Goal: Task Accomplishment & Management: Manage account settings

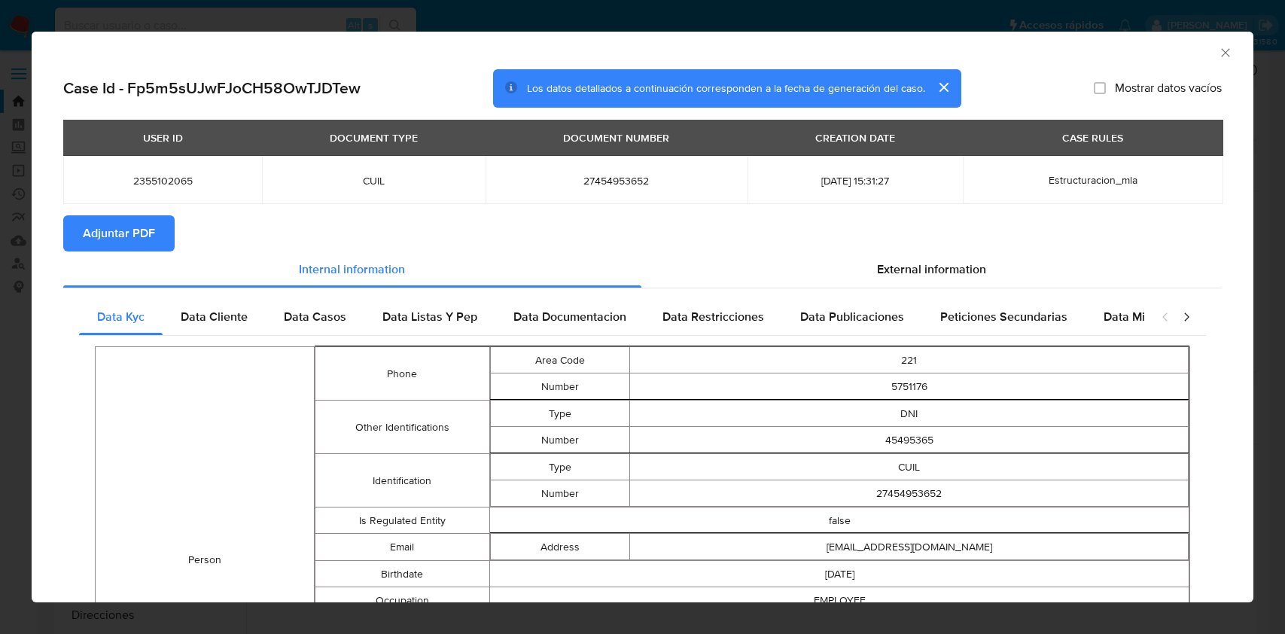
select select "10"
click at [1218, 58] on icon "Cerrar ventana" at bounding box center [1225, 52] width 15 height 15
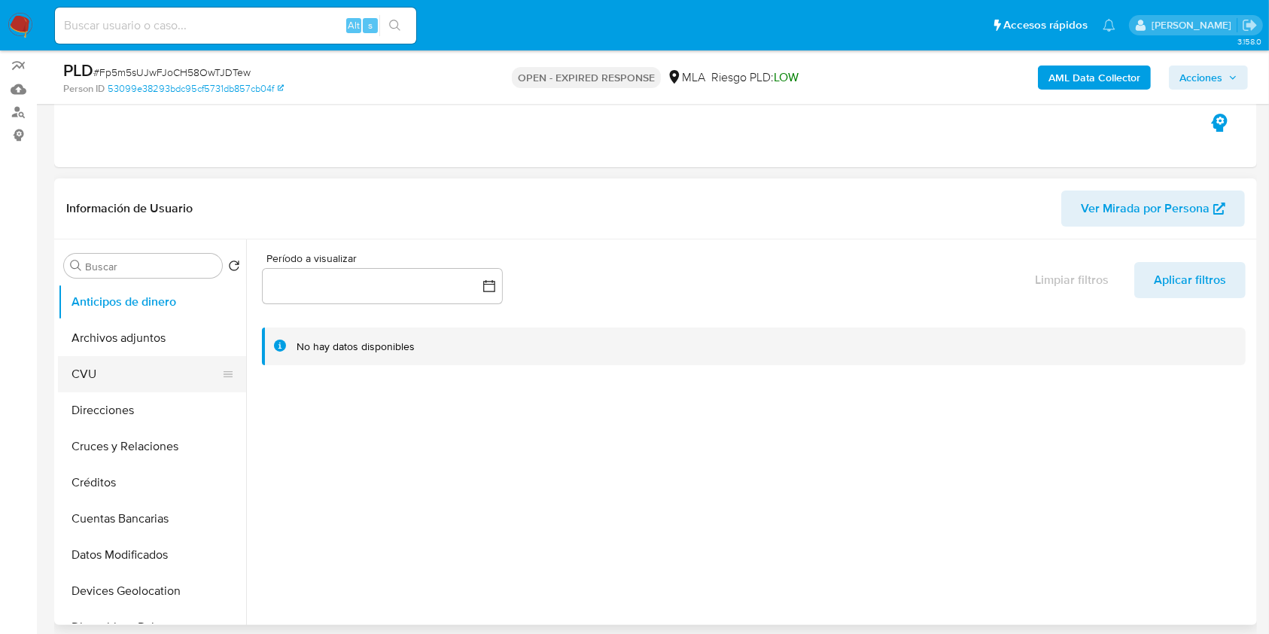
scroll to position [301, 0]
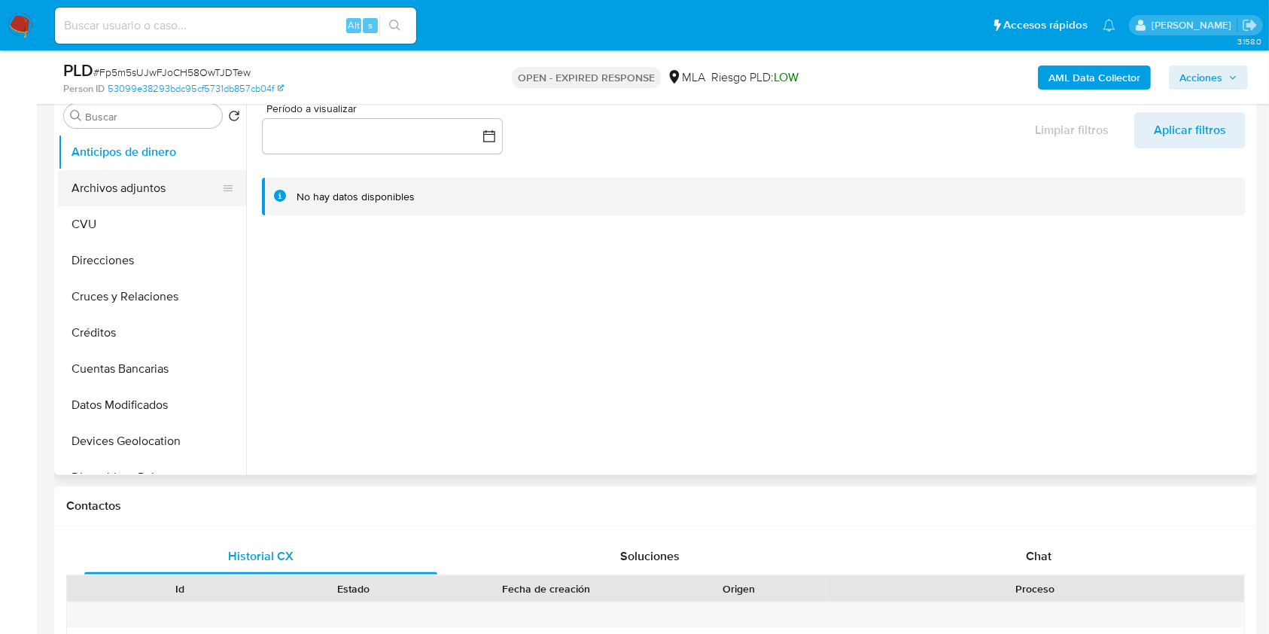
click at [130, 188] on button "Archivos adjuntos" at bounding box center [146, 188] width 176 height 36
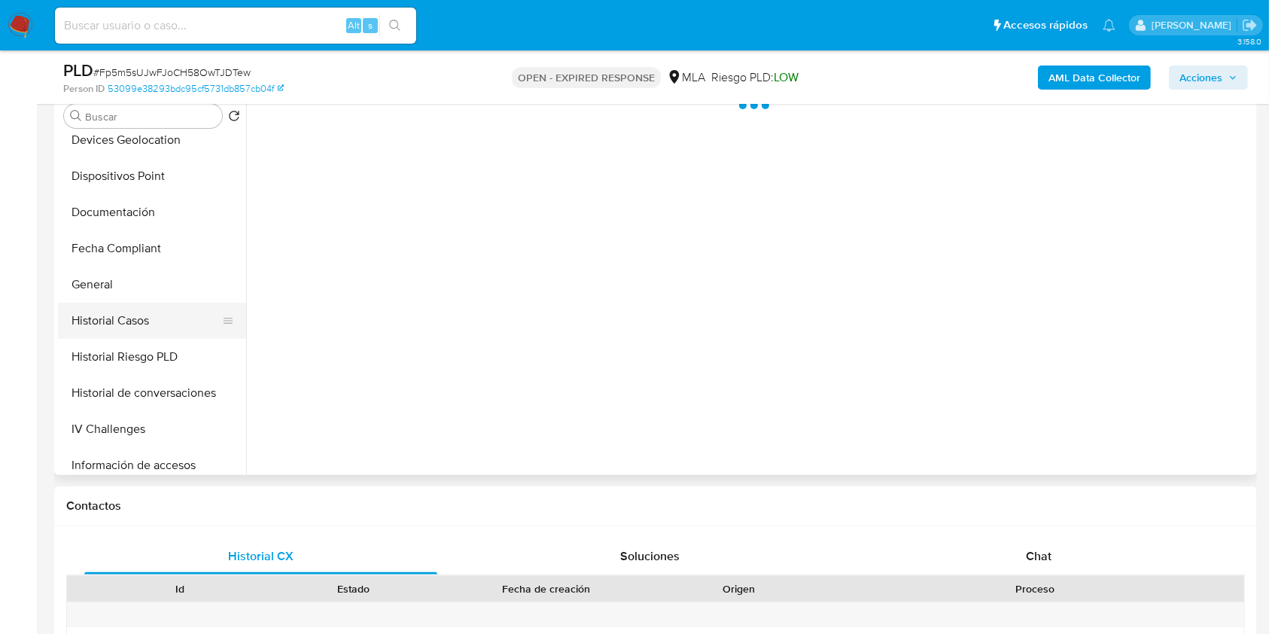
click at [133, 315] on button "Historial Casos" at bounding box center [146, 321] width 176 height 36
click at [175, 294] on button "General" at bounding box center [146, 284] width 176 height 36
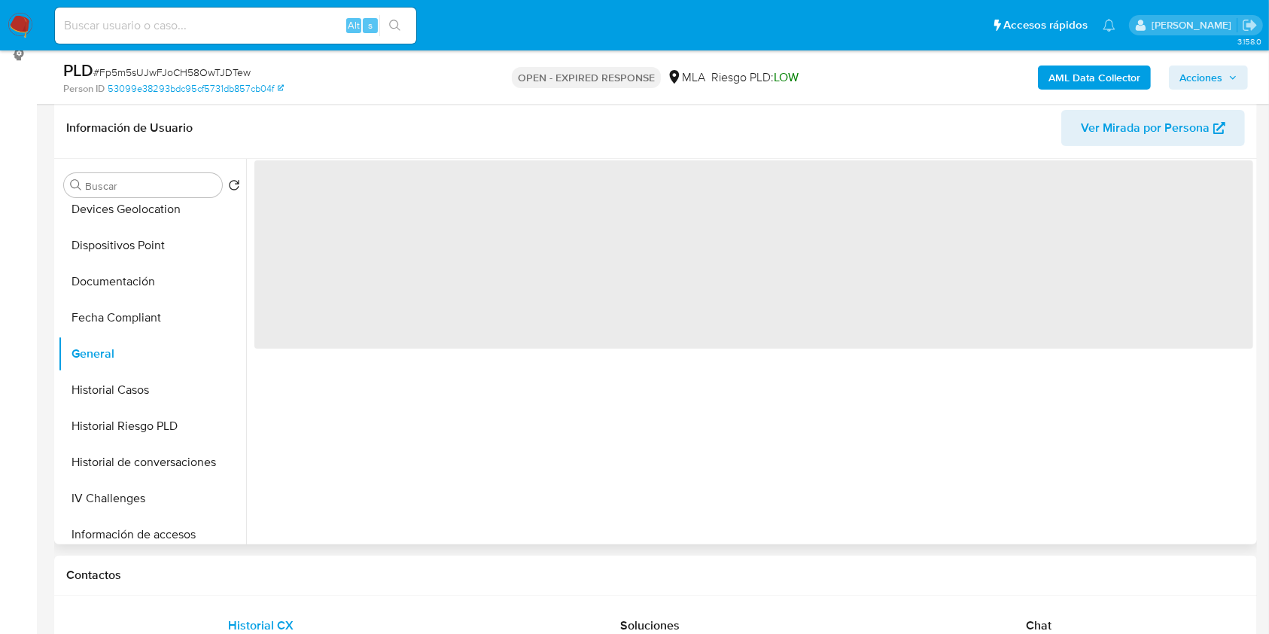
scroll to position [200, 0]
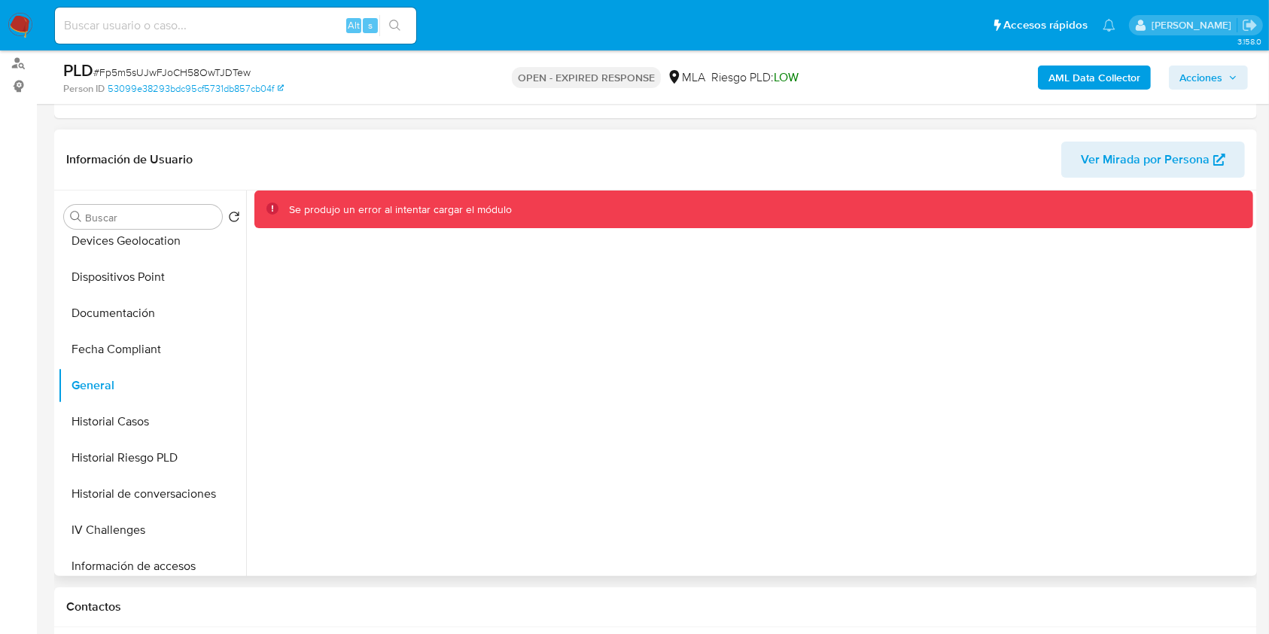
click at [1223, 71] on span "Acciones" at bounding box center [1208, 77] width 58 height 21
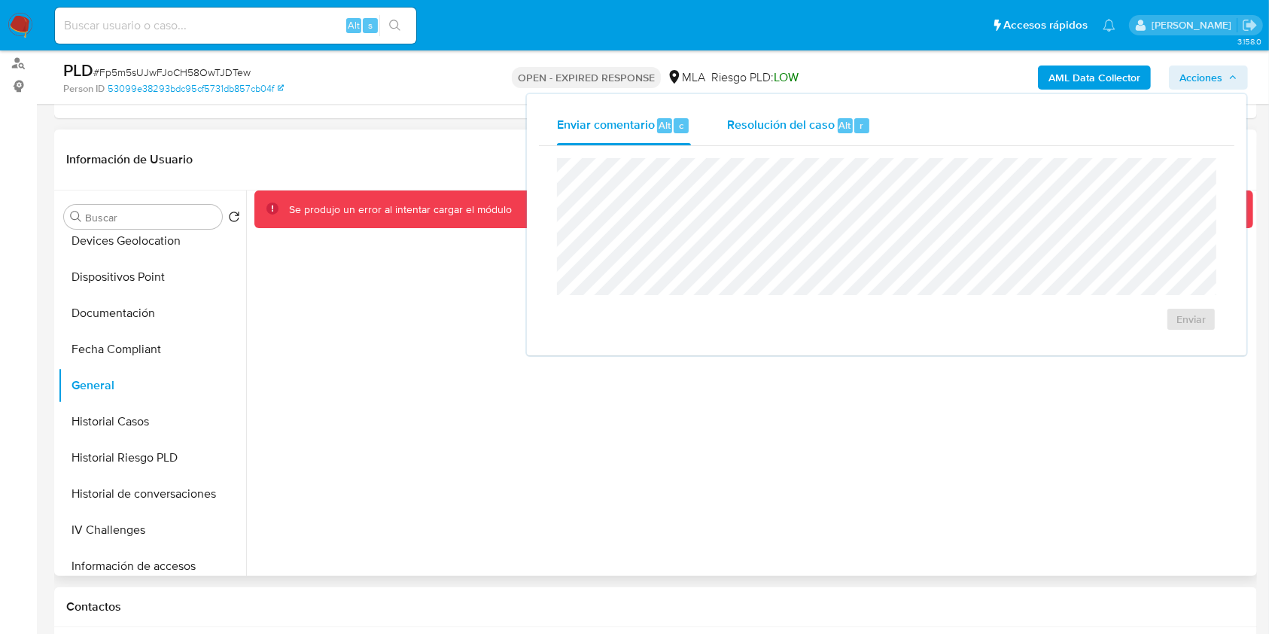
click at [729, 126] on span "Resolución del caso" at bounding box center [781, 124] width 108 height 17
click at [169, 35] on div "Alt s" at bounding box center [235, 26] width 361 height 36
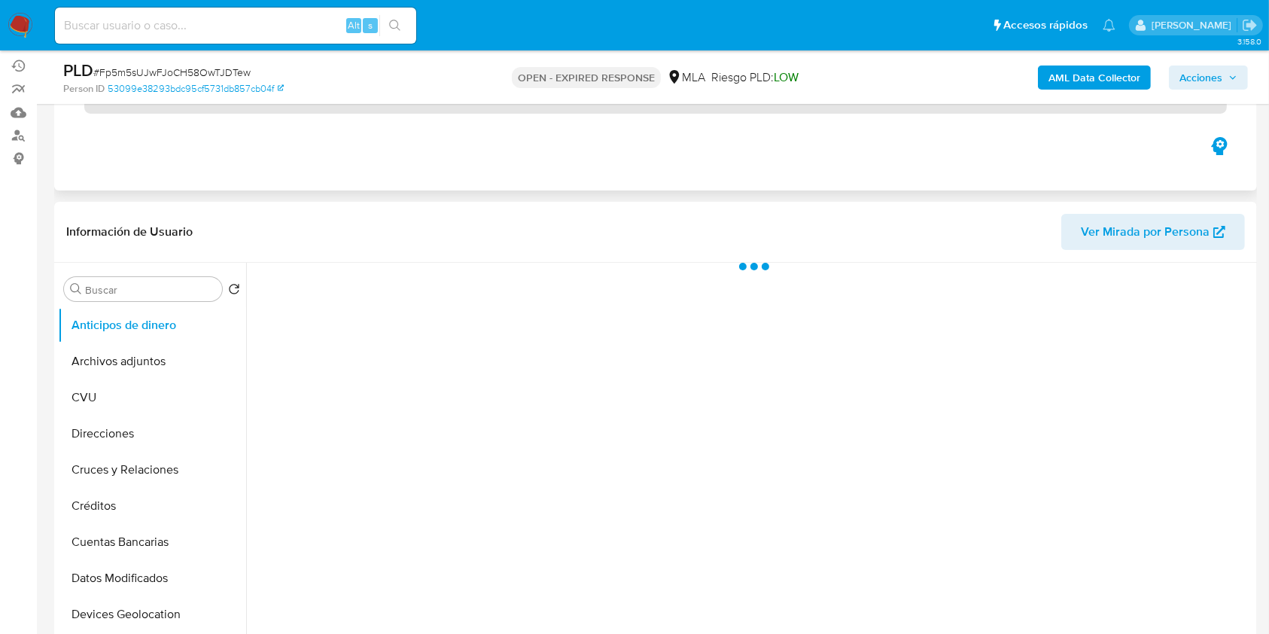
scroll to position [200, 0]
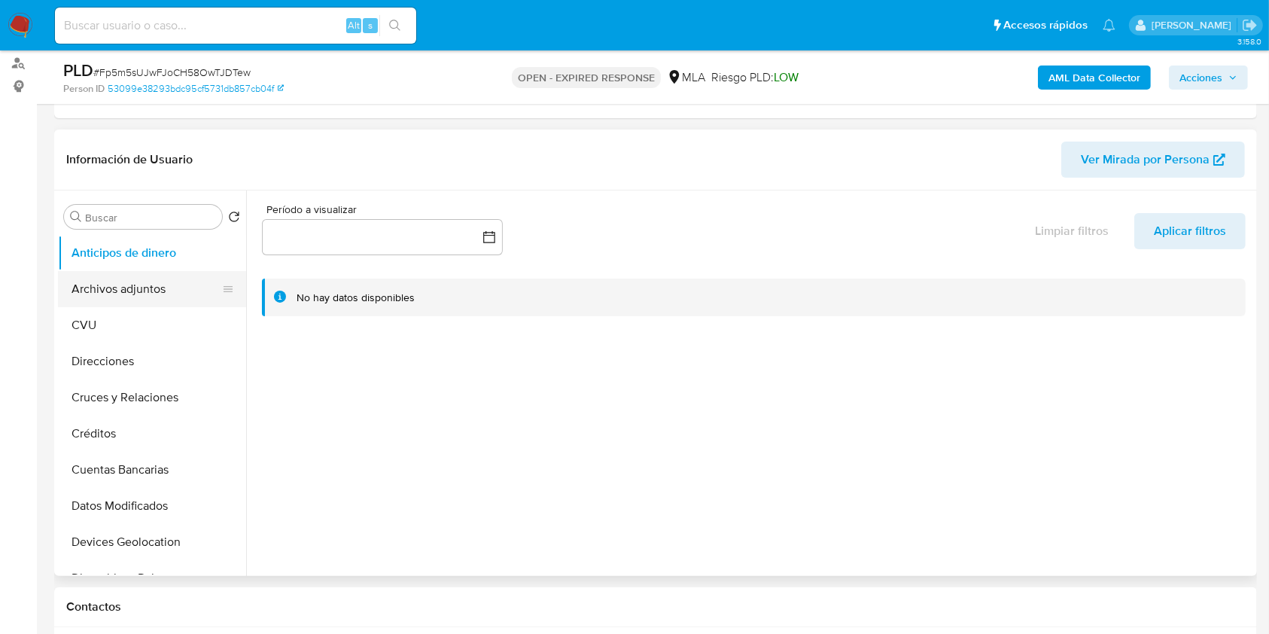
click at [126, 282] on button "Archivos adjuntos" at bounding box center [146, 289] width 176 height 36
select select "10"
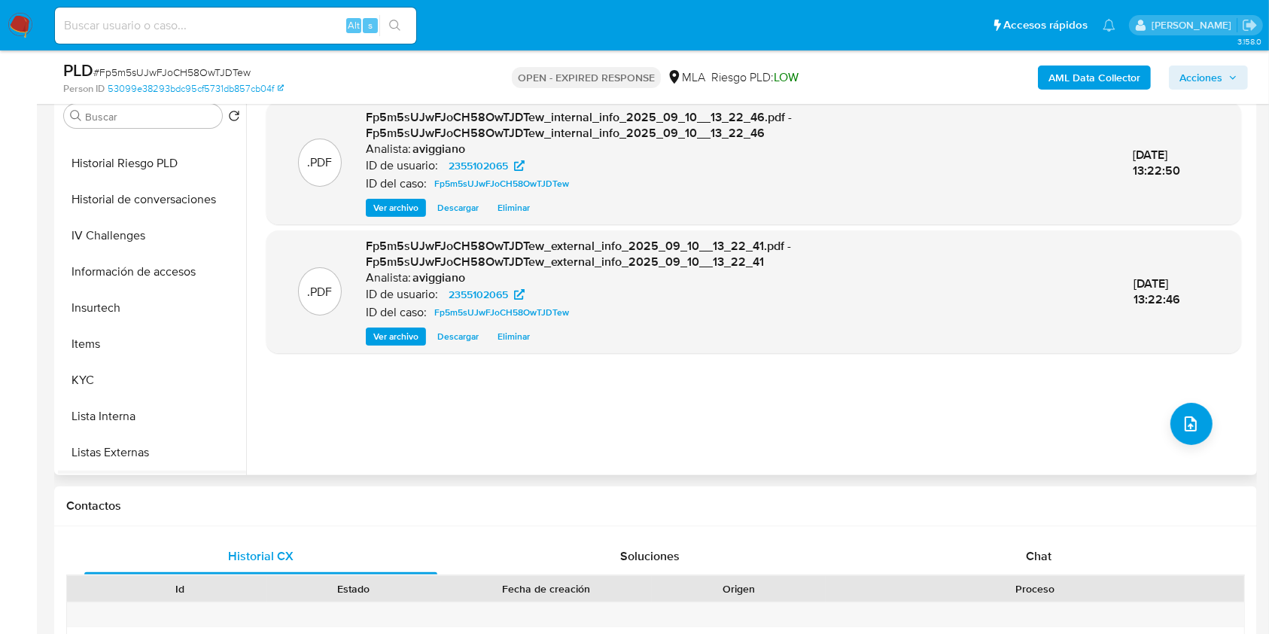
scroll to position [602, 0]
click at [120, 283] on button "KYC" at bounding box center [146, 272] width 176 height 36
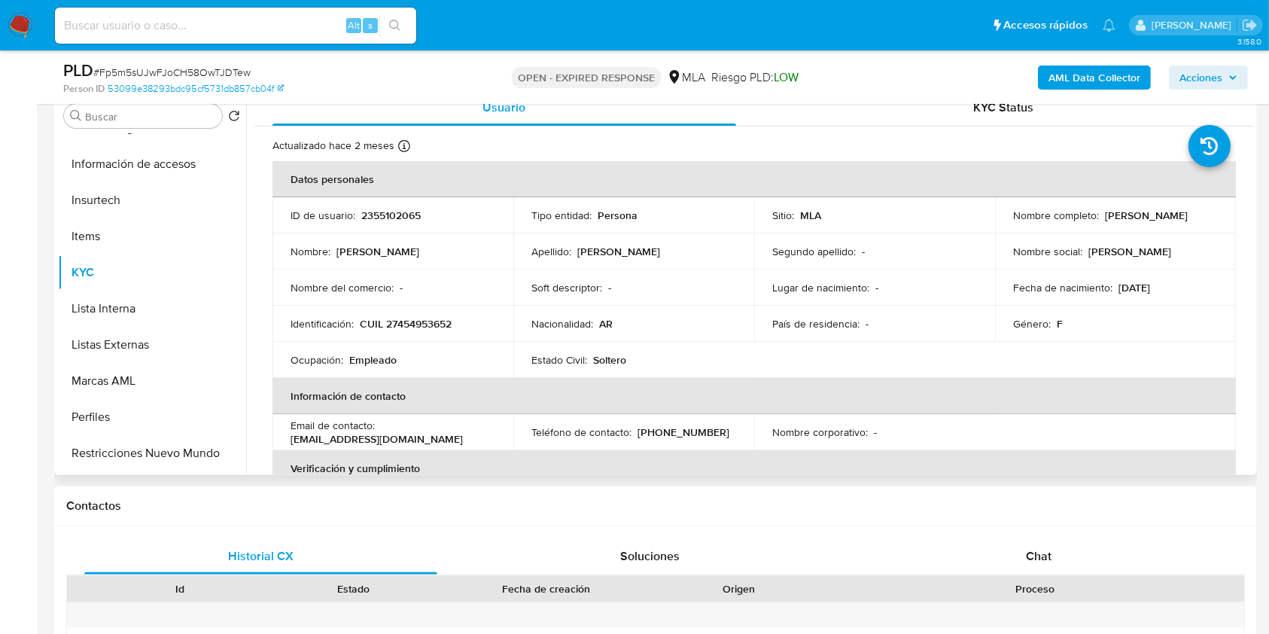
click at [425, 323] on p "CUIL 27454953652" at bounding box center [406, 324] width 92 height 14
copy p "27454953652"
click at [386, 212] on p "2355102065" at bounding box center [390, 215] width 59 height 14
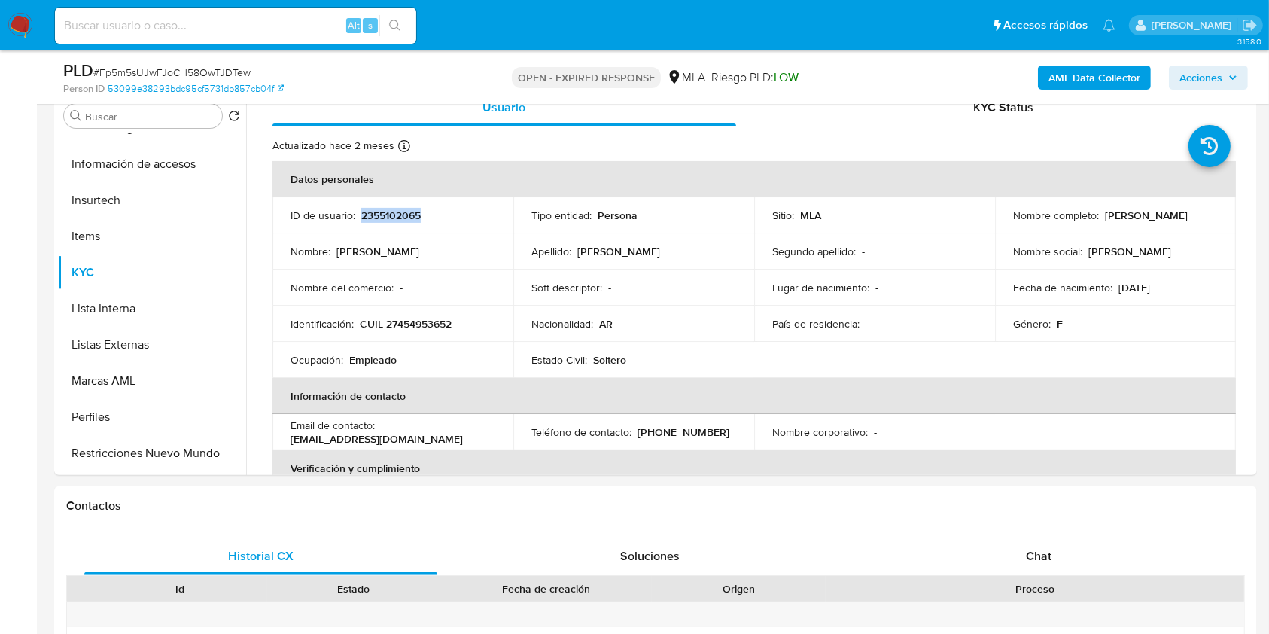
copy p "2355102065"
click at [388, 216] on p "2355102065" at bounding box center [390, 215] width 59 height 14
click at [935, 260] on td "Segundo apellido : -" at bounding box center [874, 251] width 241 height 36
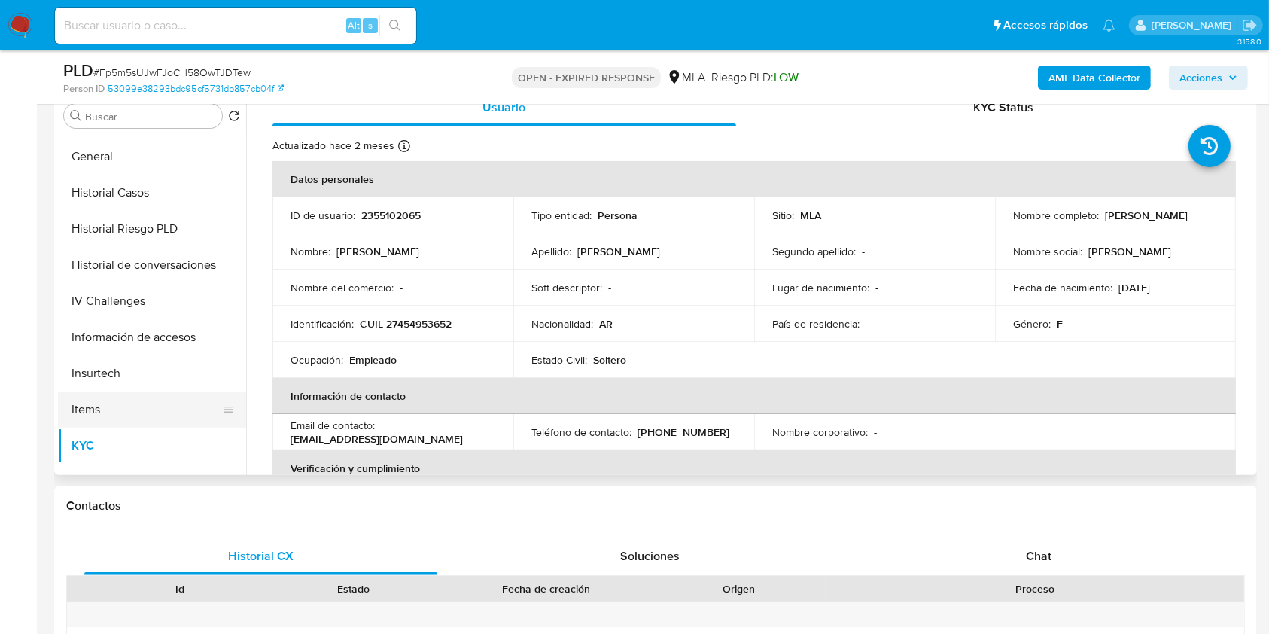
scroll to position [0, 0]
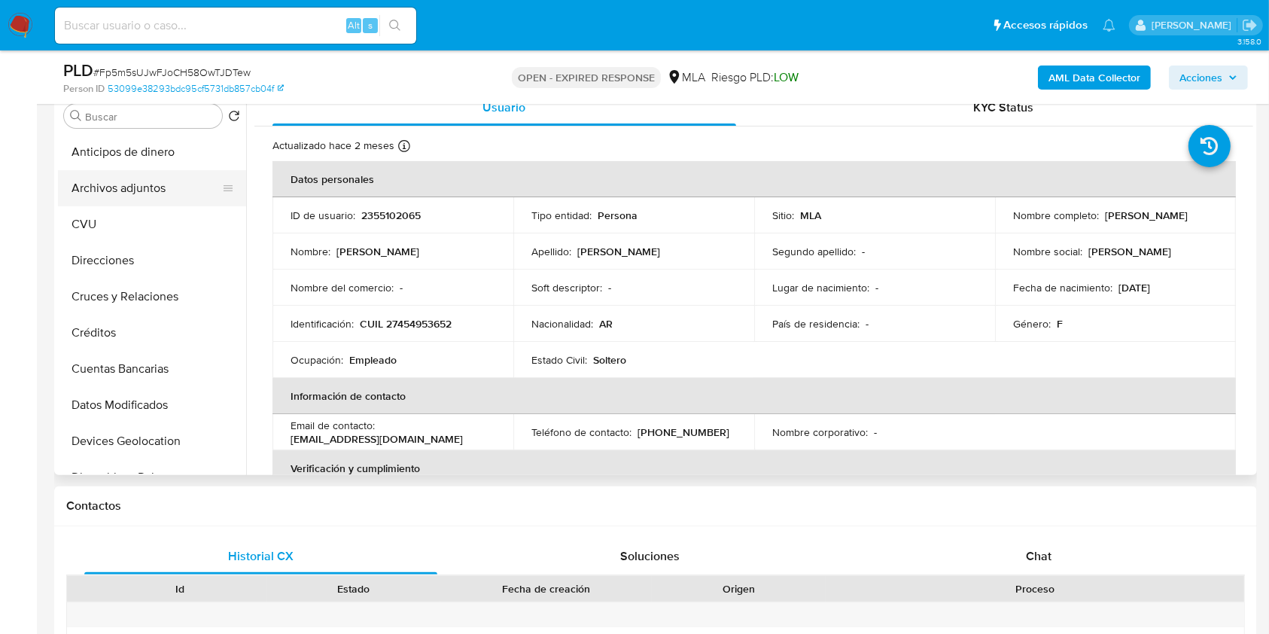
click at [126, 184] on button "Archivos adjuntos" at bounding box center [146, 188] width 176 height 36
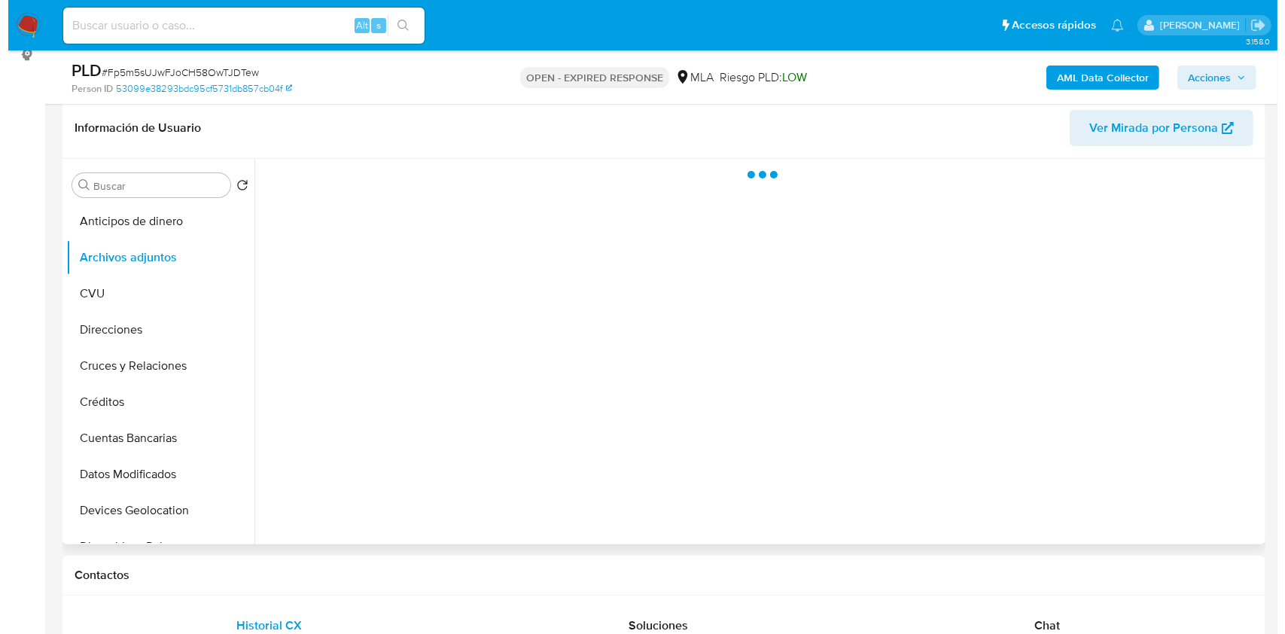
scroll to position [200, 0]
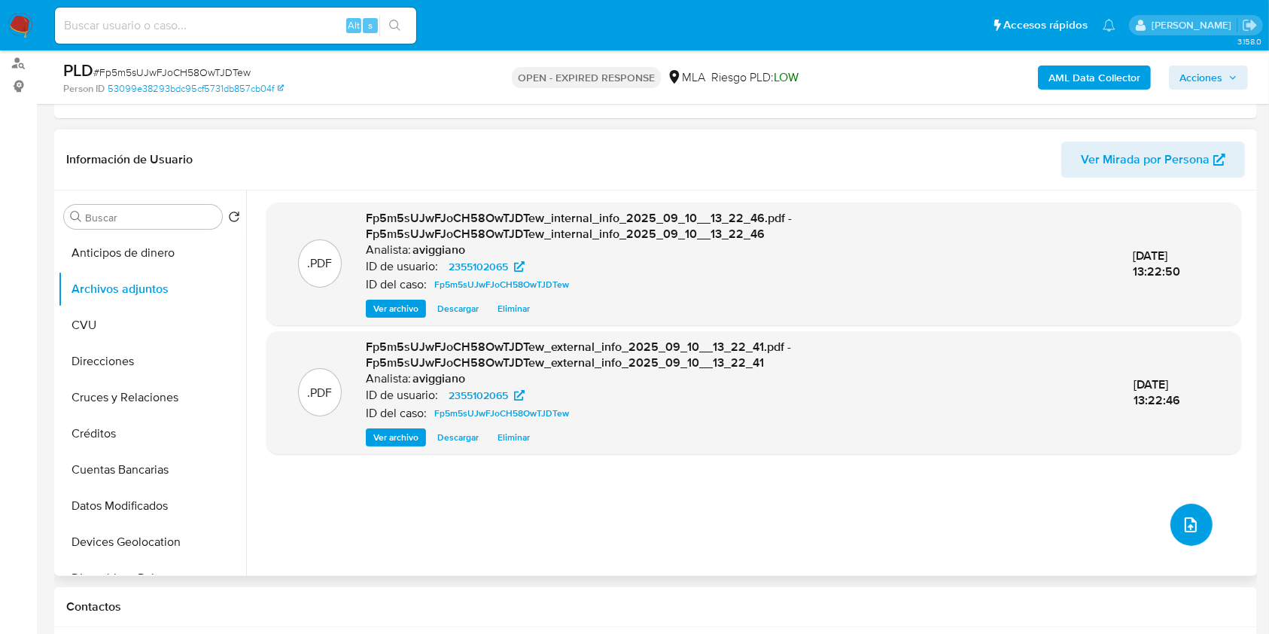
click at [1195, 514] on button "upload-file" at bounding box center [1191, 525] width 42 height 42
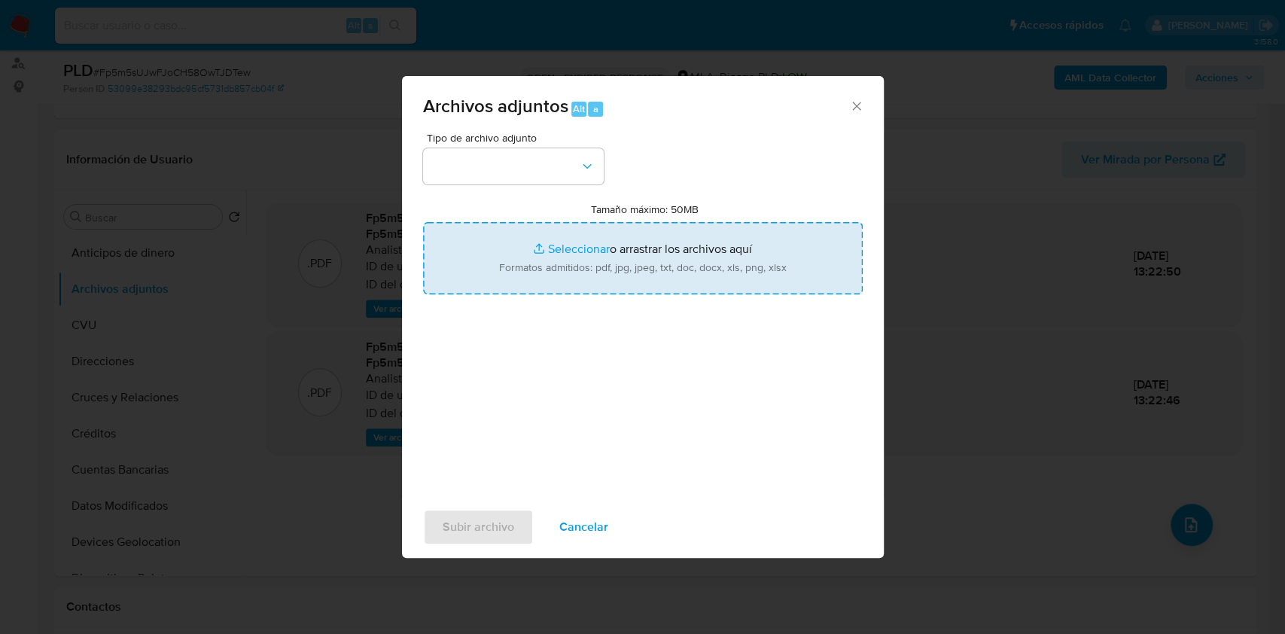
click at [721, 260] on input "Tamaño máximo: 50MB Seleccionar archivos" at bounding box center [643, 258] width 440 height 72
type input "C:\fakepath\Nosis - 2355102065.pdf"
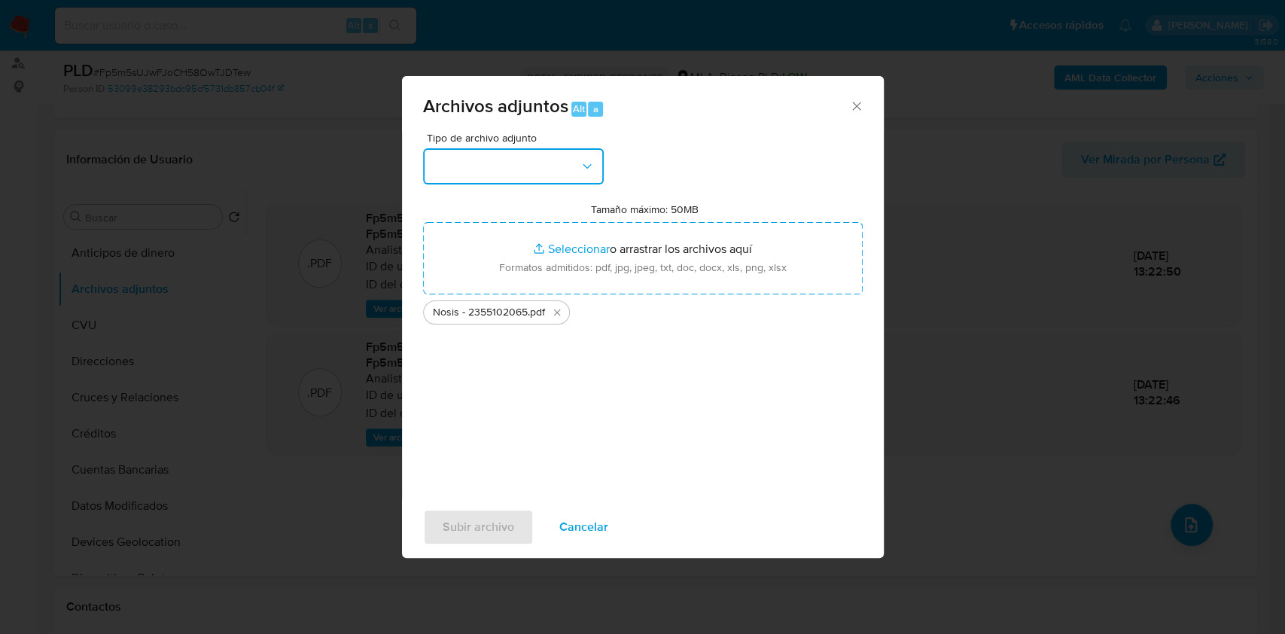
drag, startPoint x: 586, startPoint y: 163, endPoint x: 568, endPoint y: 181, distance: 26.6
click at [585, 163] on icon "button" at bounding box center [587, 166] width 15 height 15
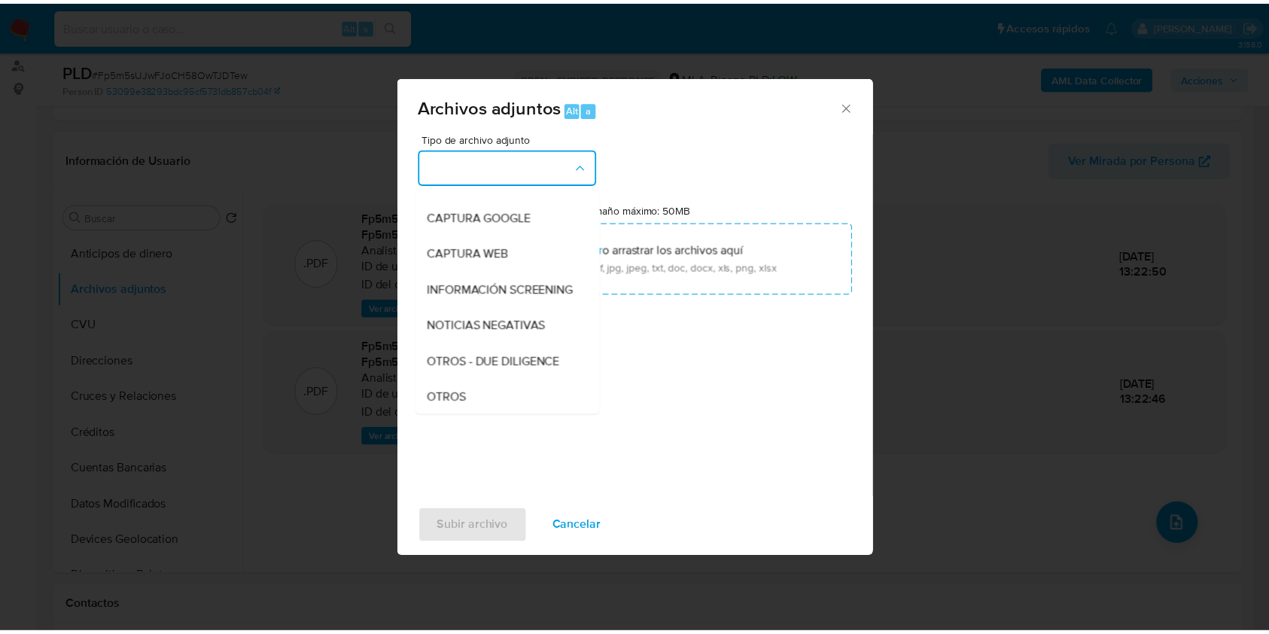
scroll to position [301, 0]
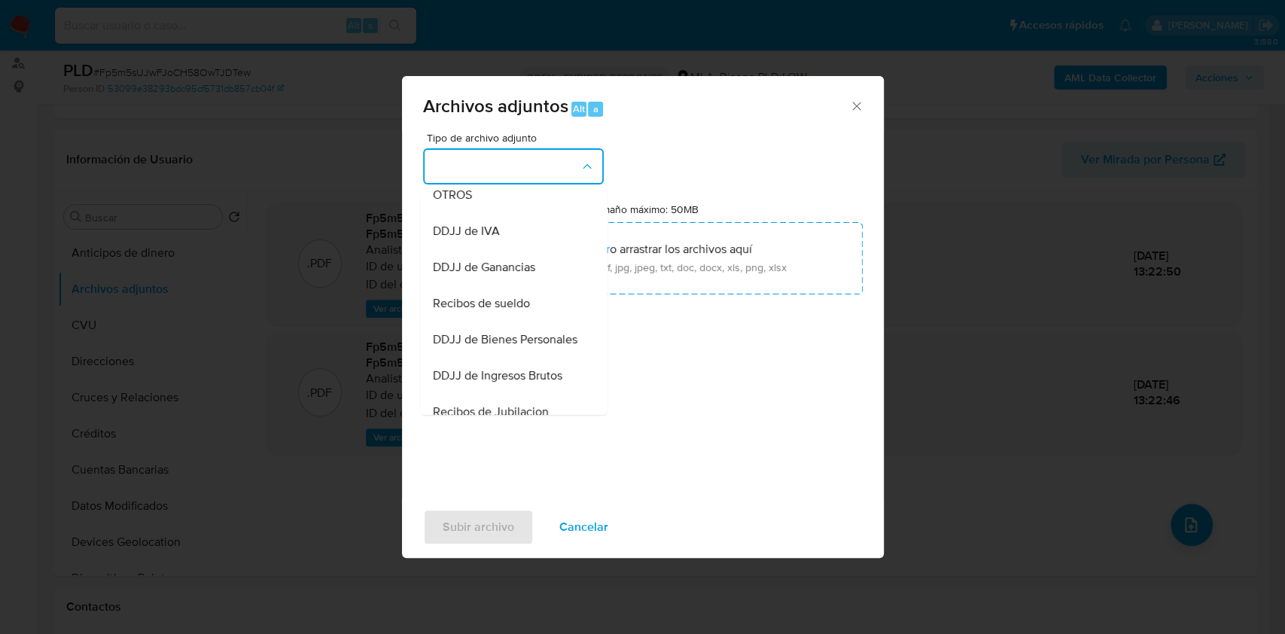
click at [476, 213] on div "OTROS" at bounding box center [509, 195] width 154 height 36
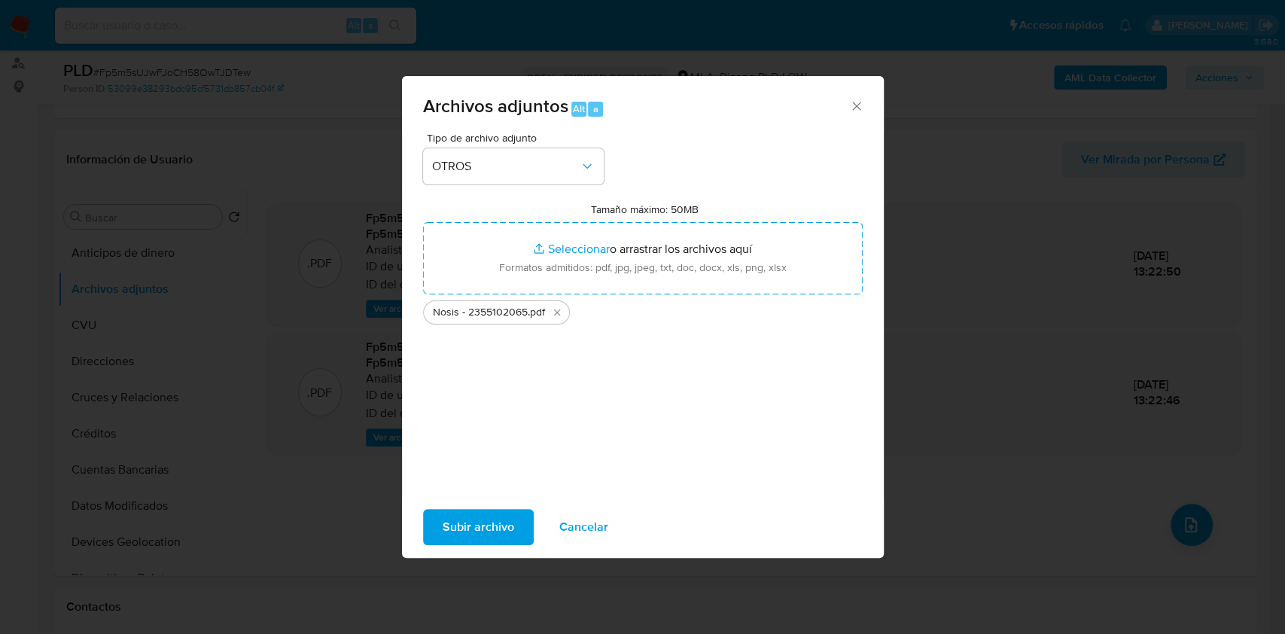
click at [471, 533] on span "Subir archivo" at bounding box center [479, 526] width 72 height 33
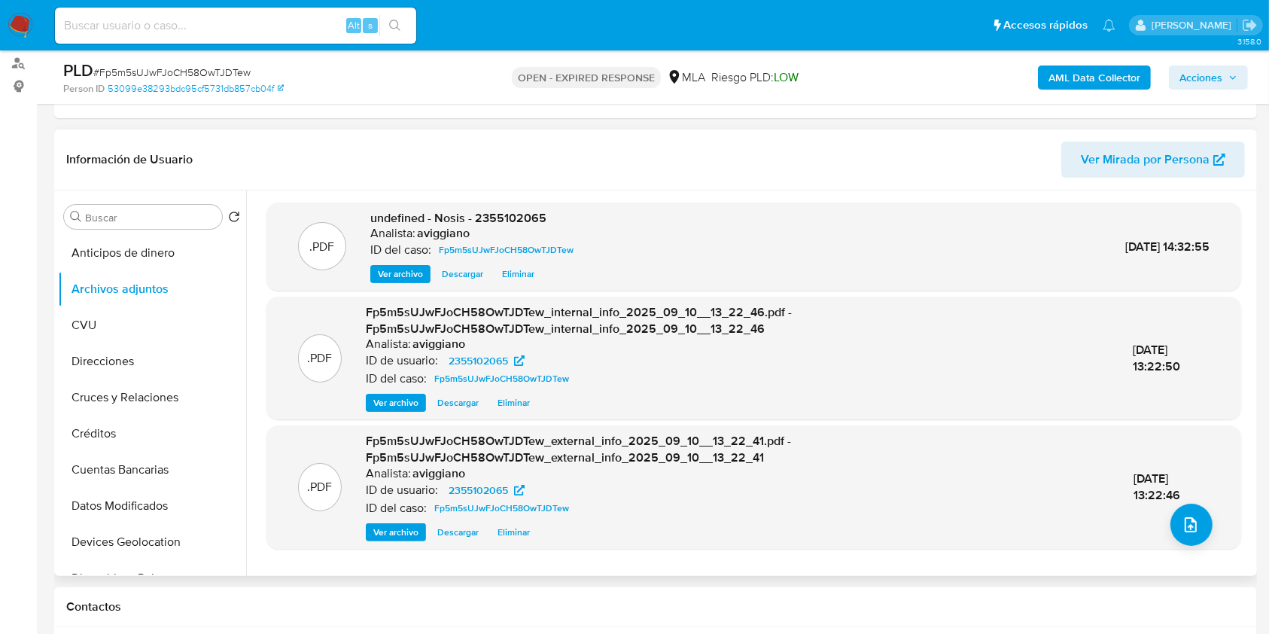
click at [482, 220] on span "undefined - Nosis - 2355102065" at bounding box center [458, 217] width 176 height 17
click at [481, 220] on span "undefined - Nosis - 2355102065" at bounding box center [458, 217] width 176 height 17
copy span "2355102065"
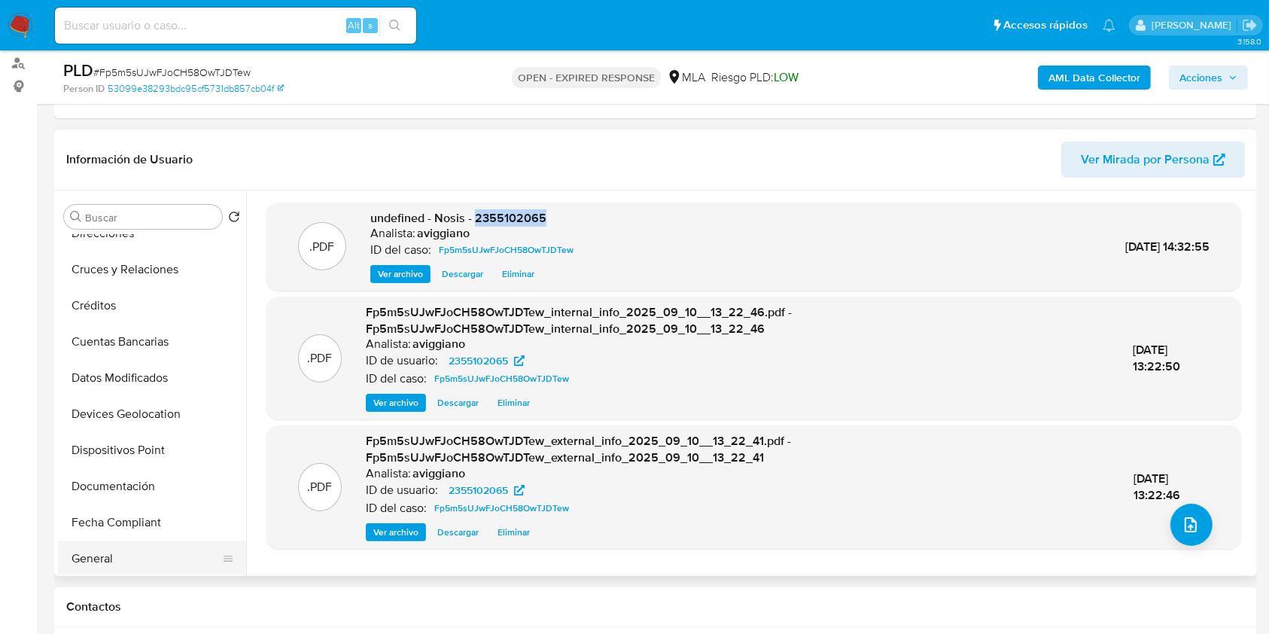
scroll to position [200, 0]
click at [131, 522] on button "Historial Casos" at bounding box center [146, 522] width 176 height 36
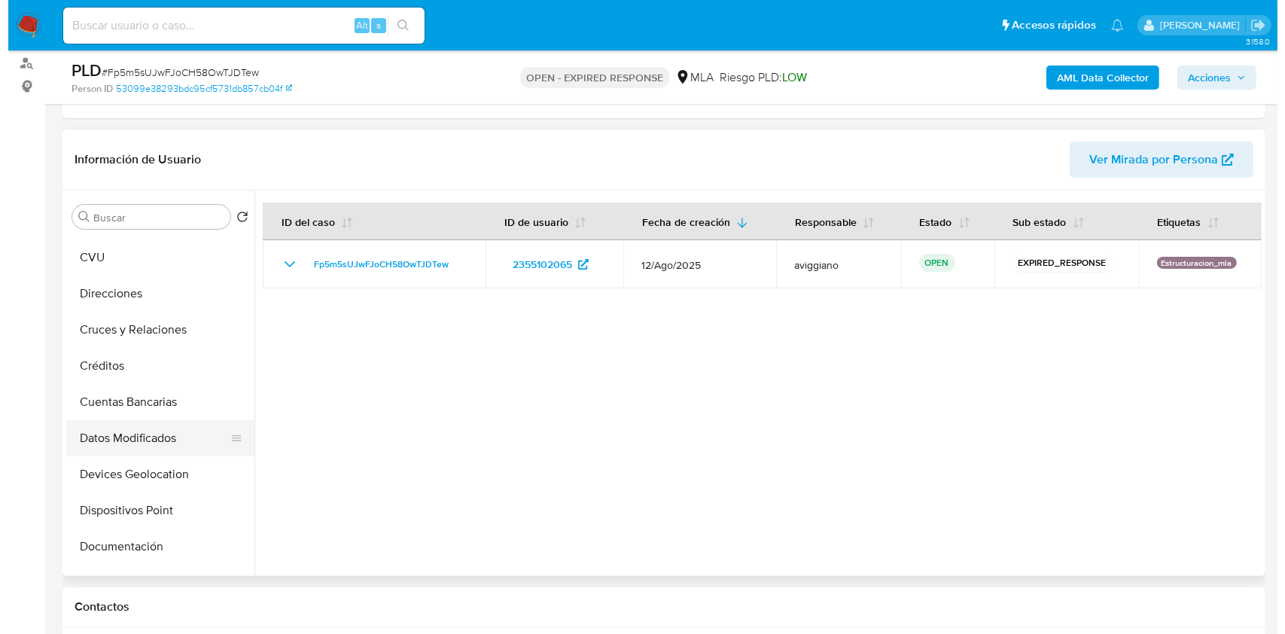
scroll to position [0, 0]
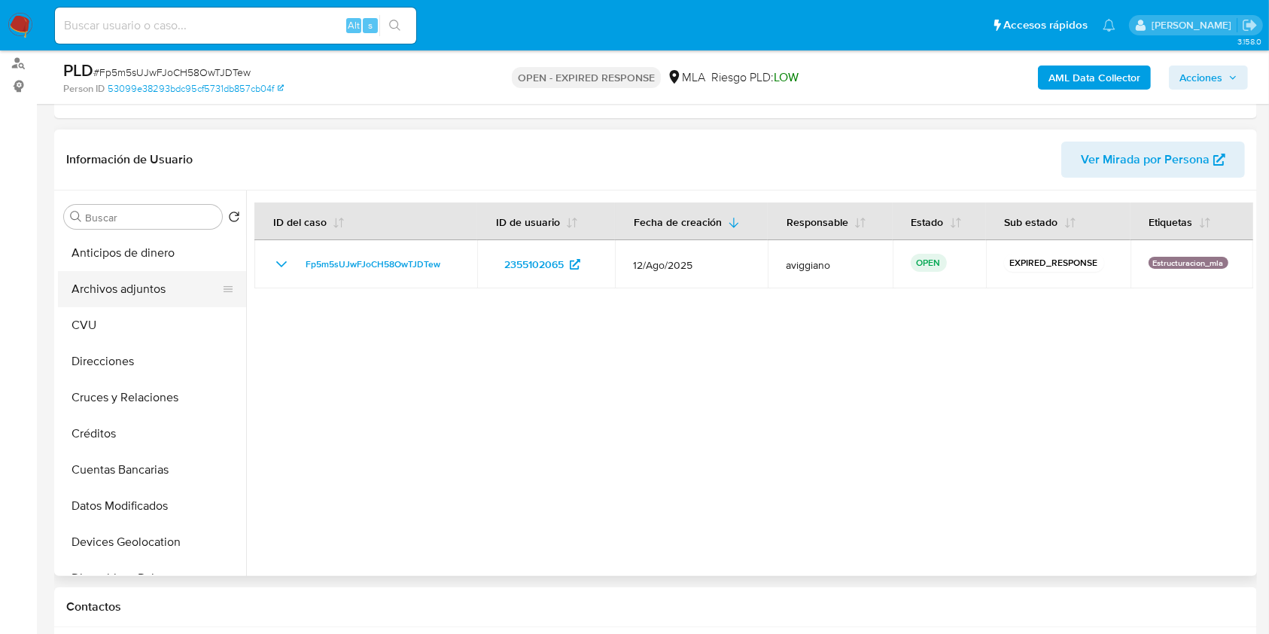
click at [172, 285] on button "Archivos adjuntos" at bounding box center [146, 289] width 176 height 36
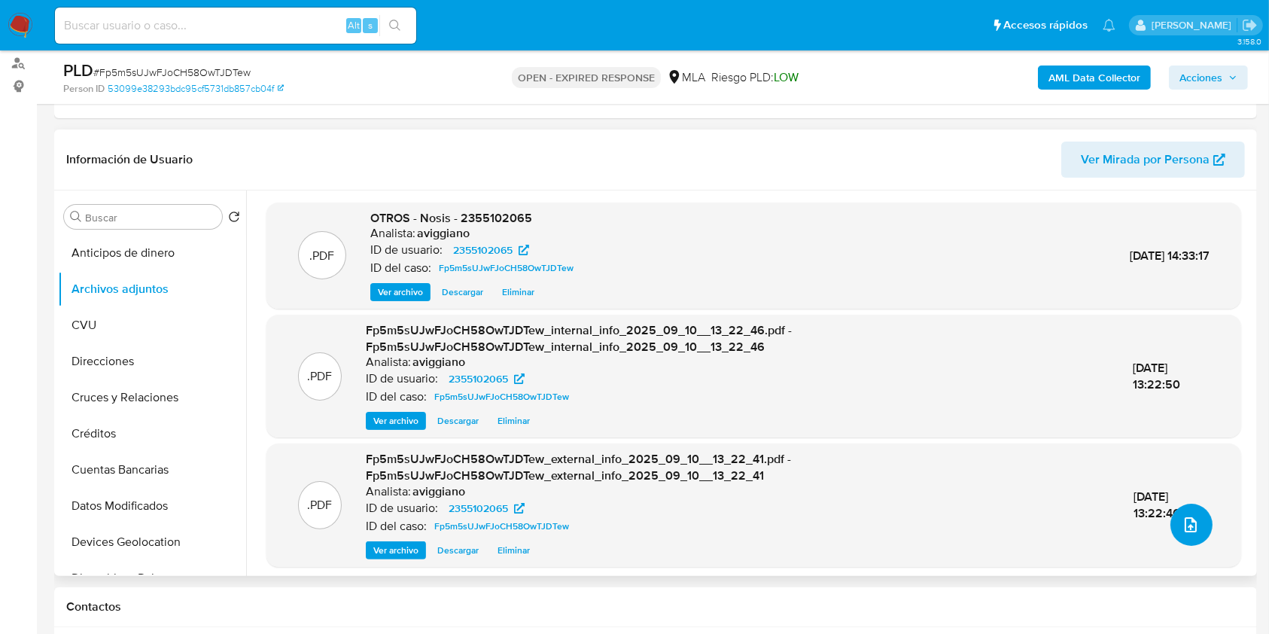
click at [1200, 527] on button "upload-file" at bounding box center [1191, 525] width 42 height 42
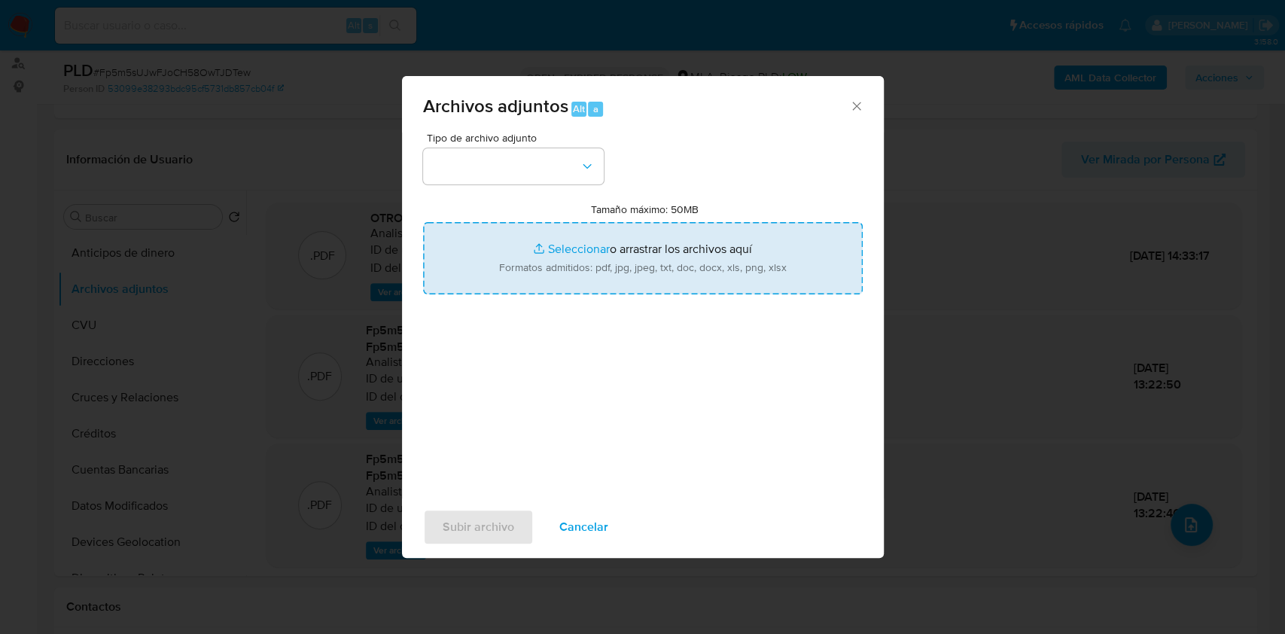
click at [643, 231] on input "Tamaño máximo: 50MB Seleccionar archivos" at bounding box center [643, 258] width 440 height 72
type input "C:\fakepath\Movimientos-Aladdin-v10_1 - 2355102065- .xlsx"
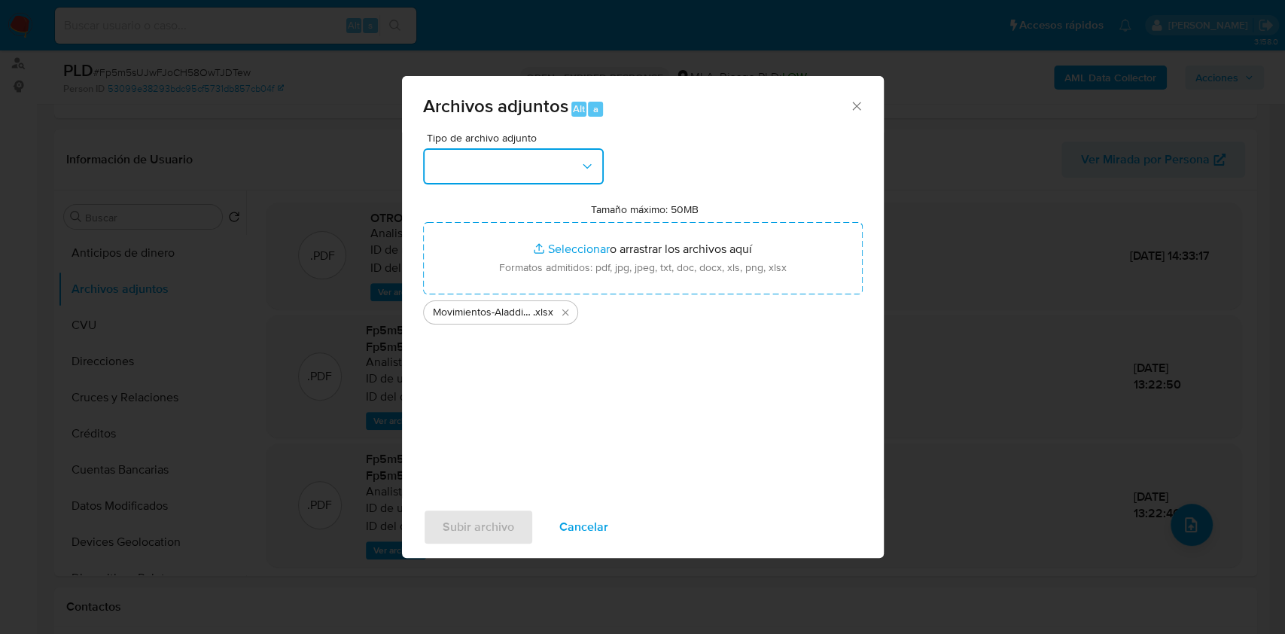
click at [511, 160] on button "button" at bounding box center [513, 166] width 181 height 36
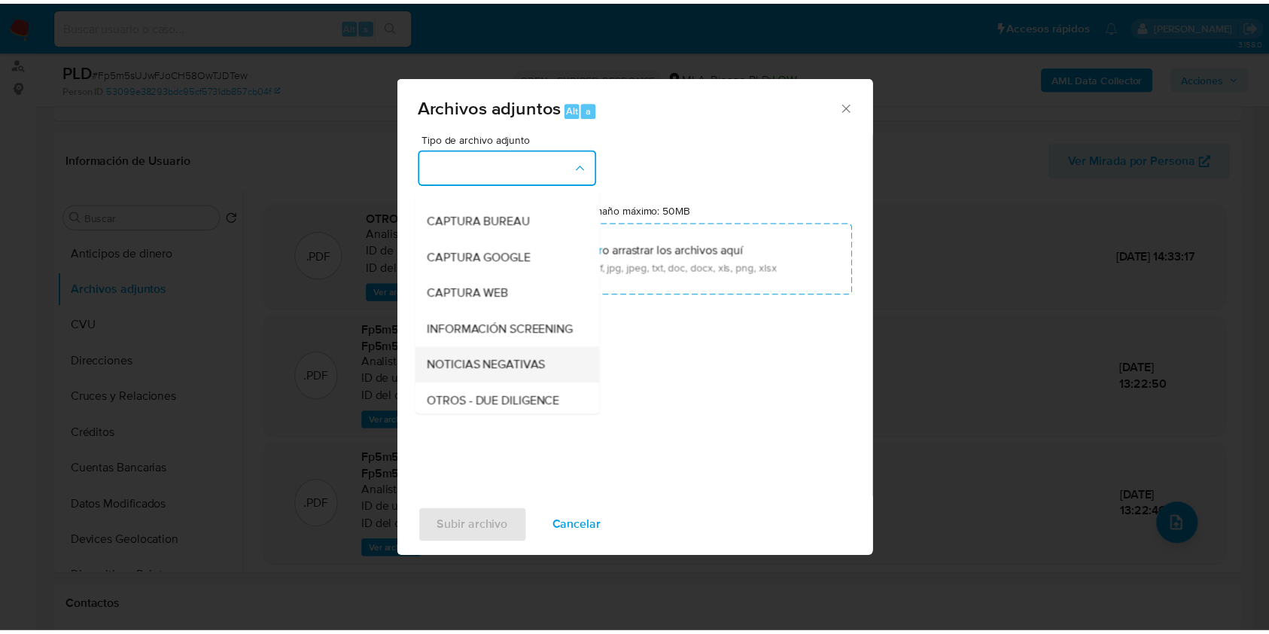
scroll to position [100, 0]
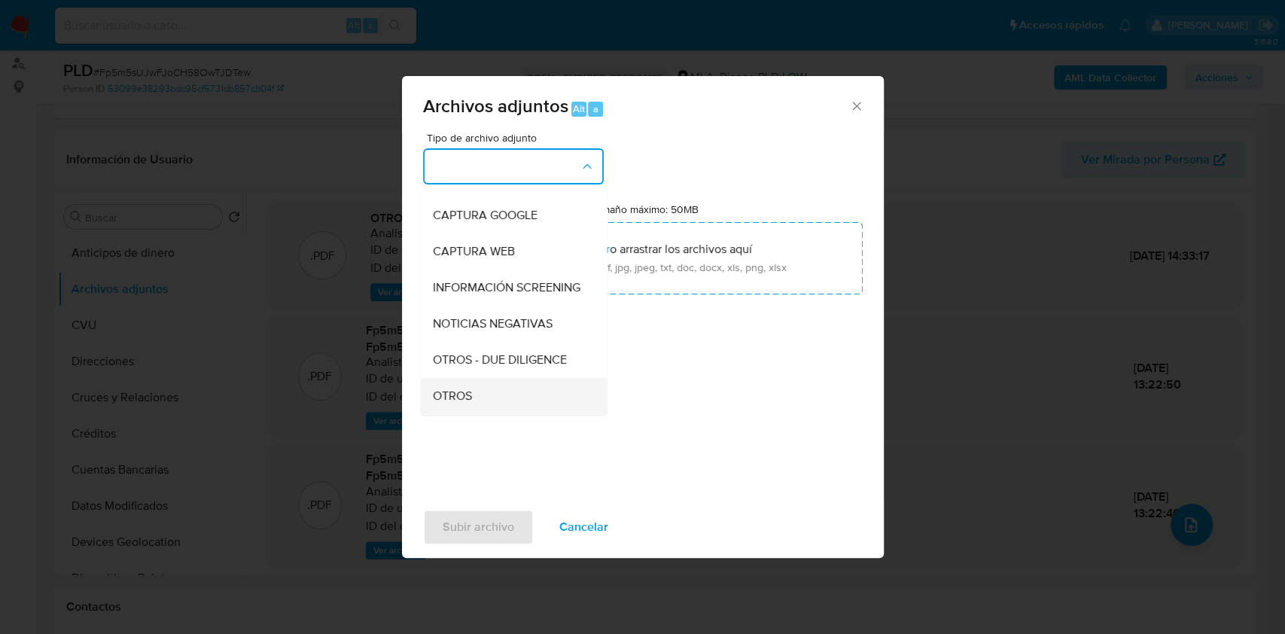
click at [455, 400] on div "OTROS" at bounding box center [509, 396] width 154 height 36
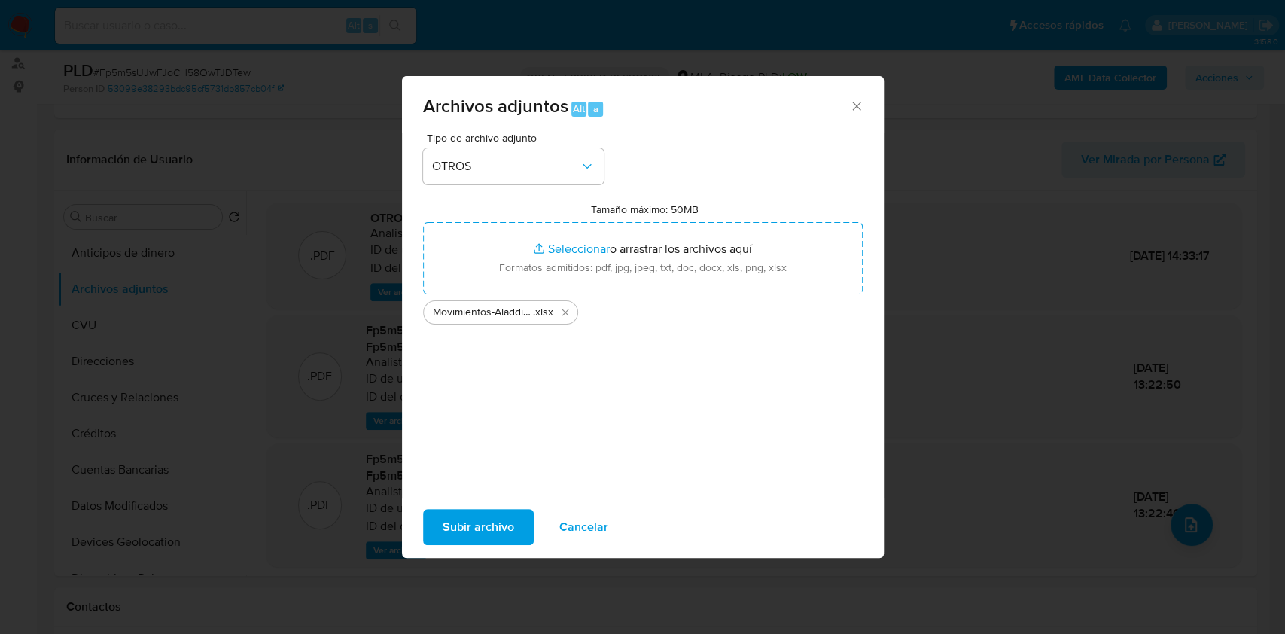
click at [487, 533] on span "Subir archivo" at bounding box center [479, 526] width 72 height 33
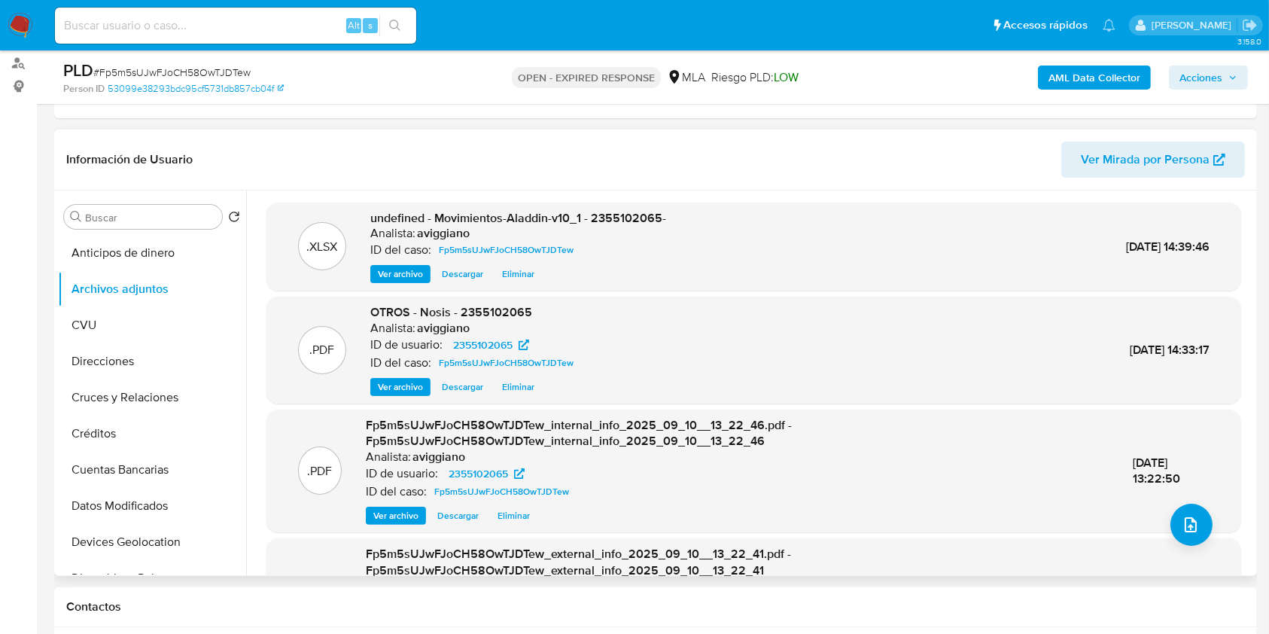
click at [638, 219] on span "undefined - Movimientos-Aladdin-v10_1 - 2355102065-" at bounding box center [518, 217] width 296 height 17
copy span "2355102065"
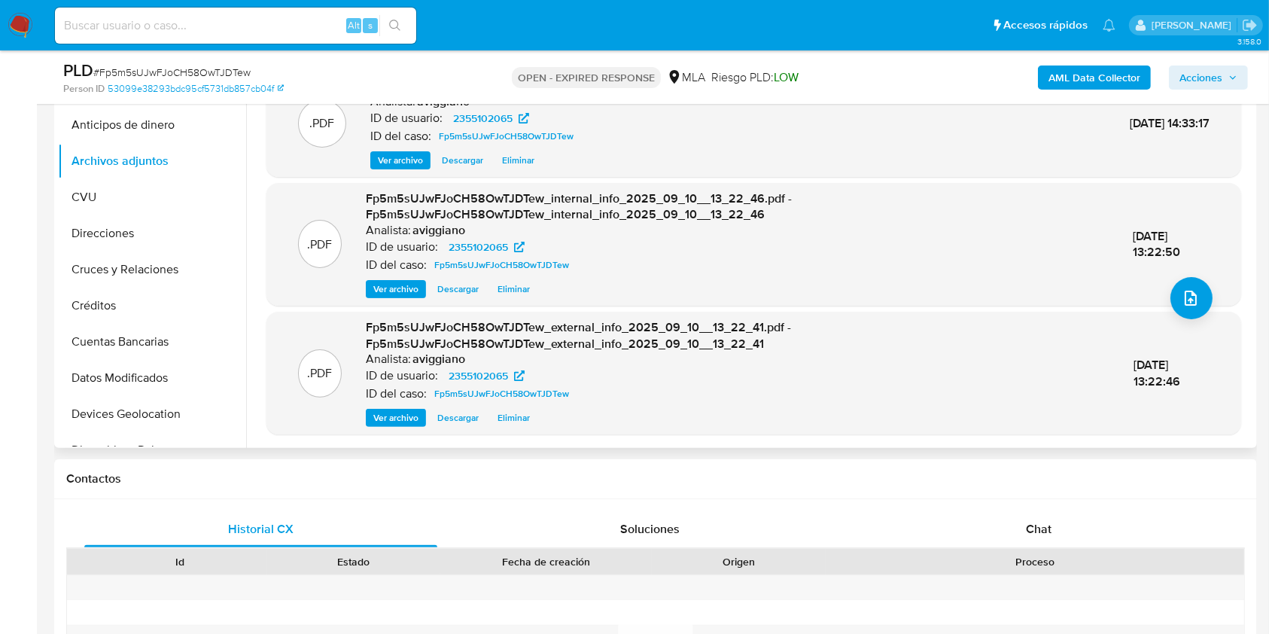
scroll to position [401, 0]
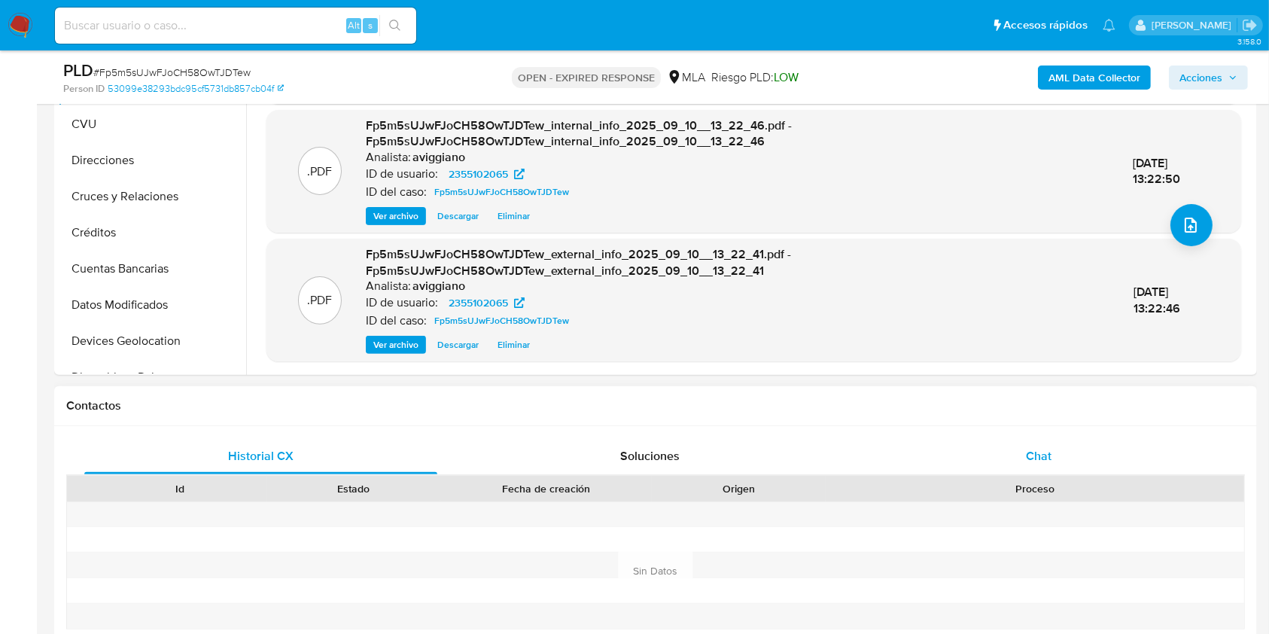
click at [1033, 470] on div "Chat" at bounding box center [1039, 456] width 353 height 36
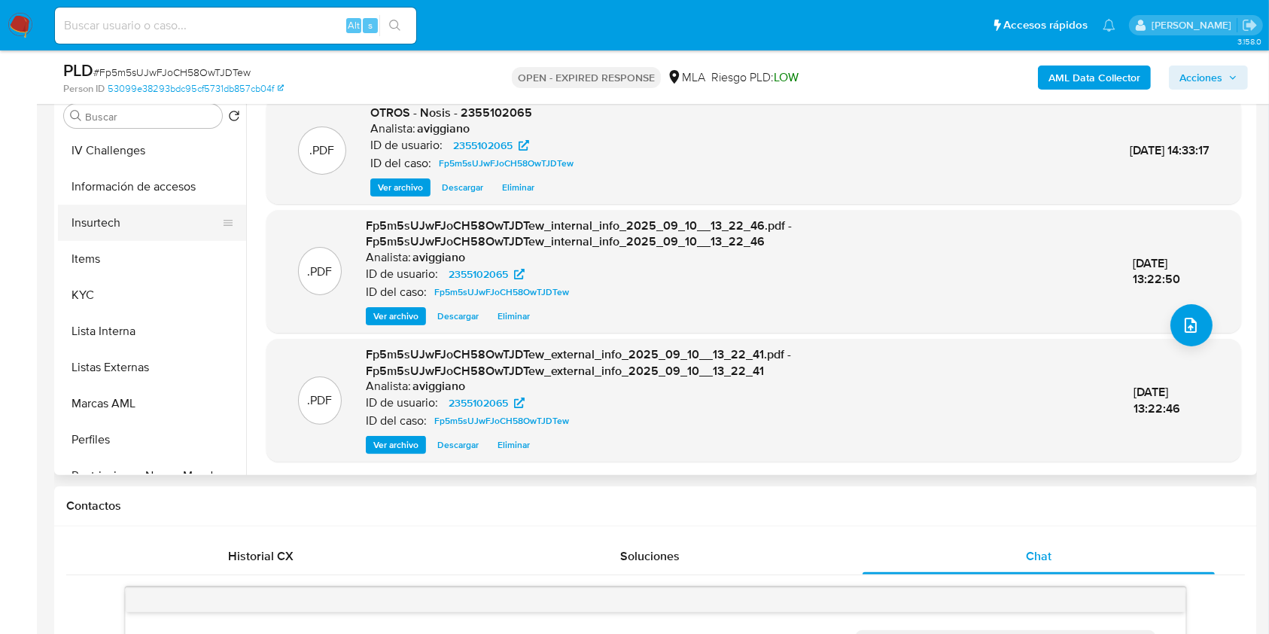
scroll to position [708, 0]
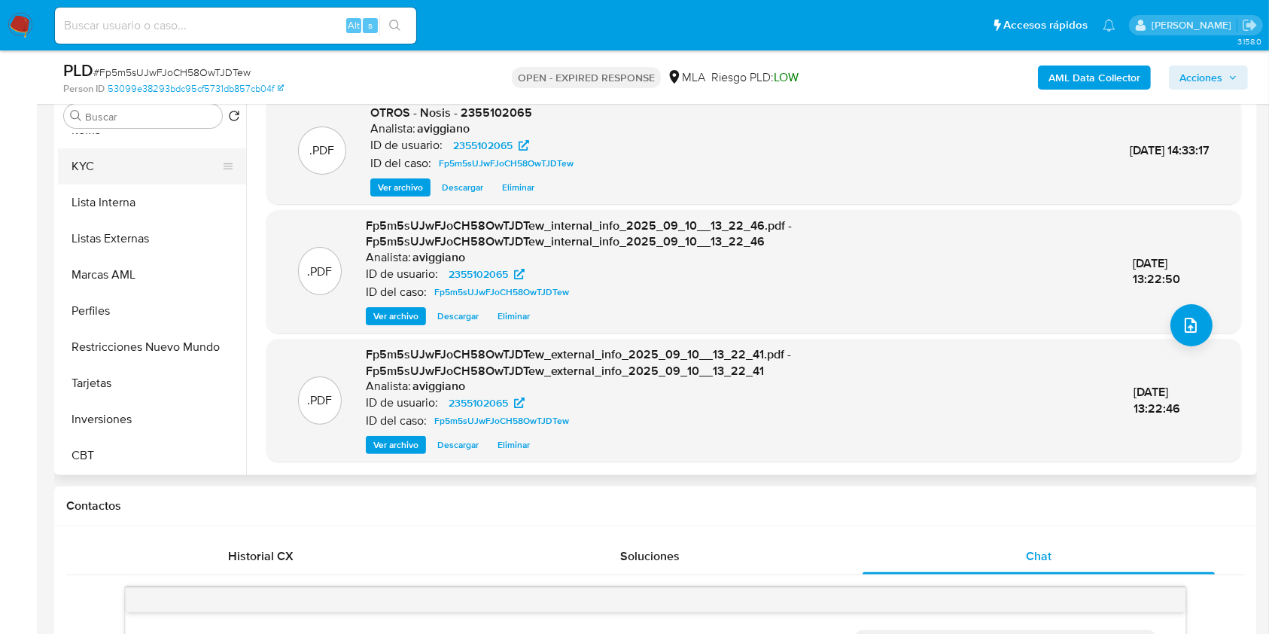
click at [120, 170] on button "KYC" at bounding box center [146, 166] width 176 height 36
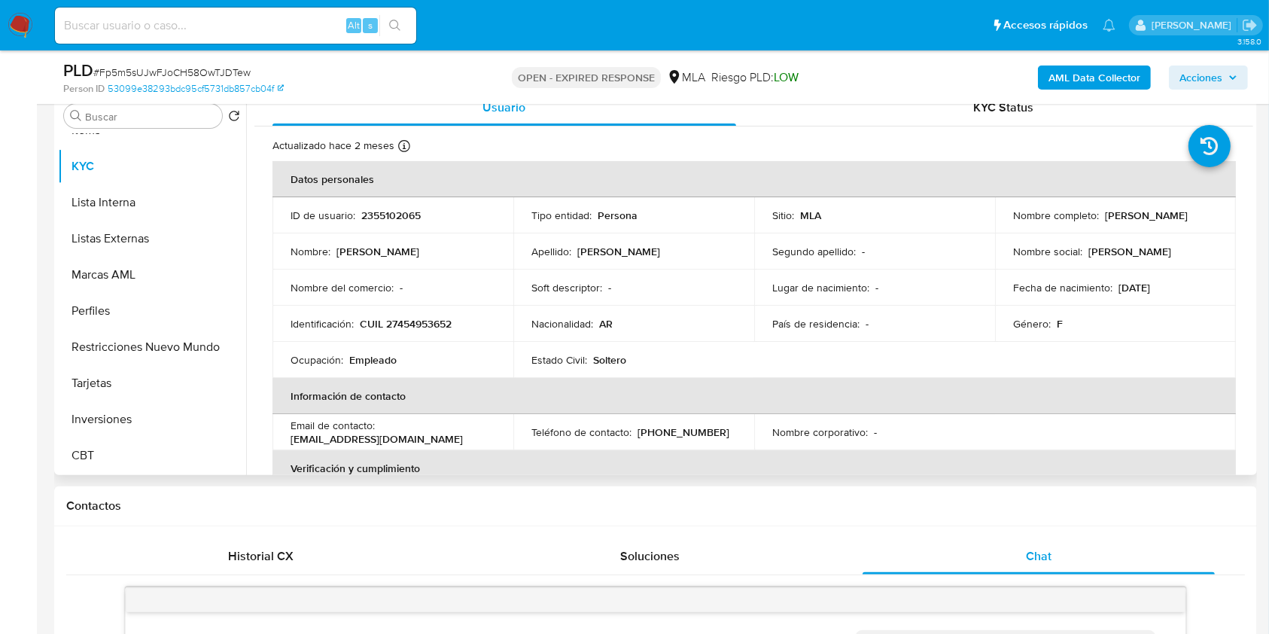
click at [422, 321] on p "CUIL 27454953652" at bounding box center [406, 324] width 92 height 14
copy p "27454953652"
drag, startPoint x: 1127, startPoint y: 217, endPoint x: 1216, endPoint y: 205, distance: 89.5
click at [1216, 205] on td "Nombre completo : Priscila Nahiara Baus" at bounding box center [1115, 215] width 241 height 36
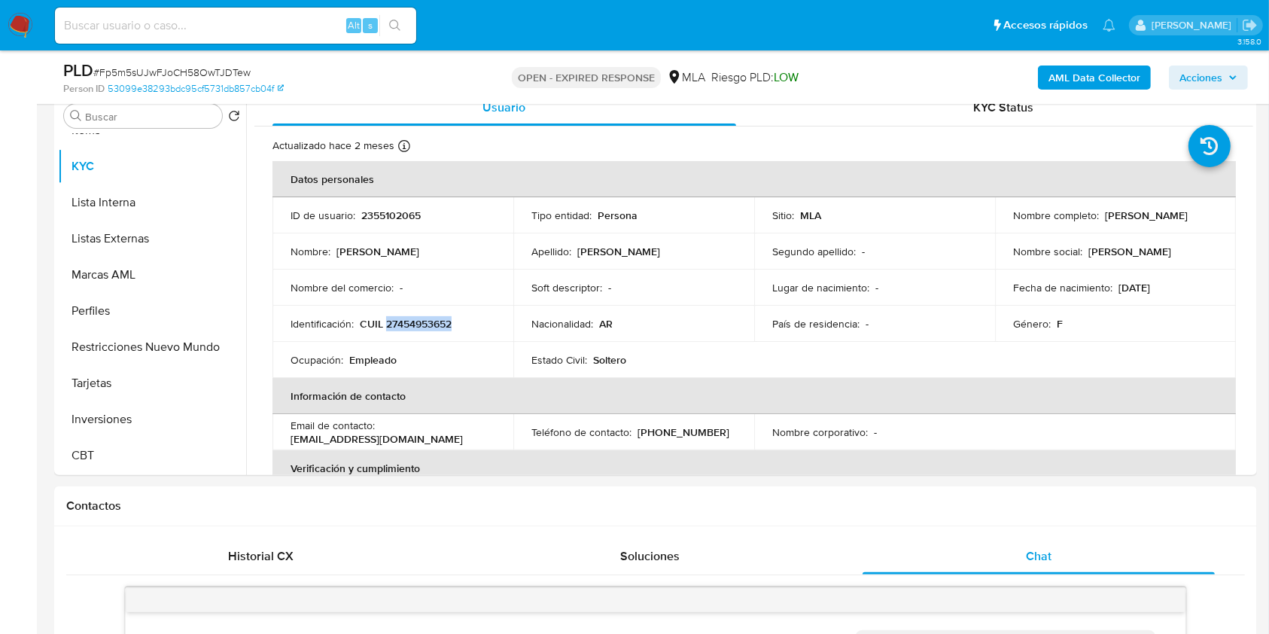
copy p "Priscila Nahiara Baus"
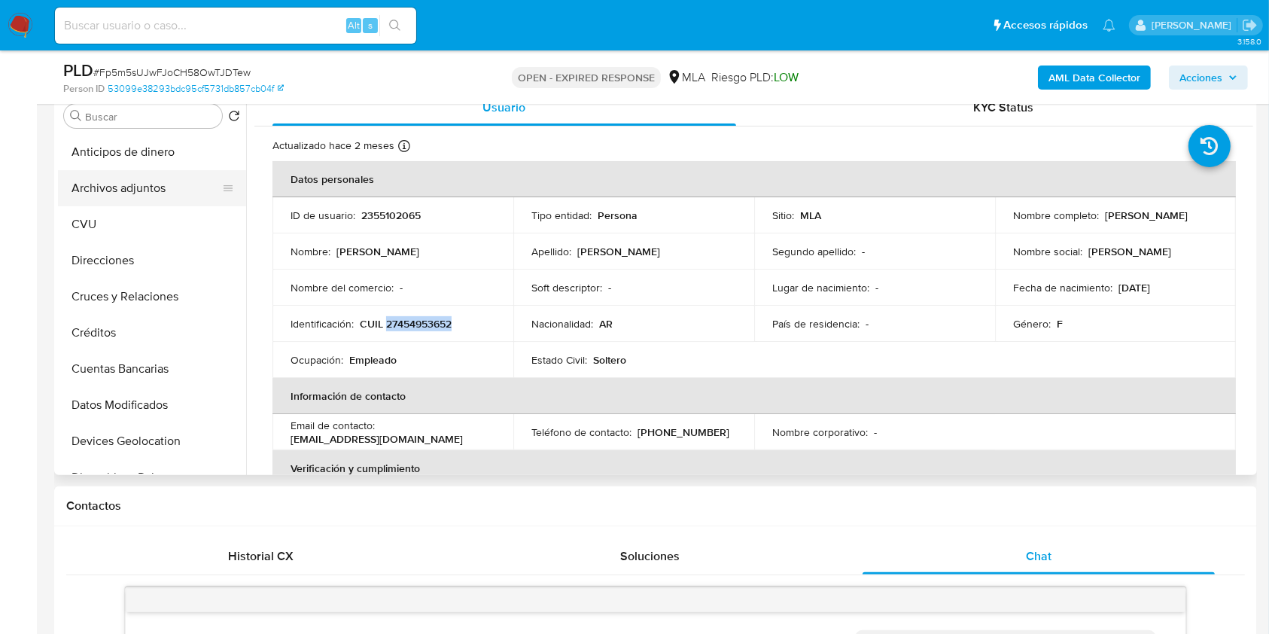
click at [164, 193] on button "Archivos adjuntos" at bounding box center [146, 188] width 176 height 36
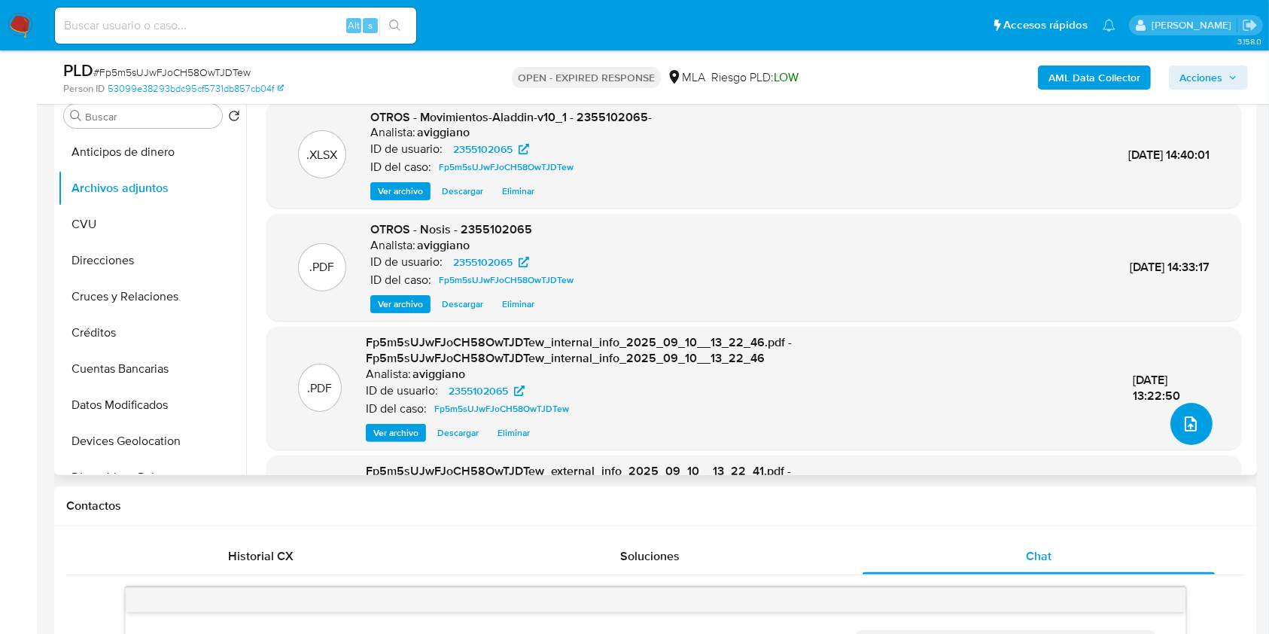
click at [1173, 425] on button "upload-file" at bounding box center [1191, 424] width 42 height 42
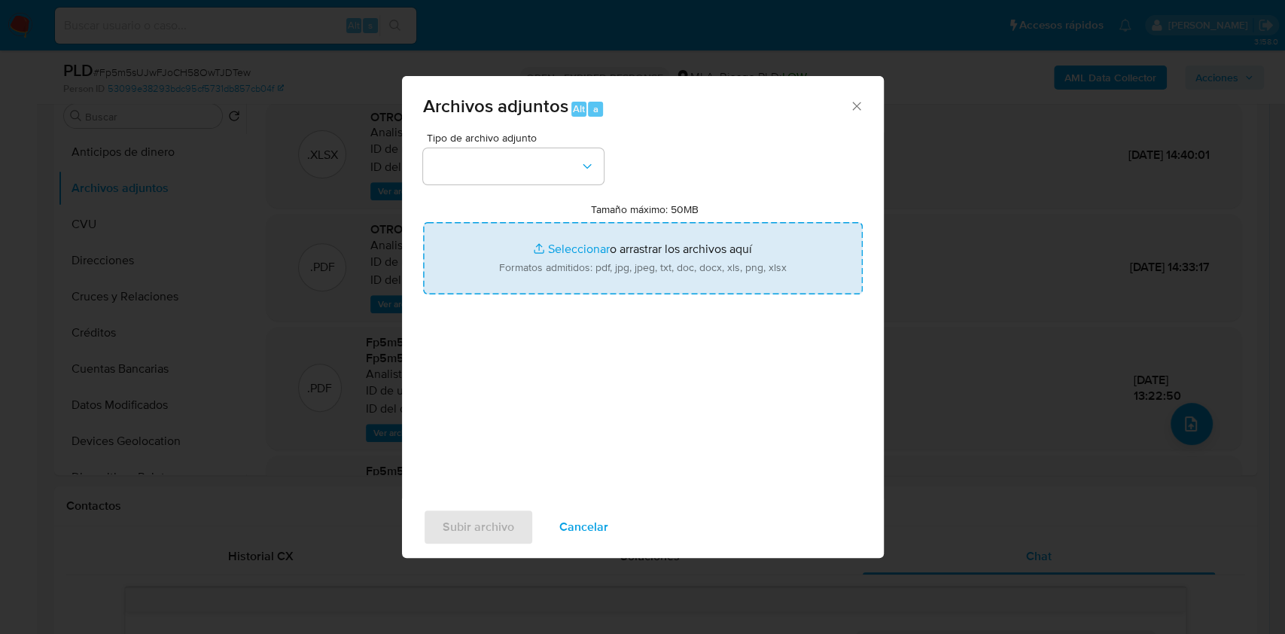
click at [698, 286] on input "Tamaño máximo: 50MB Seleccionar archivos" at bounding box center [643, 258] width 440 height 72
type input "C:\fakepath\Caselog Fp5m5sUJwFJoCH58OwTJDTew_2025_08_18_13_41_00.docx"
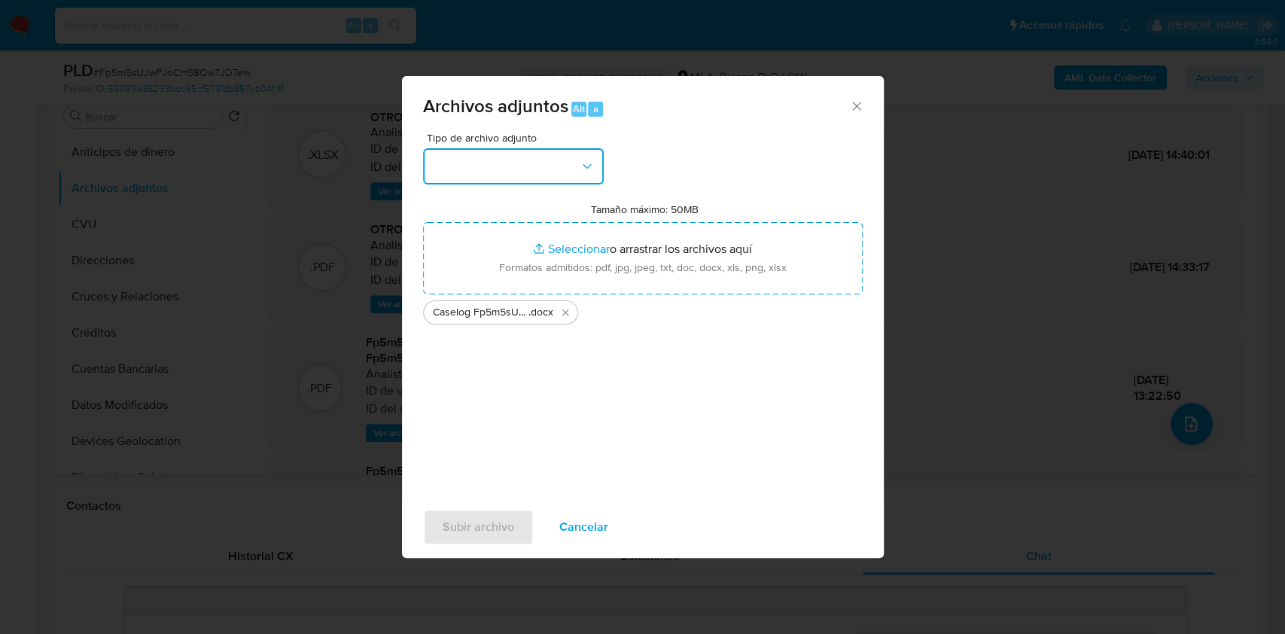
click at [550, 173] on button "button" at bounding box center [513, 166] width 181 height 36
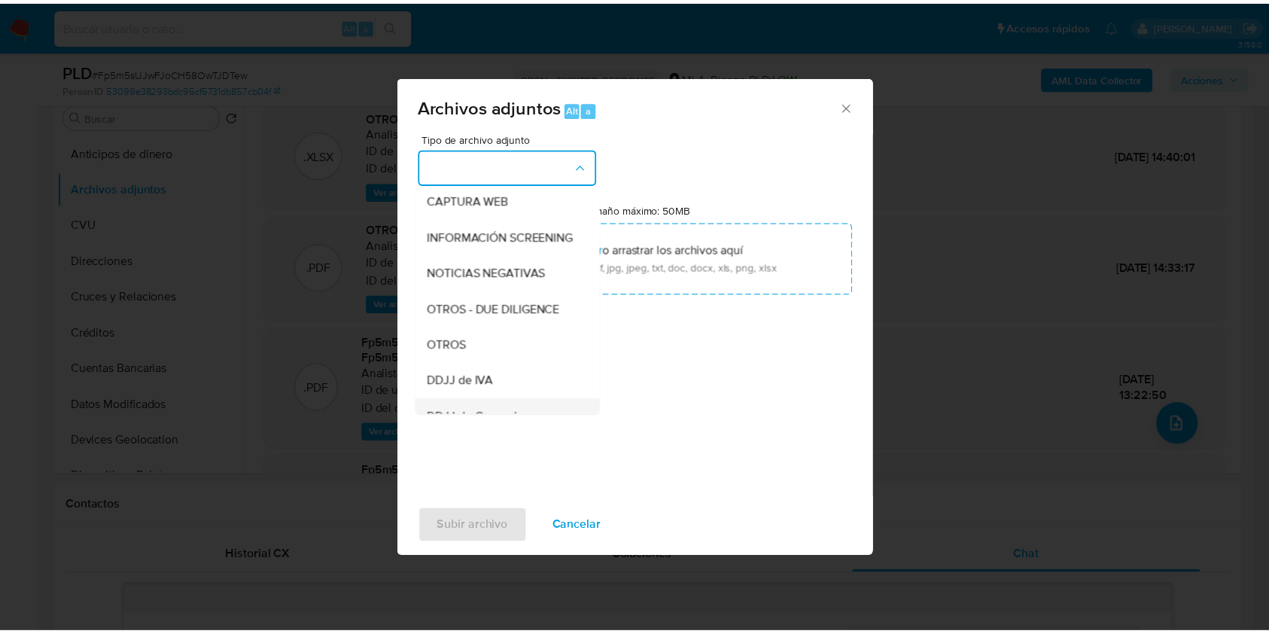
scroll to position [301, 0]
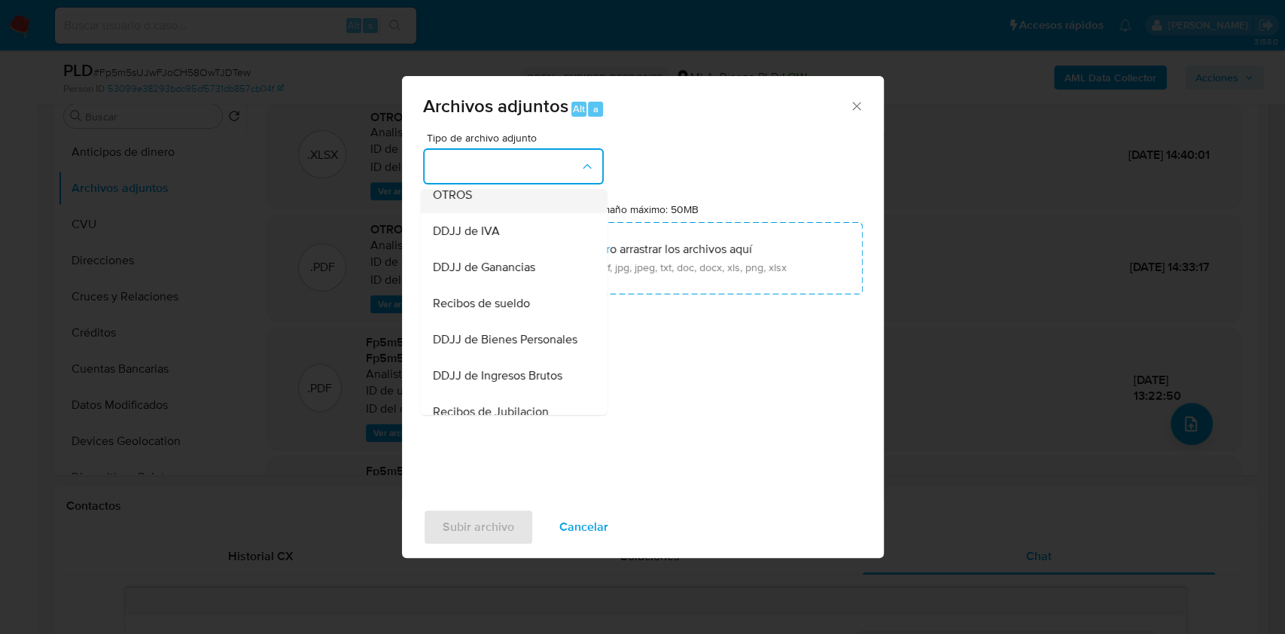
click at [479, 213] on div "OTROS" at bounding box center [509, 195] width 154 height 36
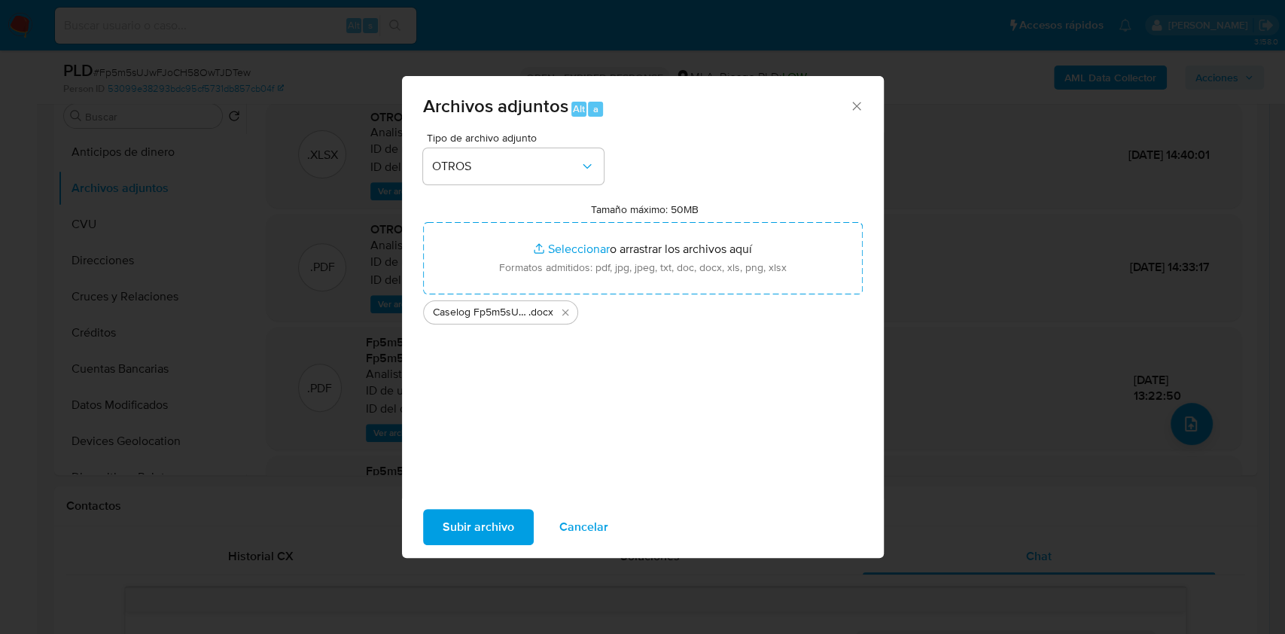
click at [480, 533] on span "Subir archivo" at bounding box center [479, 526] width 72 height 33
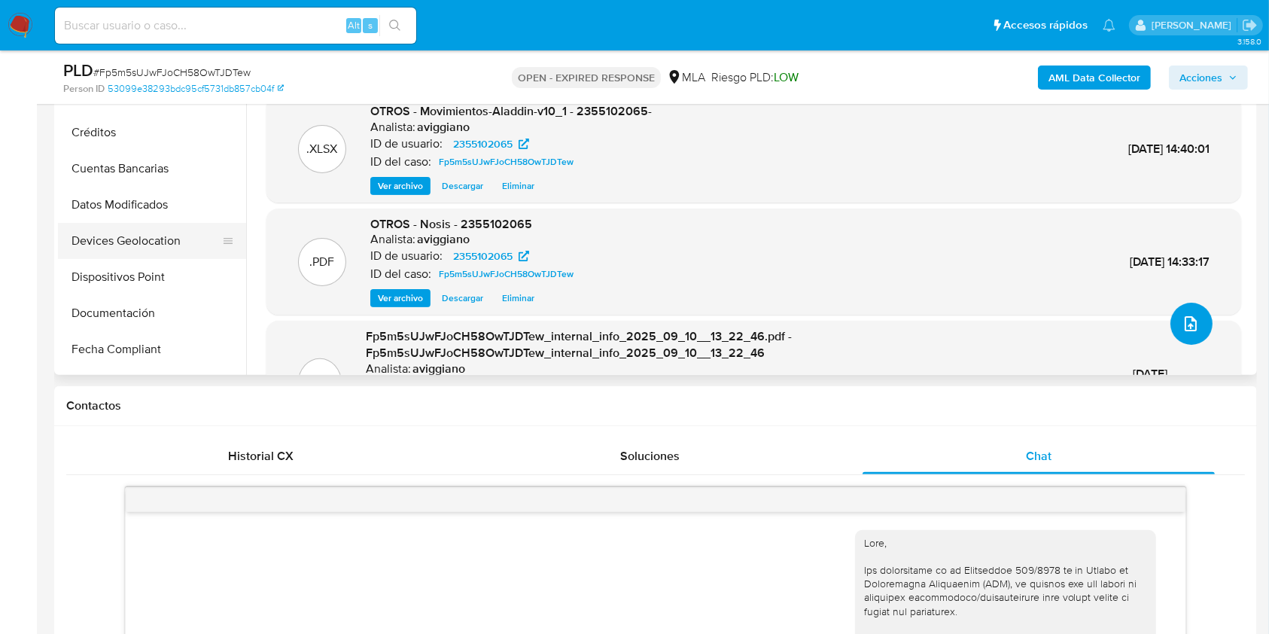
scroll to position [401, 0]
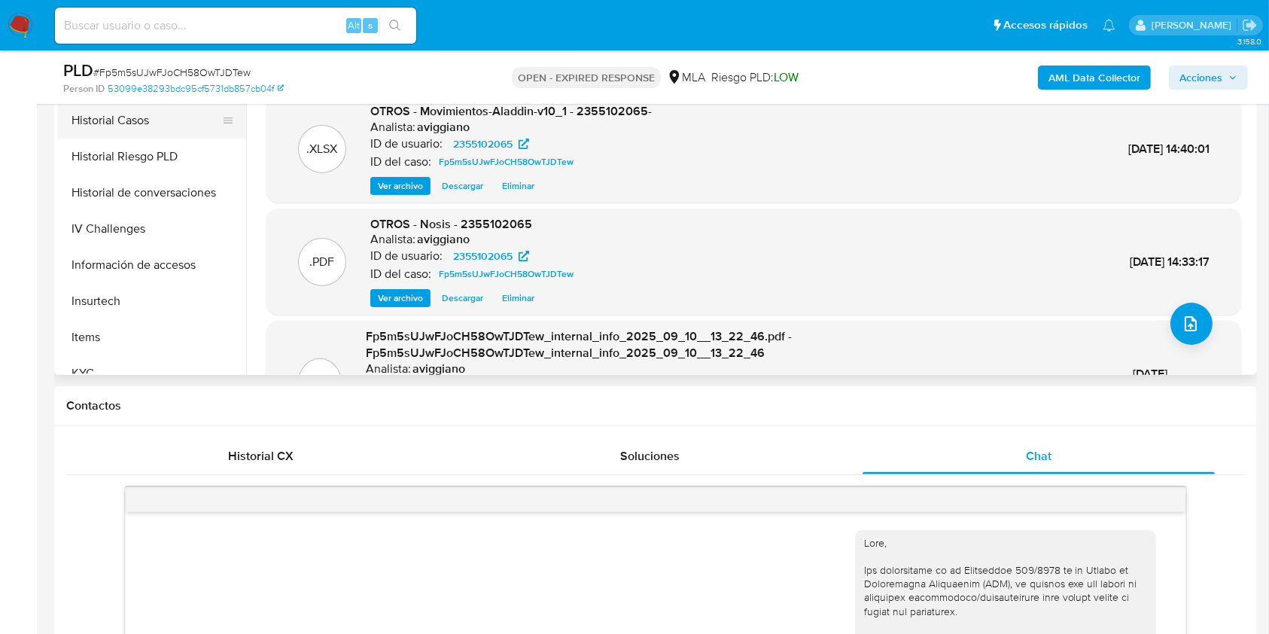
click at [181, 123] on button "Historial Casos" at bounding box center [146, 120] width 176 height 36
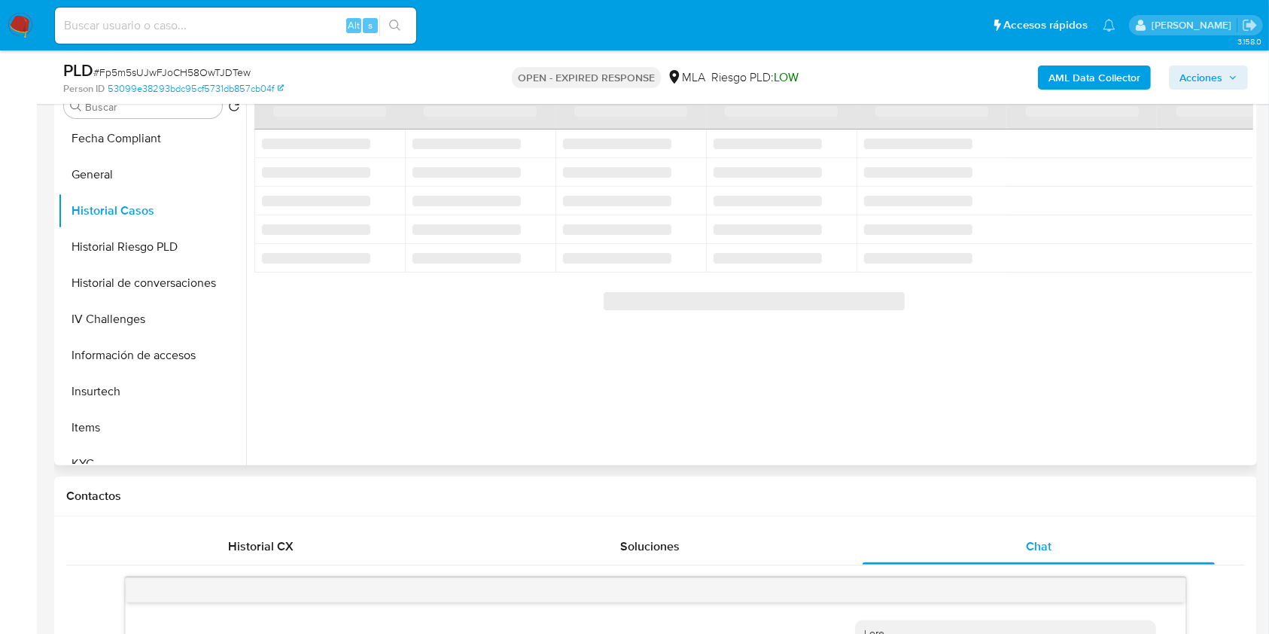
scroll to position [200, 0]
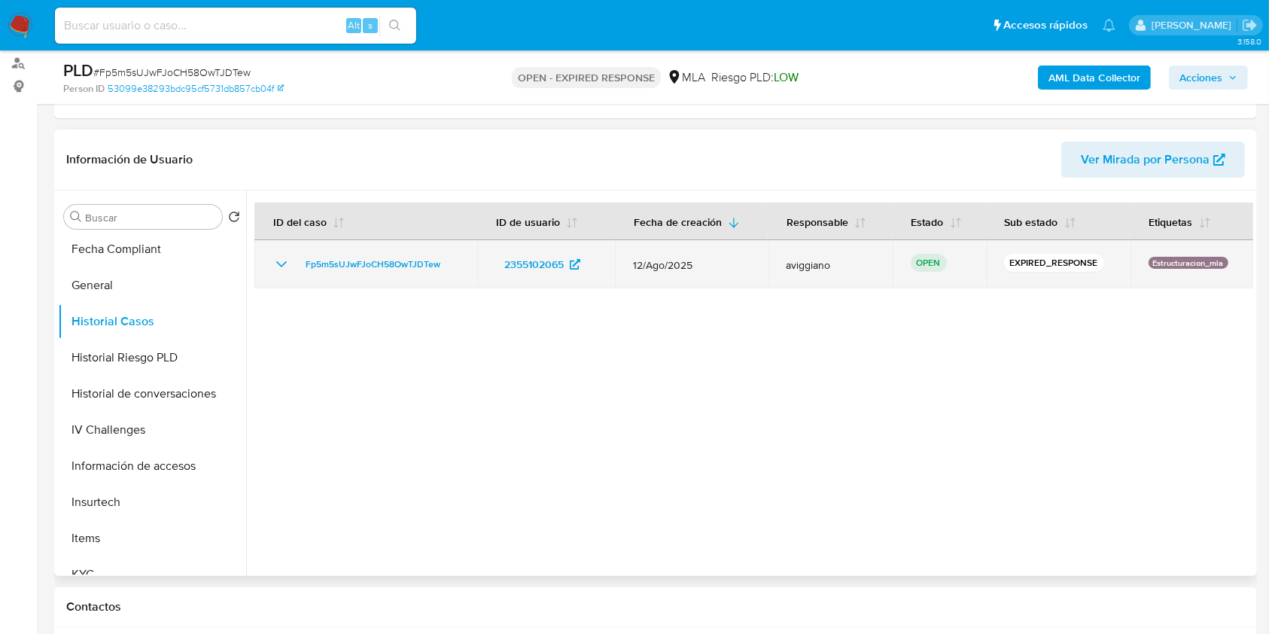
drag, startPoint x: 455, startPoint y: 257, endPoint x: 294, endPoint y: 251, distance: 160.4
click at [294, 251] on td "Fp5m5sUJwFJoCH58OwTJDTew" at bounding box center [365, 264] width 223 height 48
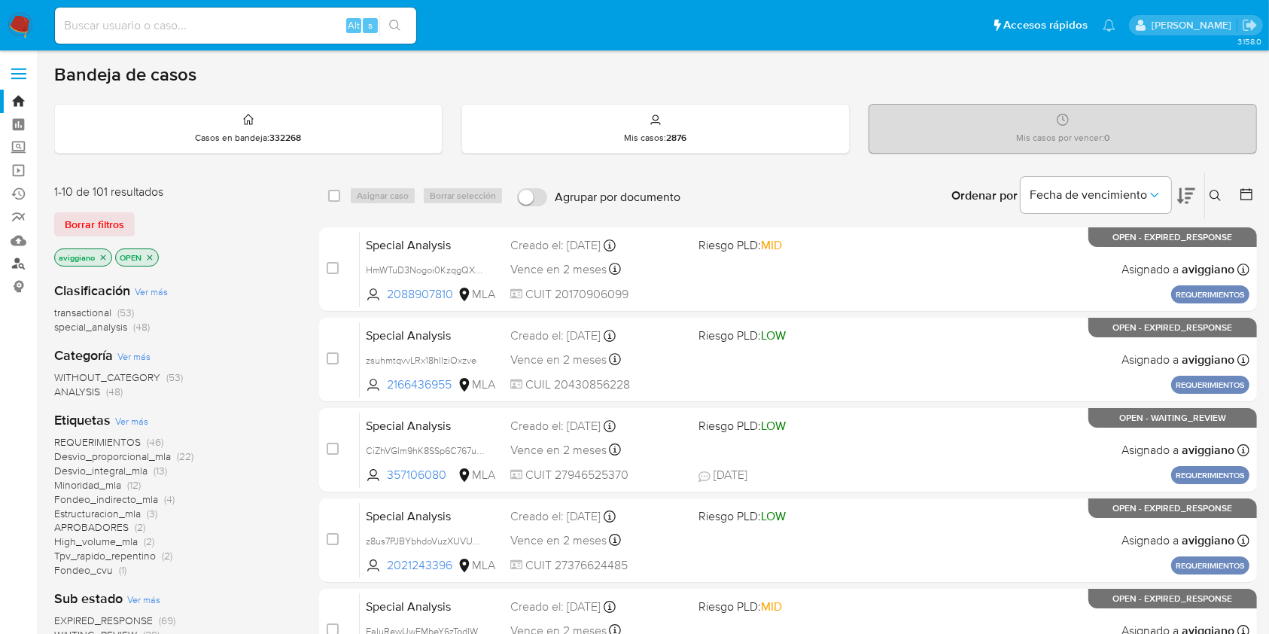
click at [19, 262] on link "Buscador de personas" at bounding box center [89, 263] width 179 height 23
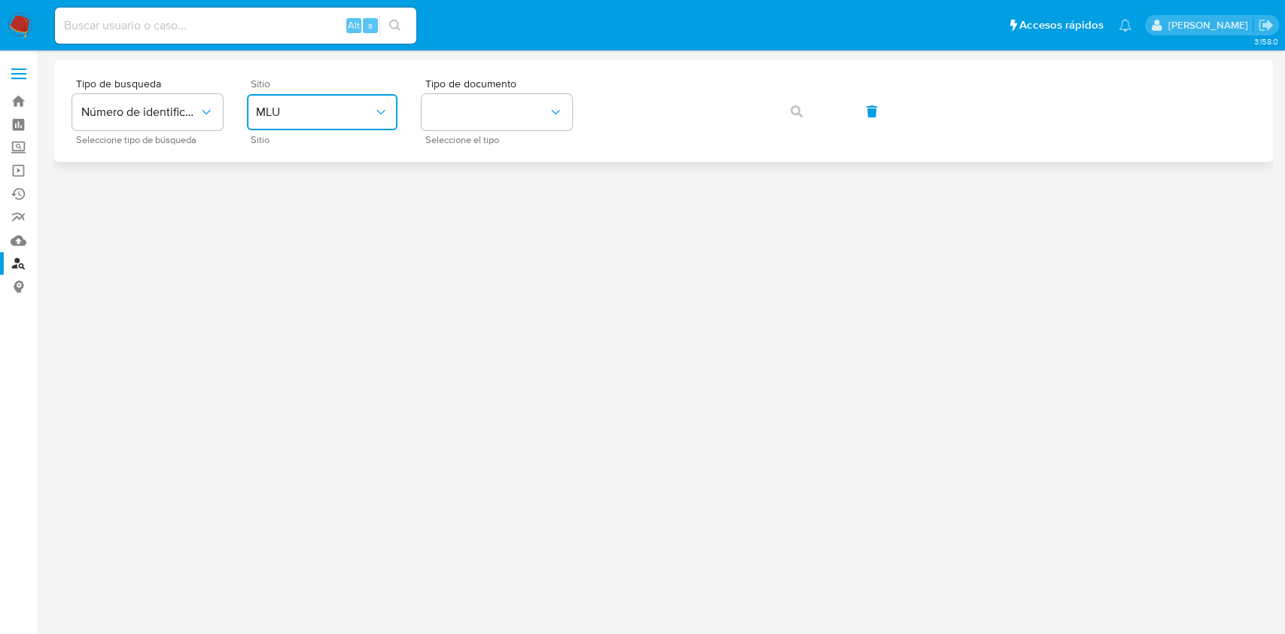
click at [333, 105] on span "MLU" at bounding box center [314, 112] width 117 height 15
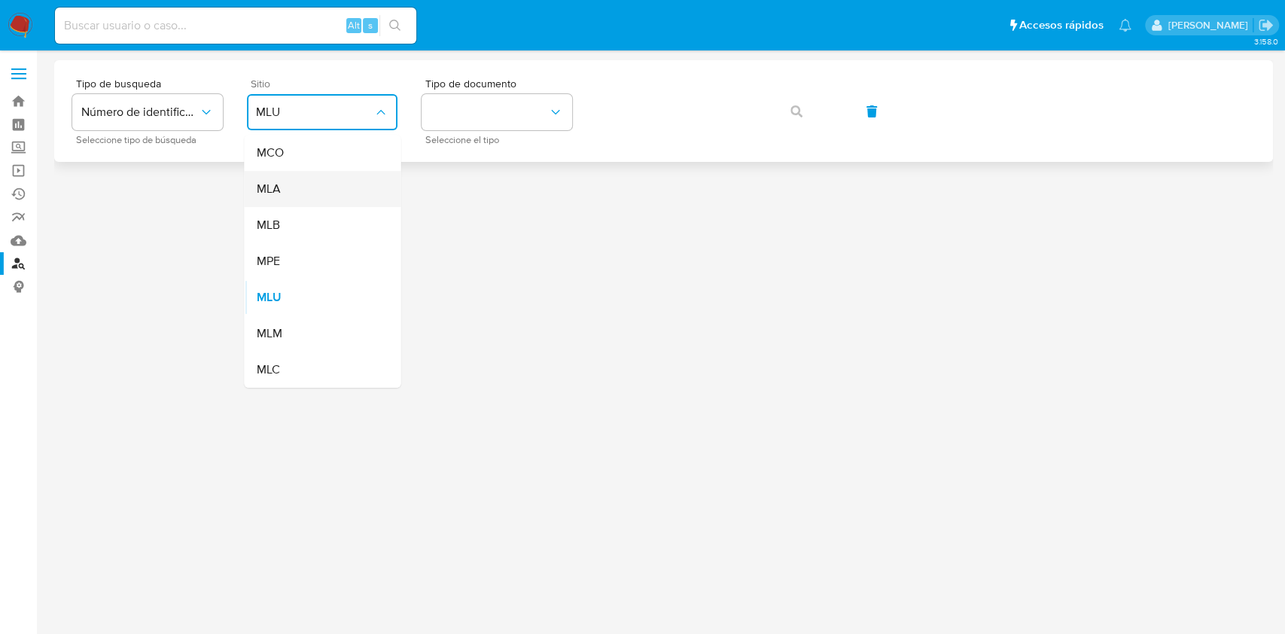
click at [295, 187] on div "MLA" at bounding box center [317, 189] width 123 height 36
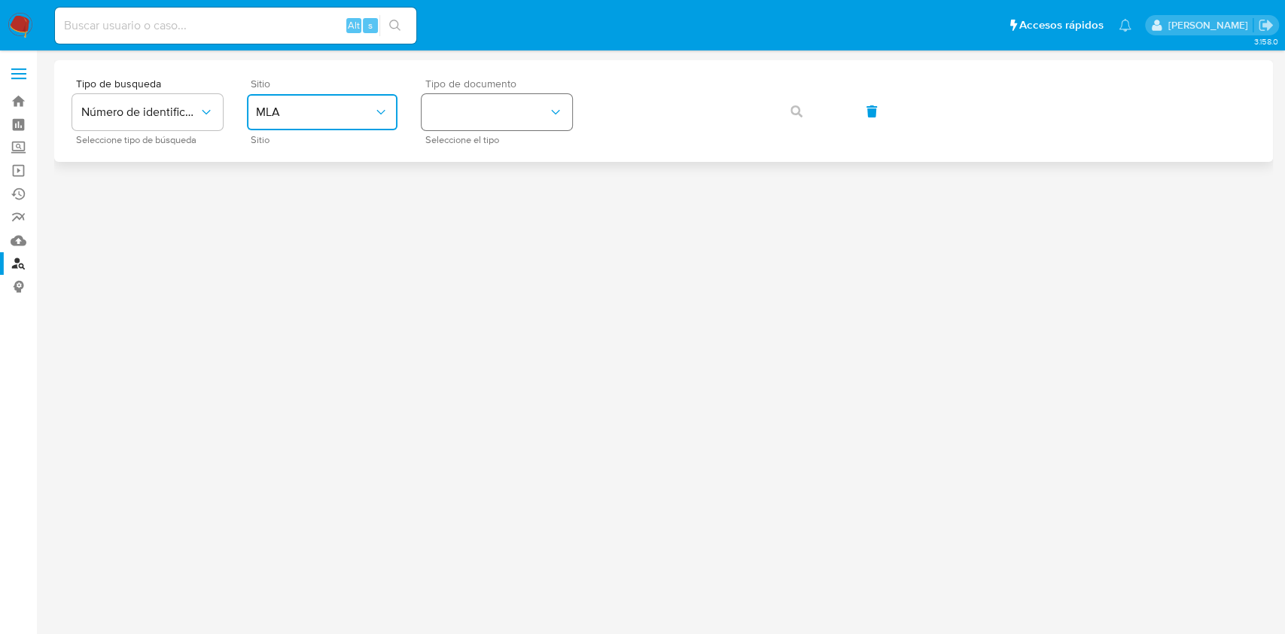
click at [458, 128] on button "identificationType" at bounding box center [497, 112] width 151 height 36
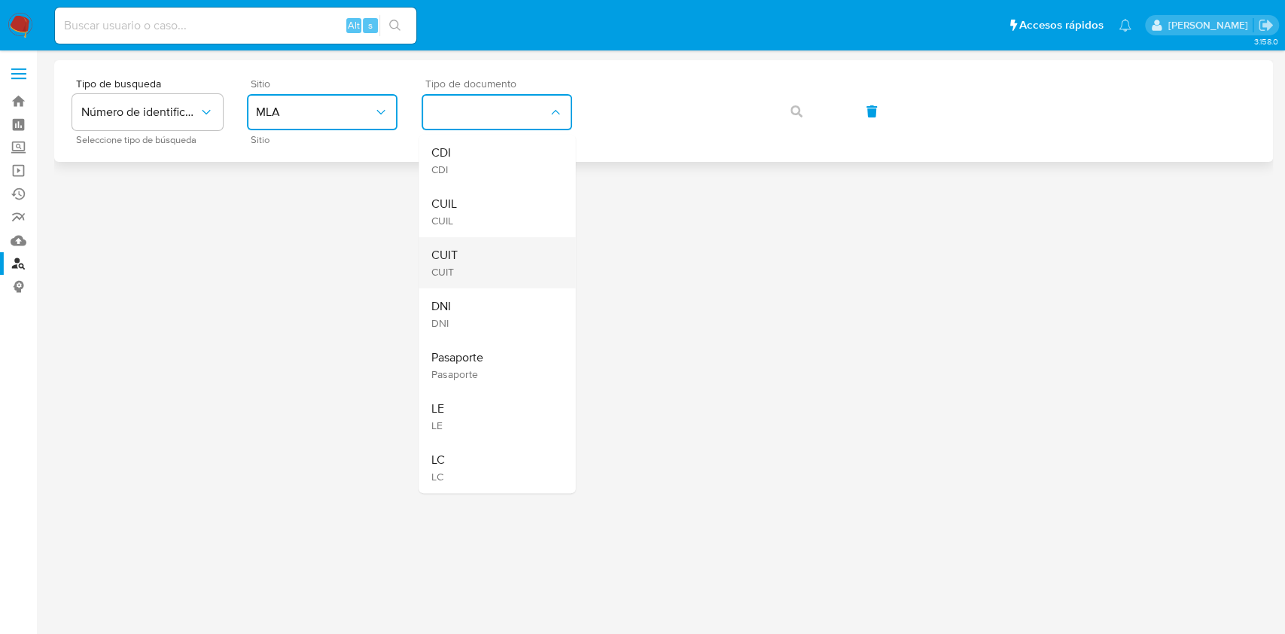
click at [461, 248] on div "CUIT CUIT" at bounding box center [492, 262] width 123 height 51
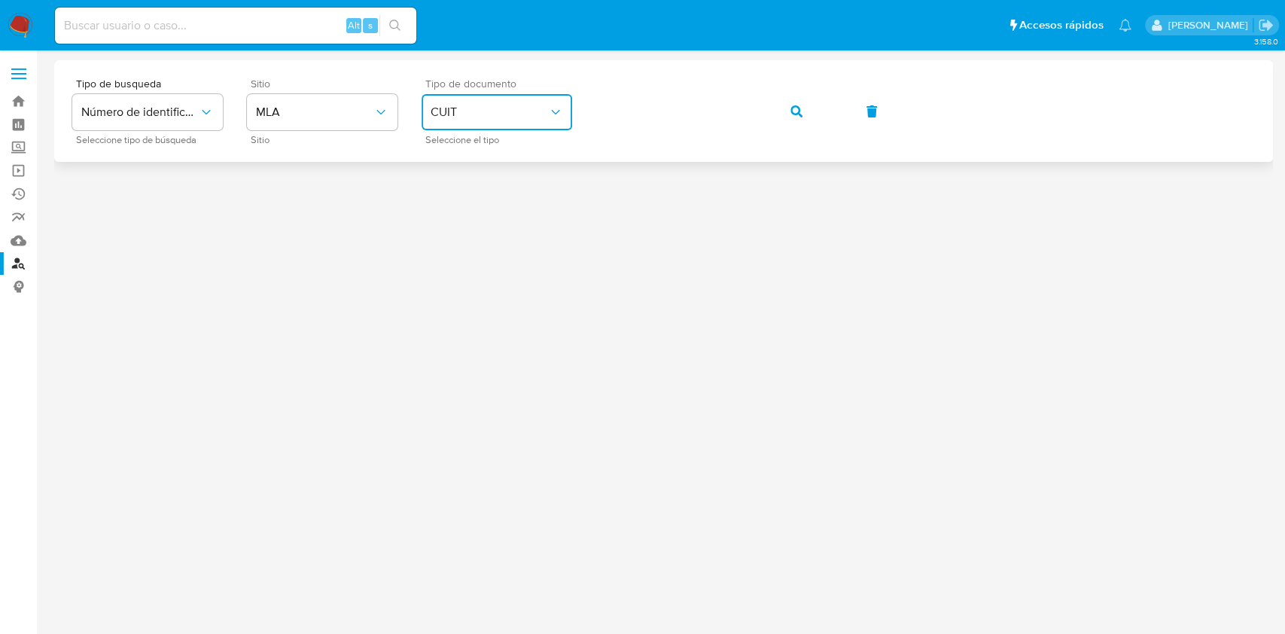
click at [787, 104] on button "button" at bounding box center [796, 111] width 51 height 36
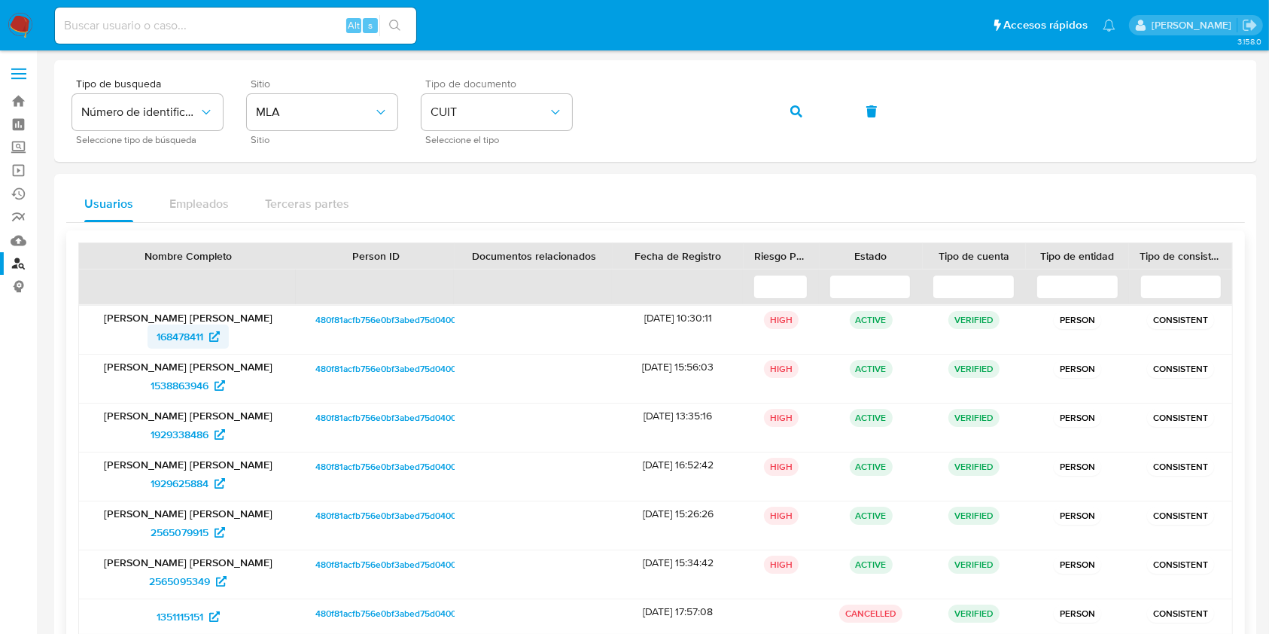
click at [181, 337] on span "168478411" at bounding box center [180, 336] width 47 height 24
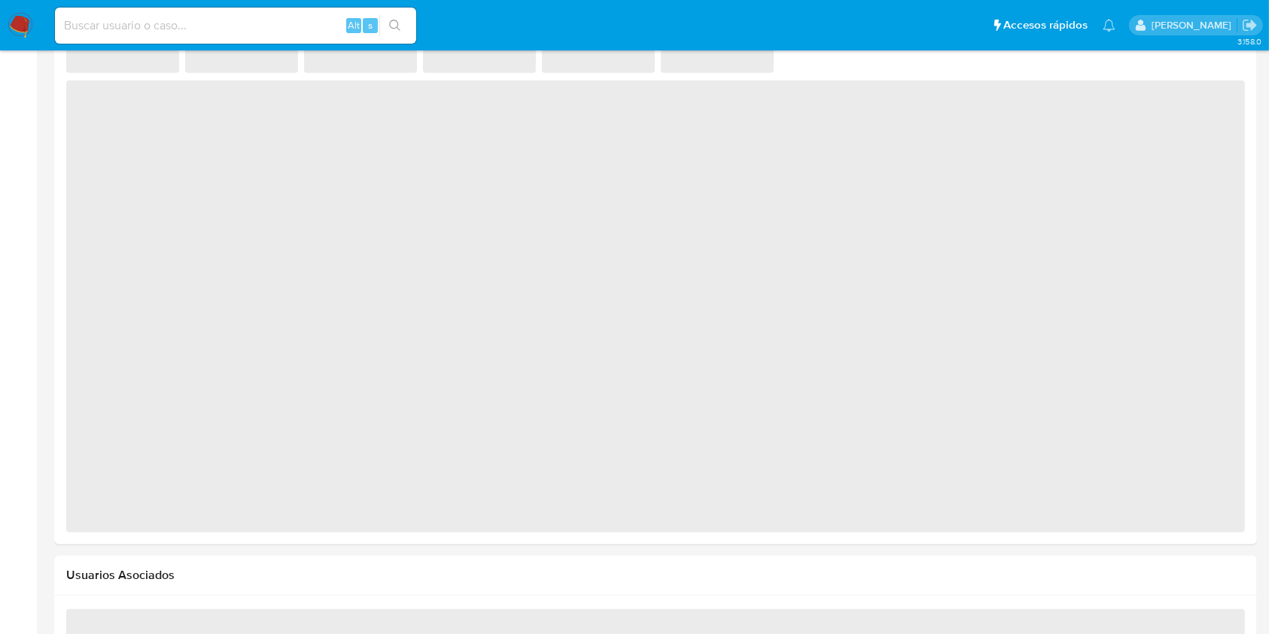
scroll to position [1006, 0]
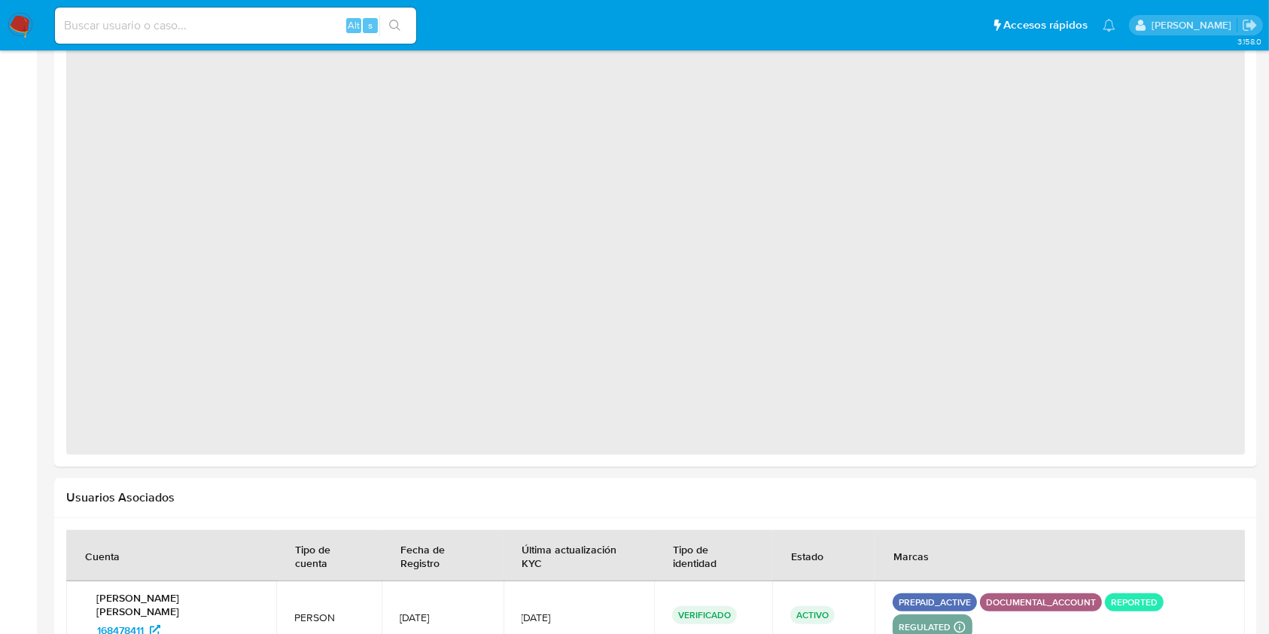
select select "10"
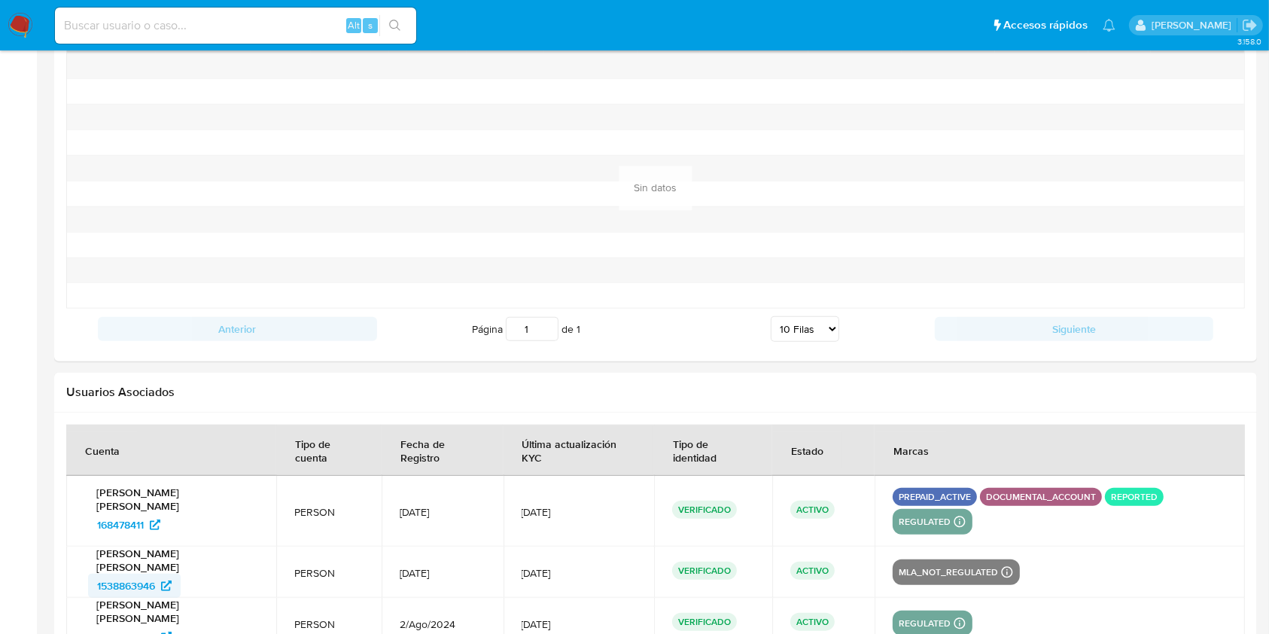
scroll to position [1507, 0]
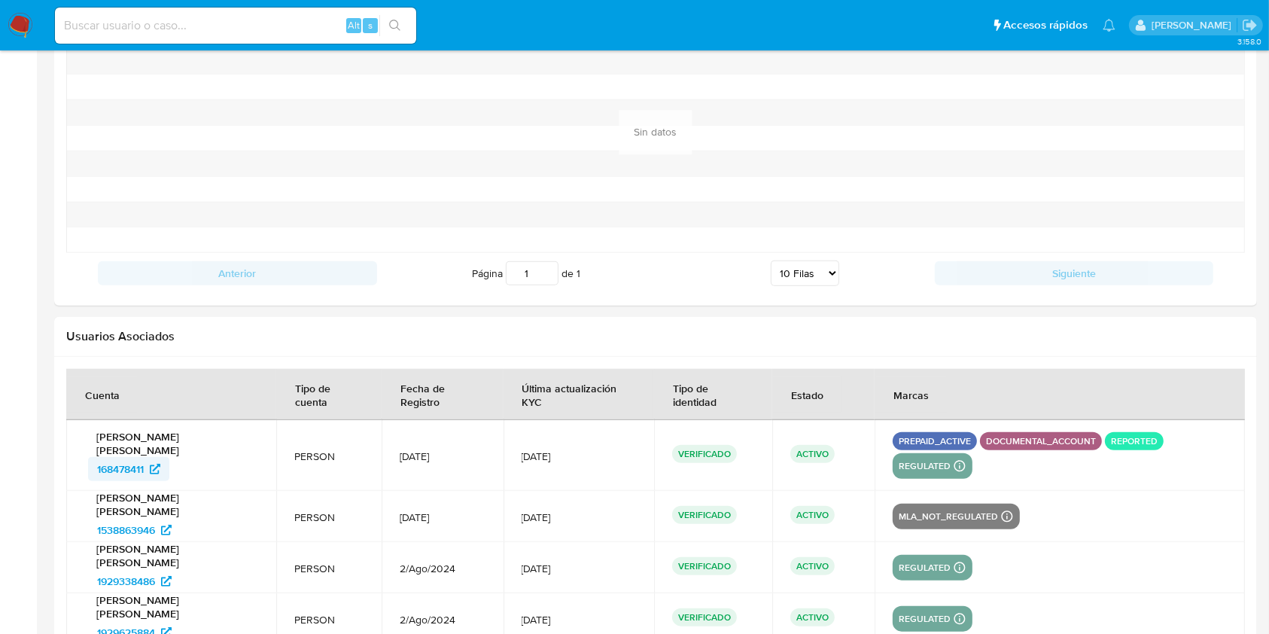
click at [120, 457] on span "168478411" at bounding box center [120, 469] width 47 height 24
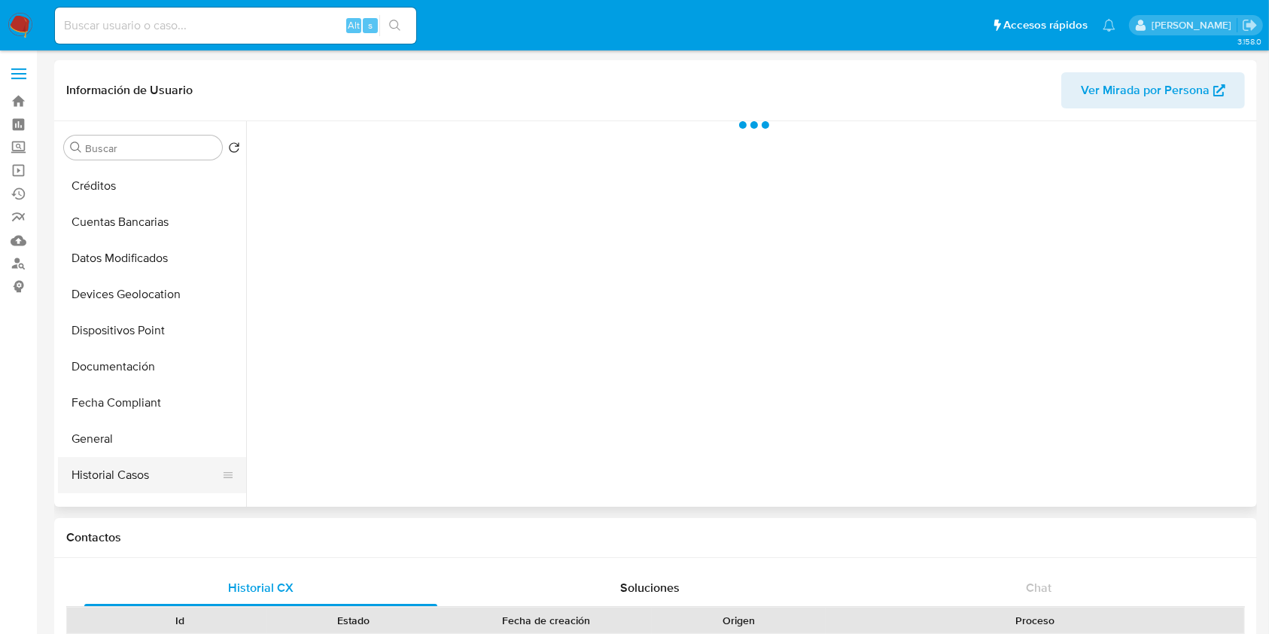
scroll to position [301, 0]
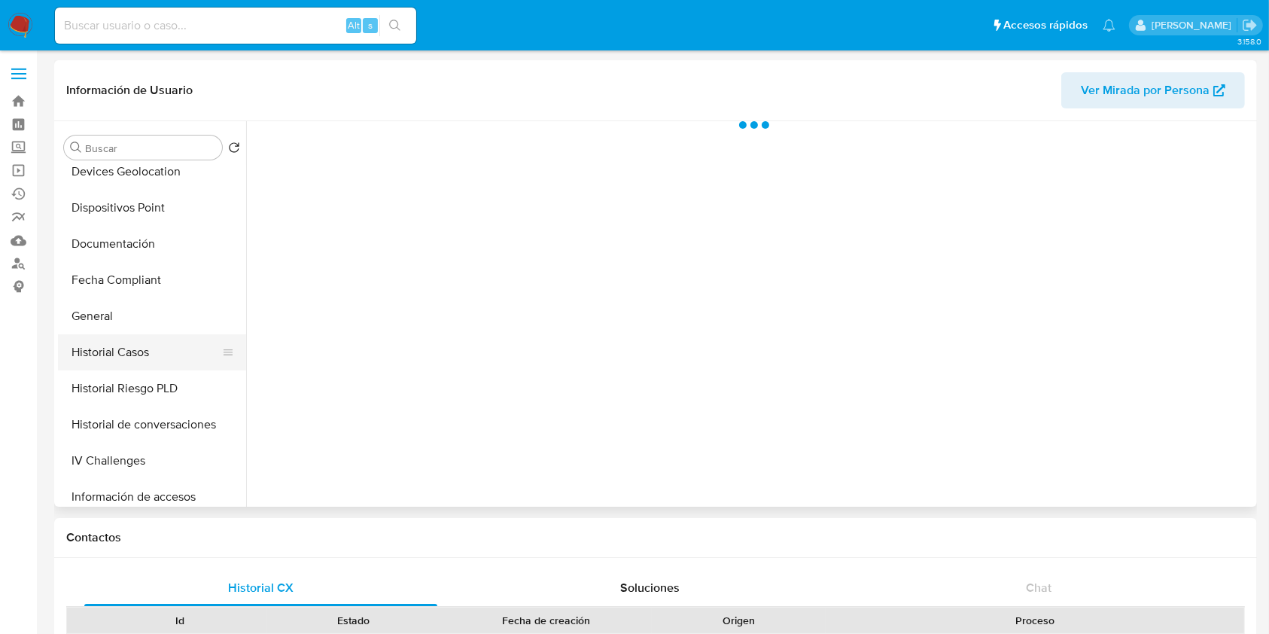
click at [126, 366] on button "Historial Casos" at bounding box center [146, 352] width 176 height 36
select select "10"
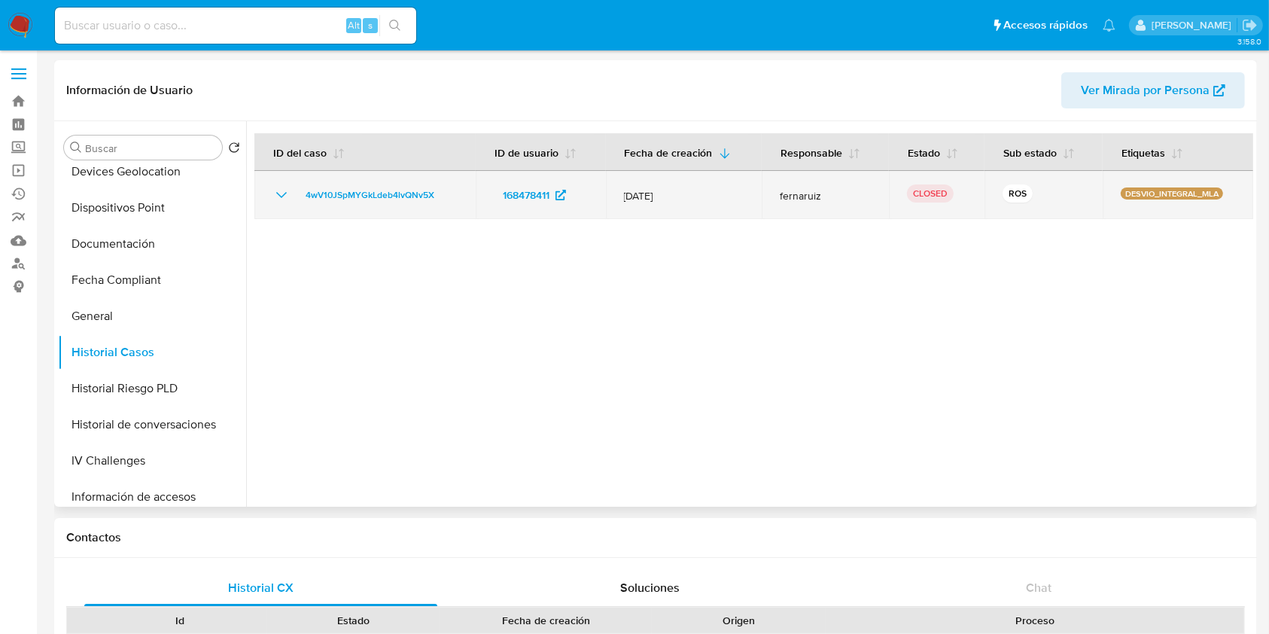
click at [271, 203] on td "4wV10JSpMYGkLdeb4lvQNv5X" at bounding box center [364, 195] width 221 height 48
click at [278, 193] on icon "Mostrar/Ocultar" at bounding box center [281, 195] width 18 height 18
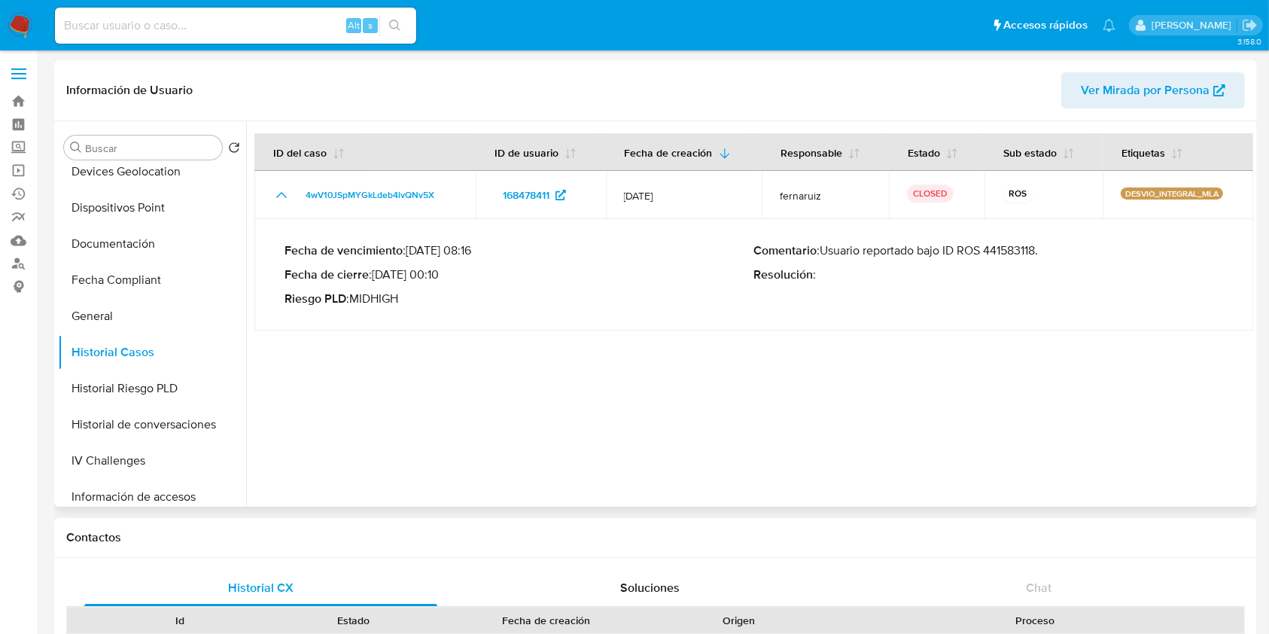
click at [988, 254] on p "Comentario : Usuario reportado bajo ID ROS 441583118." at bounding box center [989, 250] width 470 height 15
click at [19, 103] on link "Bandeja" at bounding box center [89, 101] width 179 height 23
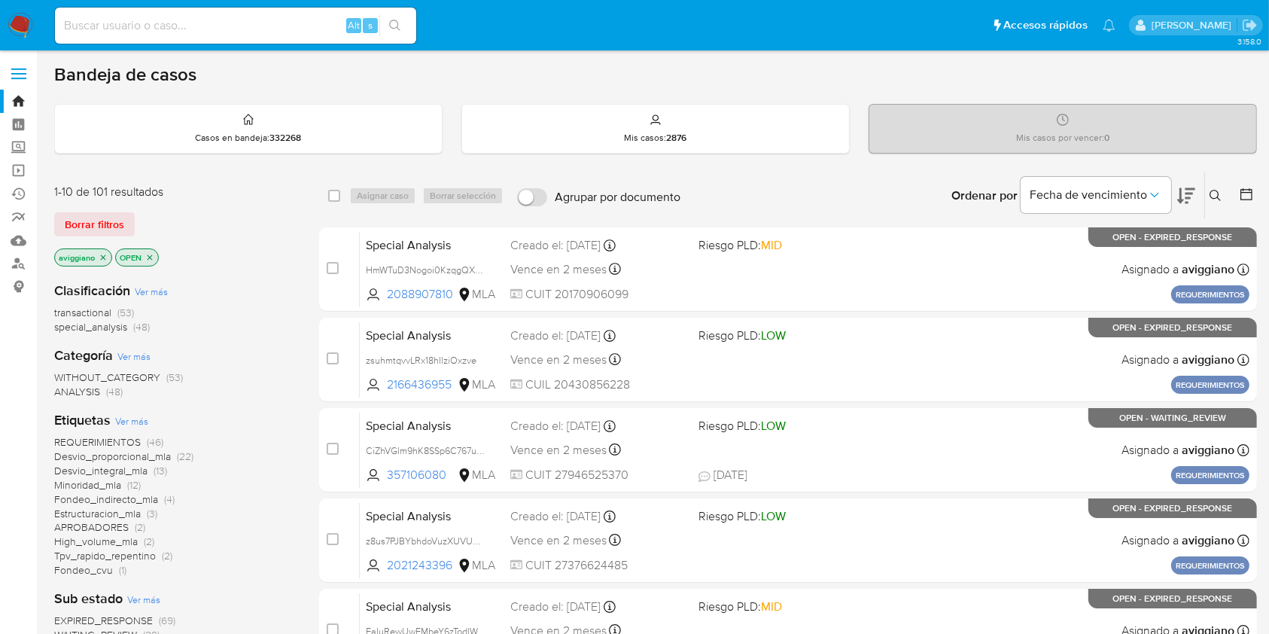
click at [1222, 194] on icon at bounding box center [1216, 196] width 12 height 12
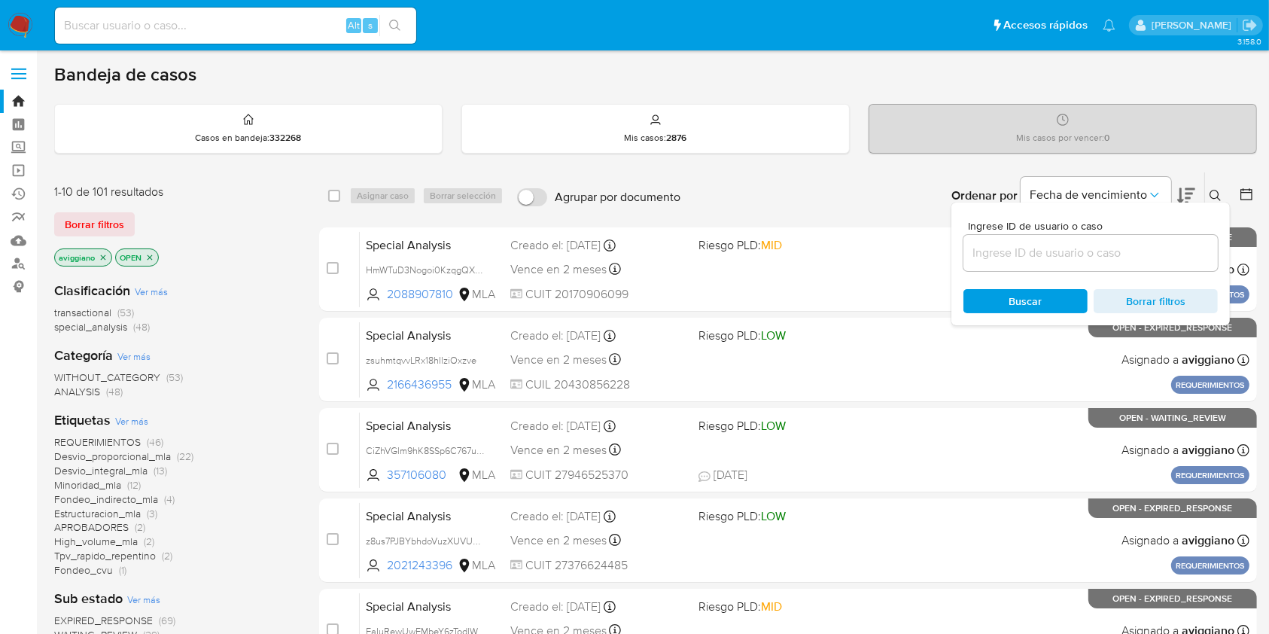
drag, startPoint x: 1131, startPoint y: 265, endPoint x: 1166, endPoint y: 259, distance: 35.1
click at [1166, 259] on input at bounding box center [1090, 253] width 254 height 20
paste input "Fp5m5sUJwFJoCH58OwTJDTew"
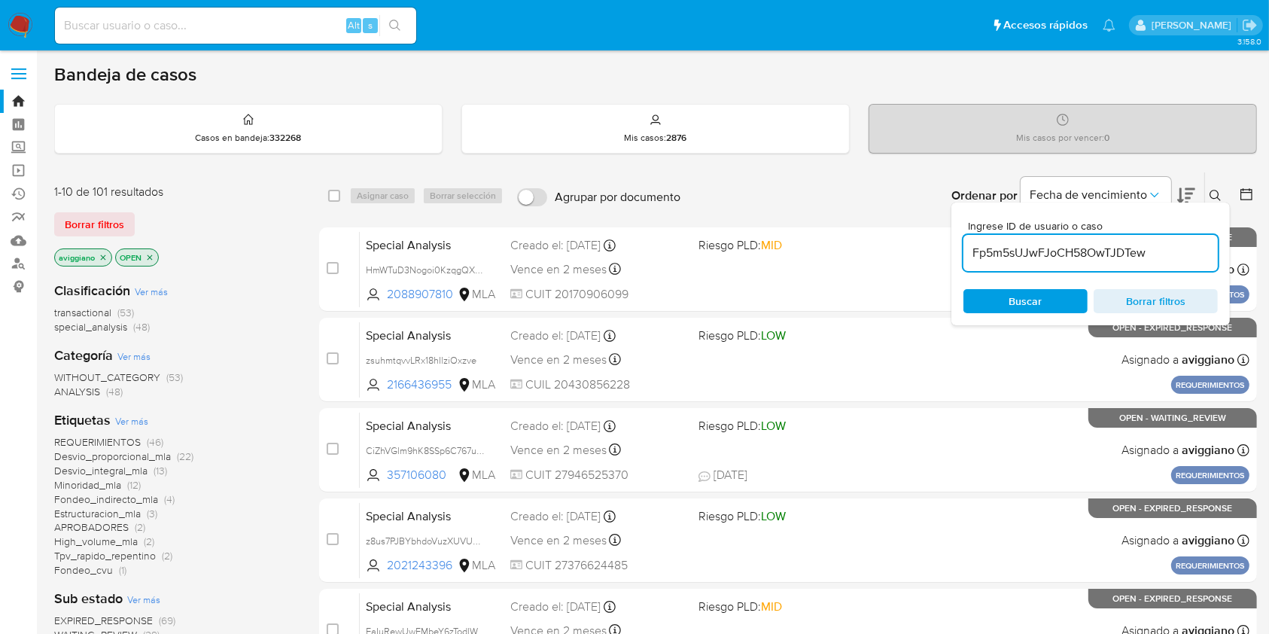
type input "Fp5m5sUJwFJoCH58OwTJDTew"
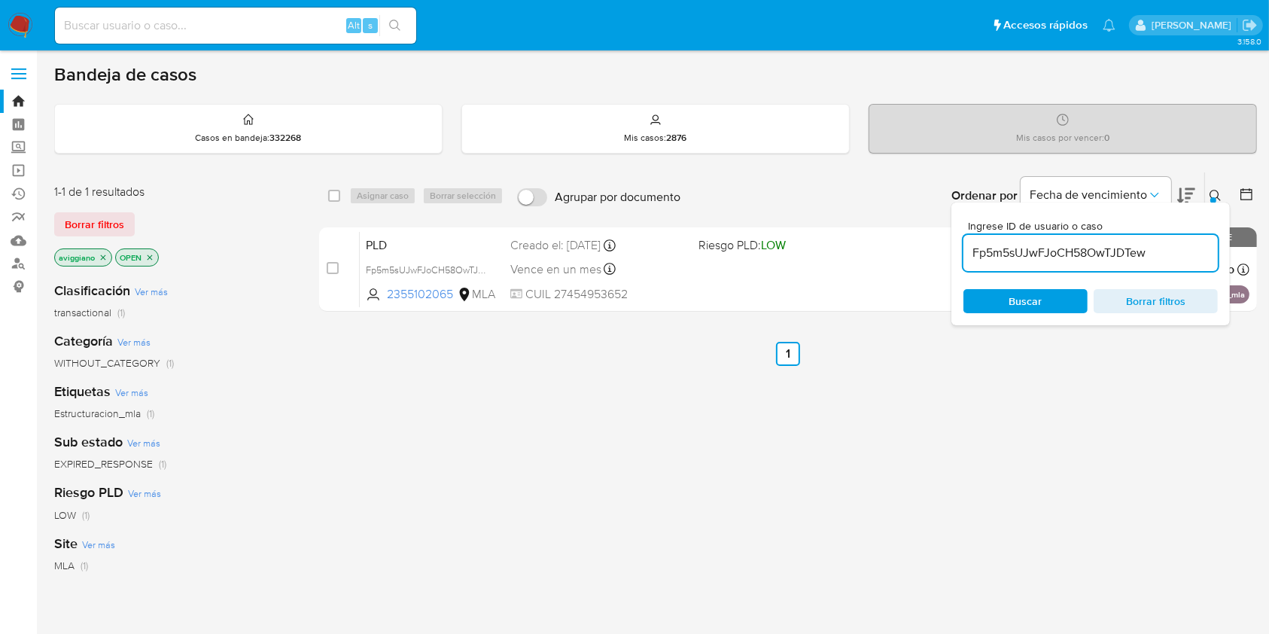
click at [330, 202] on div "select-all-cases-checkbox" at bounding box center [334, 195] width 12 height 15
click at [334, 197] on input "checkbox" at bounding box center [334, 196] width 12 height 12
checkbox input "true"
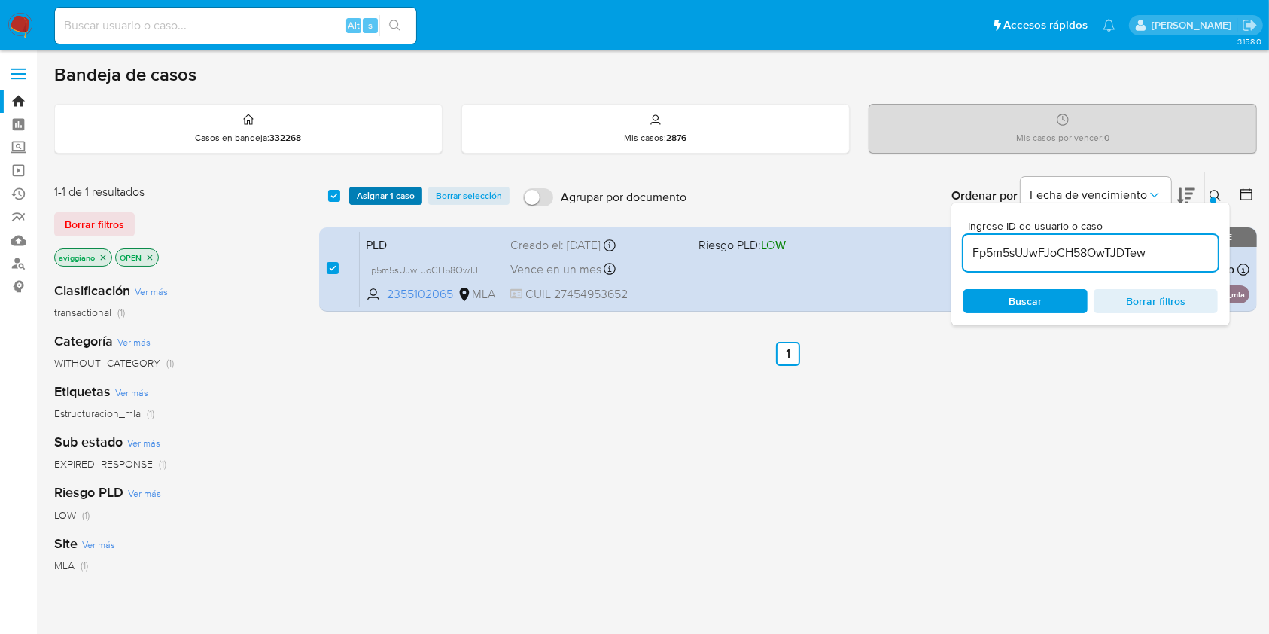
click at [364, 199] on span "Asignar 1 caso" at bounding box center [386, 195] width 58 height 15
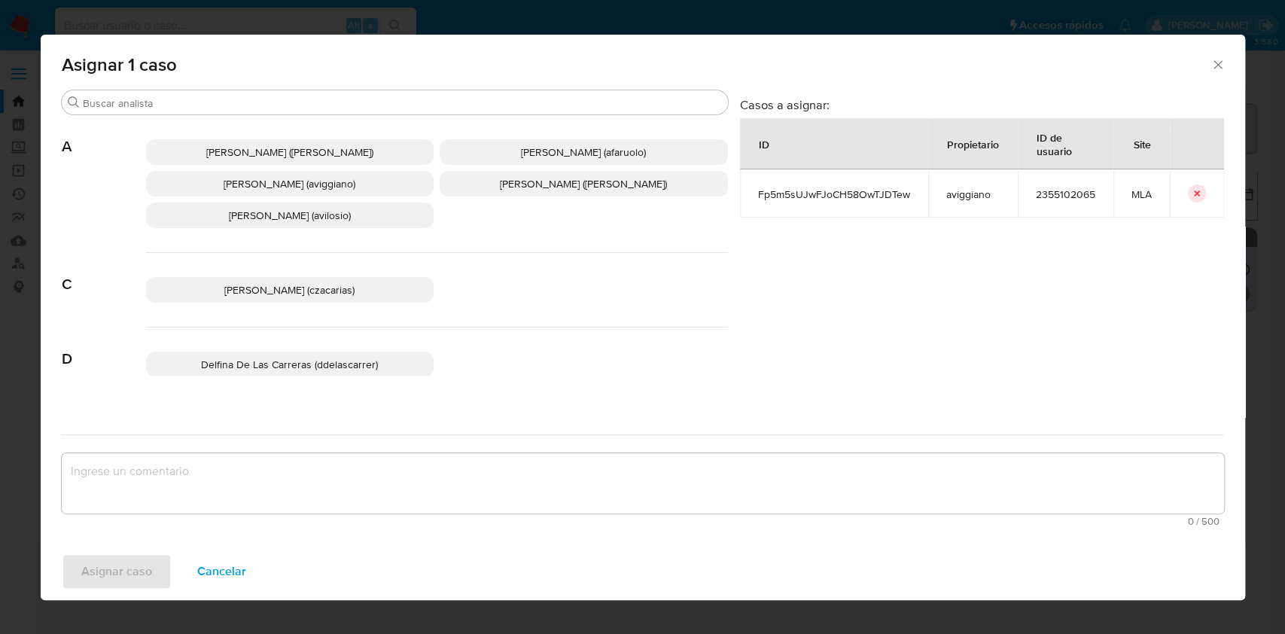
click at [294, 178] on span "Agustina Belen Viggiano (aviggiano)" at bounding box center [290, 183] width 132 height 15
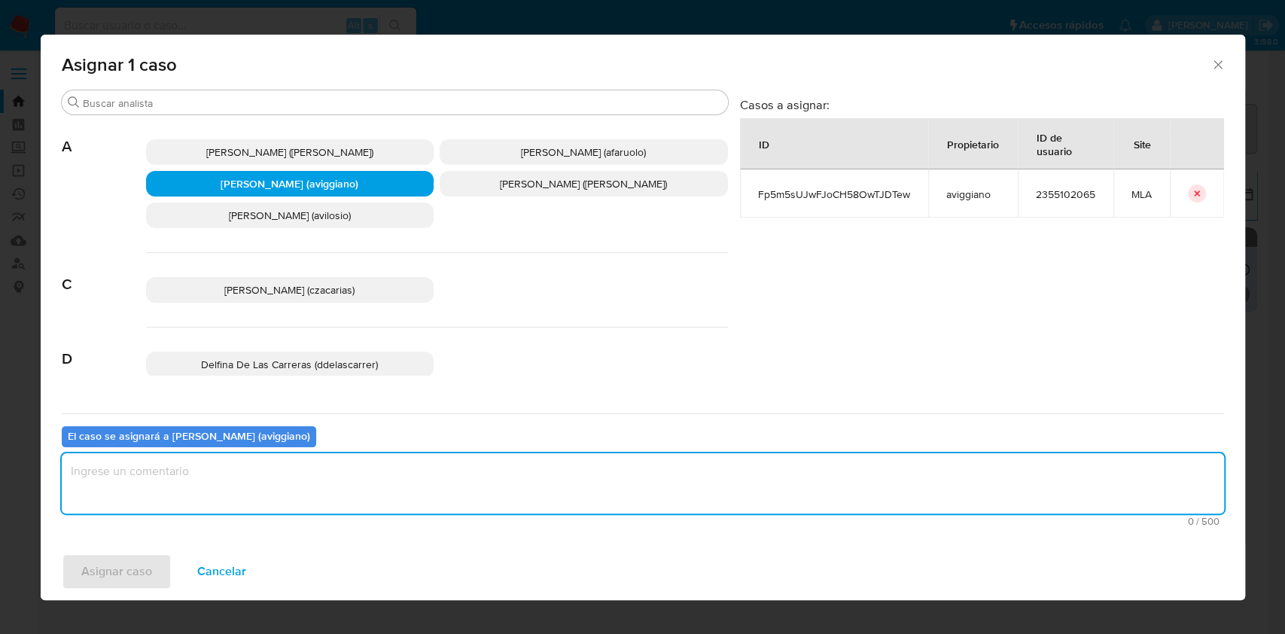
click at [226, 467] on textarea "assign-modal" at bounding box center [643, 483] width 1162 height 60
click at [135, 577] on span "Asignar caso" at bounding box center [116, 571] width 71 height 33
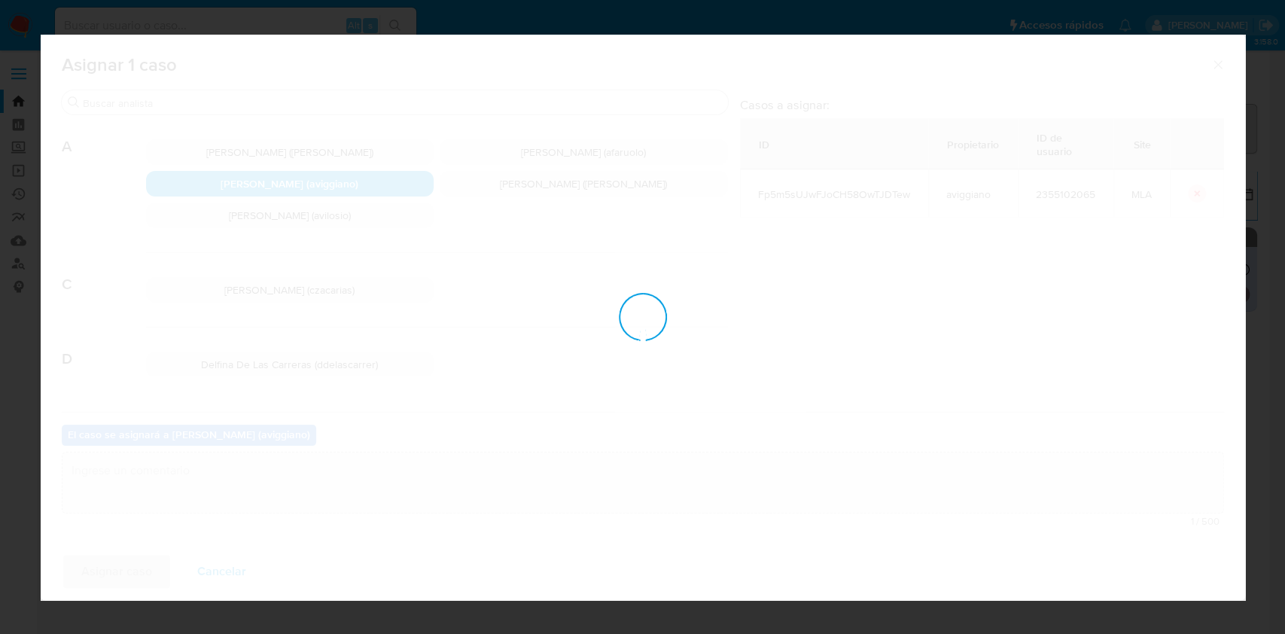
checkbox input "false"
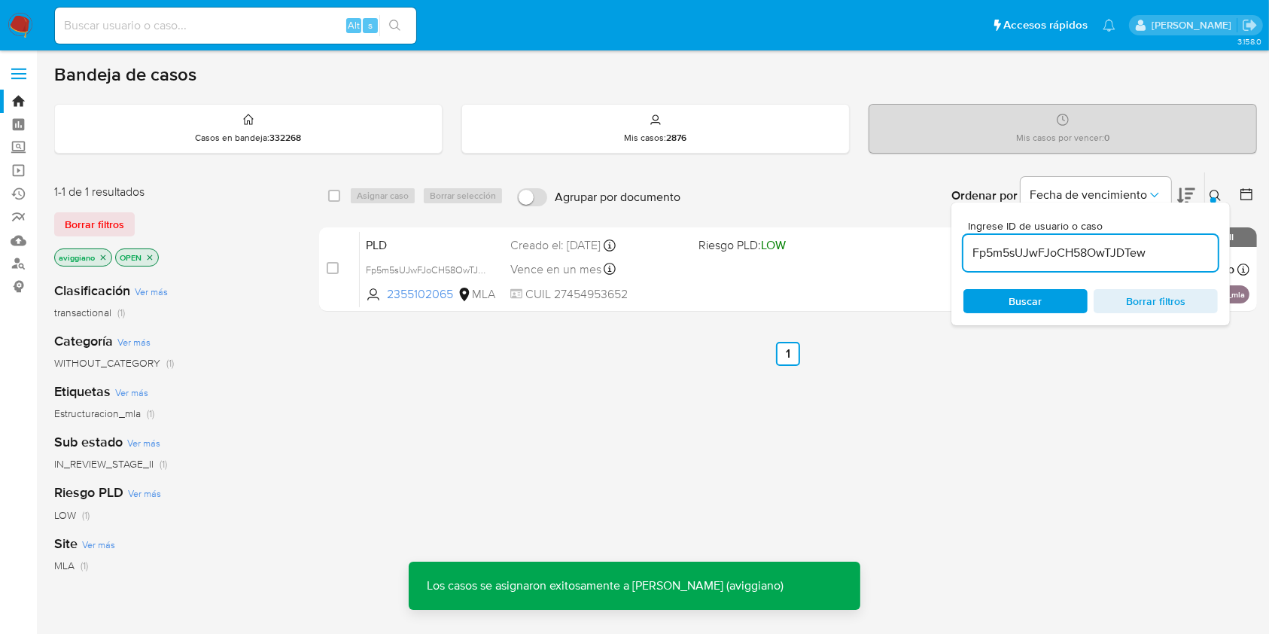
click at [747, 250] on span "Riesgo PLD: LOW" at bounding box center [741, 244] width 87 height 17
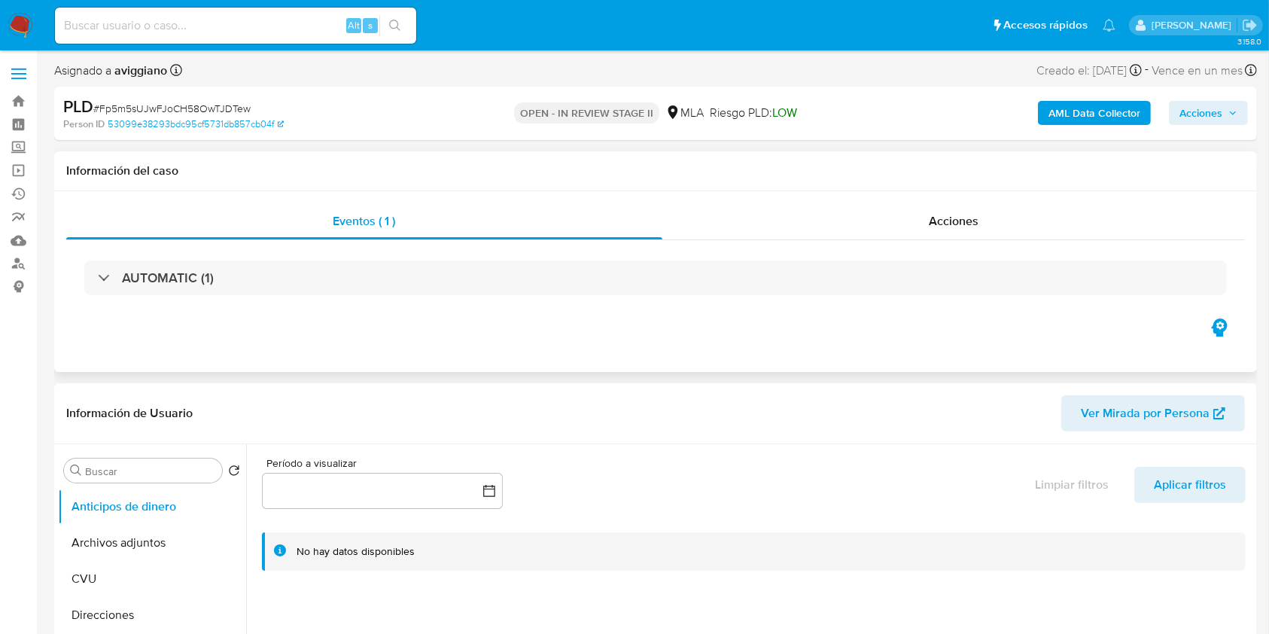
select select "10"
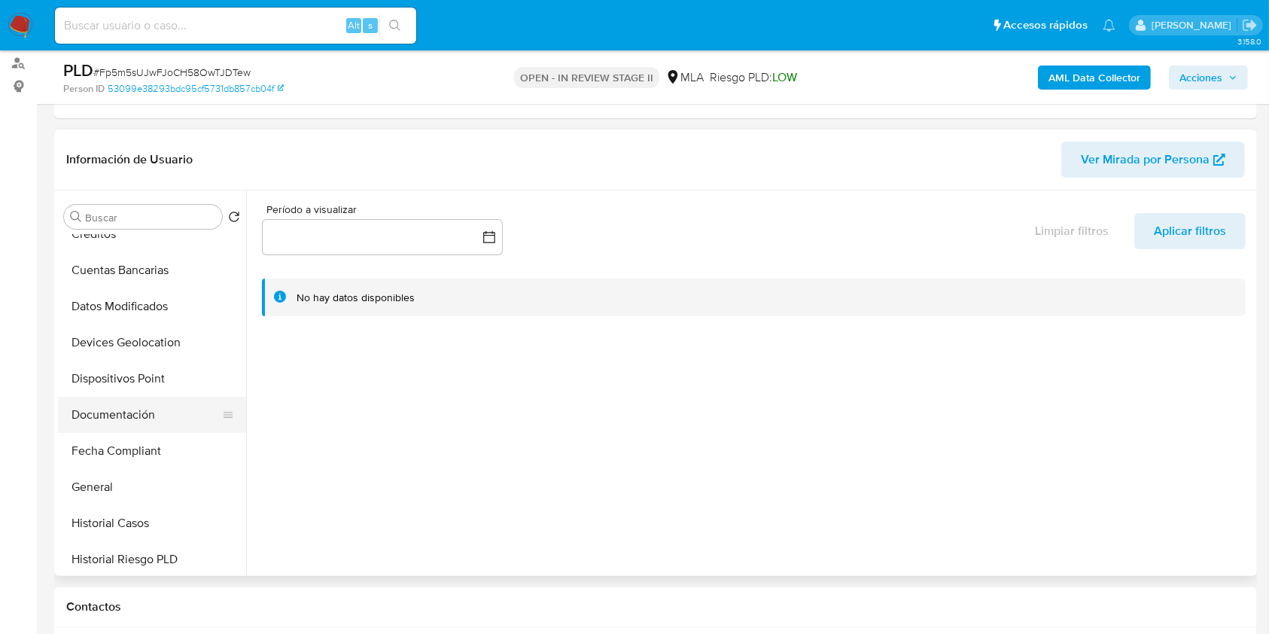
scroll to position [200, 0]
click at [125, 521] on button "Historial Casos" at bounding box center [146, 522] width 176 height 36
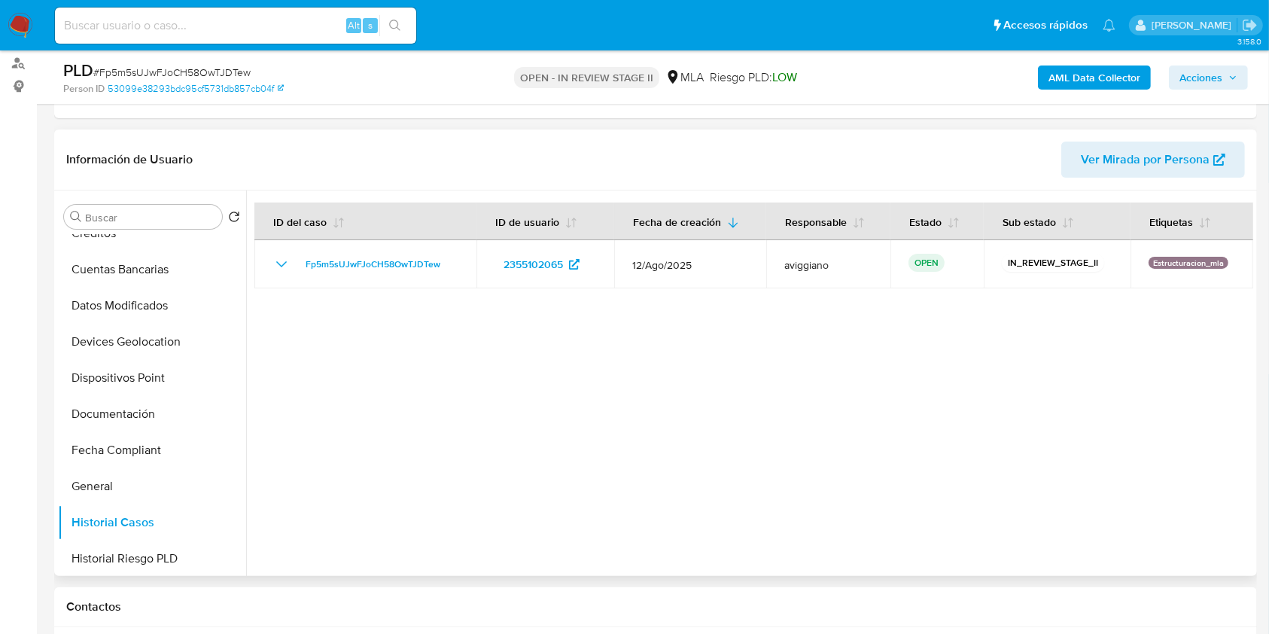
scroll to position [401, 0]
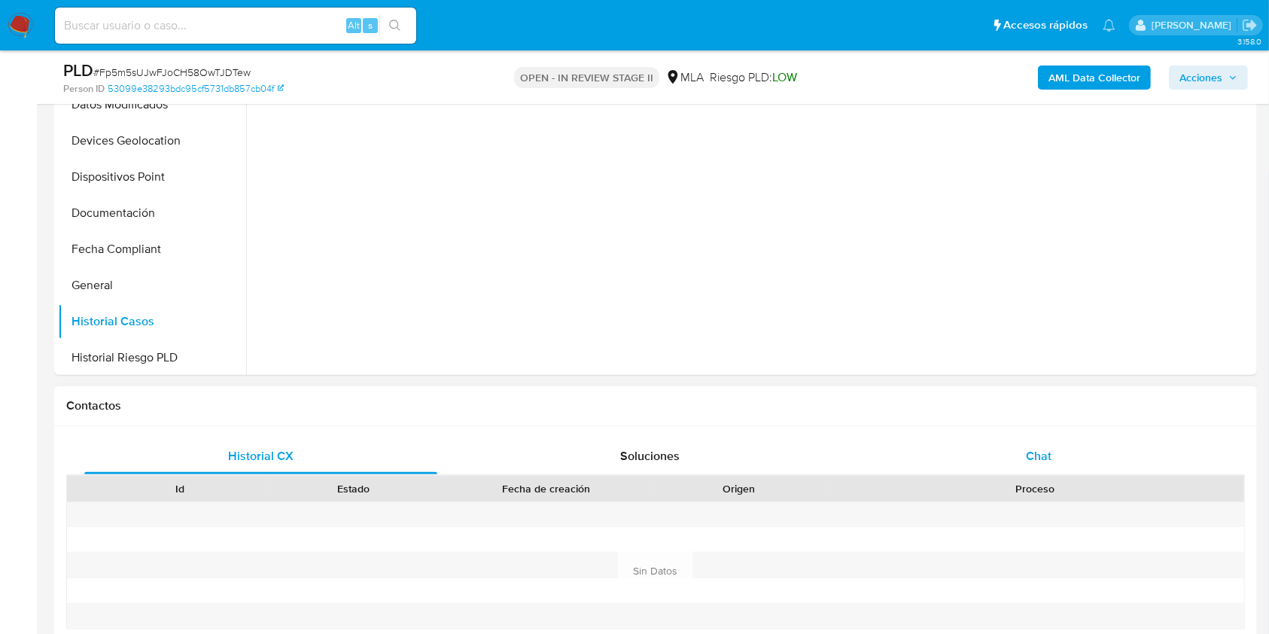
click at [988, 457] on div "Chat" at bounding box center [1039, 456] width 353 height 36
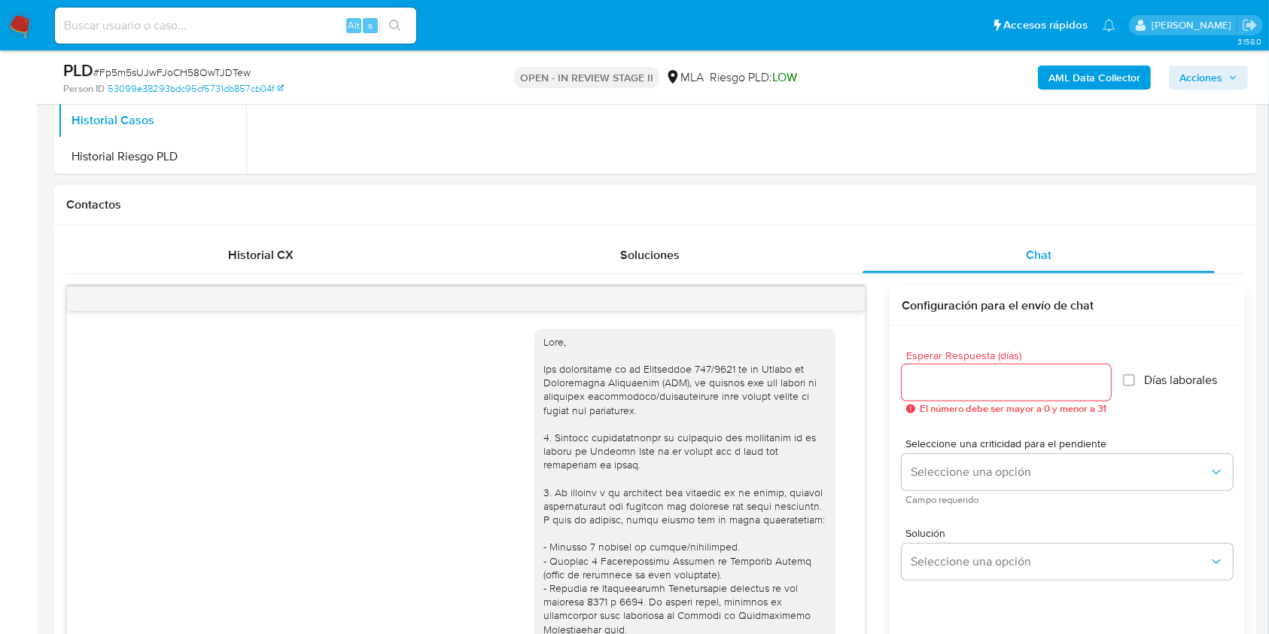
scroll to position [851, 0]
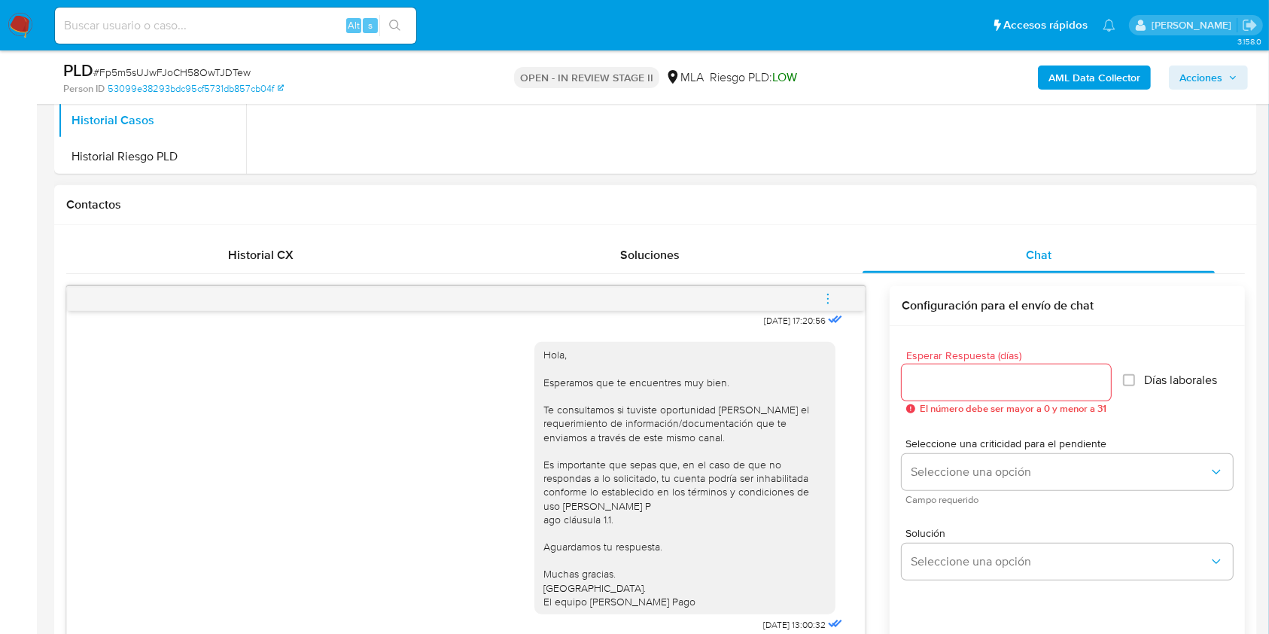
click at [829, 297] on icon "menu-action" at bounding box center [828, 299] width 14 height 14
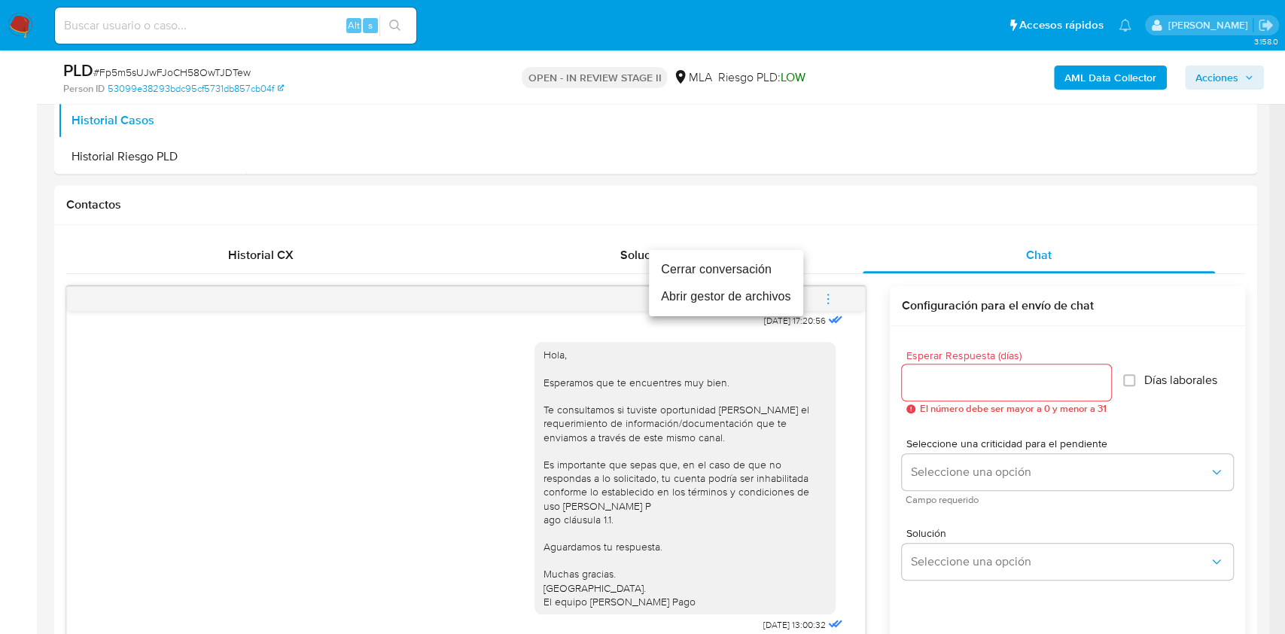
click at [679, 269] on li "Cerrar conversación" at bounding box center [726, 269] width 154 height 27
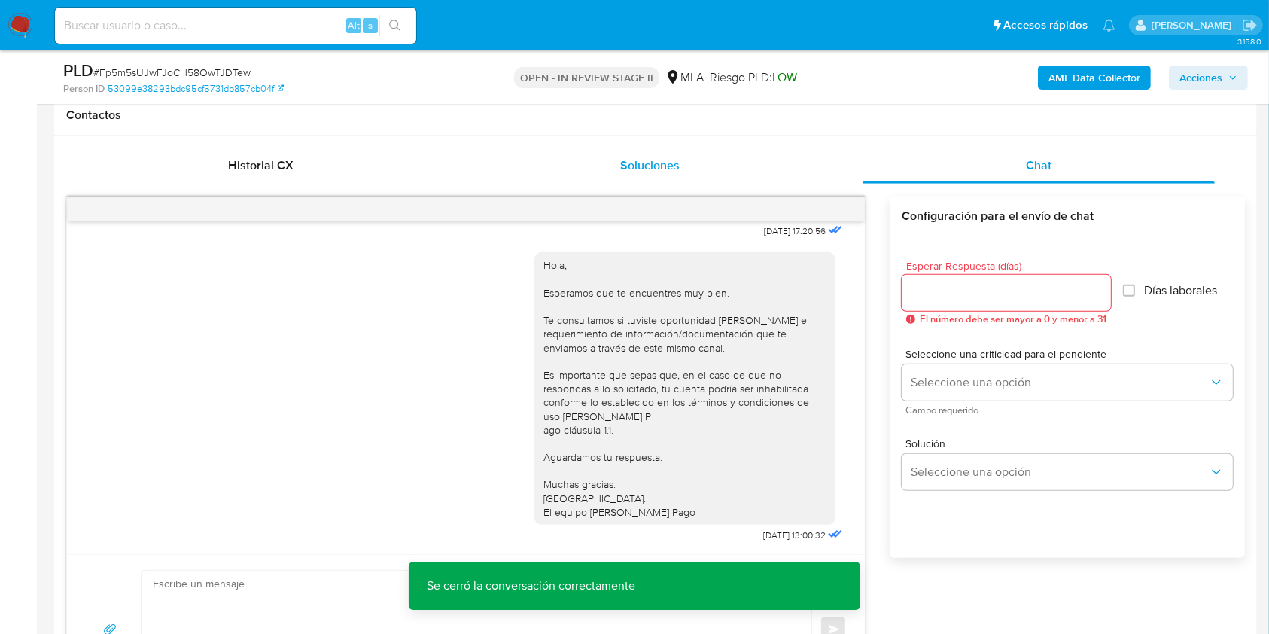
scroll to position [303, 0]
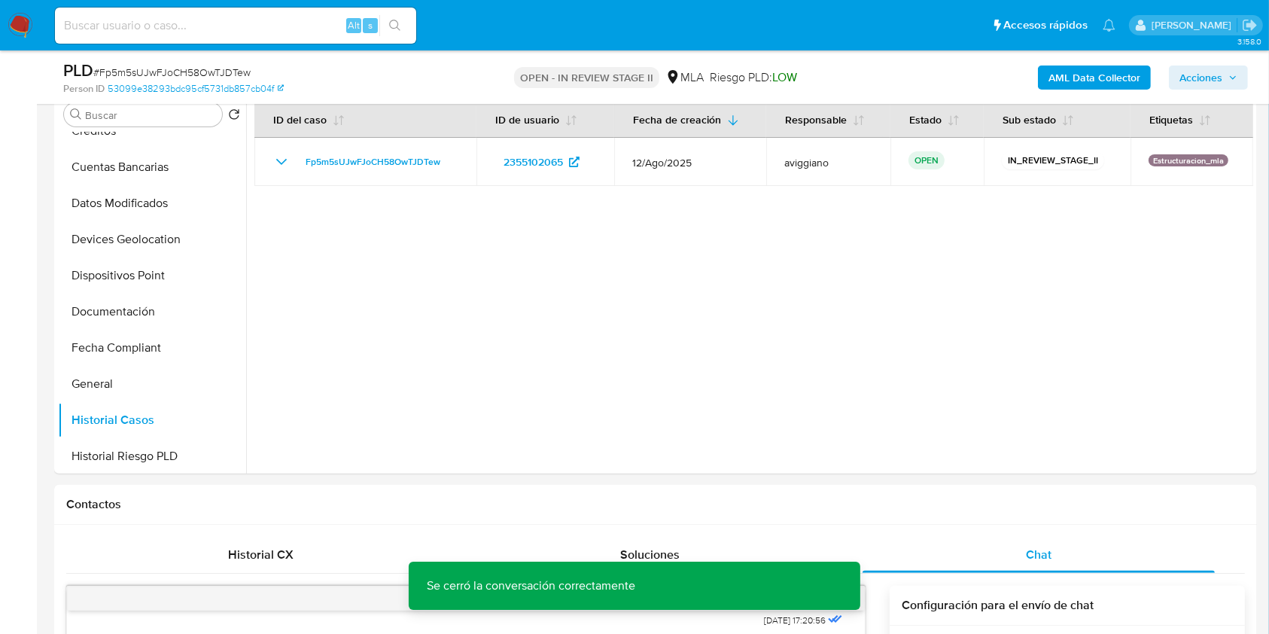
click at [1252, 73] on div "PLD # Fp5m5sUJwFJoCH58OwTJDTew Person ID 53099e38293bdc95cf5731db857cb04f OPEN …" at bounding box center [655, 76] width 1203 height 53
click at [1240, 75] on button "Acciones" at bounding box center [1208, 77] width 79 height 24
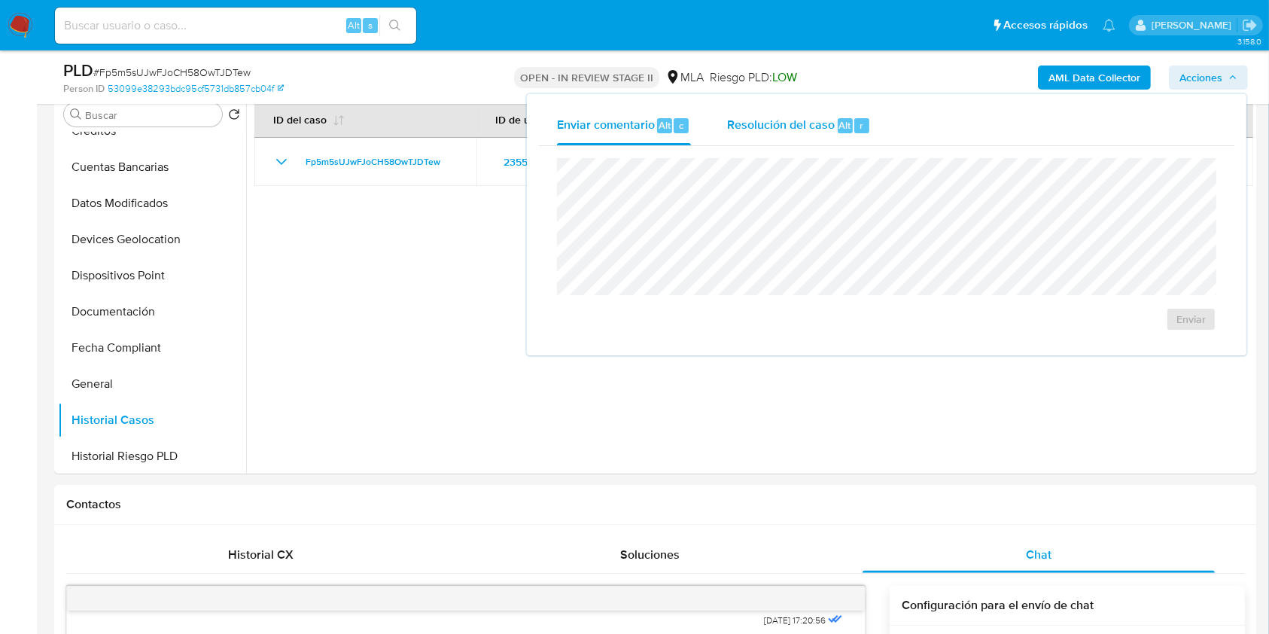
click at [843, 123] on span "Alt" at bounding box center [845, 125] width 12 height 14
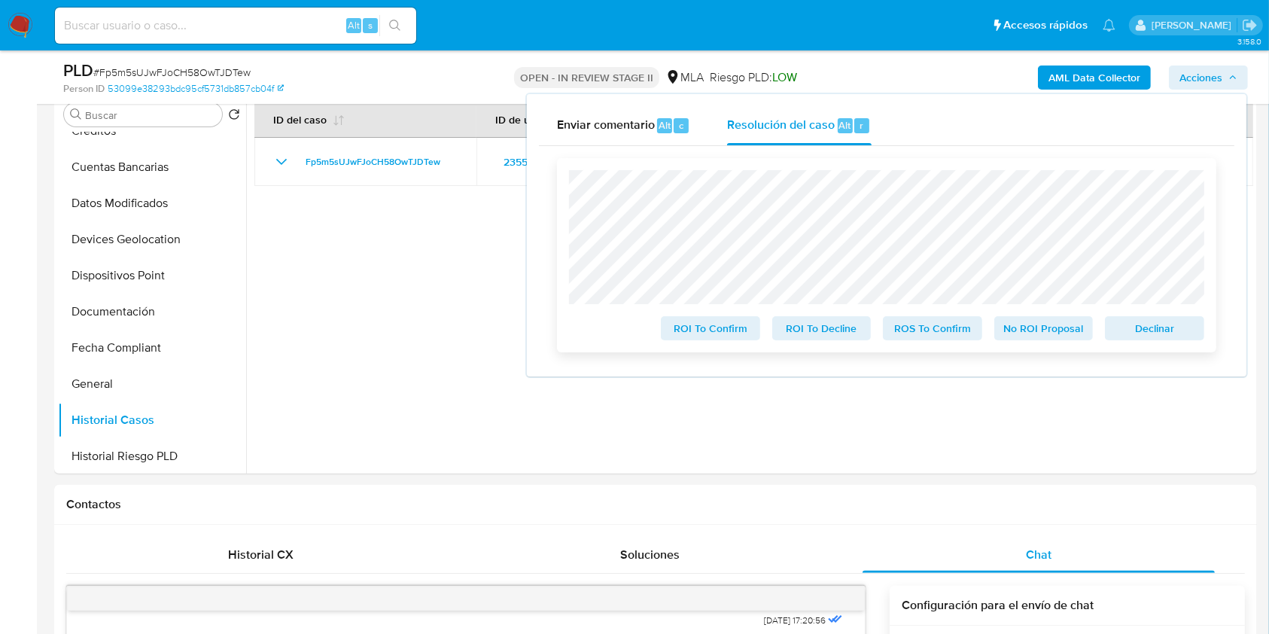
click at [1147, 335] on span "Declinar" at bounding box center [1154, 328] width 78 height 21
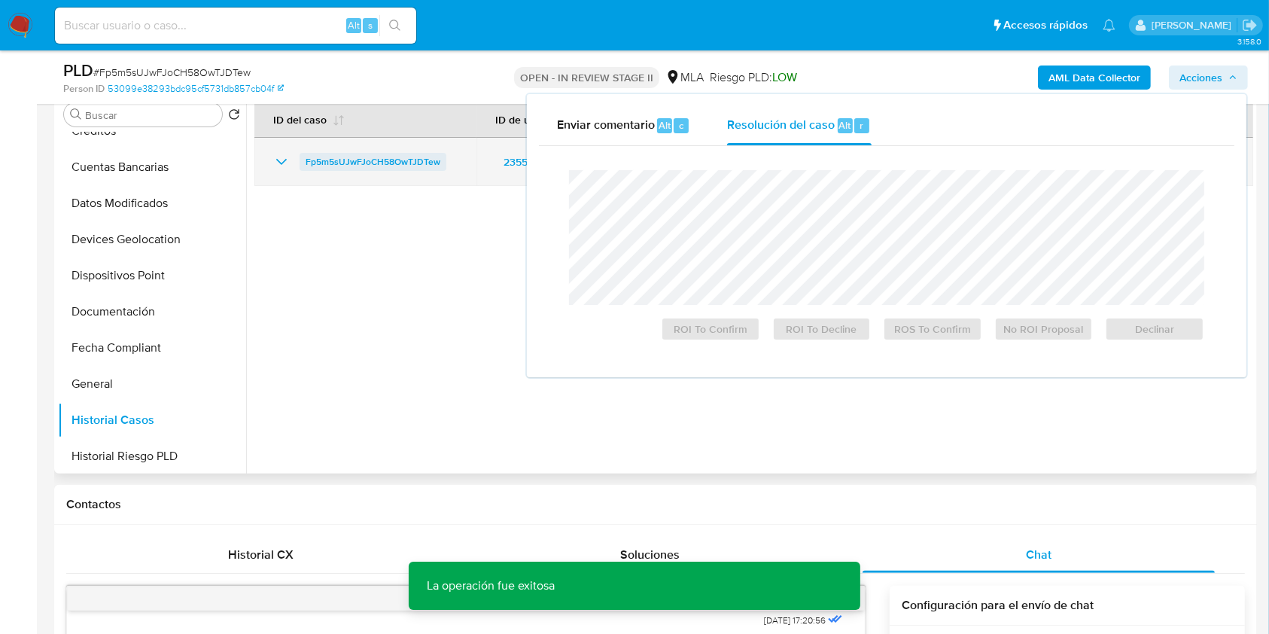
click at [353, 169] on span "Fp5m5sUJwFJoCH58OwTJDTew" at bounding box center [373, 162] width 135 height 18
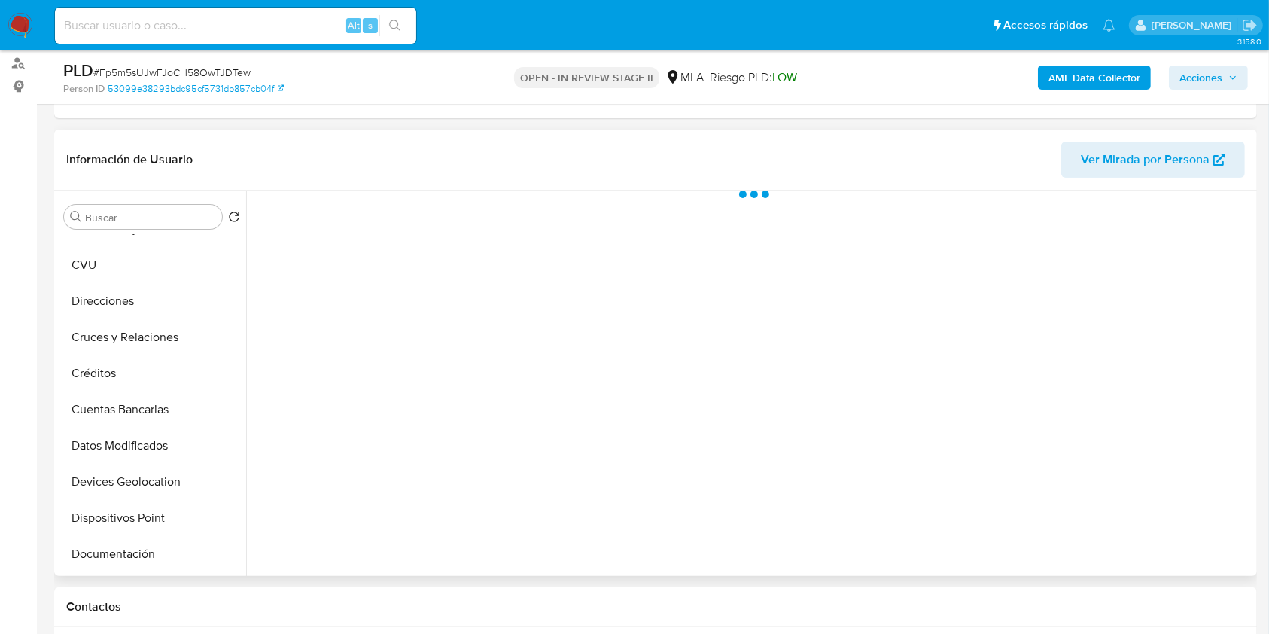
scroll to position [301, 0]
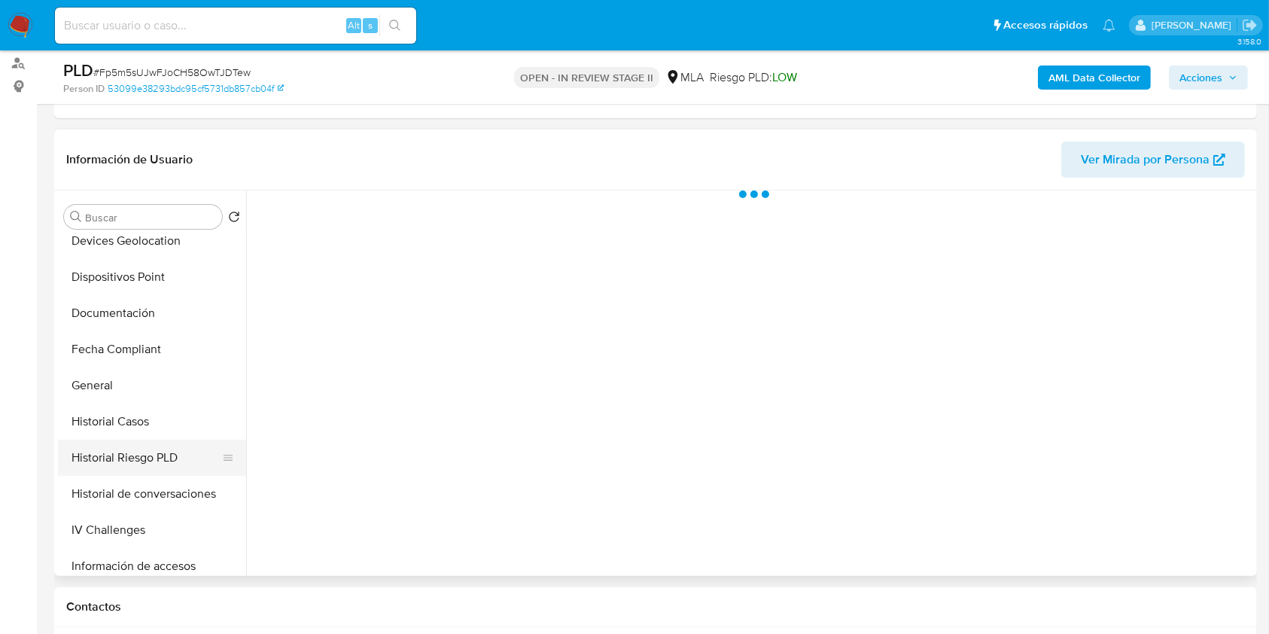
click at [137, 464] on button "Historial Riesgo PLD" at bounding box center [146, 458] width 176 height 36
select select "10"
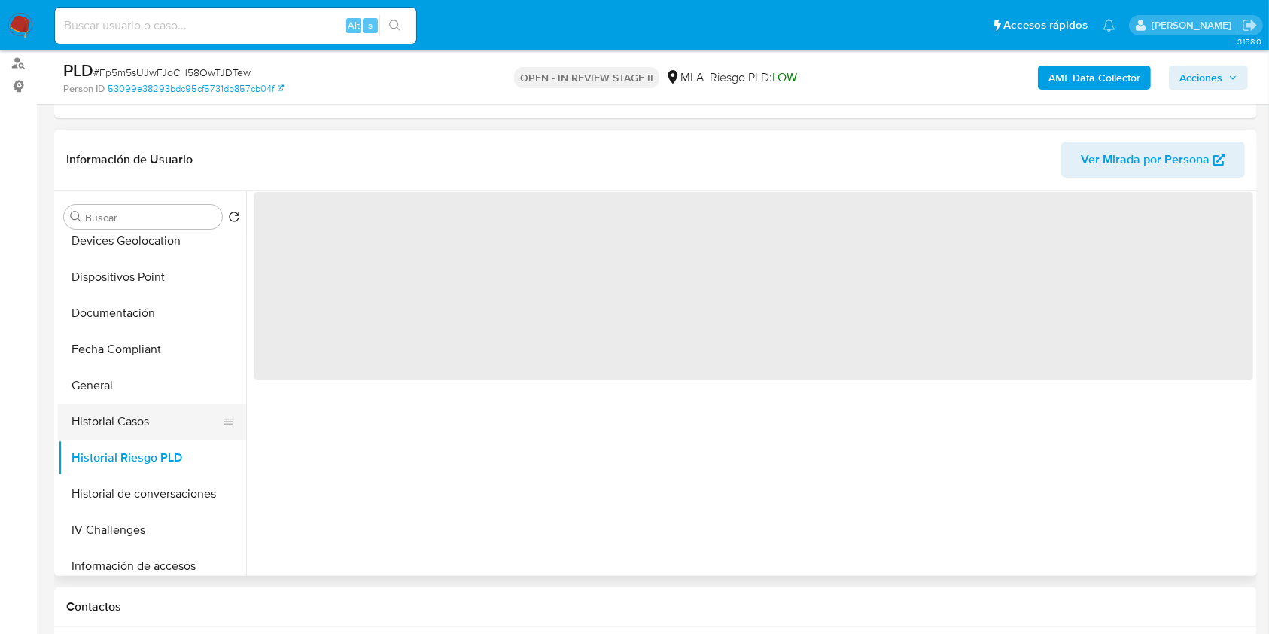
click at [137, 421] on button "Historial Casos" at bounding box center [146, 421] width 176 height 36
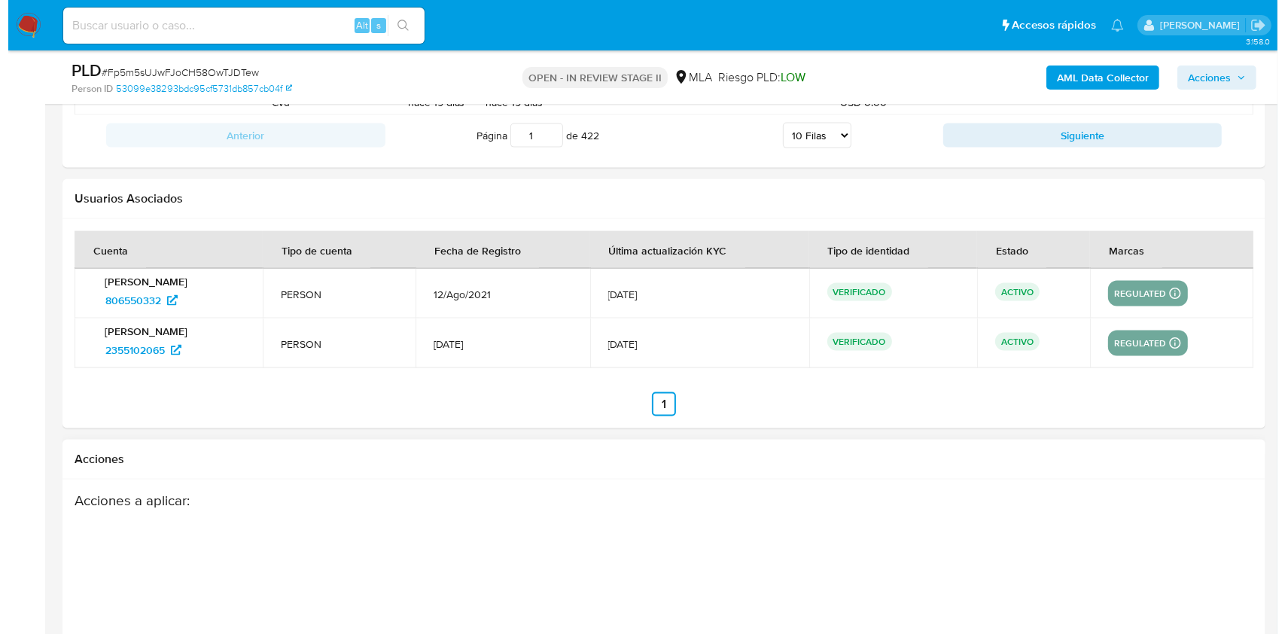
scroll to position [2308, 0]
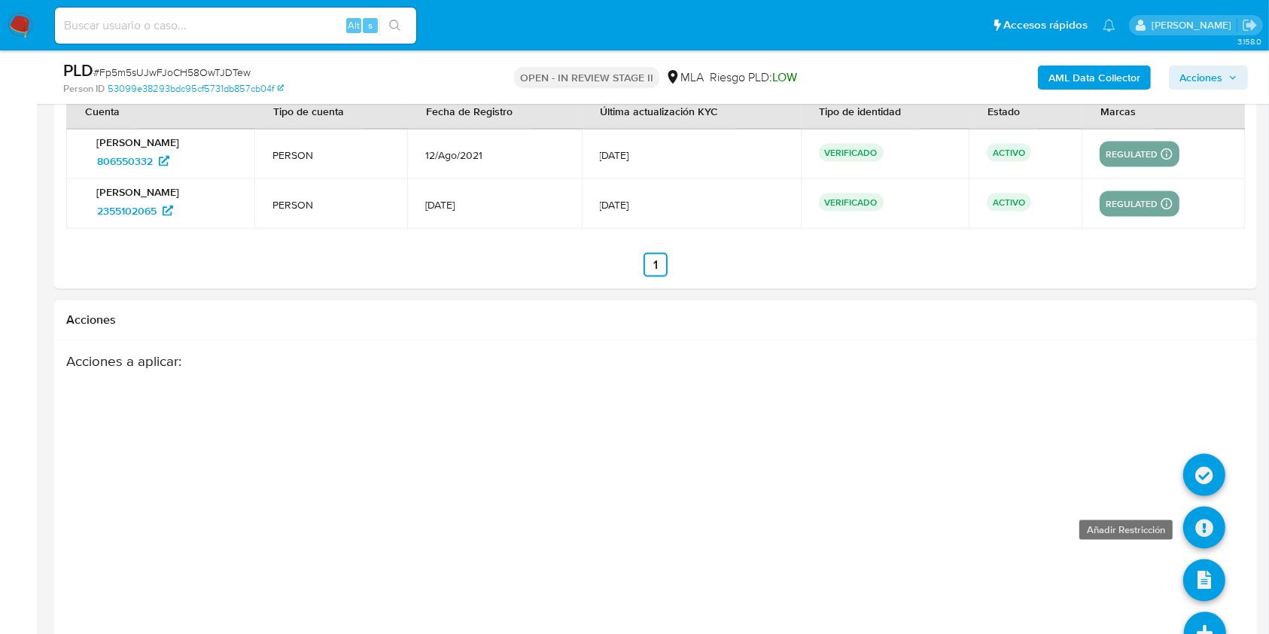
click at [1209, 541] on icon at bounding box center [1204, 528] width 42 height 42
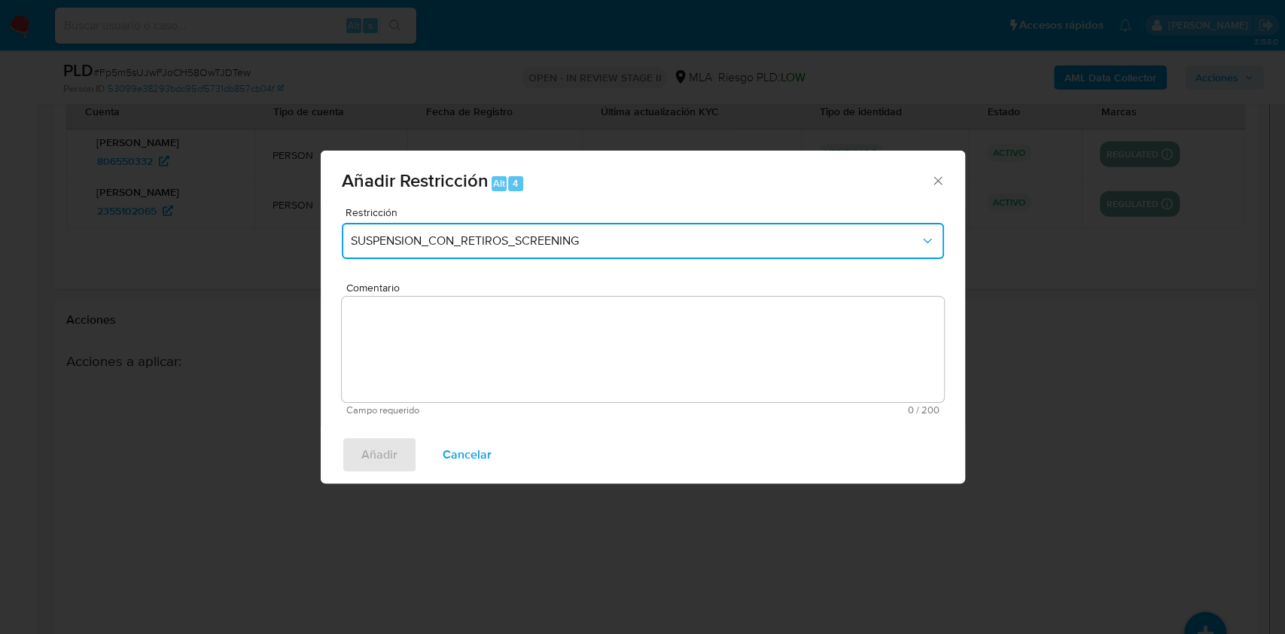
click at [542, 239] on span "SUSPENSION_CON_RETIROS_SCREENING" at bounding box center [635, 240] width 569 height 15
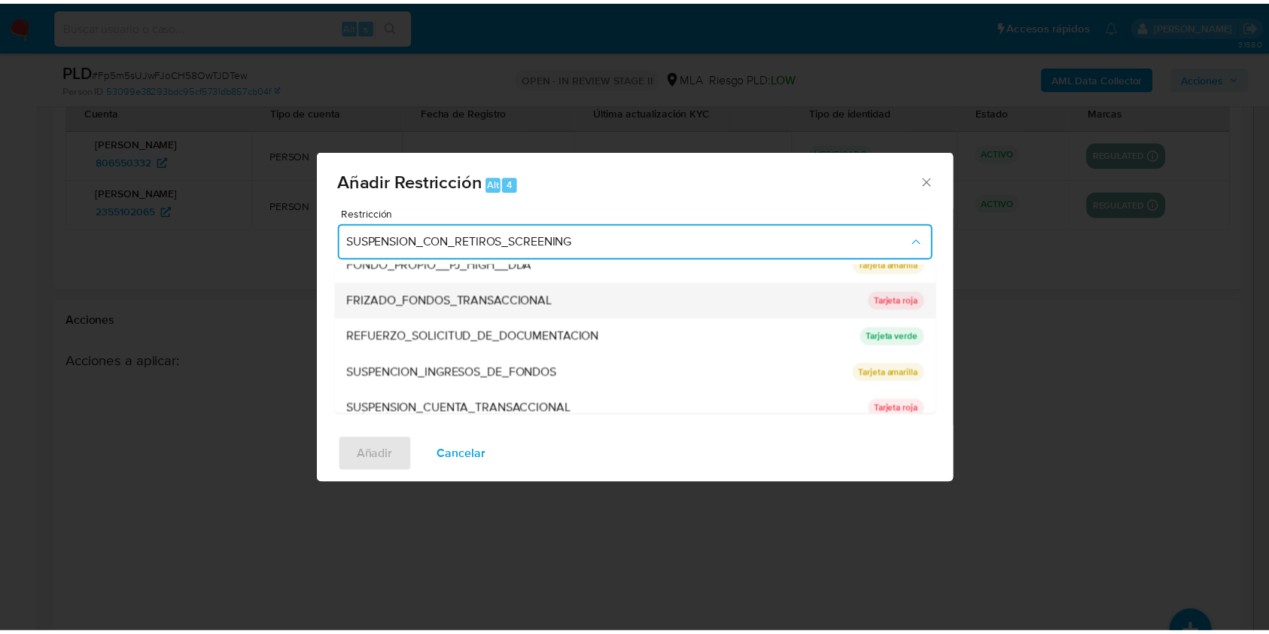
scroll to position [301, 0]
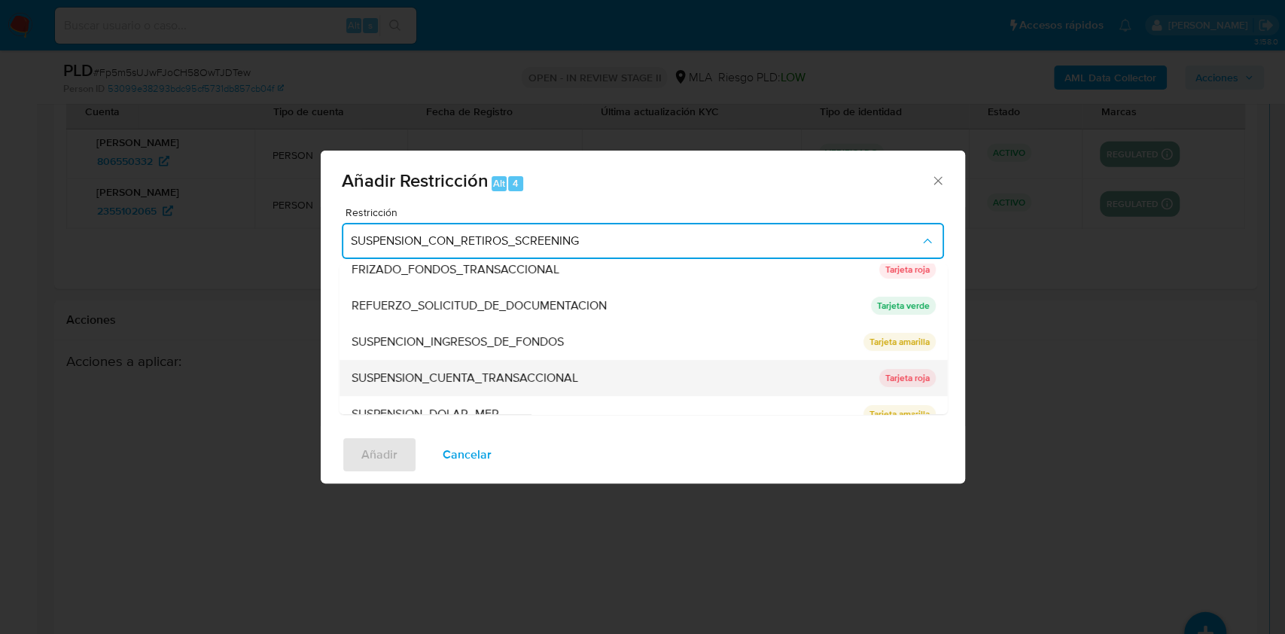
click at [434, 379] on span "SUSPENSION_CUENTA_TRANSACCIONAL" at bounding box center [464, 377] width 227 height 15
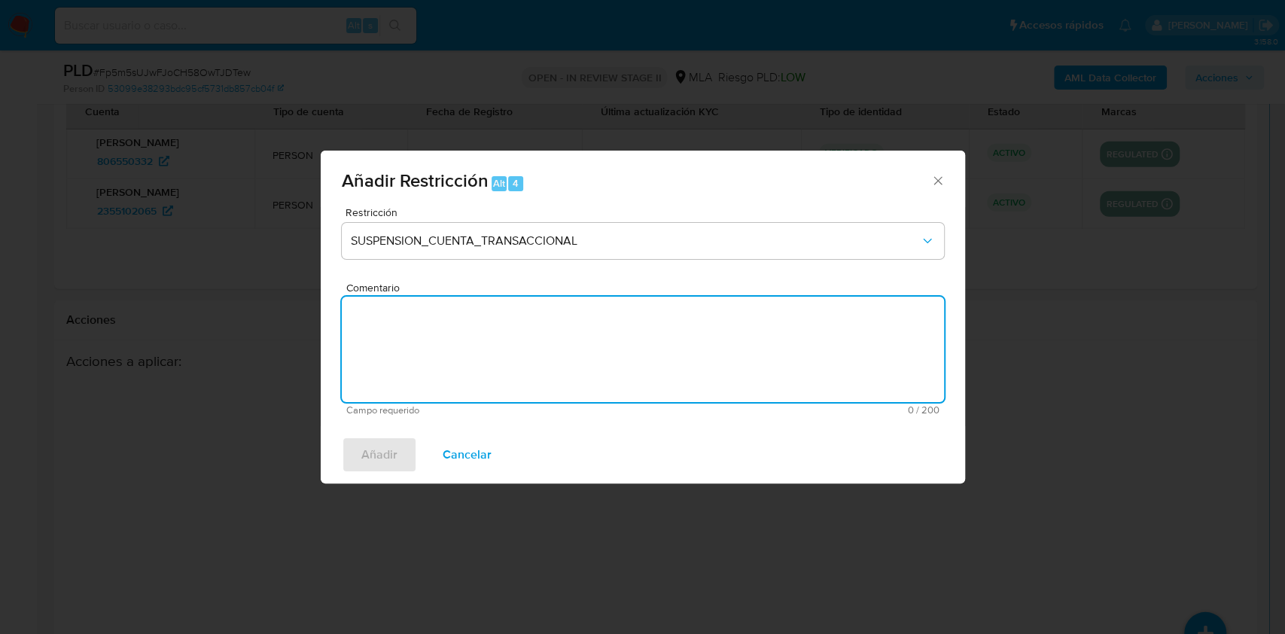
click at [428, 354] on textarea "Comentario" at bounding box center [643, 349] width 602 height 105
type textarea "AML"
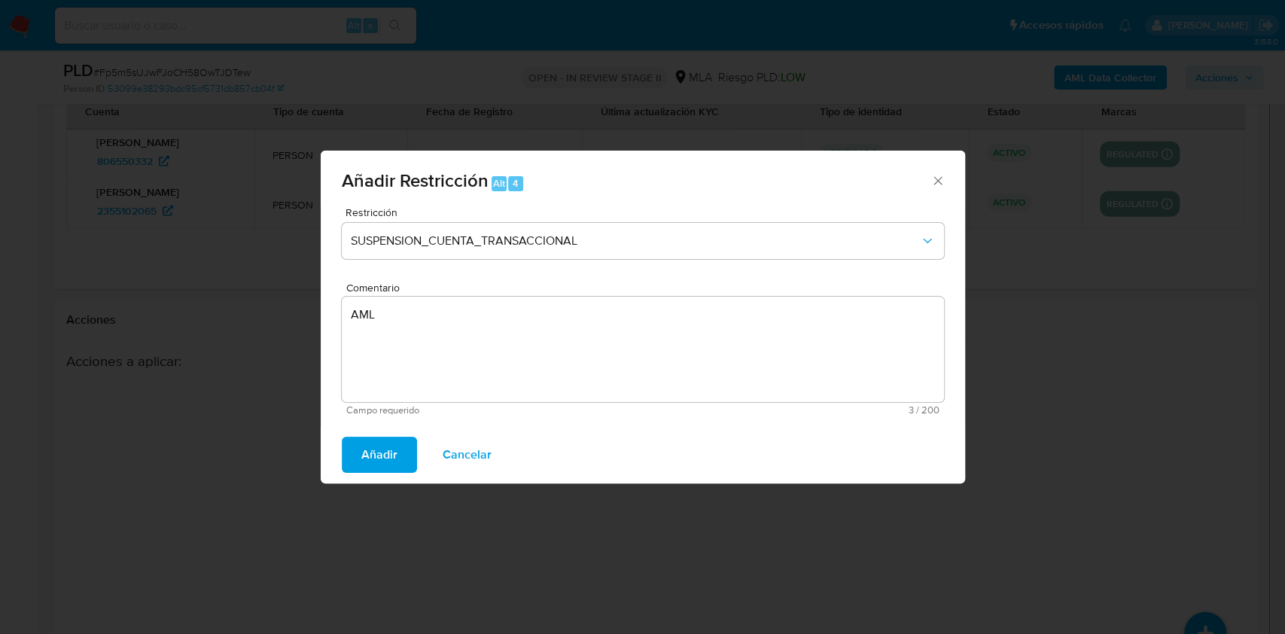
click at [384, 473] on div "Añadir Cancelar" at bounding box center [643, 454] width 644 height 57
click at [379, 461] on span "Añadir" at bounding box center [379, 454] width 36 height 33
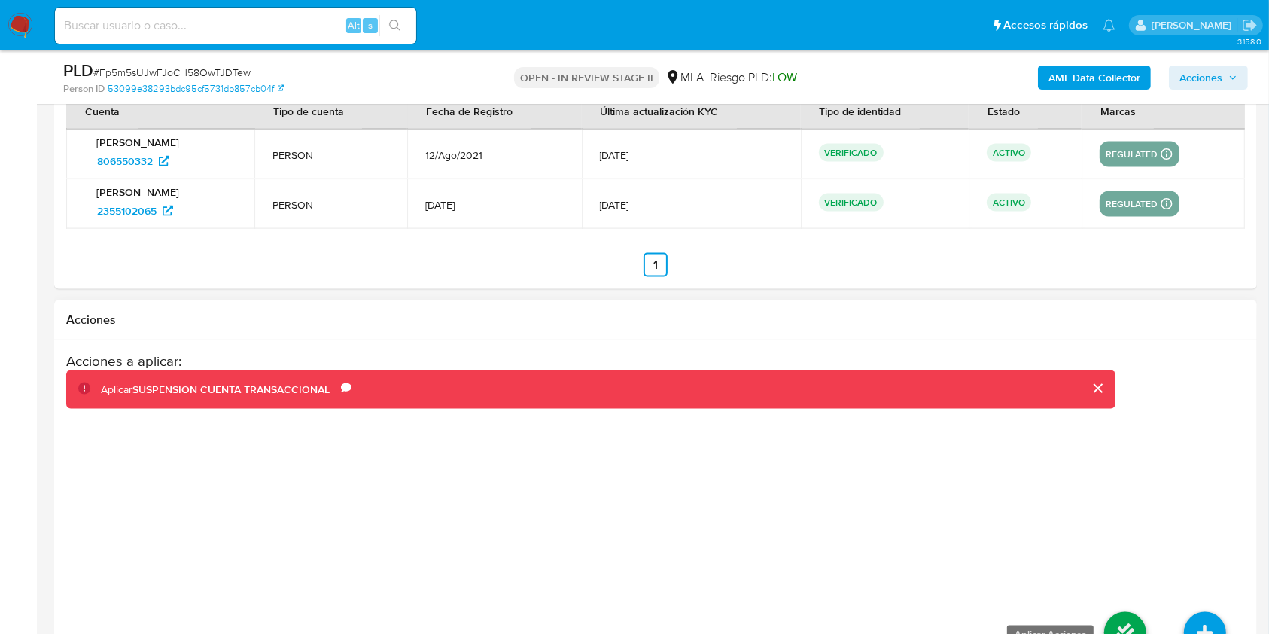
click at [1112, 618] on icon at bounding box center [1125, 633] width 42 height 42
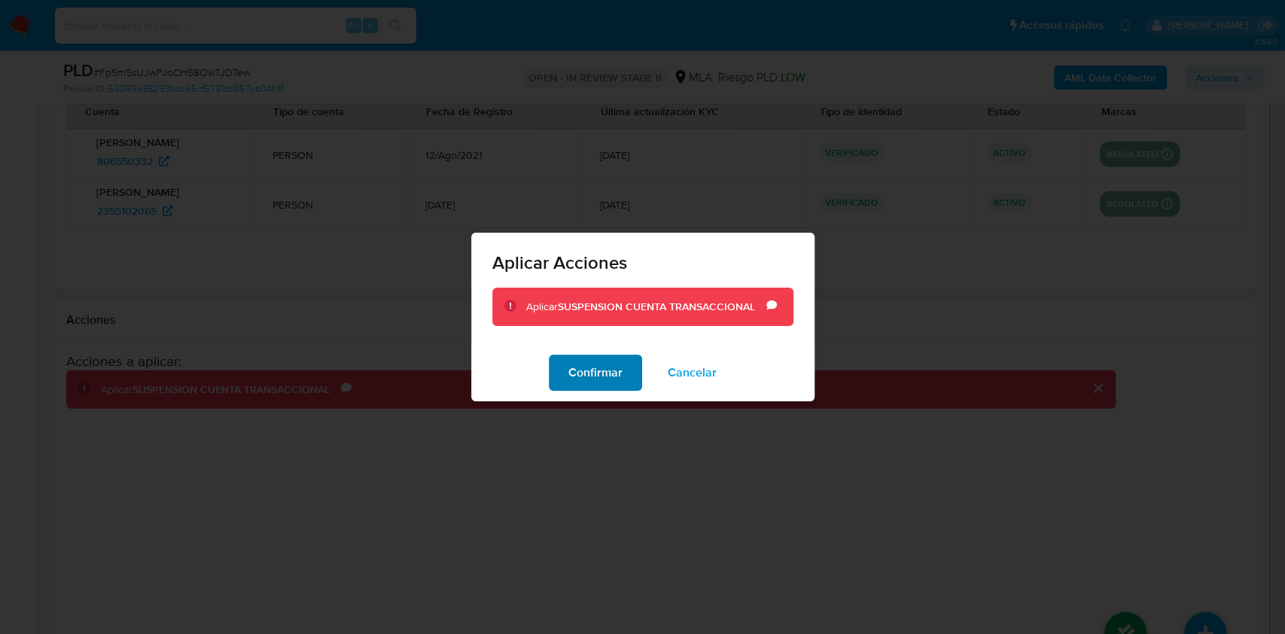
click at [604, 376] on span "Confirmar" at bounding box center [595, 372] width 54 height 33
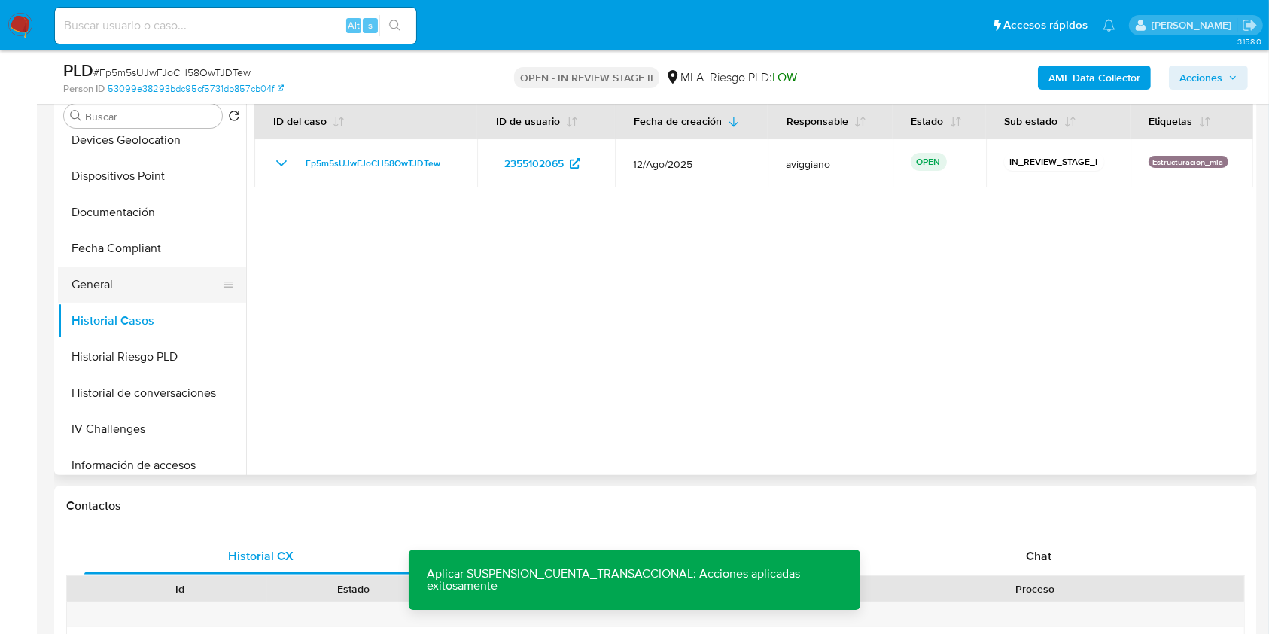
click at [147, 286] on button "General" at bounding box center [146, 284] width 176 height 36
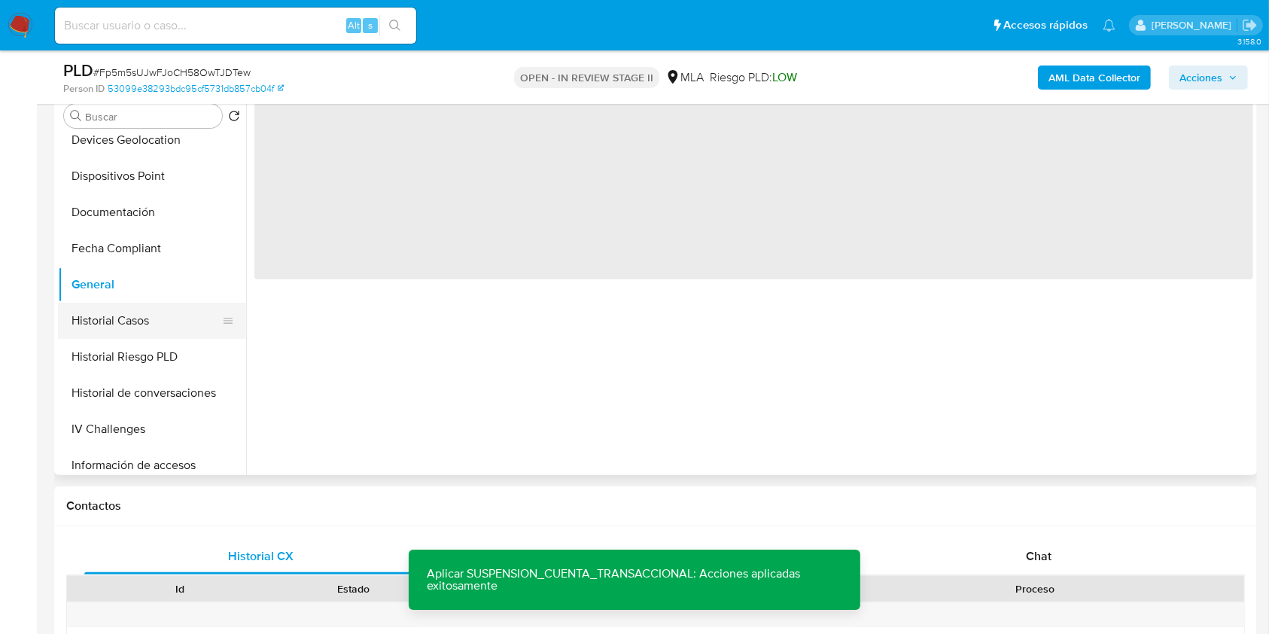
click at [145, 306] on button "Historial Casos" at bounding box center [146, 321] width 176 height 36
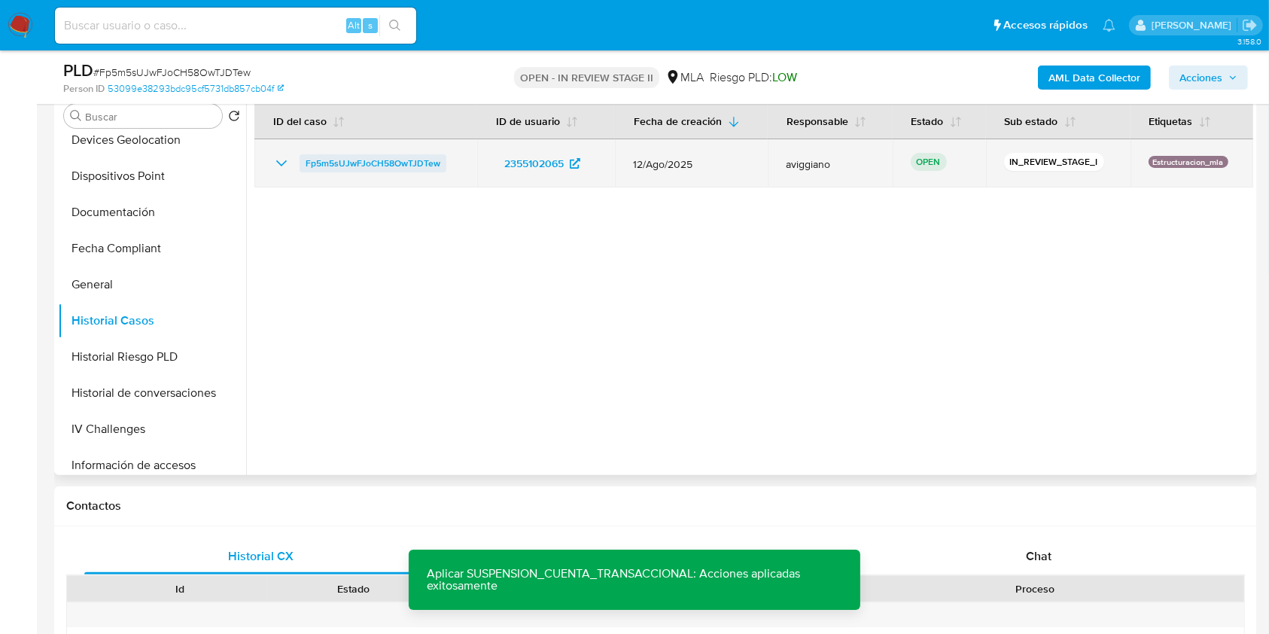
click at [385, 157] on span "Fp5m5sUJwFJoCH58OwTJDTew" at bounding box center [373, 163] width 135 height 18
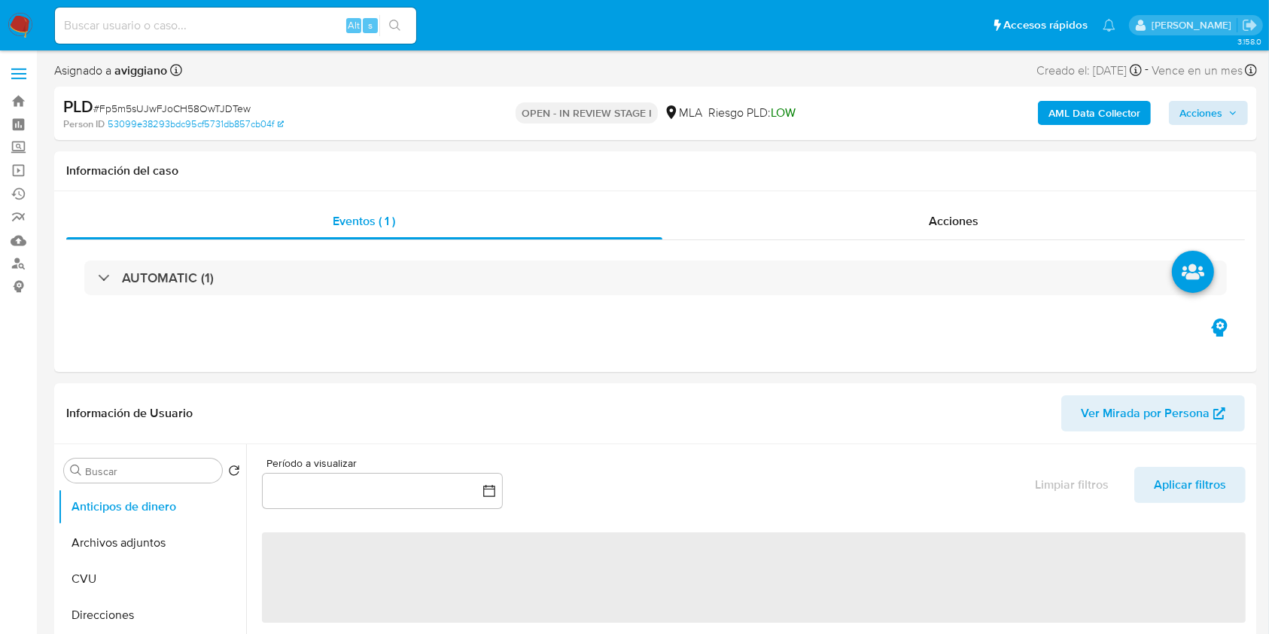
select select "10"
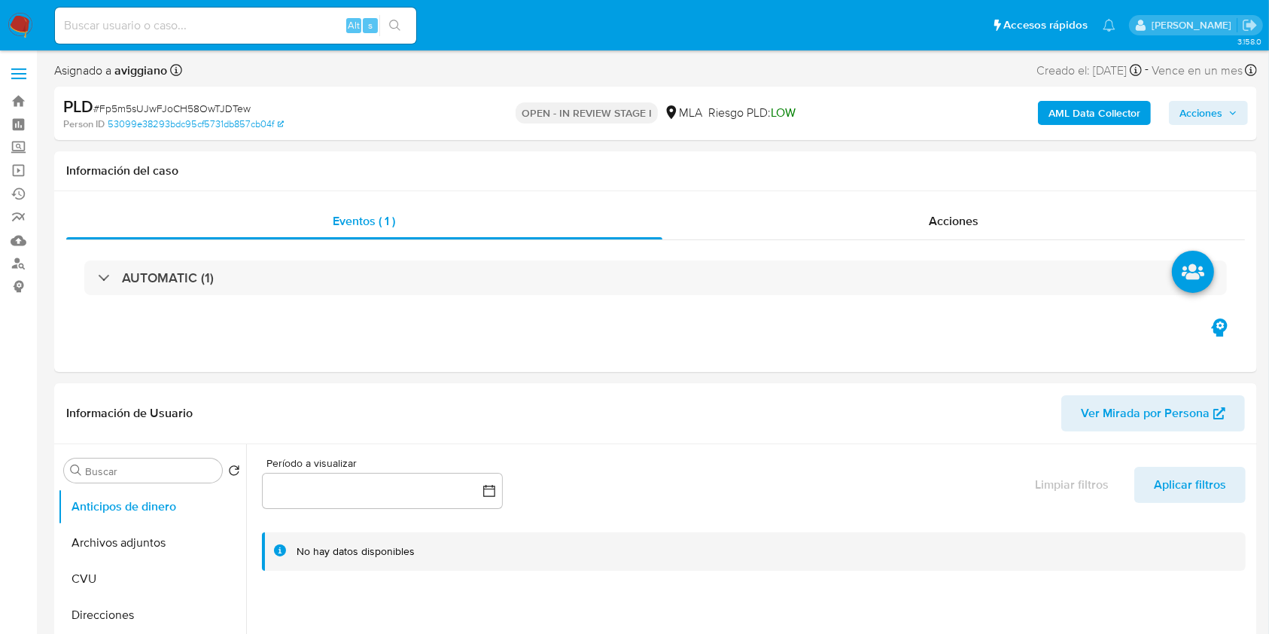
click at [1212, 106] on span "Acciones" at bounding box center [1200, 113] width 43 height 24
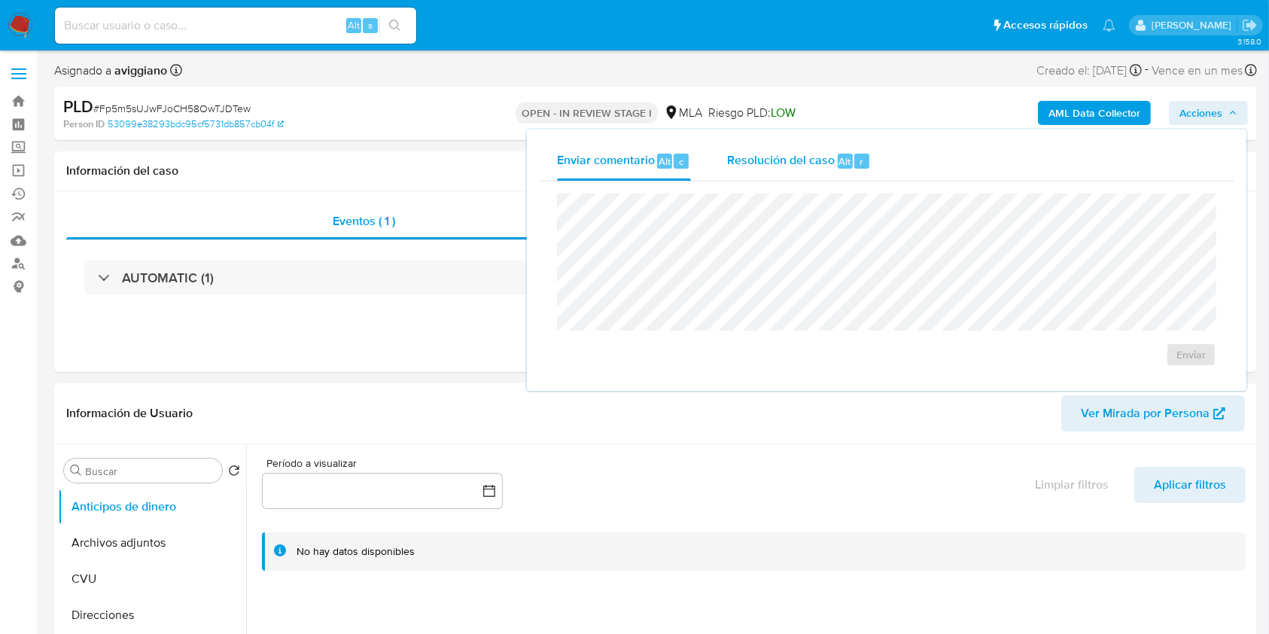
click at [818, 173] on div "Resolución del caso Alt r" at bounding box center [799, 161] width 144 height 39
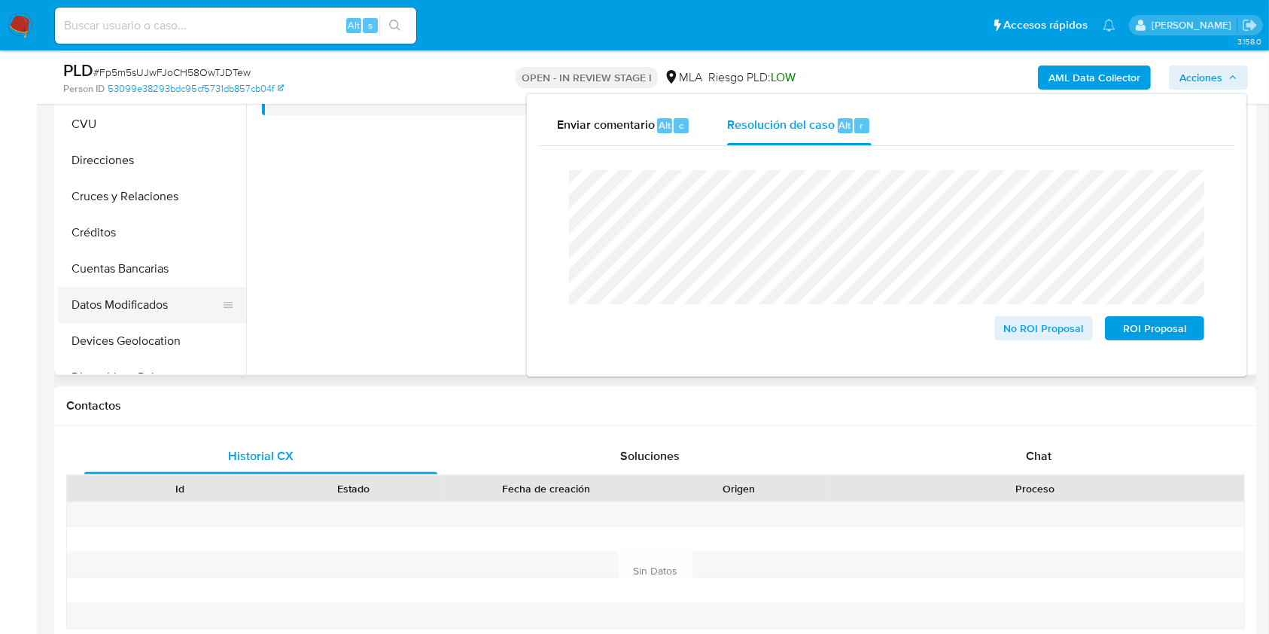
scroll to position [301, 0]
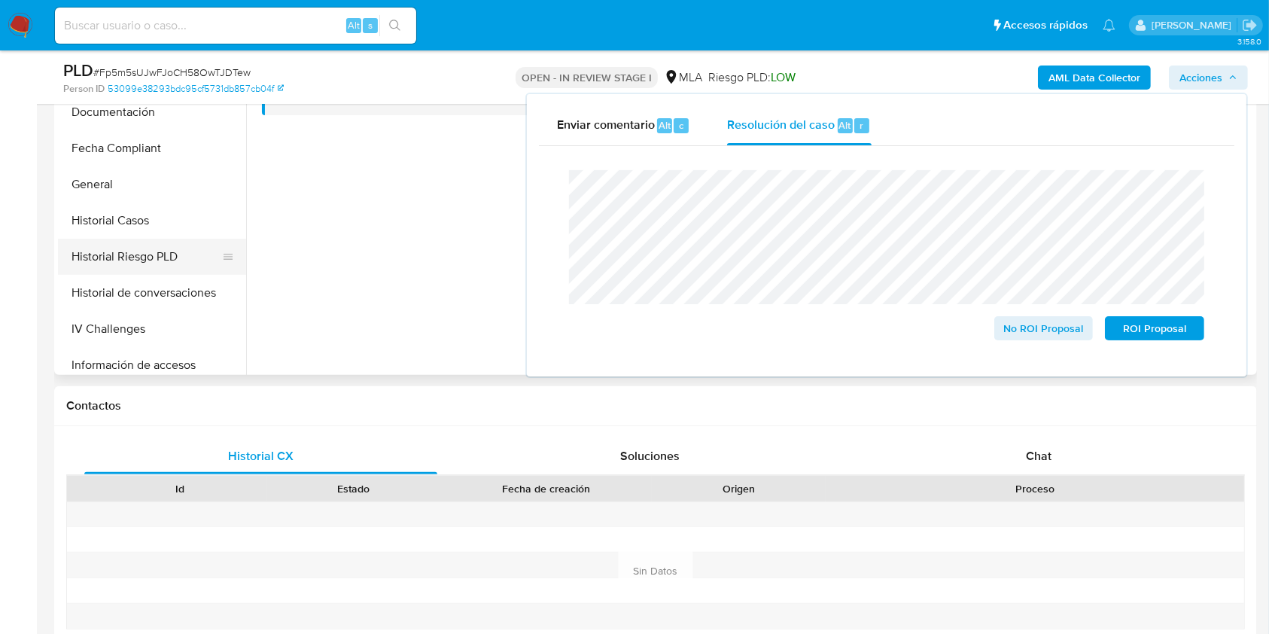
click at [142, 239] on button "Historial Riesgo PLD" at bounding box center [146, 257] width 176 height 36
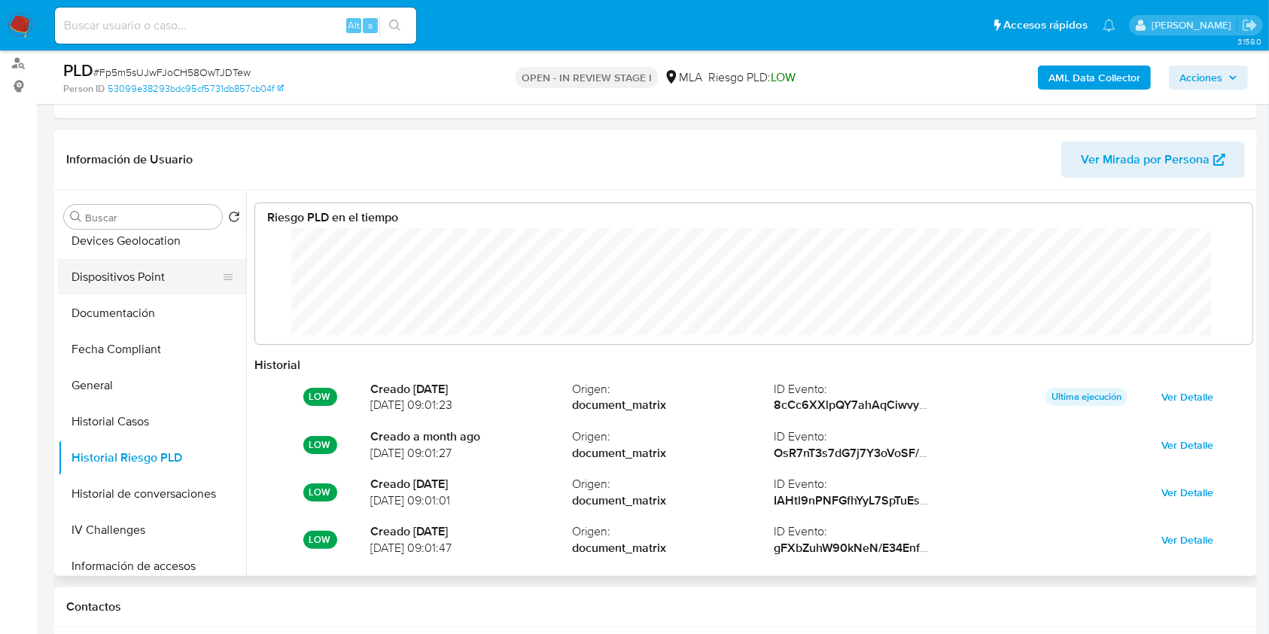
scroll to position [113, 968]
click at [136, 424] on button "Historial Casos" at bounding box center [146, 421] width 176 height 36
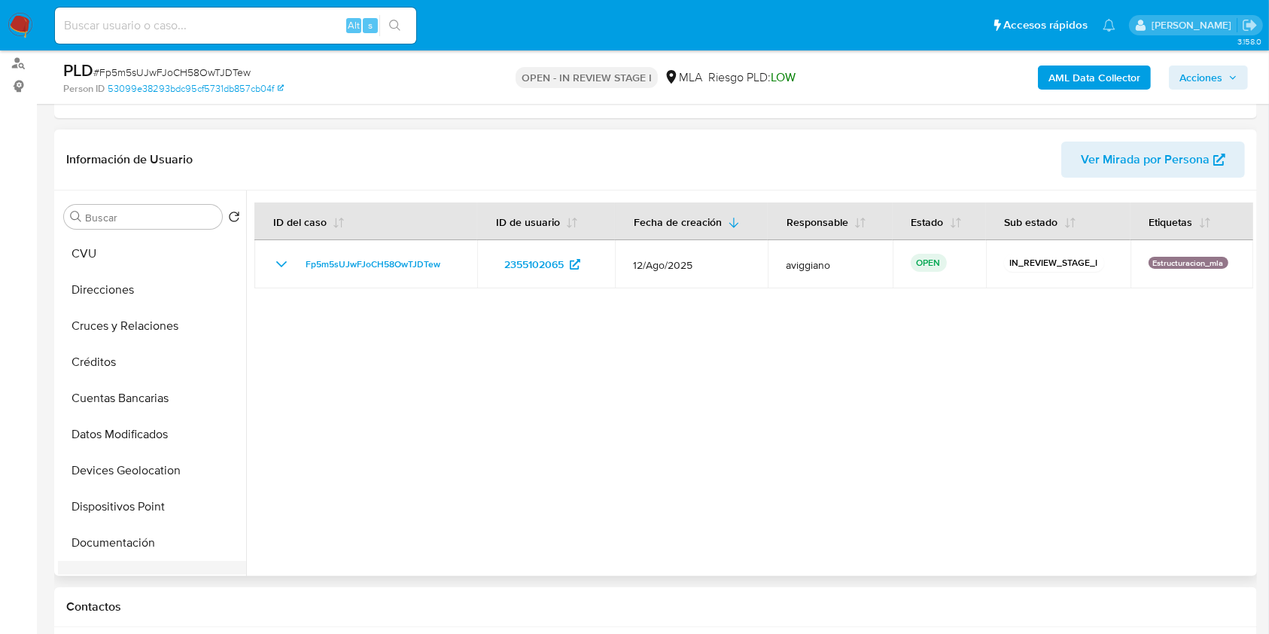
scroll to position [0, 0]
click at [136, 294] on button "Archivos adjuntos" at bounding box center [146, 289] width 176 height 36
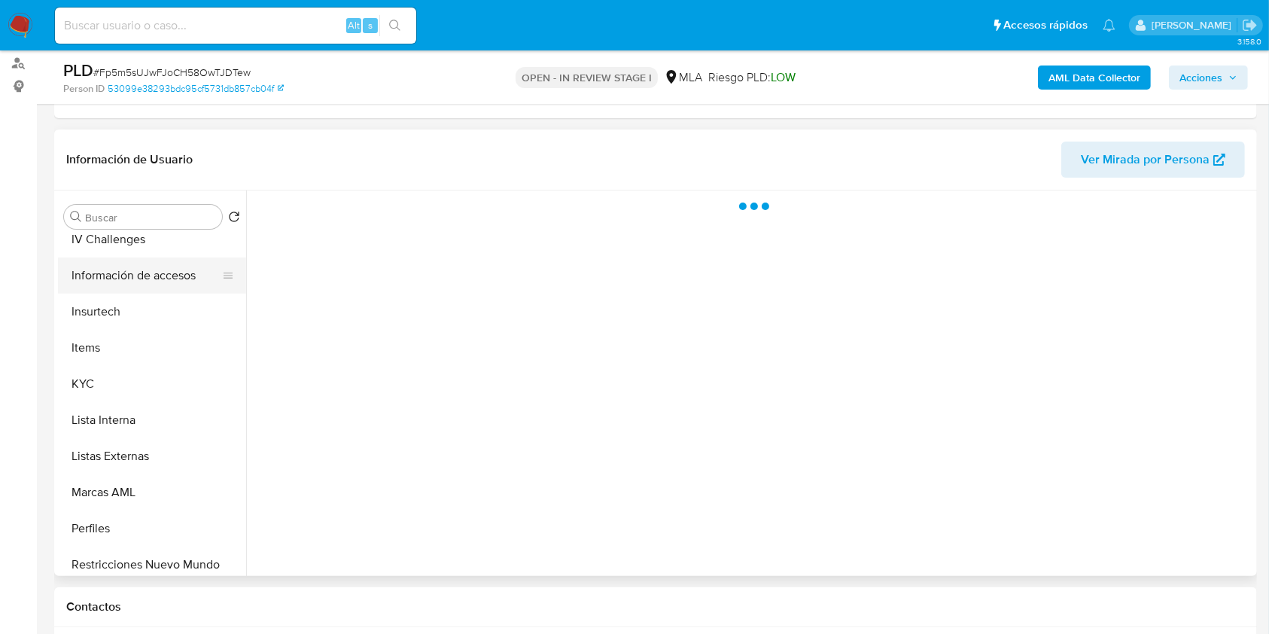
scroll to position [708, 0]
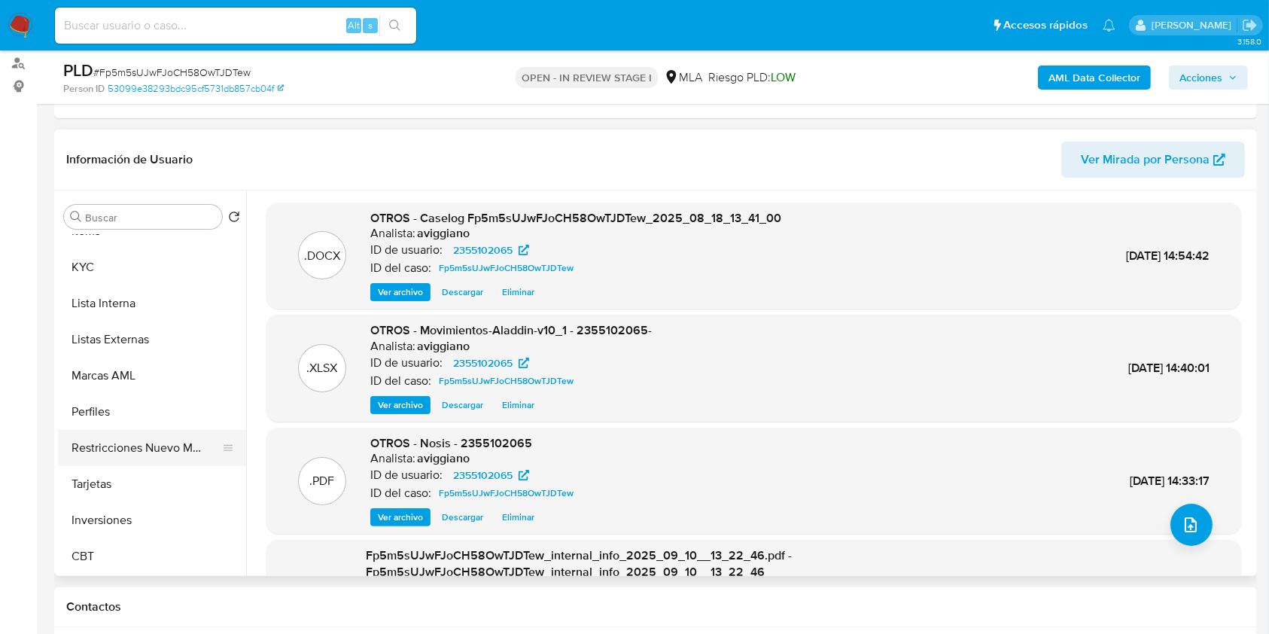
click at [175, 449] on button "Restricciones Nuevo Mundo" at bounding box center [146, 448] width 176 height 36
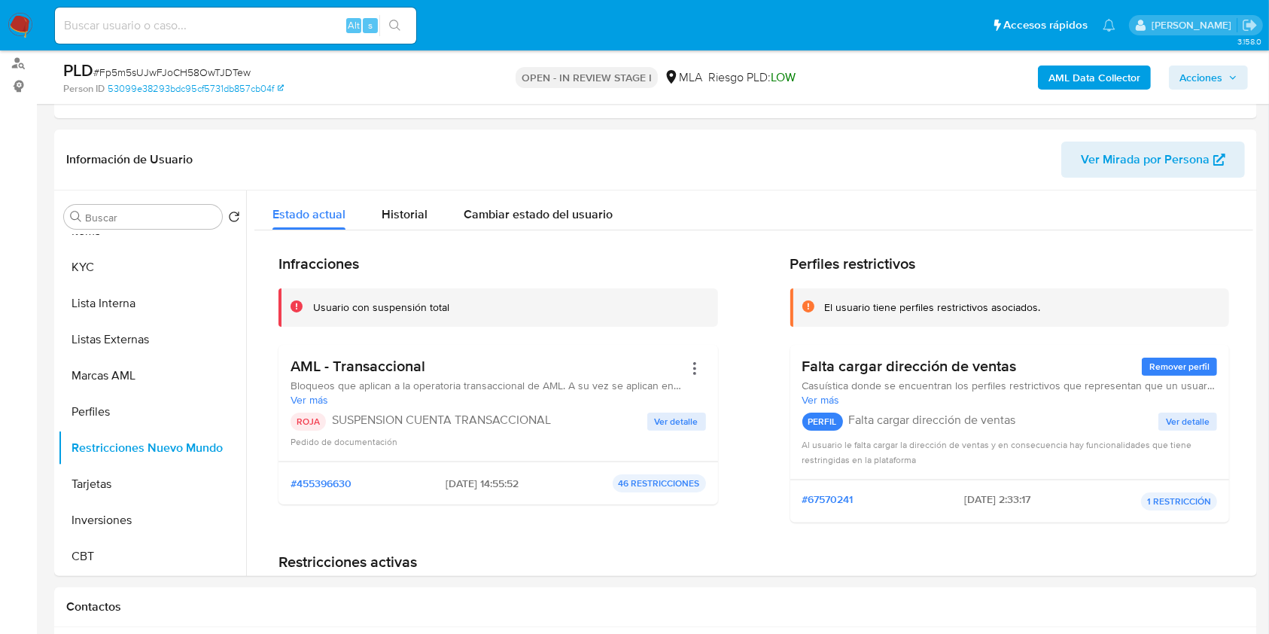
click at [1212, 76] on span "Acciones" at bounding box center [1200, 77] width 43 height 24
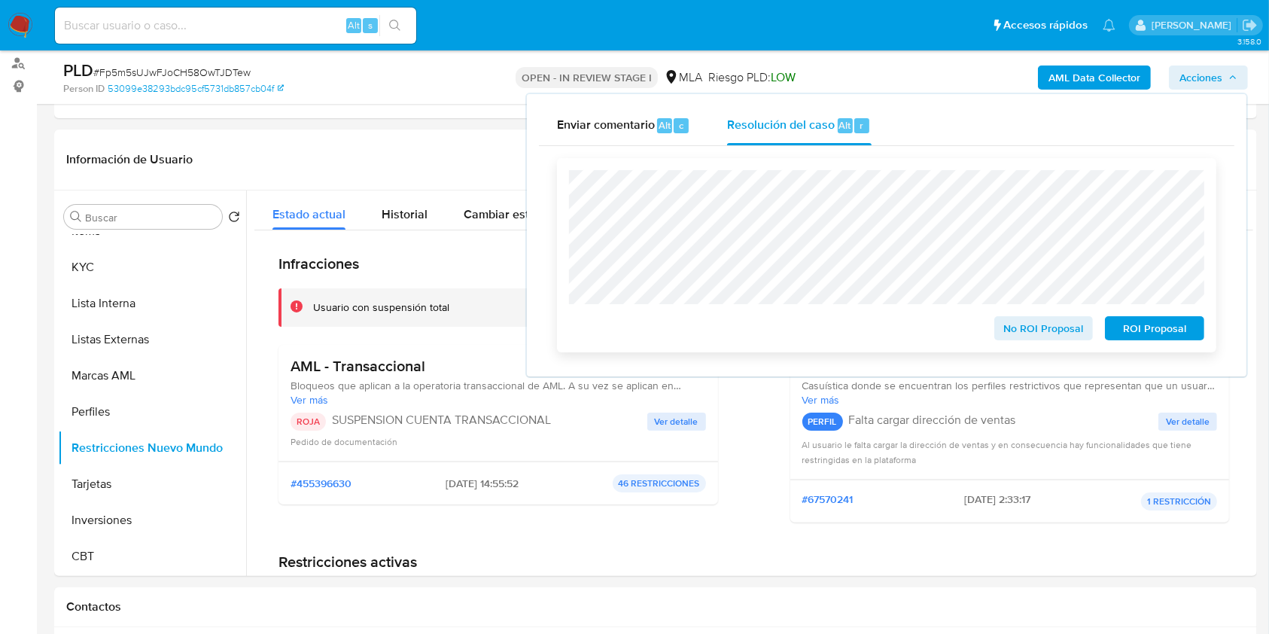
click at [1132, 324] on span "ROI Proposal" at bounding box center [1154, 328] width 78 height 21
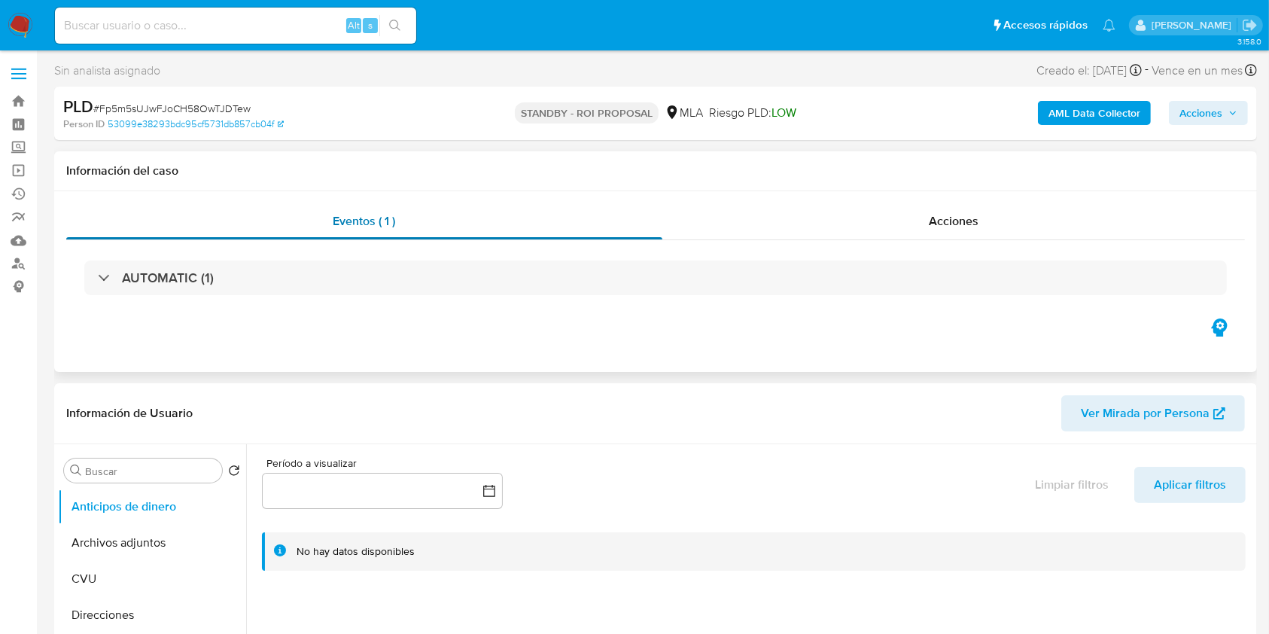
select select "10"
click at [21, 96] on link "Bandeja" at bounding box center [89, 101] width 179 height 23
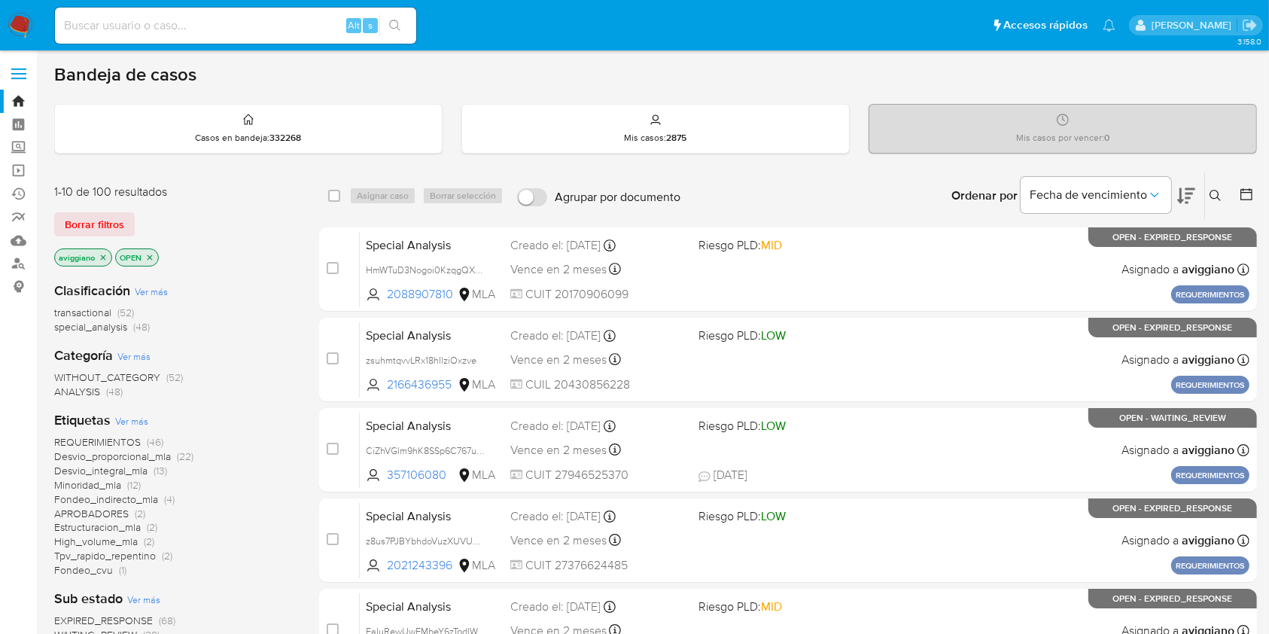
click at [102, 260] on icon "close-filter" at bounding box center [103, 257] width 9 height 9
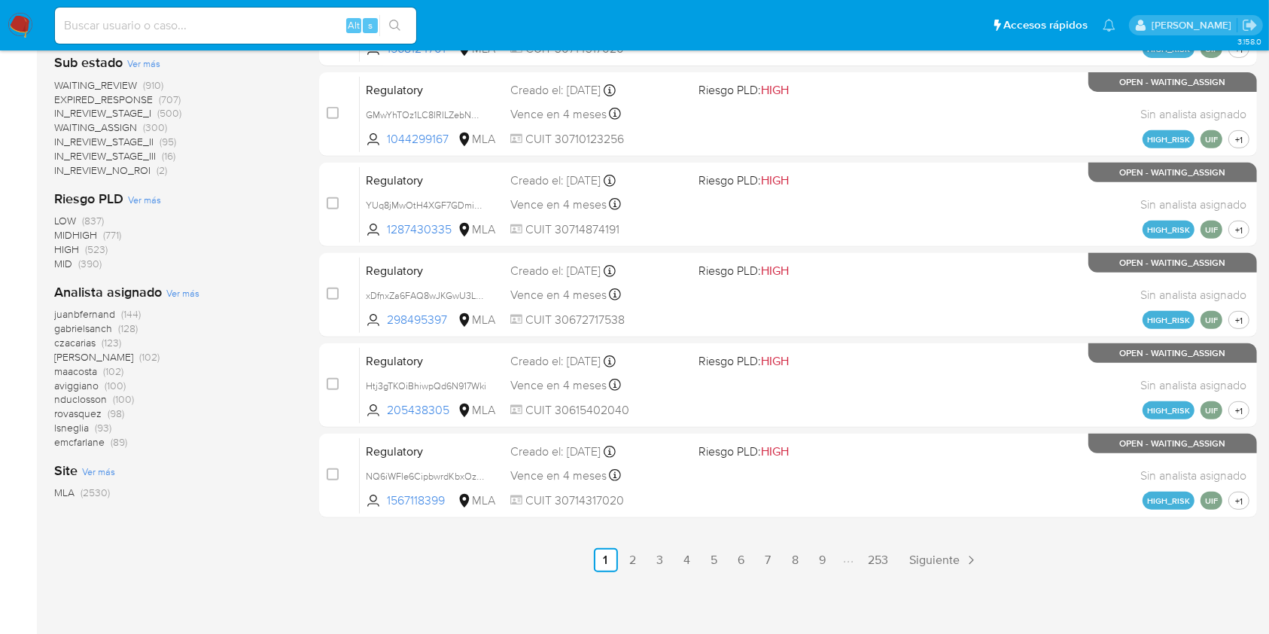
scroll to position [608, 0]
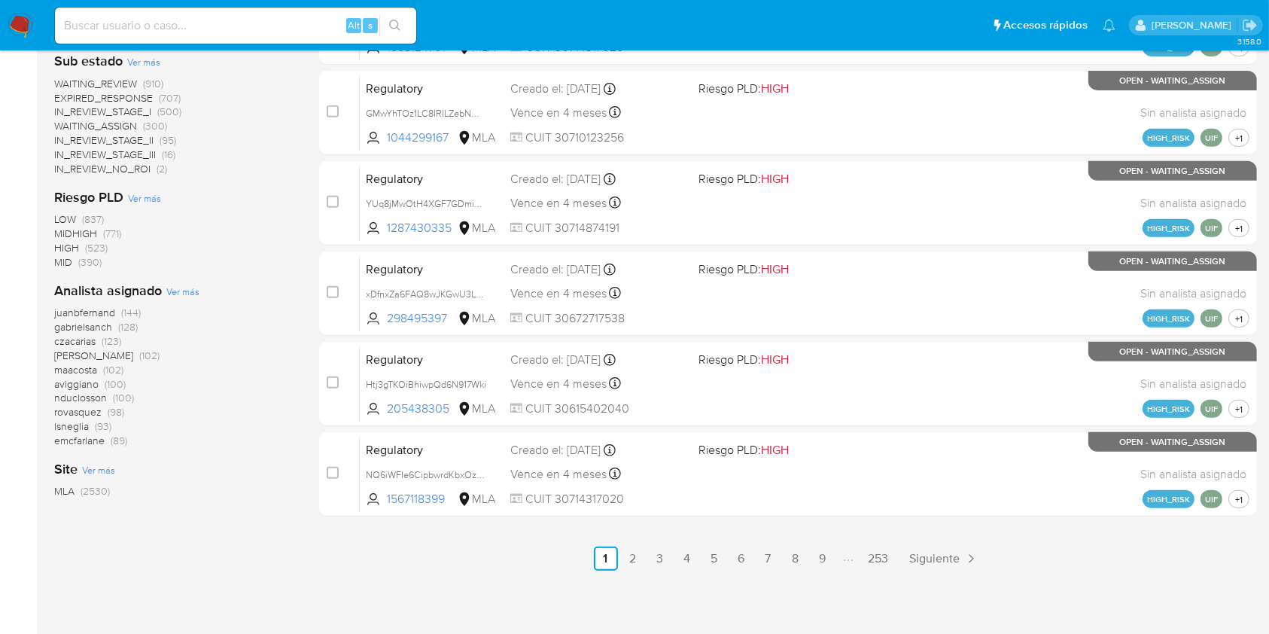
click at [169, 293] on span "Ver más" at bounding box center [182, 292] width 33 height 14
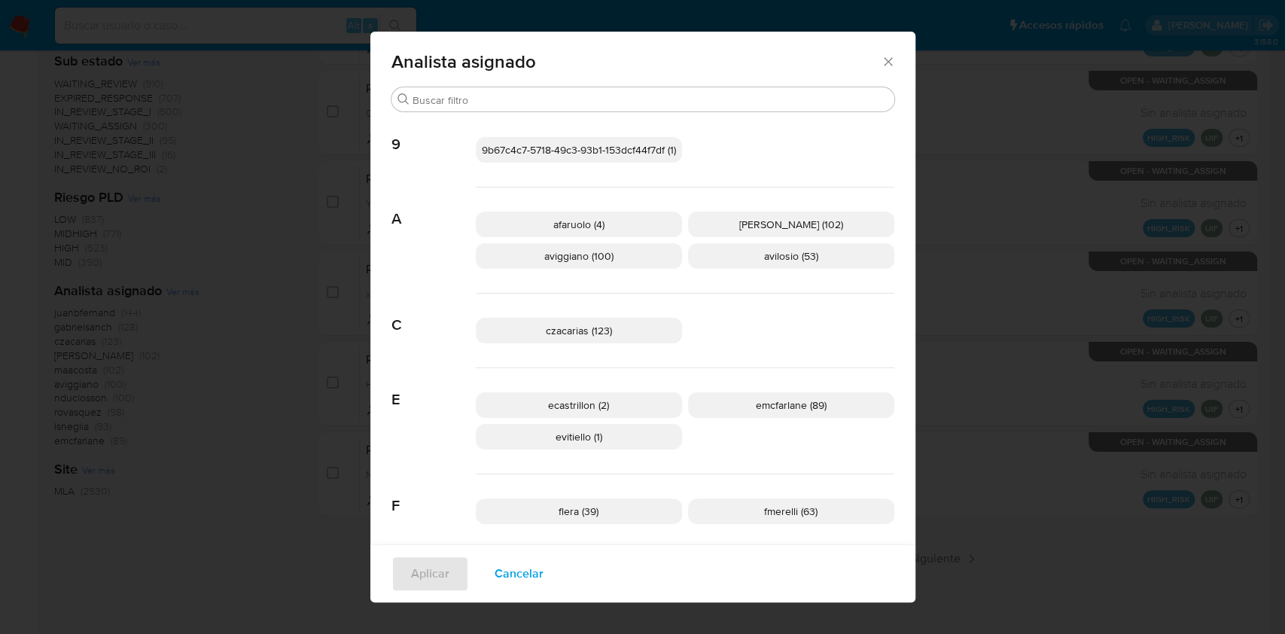
click at [564, 263] on p "aviggiano (100)" at bounding box center [579, 256] width 206 height 26
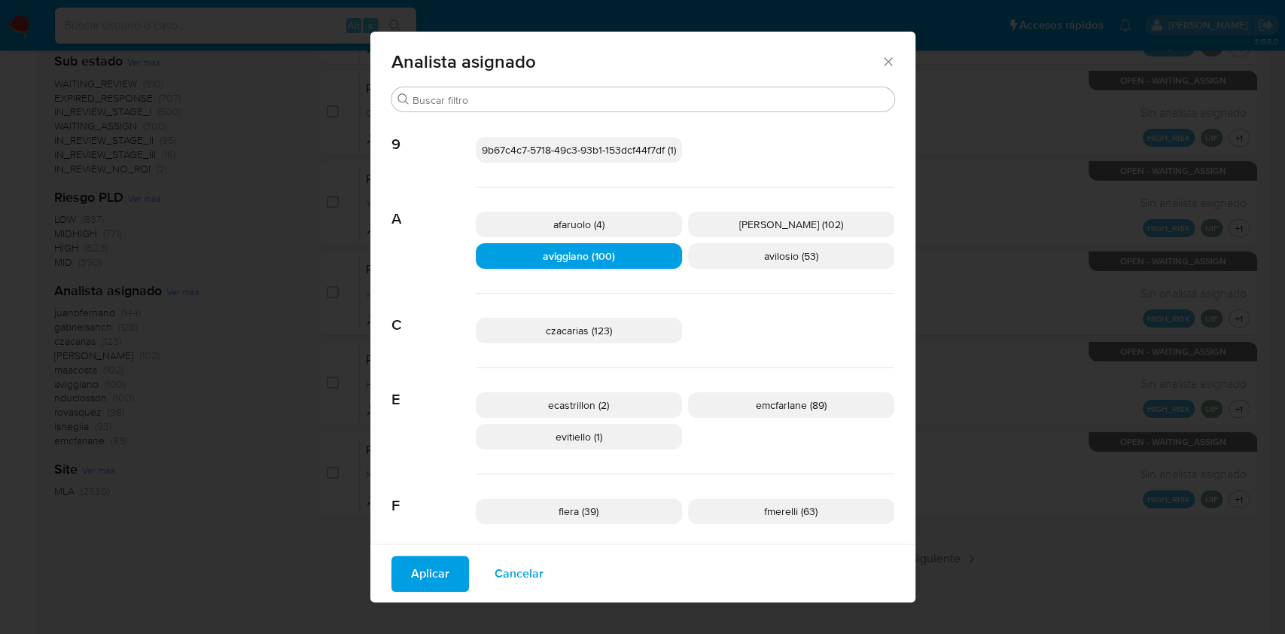
click at [881, 61] on icon "Cerrar" at bounding box center [888, 61] width 15 height 15
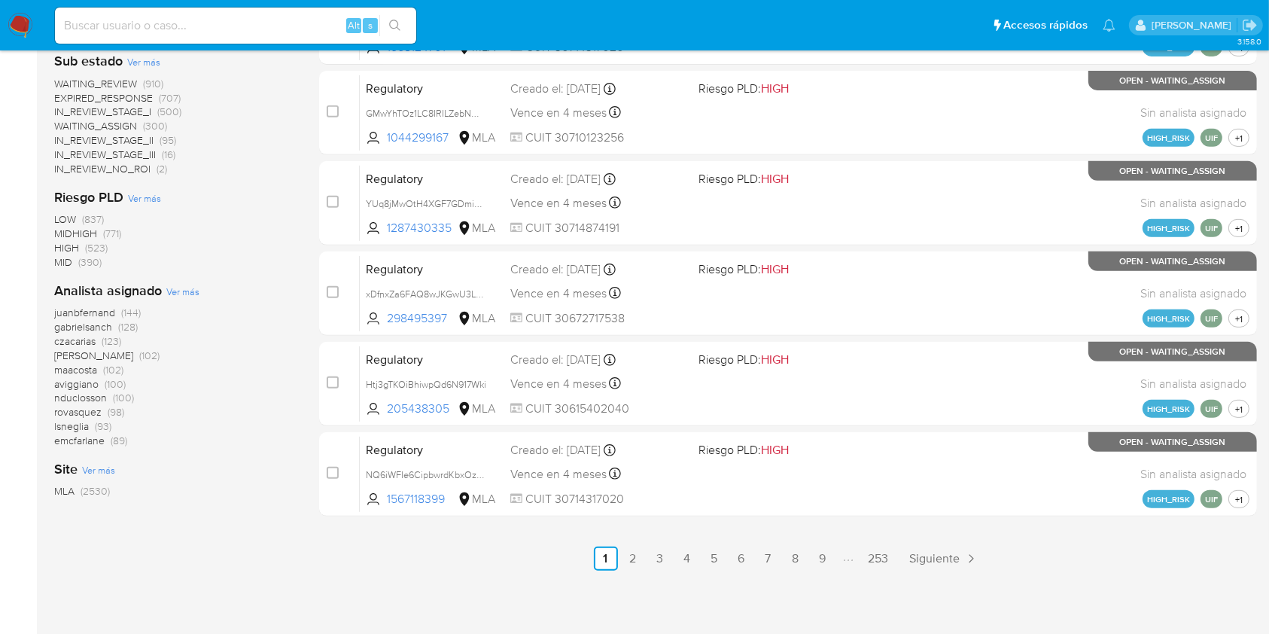
click at [87, 382] on span "aviggiano" at bounding box center [76, 383] width 44 height 15
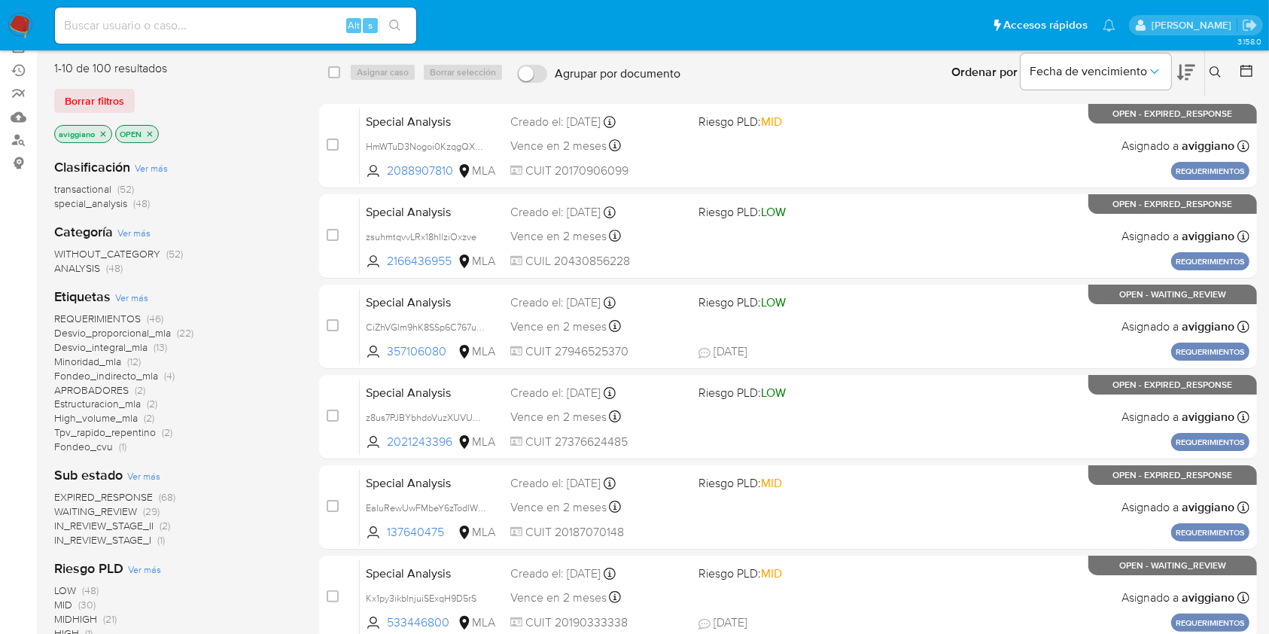
scroll to position [307, 0]
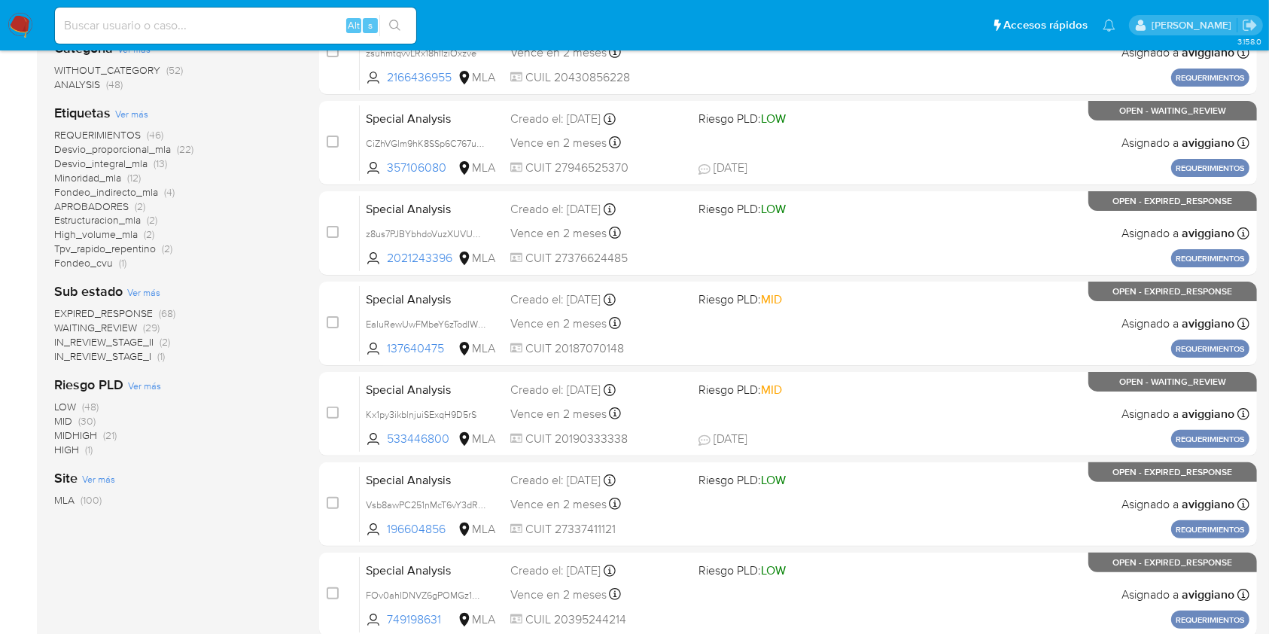
click at [120, 220] on span "Estructuracion_mla" at bounding box center [97, 219] width 87 height 15
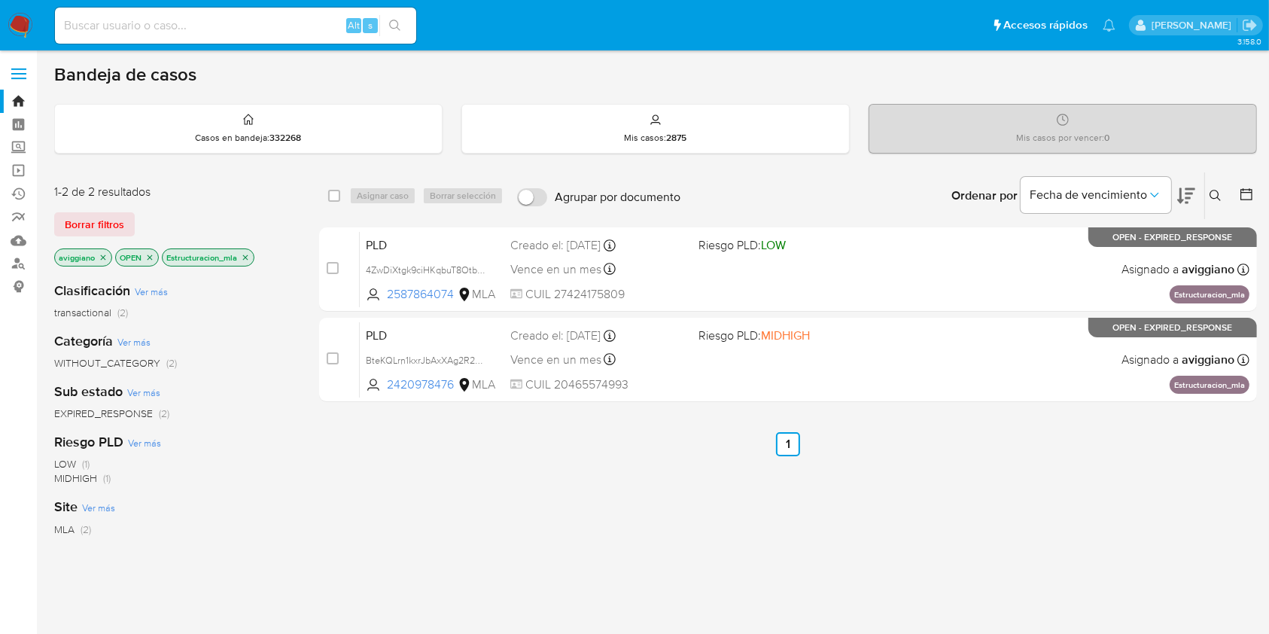
click at [111, 24] on input at bounding box center [235, 26] width 361 height 20
paste input "jT7VqXWR7BU7L5n3Izww5zHG"
type input "jT7VqXWR7BU7L5n3Izww5zHG"
click at [399, 26] on icon "search-icon" at bounding box center [395, 26] width 12 height 12
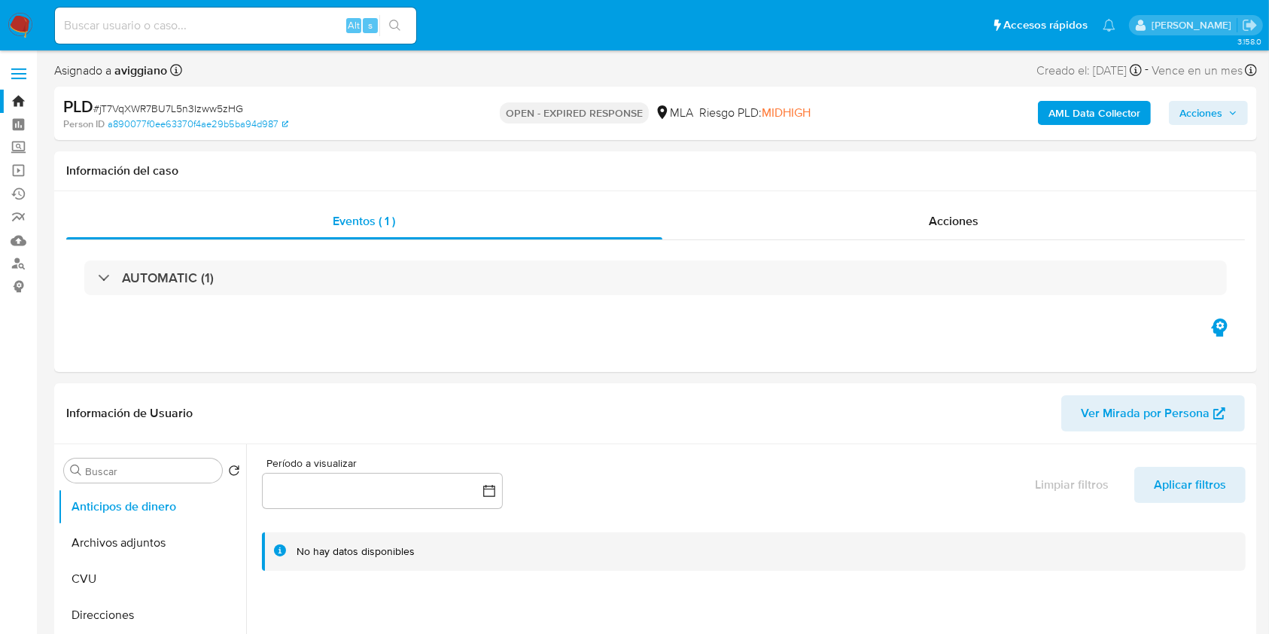
select select "10"
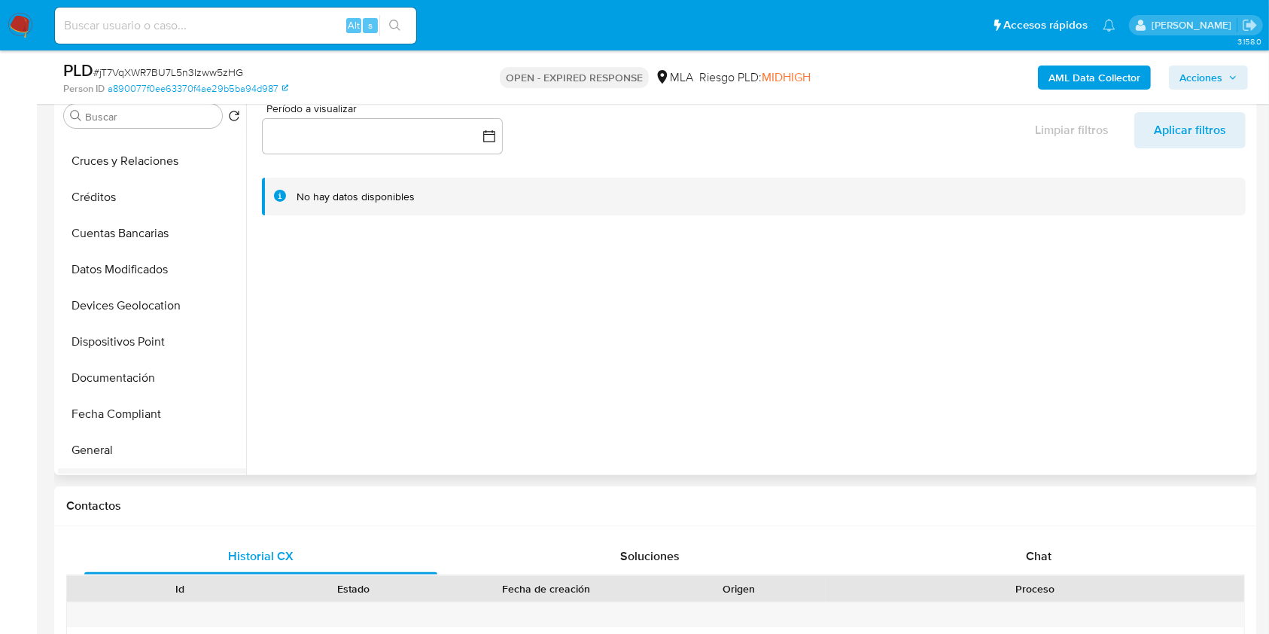
scroll to position [301, 0]
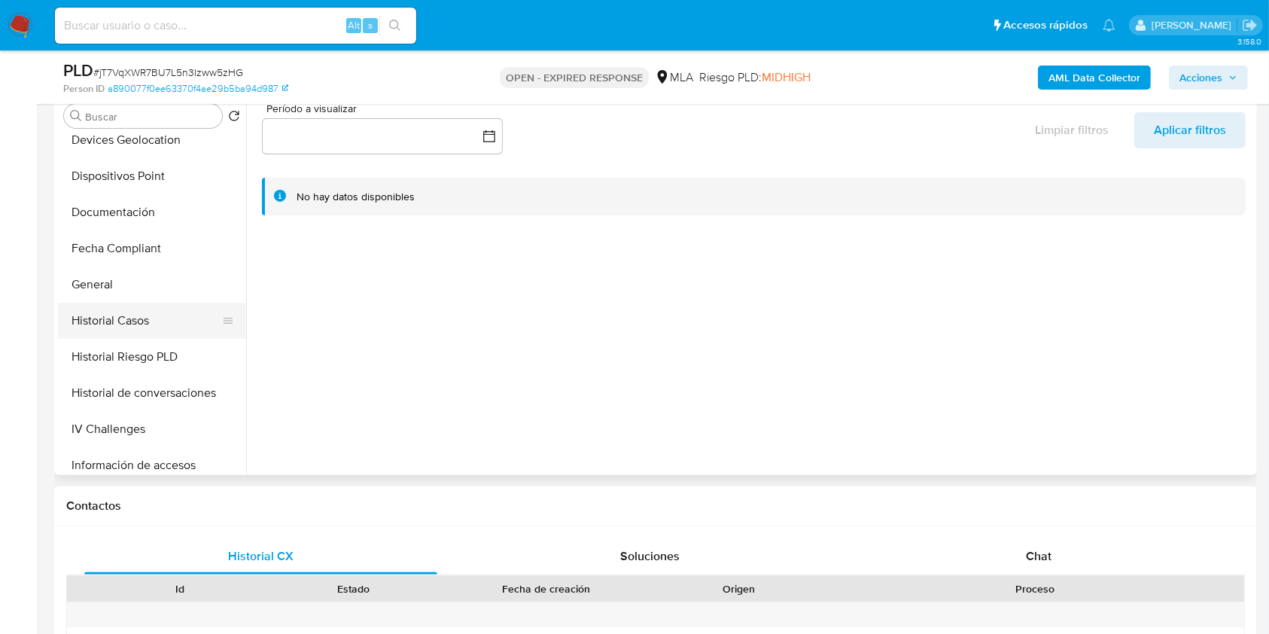
click at [108, 326] on button "Historial Casos" at bounding box center [146, 321] width 176 height 36
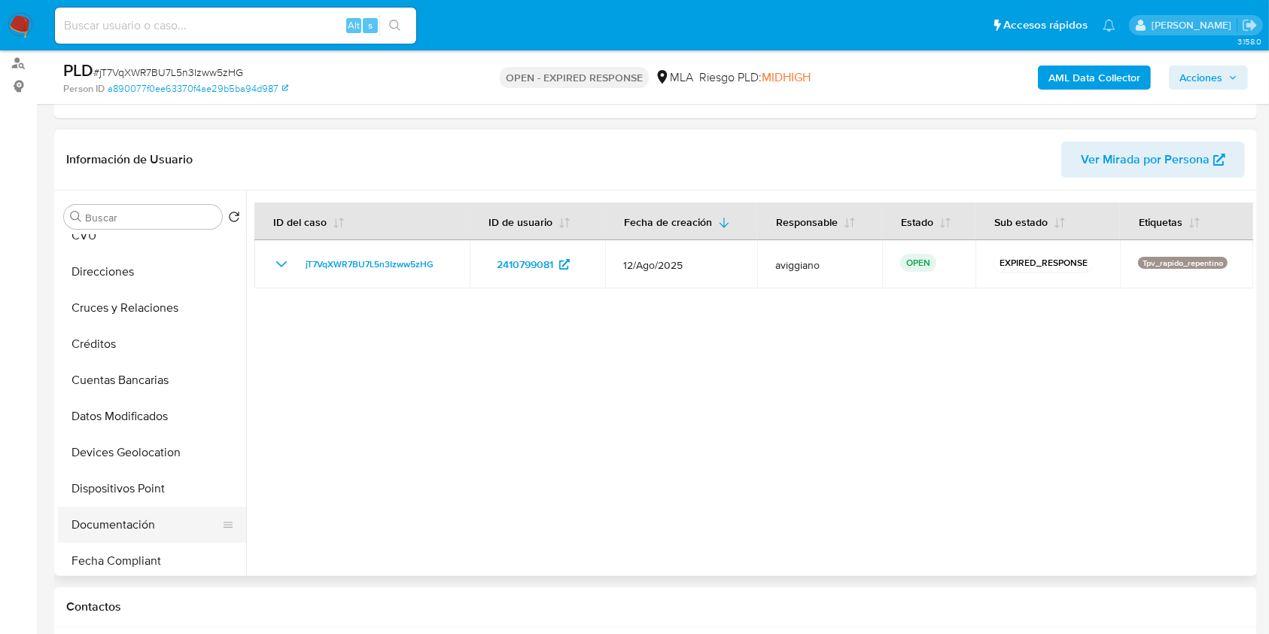
scroll to position [0, 0]
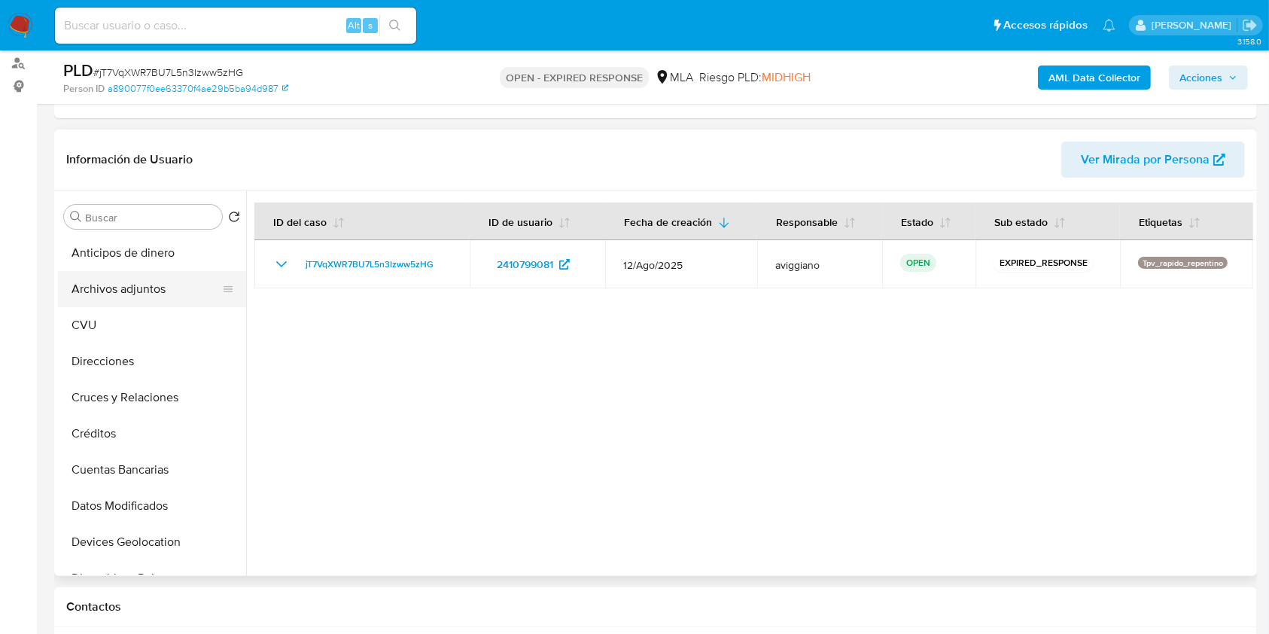
click at [145, 282] on button "Archivos adjuntos" at bounding box center [146, 289] width 176 height 36
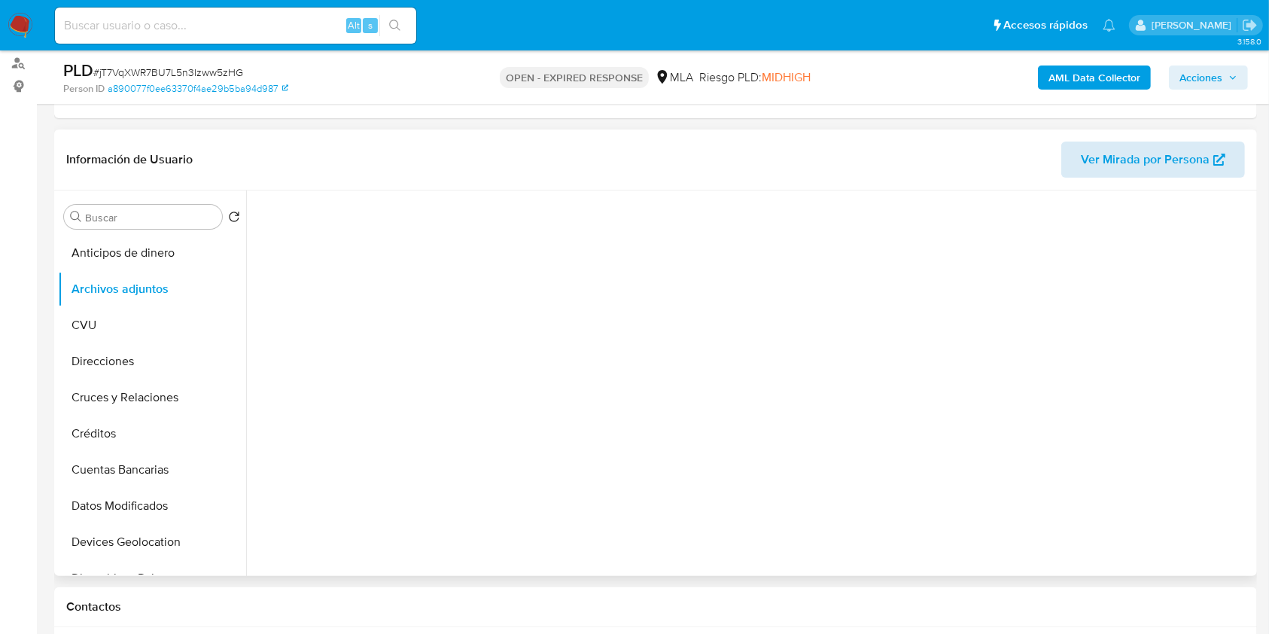
scroll to position [100, 0]
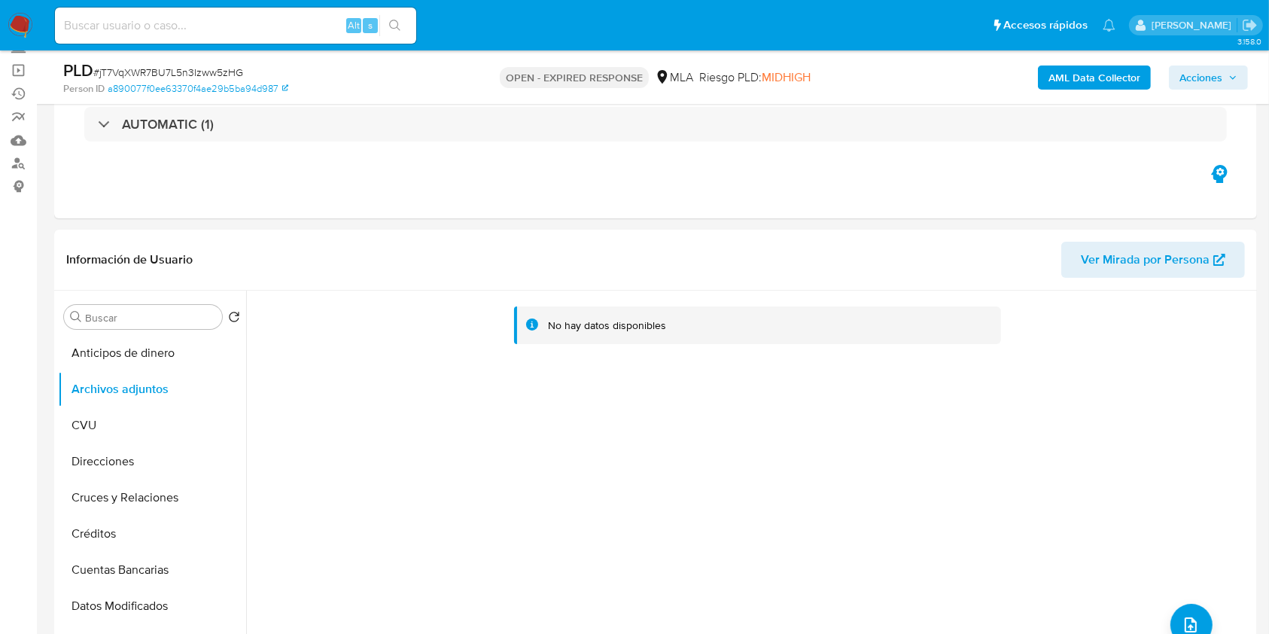
click at [1084, 75] on b "AML Data Collector" at bounding box center [1094, 77] width 92 height 24
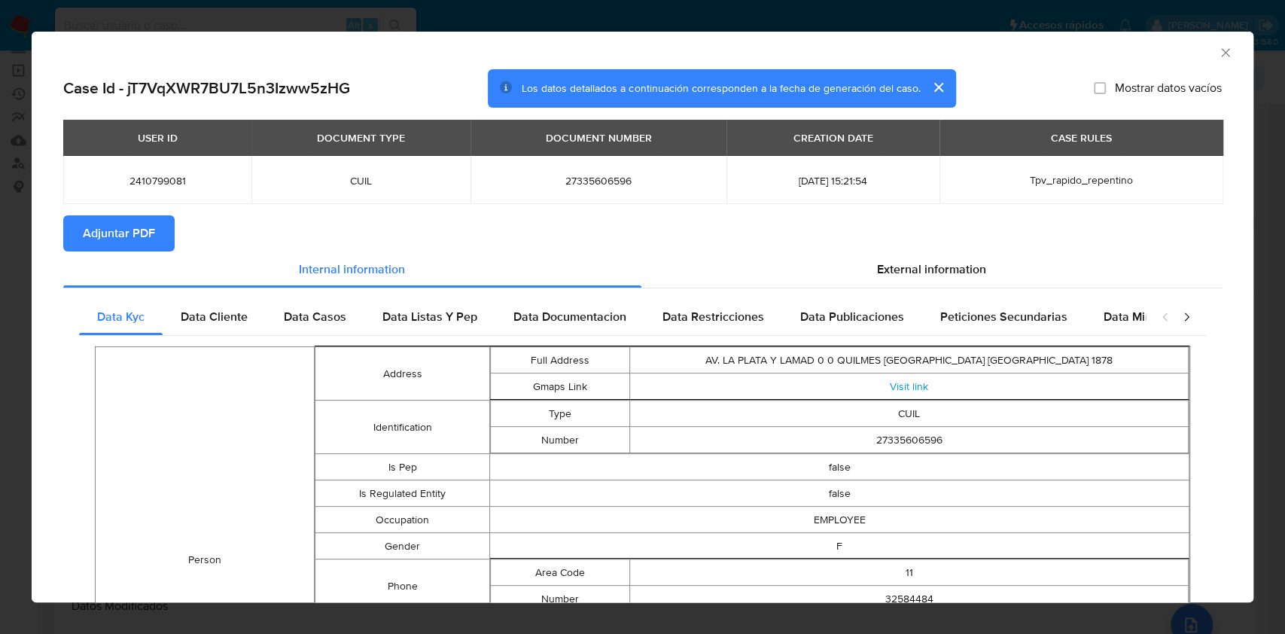
click at [113, 235] on span "Adjuntar PDF" at bounding box center [119, 233] width 72 height 33
click at [1218, 58] on icon "Cerrar ventana" at bounding box center [1225, 52] width 15 height 15
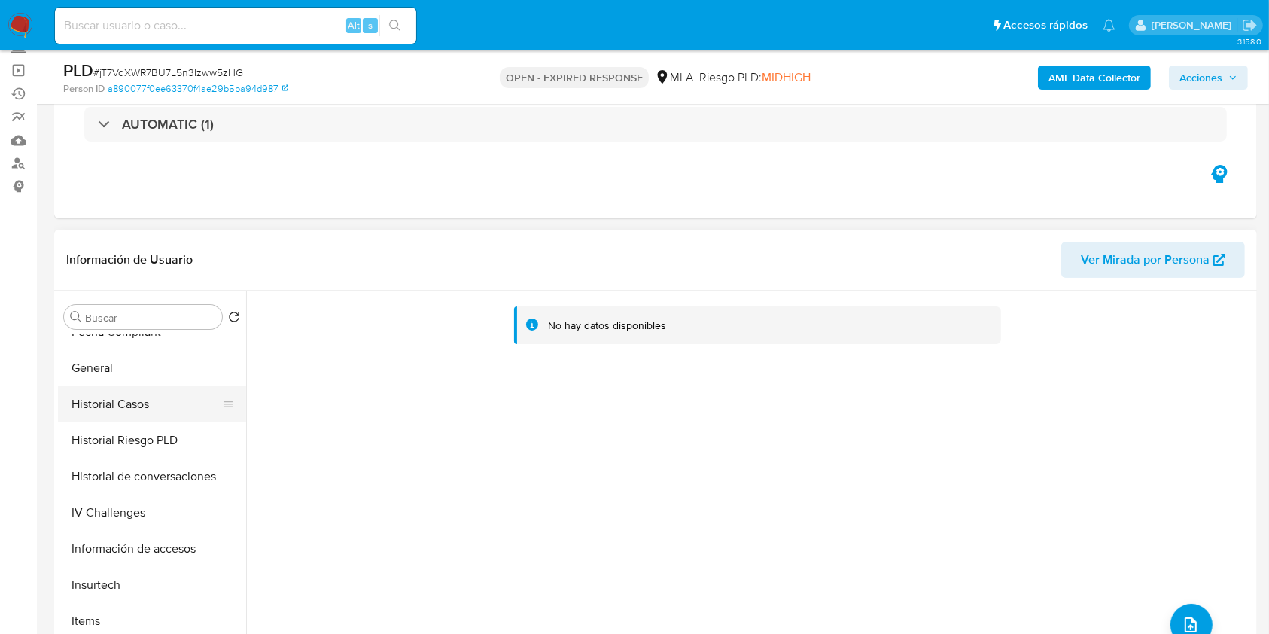
scroll to position [602, 0]
click at [96, 473] on button "KYC" at bounding box center [146, 473] width 176 height 36
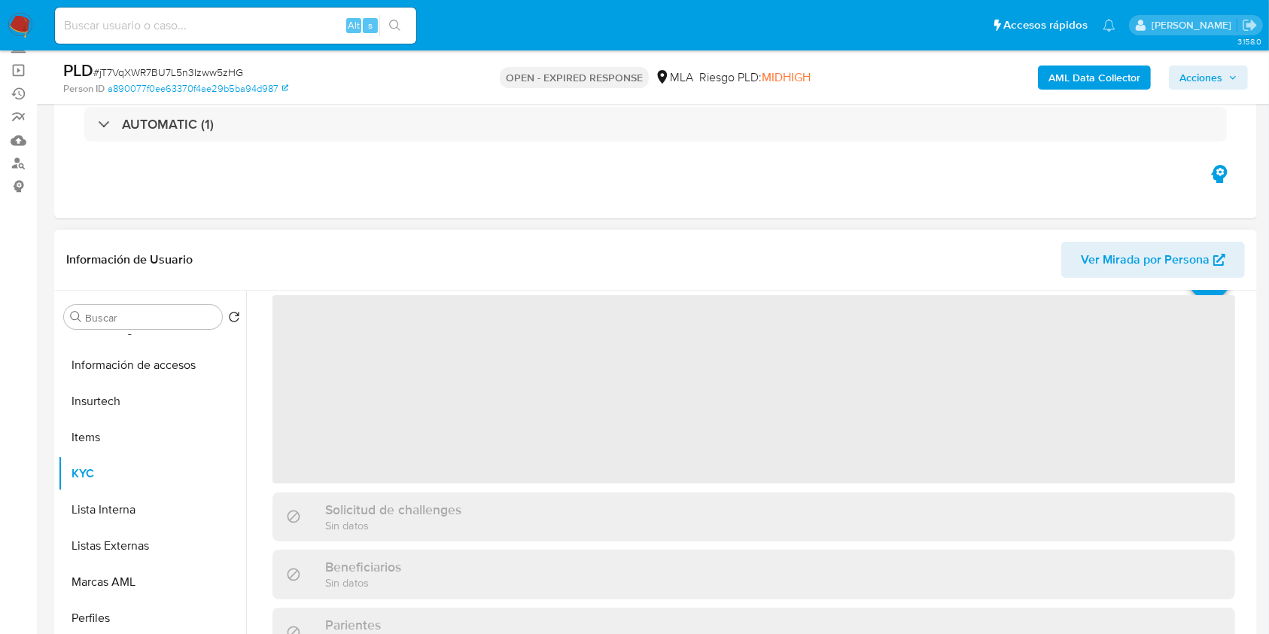
scroll to position [100, 0]
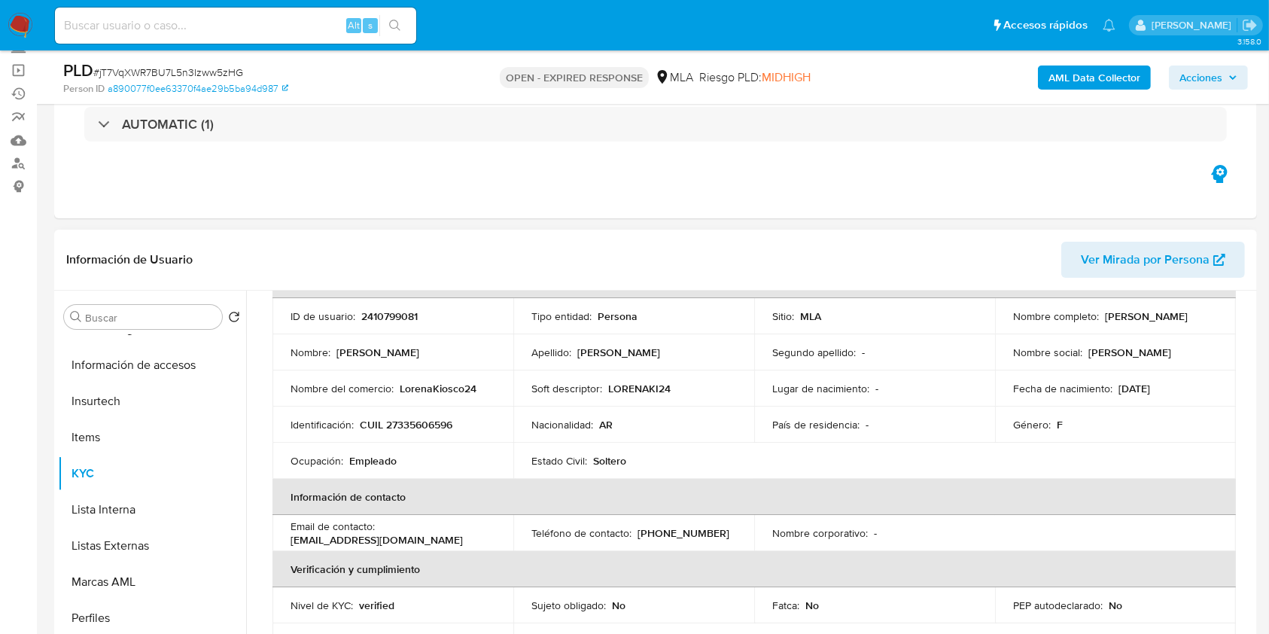
click at [397, 420] on p "CUIL 27335606596" at bounding box center [406, 425] width 93 height 14
copy p "27335606596"
click at [381, 312] on p "2410799081" at bounding box center [389, 316] width 56 height 14
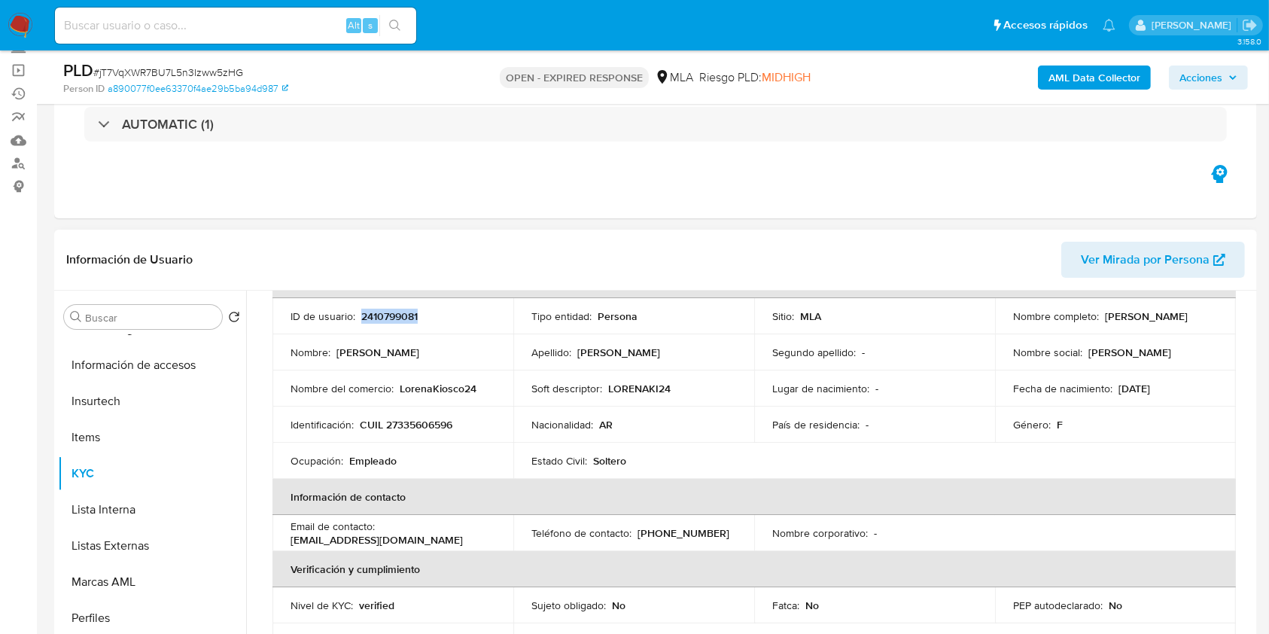
copy p "2410799081"
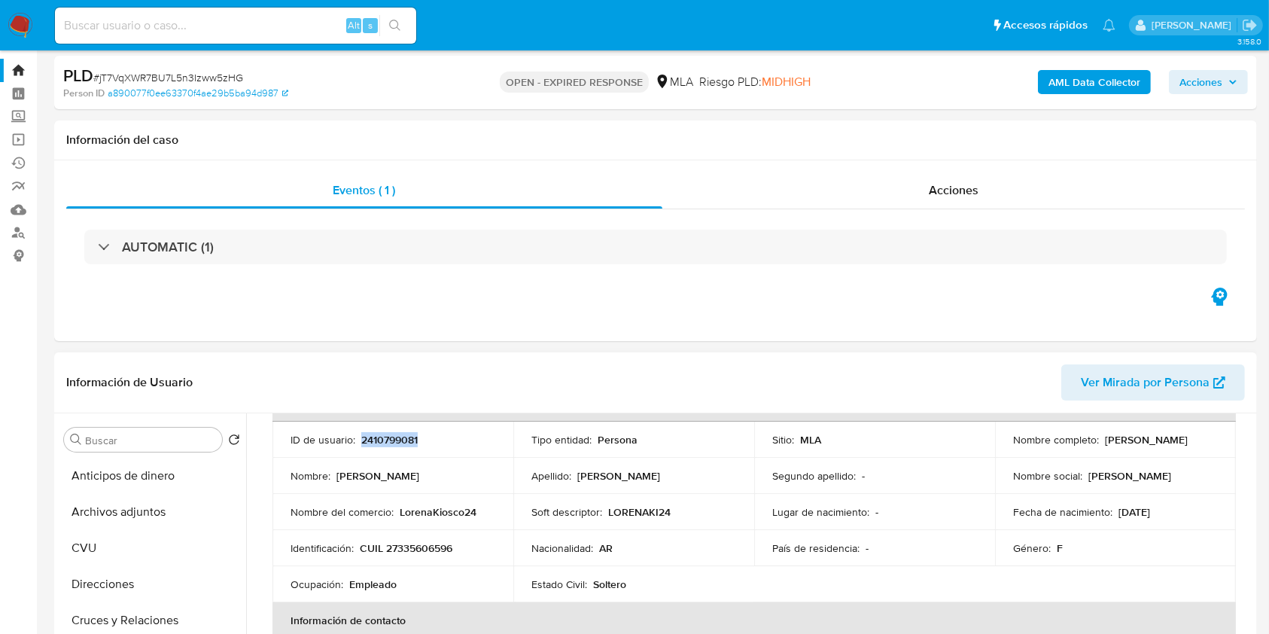
scroll to position [0, 0]
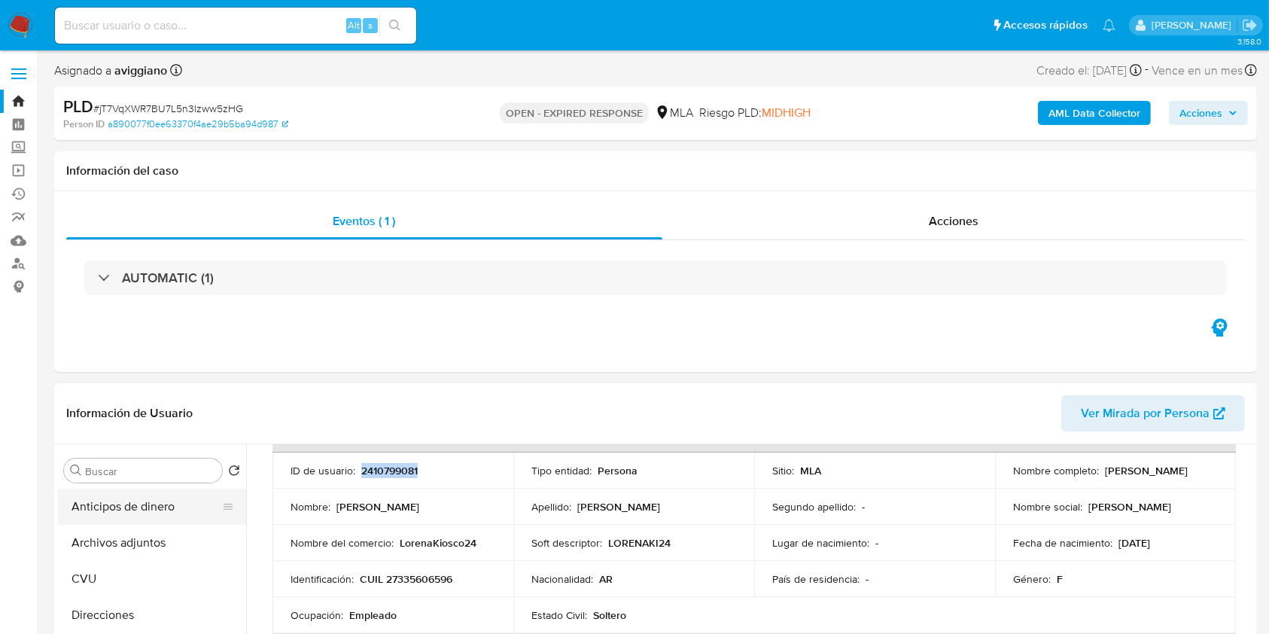
click at [146, 522] on button "Anticipos de dinero" at bounding box center [146, 506] width 176 height 36
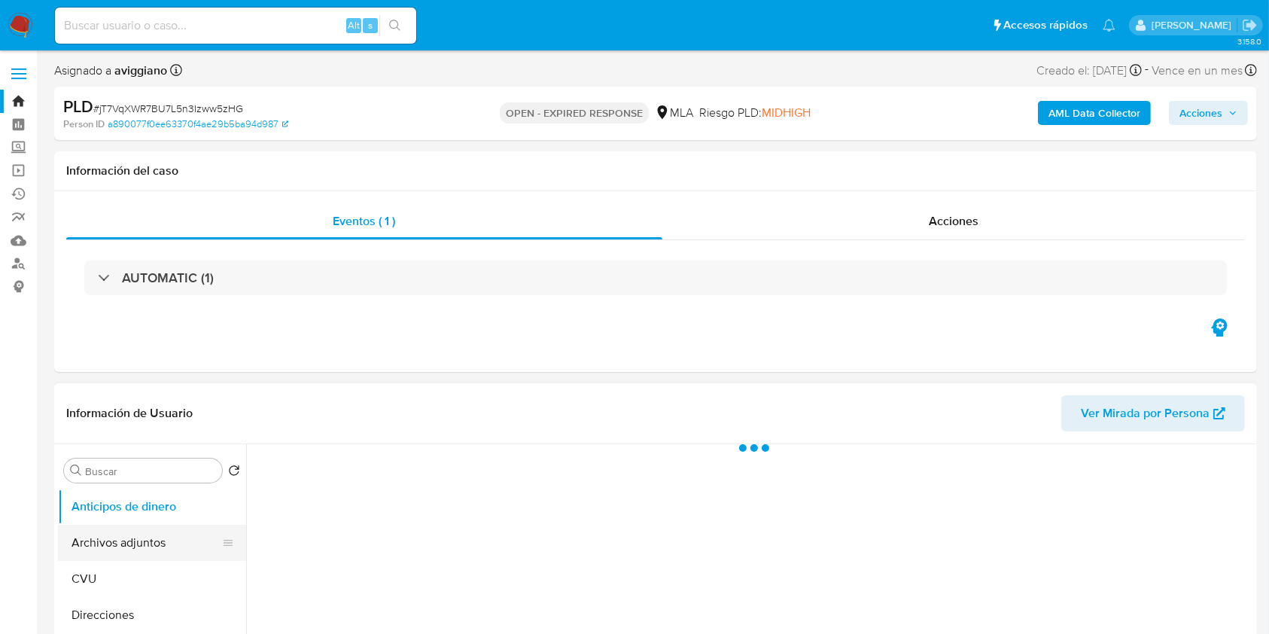
click at [120, 537] on button "Archivos adjuntos" at bounding box center [146, 543] width 176 height 36
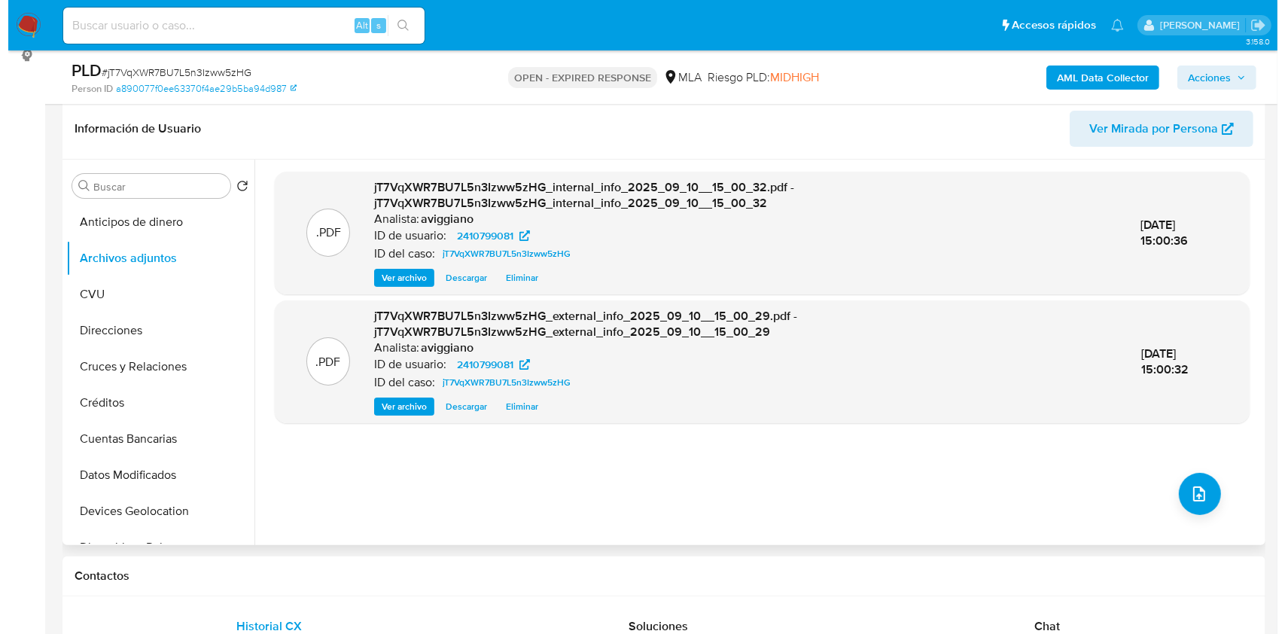
scroll to position [200, 0]
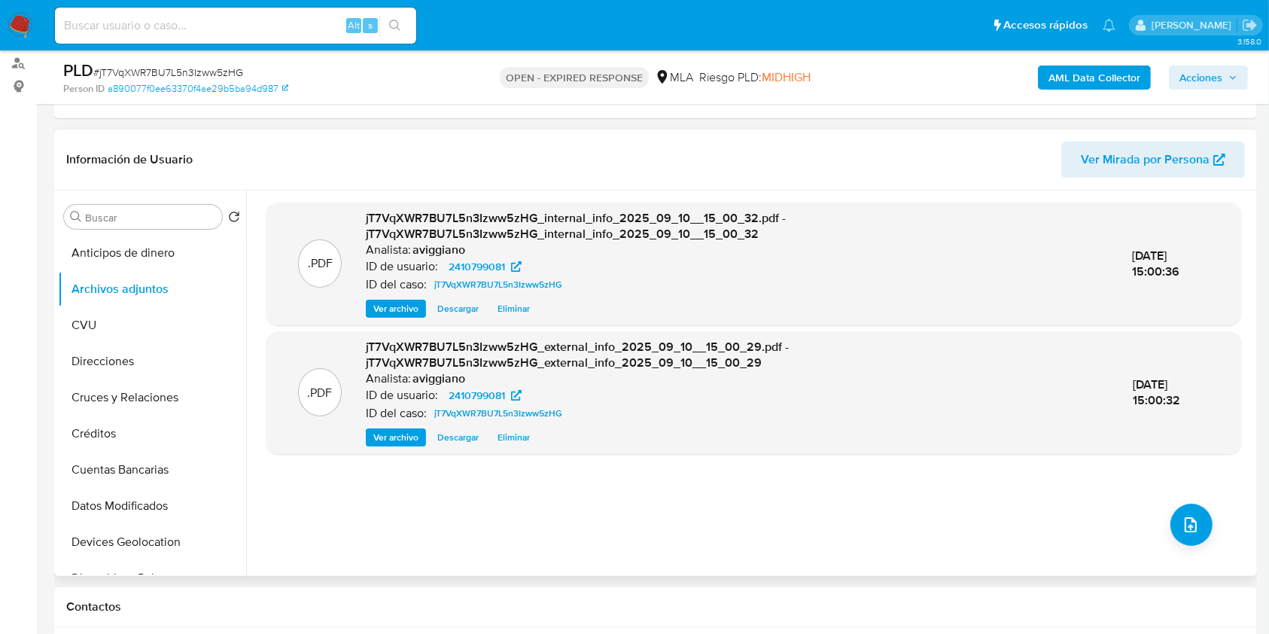
click at [1210, 548] on div ".PDF jT7VqXWR7BU7L5n3Izww5zHG_internal_info_2025_09_10__15_00_32.pdf - jT7VqXWR…" at bounding box center [753, 382] width 975 height 361
click at [1188, 535] on button "upload-file" at bounding box center [1191, 525] width 42 height 42
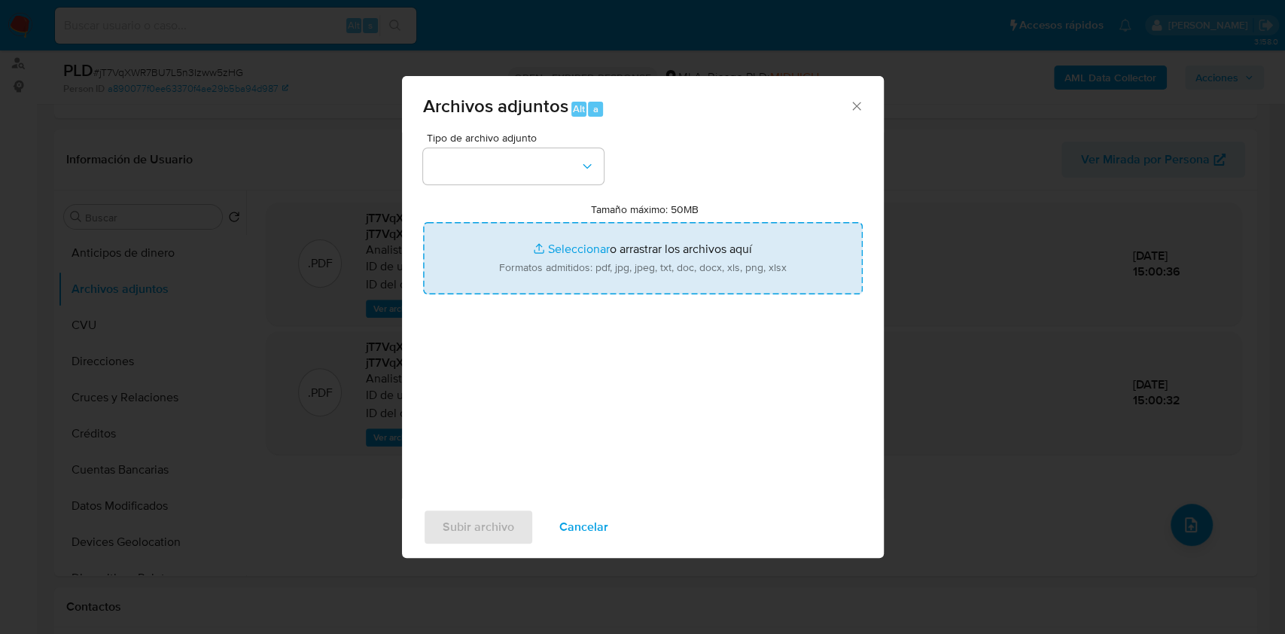
click at [716, 288] on input "Tamaño máximo: 50MB Seleccionar archivos" at bounding box center [643, 258] width 440 height 72
type input "C:\fakepath\Nosis - 2410799081.pdf"
click at [582, 186] on div "Tipo de archivo adjunto Tamaño máximo: 50MB Seleccionar archivos Seleccionar o …" at bounding box center [643, 309] width 440 height 355
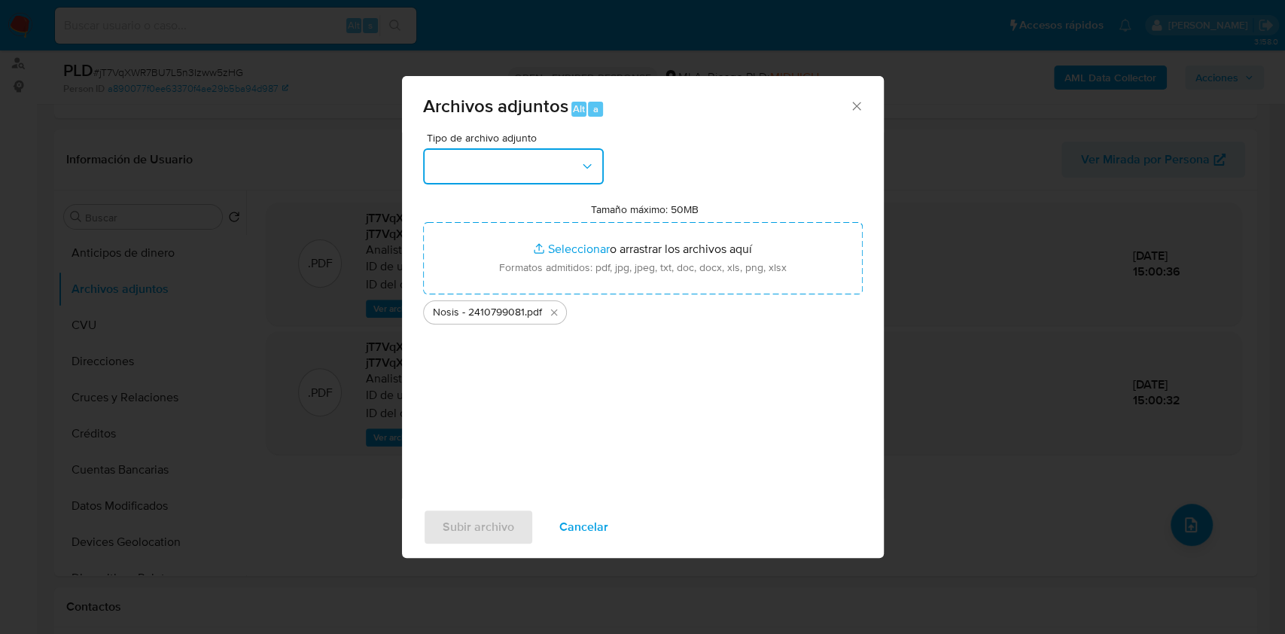
click at [580, 178] on button "button" at bounding box center [513, 166] width 181 height 36
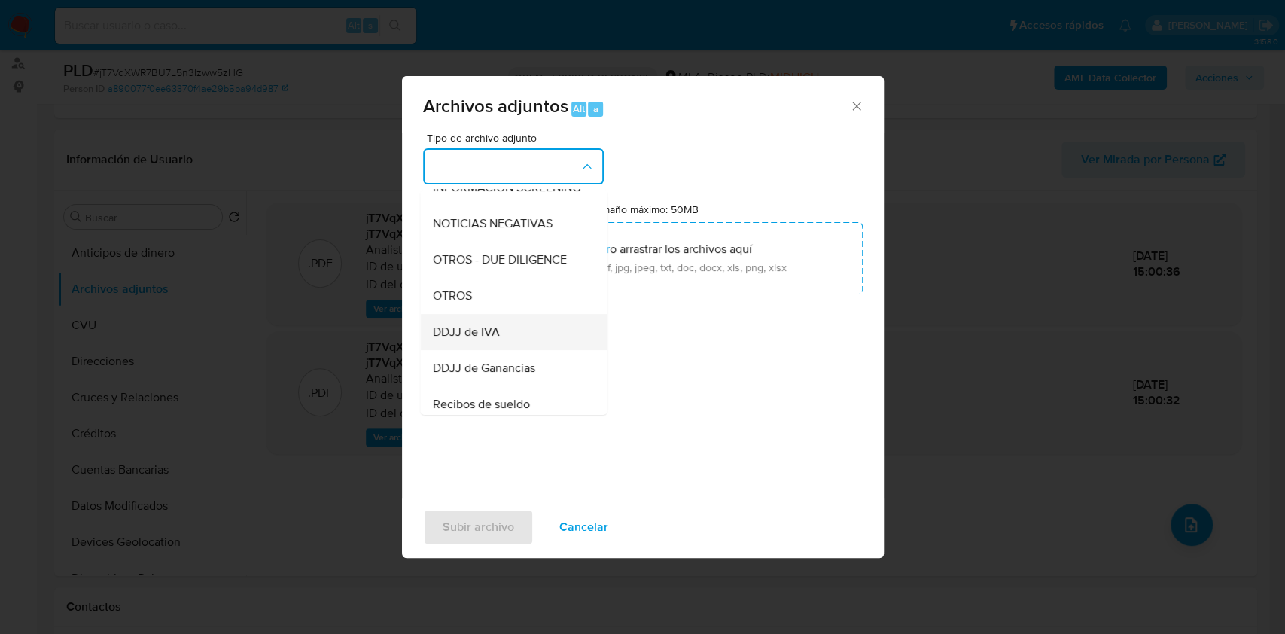
click at [475, 337] on span "DDJJ de IVA" at bounding box center [465, 331] width 67 height 15
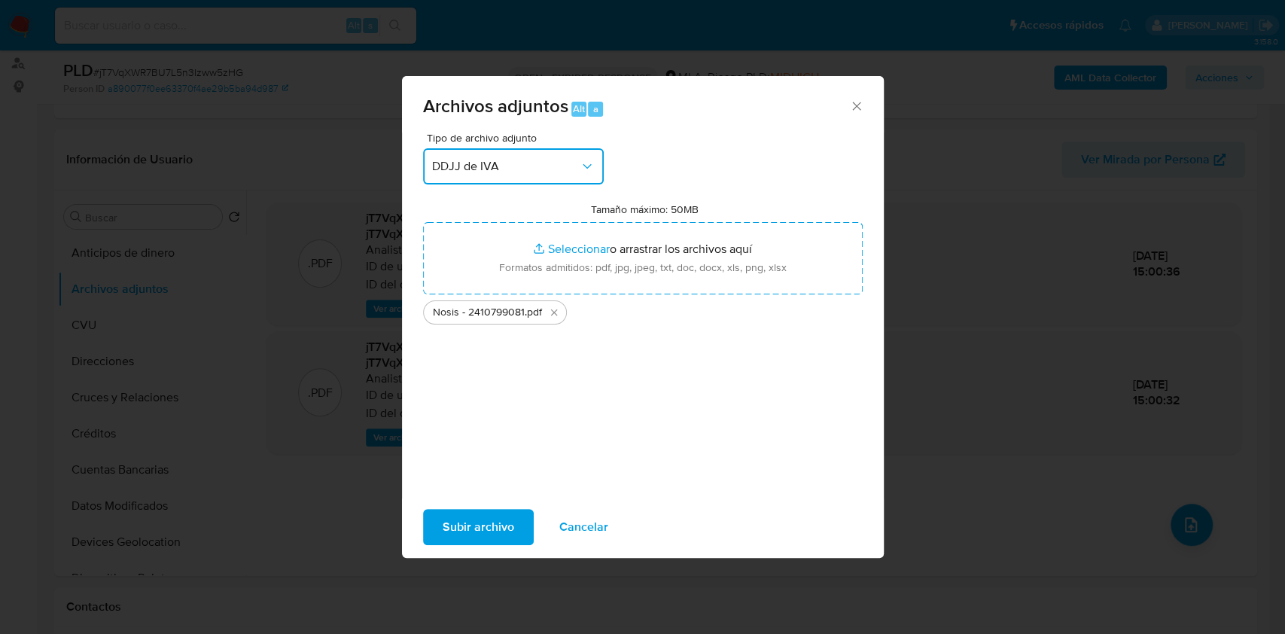
click at [519, 157] on button "DDJJ de IVA" at bounding box center [513, 166] width 181 height 36
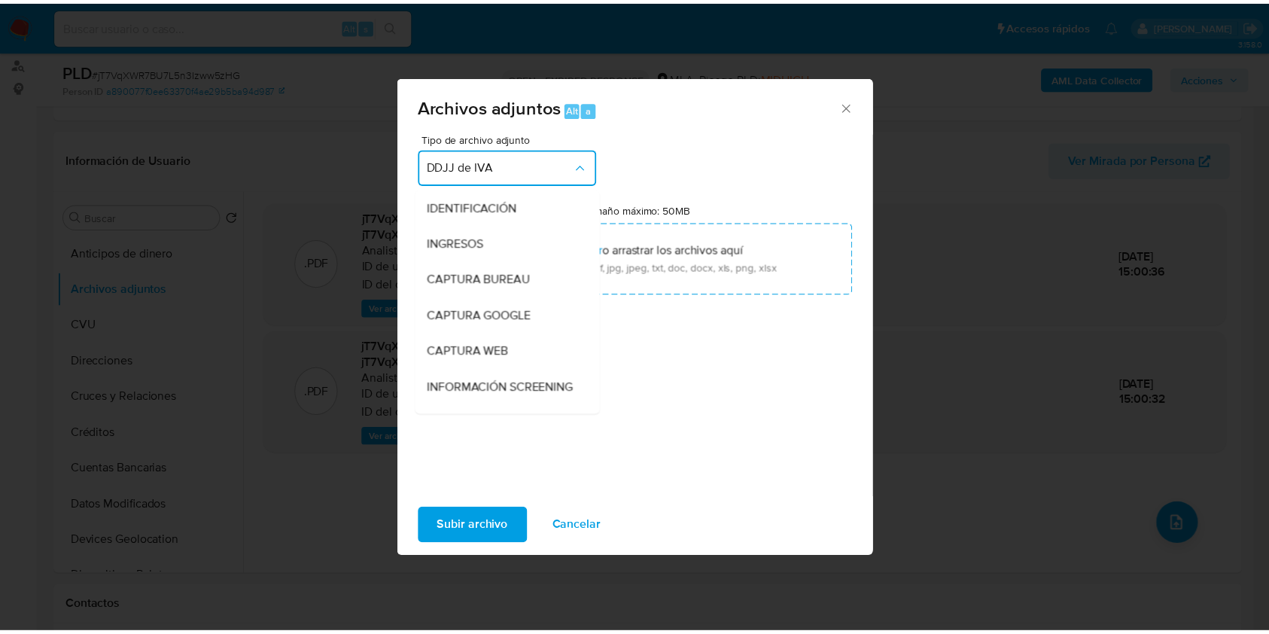
scroll to position [245, 0]
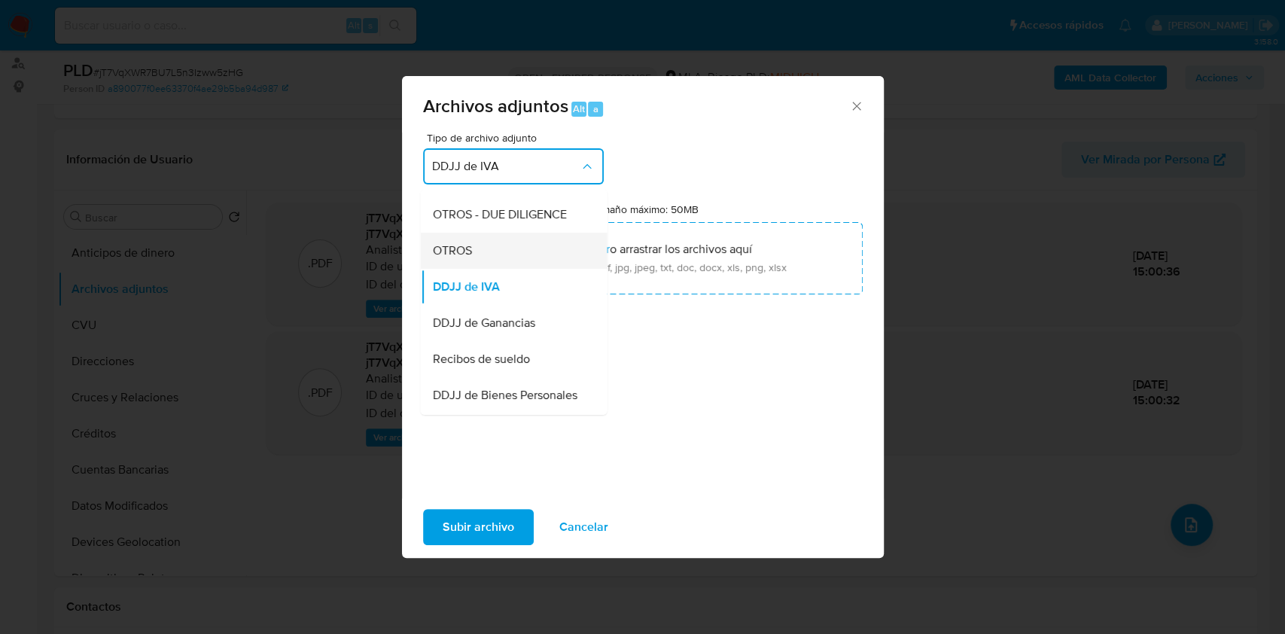
click at [477, 269] on div "OTROS" at bounding box center [509, 251] width 154 height 36
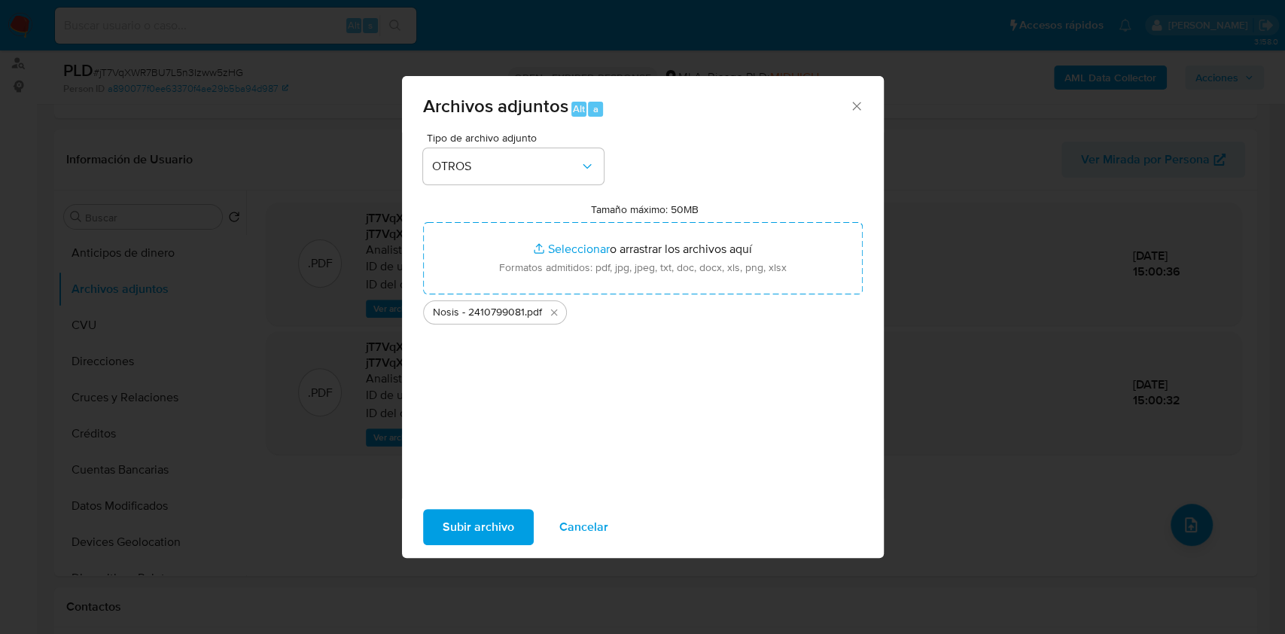
click at [452, 537] on span "Subir archivo" at bounding box center [479, 526] width 72 height 33
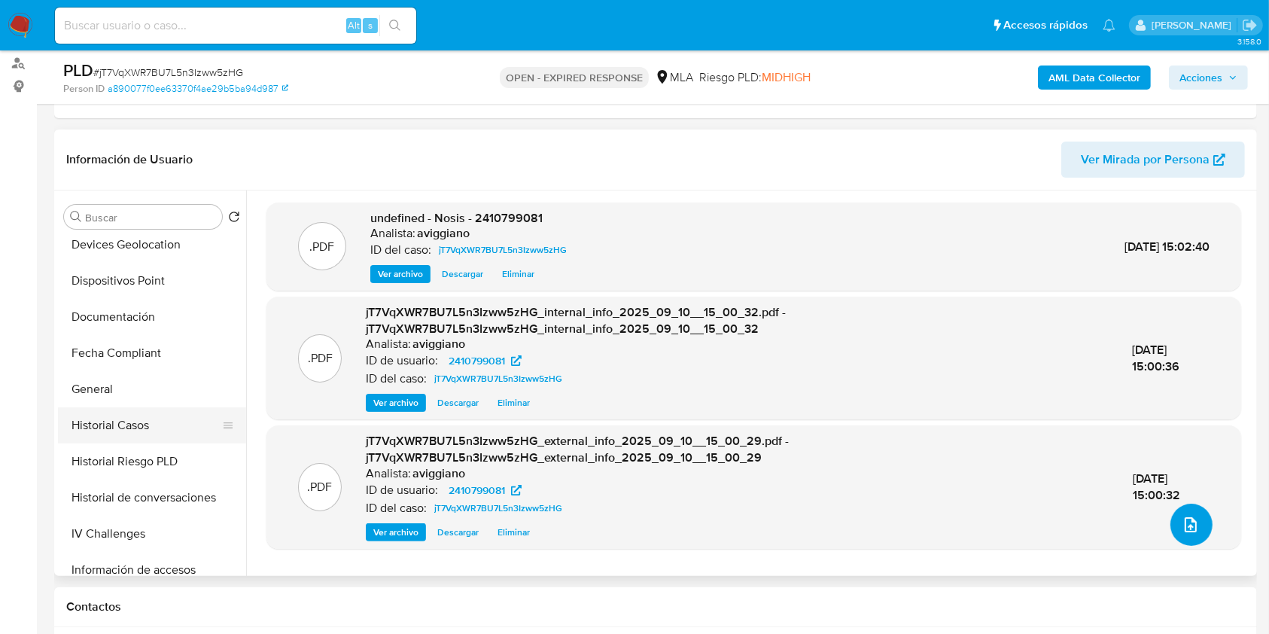
scroll to position [301, 0]
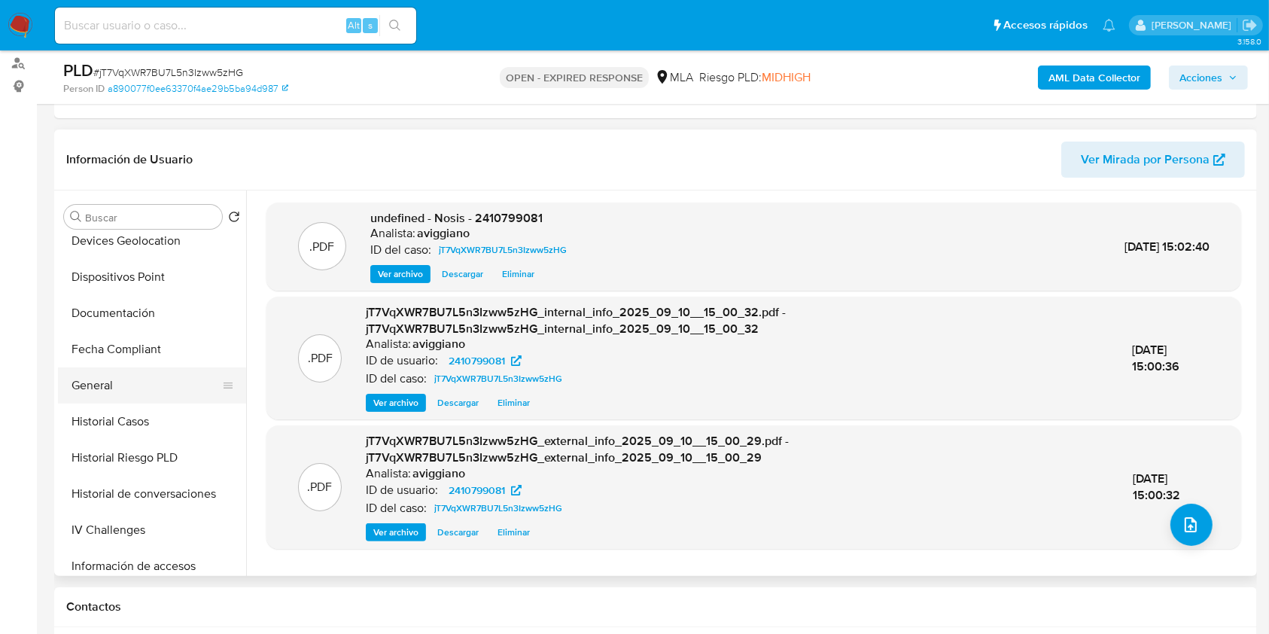
click at [140, 395] on button "General" at bounding box center [146, 385] width 176 height 36
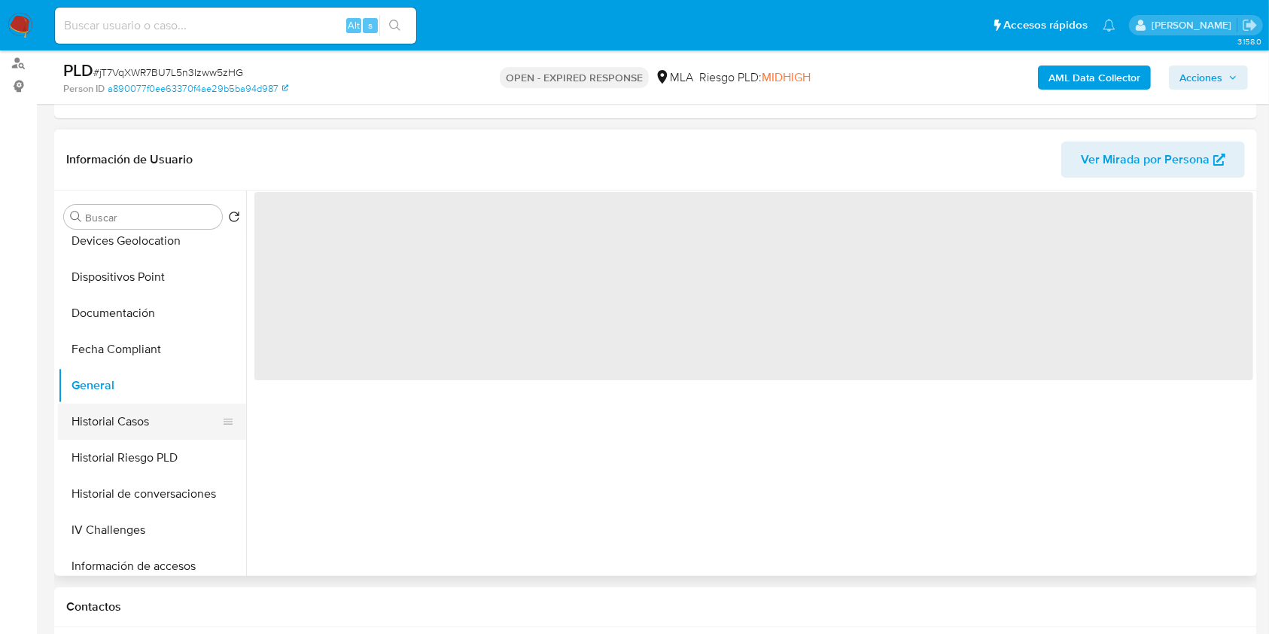
click at [148, 412] on button "Historial Casos" at bounding box center [146, 421] width 176 height 36
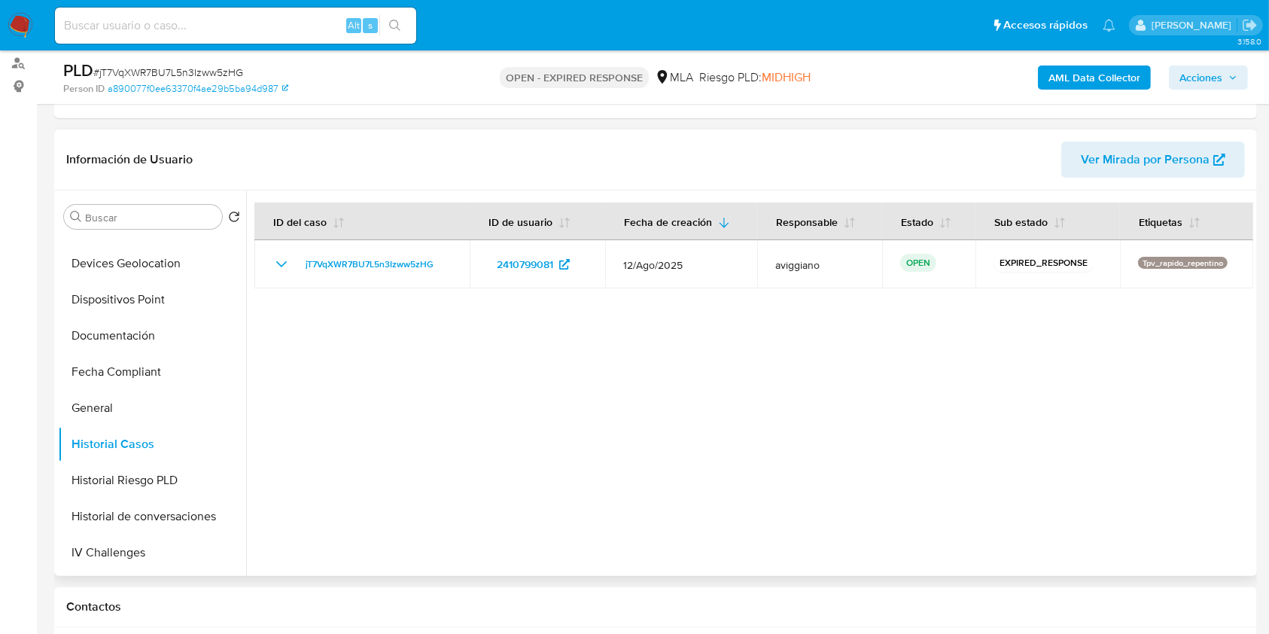
scroll to position [401, 0]
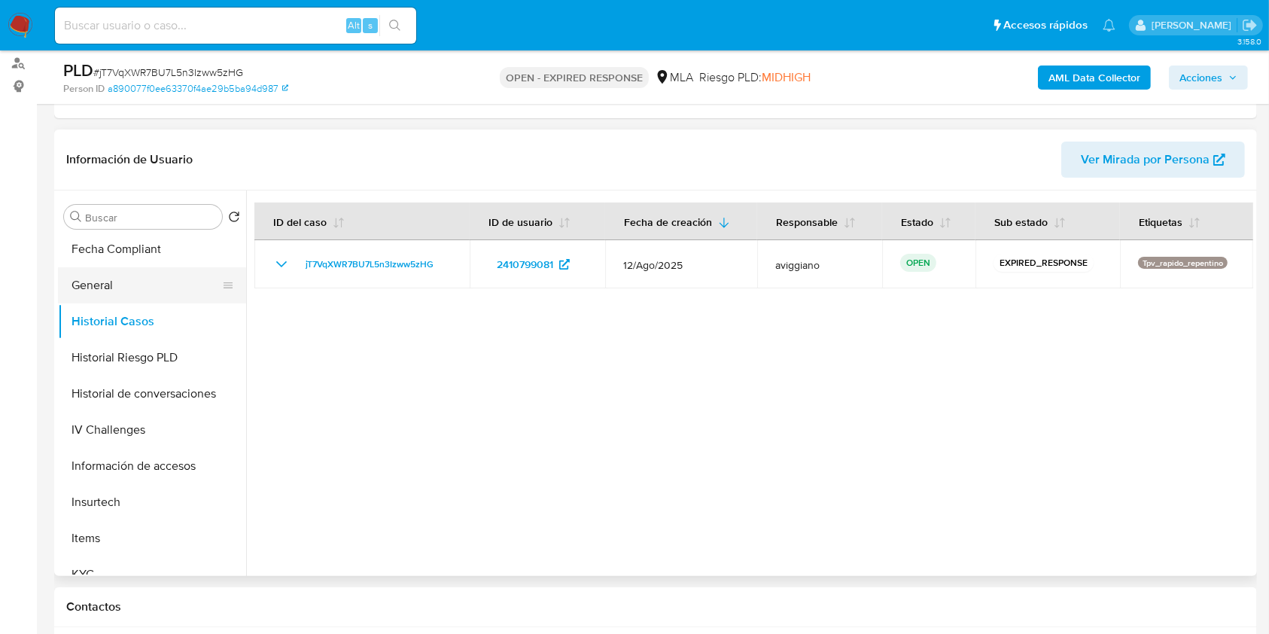
click at [133, 300] on button "General" at bounding box center [146, 285] width 176 height 36
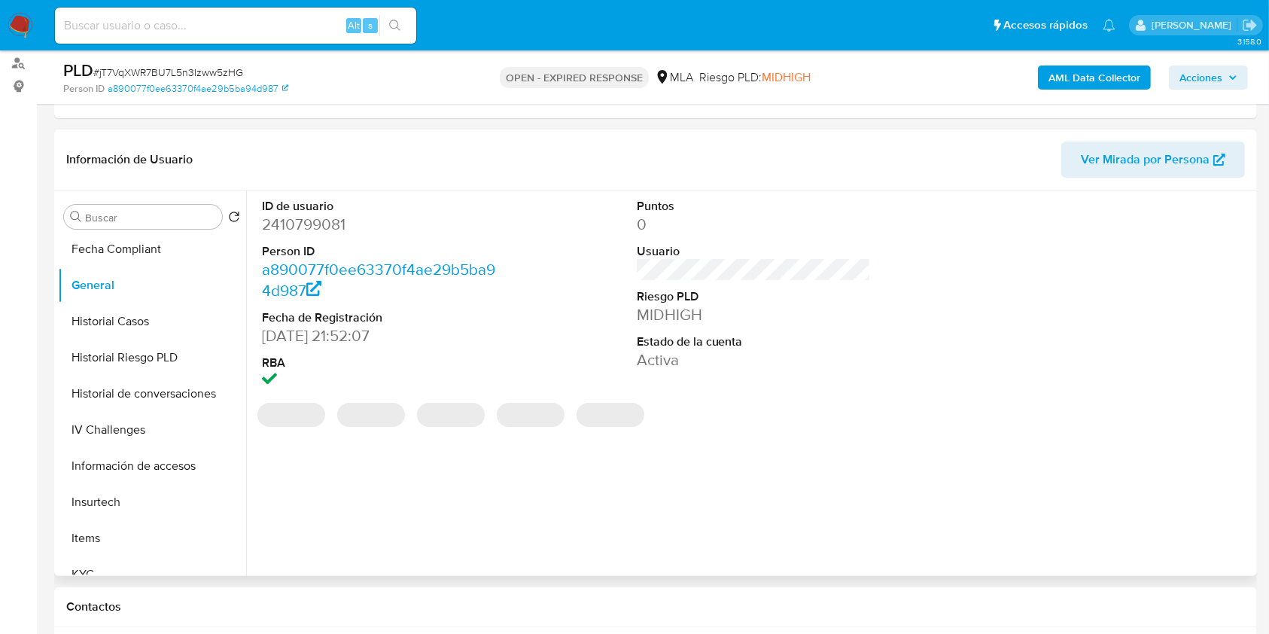
click at [293, 231] on dd "2410799081" at bounding box center [379, 224] width 235 height 21
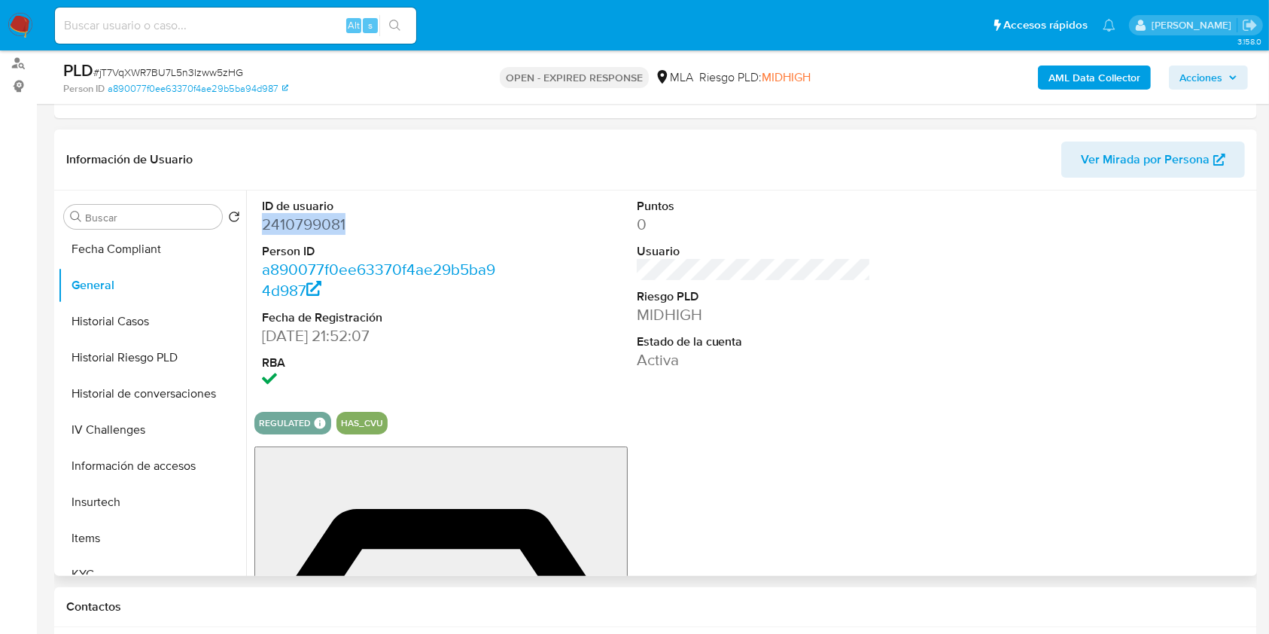
copy dd "2410799081"
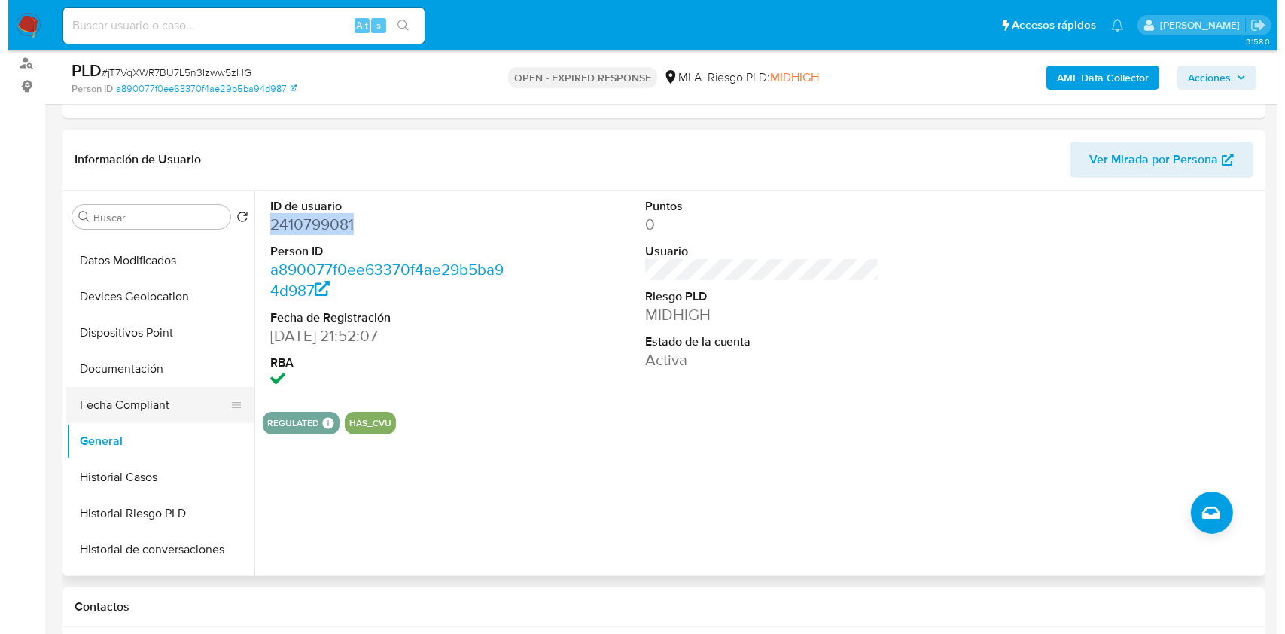
scroll to position [0, 0]
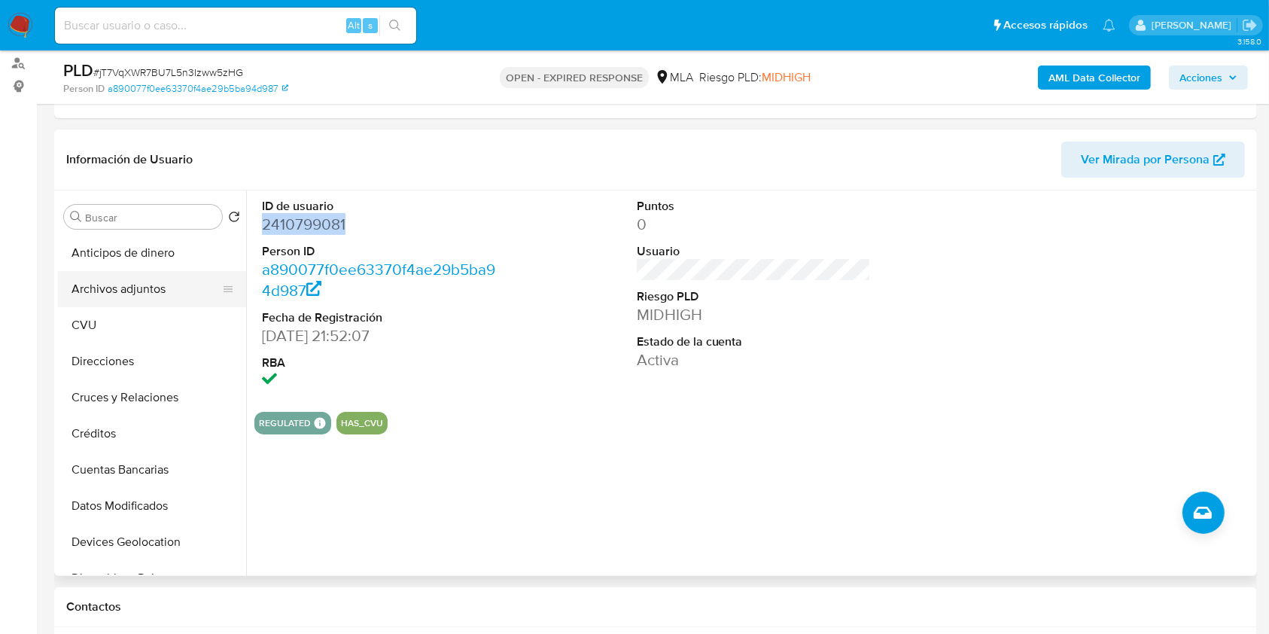
click at [146, 294] on button "Archivos adjuntos" at bounding box center [146, 289] width 176 height 36
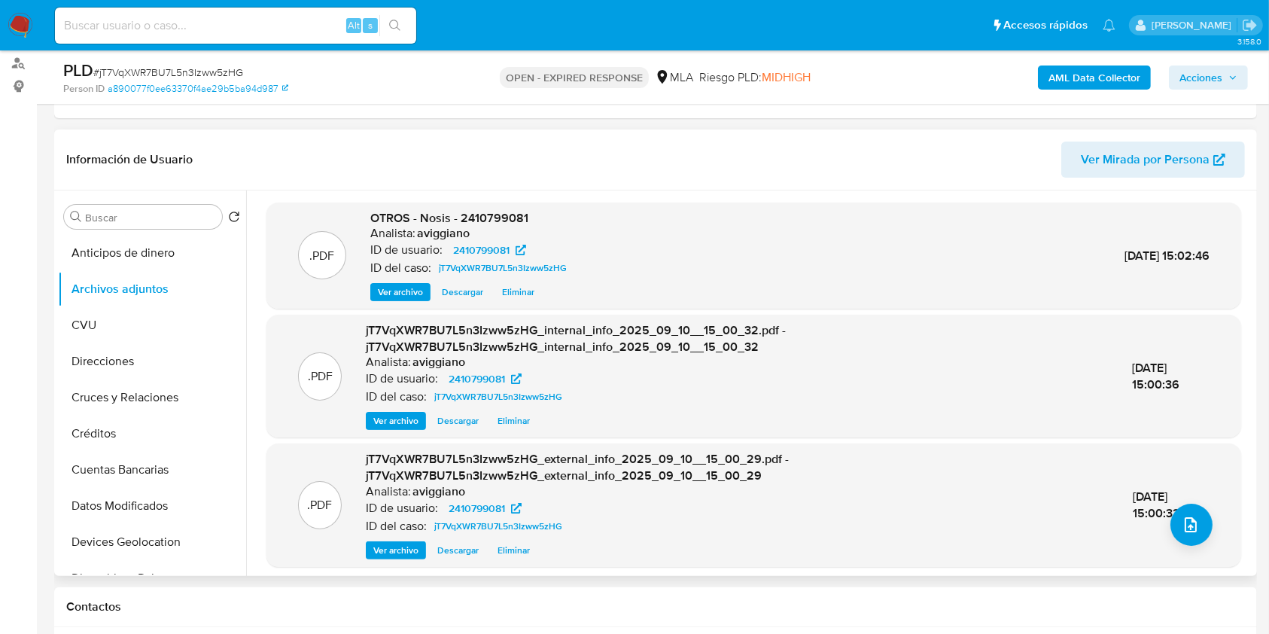
click at [1200, 549] on div ".PDF jT7VqXWR7BU7L5n3Izww5zHG_external_info_2025_09_10__15_00_29.pdf - jT7VqXWR…" at bounding box center [754, 505] width 960 height 108
click at [1191, 538] on button "upload-file" at bounding box center [1191, 525] width 42 height 42
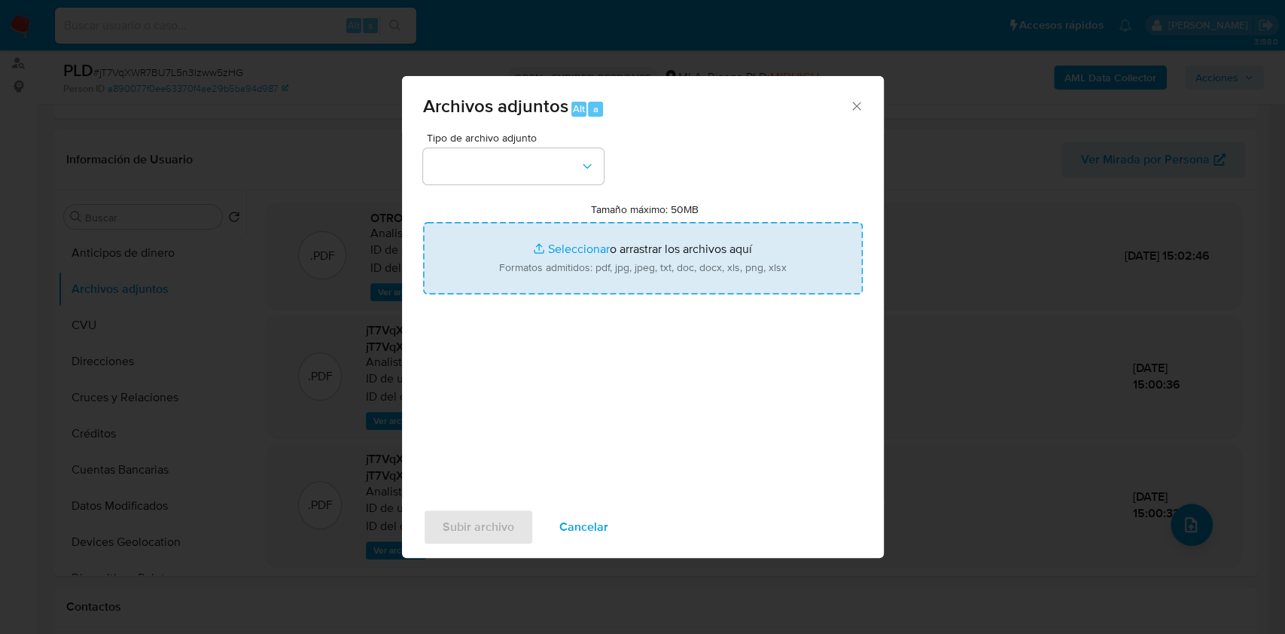
click at [692, 292] on input "Tamaño máximo: 50MB Seleccionar archivos" at bounding box center [643, 258] width 440 height 72
type input "C:\fakepath\Movimientos-Aladdin-v10_1 - 2410799081 - .xlsx"
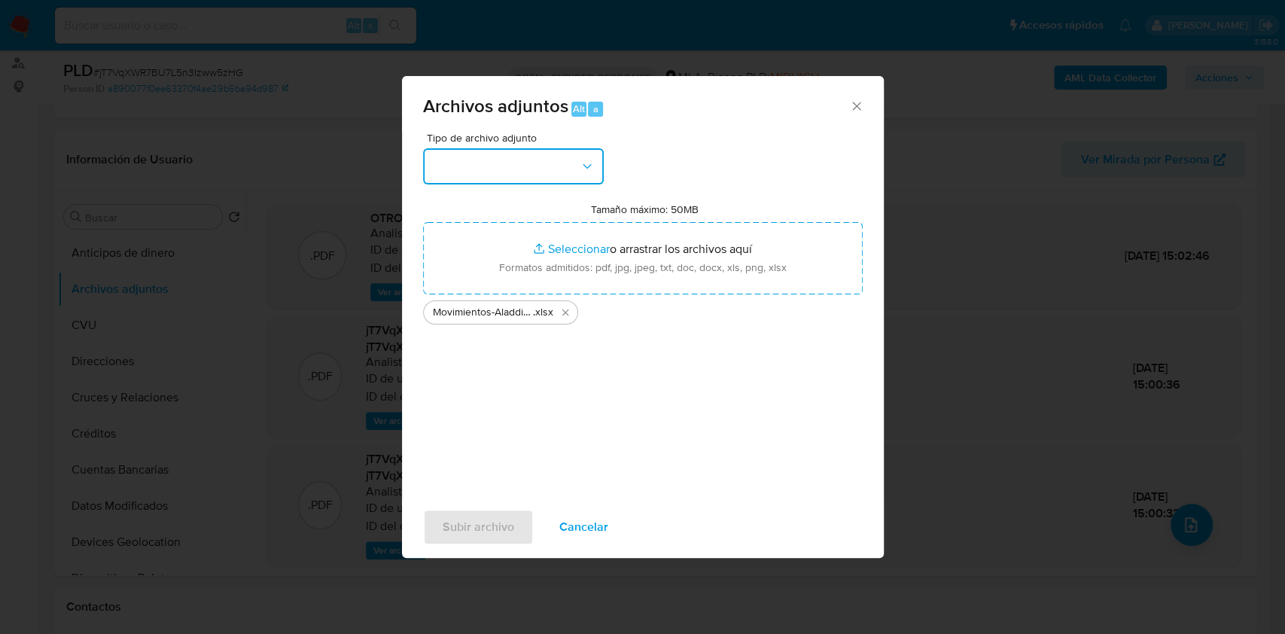
click at [566, 154] on button "button" at bounding box center [513, 166] width 181 height 36
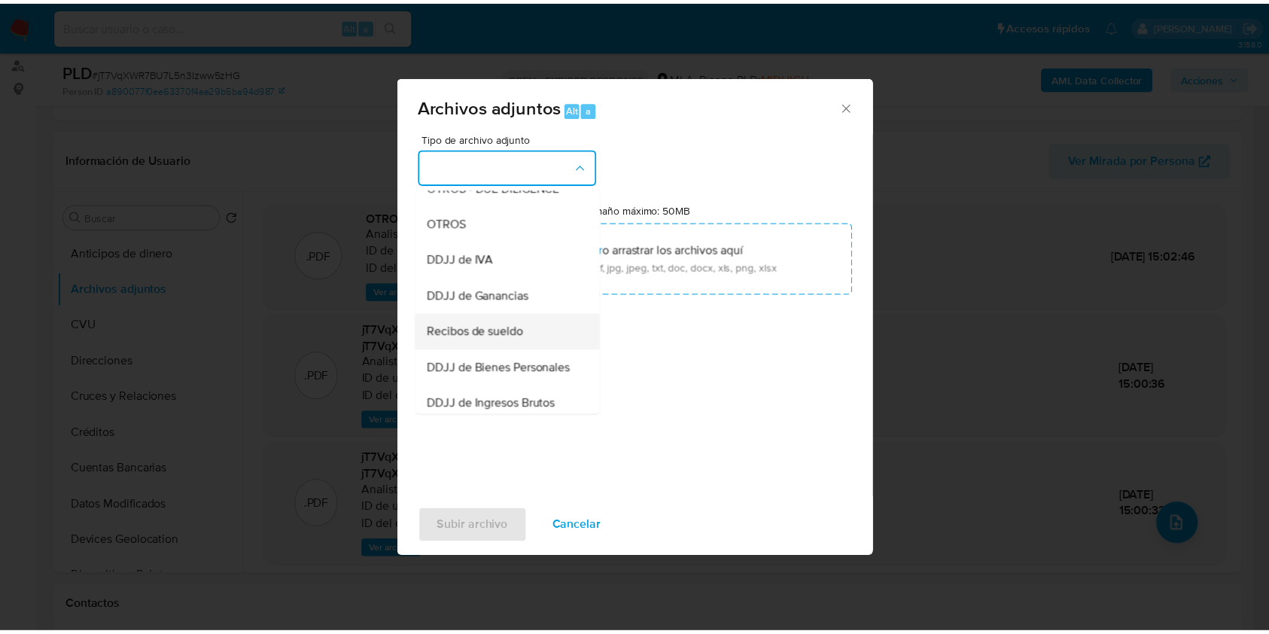
scroll to position [301, 0]
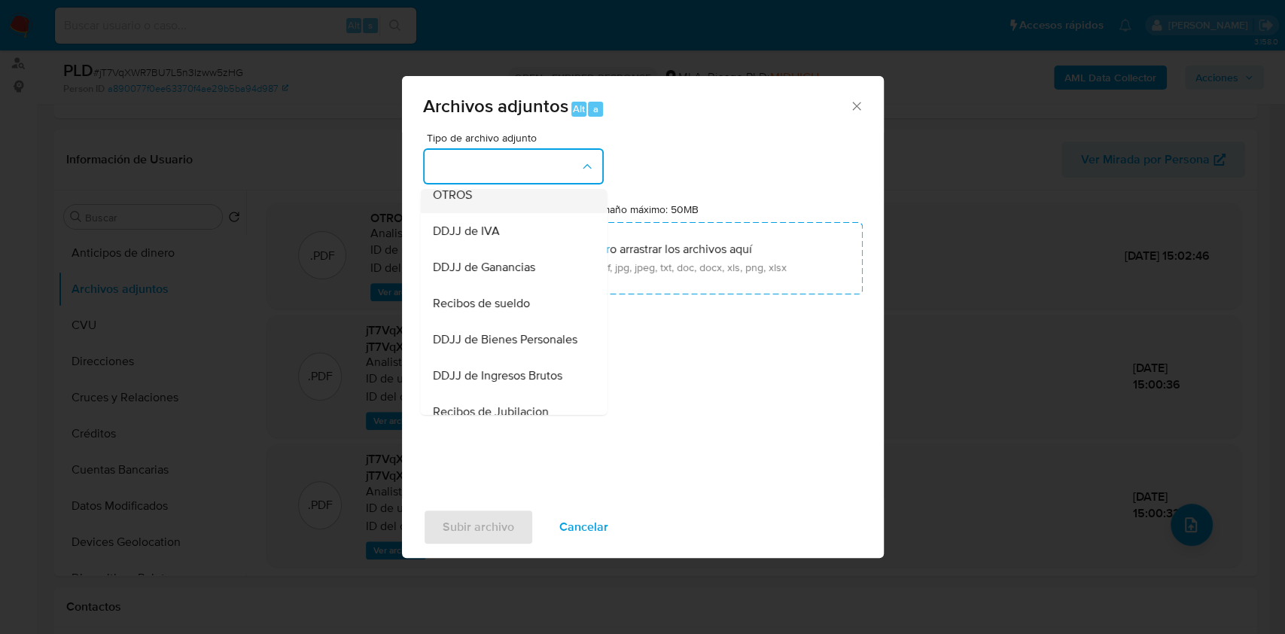
click at [471, 213] on div "OTROS" at bounding box center [509, 195] width 154 height 36
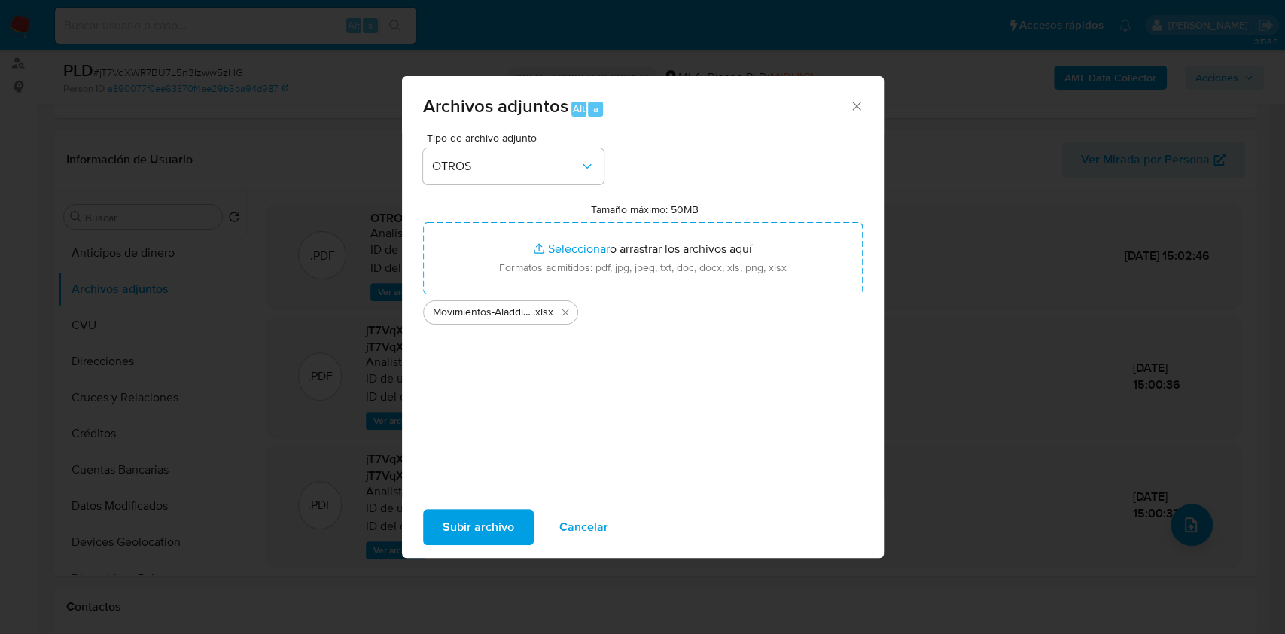
click at [459, 515] on span "Subir archivo" at bounding box center [479, 526] width 72 height 33
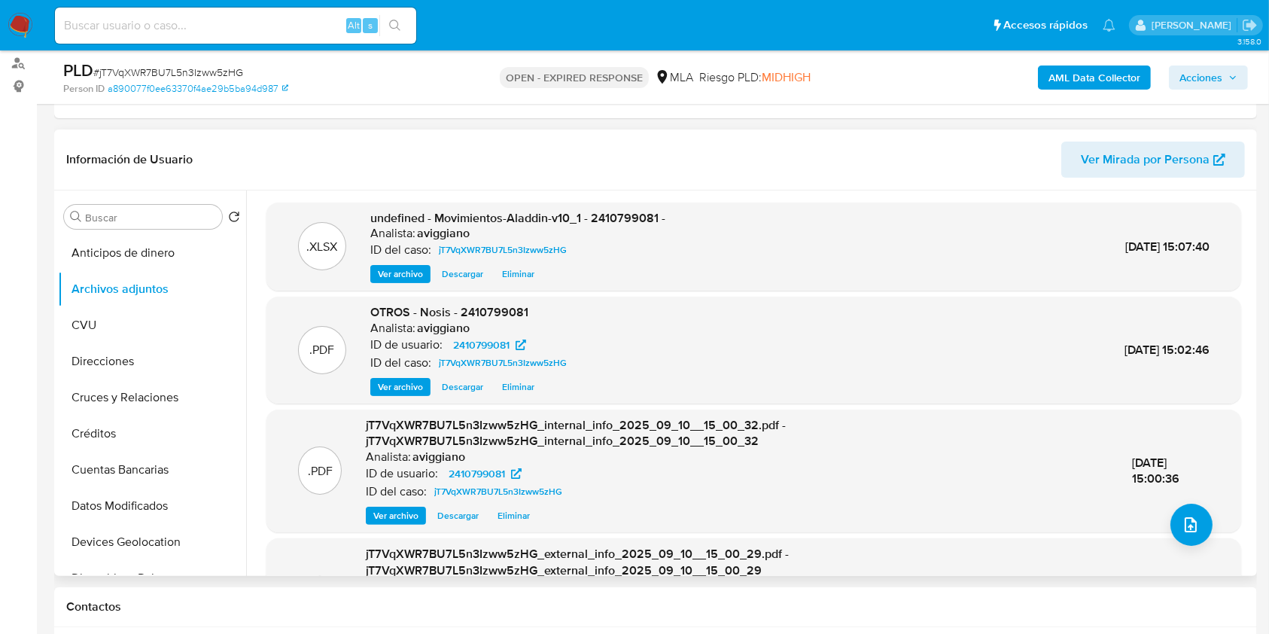
click at [630, 211] on span "undefined - Movimientos-Aladdin-v10_1 - 2410799081 -" at bounding box center [517, 217] width 295 height 17
copy span "2410799081"
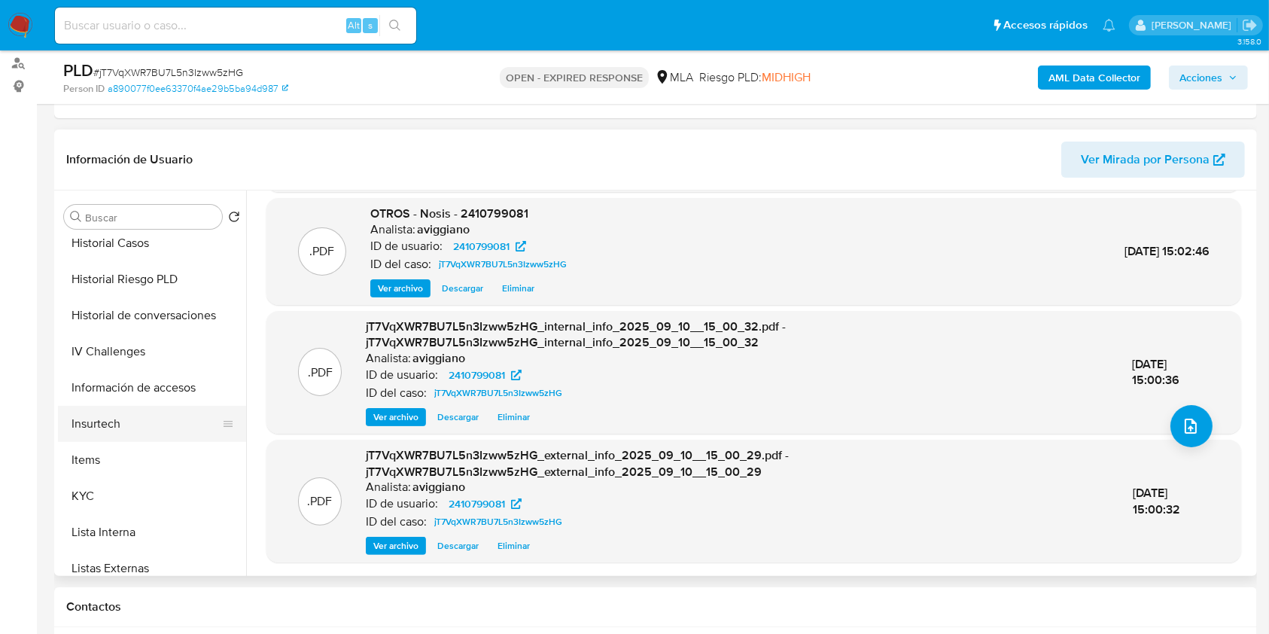
scroll to position [507, 0]
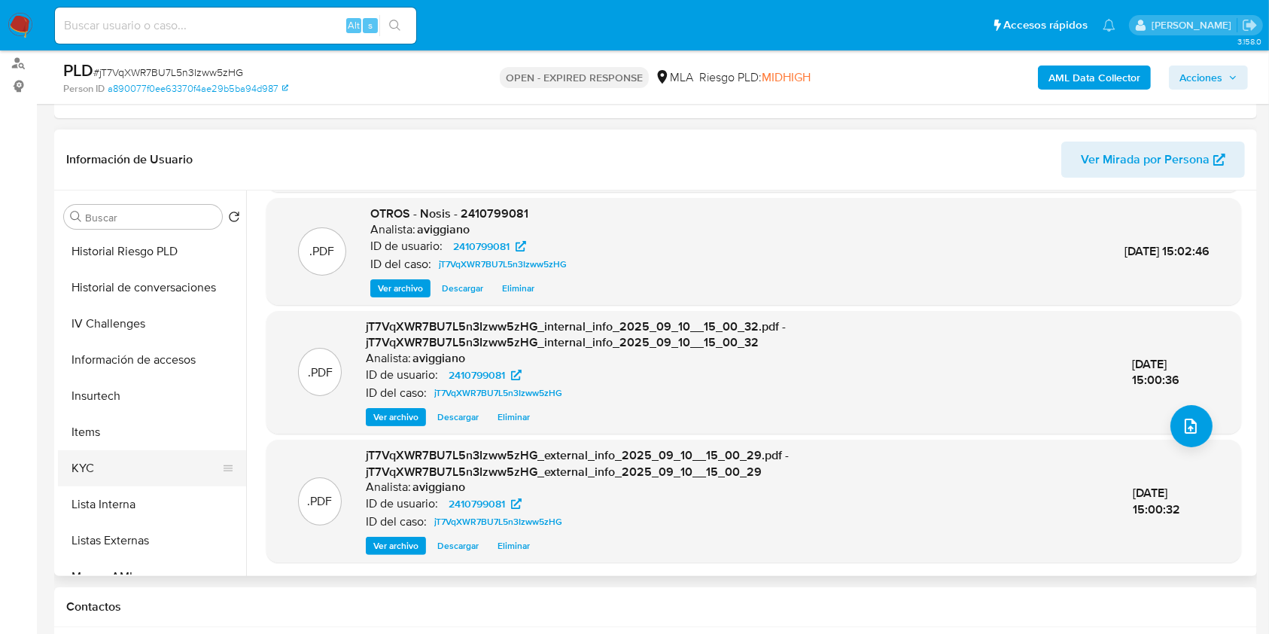
click at [117, 467] on button "KYC" at bounding box center [146, 468] width 176 height 36
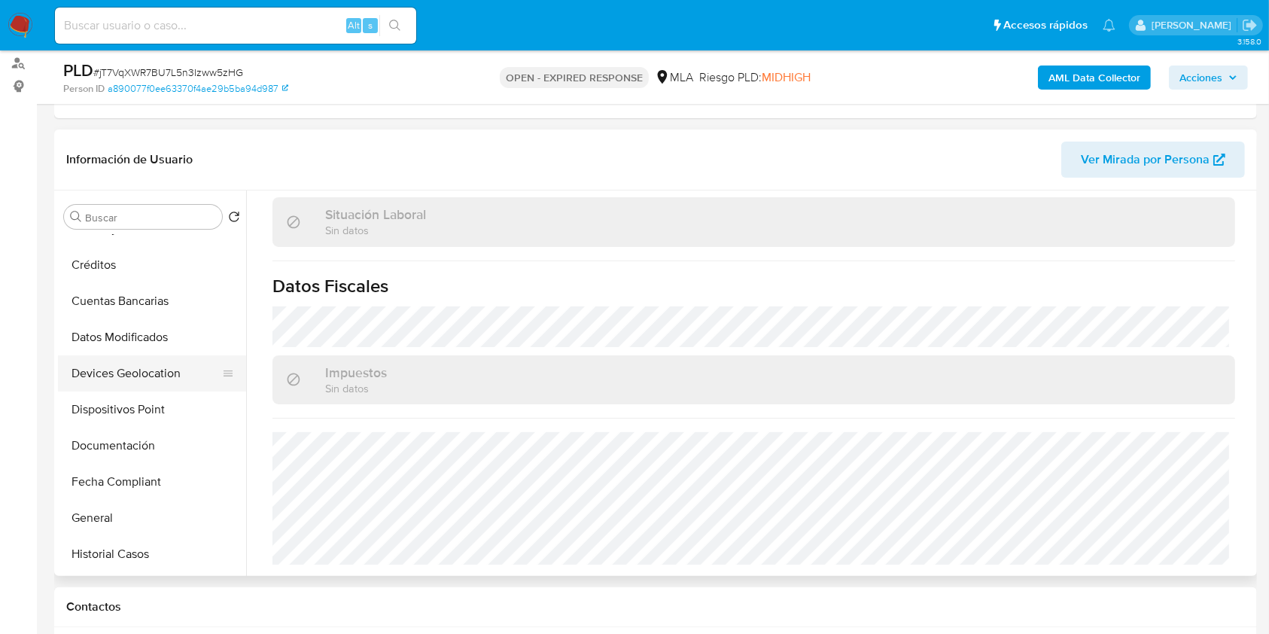
scroll to position [200, 0]
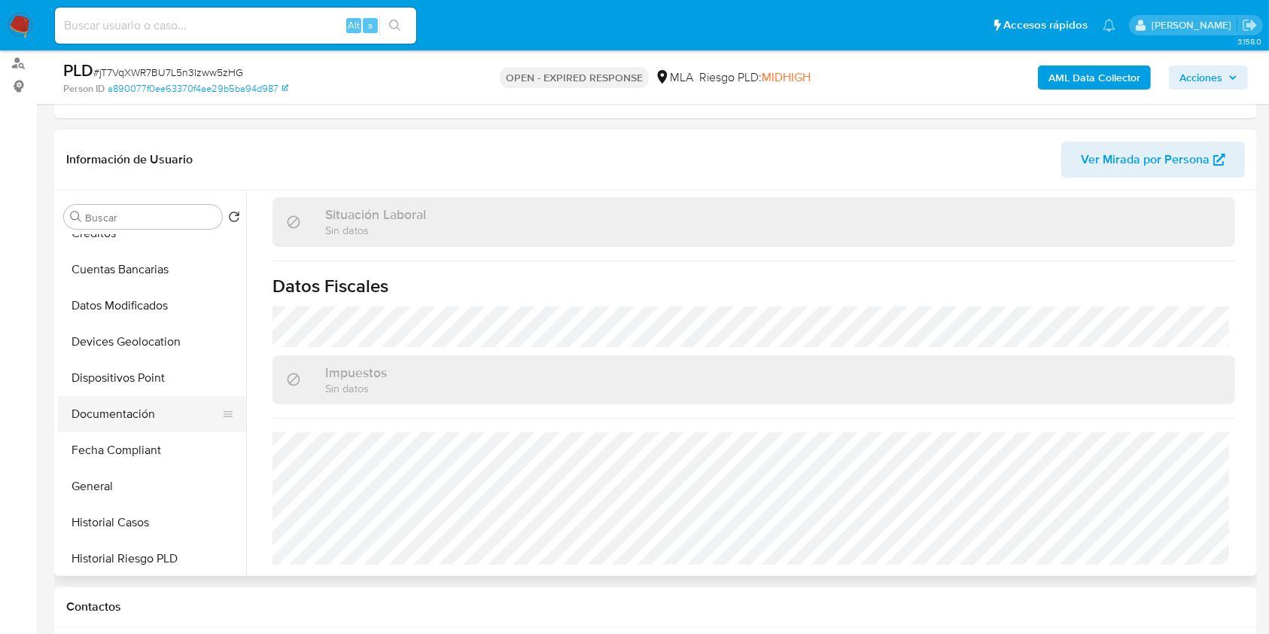
click at [126, 418] on button "Documentación" at bounding box center [146, 414] width 176 height 36
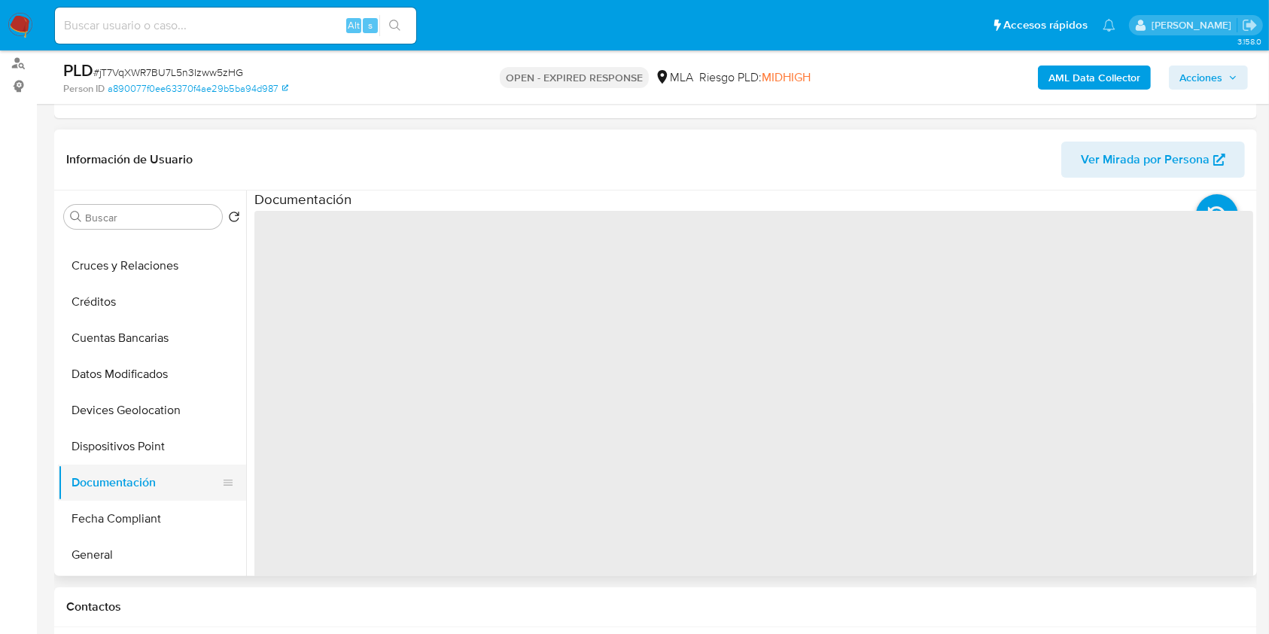
scroll to position [100, 0]
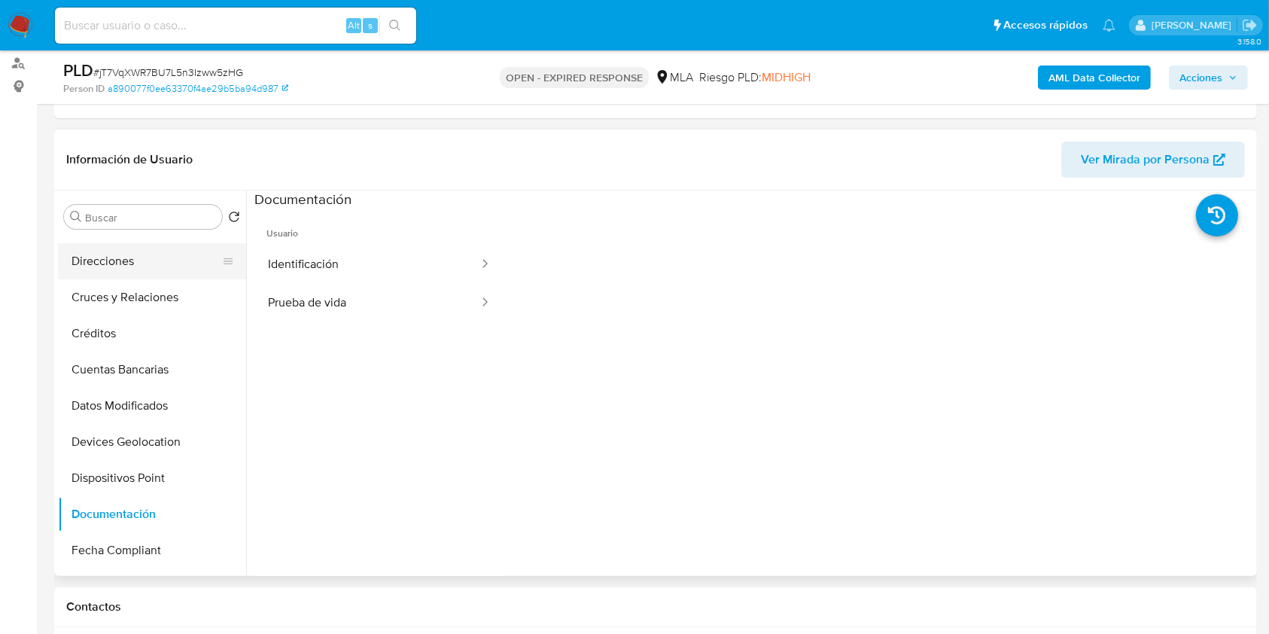
click at [105, 263] on button "Direcciones" at bounding box center [146, 261] width 176 height 36
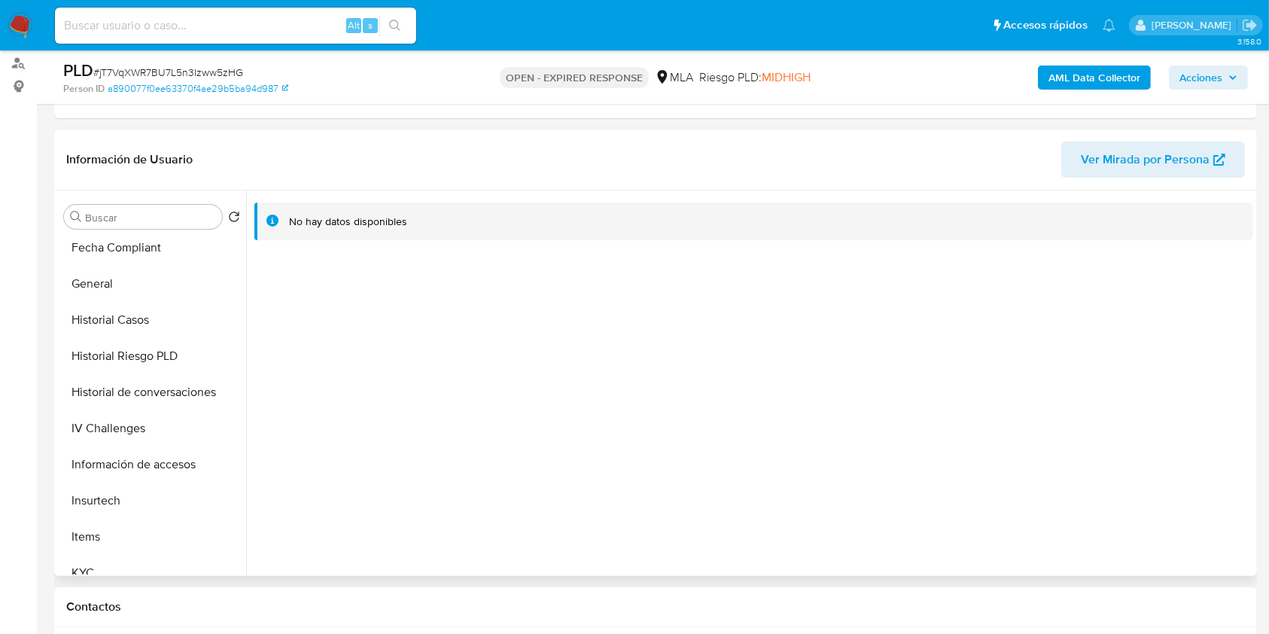
scroll to position [501, 0]
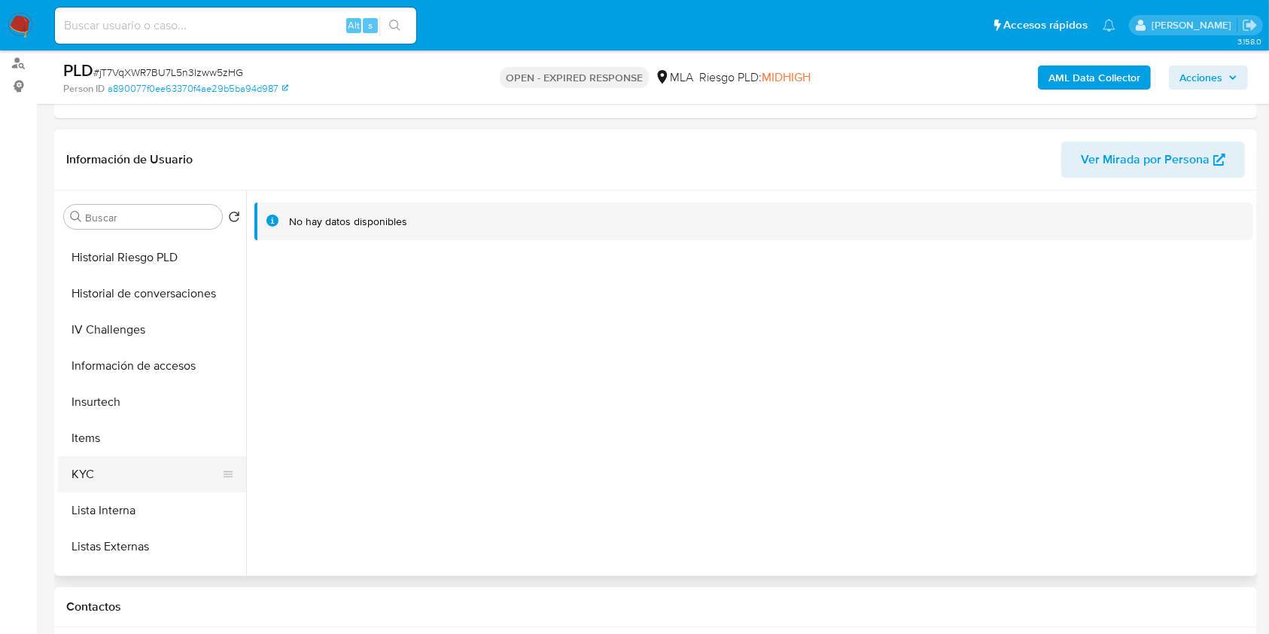
click at [77, 478] on button "KYC" at bounding box center [146, 474] width 176 height 36
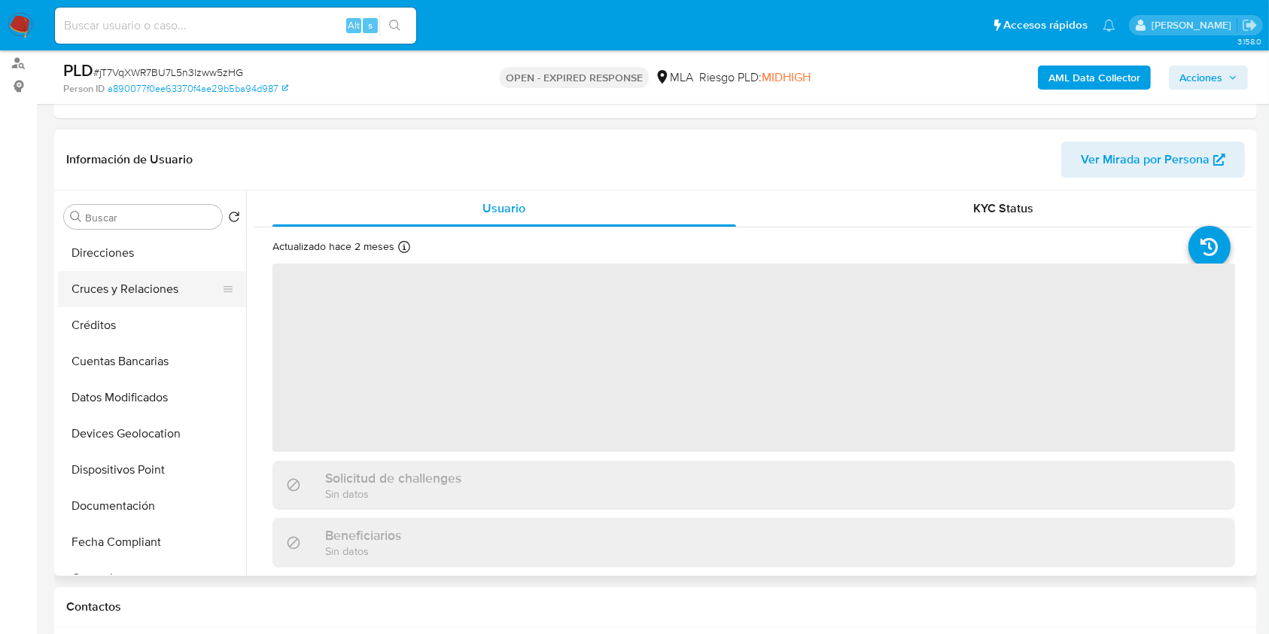
scroll to position [100, 0]
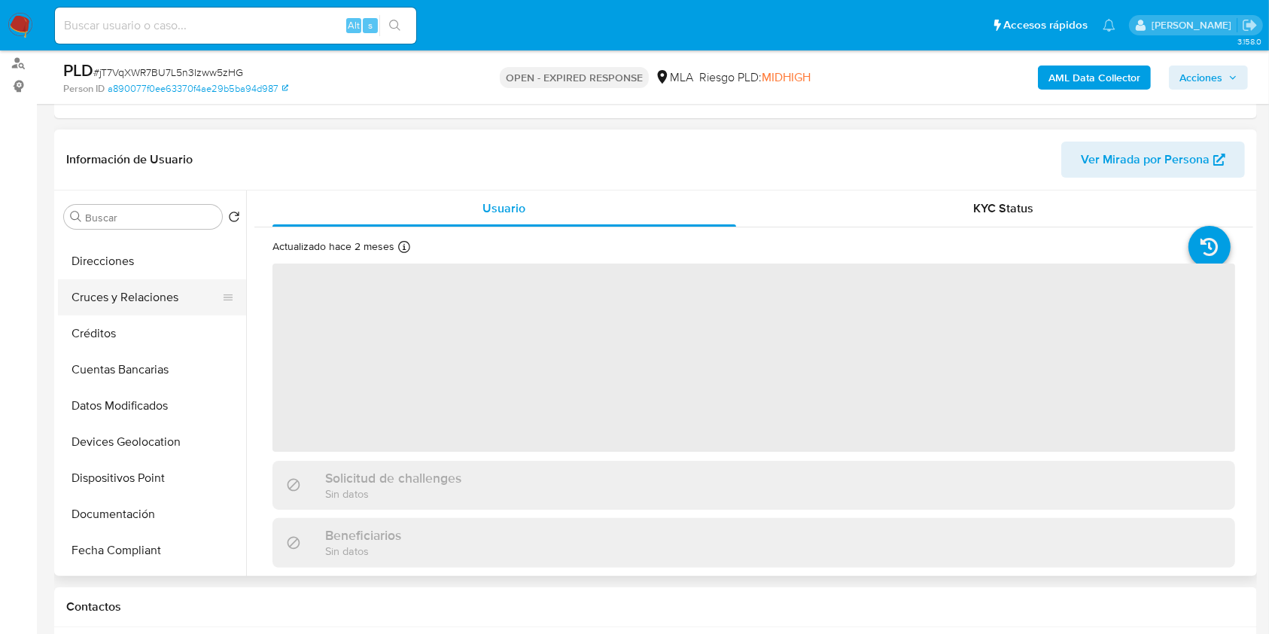
click at [159, 286] on button "Cruces y Relaciones" at bounding box center [146, 297] width 176 height 36
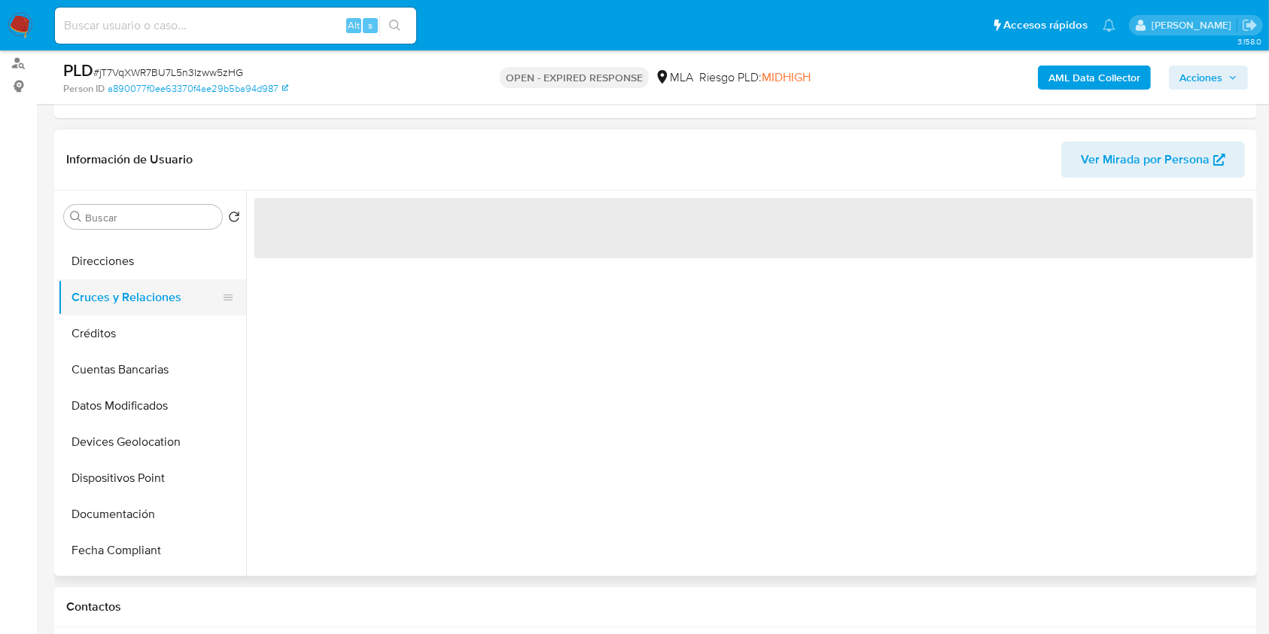
scroll to position [0, 0]
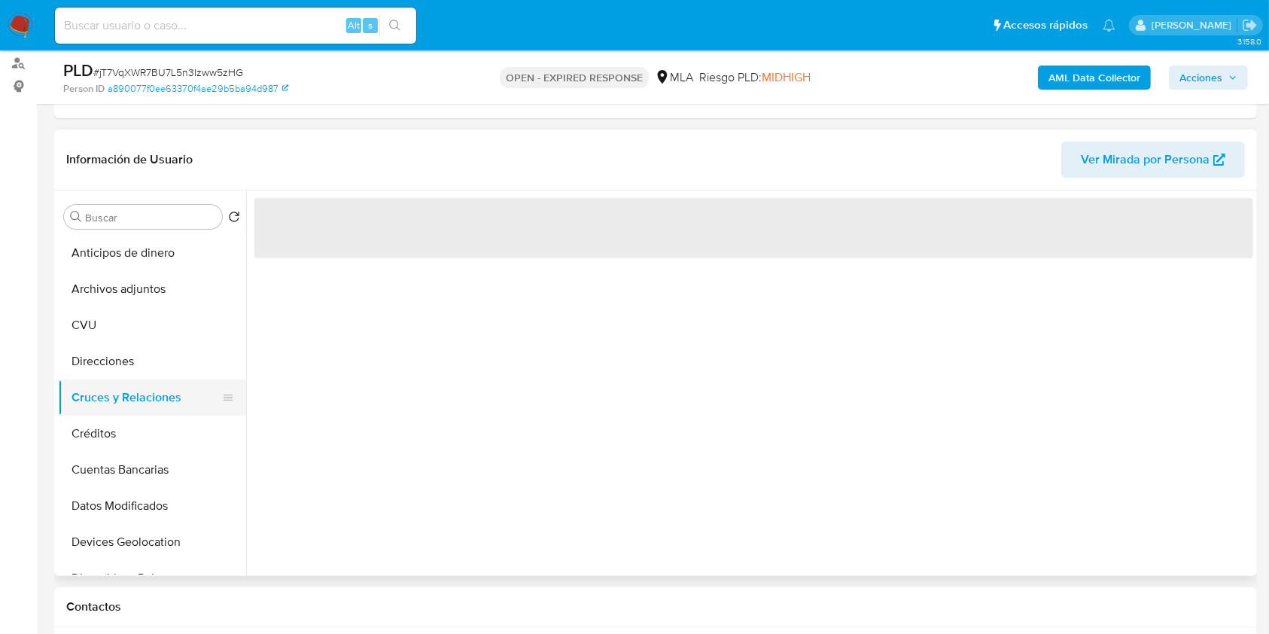
click at [170, 278] on button "Archivos adjuntos" at bounding box center [152, 289] width 188 height 36
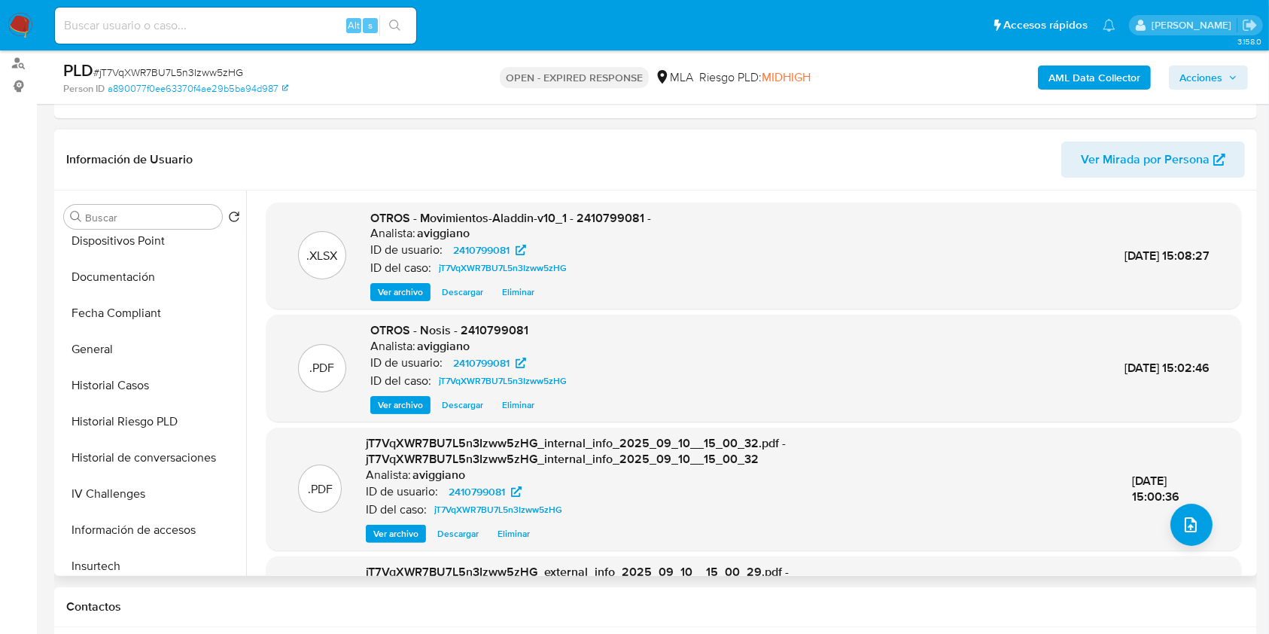
scroll to position [501, 0]
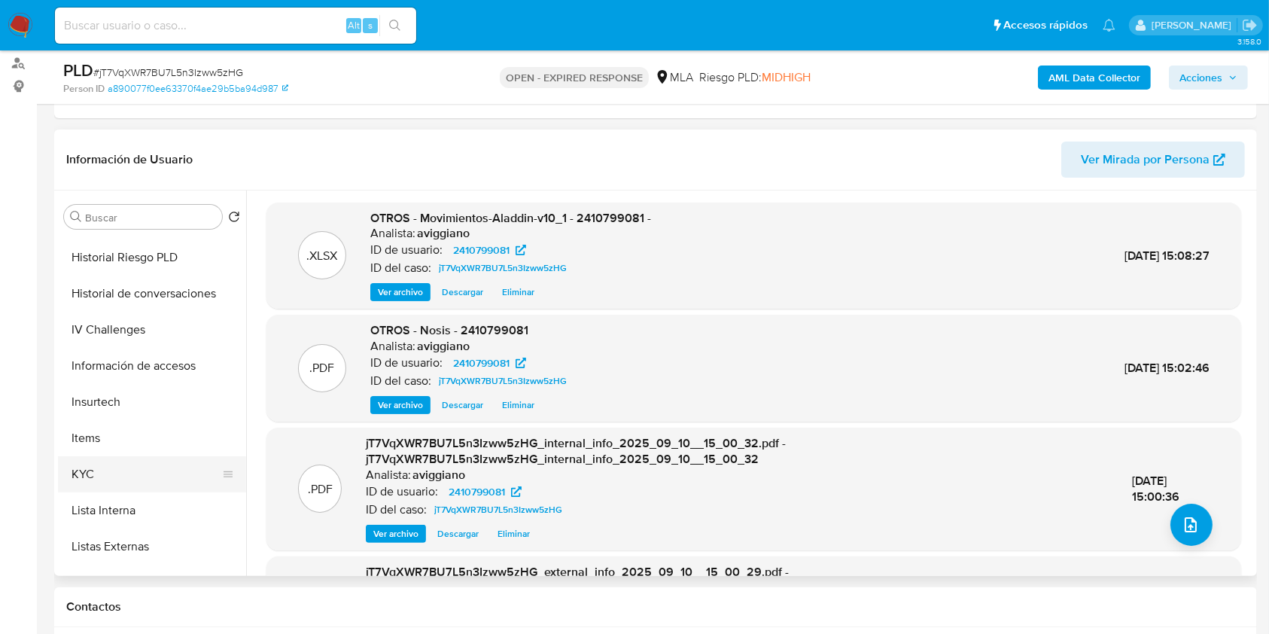
click at [104, 469] on button "KYC" at bounding box center [146, 474] width 176 height 36
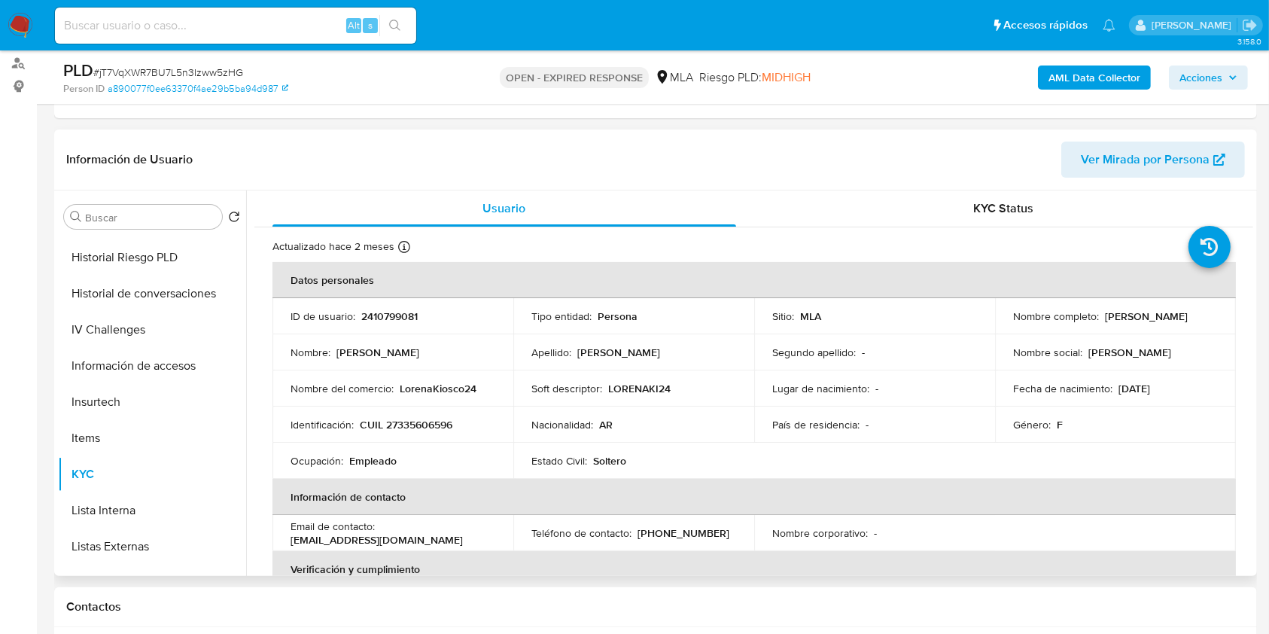
drag, startPoint x: 1010, startPoint y: 318, endPoint x: 1169, endPoint y: 318, distance: 158.8
click at [1169, 318] on div "Nombre completo : Lorena Paola Orellano Rodriguez" at bounding box center [1115, 316] width 205 height 14
copy p "Lorena Paola Orellano Rodriguez"
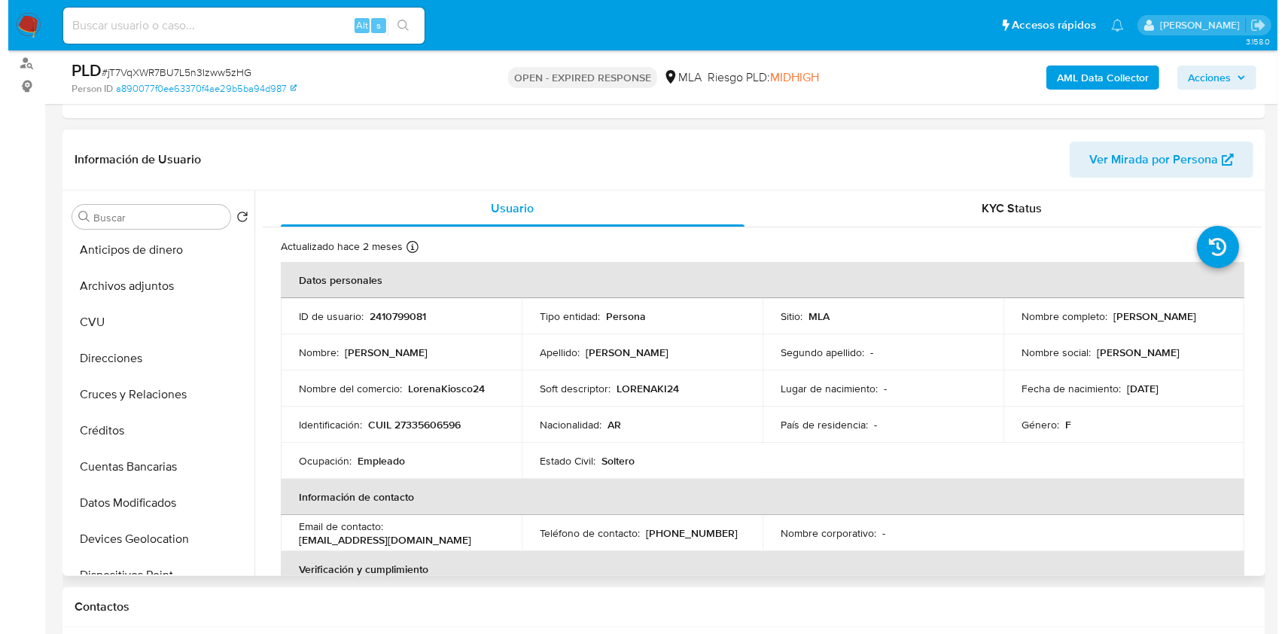
scroll to position [0, 0]
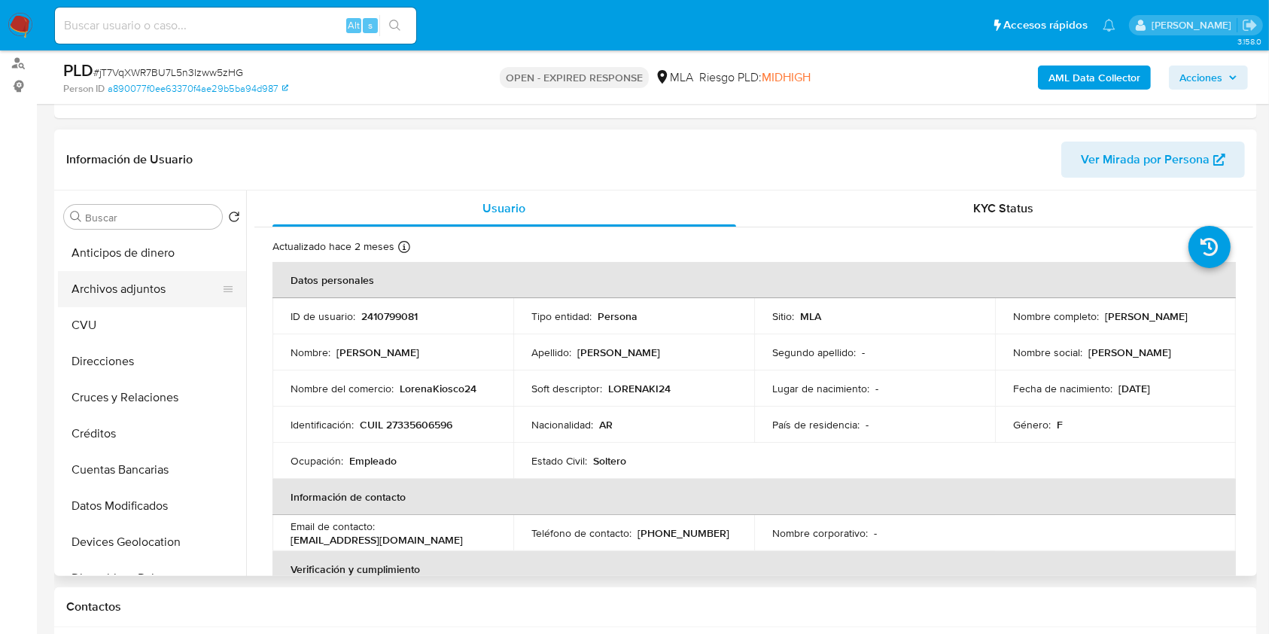
click at [197, 285] on button "Archivos adjuntos" at bounding box center [146, 289] width 176 height 36
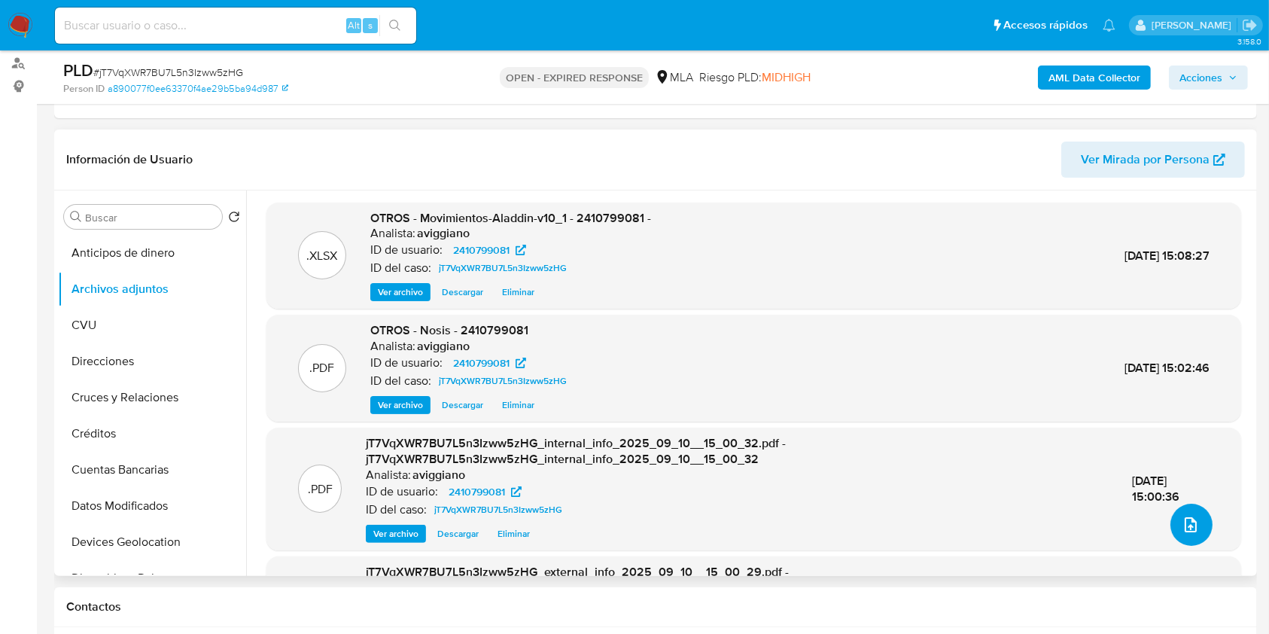
click at [1185, 527] on icon "upload-file" at bounding box center [1191, 524] width 12 height 15
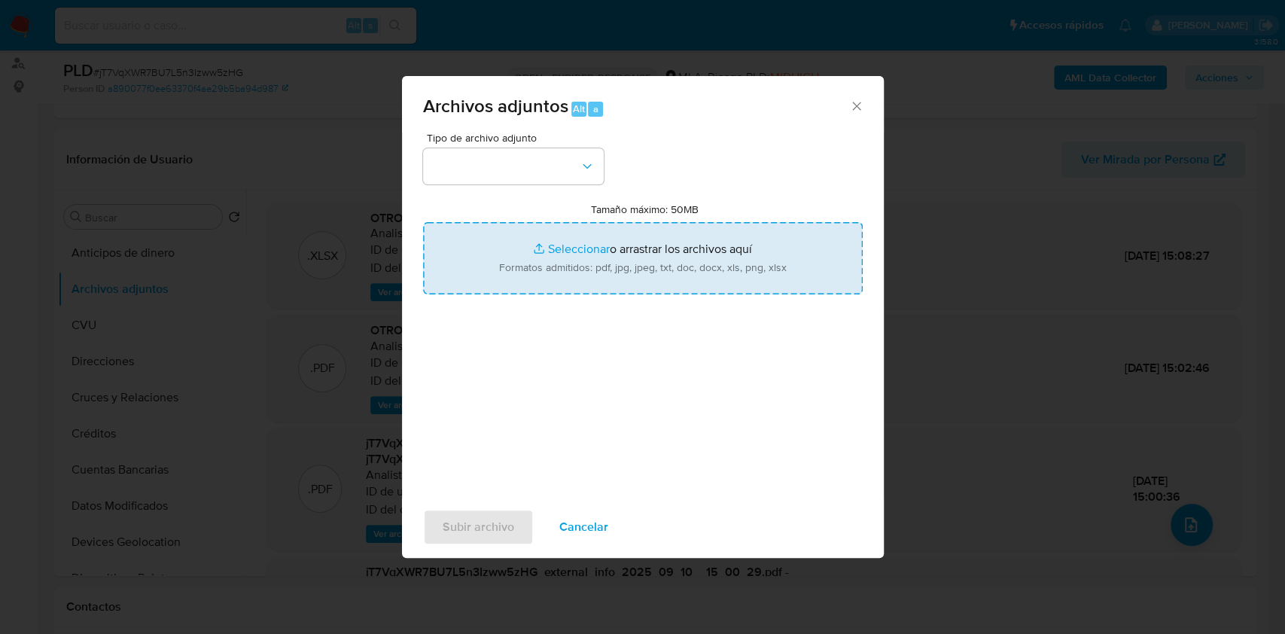
click at [759, 245] on input "Tamaño máximo: 50MB Seleccionar archivos" at bounding box center [643, 258] width 440 height 72
type input "C:\fakepath\Caselog jT7VqXWR7BU7L5n3Izww5zHG_2025_08_18_19_09_15.docx"
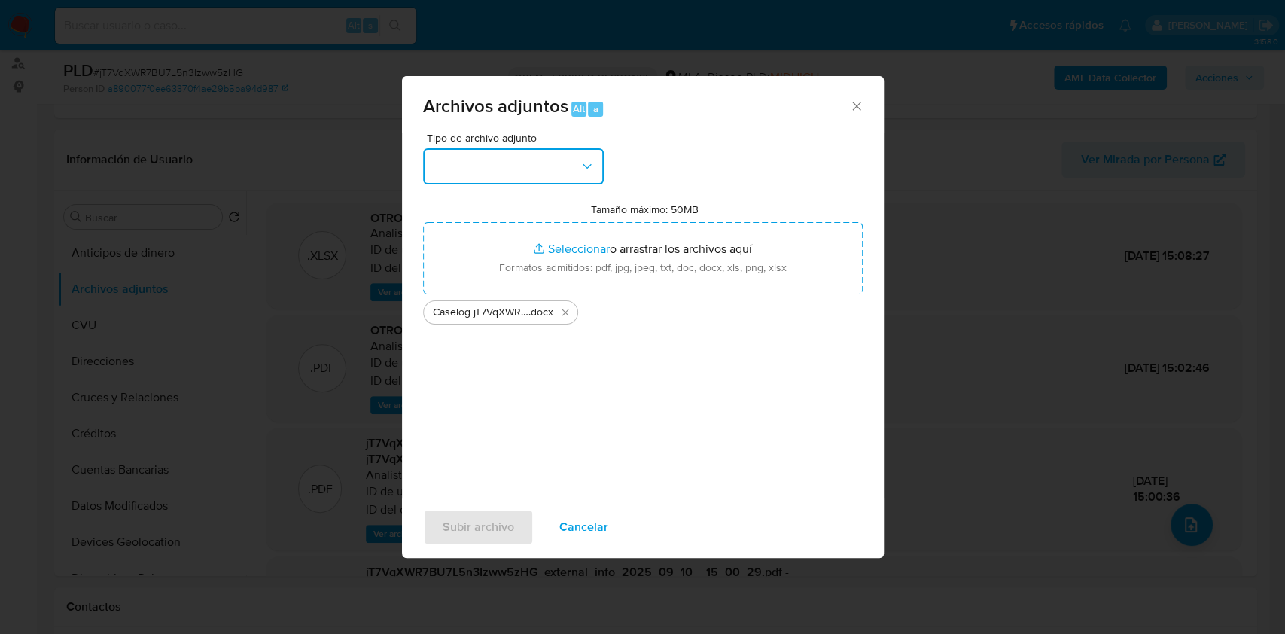
click at [482, 169] on button "button" at bounding box center [513, 166] width 181 height 36
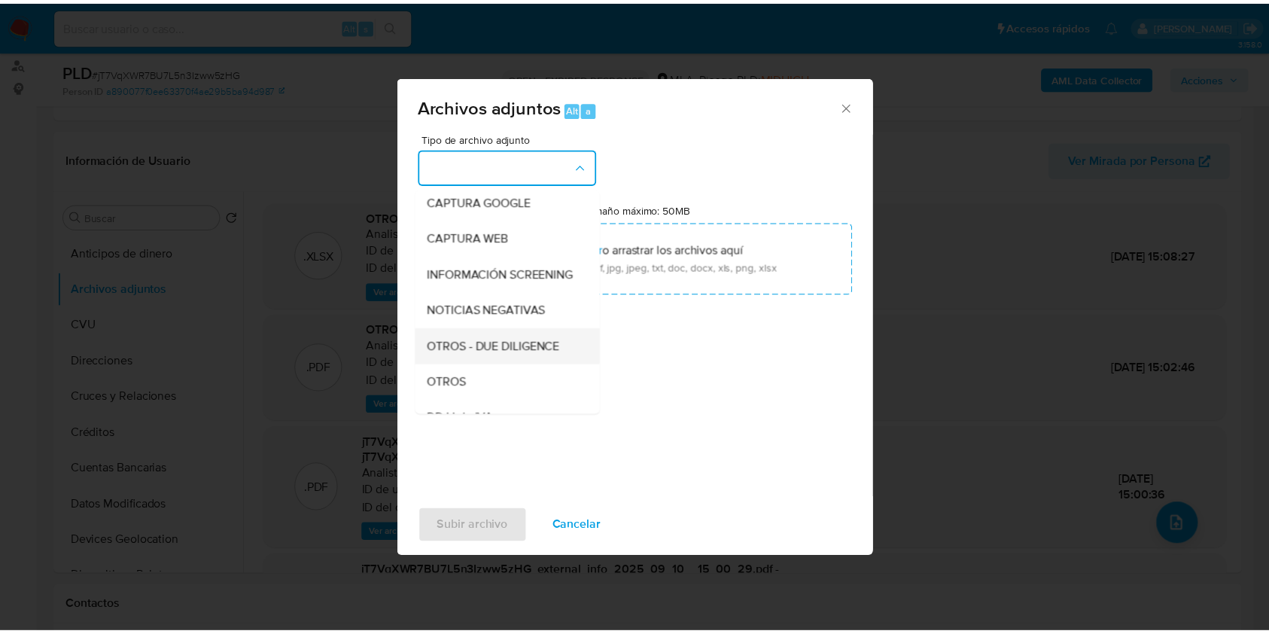
scroll to position [200, 0]
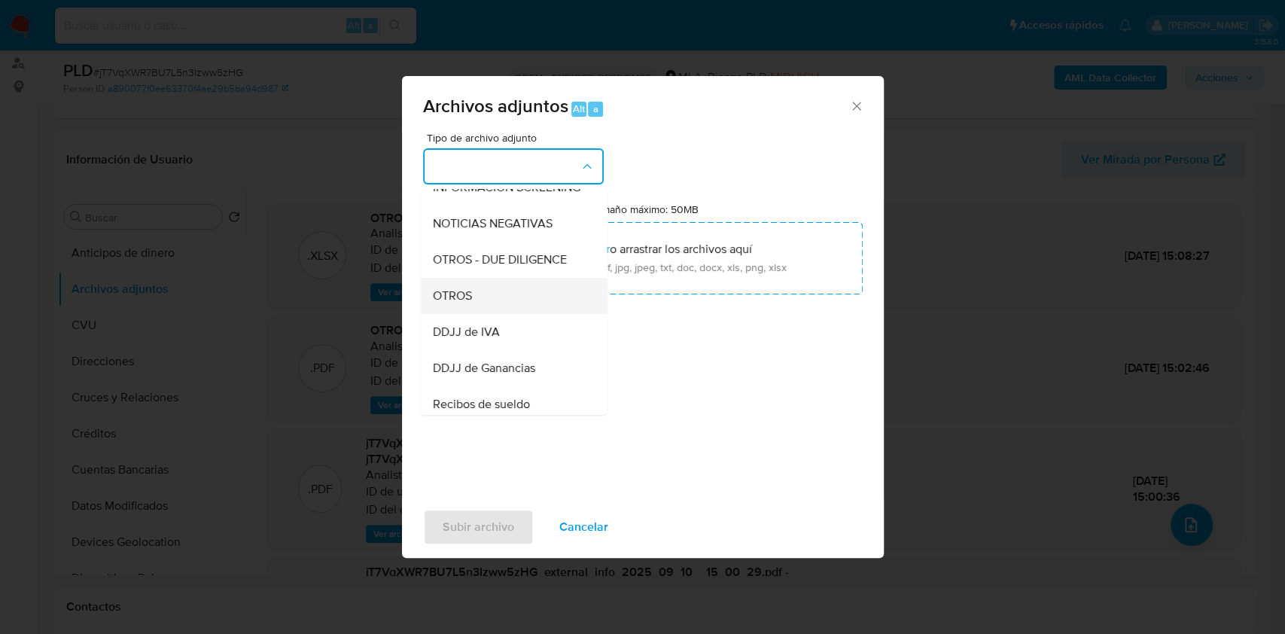
click at [490, 308] on div "OTROS" at bounding box center [509, 296] width 154 height 36
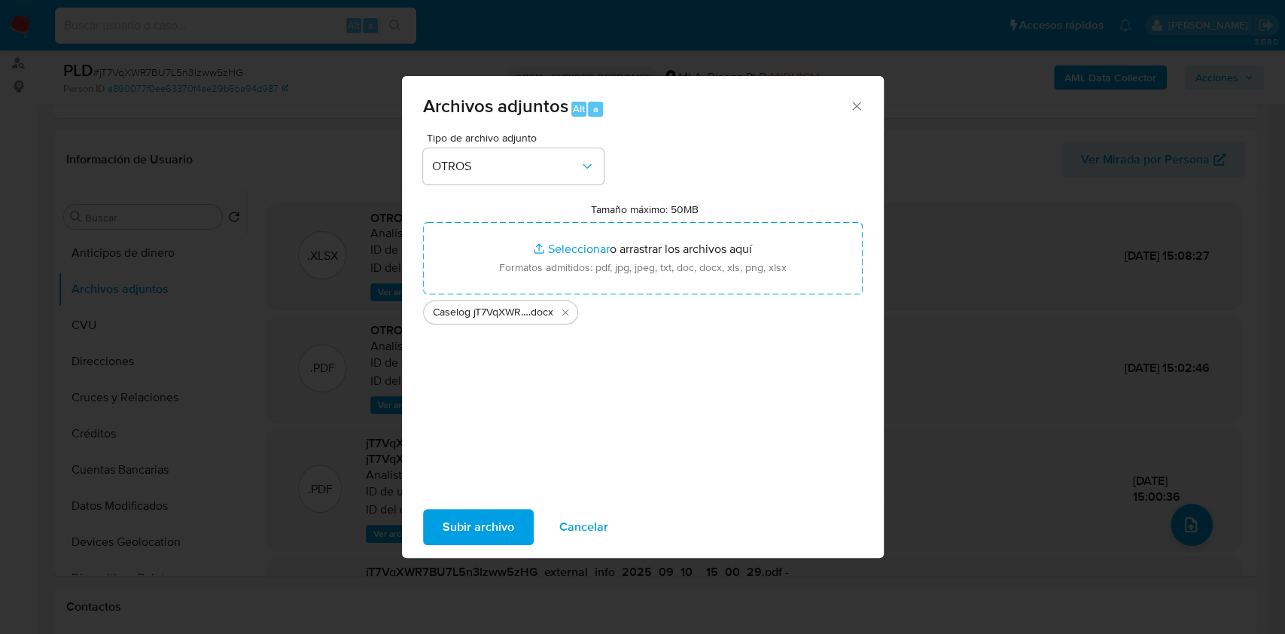
click at [455, 512] on span "Subir archivo" at bounding box center [479, 526] width 72 height 33
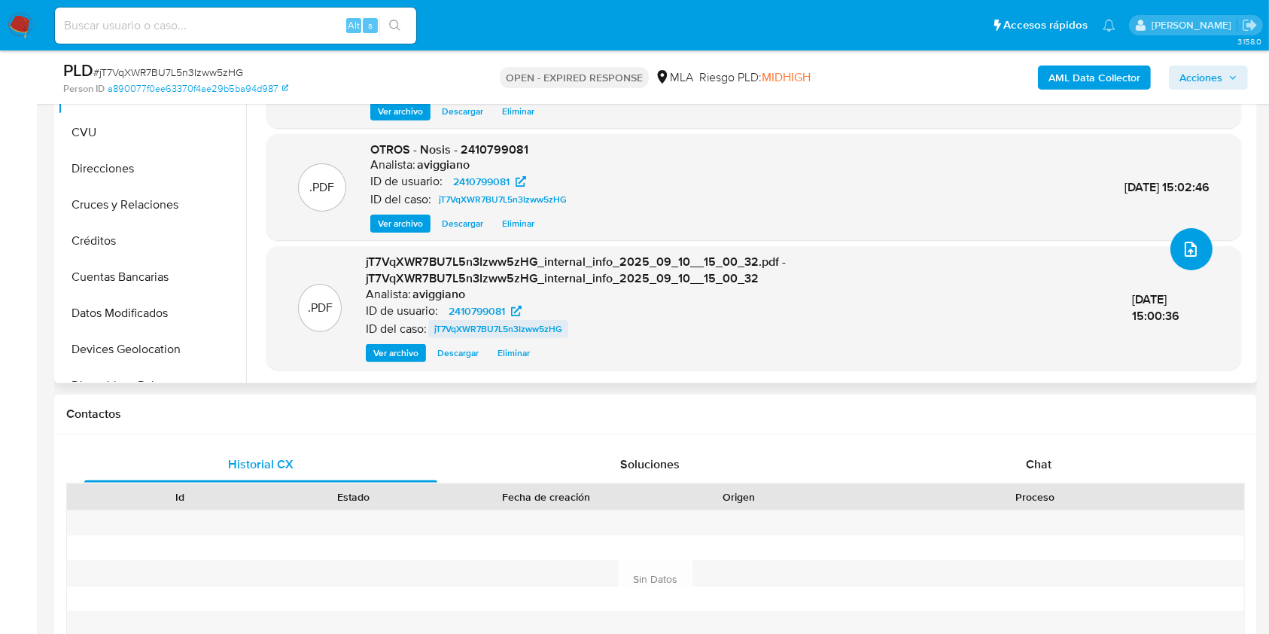
scroll to position [602, 0]
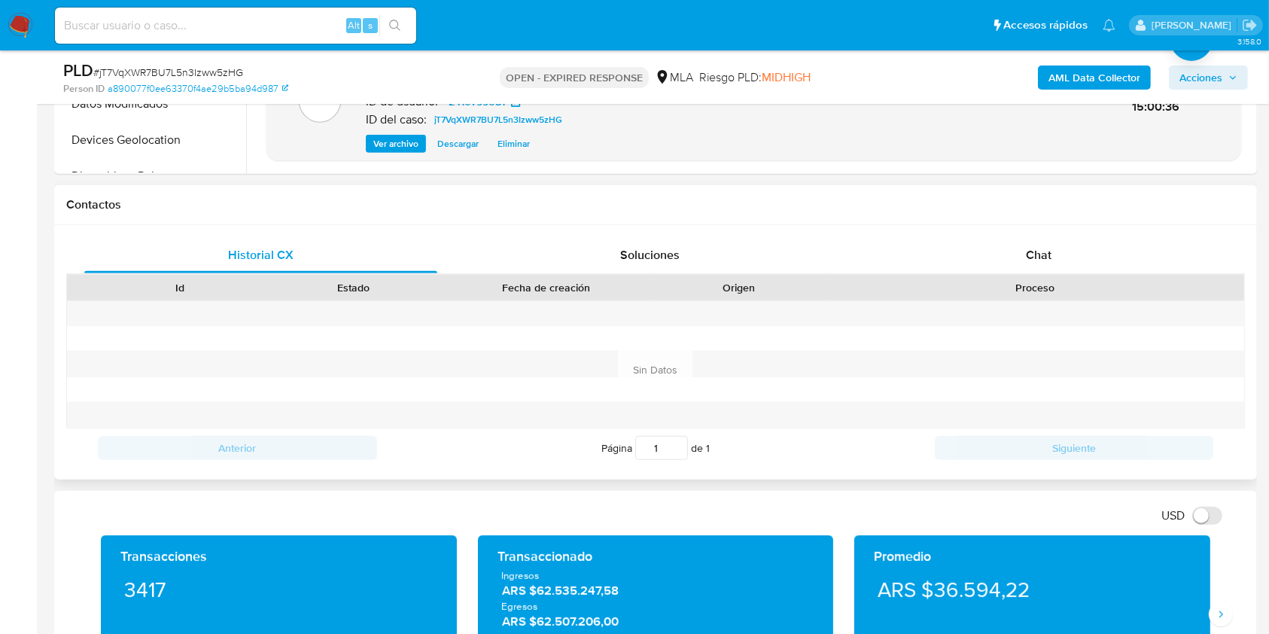
drag, startPoint x: 1030, startPoint y: 280, endPoint x: 1024, endPoint y: 286, distance: 8.0
click at [1030, 280] on div "Proceso" at bounding box center [1034, 287] width 397 height 15
click at [1024, 254] on div "Chat" at bounding box center [1039, 255] width 353 height 36
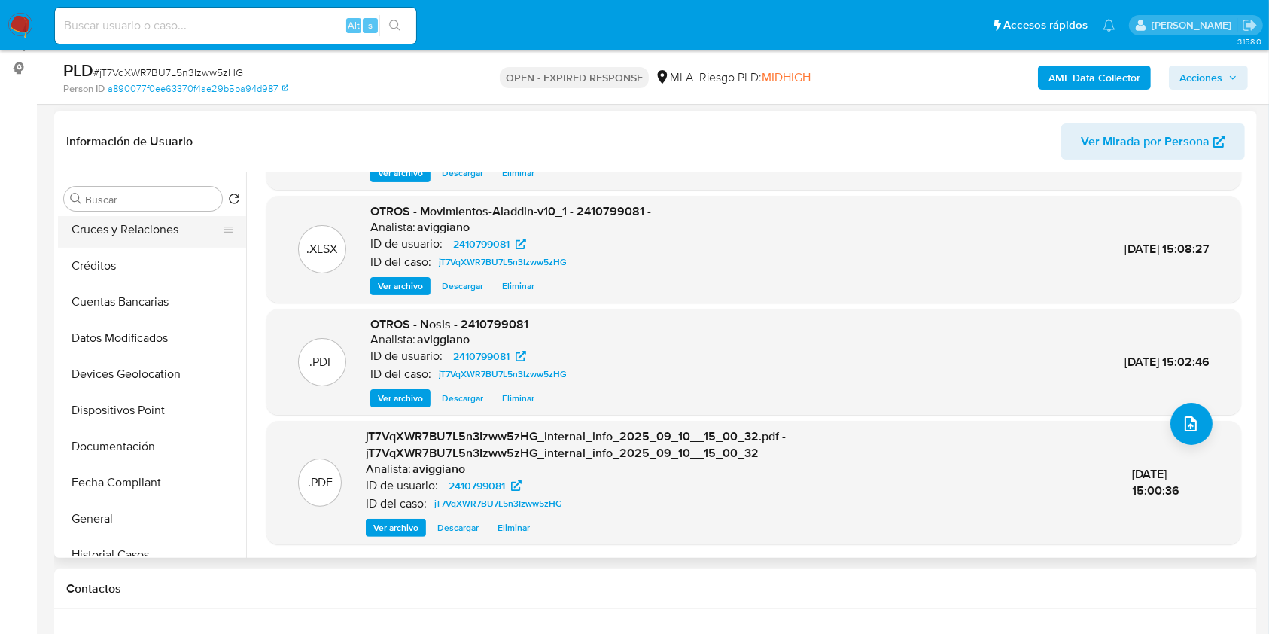
scroll to position [200, 0]
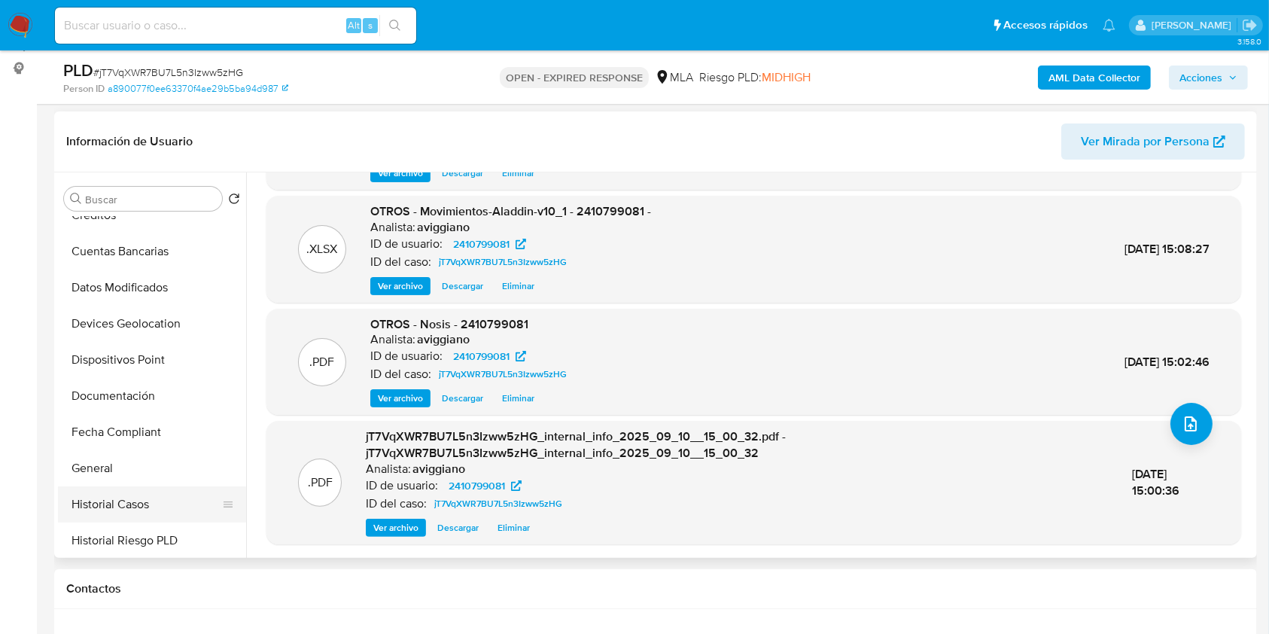
click at [120, 504] on button "Historial Casos" at bounding box center [146, 504] width 176 height 36
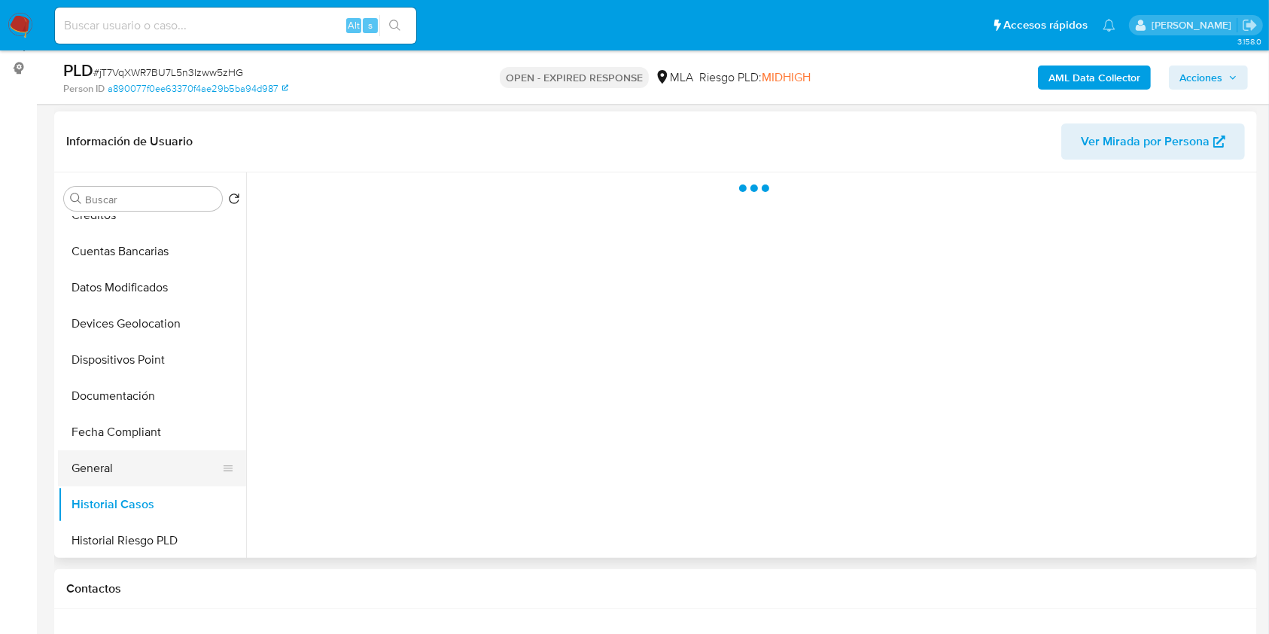
scroll to position [0, 0]
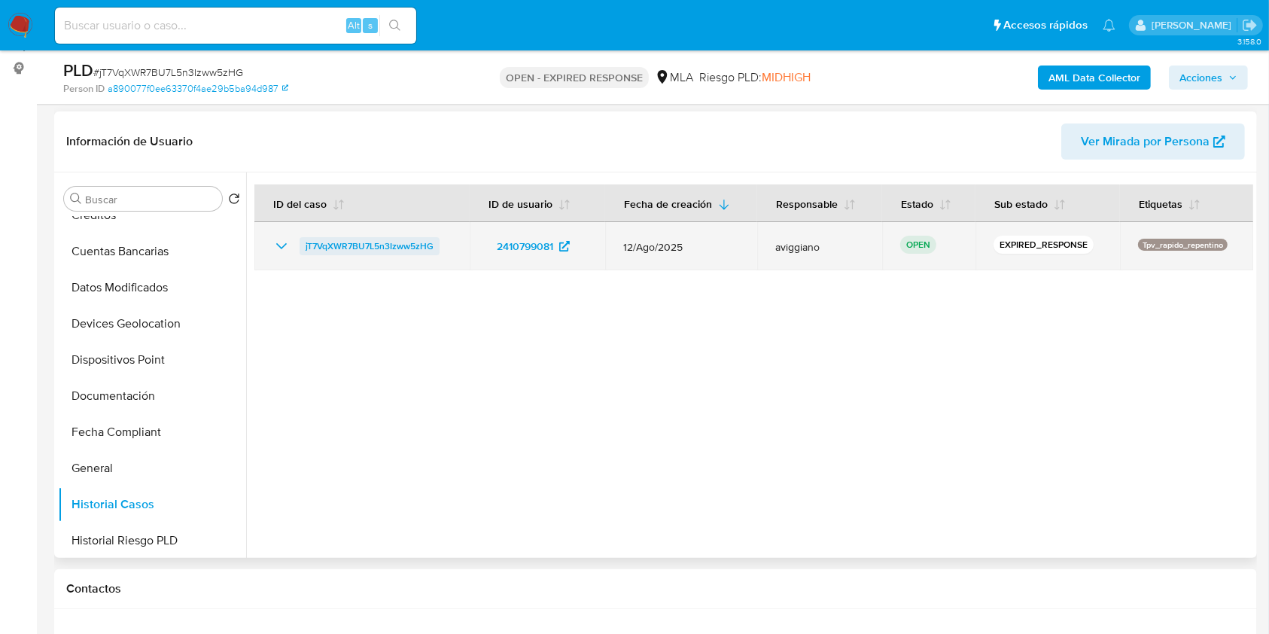
drag, startPoint x: 453, startPoint y: 242, endPoint x: 300, endPoint y: 240, distance: 152.8
click at [300, 240] on td "jT7VqXWR7BU7L5n3Izww5zHG" at bounding box center [361, 246] width 215 height 48
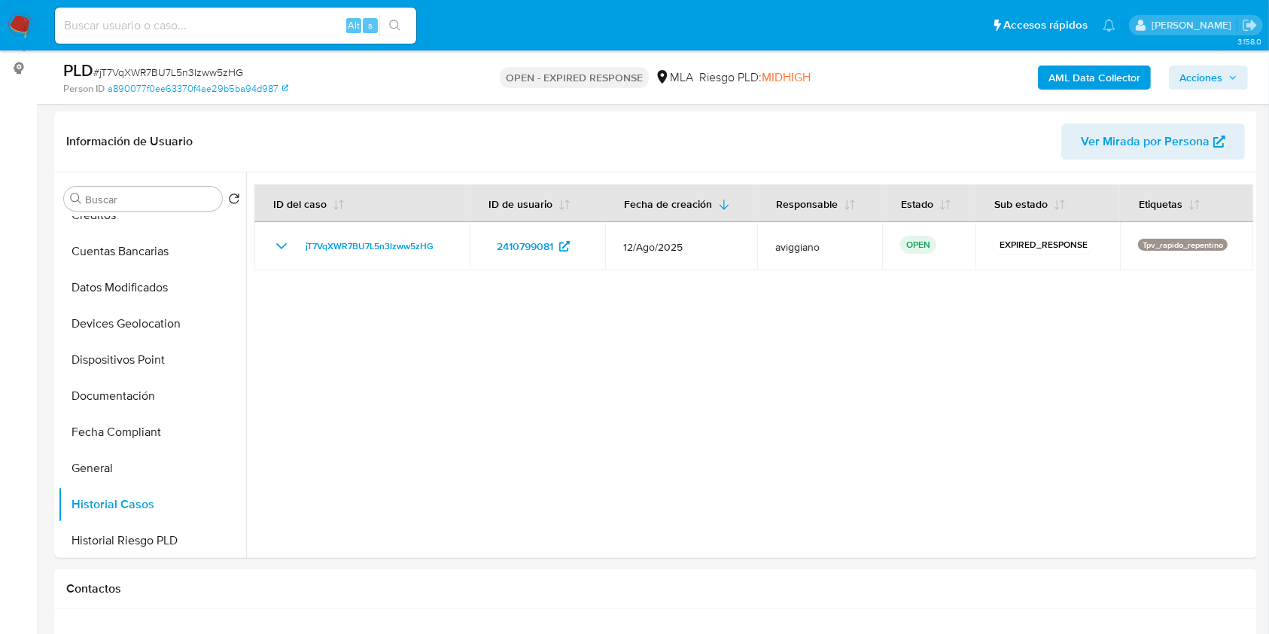
click at [130, 37] on div "Alt s" at bounding box center [235, 26] width 361 height 36
click at [187, 29] on input at bounding box center [235, 26] width 361 height 20
paste input "jT7VqXWR7BU7L5n3Izww5zHG"
type input "jT7VqXWR7BU7L5n3Izww5zHG"
click at [390, 23] on icon "search-icon" at bounding box center [394, 25] width 11 height 11
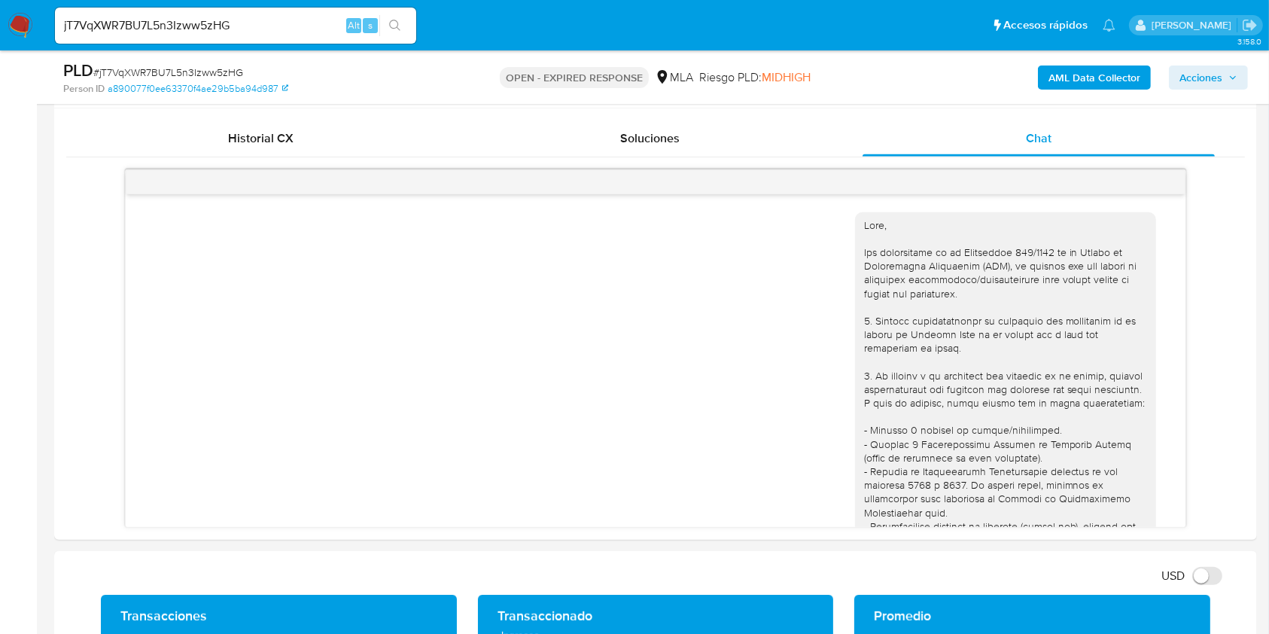
scroll to position [218, 0]
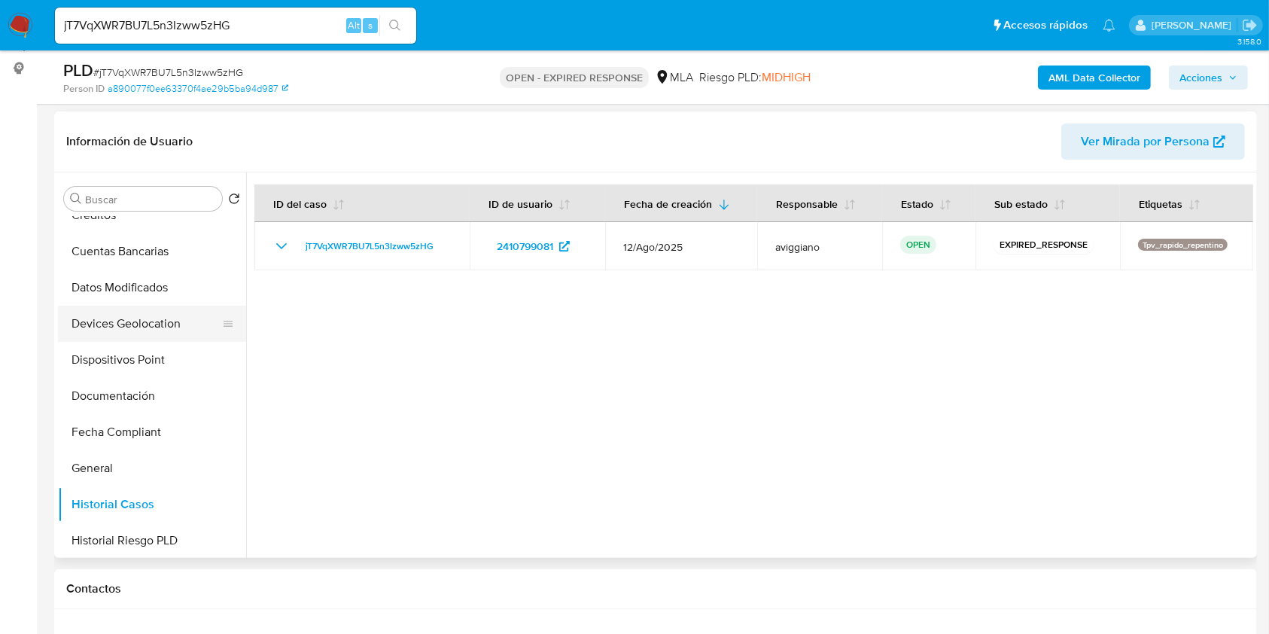
click at [126, 306] on button "Devices Geolocation" at bounding box center [146, 324] width 176 height 36
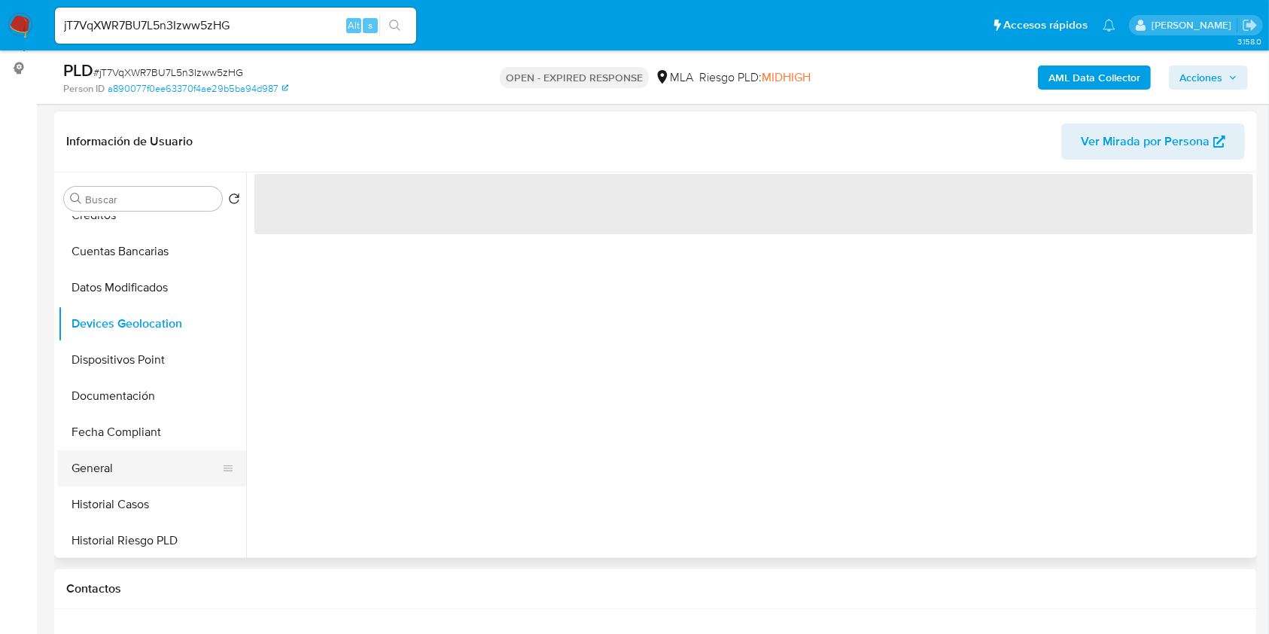
click at [111, 479] on button "General" at bounding box center [146, 468] width 176 height 36
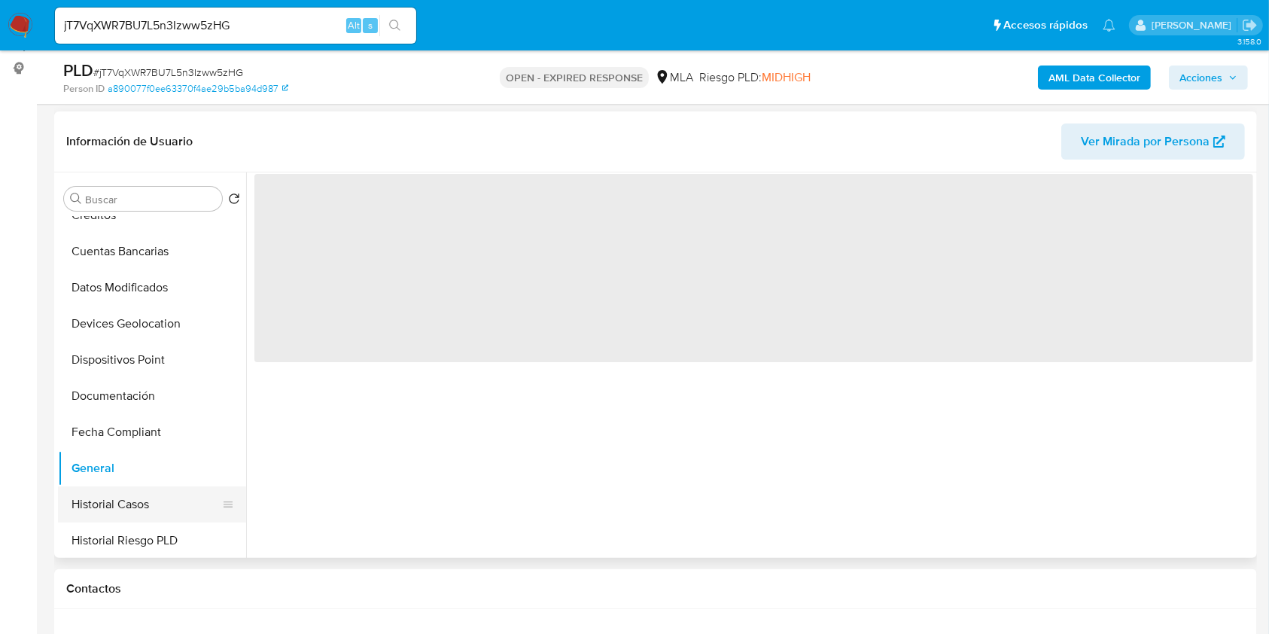
click at [116, 498] on button "Historial Casos" at bounding box center [146, 504] width 176 height 36
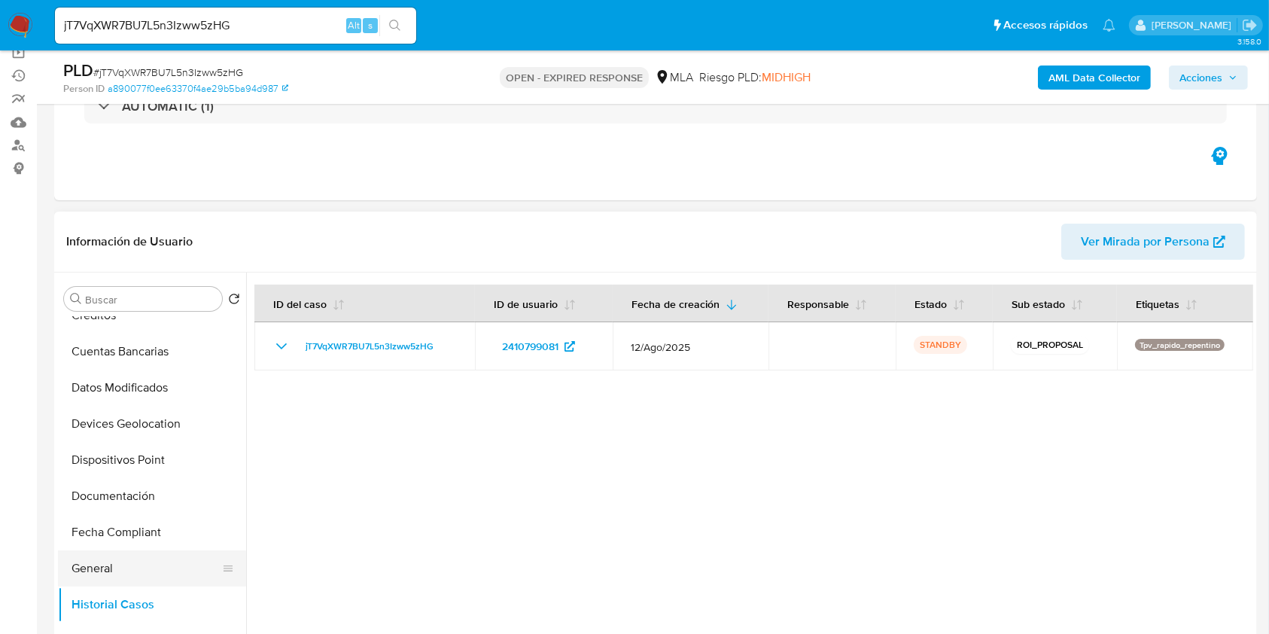
scroll to position [301, 0]
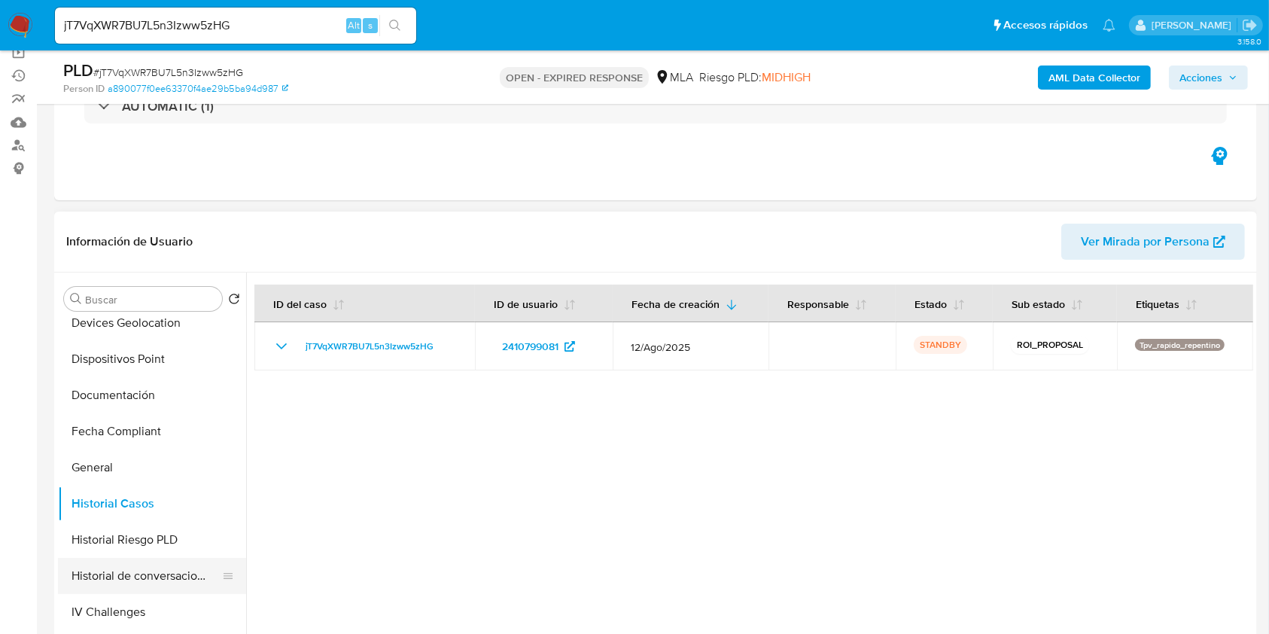
click at [118, 574] on button "Historial de conversaciones" at bounding box center [146, 576] width 176 height 36
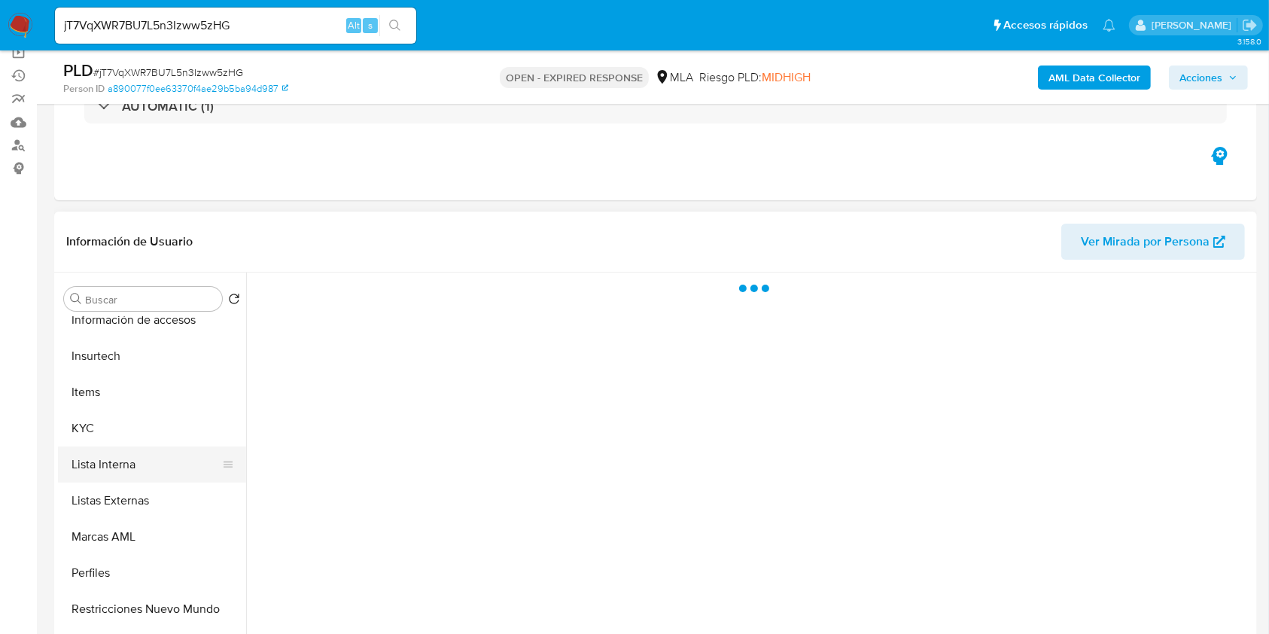
scroll to position [702, 0]
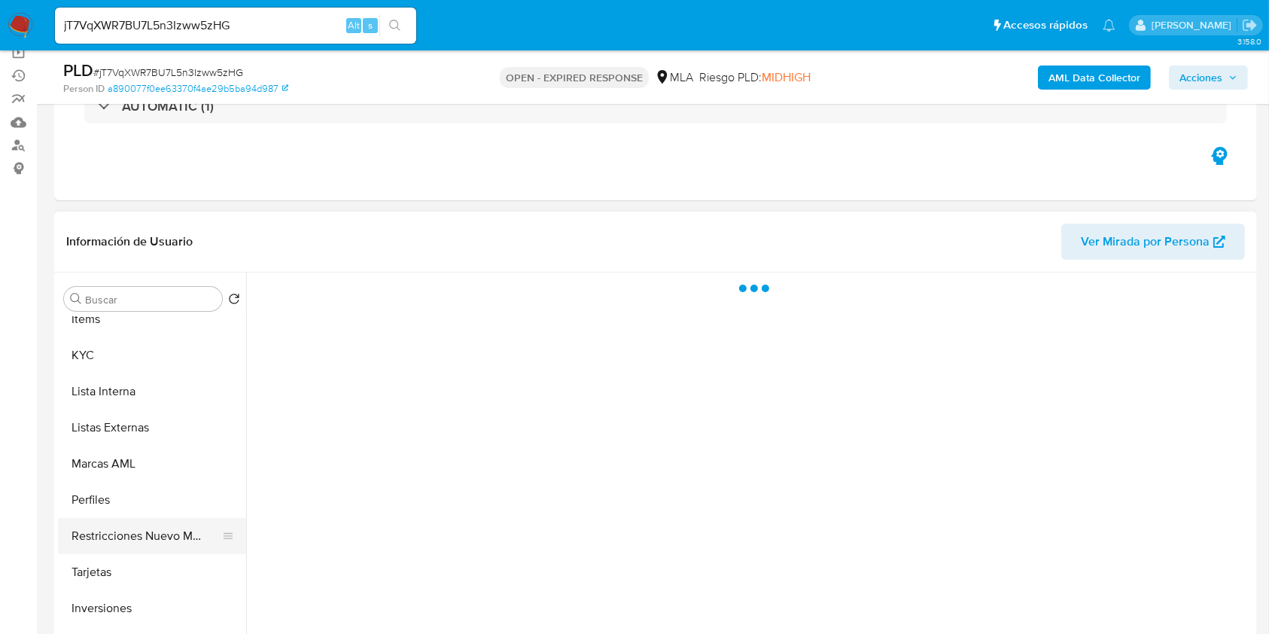
click at [128, 541] on button "Restricciones Nuevo Mundo" at bounding box center [146, 536] width 176 height 36
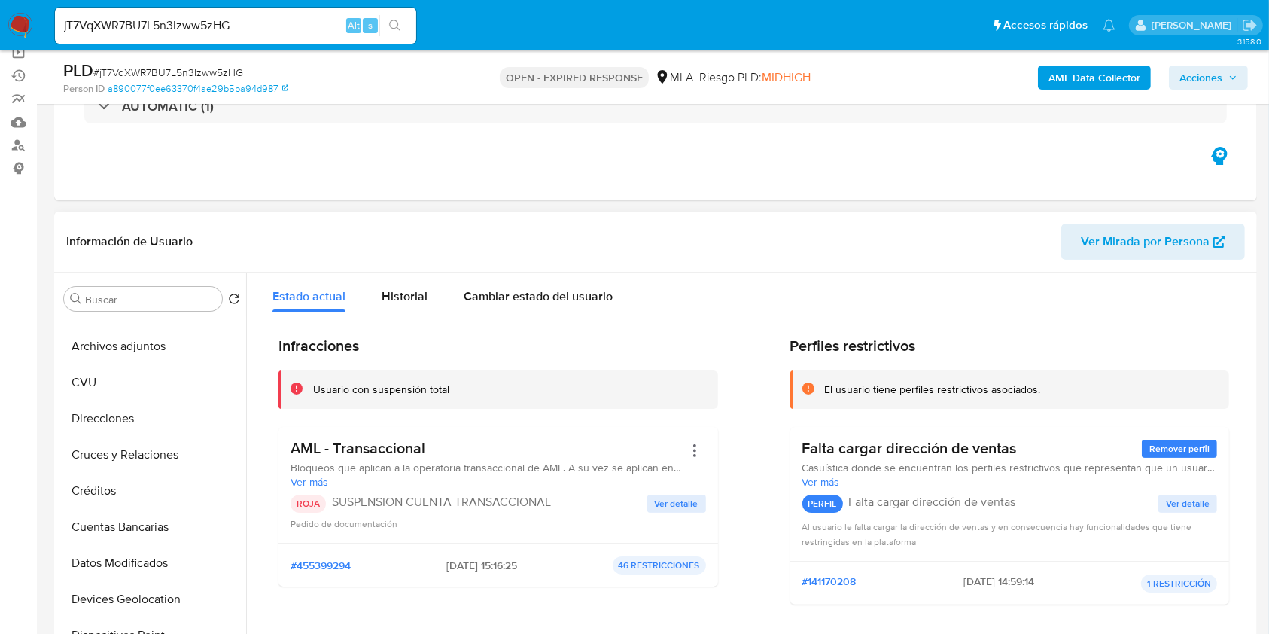
scroll to position [0, 0]
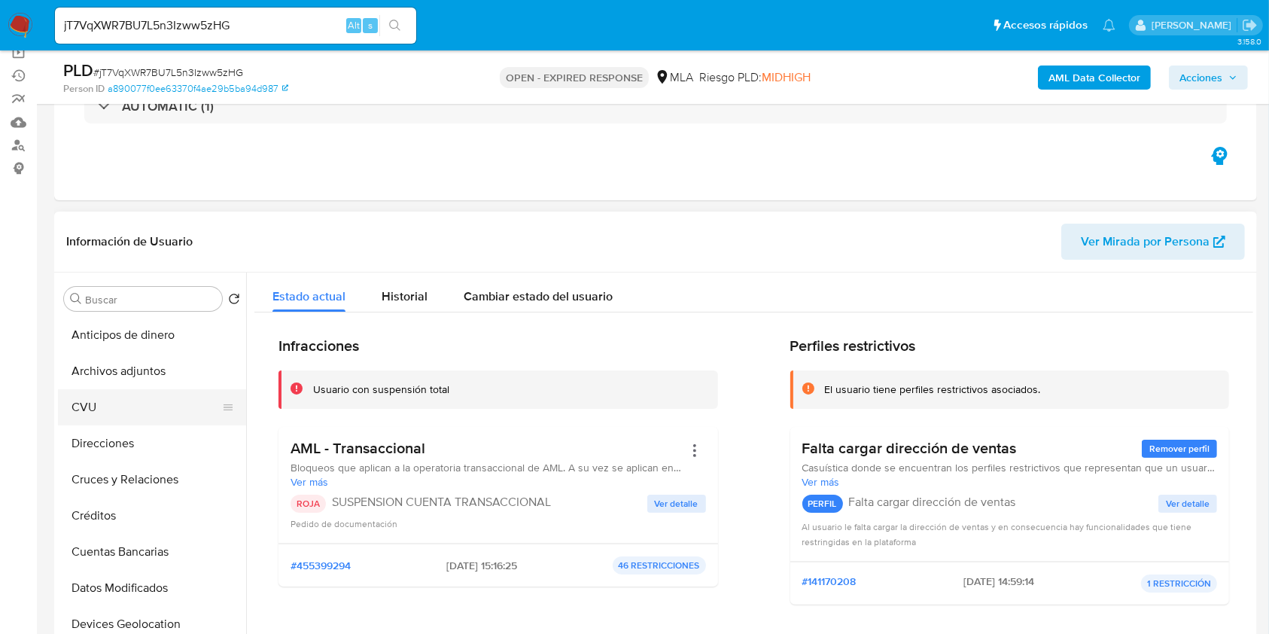
click at [136, 397] on button "CVU" at bounding box center [146, 407] width 176 height 36
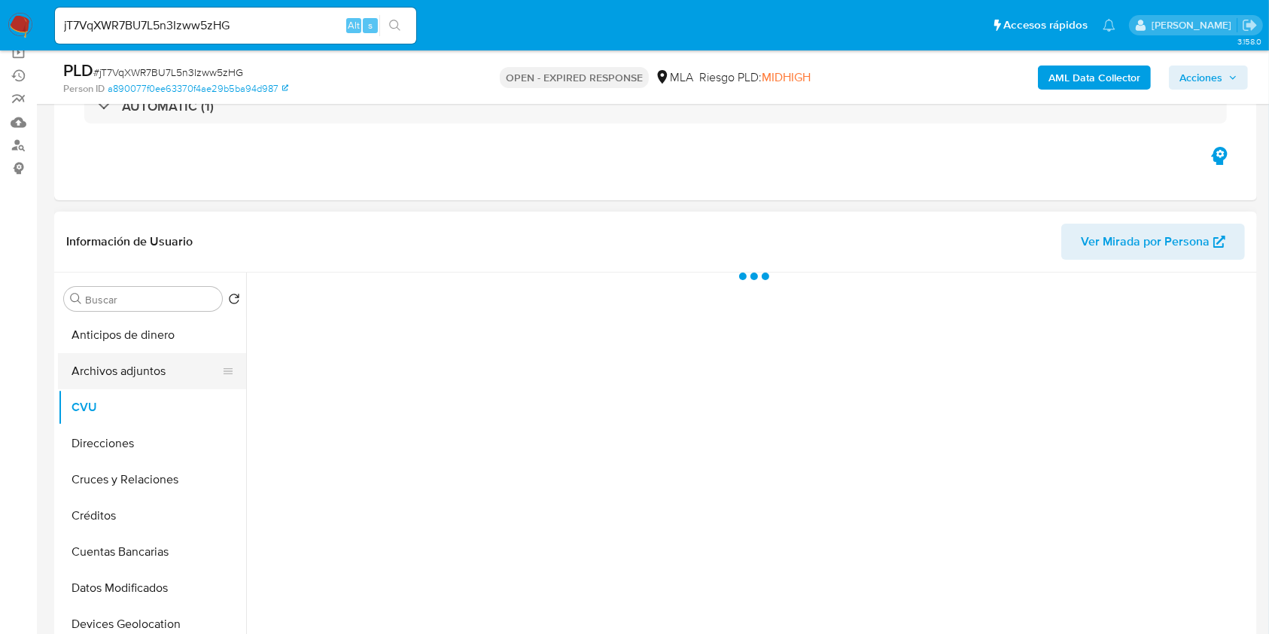
click at [130, 374] on button "Archivos adjuntos" at bounding box center [146, 371] width 176 height 36
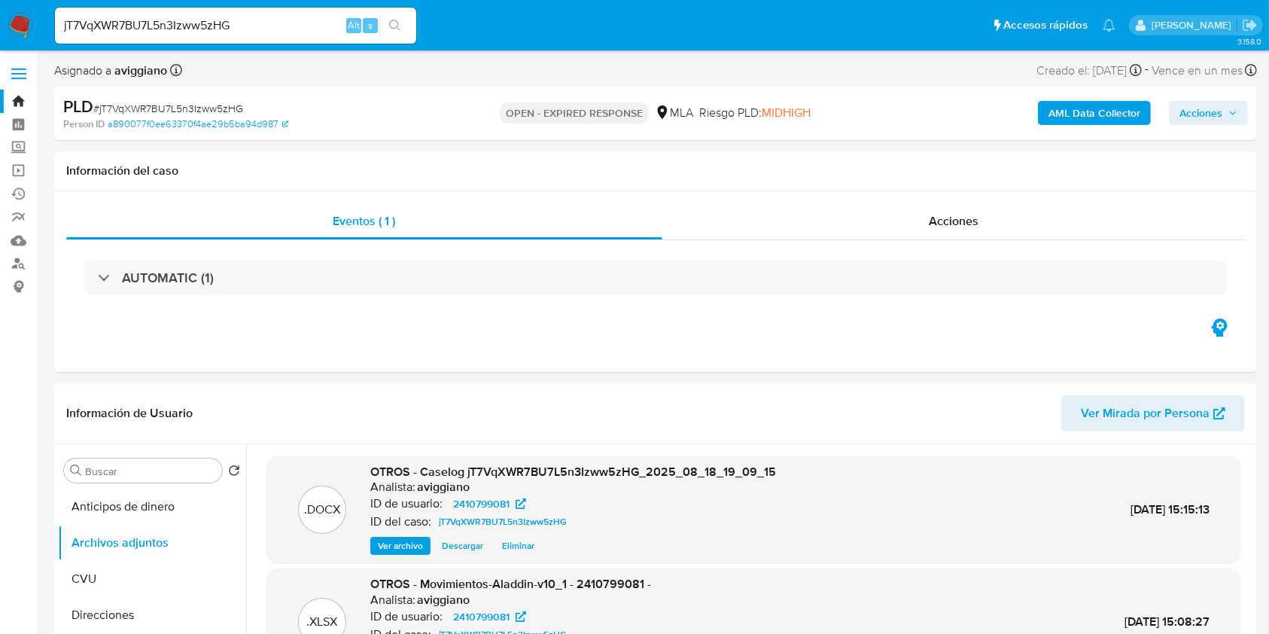
click at [12, 98] on link "Bandeja" at bounding box center [89, 101] width 179 height 23
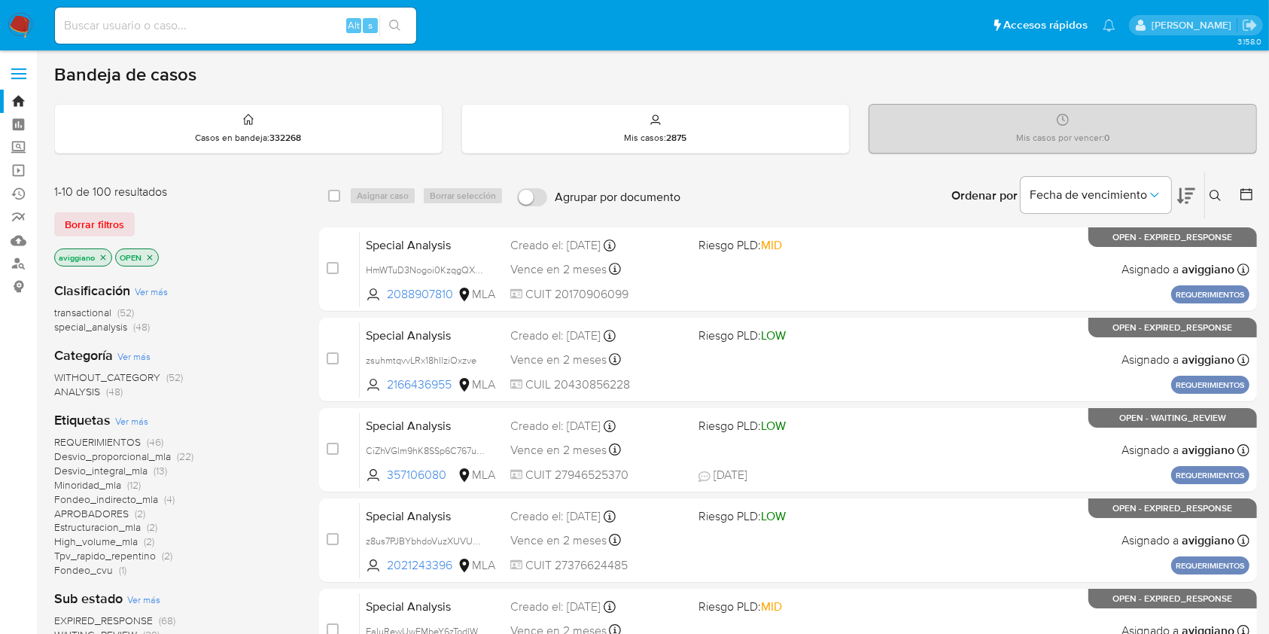
click at [1216, 193] on icon at bounding box center [1216, 196] width 12 height 12
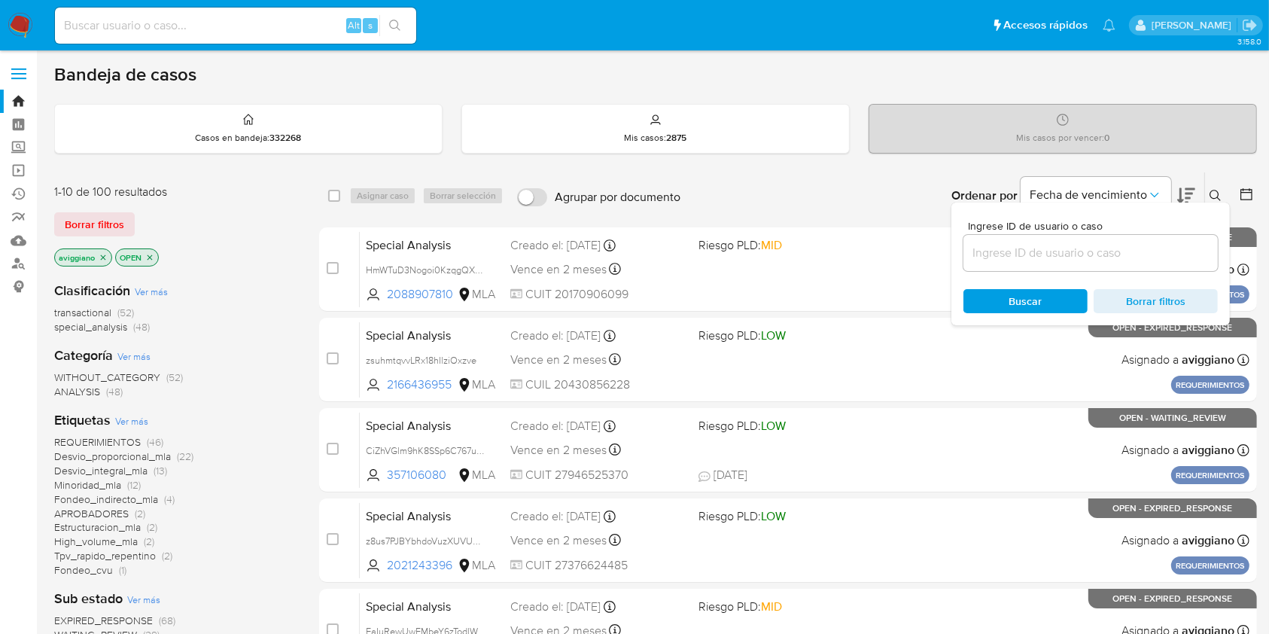
click at [1033, 251] on input at bounding box center [1090, 253] width 254 height 20
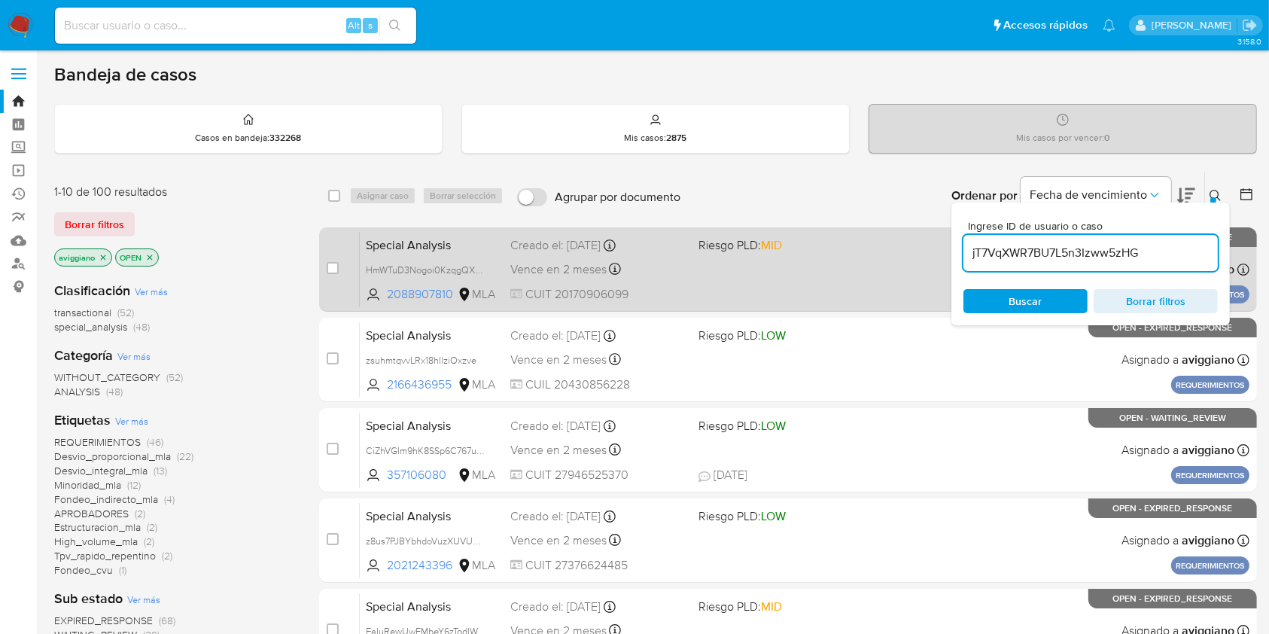
type input "jT7VqXWR7BU7L5n3Izww5zHG"
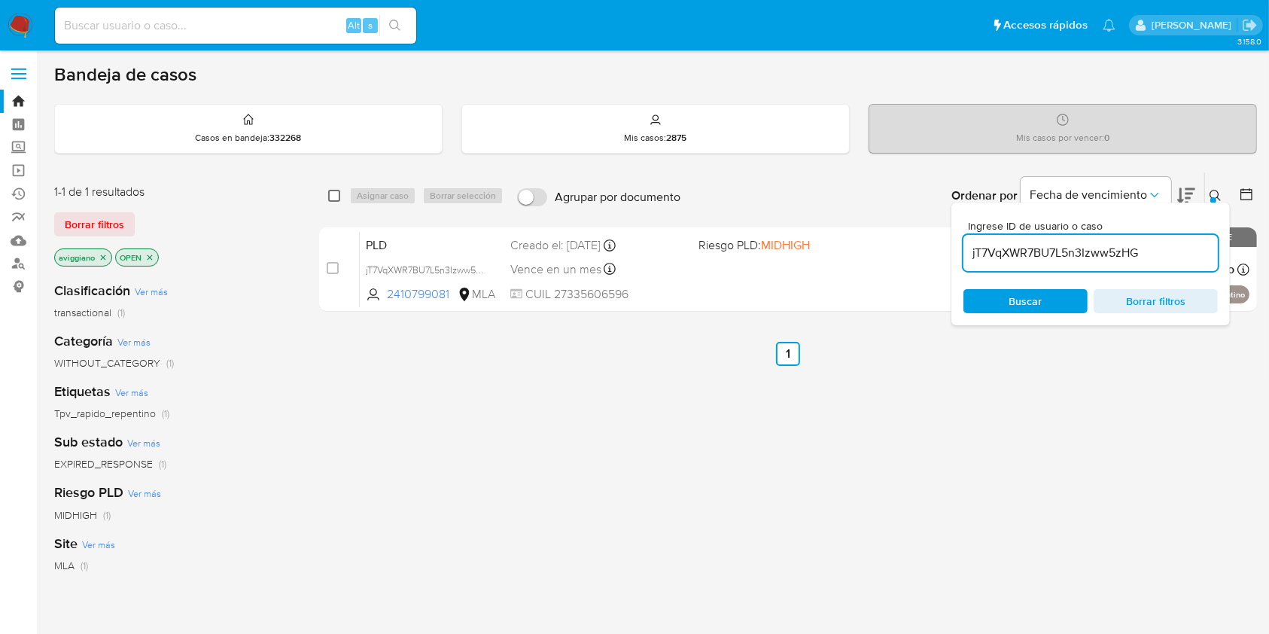
click at [329, 190] on input "checkbox" at bounding box center [334, 196] width 12 height 12
checkbox input "true"
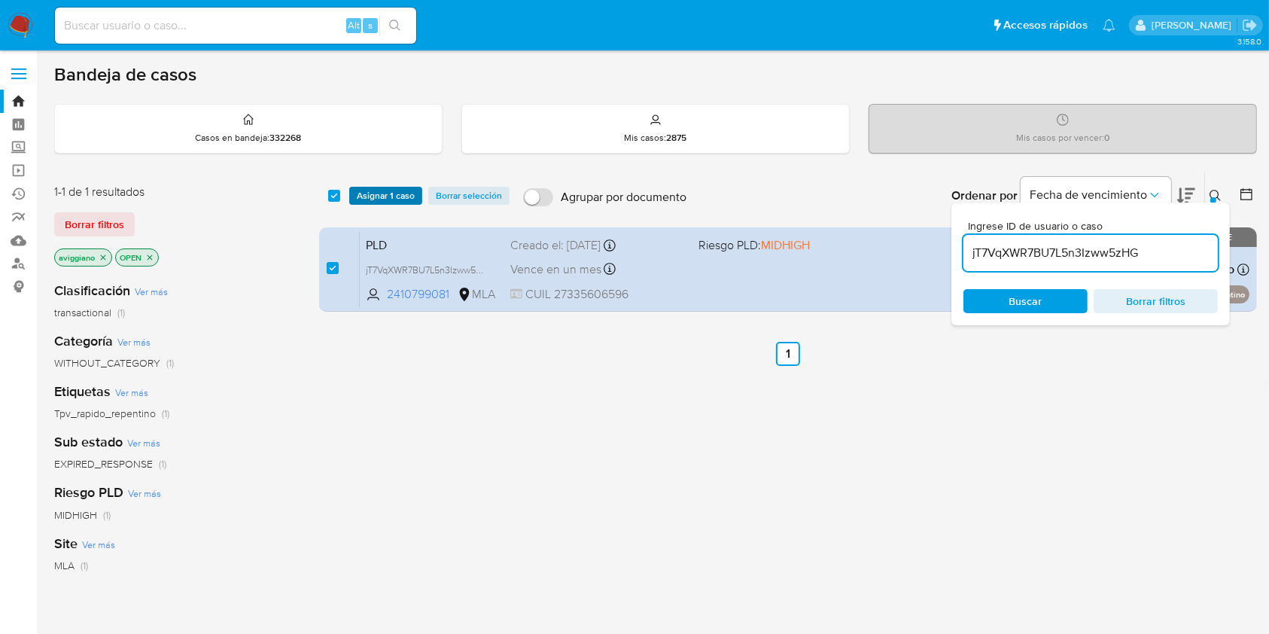
click at [355, 196] on button "Asignar 1 caso" at bounding box center [385, 196] width 73 height 18
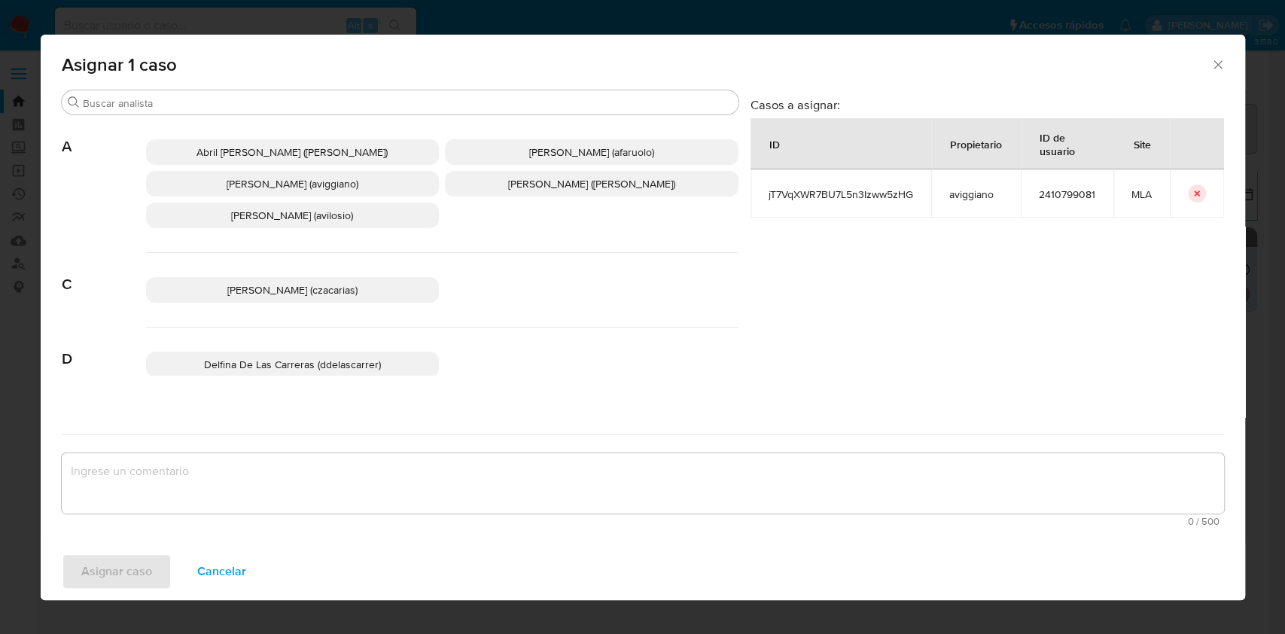
click at [269, 174] on p "[PERSON_NAME] (aviggiano)" at bounding box center [293, 184] width 294 height 26
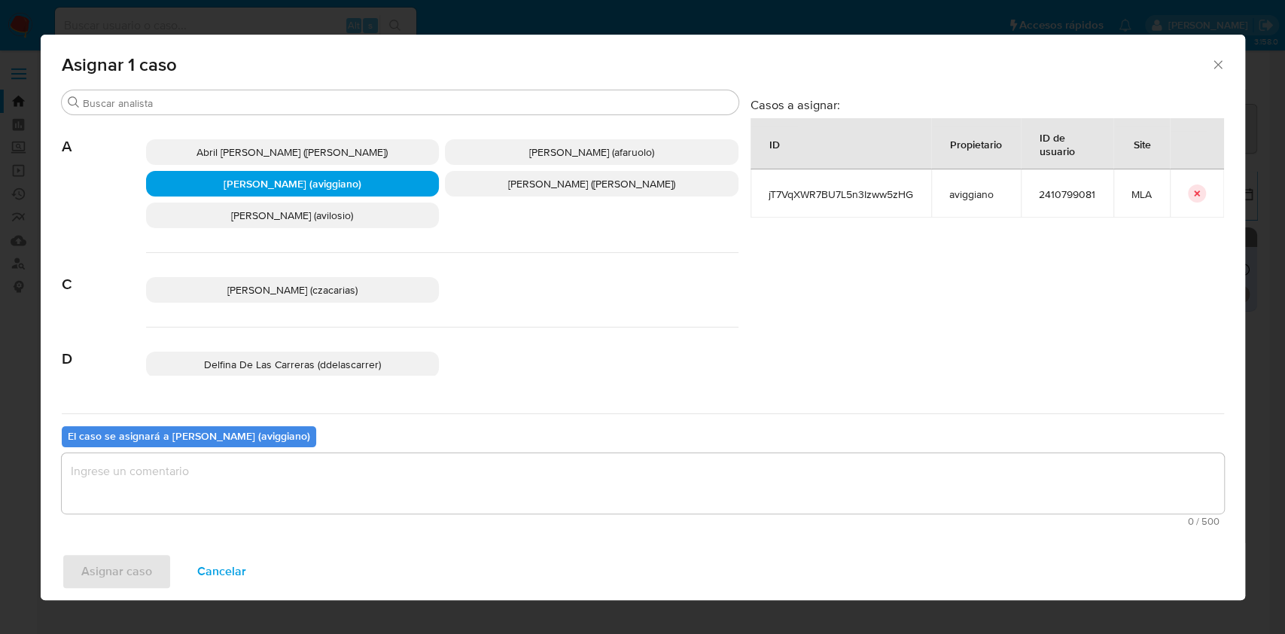
click at [135, 485] on textarea "assign-modal" at bounding box center [643, 483] width 1162 height 60
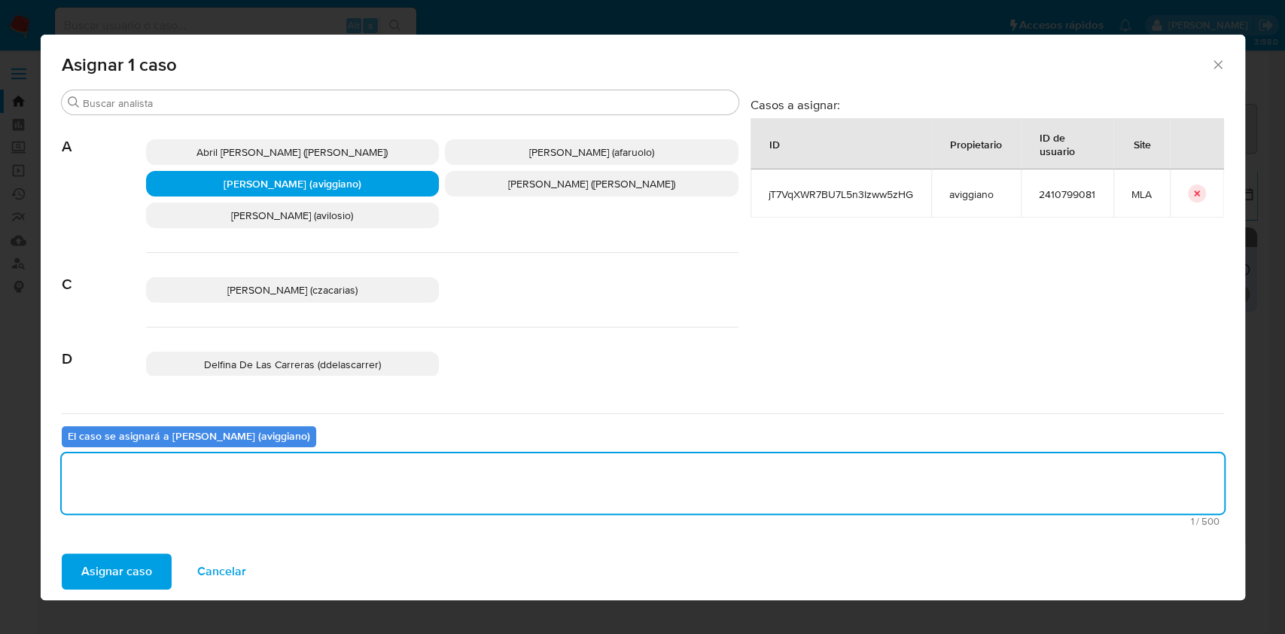
click at [108, 557] on span "Asignar caso" at bounding box center [116, 571] width 71 height 33
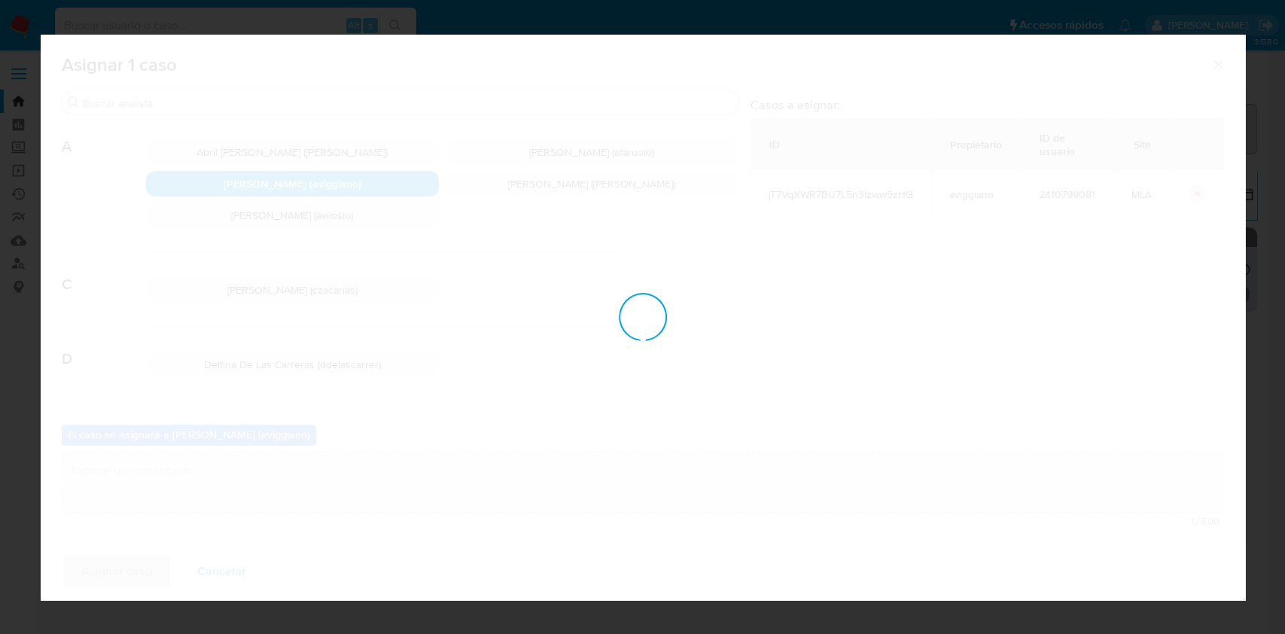
checkbox input "false"
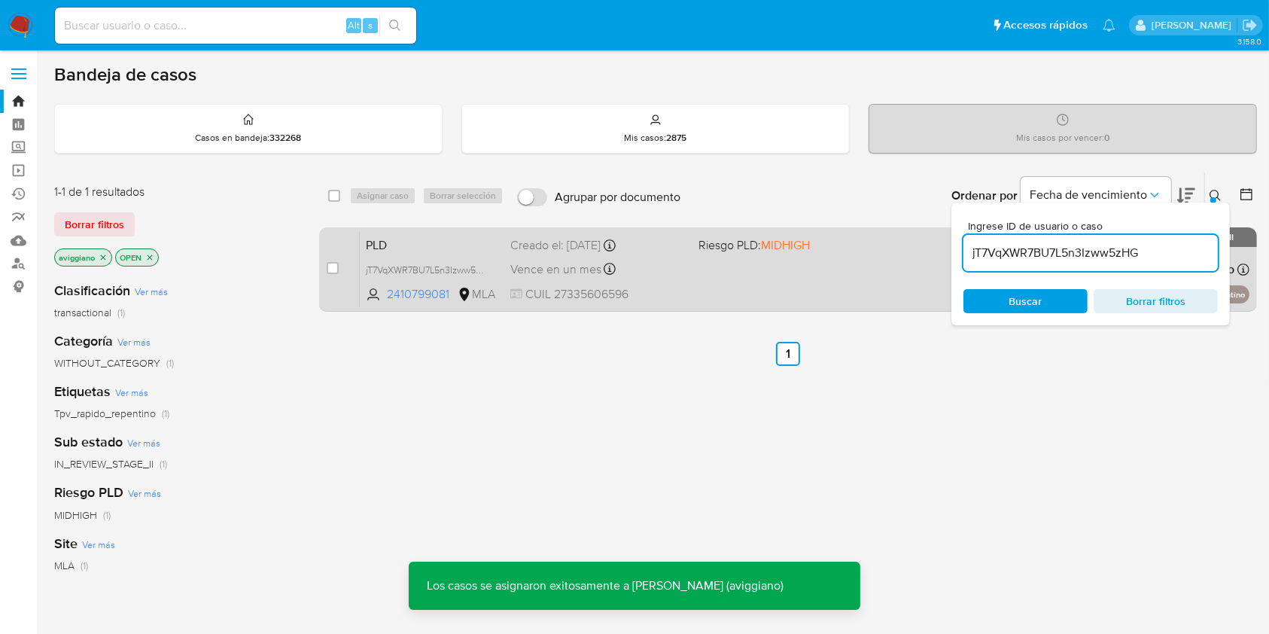
click at [542, 259] on div "Vence en un mes Vence el [DATE] 12:21:54" at bounding box center [597, 269] width 175 height 20
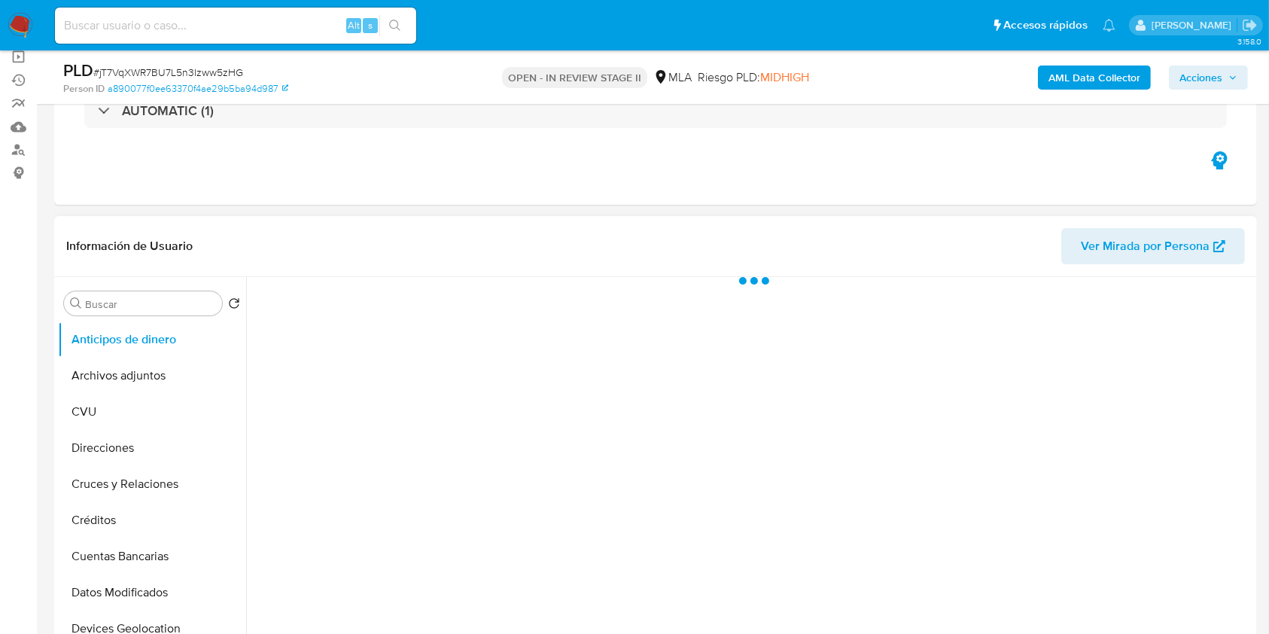
scroll to position [200, 0]
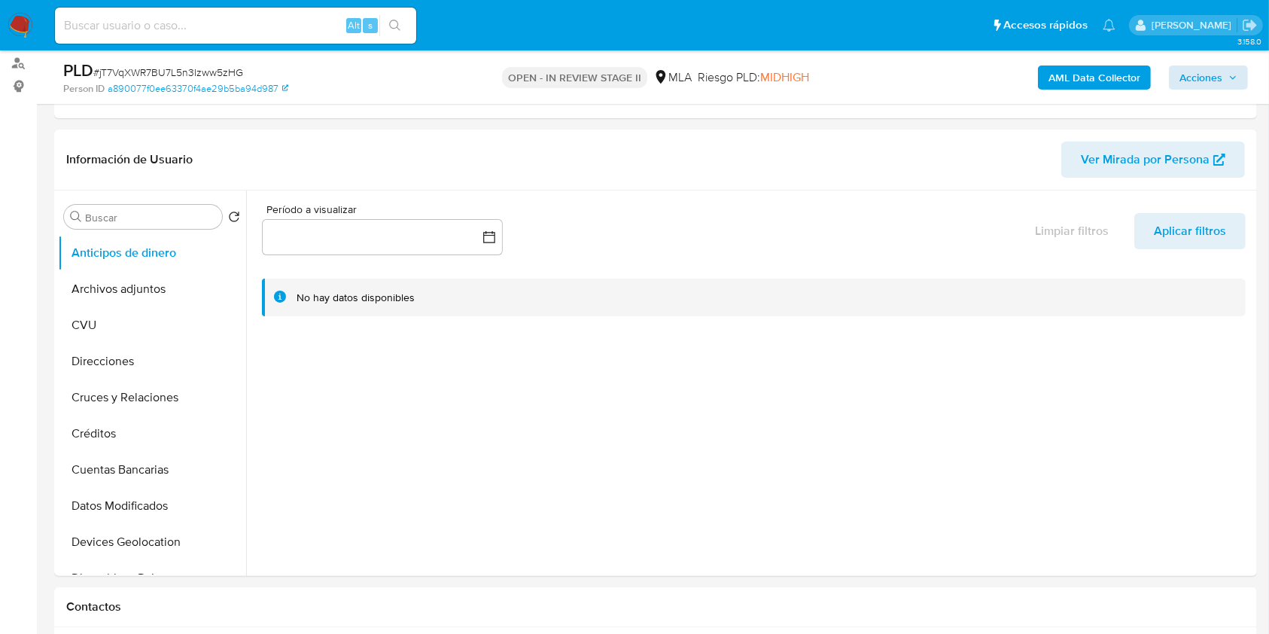
select select "10"
click at [1219, 68] on span "Acciones" at bounding box center [1200, 77] width 43 height 24
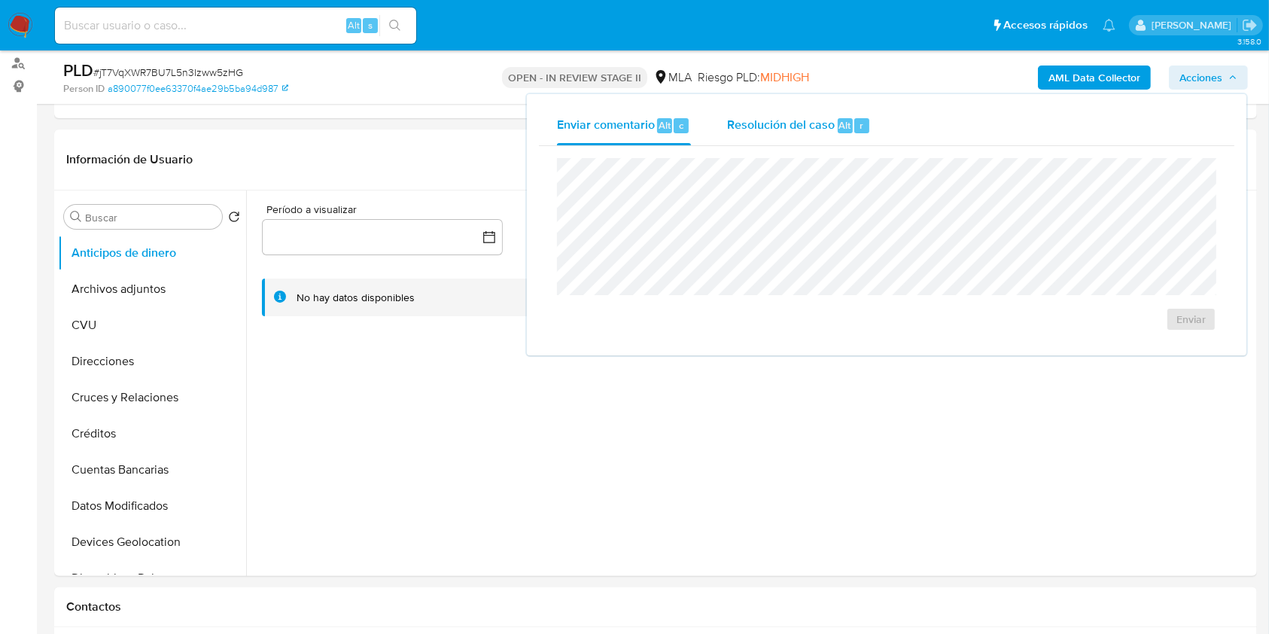
click at [799, 117] on span "Resolución del caso" at bounding box center [781, 124] width 108 height 17
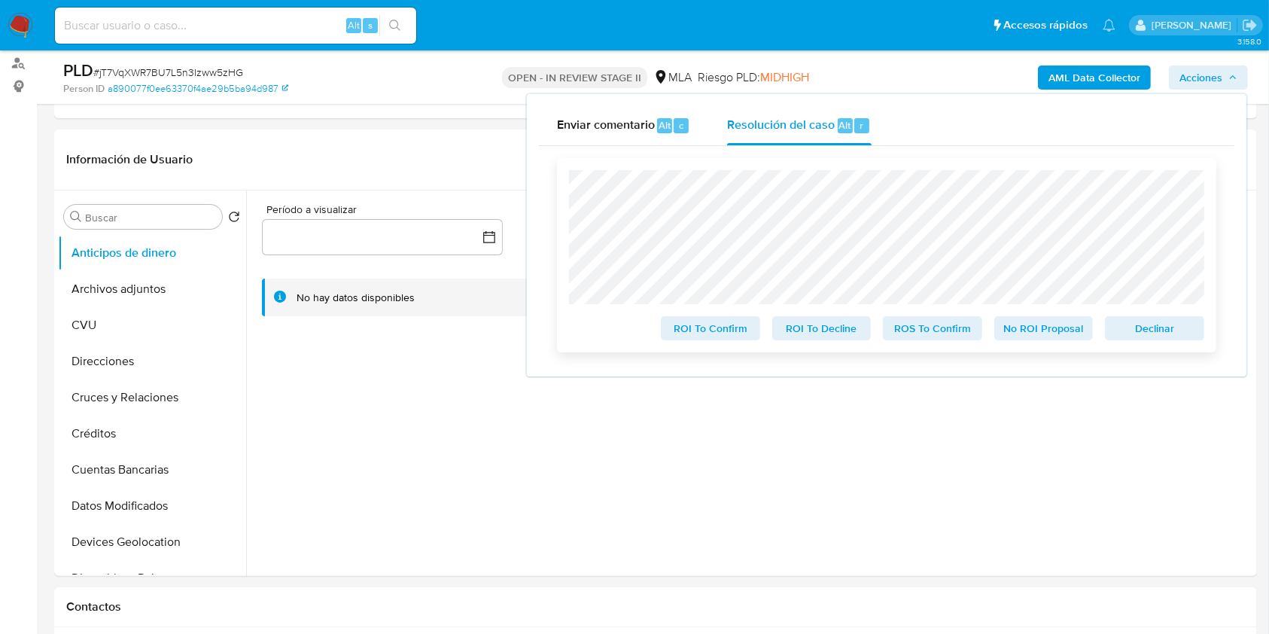
click at [1176, 332] on span "Declinar" at bounding box center [1154, 328] width 78 height 21
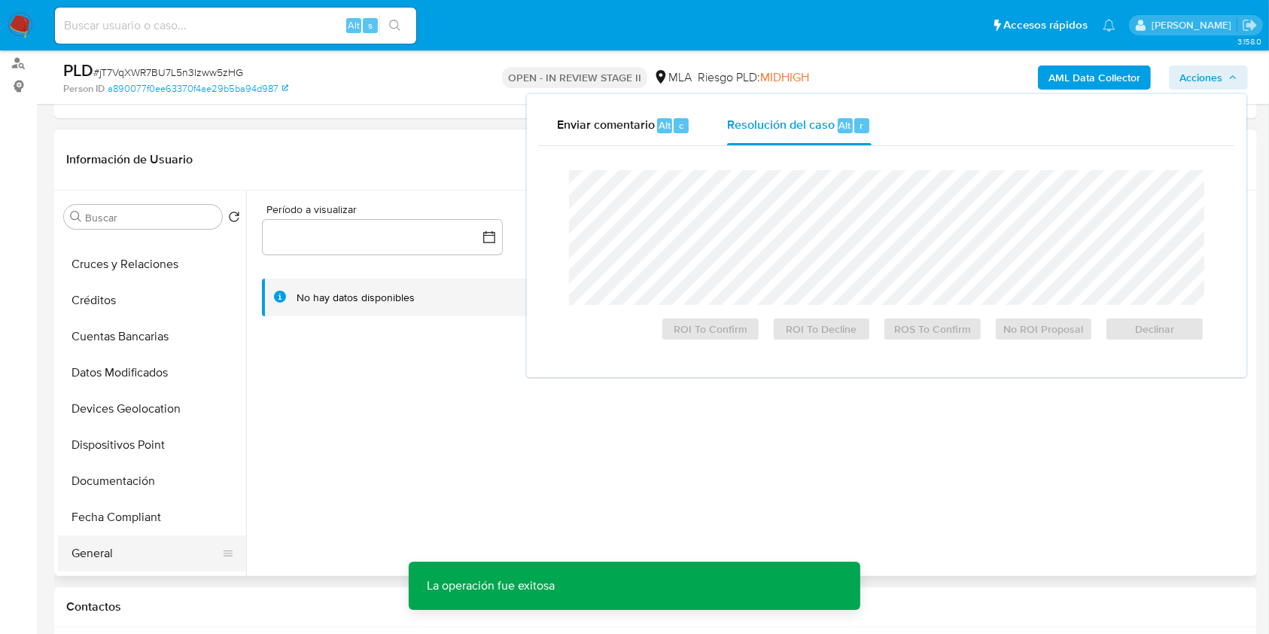
scroll to position [301, 0]
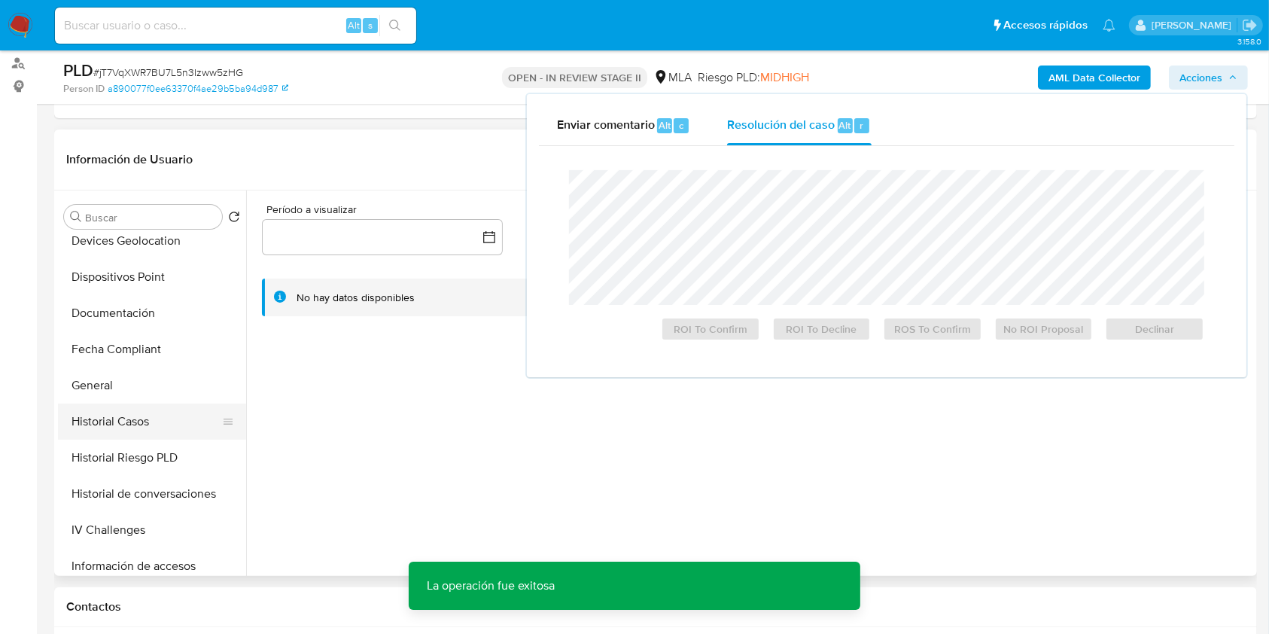
click at [102, 422] on button "Historial Casos" at bounding box center [146, 421] width 176 height 36
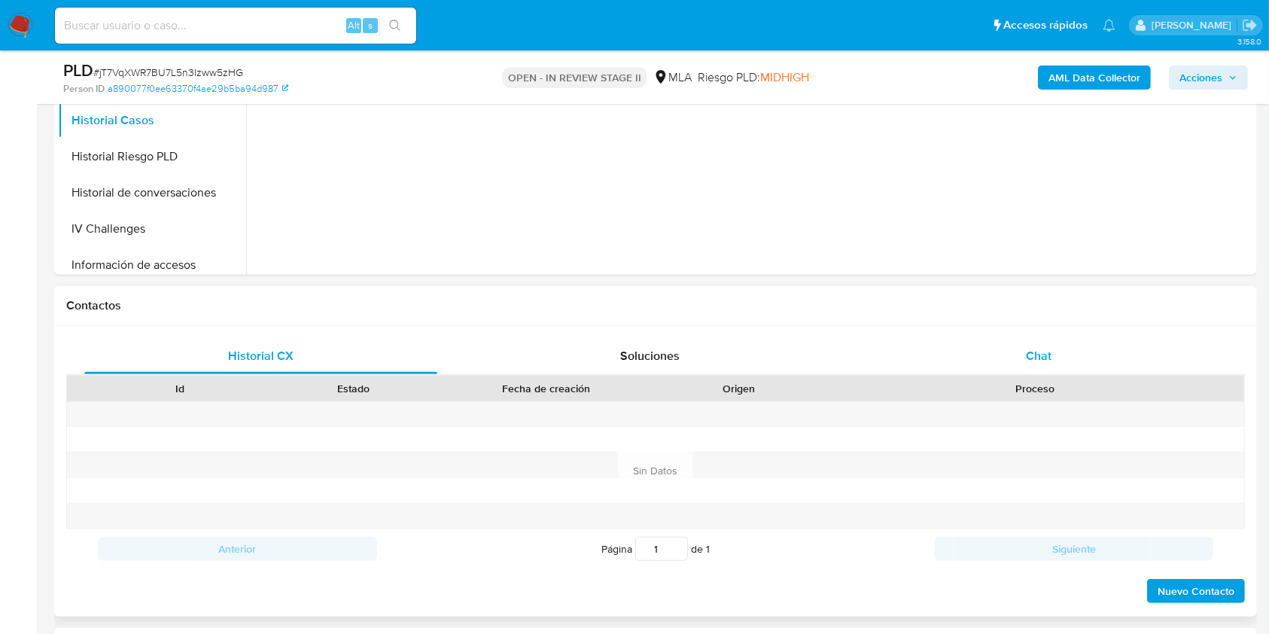
click at [972, 343] on div "Chat" at bounding box center [1039, 356] width 353 height 36
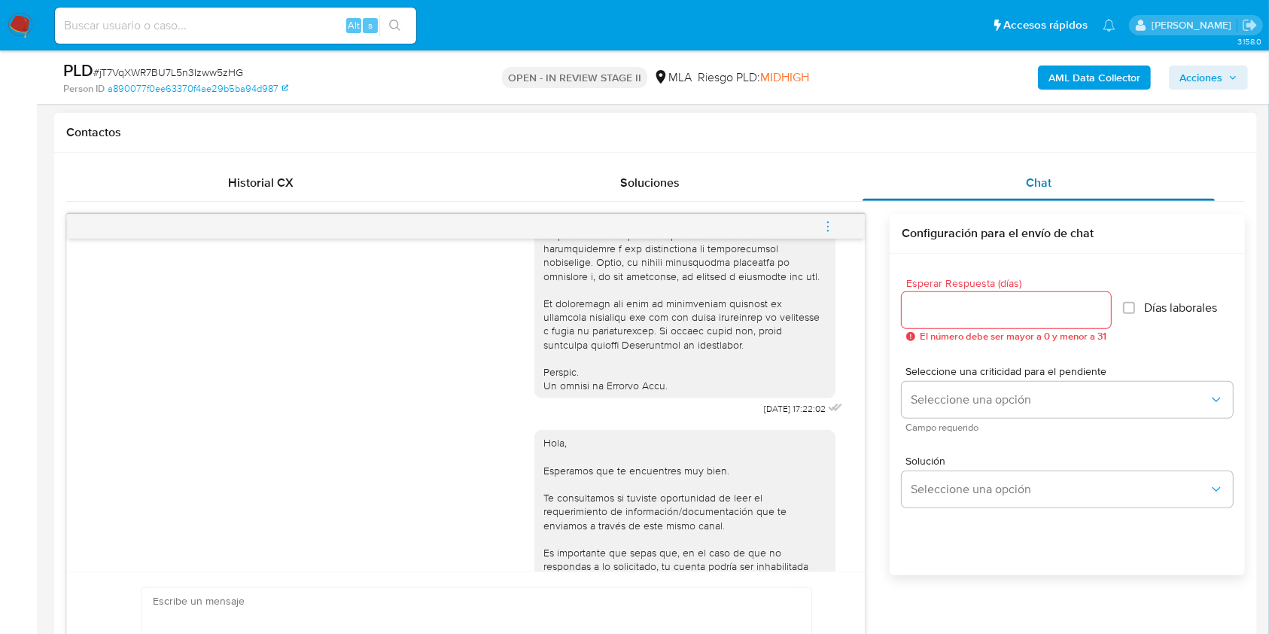
scroll to position [602, 0]
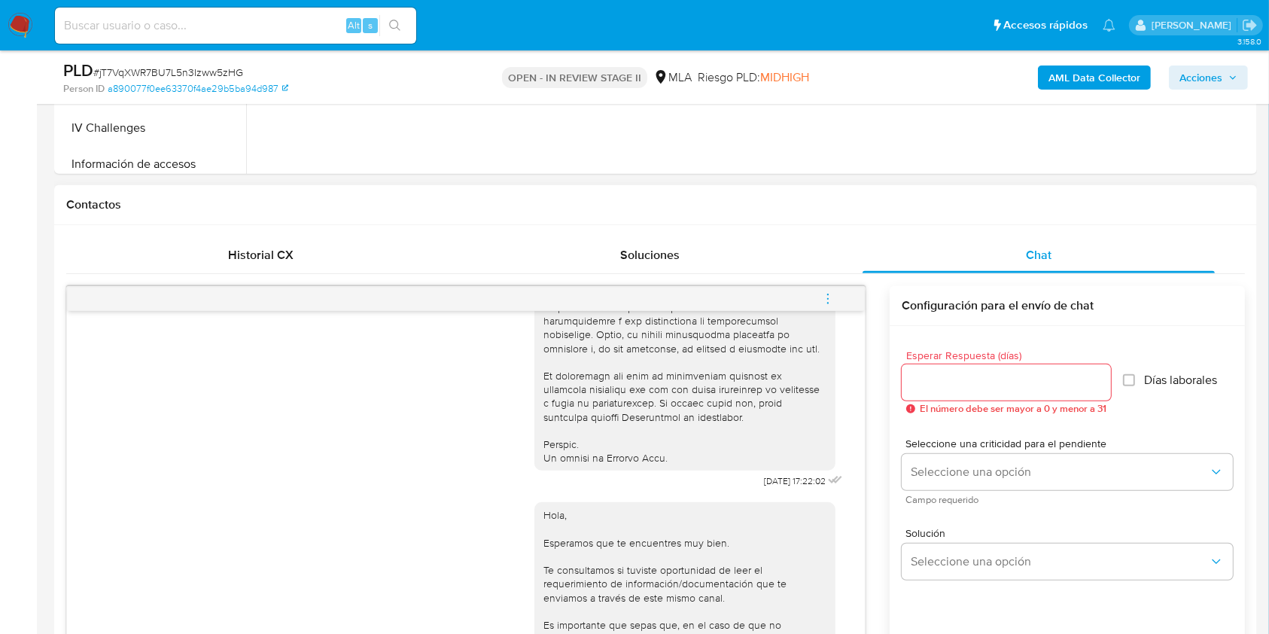
click at [832, 302] on icon "menu-action" at bounding box center [828, 299] width 14 height 14
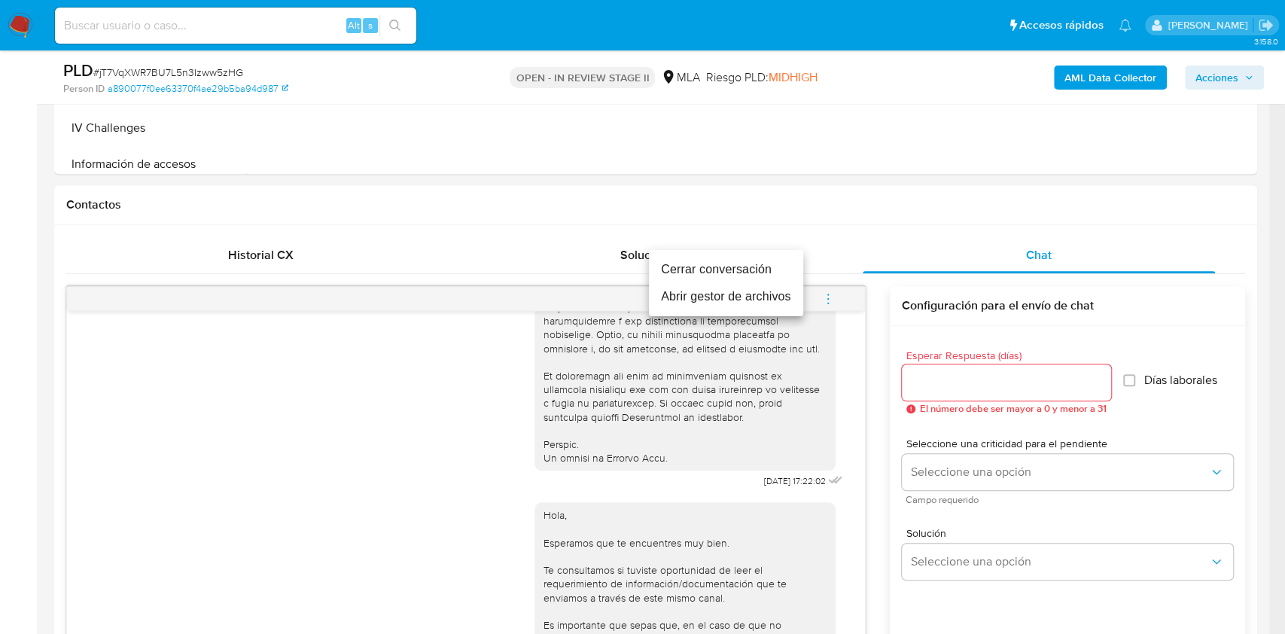
click at [742, 280] on li "Cerrar conversación" at bounding box center [726, 269] width 154 height 27
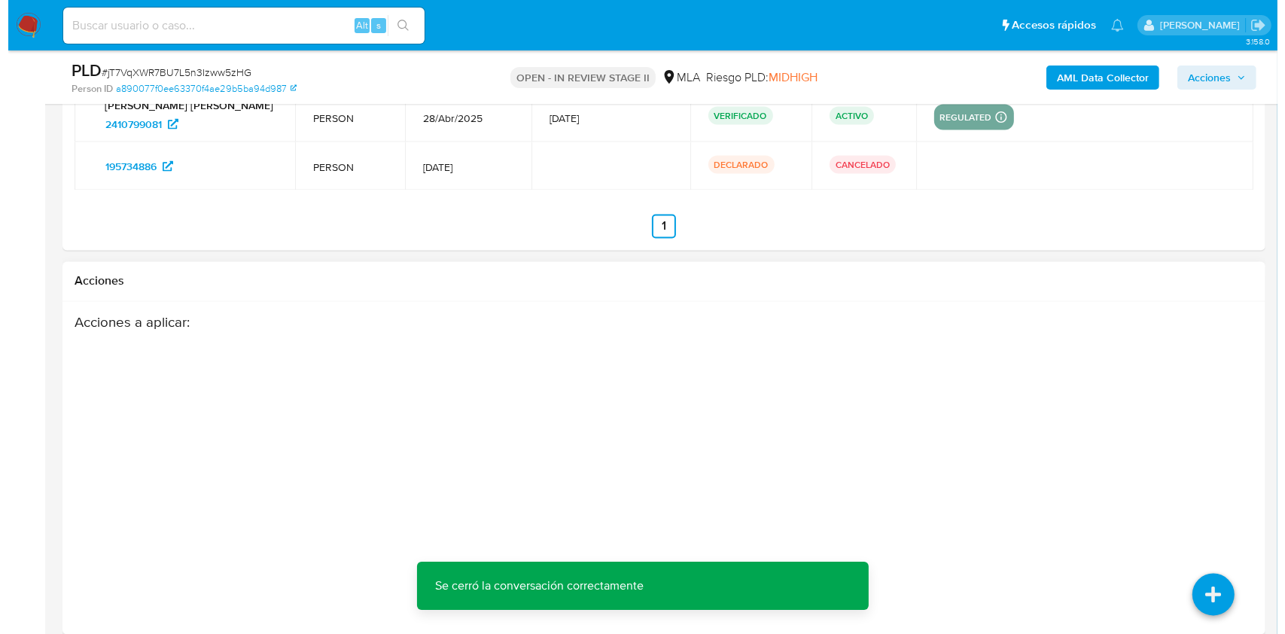
scroll to position [2759, 0]
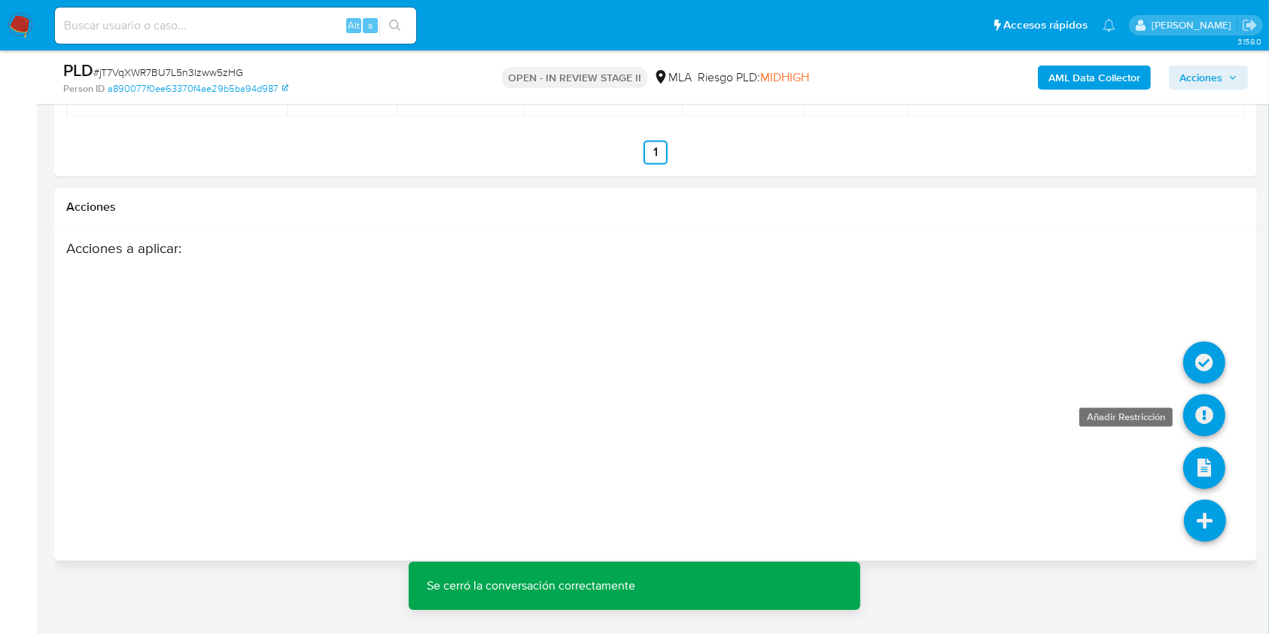
click at [1206, 418] on icon at bounding box center [1204, 415] width 42 height 42
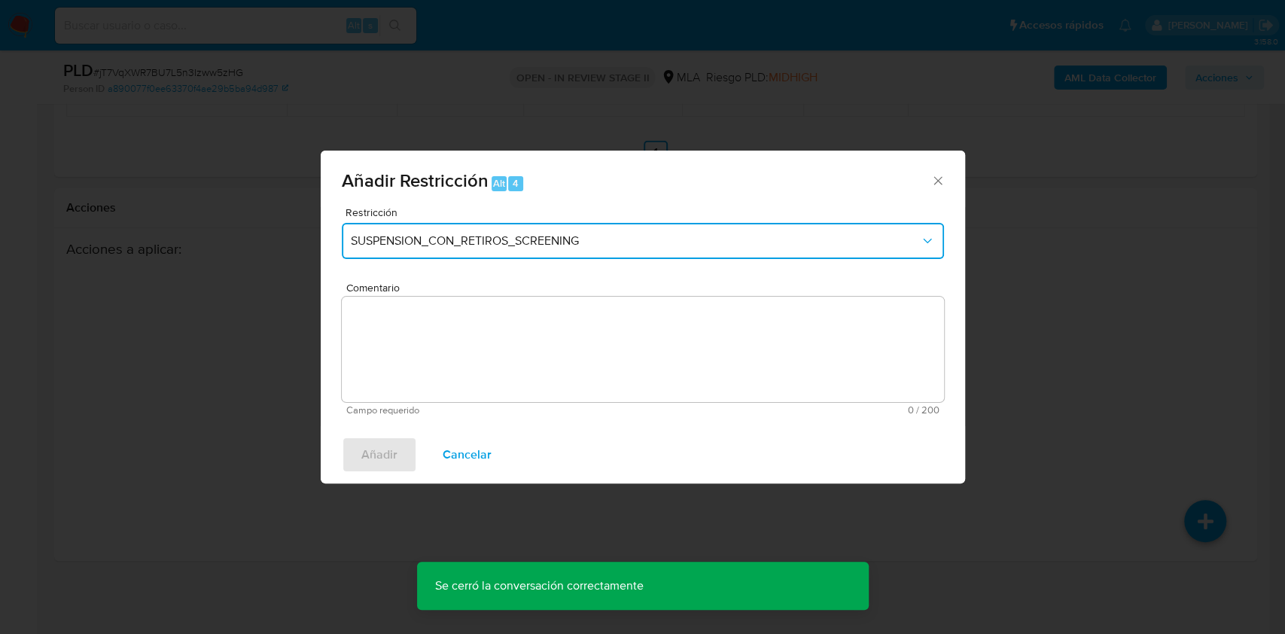
click at [476, 236] on span "SUSPENSION_CON_RETIROS_SCREENING" at bounding box center [635, 240] width 569 height 15
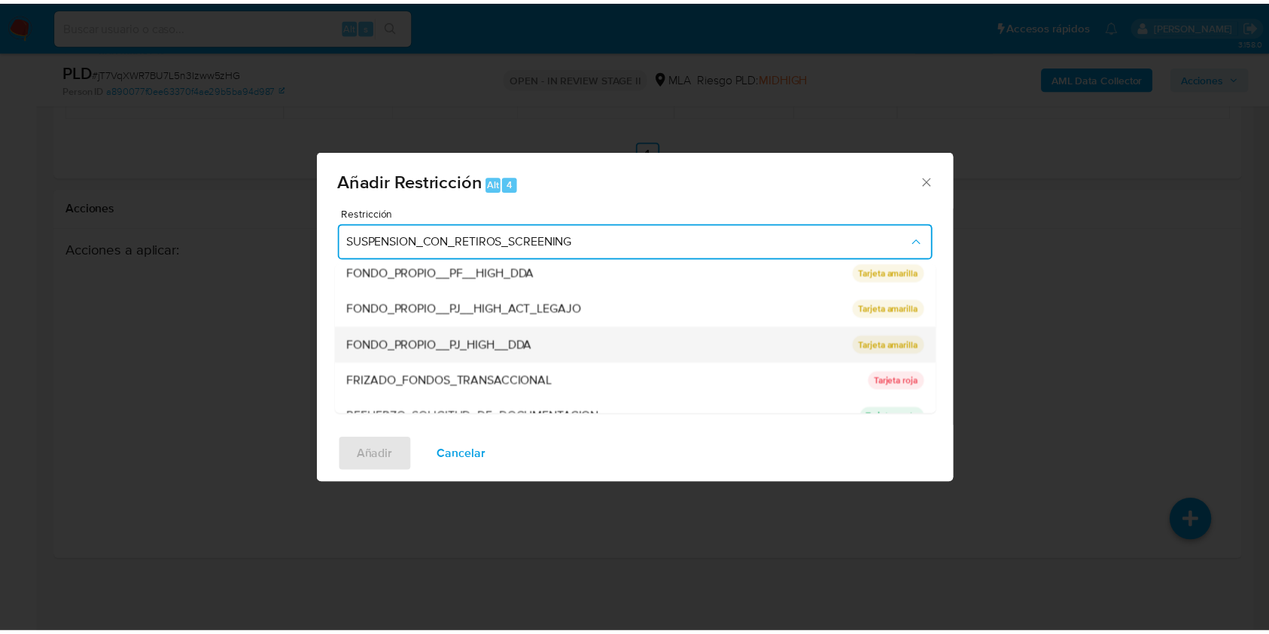
scroll to position [301, 0]
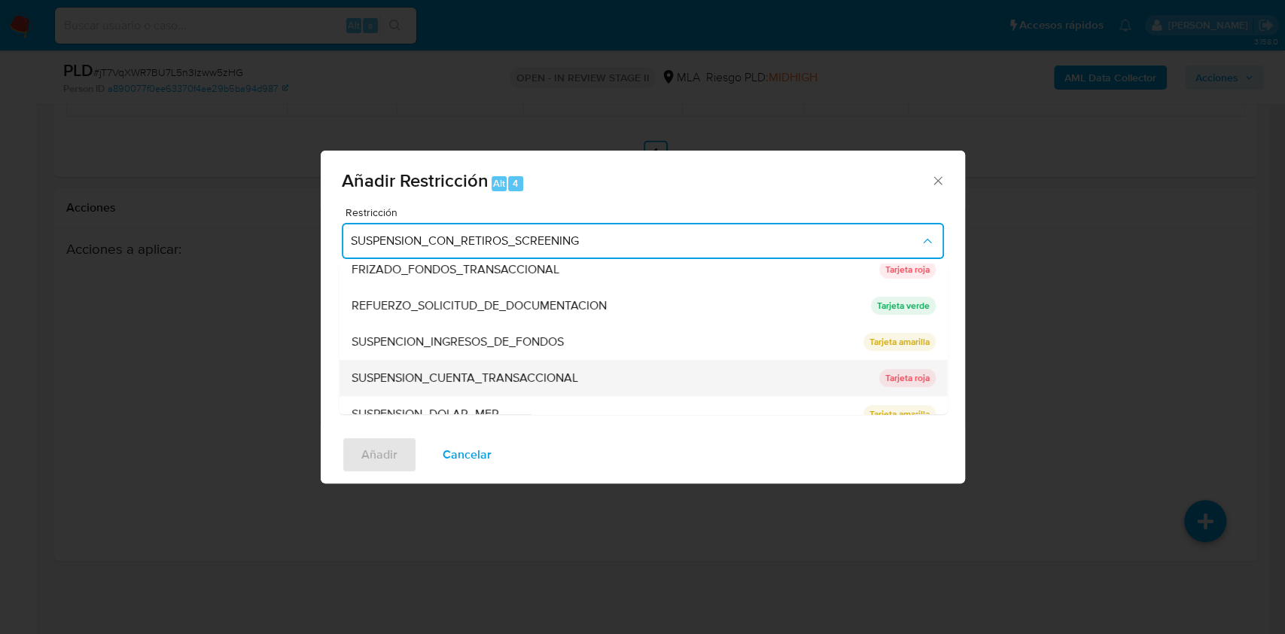
click at [449, 373] on span "SUSPENSION_CUENTA_TRANSACCIONAL" at bounding box center [464, 377] width 227 height 15
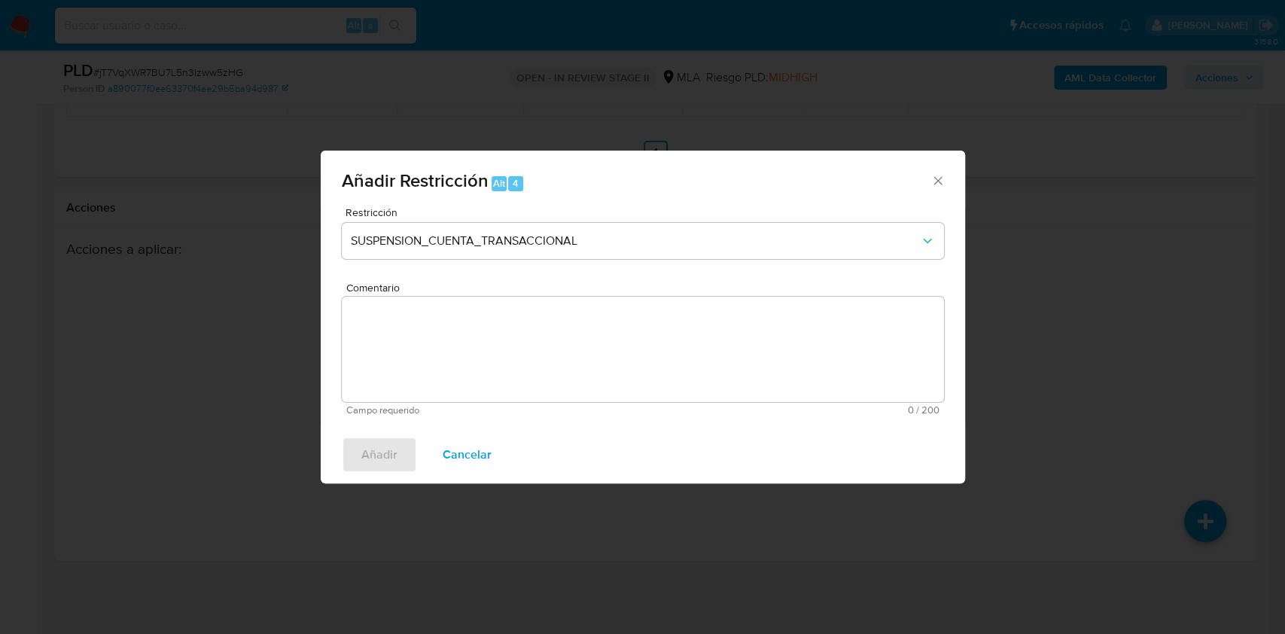
click at [446, 378] on textarea "Comentario" at bounding box center [643, 349] width 602 height 105
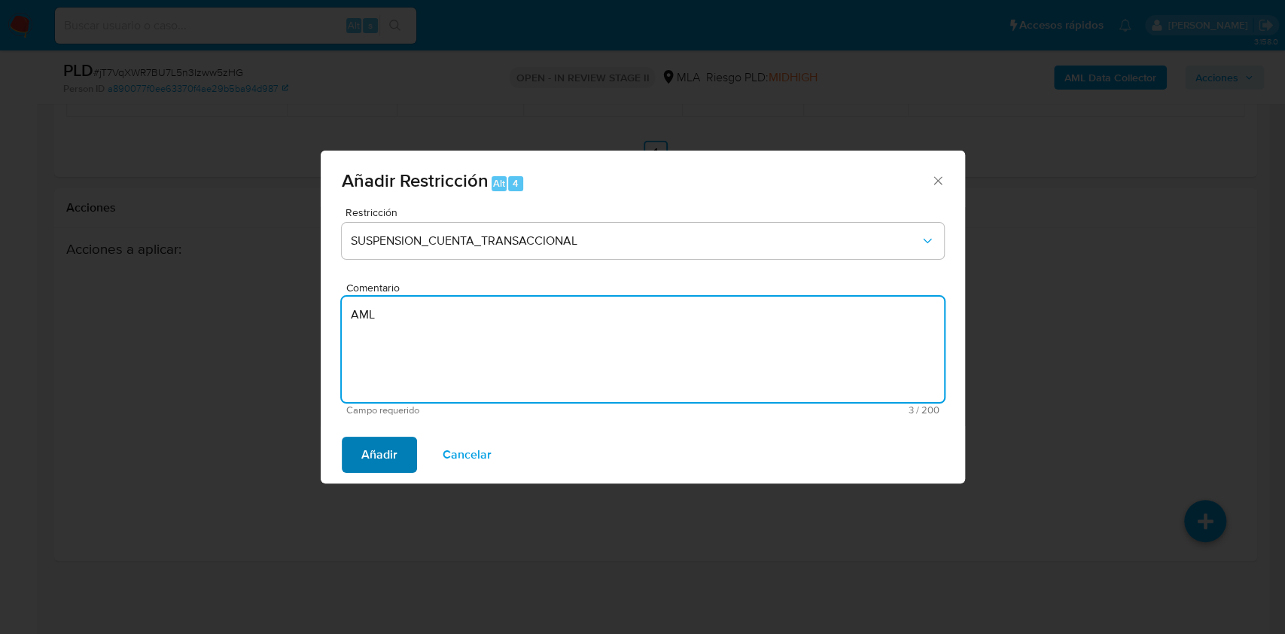
type textarea "AML"
click at [386, 470] on span "Añadir" at bounding box center [379, 454] width 36 height 33
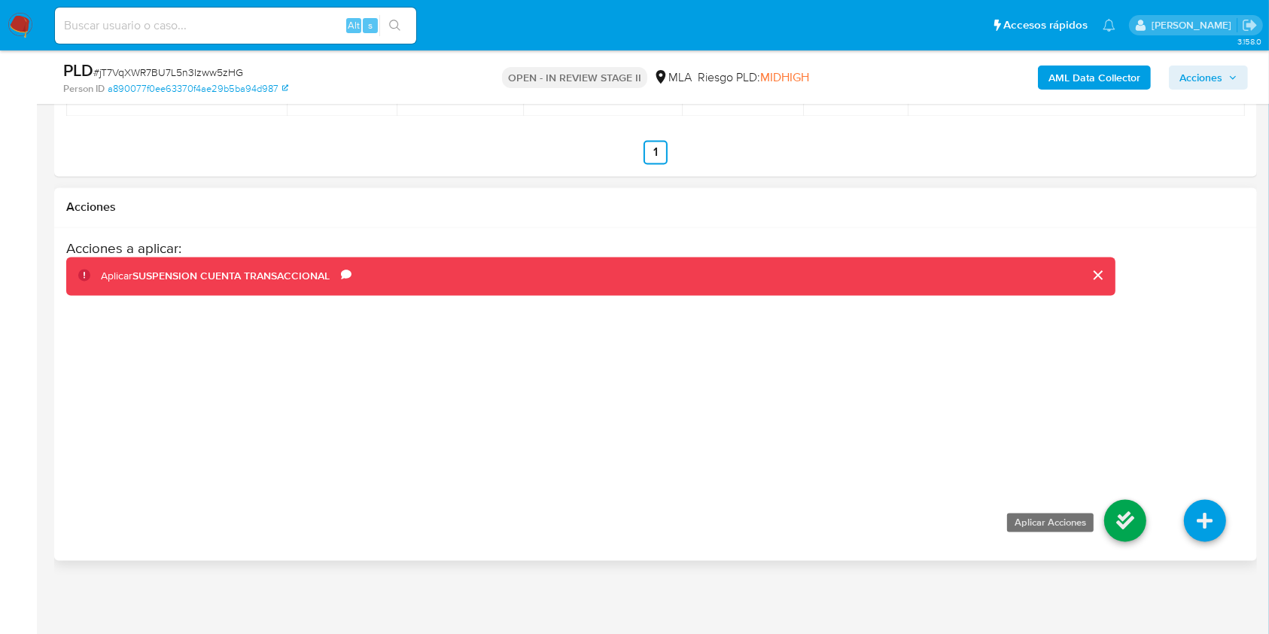
click at [1112, 513] on icon at bounding box center [1125, 521] width 42 height 42
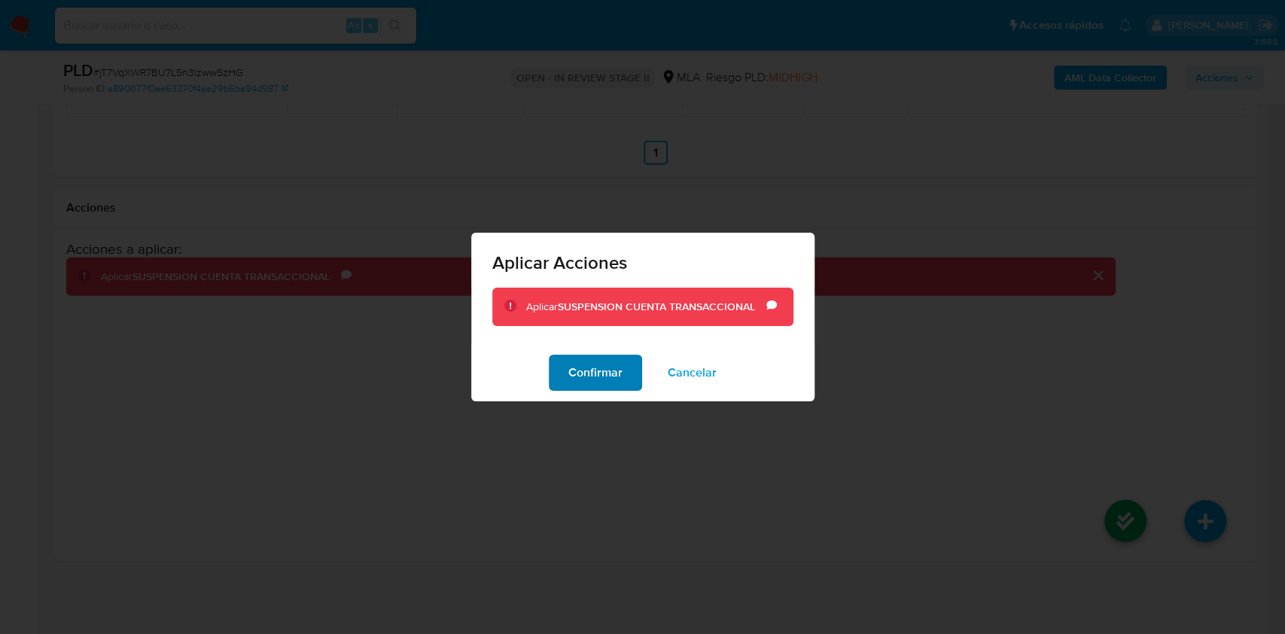
click at [565, 383] on button "Confirmar" at bounding box center [595, 373] width 93 height 36
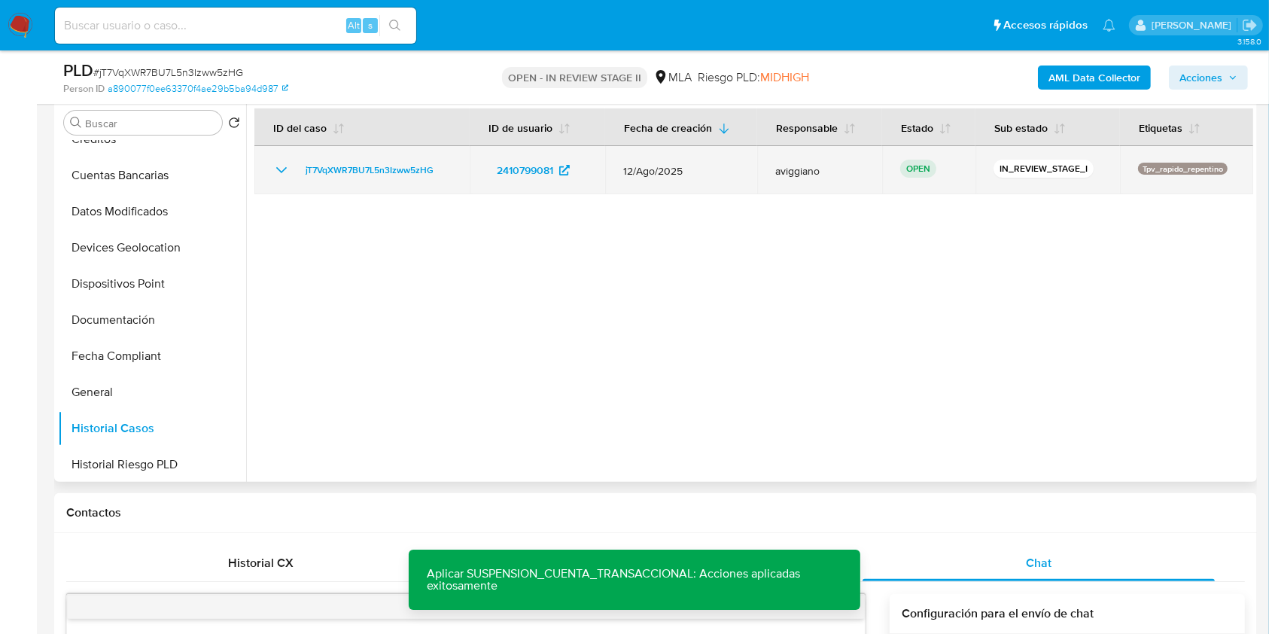
scroll to position [251, 0]
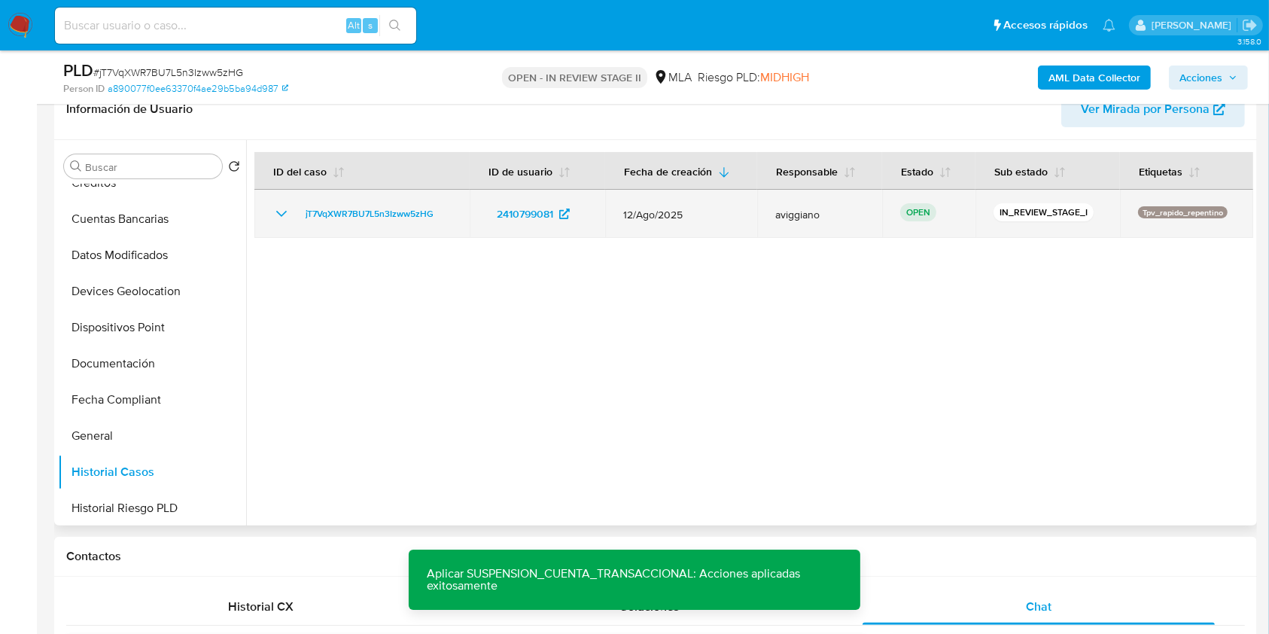
click at [355, 222] on td "jT7VqXWR7BU7L5n3Izww5zHG" at bounding box center [361, 214] width 215 height 48
click at [355, 215] on span "jT7VqXWR7BU7L5n3Izww5zHG" at bounding box center [370, 214] width 128 height 18
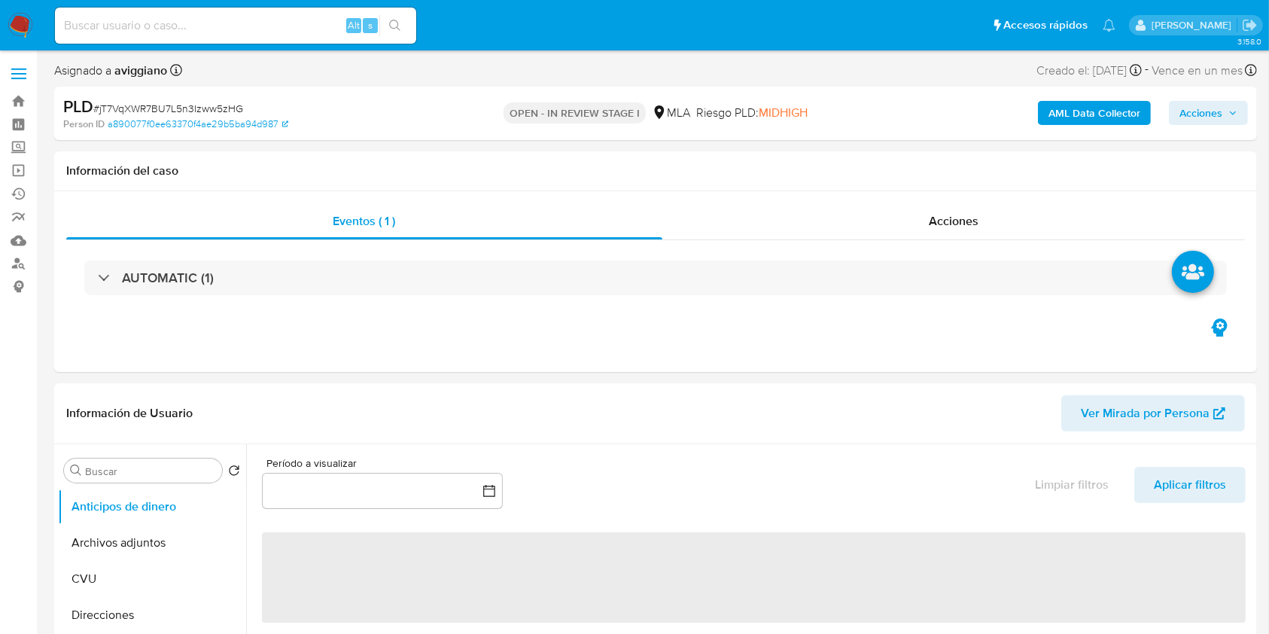
select select "10"
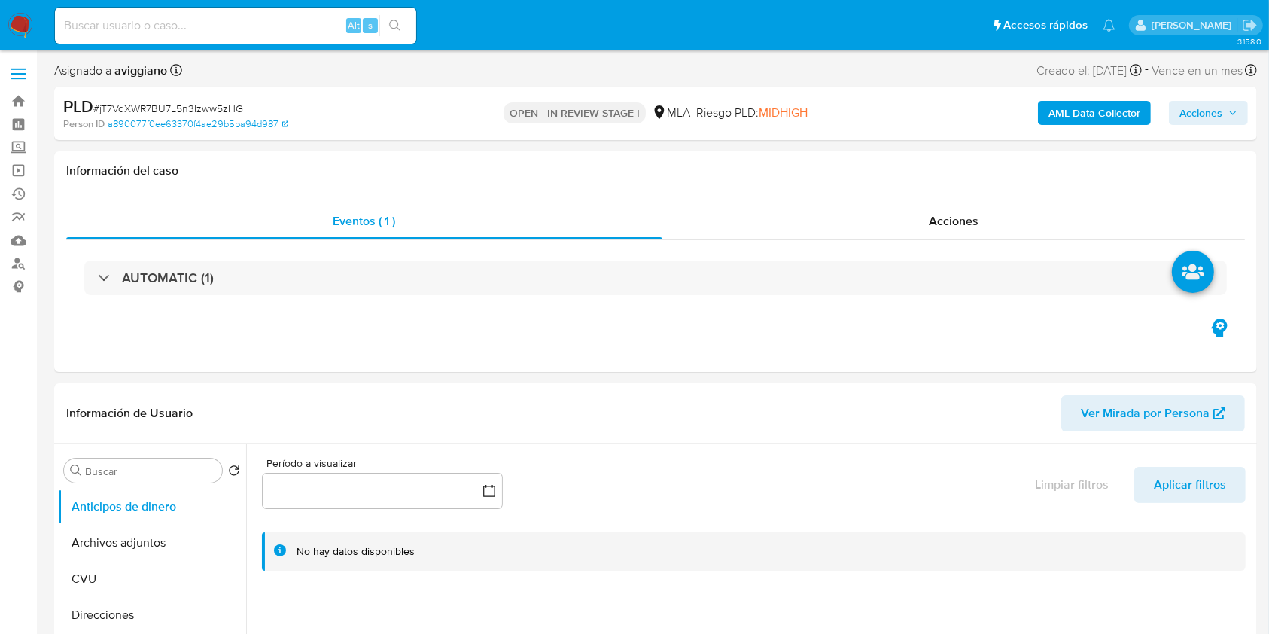
click at [1170, 117] on button "Acciones" at bounding box center [1208, 113] width 79 height 24
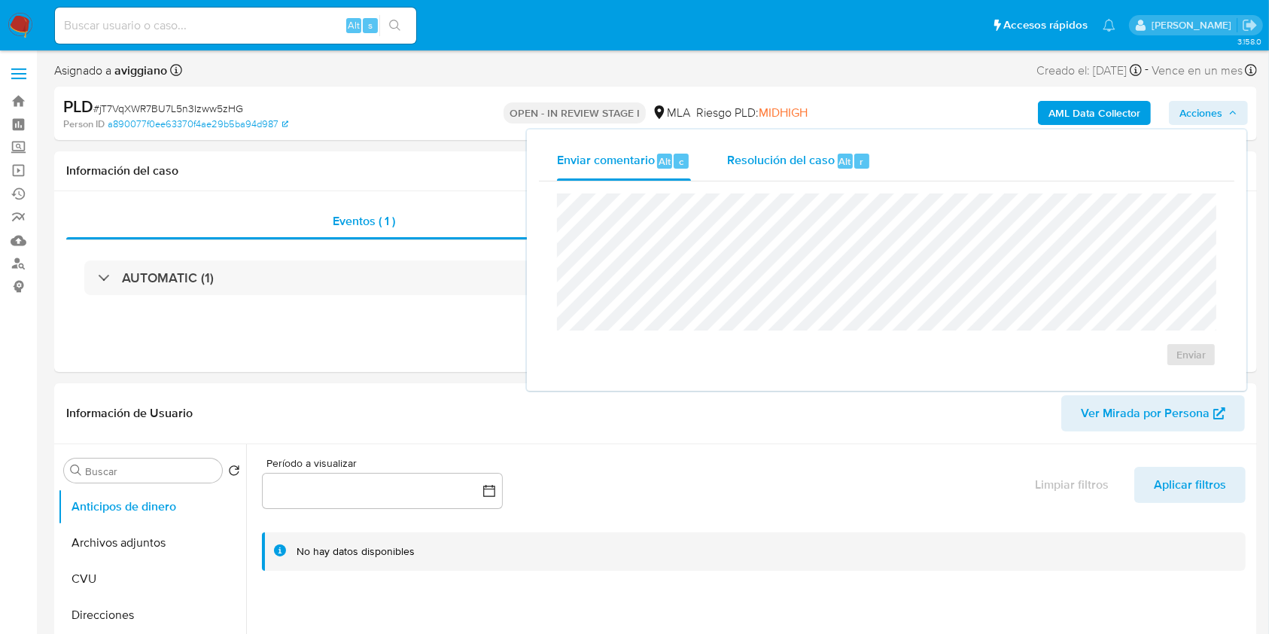
click at [877, 155] on button "Resolución del caso Alt r" at bounding box center [799, 161] width 180 height 39
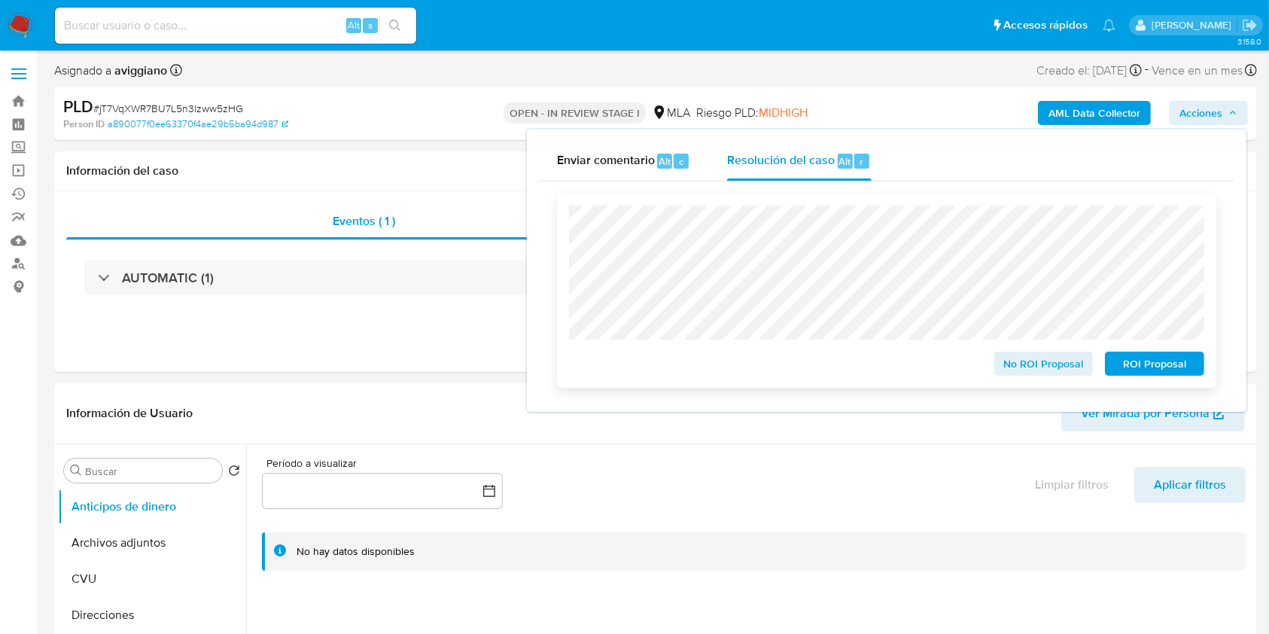
click at [1134, 364] on span "ROI Proposal" at bounding box center [1154, 363] width 78 height 21
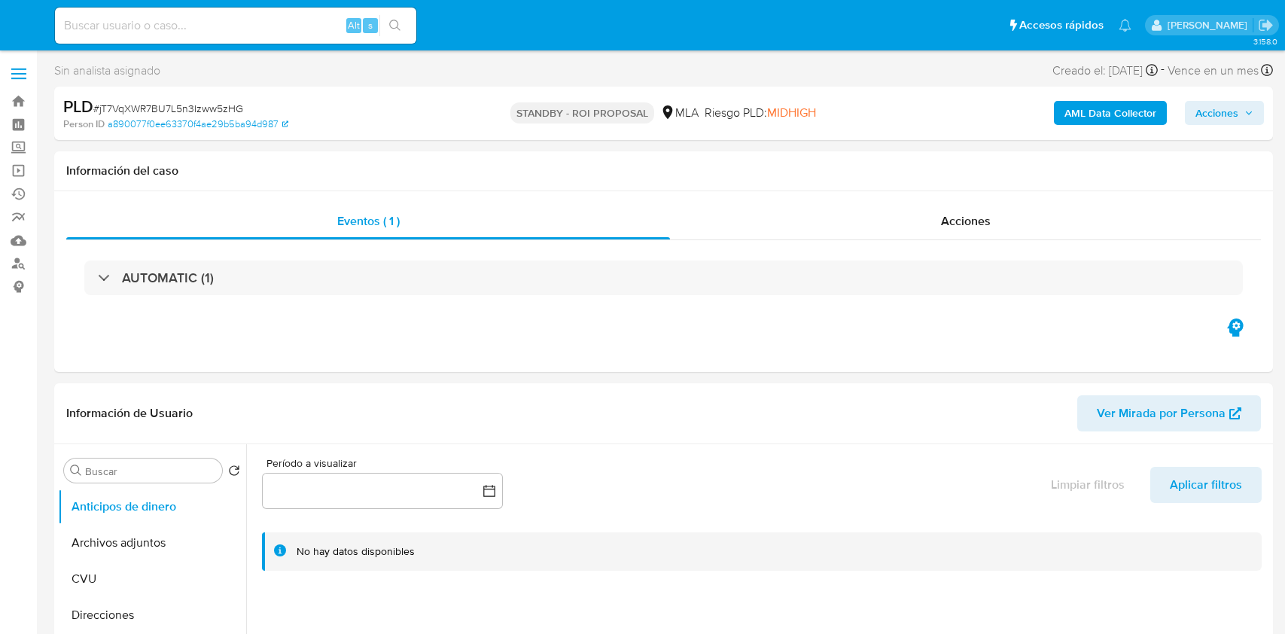
select select "10"
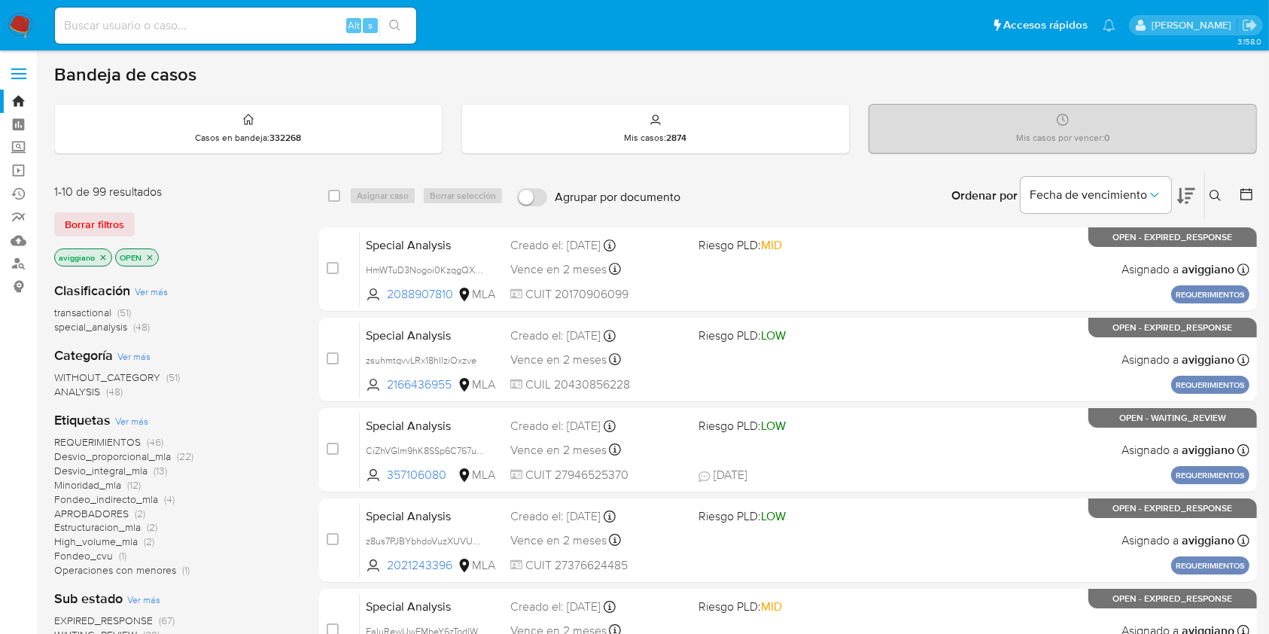
click at [99, 253] on icon "close-filter" at bounding box center [103, 257] width 9 height 9
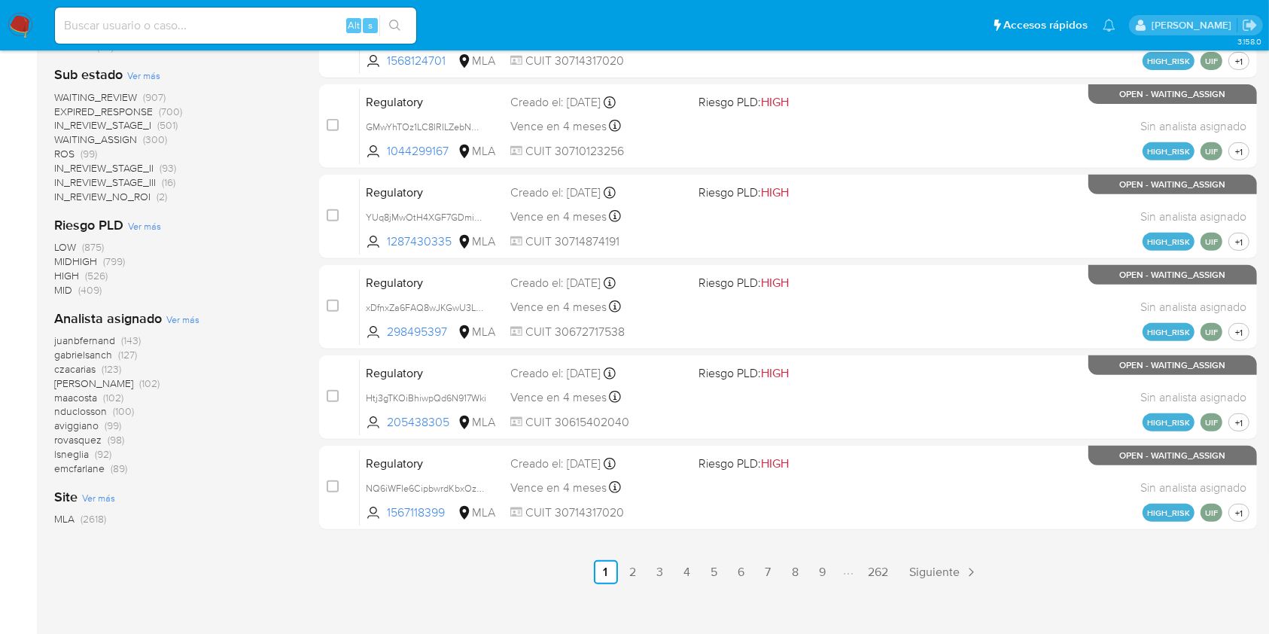
scroll to position [602, 0]
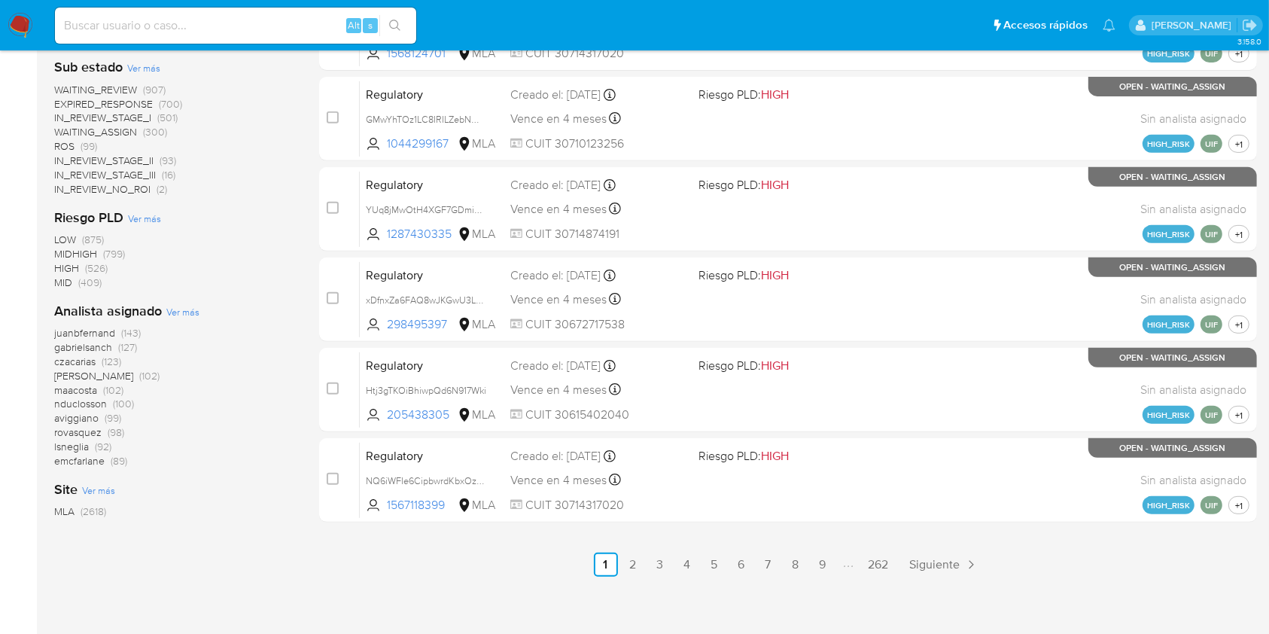
drag, startPoint x: 119, startPoint y: 11, endPoint x: 77, endPoint y: 29, distance: 45.9
paste input "NEJVDT7k9BuXvjyH0w05odGm"
type input "NEJVDT7k9BuXvjyH0w05odGm"
click at [403, 25] on button "search-icon" at bounding box center [394, 25] width 31 height 21
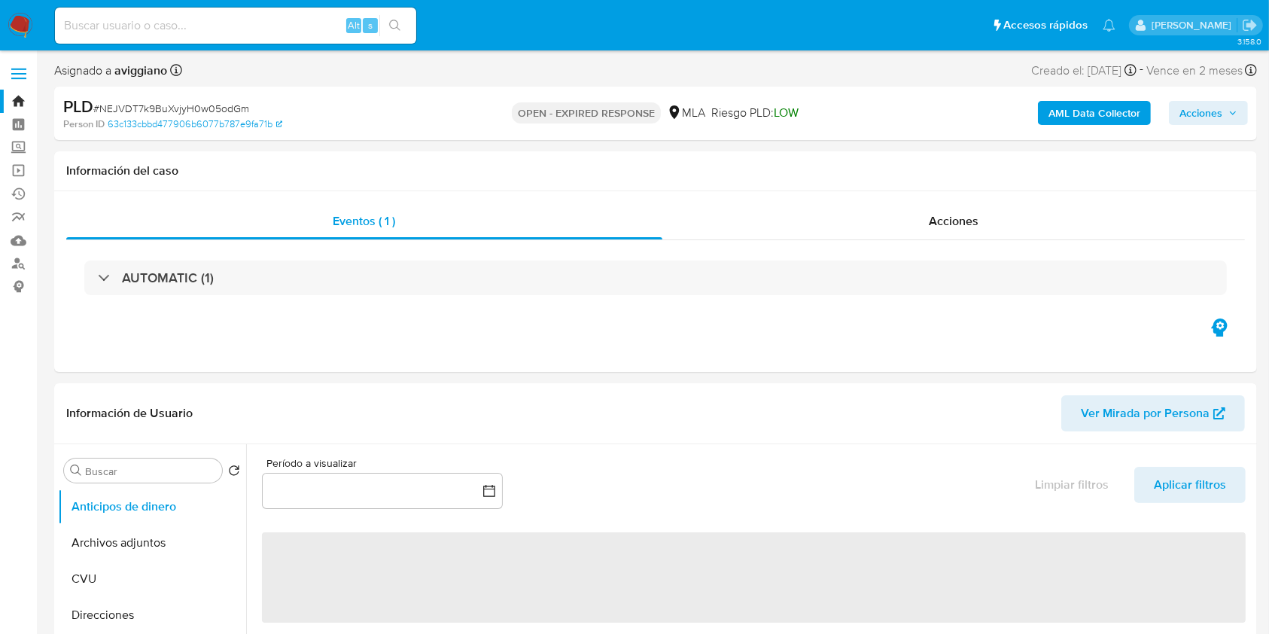
select select "10"
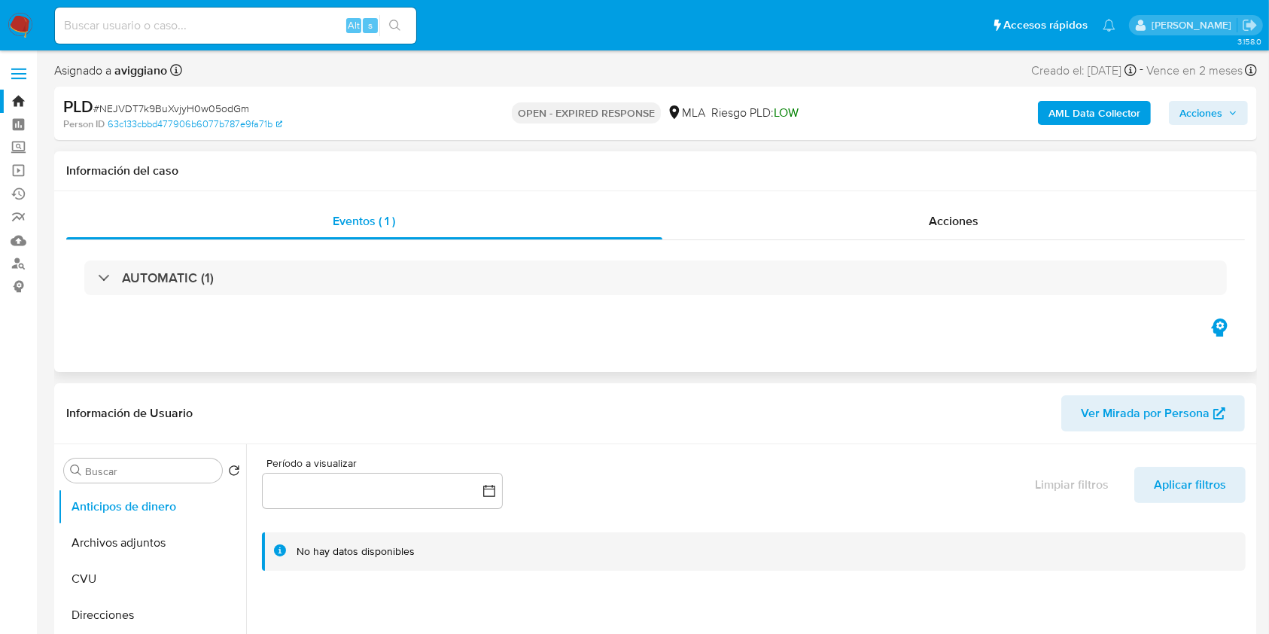
click at [948, 300] on div "AUTOMATIC (1)" at bounding box center [655, 277] width 1179 height 75
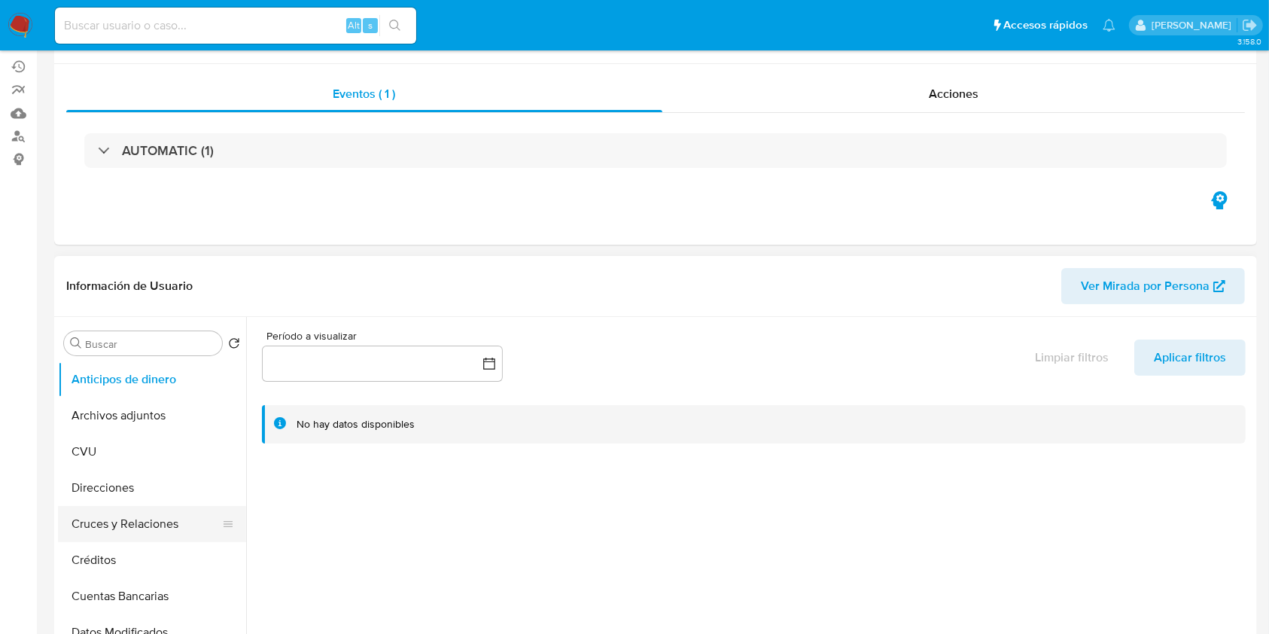
scroll to position [200, 0]
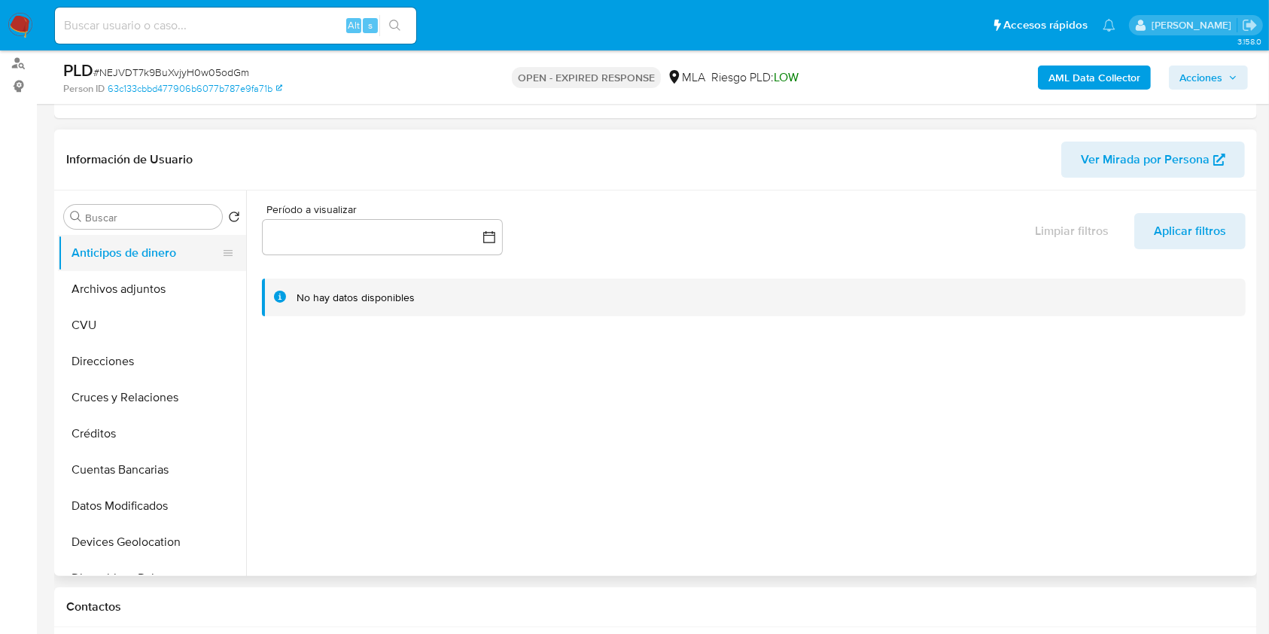
click at [108, 263] on button "Anticipos de dinero" at bounding box center [146, 253] width 176 height 36
click at [126, 291] on button "Archivos adjuntos" at bounding box center [146, 289] width 176 height 36
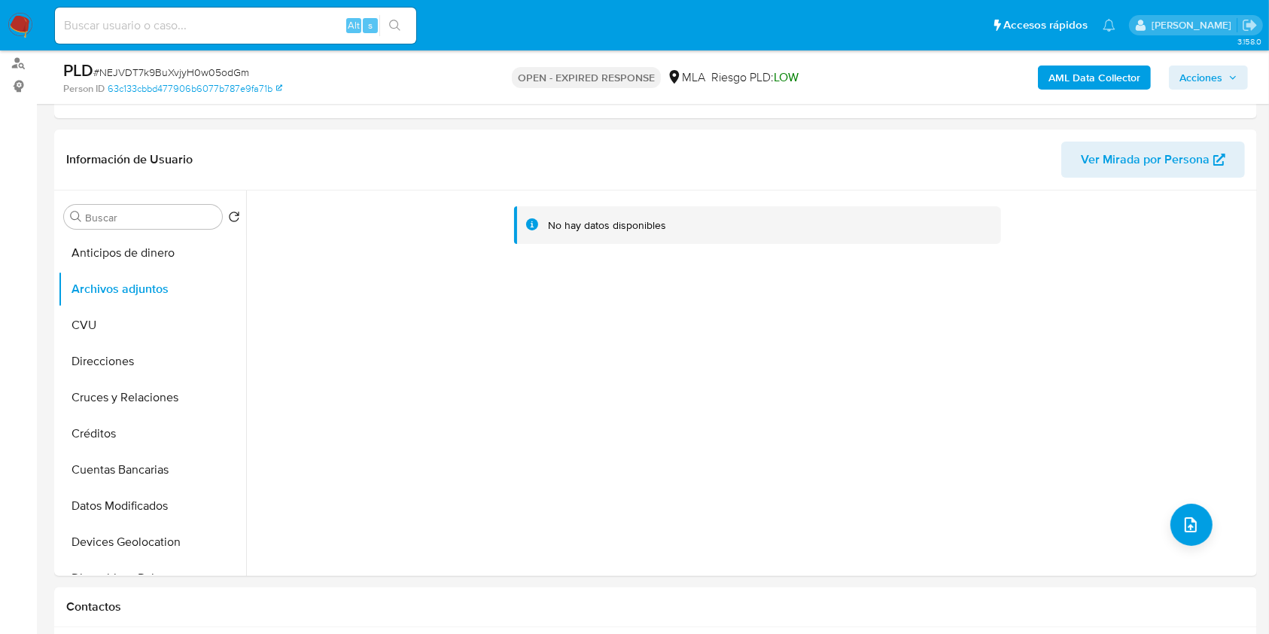
click at [1097, 71] on b "AML Data Collector" at bounding box center [1094, 77] width 92 height 24
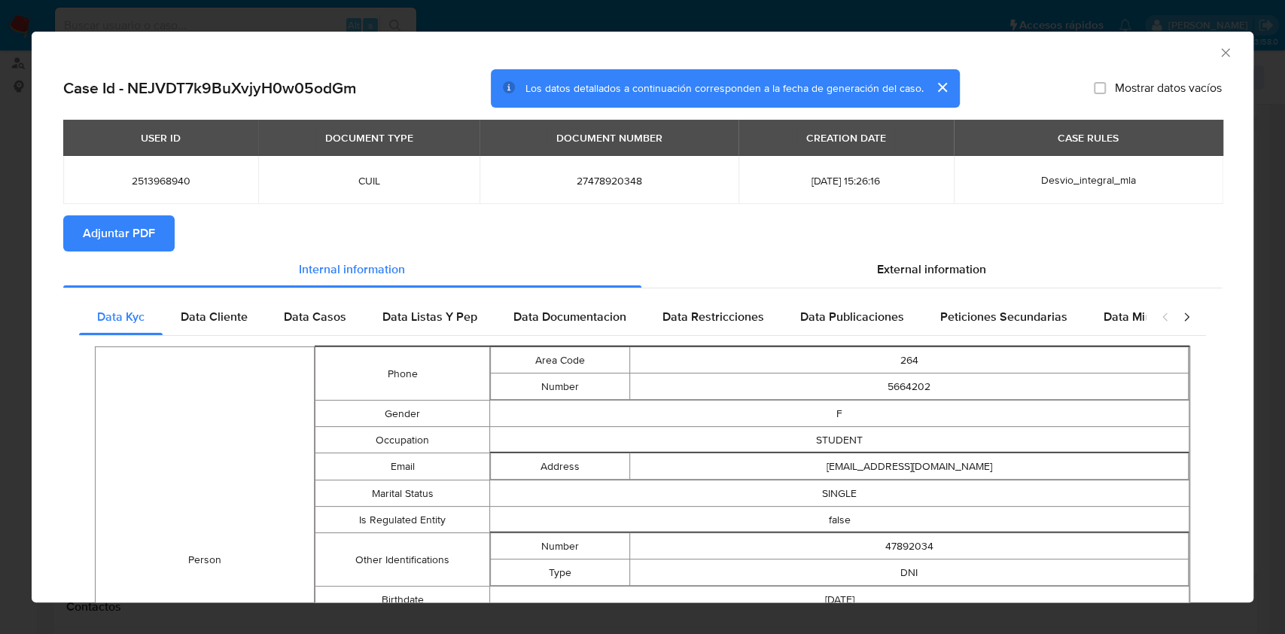
click at [81, 246] on button "Adjuntar PDF" at bounding box center [118, 233] width 111 height 36
click at [1218, 55] on icon "Cerrar ventana" at bounding box center [1225, 52] width 15 height 15
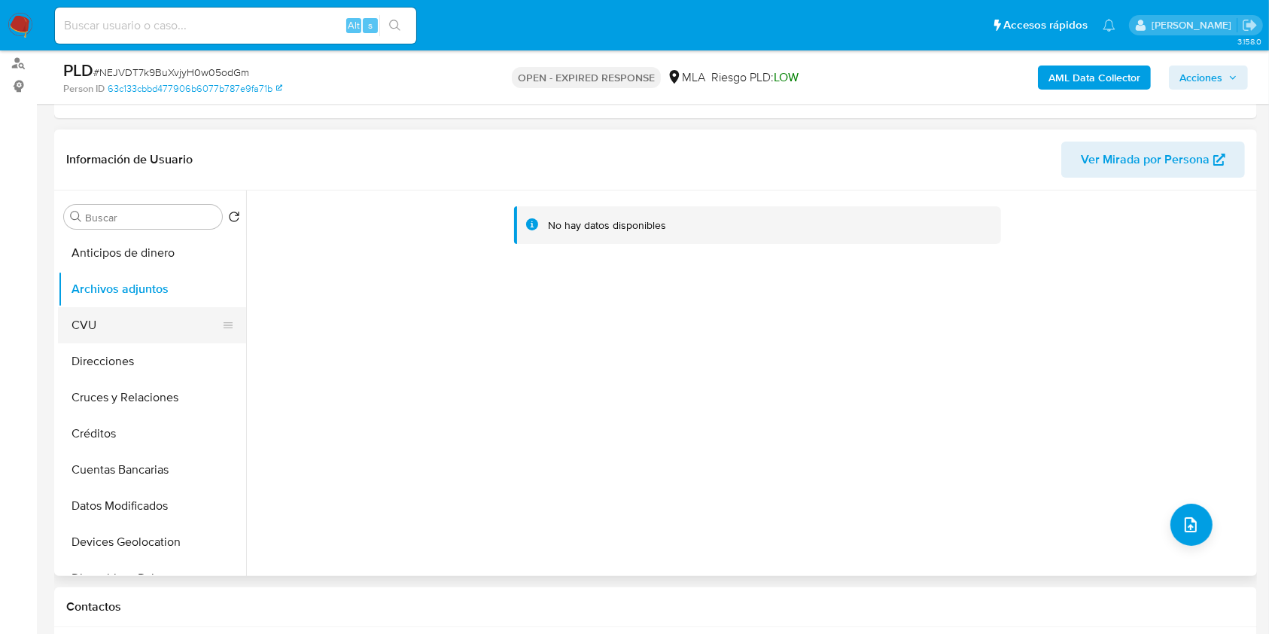
click at [107, 323] on button "CVU" at bounding box center [146, 325] width 176 height 36
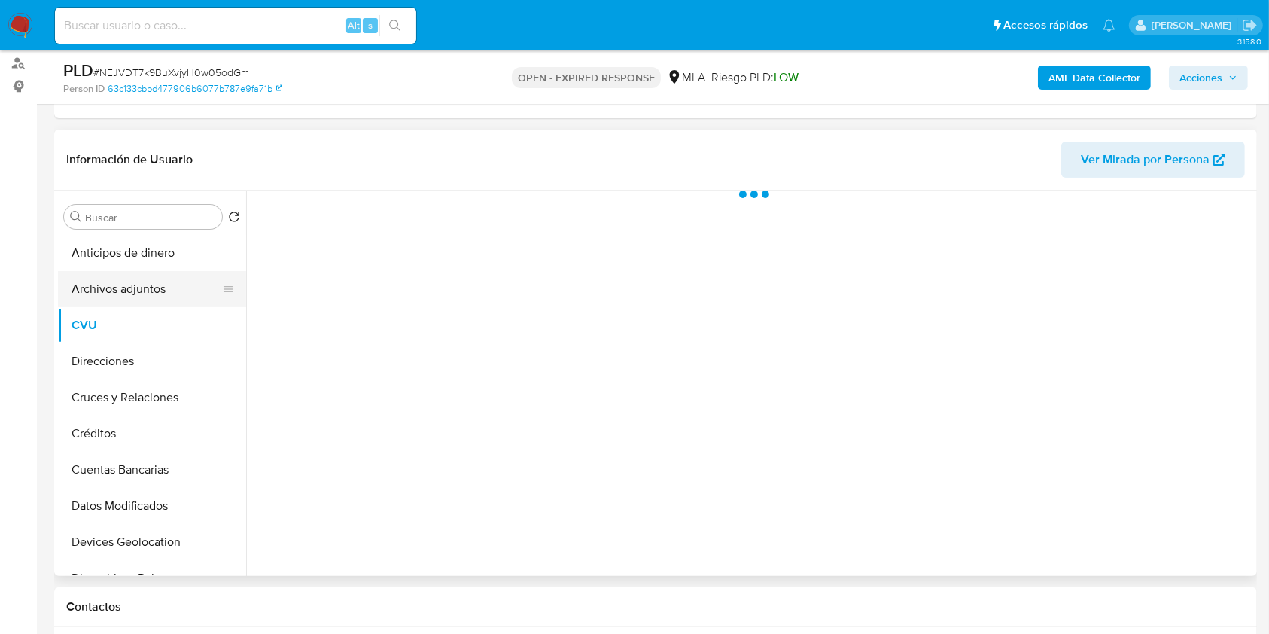
click at [118, 283] on button "Archivos adjuntos" at bounding box center [146, 289] width 176 height 36
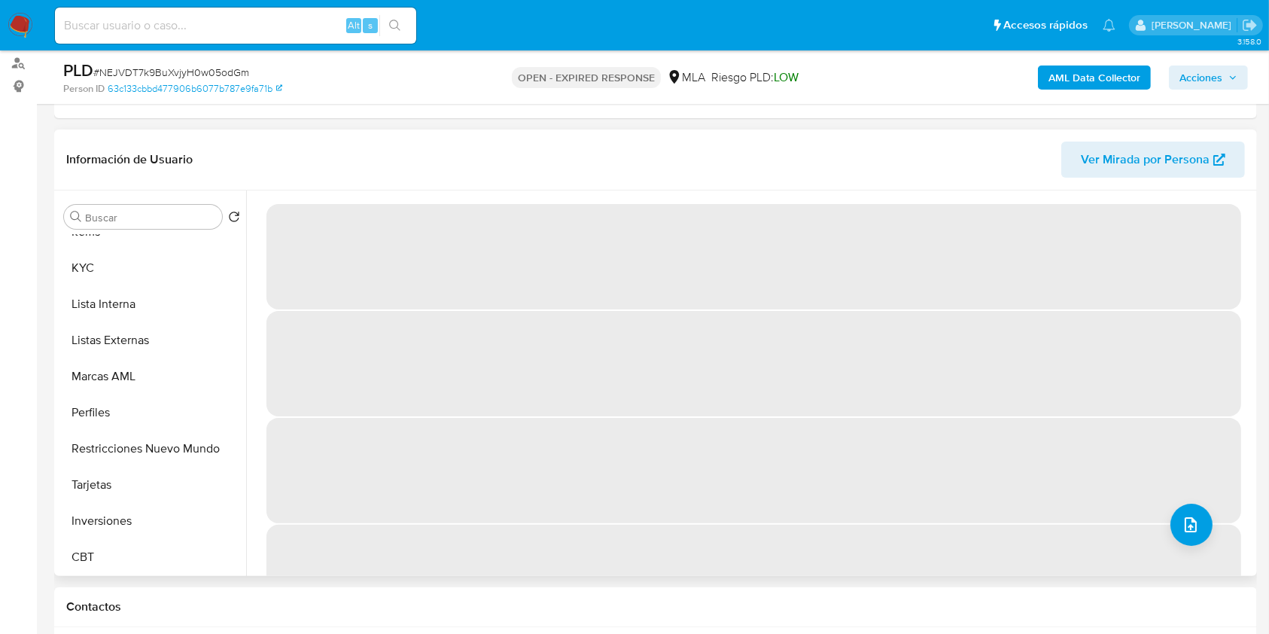
scroll to position [708, 0]
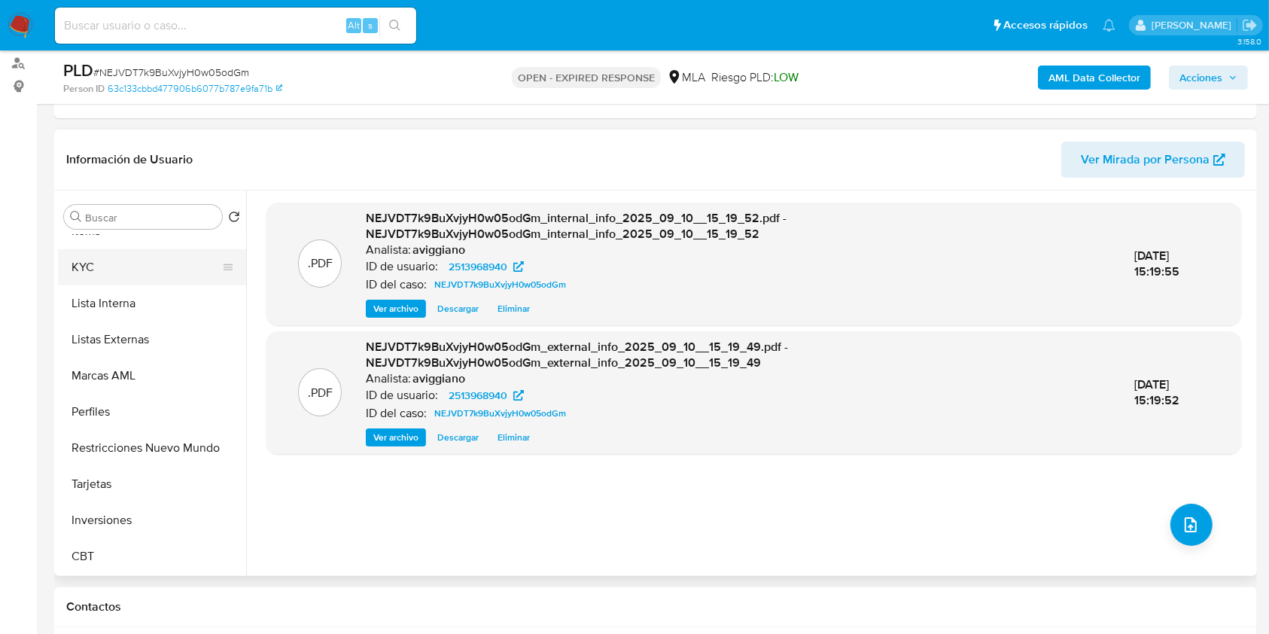
click at [112, 264] on button "KYC" at bounding box center [146, 267] width 176 height 36
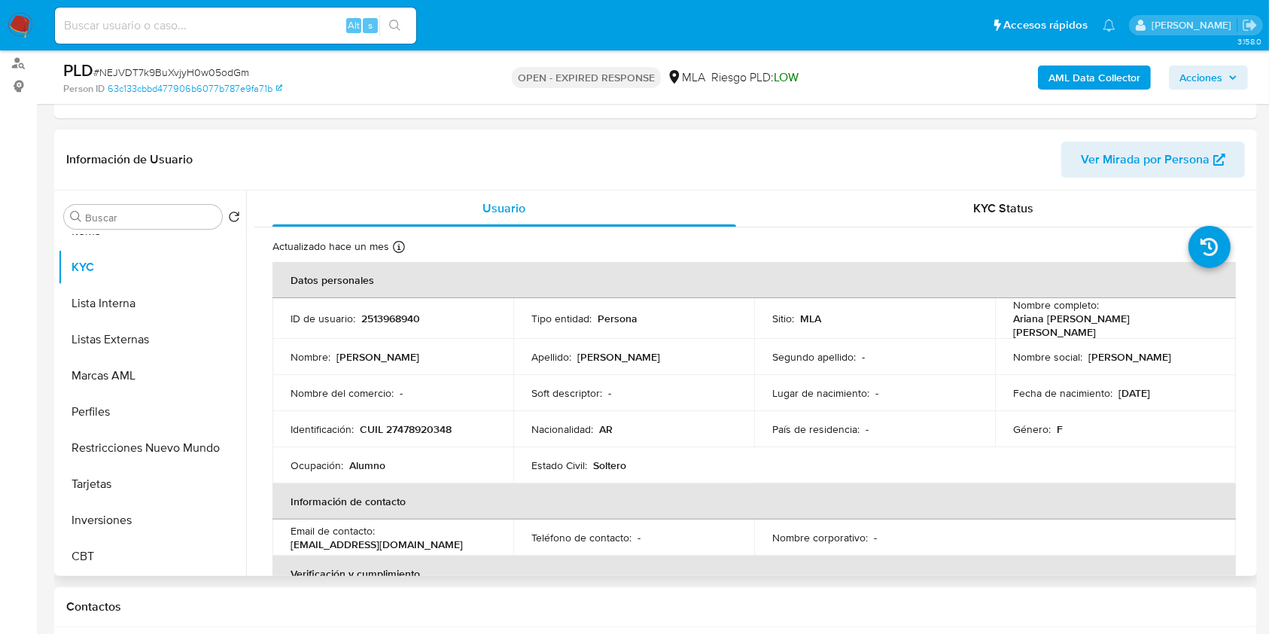
click at [397, 425] on p "CUIL 27478920348" at bounding box center [406, 429] width 92 height 14
copy p "27478920348"
click at [400, 314] on p "2513968940" at bounding box center [390, 319] width 59 height 14
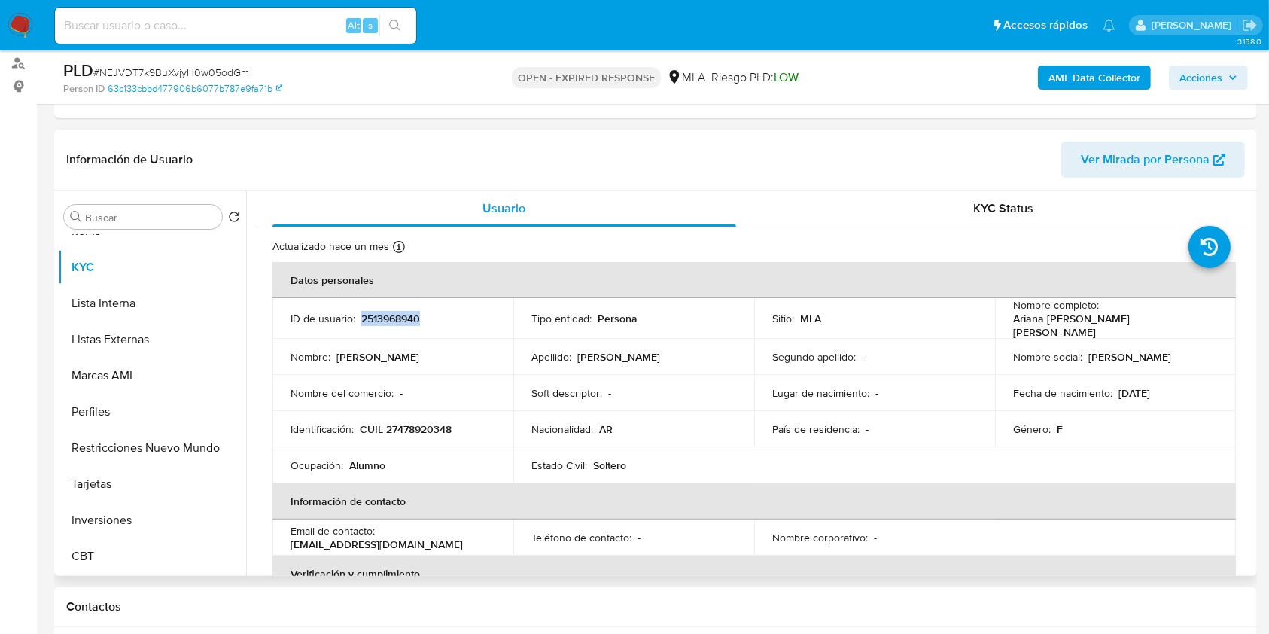
click at [400, 314] on p "2513968940" at bounding box center [390, 319] width 59 height 14
copy p "2513968940"
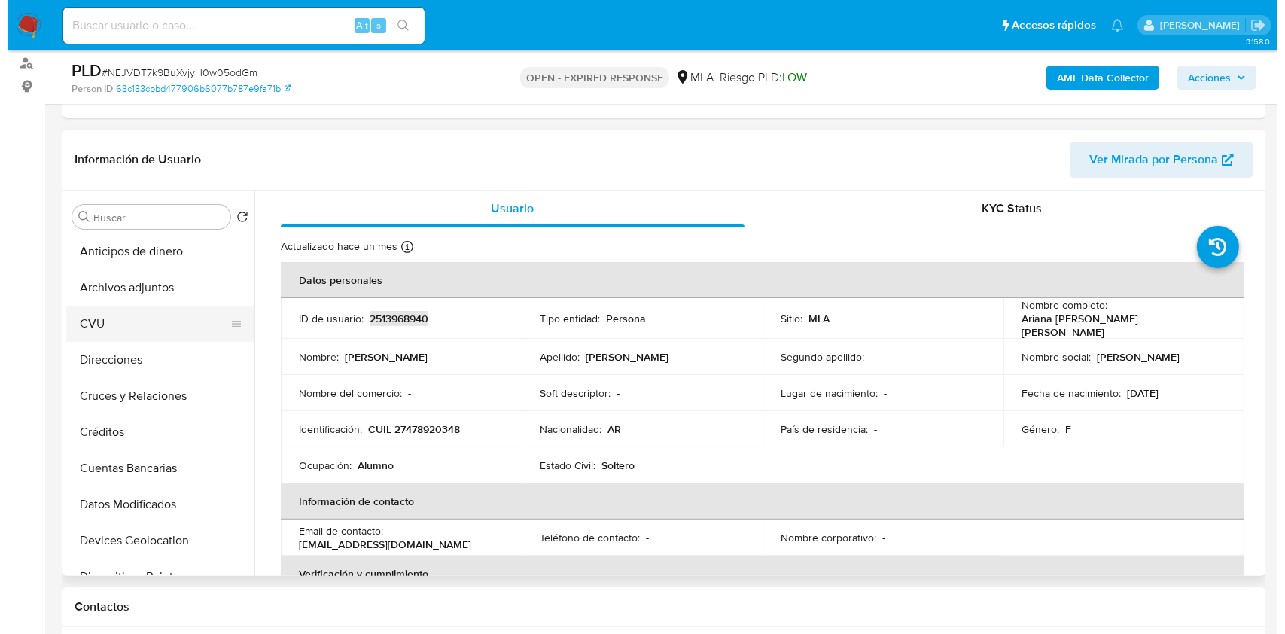
scroll to position [0, 0]
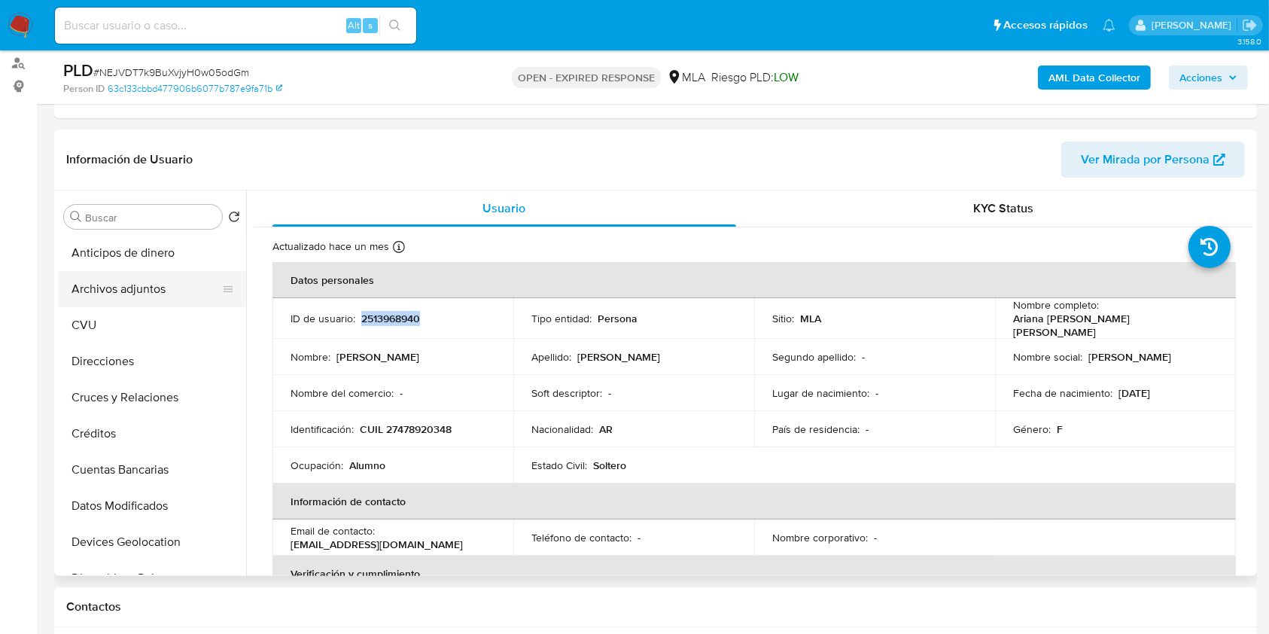
click at [110, 289] on button "Archivos adjuntos" at bounding box center [146, 289] width 176 height 36
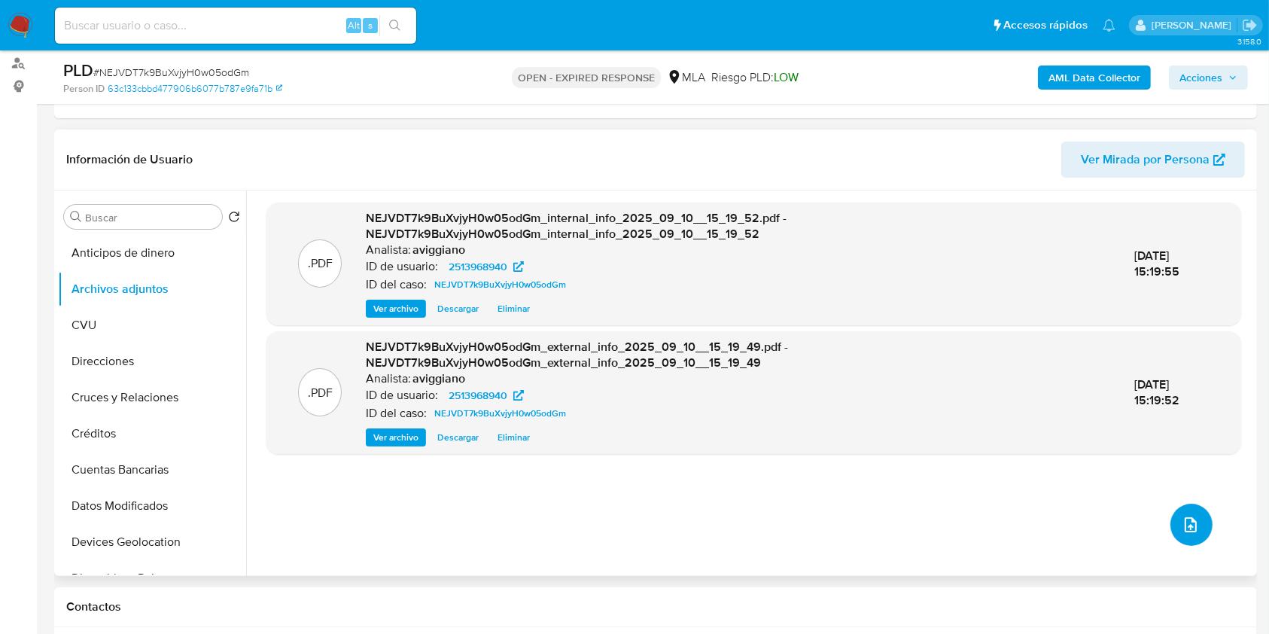
click at [1204, 529] on button "upload-file" at bounding box center [1191, 525] width 42 height 42
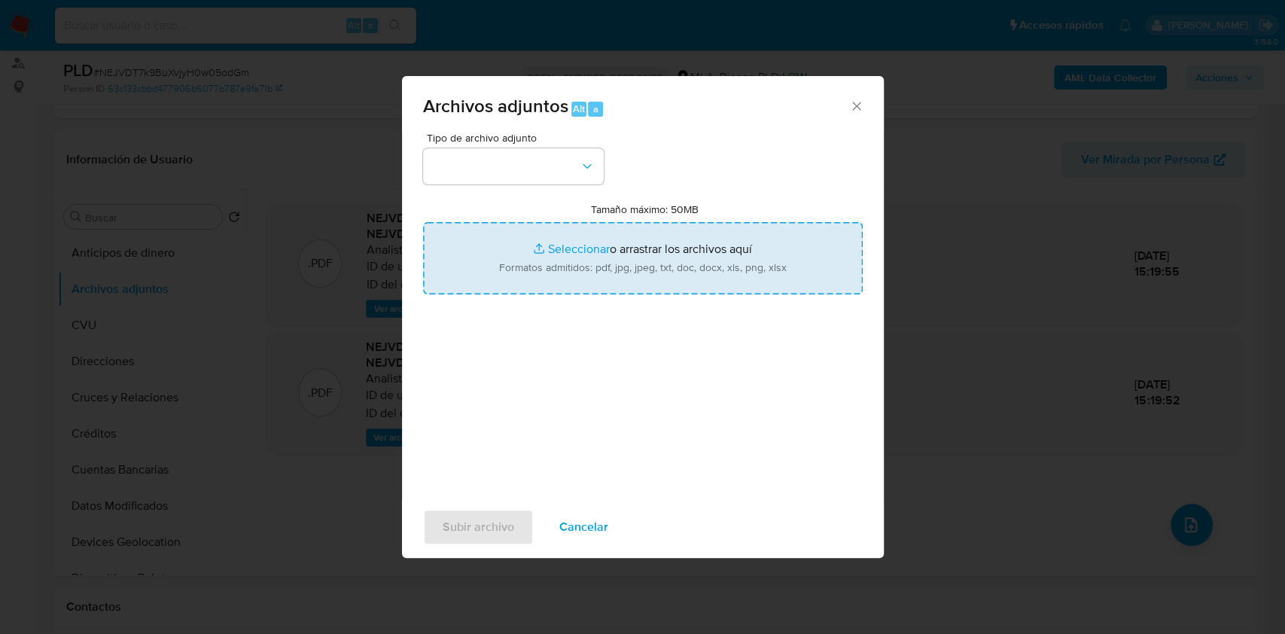
click at [806, 269] on input "Tamaño máximo: 50MB Seleccionar archivos" at bounding box center [643, 258] width 440 height 72
type input "C:\fakepath\Nosis - 2513968940.pdf"
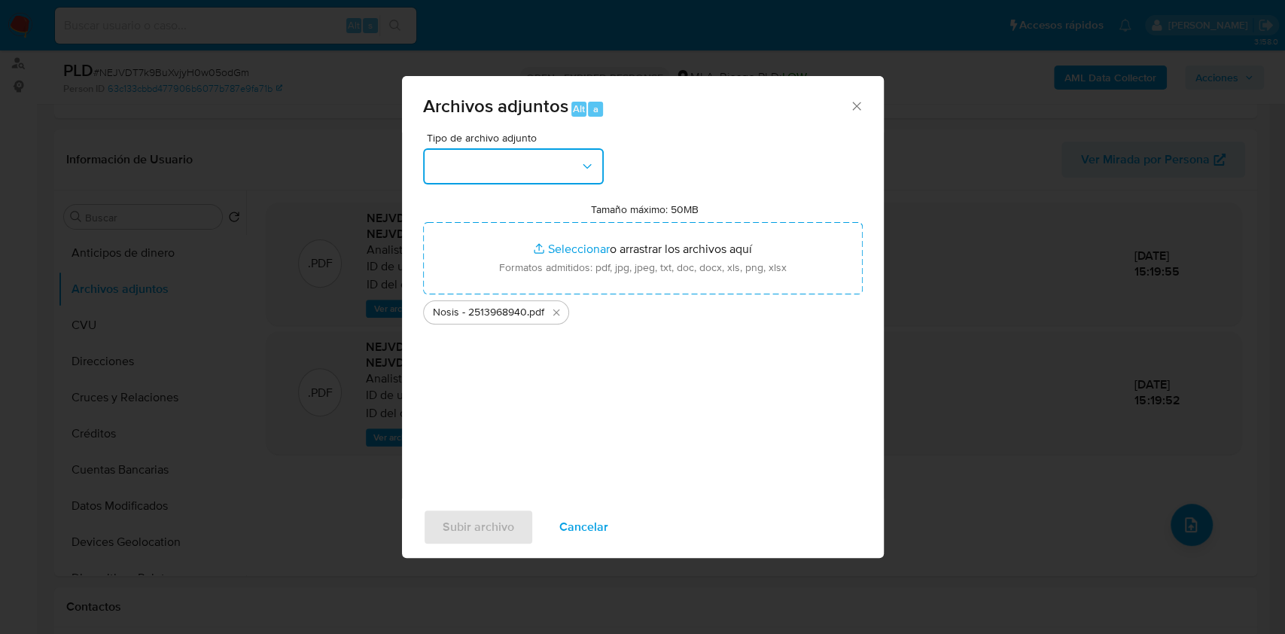
click at [555, 166] on button "button" at bounding box center [513, 166] width 181 height 36
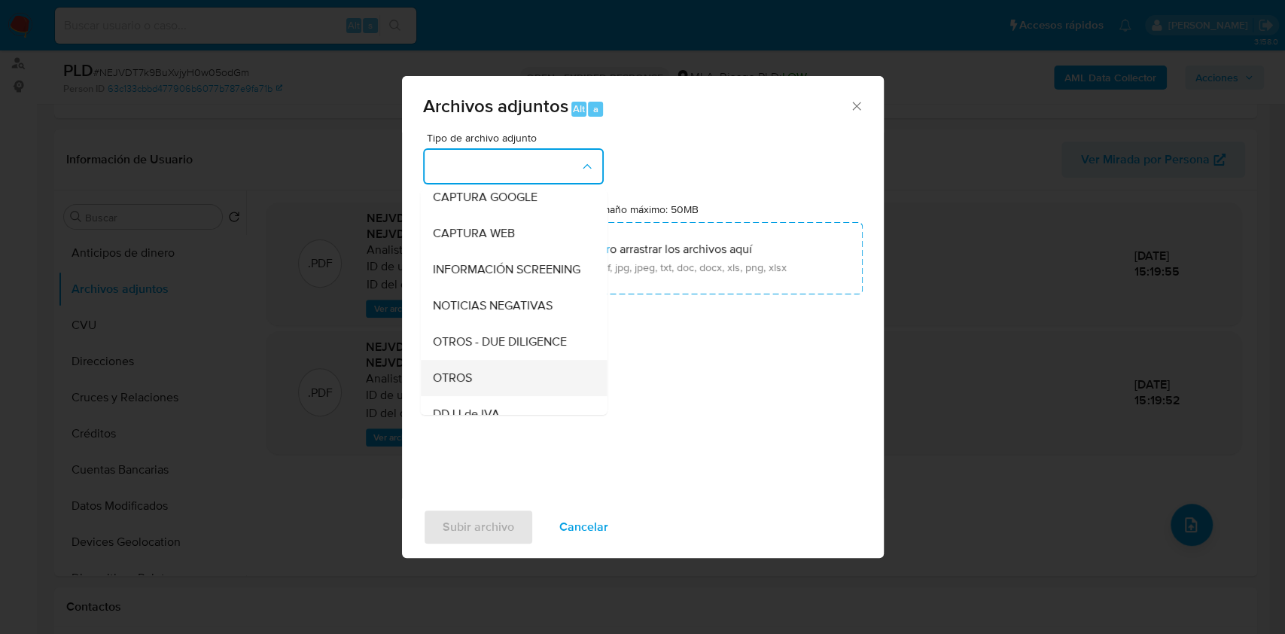
scroll to position [200, 0]
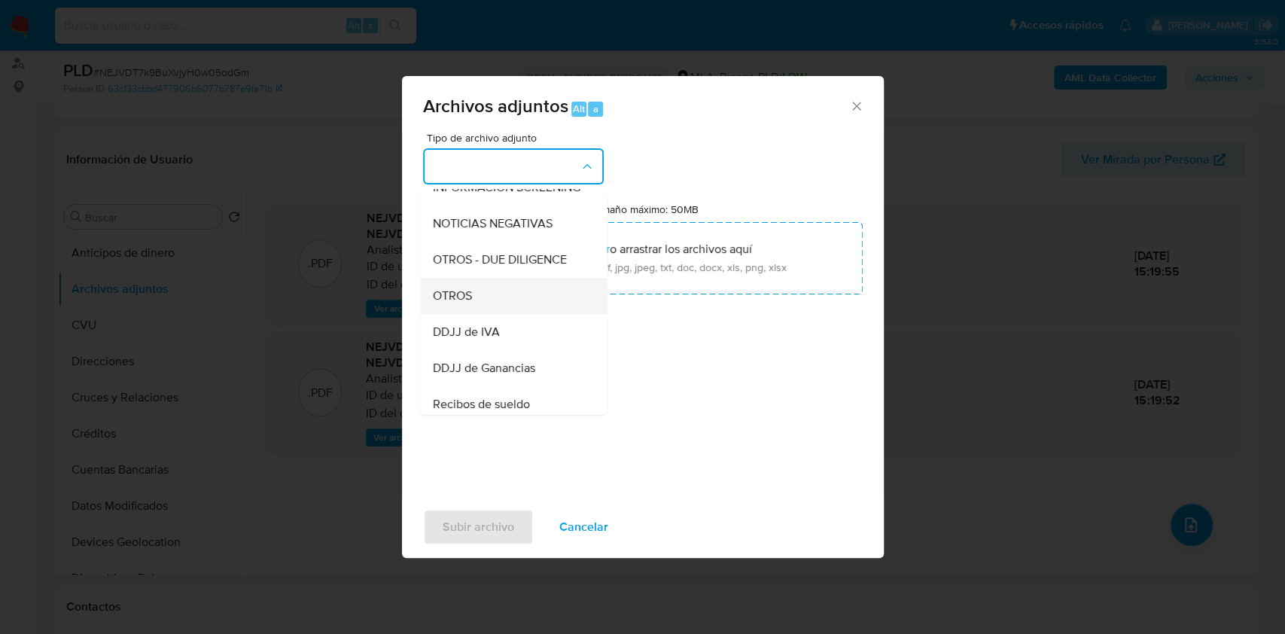
click at [498, 297] on div "OTROS" at bounding box center [509, 296] width 154 height 36
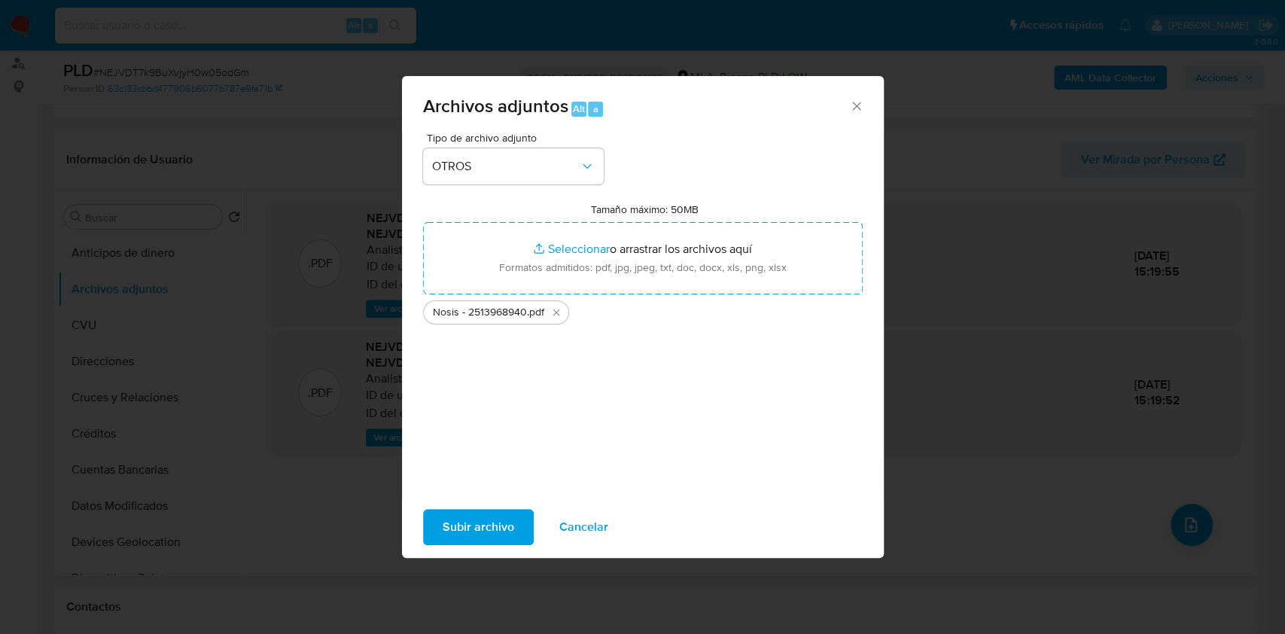
click at [458, 525] on span "Subir archivo" at bounding box center [479, 526] width 72 height 33
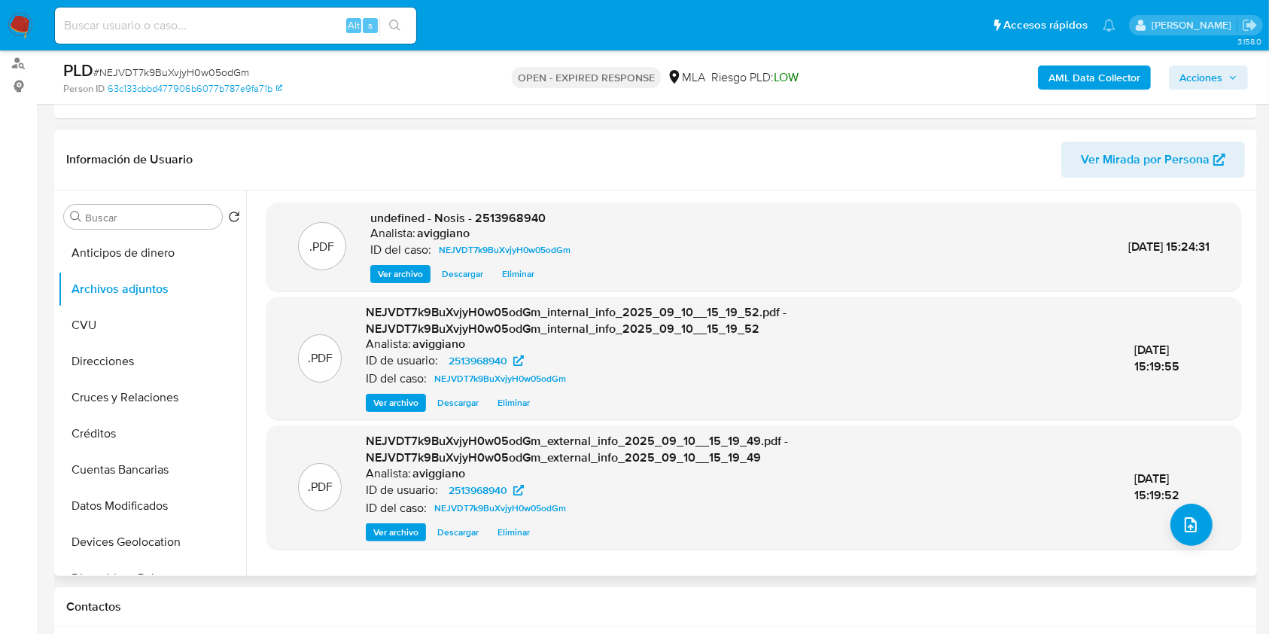
click at [521, 206] on div ".PDF undefined - Nosis - 2513968940 Analista: aviggiano ID del caso: NEJVDT7k9B…" at bounding box center [753, 246] width 975 height 89
click at [519, 207] on div ".PDF undefined - Nosis - 2513968940 Analista: aviggiano ID del caso: NEJVDT7k9B…" at bounding box center [753, 246] width 975 height 89
click at [527, 217] on span "undefined - Nosis - 2513968940" at bounding box center [457, 217] width 175 height 17
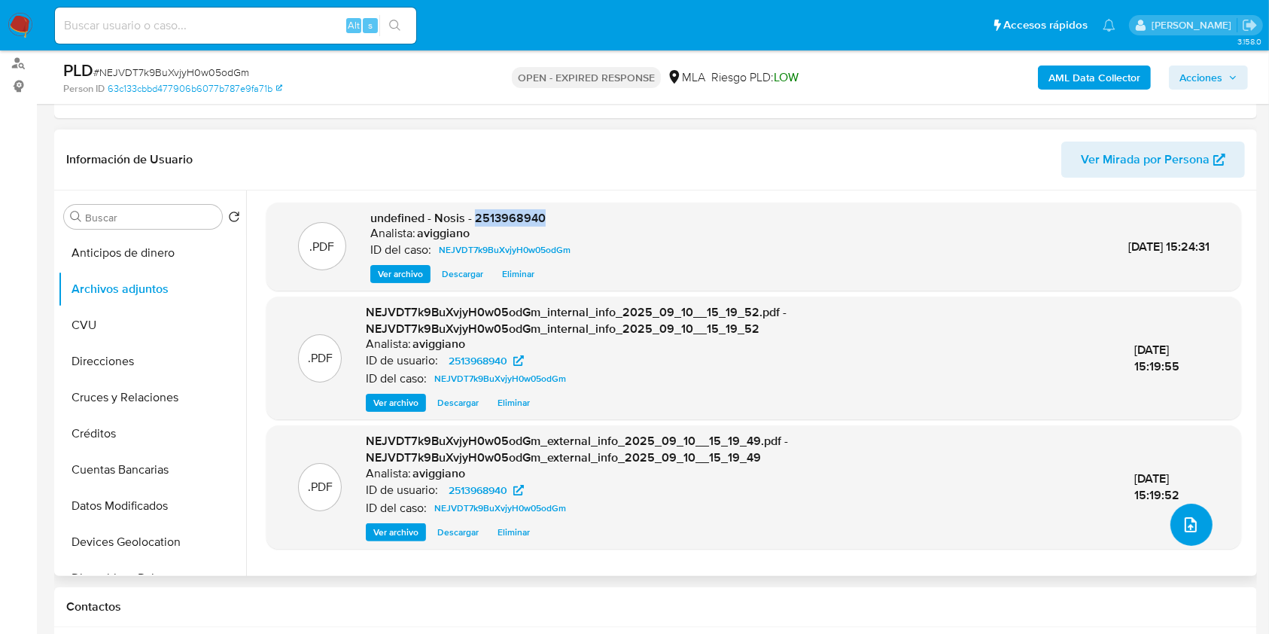
click at [1185, 521] on icon "upload-file" at bounding box center [1191, 524] width 12 height 15
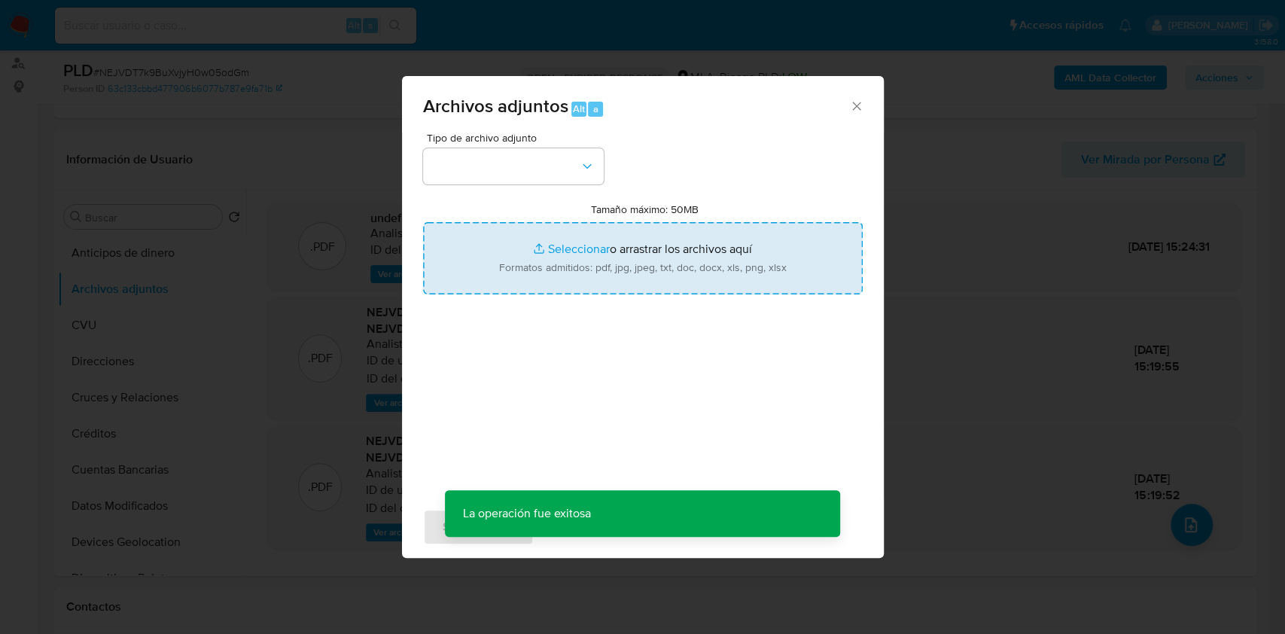
click at [654, 250] on input "Tamaño máximo: 50MB Seleccionar archivos" at bounding box center [643, 258] width 440 height 72
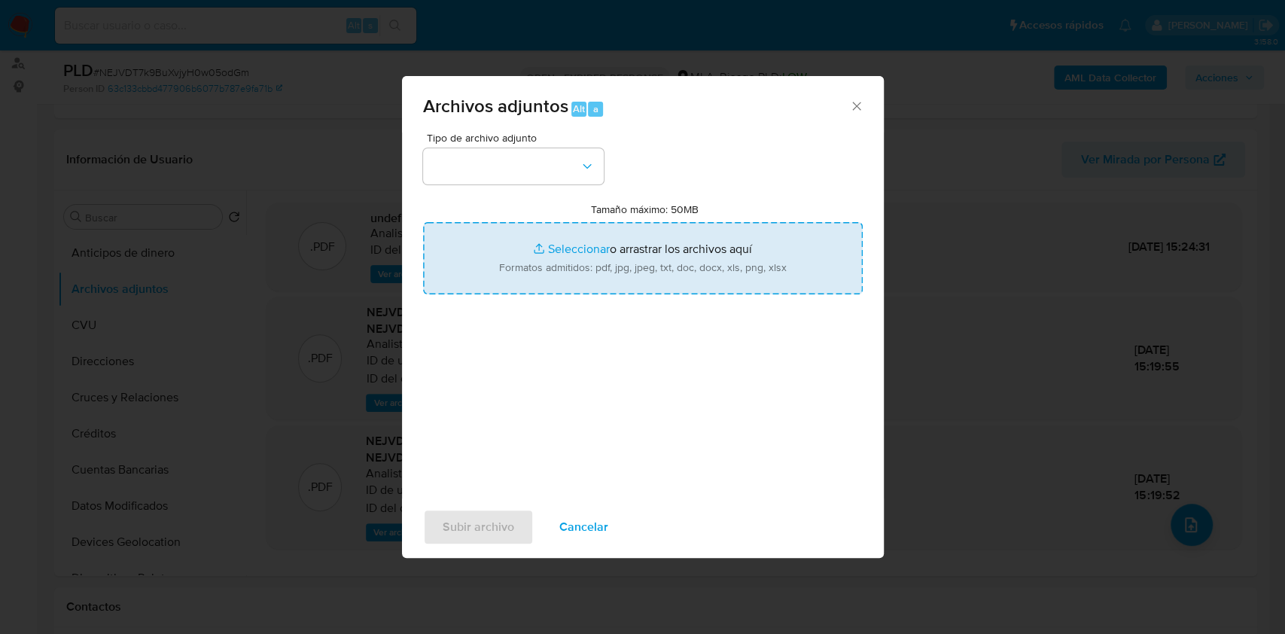
type input "C:\fakepath\Movimientos-Aladdin-v10_1 - 2513968940 - .xlsx"
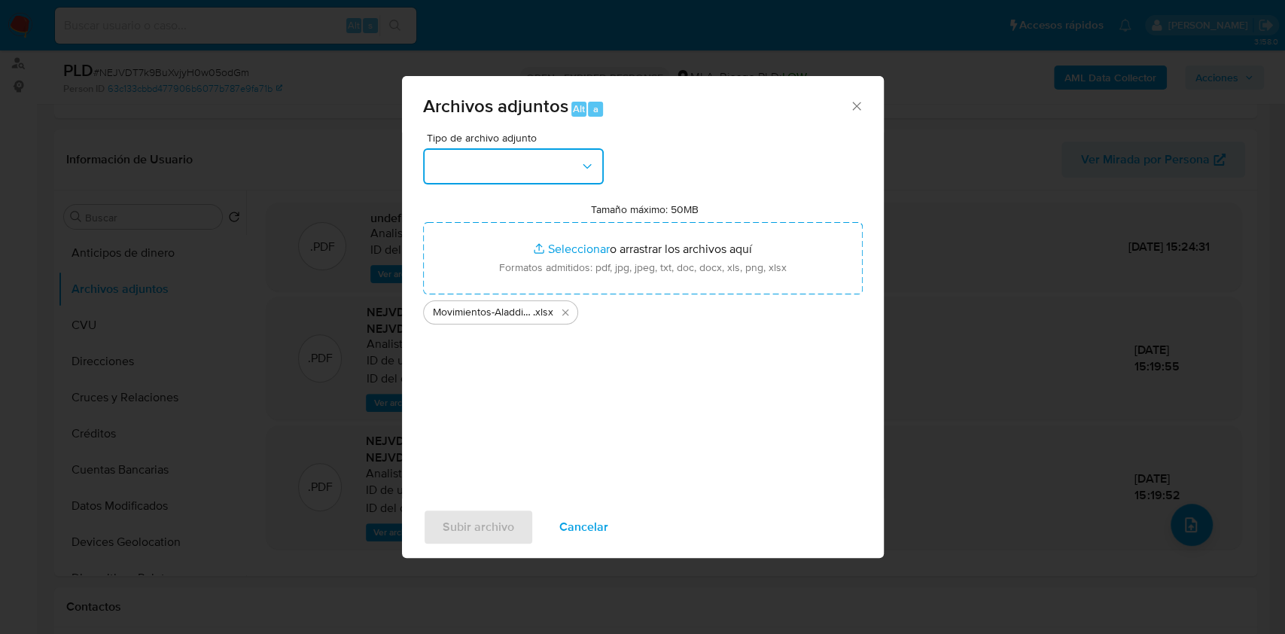
click at [482, 168] on button "button" at bounding box center [513, 166] width 181 height 36
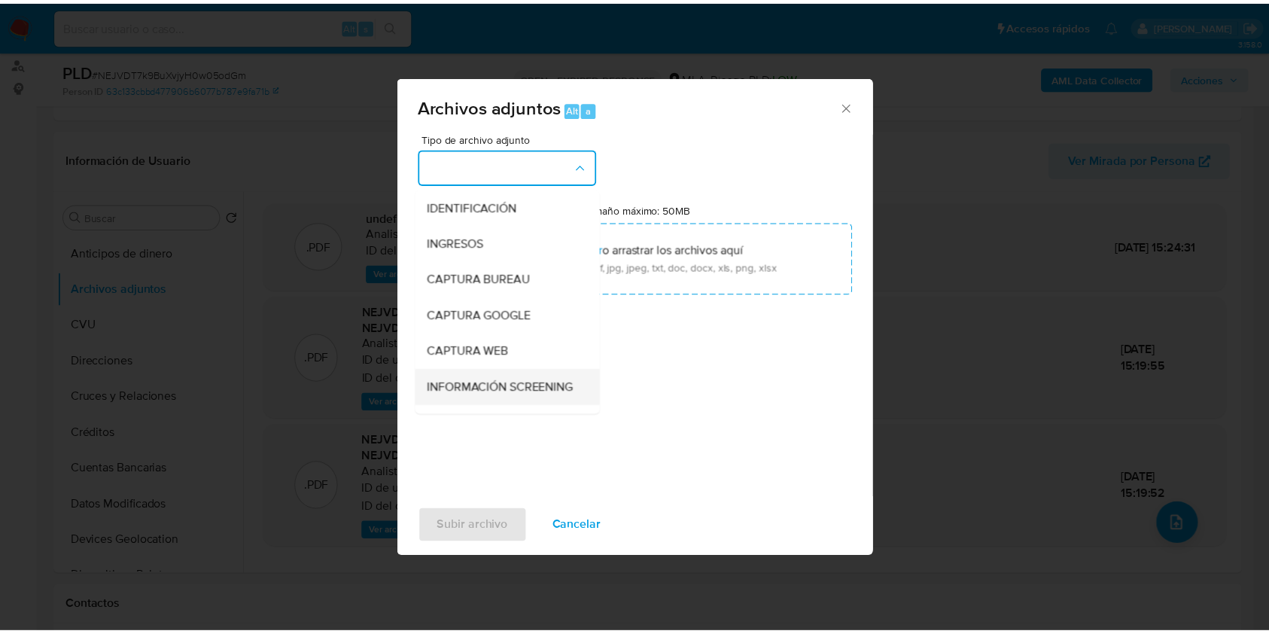
scroll to position [100, 0]
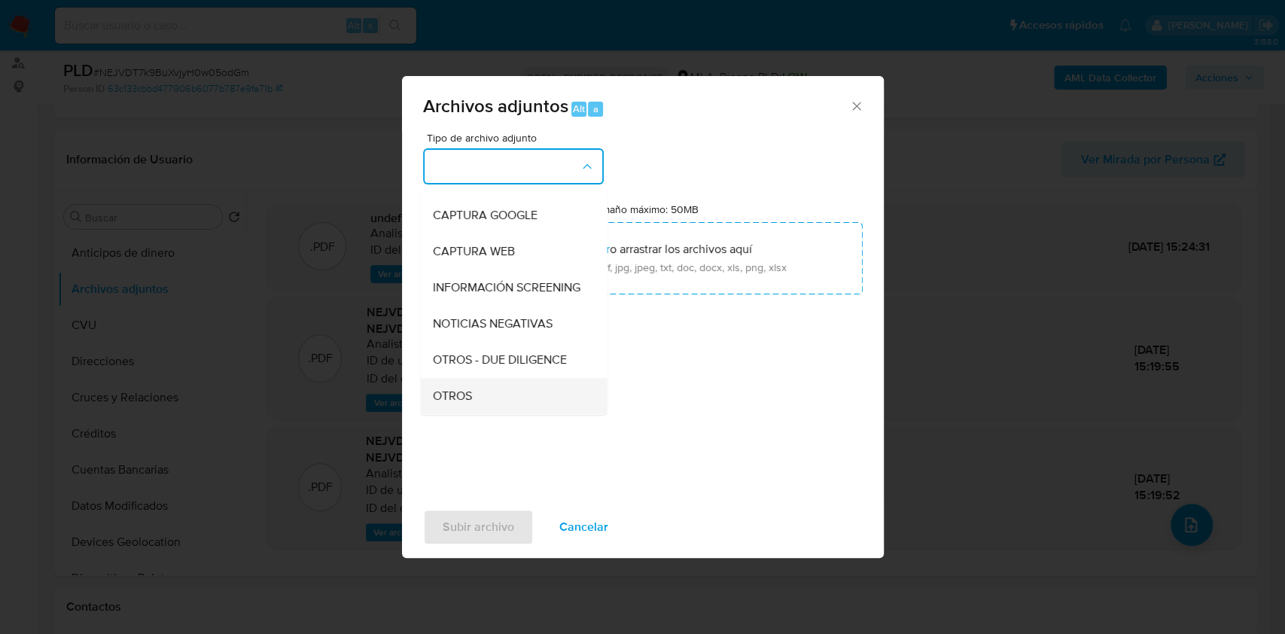
click at [428, 409] on li "OTROS" at bounding box center [513, 396] width 187 height 36
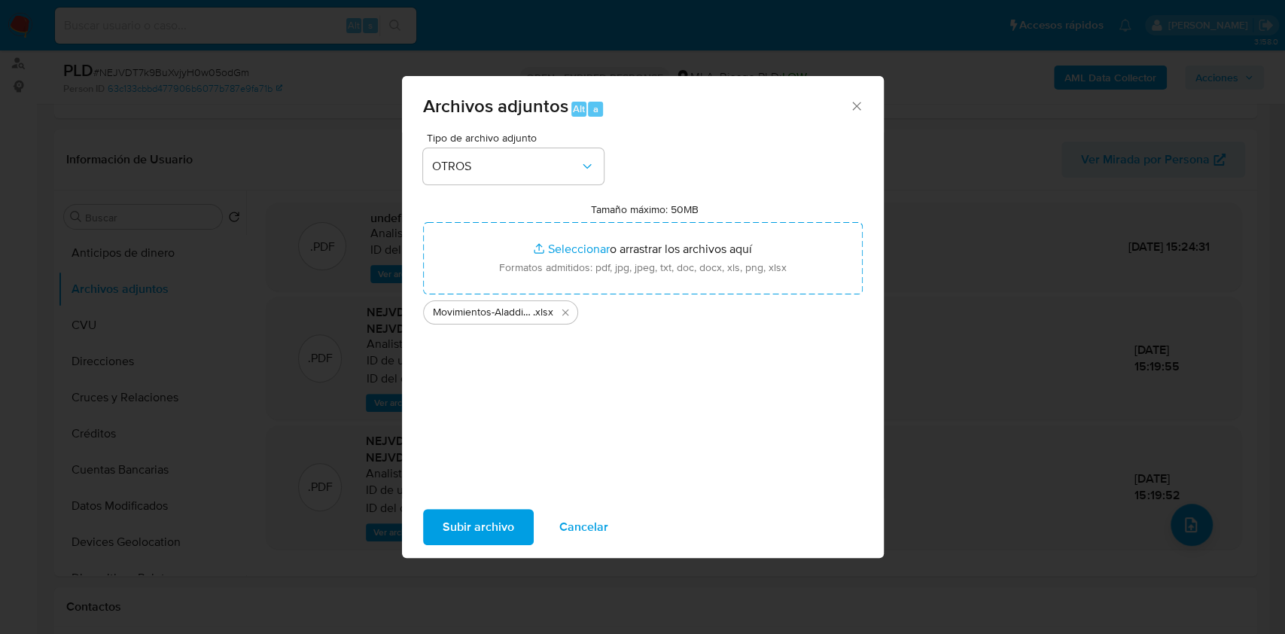
click at [444, 515] on span "Subir archivo" at bounding box center [479, 526] width 72 height 33
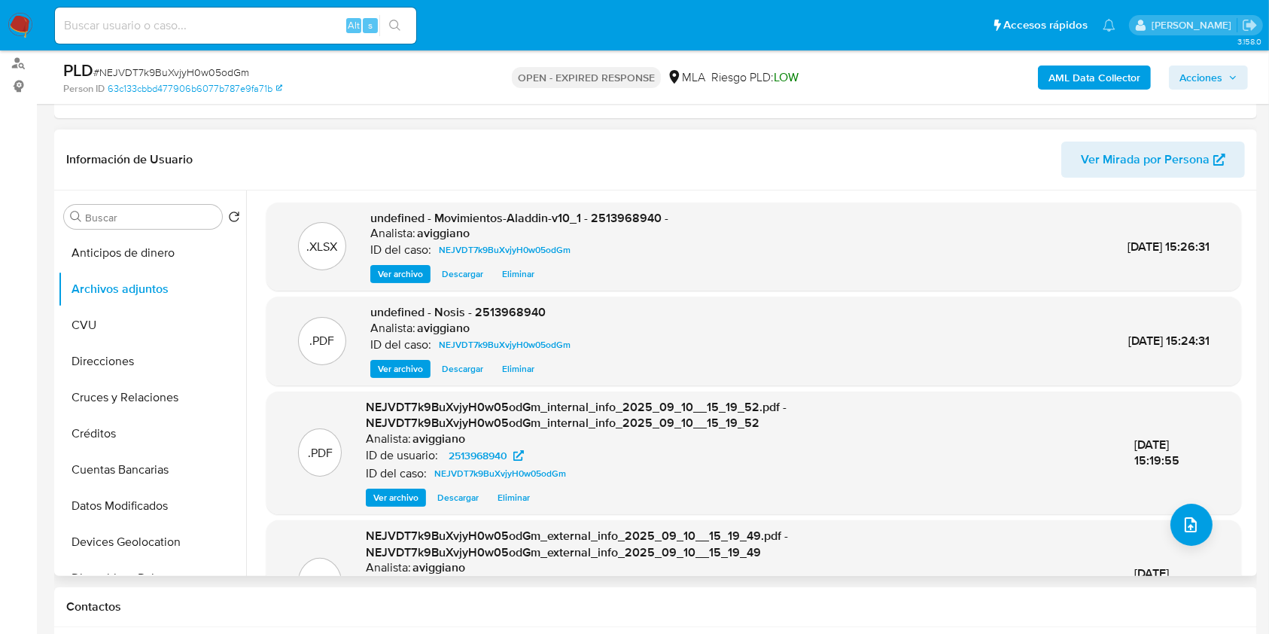
click at [647, 202] on div ".XLSX undefined - Movimientos-Aladdin-v10_1 - 2513968940 - Analista: aviggiano …" at bounding box center [753, 246] width 975 height 89
click at [638, 217] on span "undefined - Movimientos-Aladdin-v10_1 - 2513968940 -" at bounding box center [519, 217] width 298 height 17
copy span "2513968940"
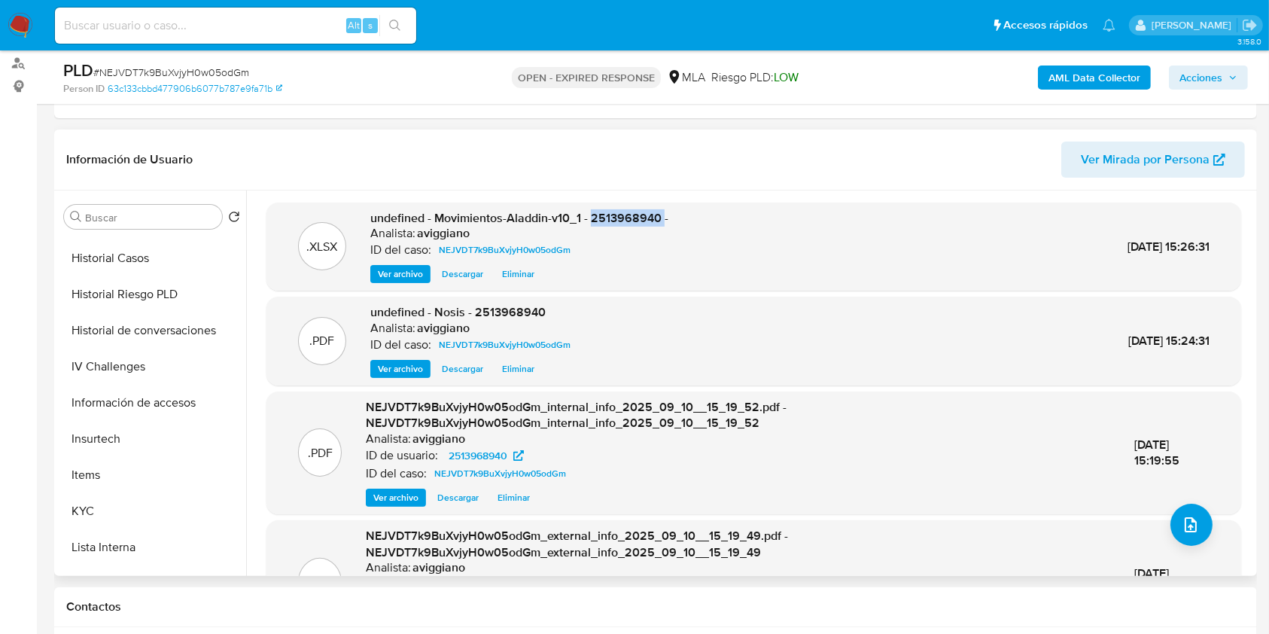
scroll to position [702, 0]
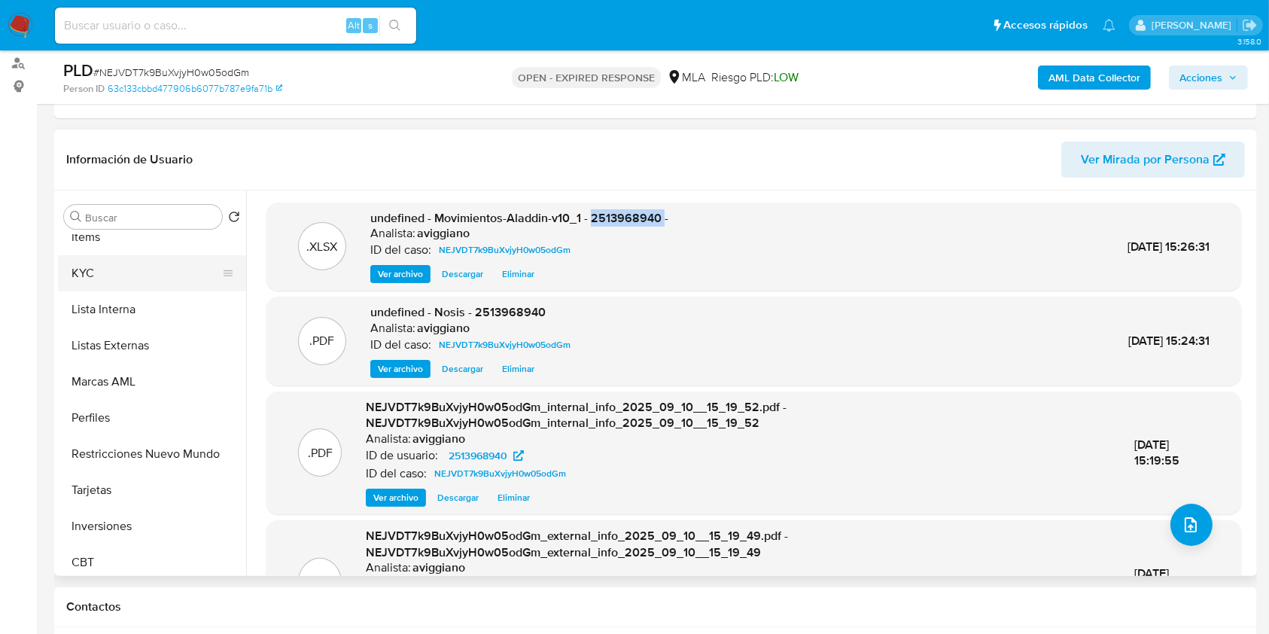
click at [93, 282] on button "KYC" at bounding box center [146, 273] width 176 height 36
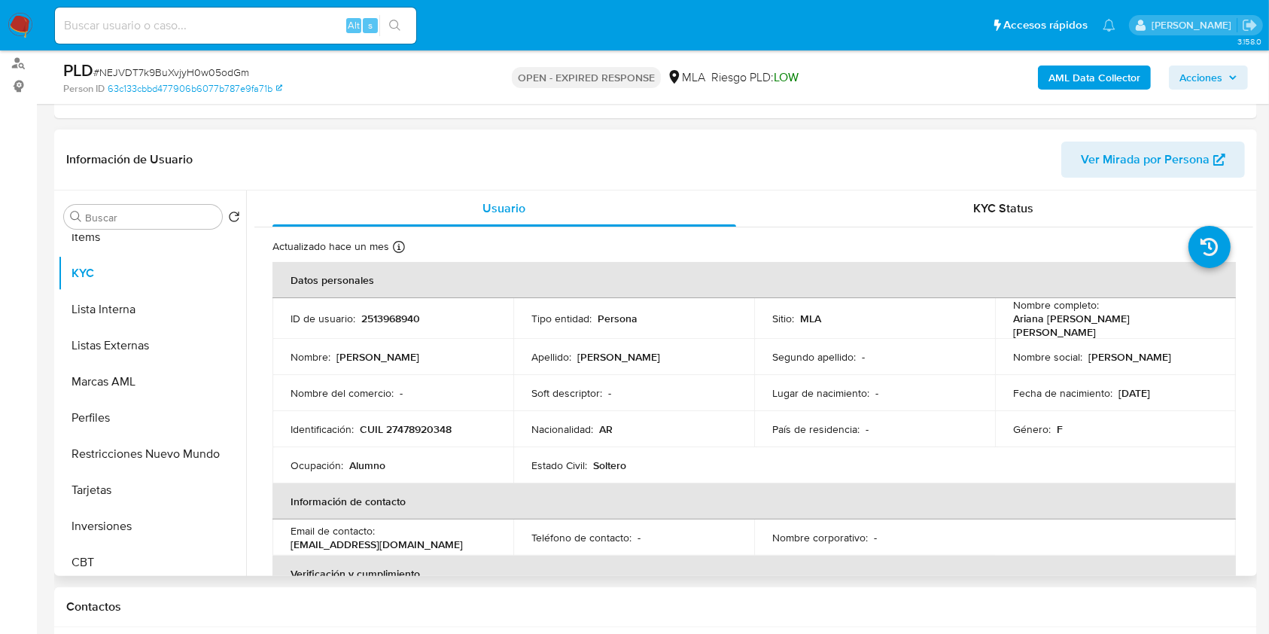
click at [422, 422] on p "CUIL 27478920348" at bounding box center [406, 429] width 92 height 14
click at [423, 422] on p "CUIL 27478920348" at bounding box center [406, 429] width 92 height 14
click at [455, 411] on td "Identificación : CUIL 27478920348" at bounding box center [392, 429] width 241 height 36
click at [436, 422] on p "CUIL 27478920348" at bounding box center [406, 429] width 92 height 14
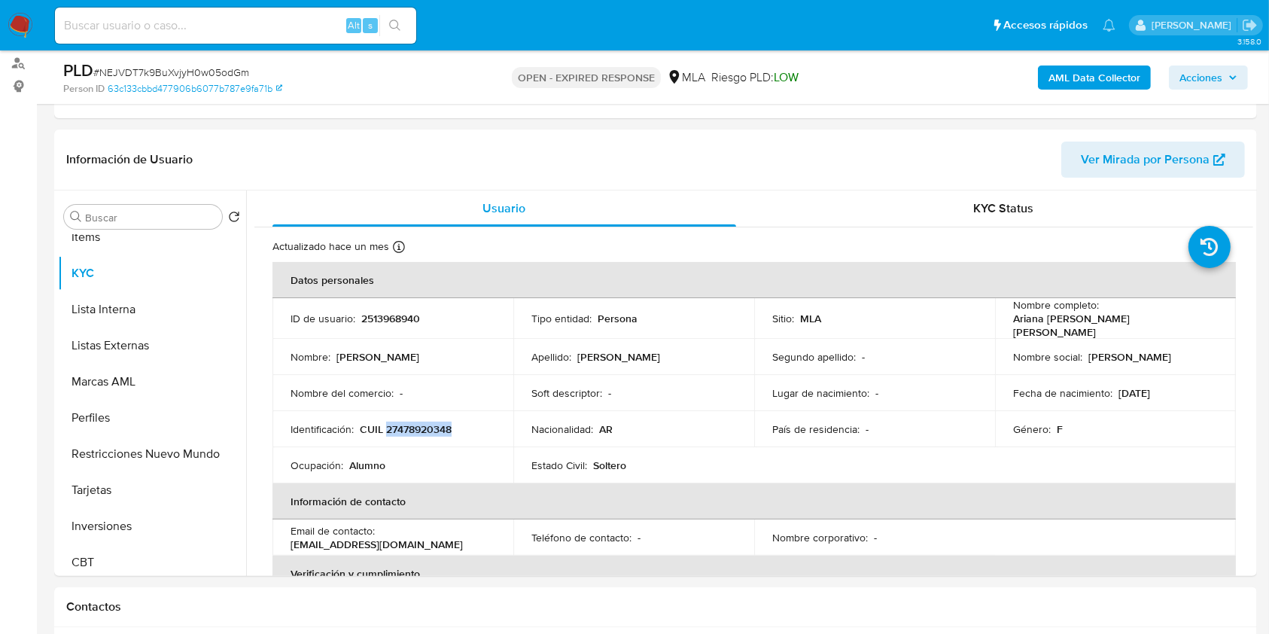
copy p "27478920348"
drag, startPoint x: 1010, startPoint y: 327, endPoint x: 1144, endPoint y: 320, distance: 134.1
click at [1144, 320] on p "[PERSON_NAME]" at bounding box center [1112, 325] width 199 height 27
copy p "[PERSON_NAME]"
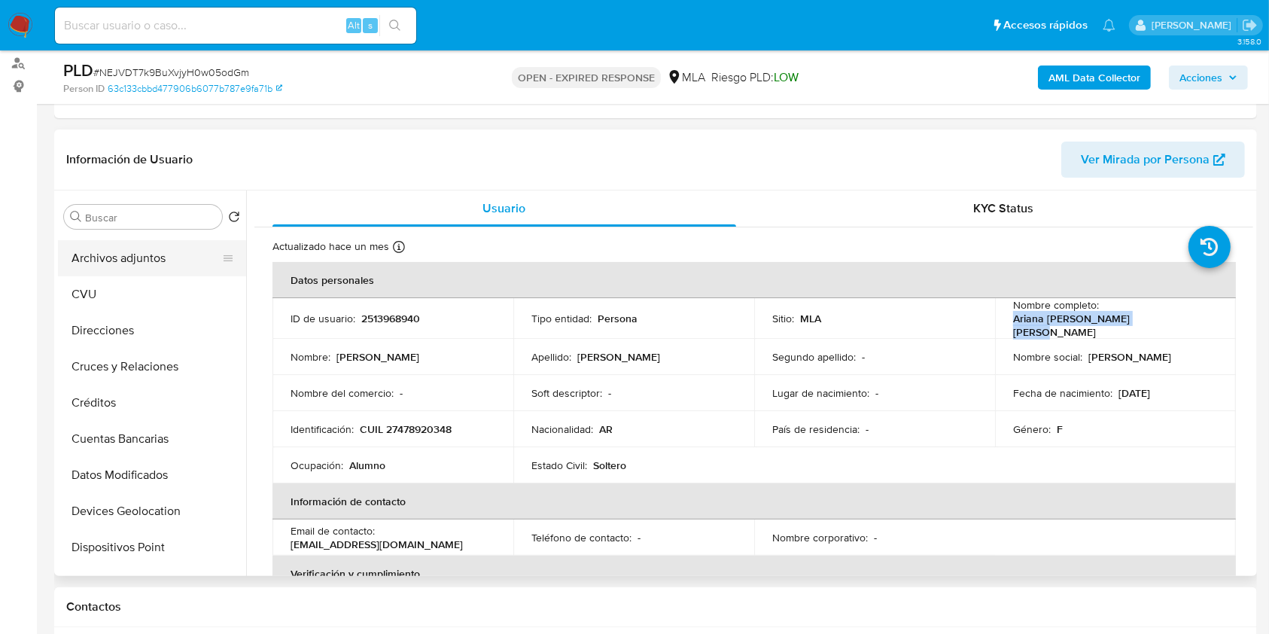
scroll to position [0, 0]
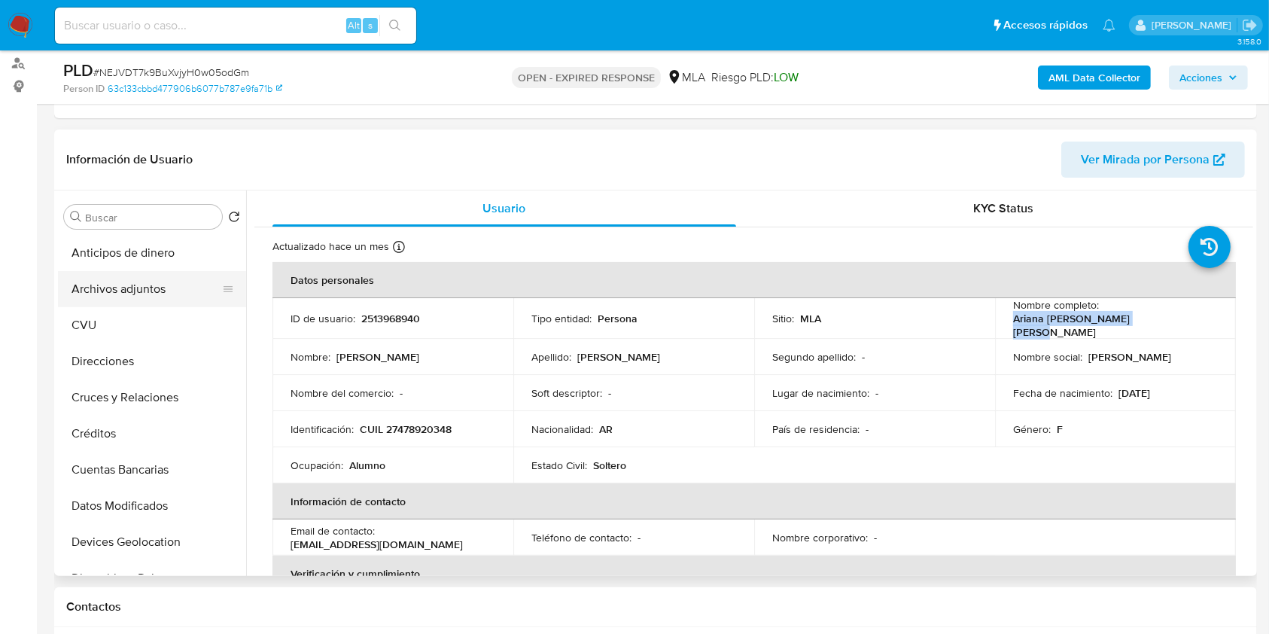
click at [179, 280] on button "Archivos adjuntos" at bounding box center [146, 289] width 176 height 36
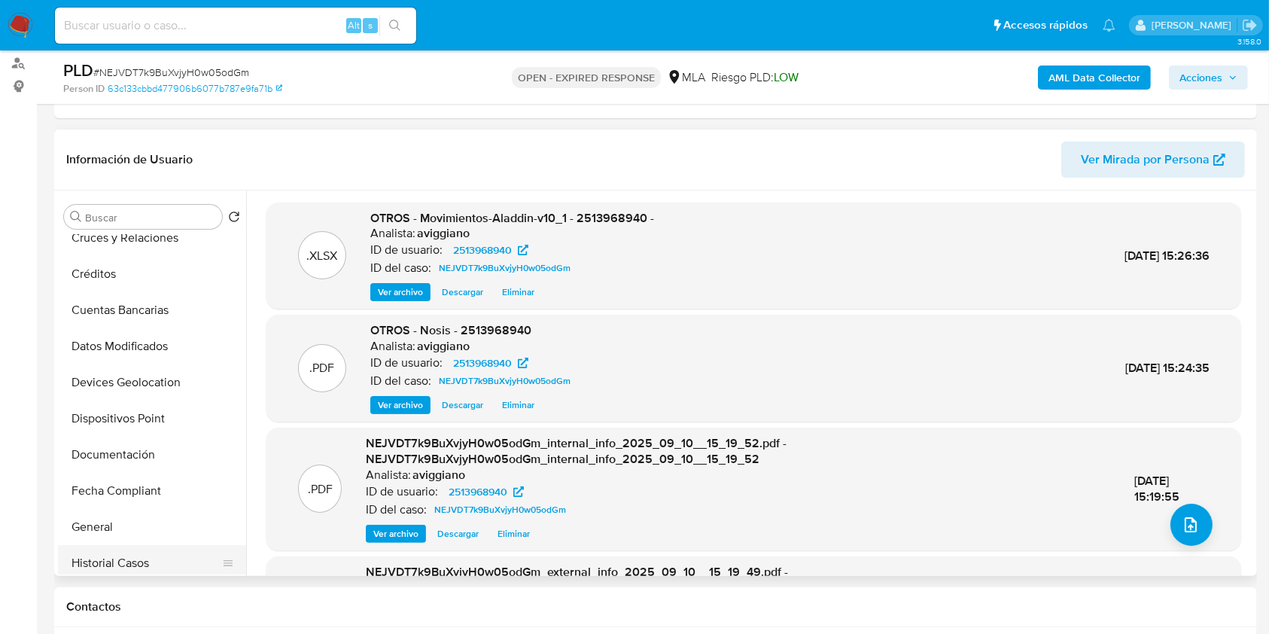
scroll to position [301, 0]
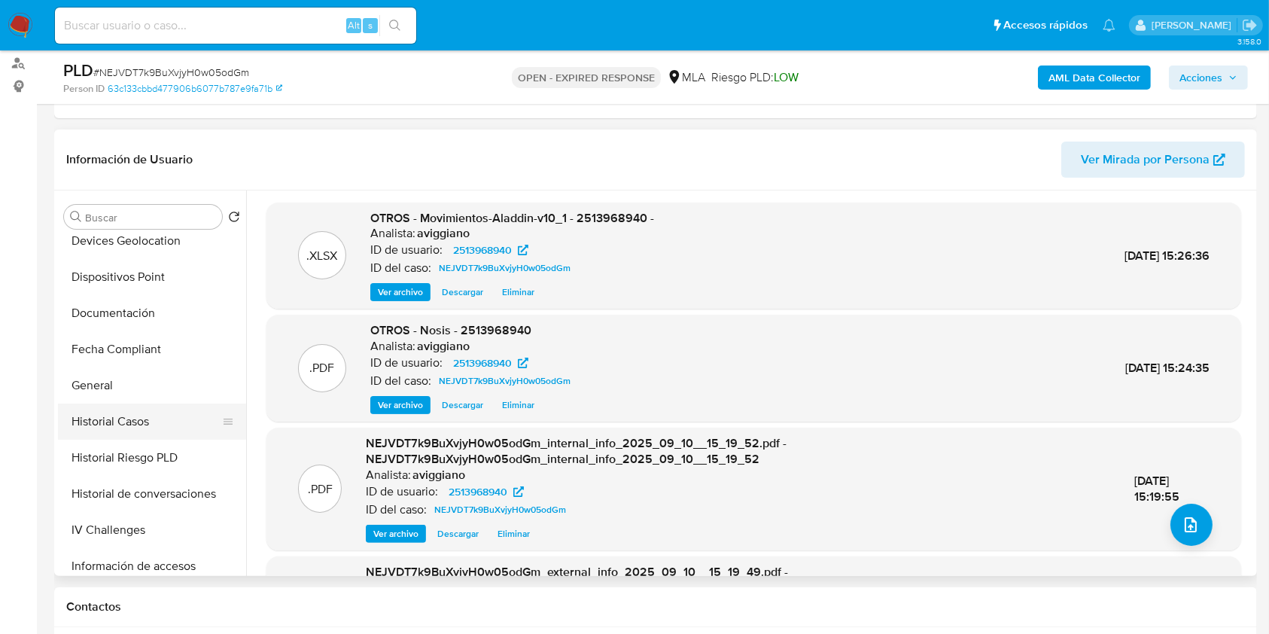
click at [126, 426] on button "Historial Casos" at bounding box center [146, 421] width 176 height 36
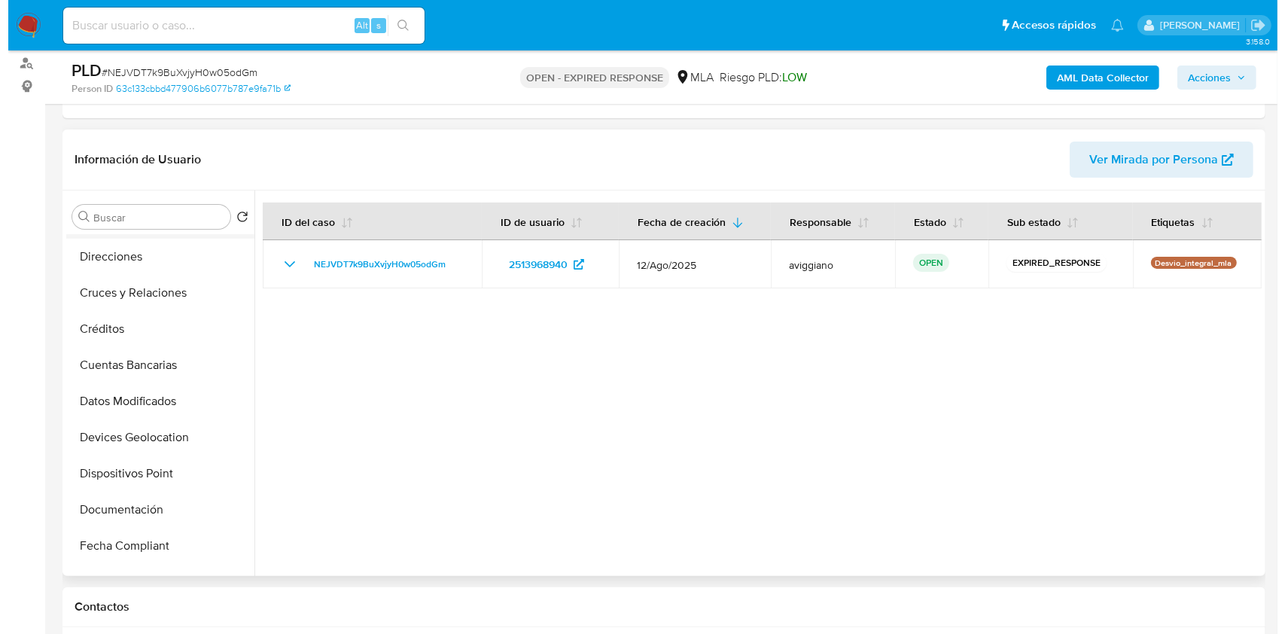
scroll to position [0, 0]
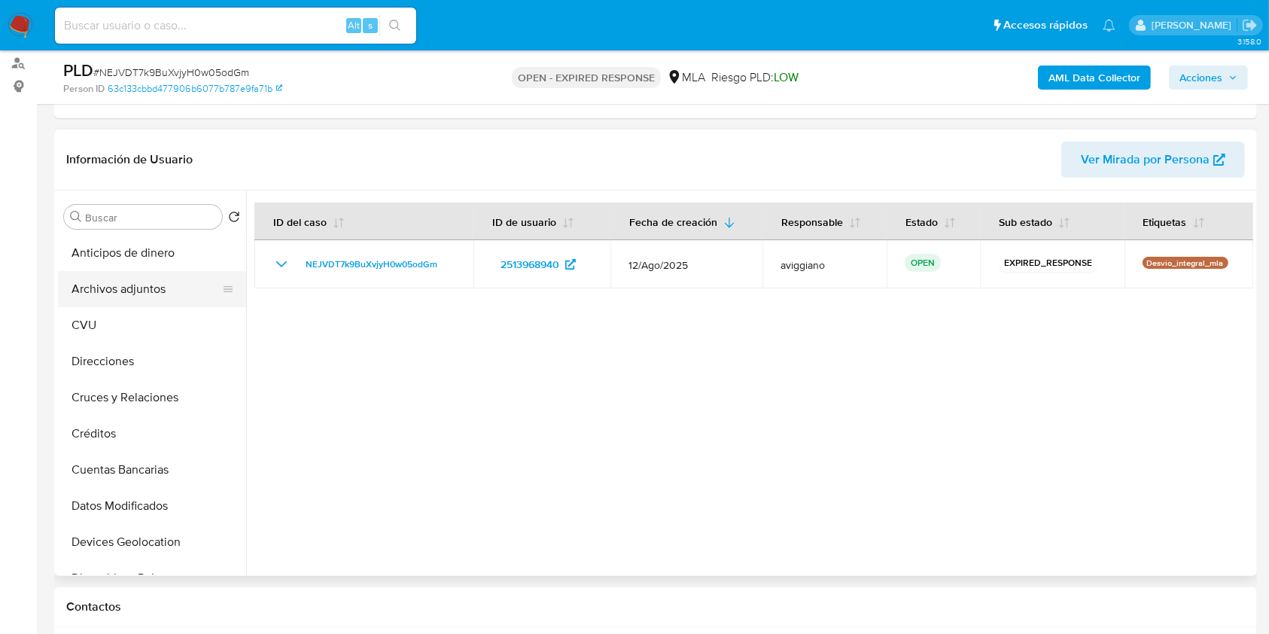
click at [145, 297] on button "Archivos adjuntos" at bounding box center [146, 289] width 176 height 36
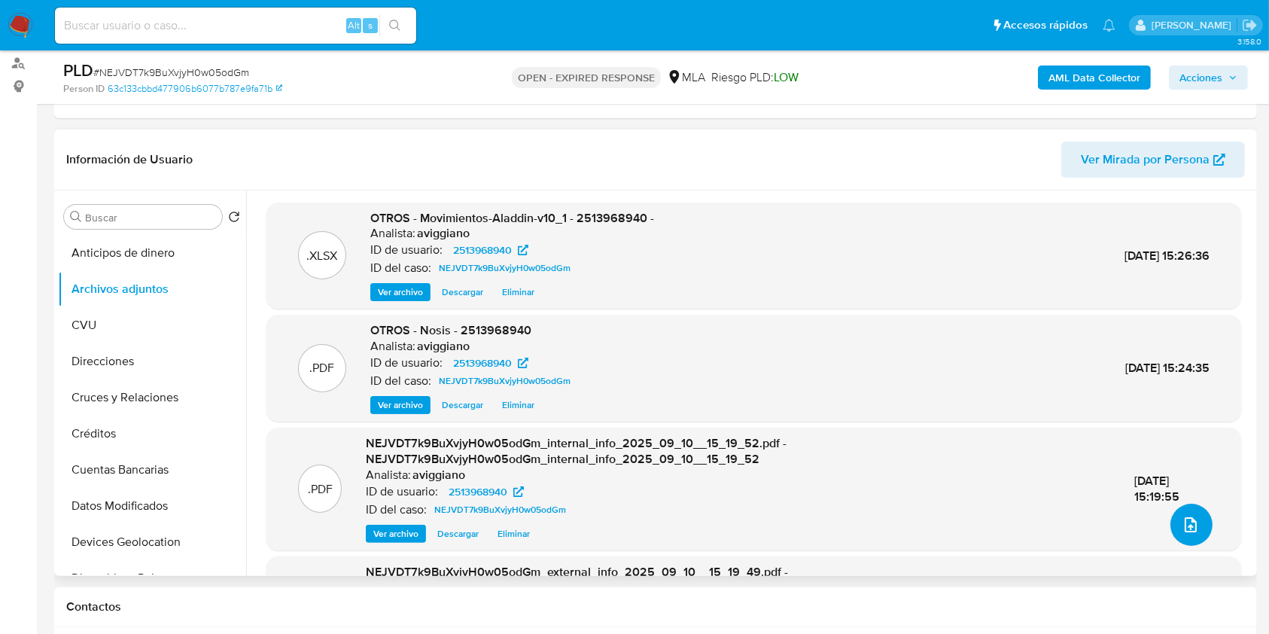
click at [1178, 537] on button "upload-file" at bounding box center [1191, 525] width 42 height 42
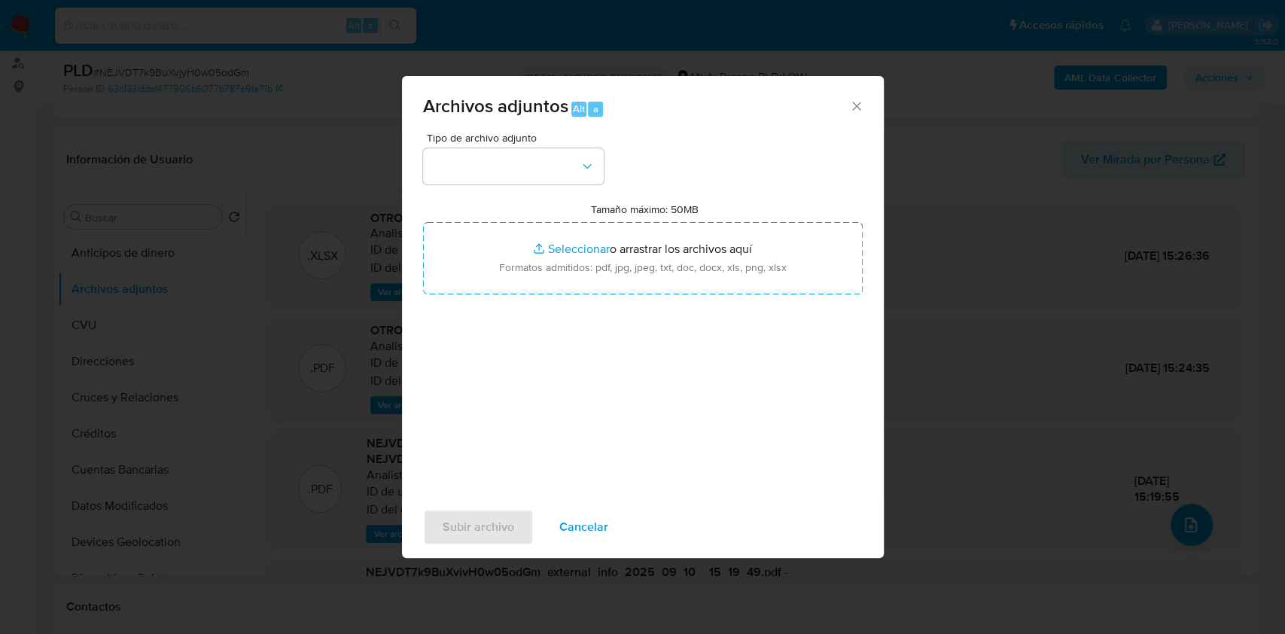
click at [711, 296] on div "Tipo de archivo adjunto Tamaño máximo: 50MB Seleccionar archivos Seleccionar o …" at bounding box center [643, 309] width 440 height 355
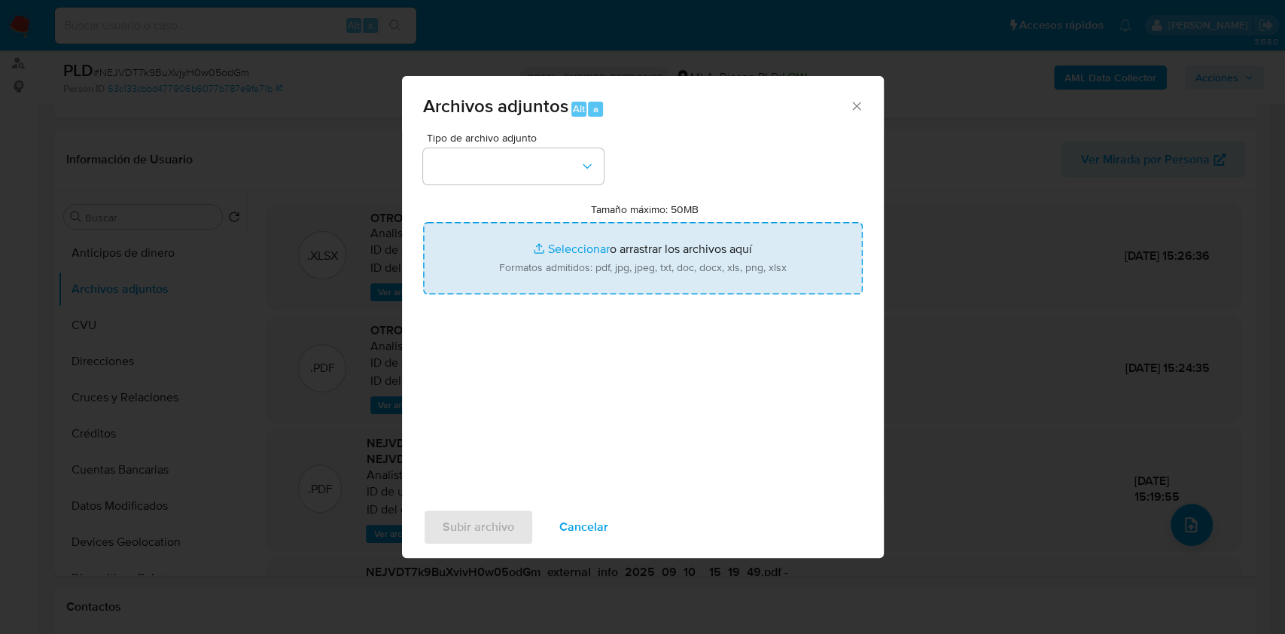
click at [717, 268] on input "Tamaño máximo: 50MB Seleccionar archivos" at bounding box center [643, 258] width 440 height 72
click at [534, 257] on input "Tamaño máximo: 50MB Seleccionar archivos" at bounding box center [643, 258] width 440 height 72
type input "C:\fakepath\Caselog NEJVDT7k9BuXvjyH0w05odGm_2025_08_18_16_24_30.docx"
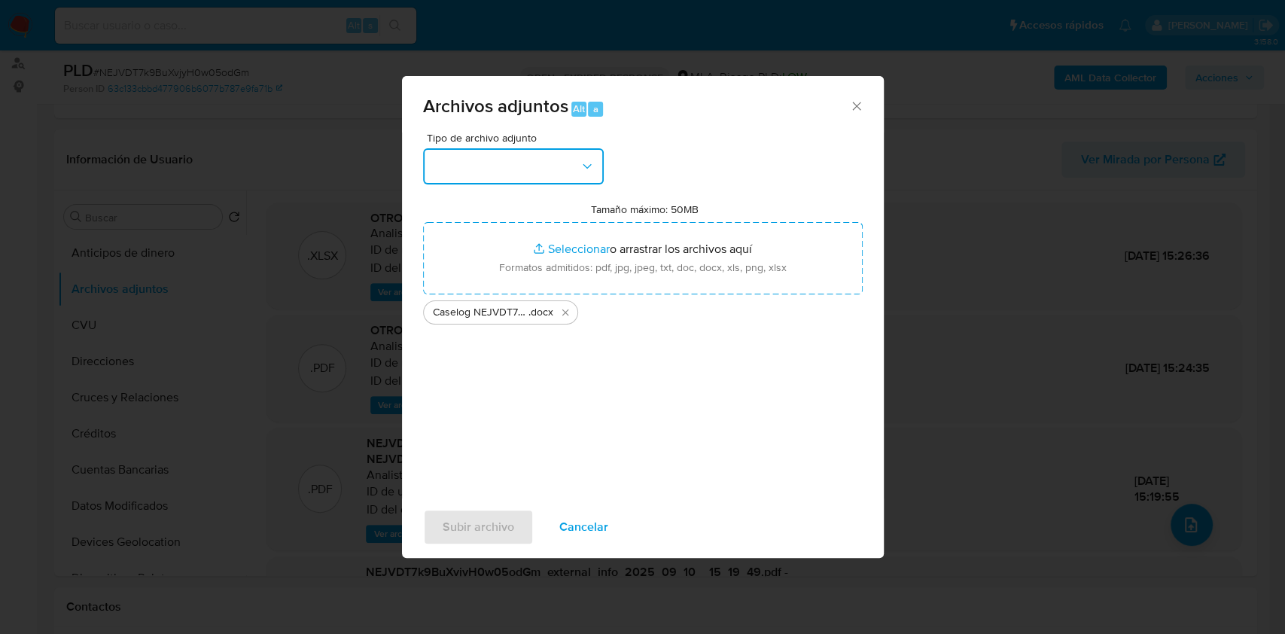
click at [566, 164] on button "button" at bounding box center [513, 166] width 181 height 36
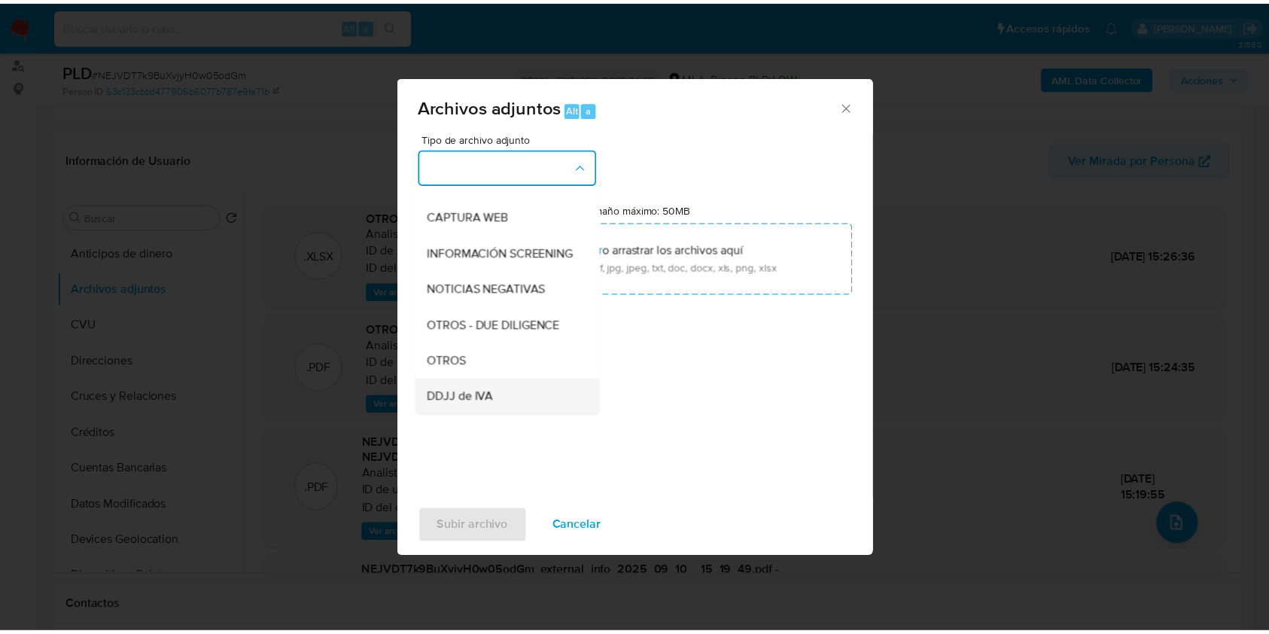
scroll to position [200, 0]
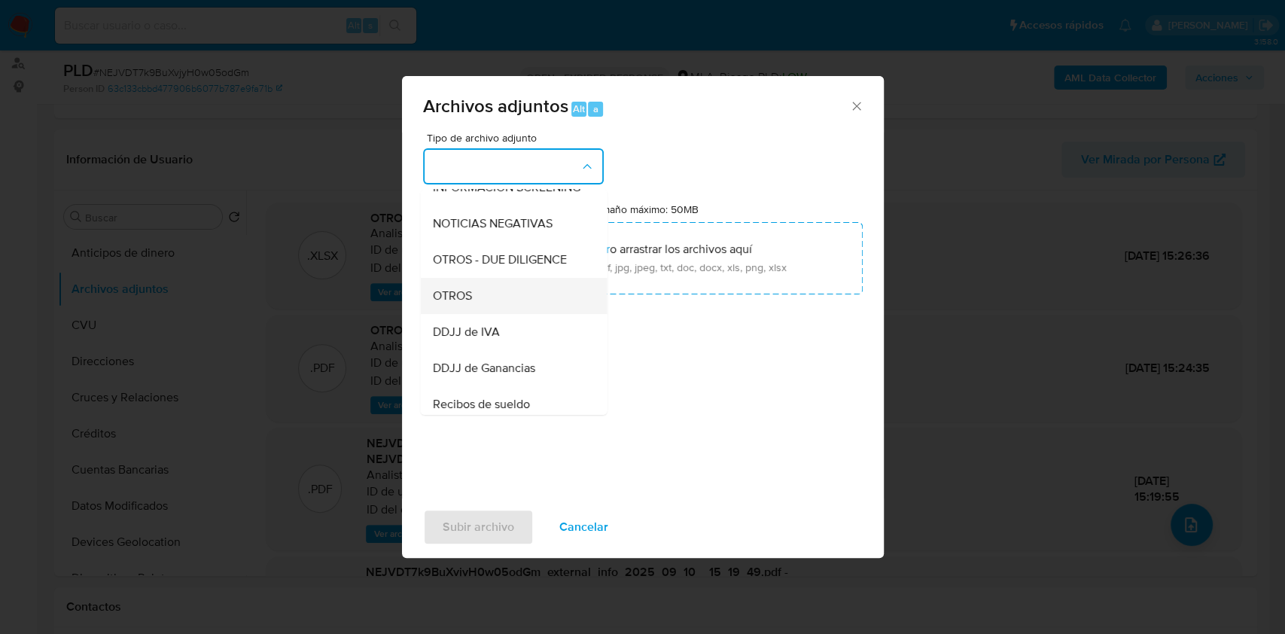
click at [458, 303] on span "OTROS" at bounding box center [451, 295] width 39 height 15
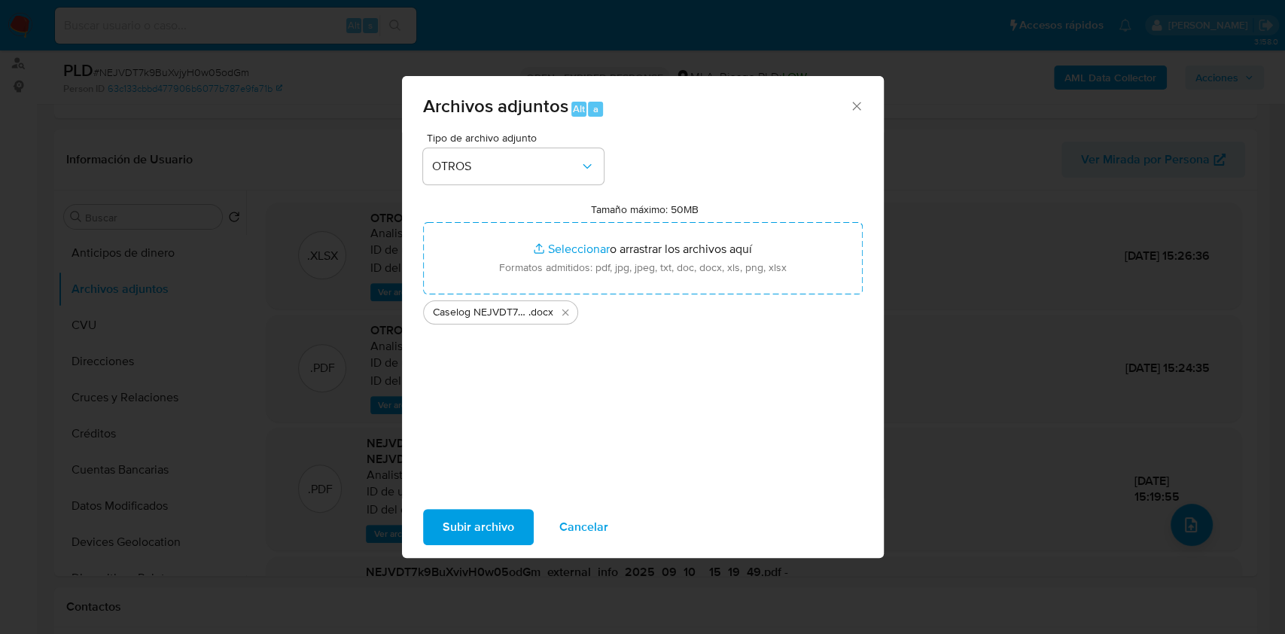
click at [470, 524] on span "Subir archivo" at bounding box center [479, 526] width 72 height 33
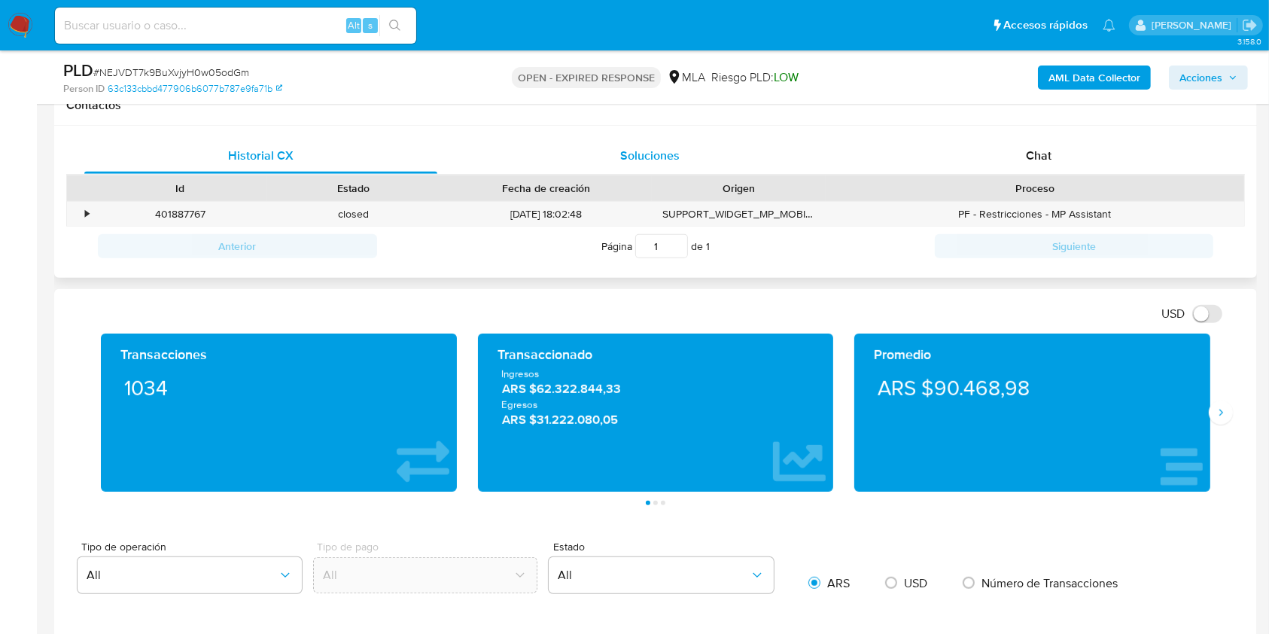
scroll to position [702, 0]
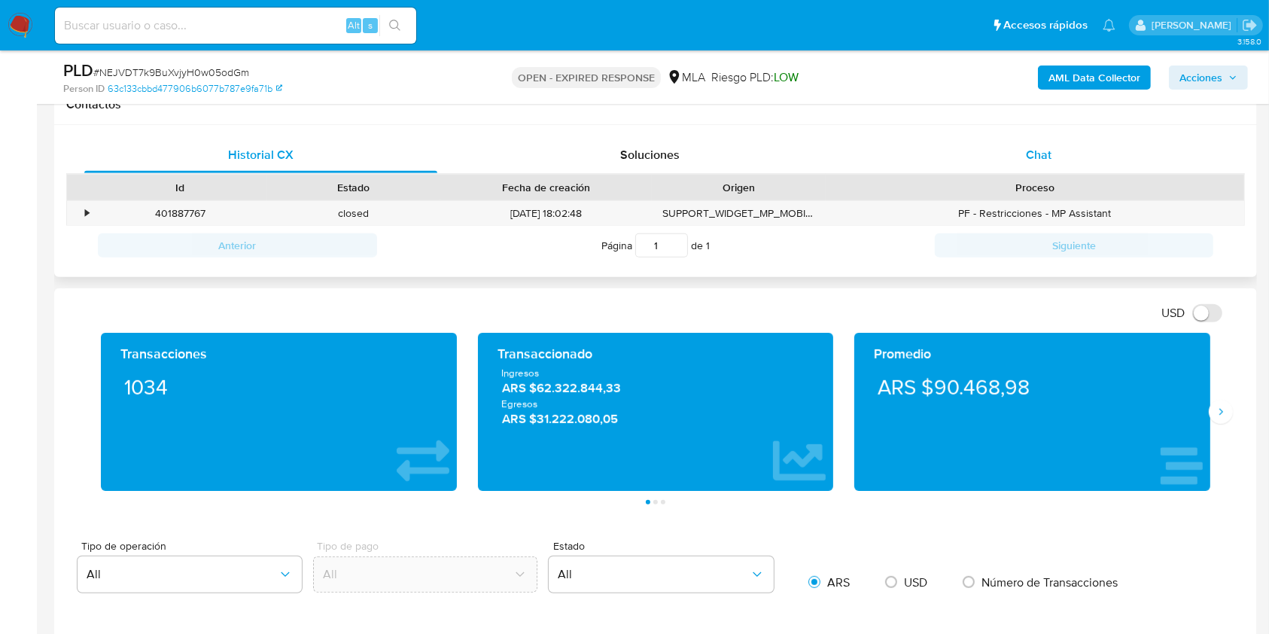
click at [1054, 170] on div "Chat" at bounding box center [1039, 155] width 353 height 36
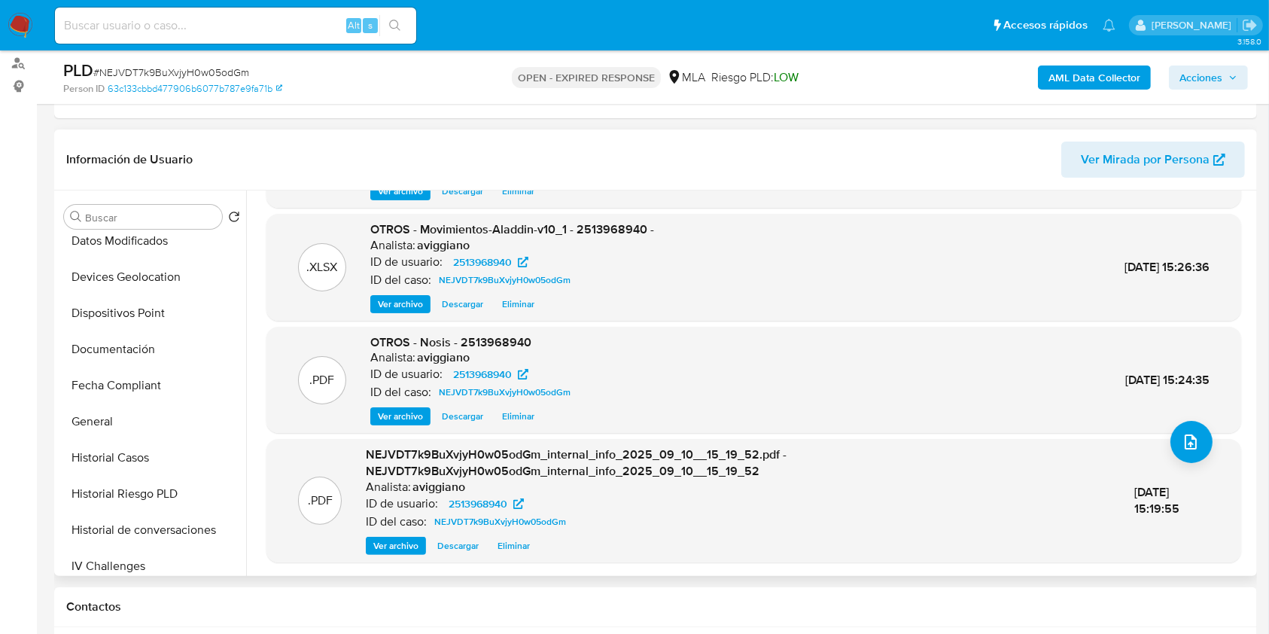
scroll to position [301, 0]
click at [152, 412] on button "Historial Casos" at bounding box center [152, 421] width 188 height 36
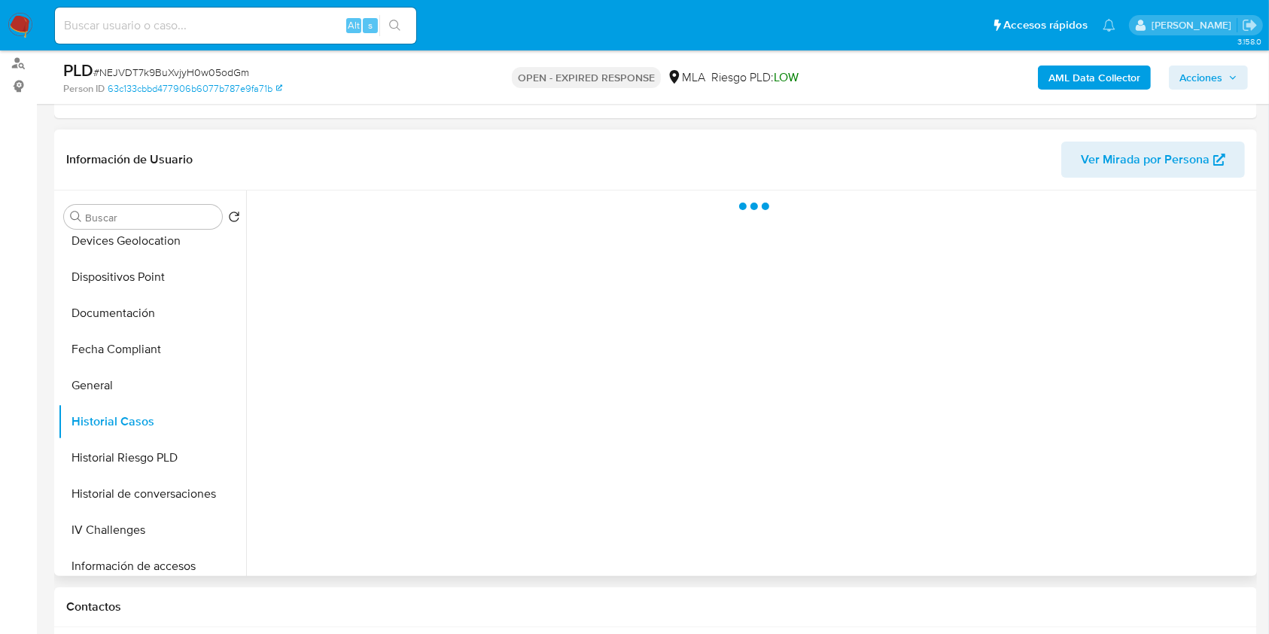
scroll to position [0, 0]
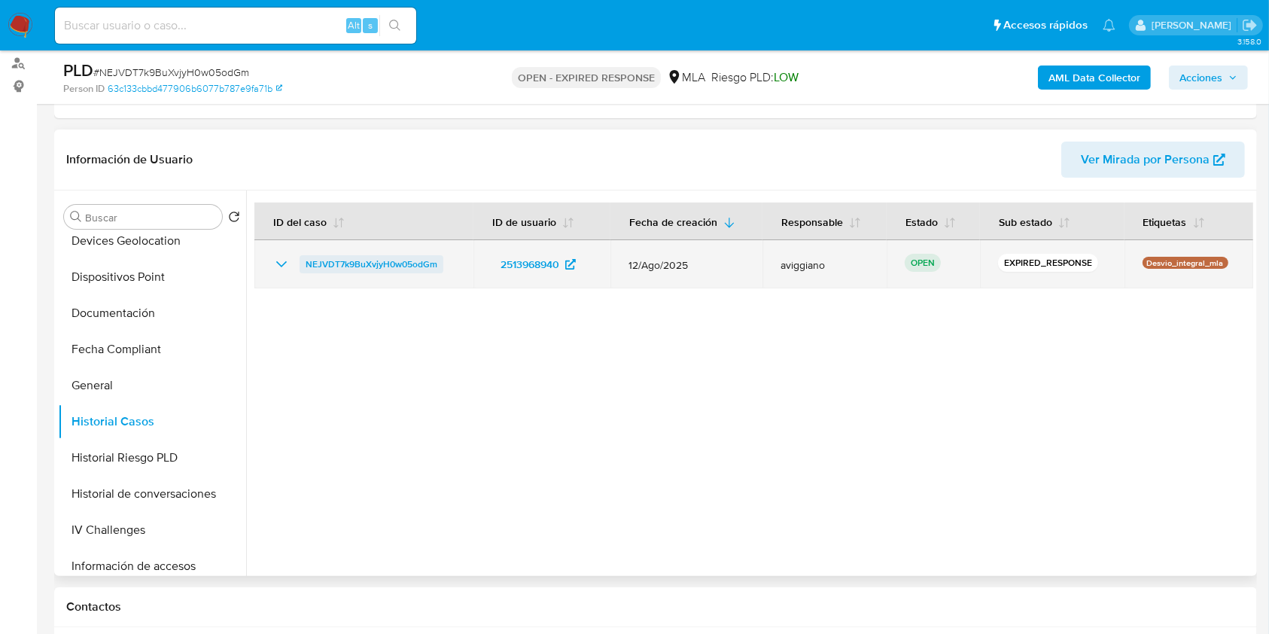
drag, startPoint x: 467, startPoint y: 257, endPoint x: 303, endPoint y: 254, distance: 164.1
click at [303, 254] on td "NEJVDT7k9BuXvjyH0w05odGm" at bounding box center [363, 264] width 219 height 48
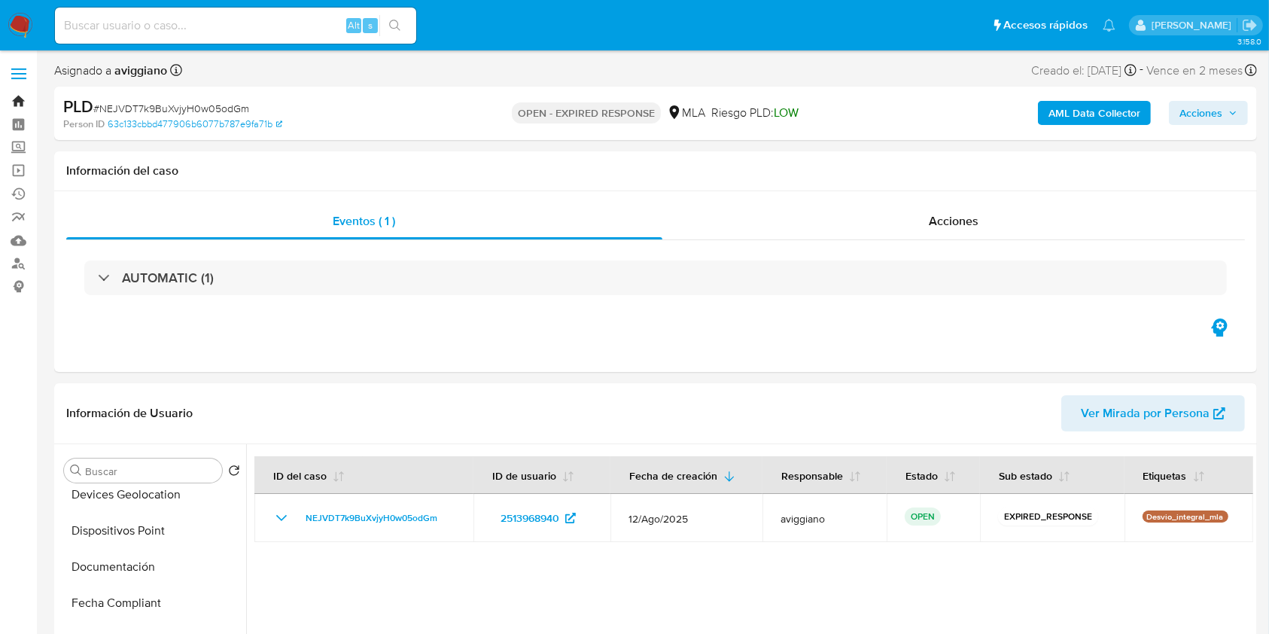
click at [19, 102] on link "Bandeja" at bounding box center [89, 101] width 179 height 23
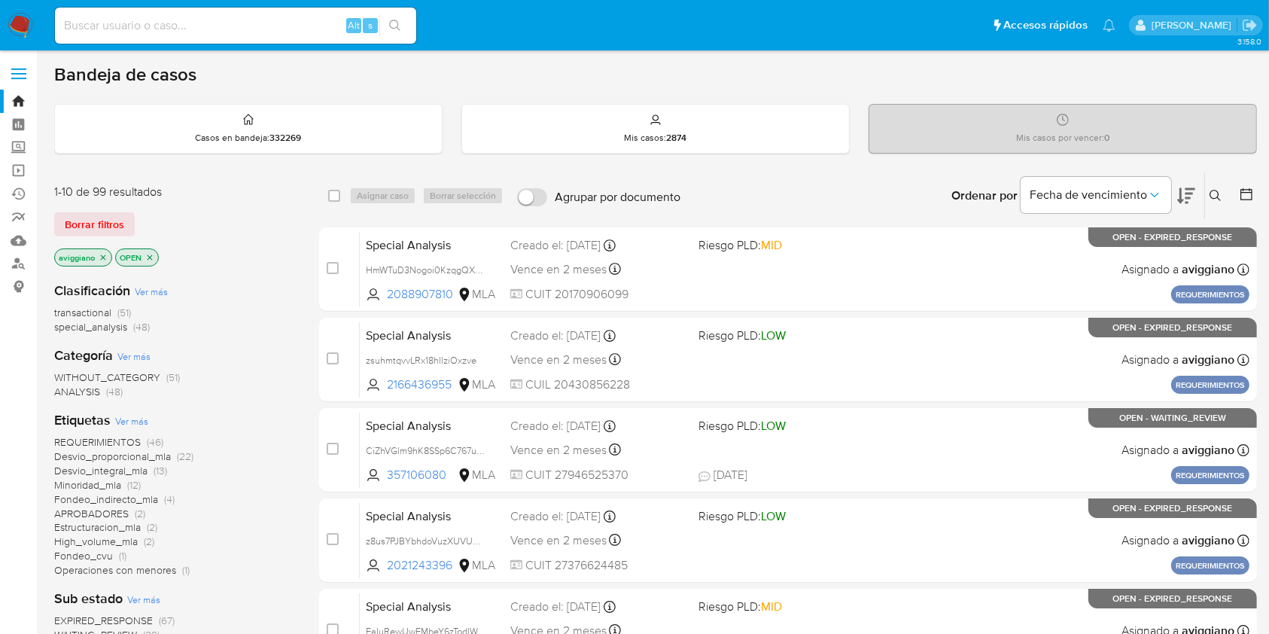
click at [1224, 187] on button at bounding box center [1217, 196] width 25 height 18
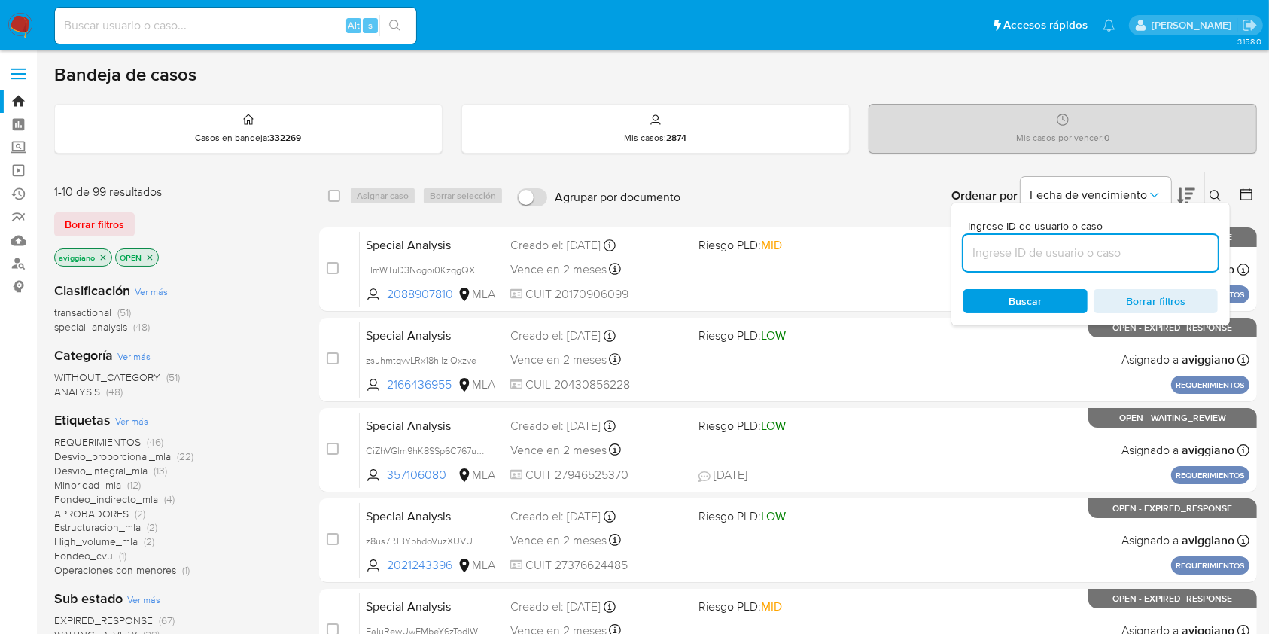
click at [1128, 251] on input at bounding box center [1090, 253] width 254 height 20
type input "NEJVDT7k9BuXvjyH0w05odGm"
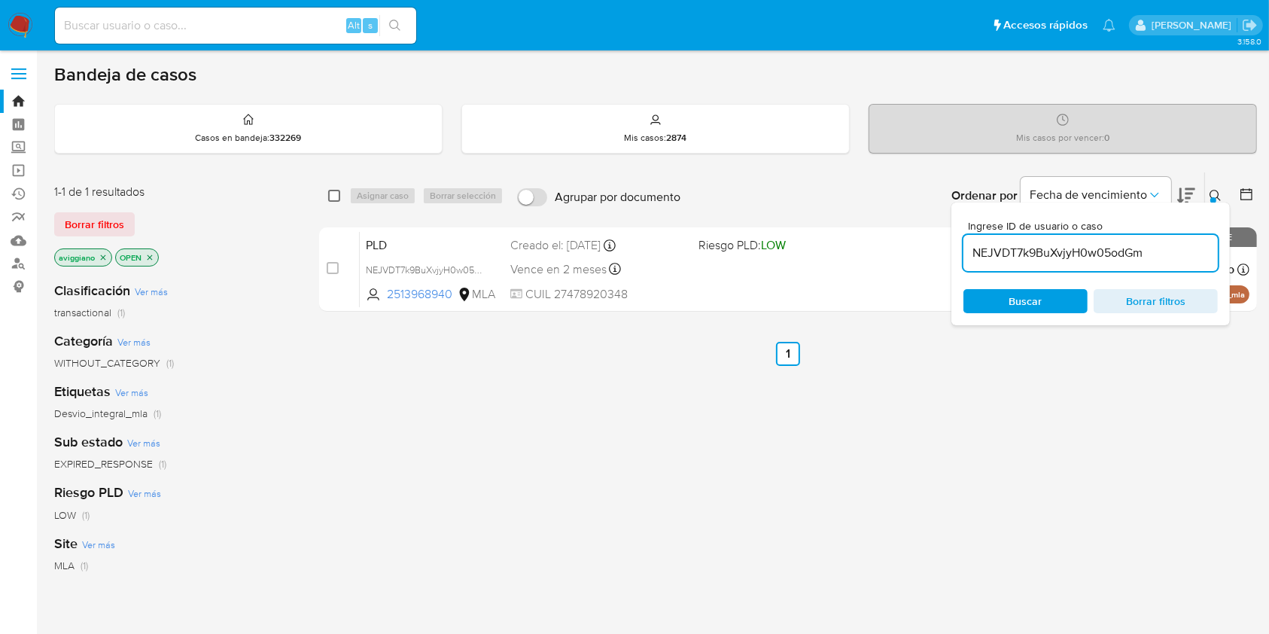
click at [336, 196] on input "checkbox" at bounding box center [334, 196] width 12 height 12
checkbox input "true"
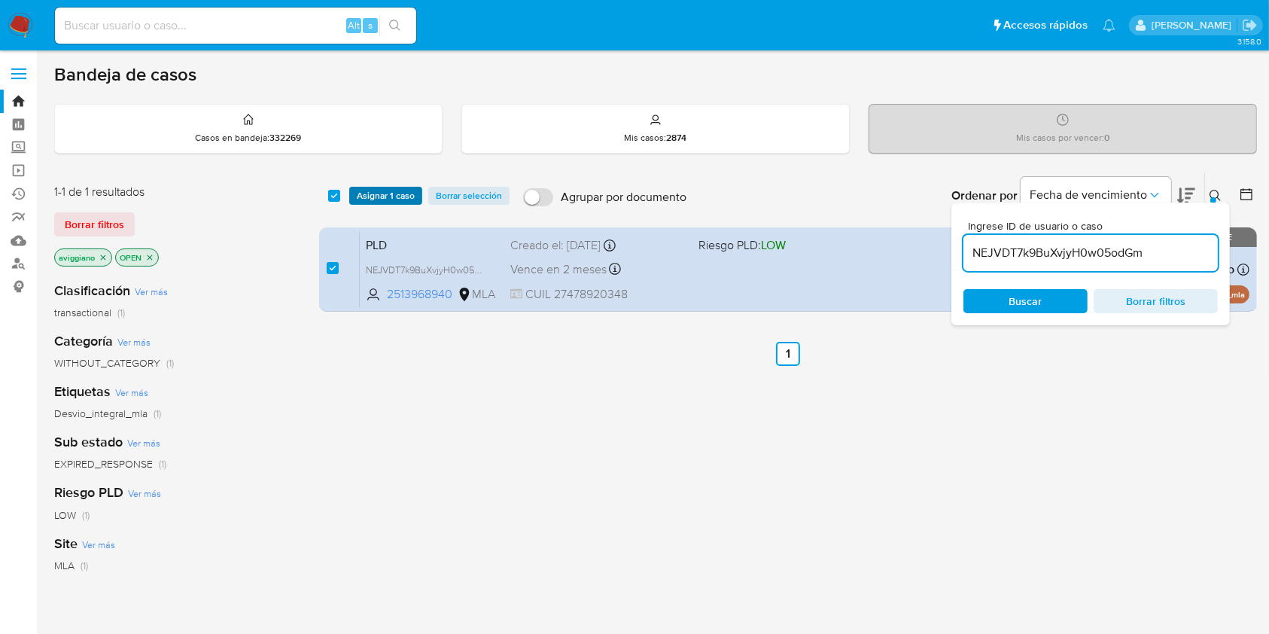
click at [361, 197] on span "Asignar 1 caso" at bounding box center [386, 195] width 58 height 15
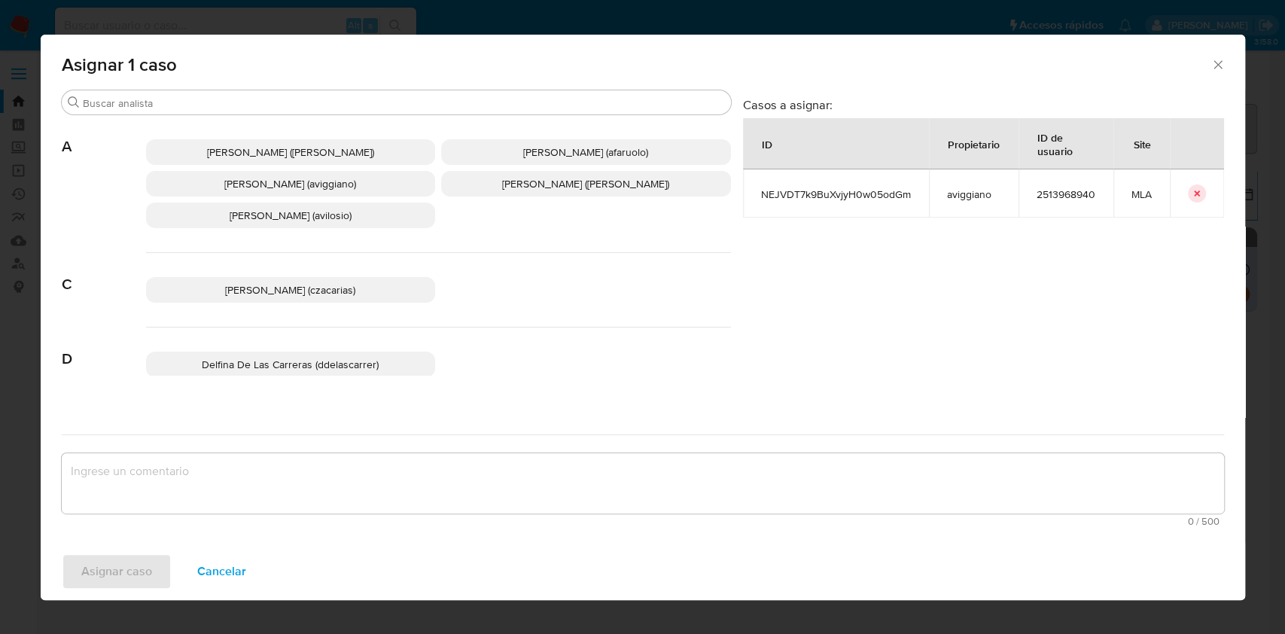
click at [251, 176] on span "[PERSON_NAME] (aviggiano)" at bounding box center [290, 183] width 132 height 15
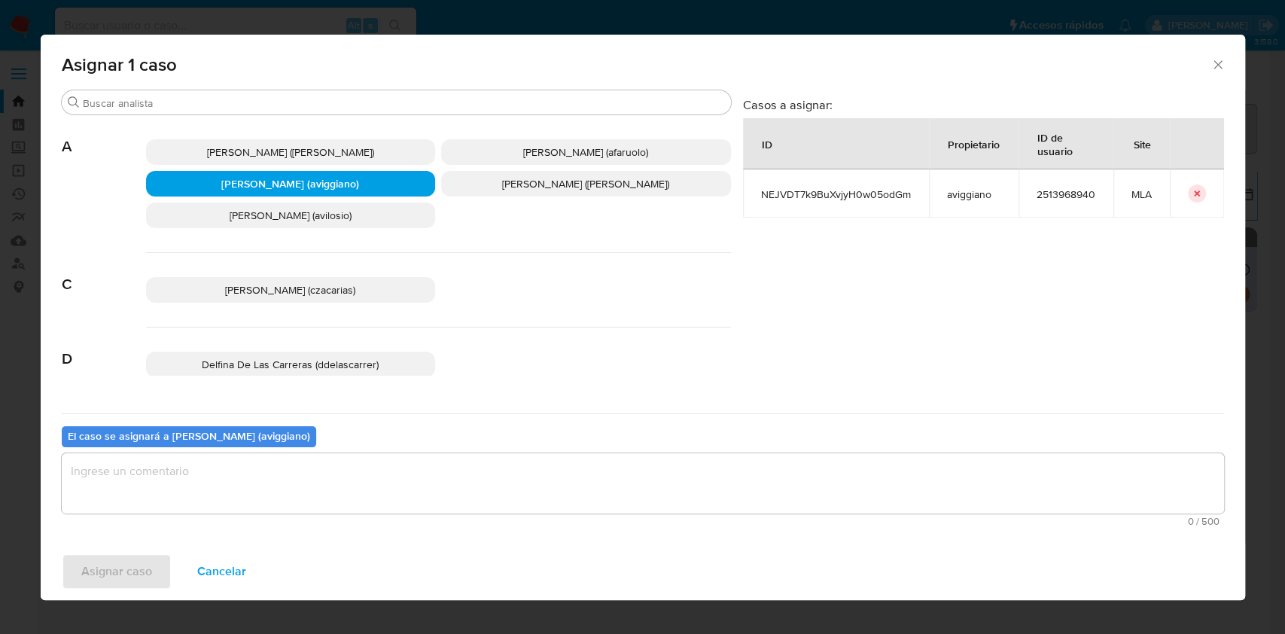
click at [195, 493] on textarea "assign-modal" at bounding box center [643, 483] width 1162 height 60
click at [109, 571] on span "Asignar caso" at bounding box center [116, 571] width 71 height 33
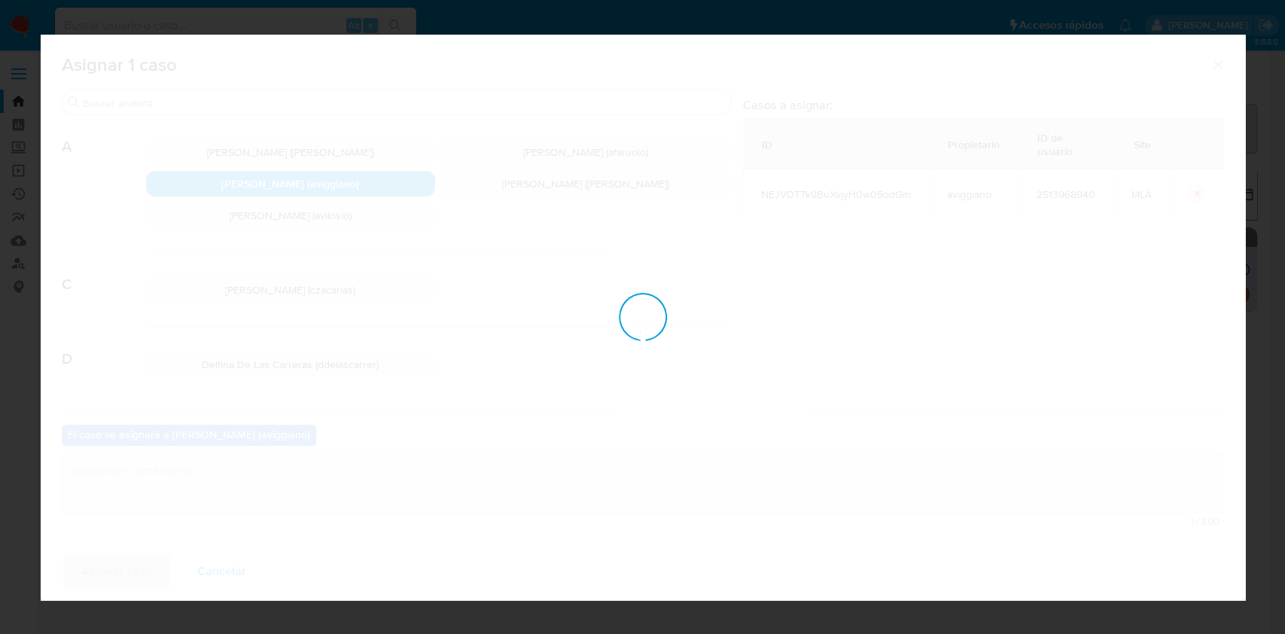
checkbox input "false"
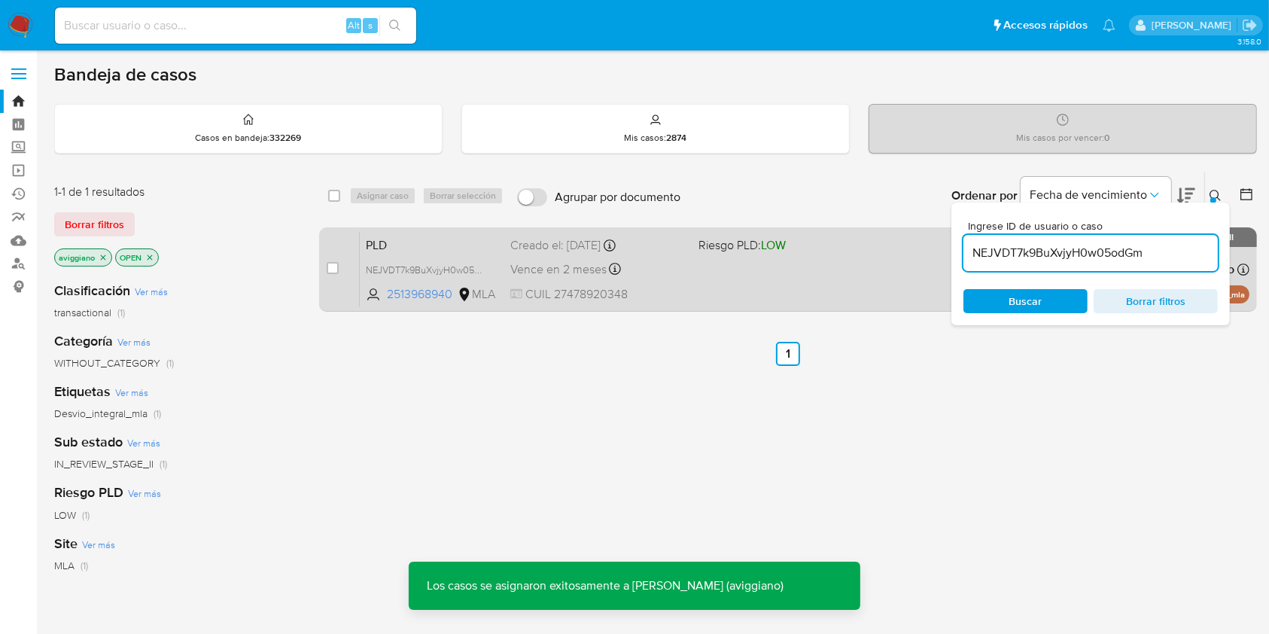
click at [760, 275] on div "PLD NEJVDT7k9BuXvjyH0w05odGm 2513968940 MLA Riesgo PLD: LOW Creado el: [DATE] C…" at bounding box center [805, 269] width 890 height 76
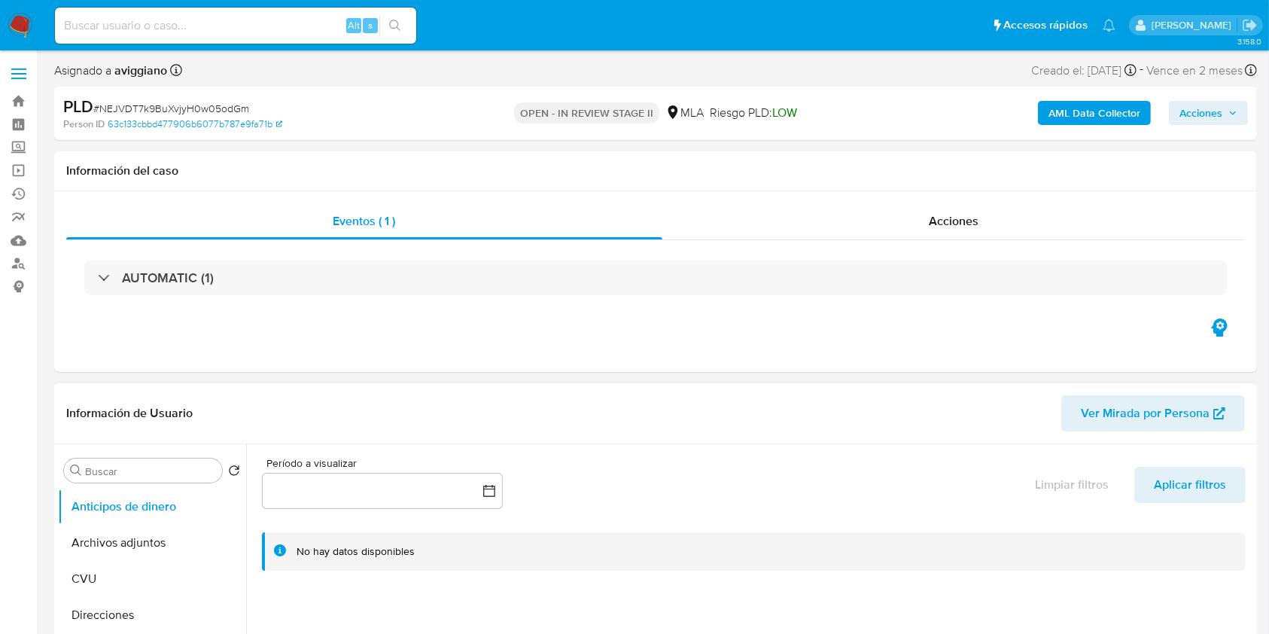
select select "10"
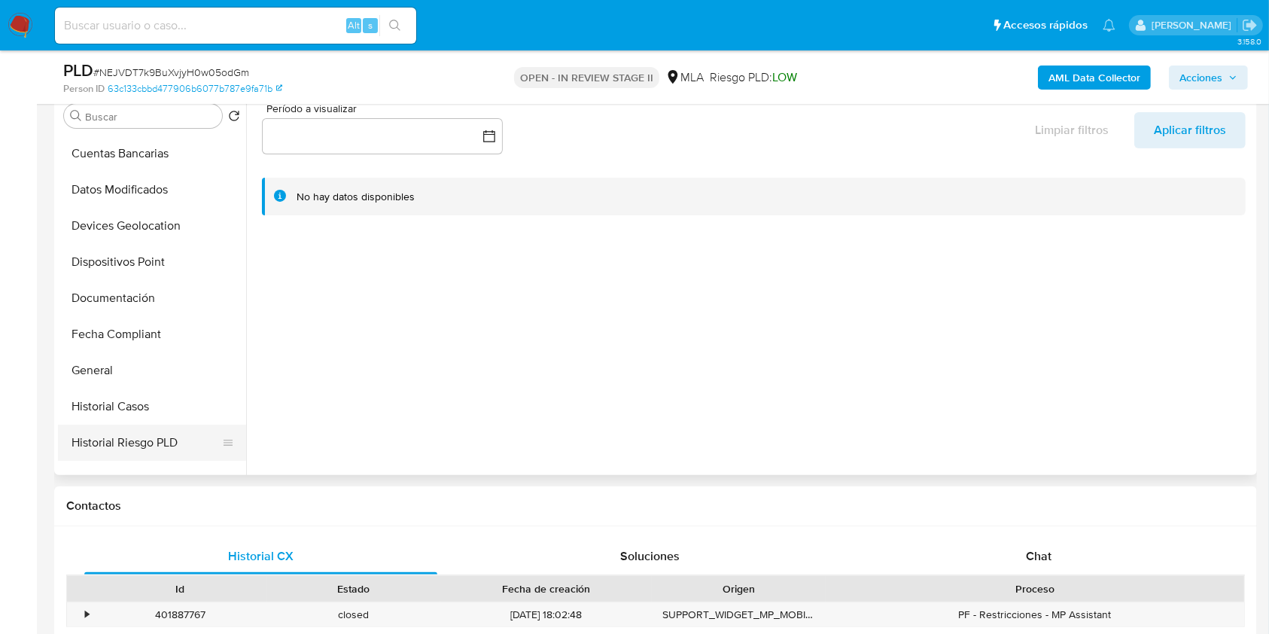
scroll to position [301, 0]
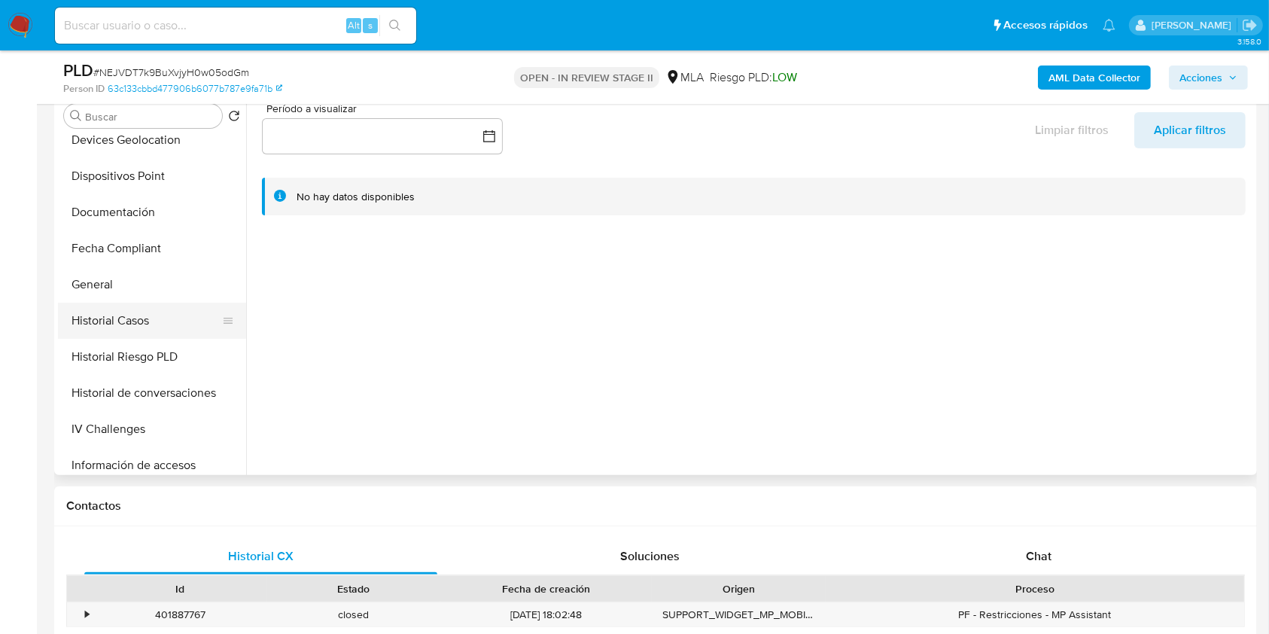
click at [145, 304] on button "Historial Casos" at bounding box center [146, 321] width 176 height 36
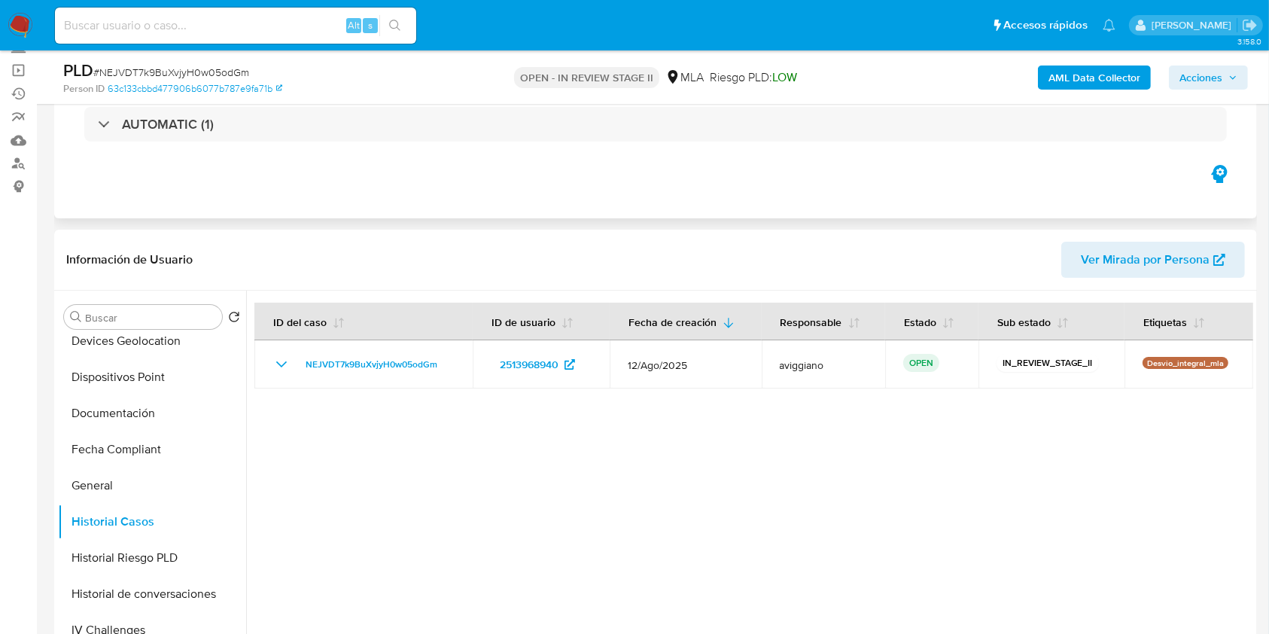
scroll to position [0, 0]
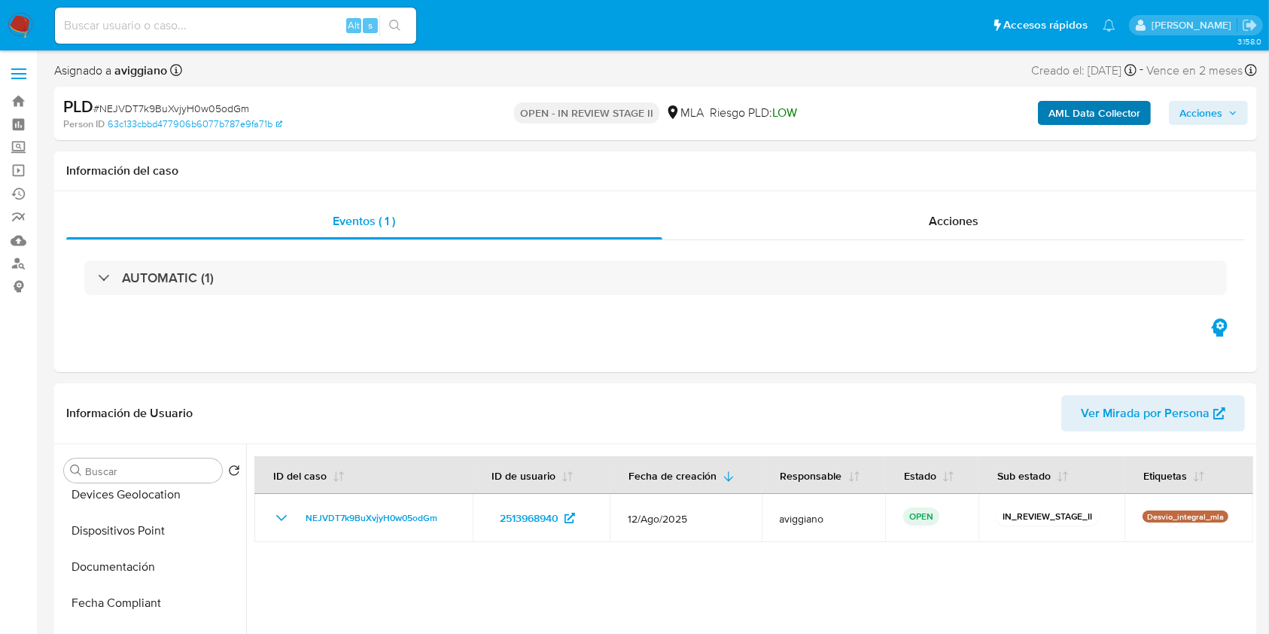
drag, startPoint x: 1235, startPoint y: 115, endPoint x: 1047, endPoint y: 113, distance: 188.2
click at [1235, 114] on icon "button" at bounding box center [1232, 112] width 9 height 9
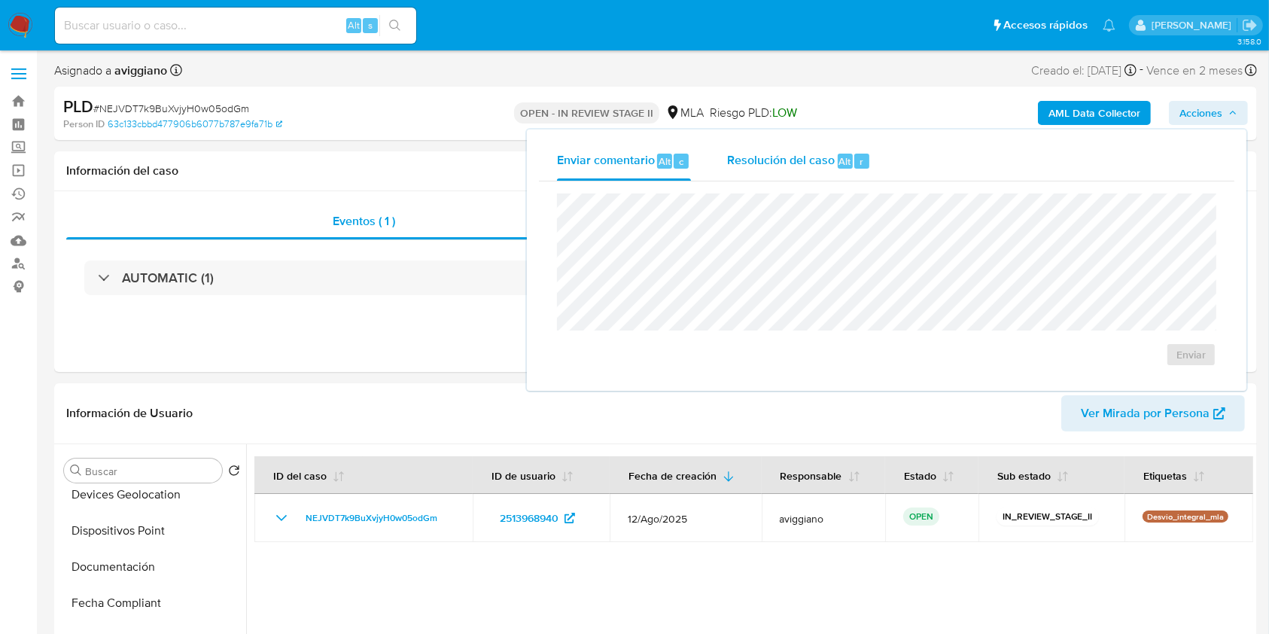
click at [748, 178] on div "Resolución del caso Alt r" at bounding box center [799, 161] width 144 height 39
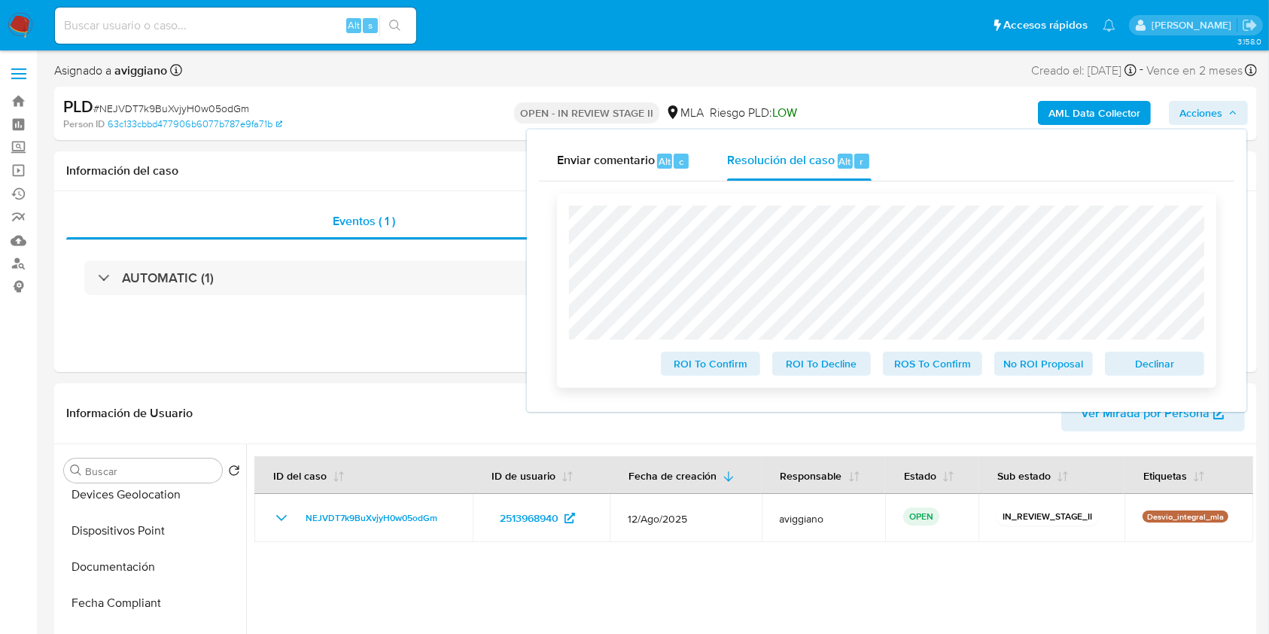
click at [1136, 371] on span "Declinar" at bounding box center [1154, 363] width 78 height 21
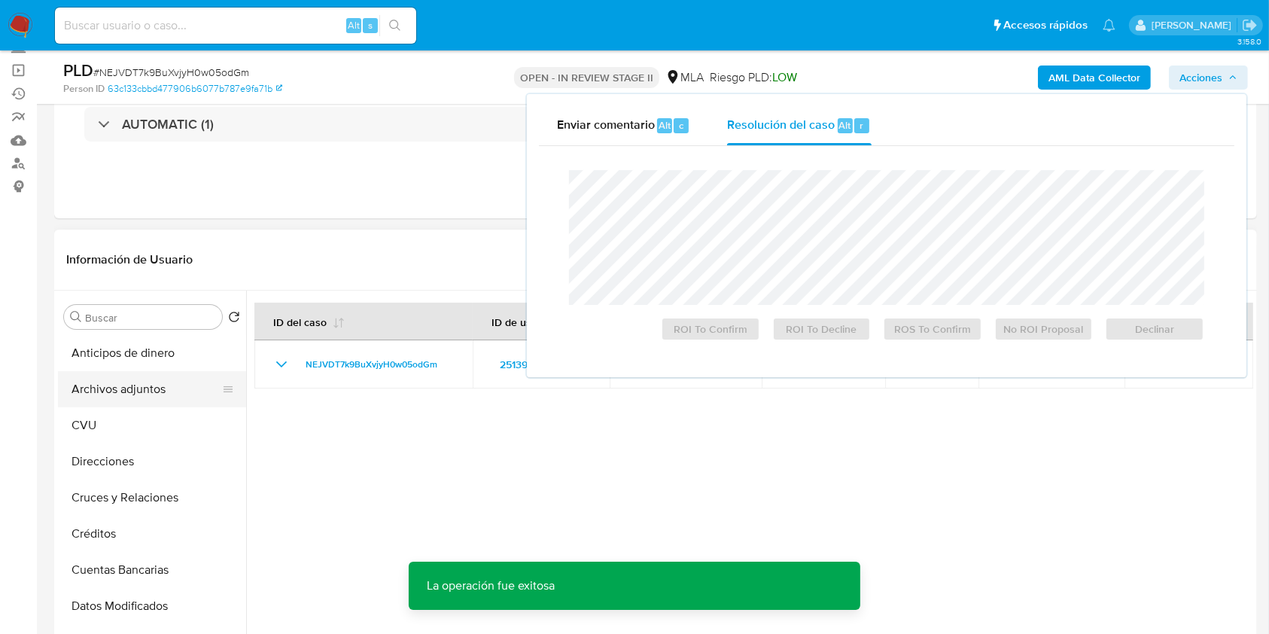
drag, startPoint x: 199, startPoint y: 370, endPoint x: 191, endPoint y: 380, distance: 13.4
click at [199, 370] on button "Anticipos de dinero" at bounding box center [152, 353] width 188 height 36
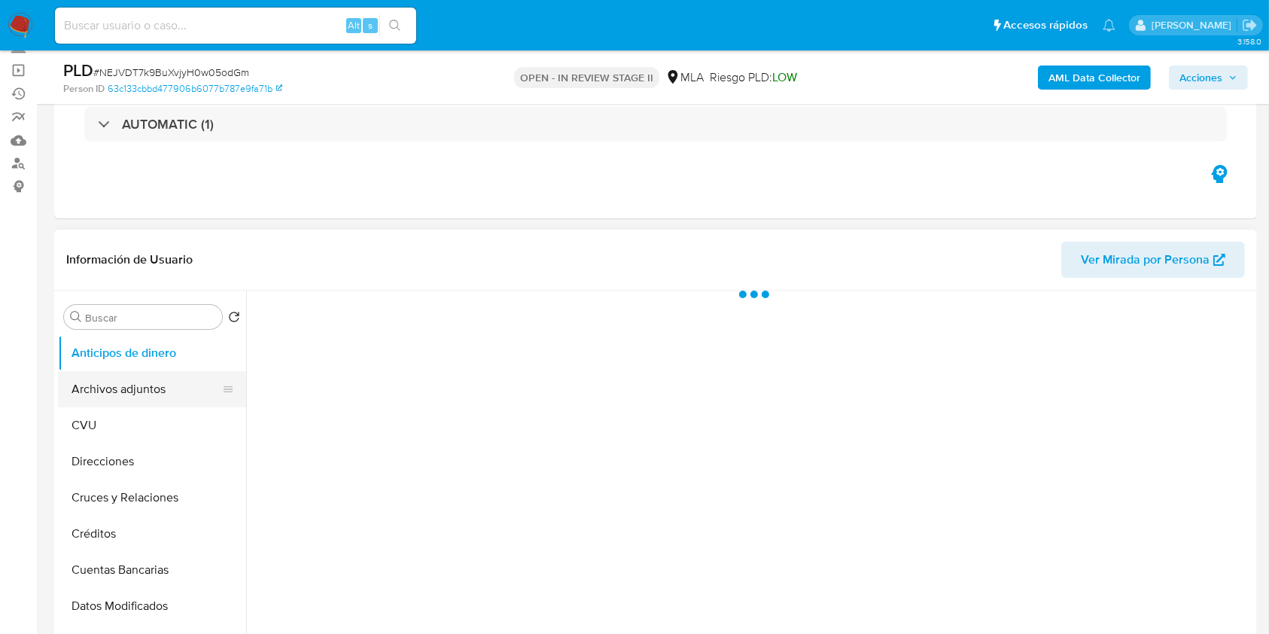
click at [179, 387] on button "Archivos adjuntos" at bounding box center [146, 389] width 176 height 36
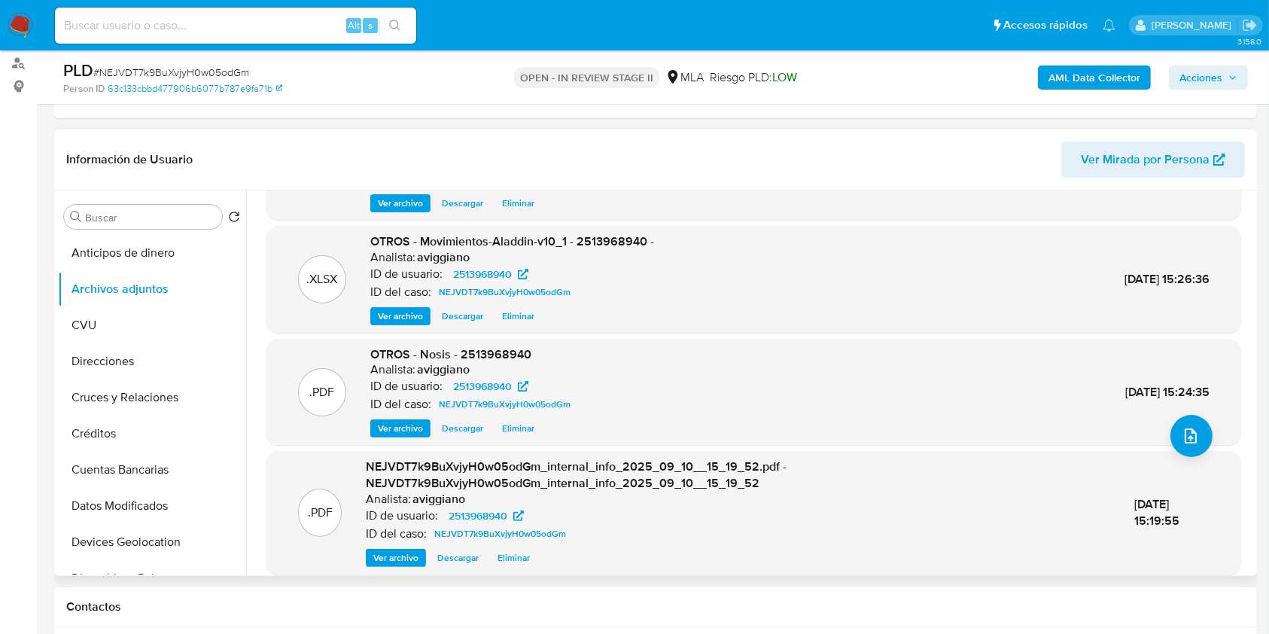
scroll to position [143, 0]
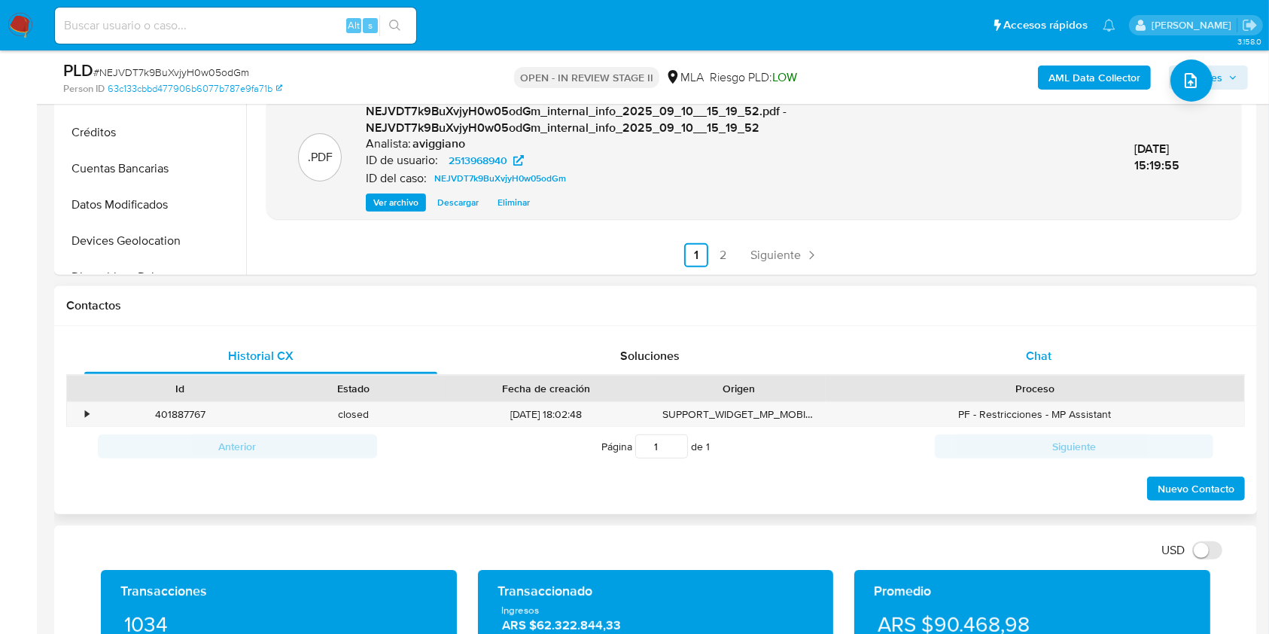
click at [1054, 352] on div "Chat" at bounding box center [1039, 356] width 353 height 36
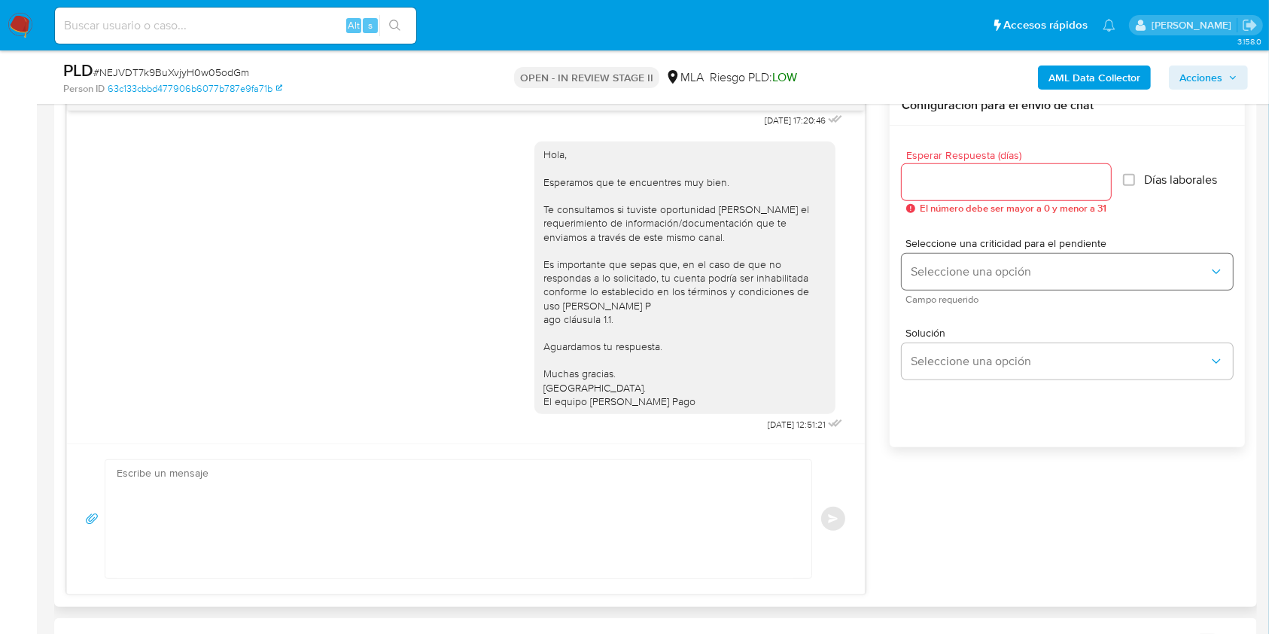
scroll to position [702, 0]
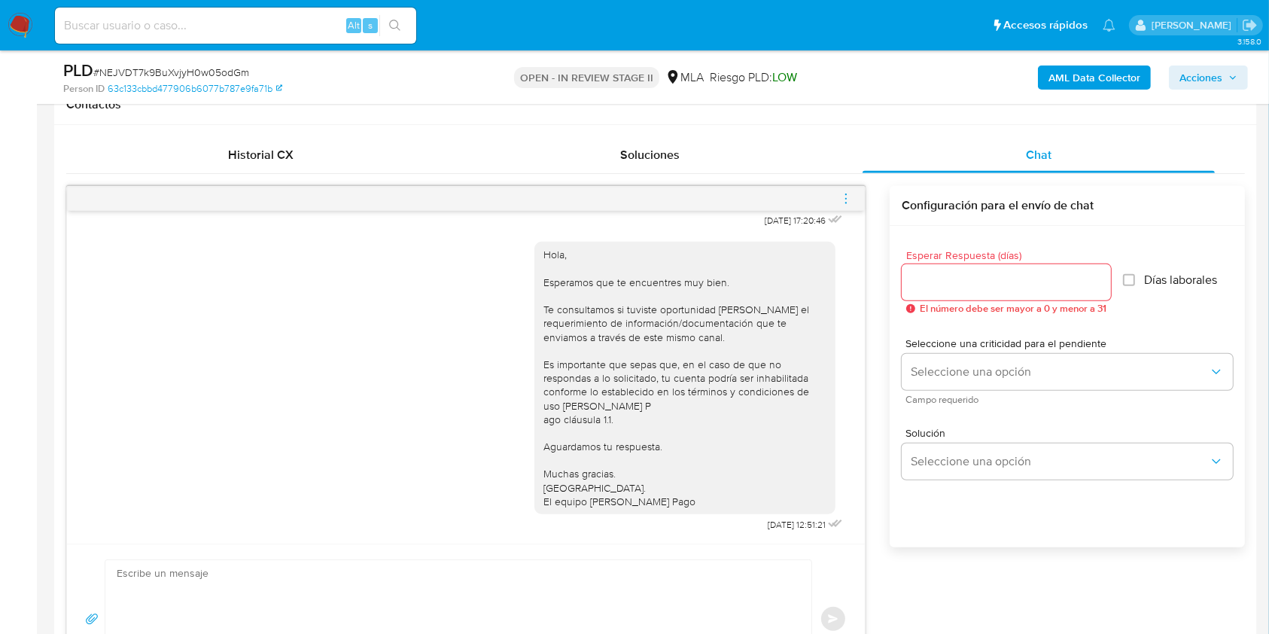
click at [842, 192] on icon "menu-action" at bounding box center [846, 199] width 14 height 14
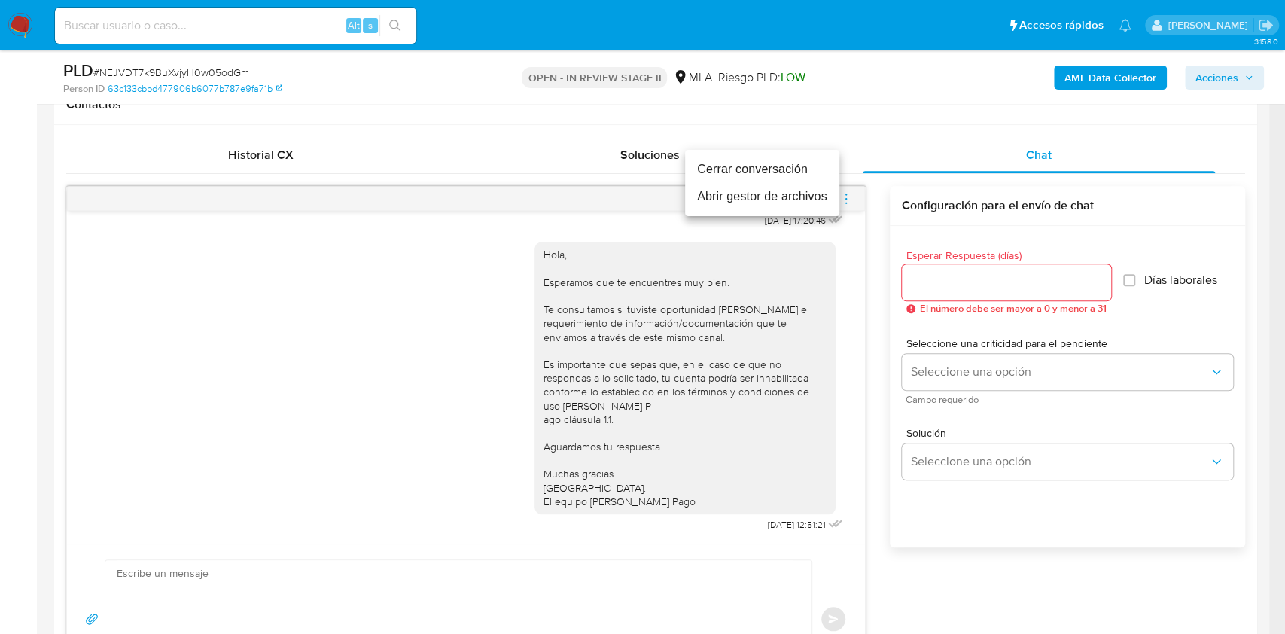
click at [728, 172] on li "Cerrar conversación" at bounding box center [762, 169] width 154 height 27
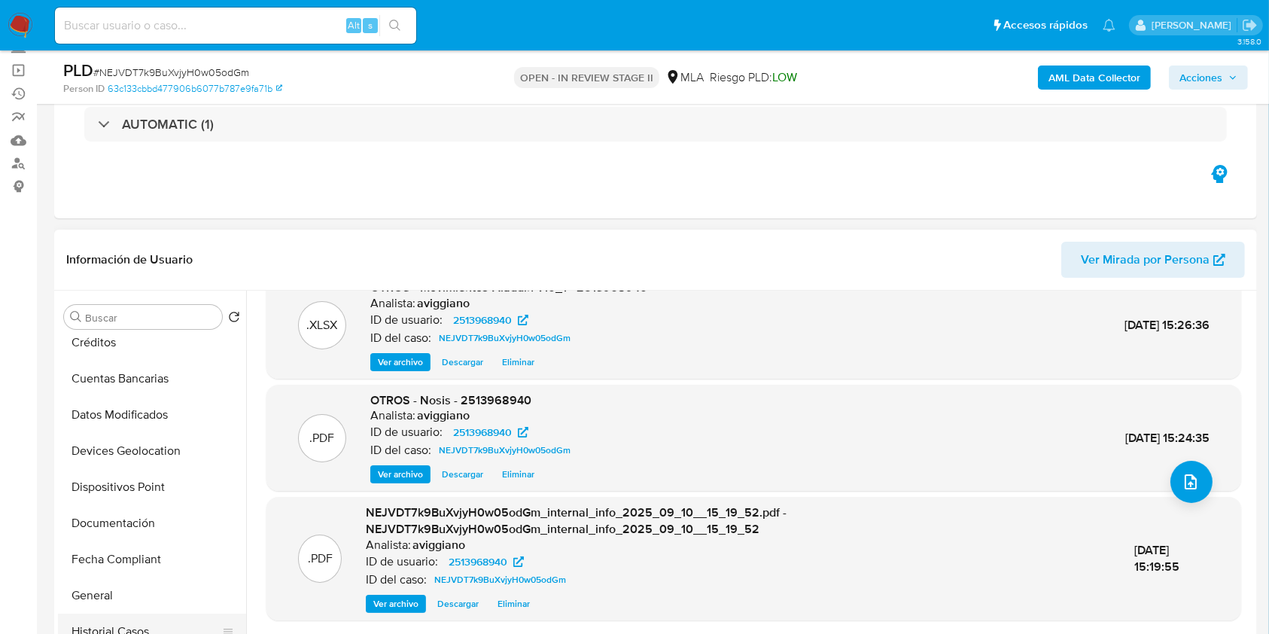
scroll to position [401, 0]
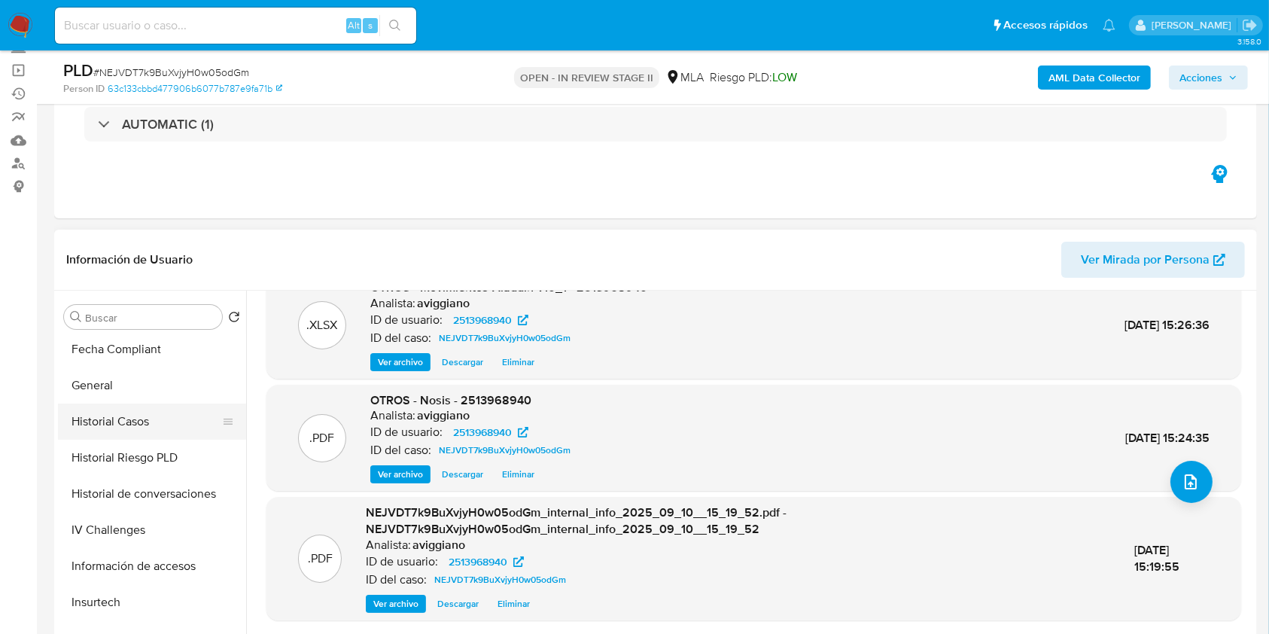
click at [151, 423] on button "Historial Casos" at bounding box center [146, 421] width 176 height 36
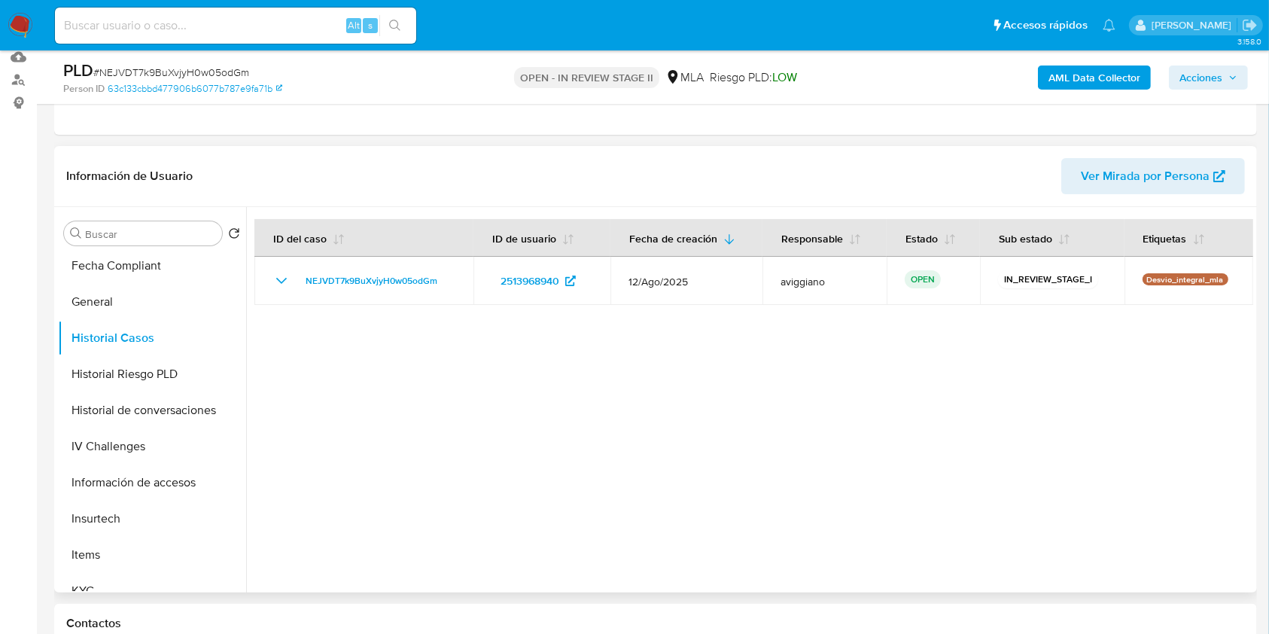
scroll to position [301, 0]
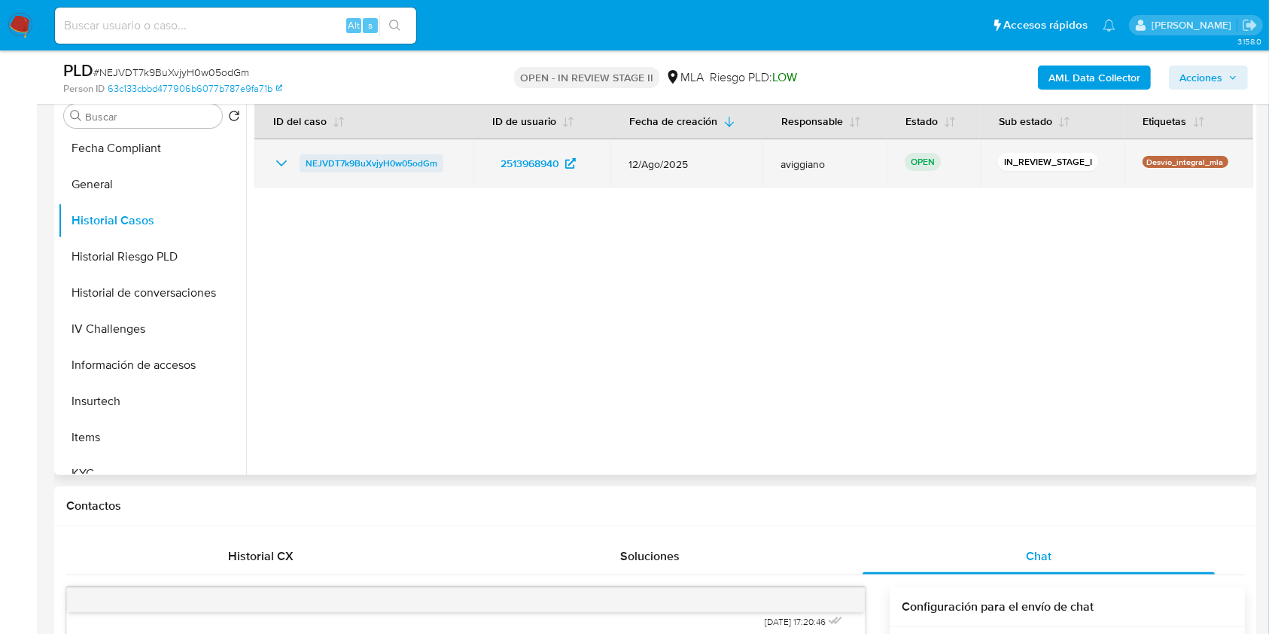
click at [385, 163] on span "NEJVDT7k9BuXvjyH0w05odGm" at bounding box center [372, 163] width 132 height 18
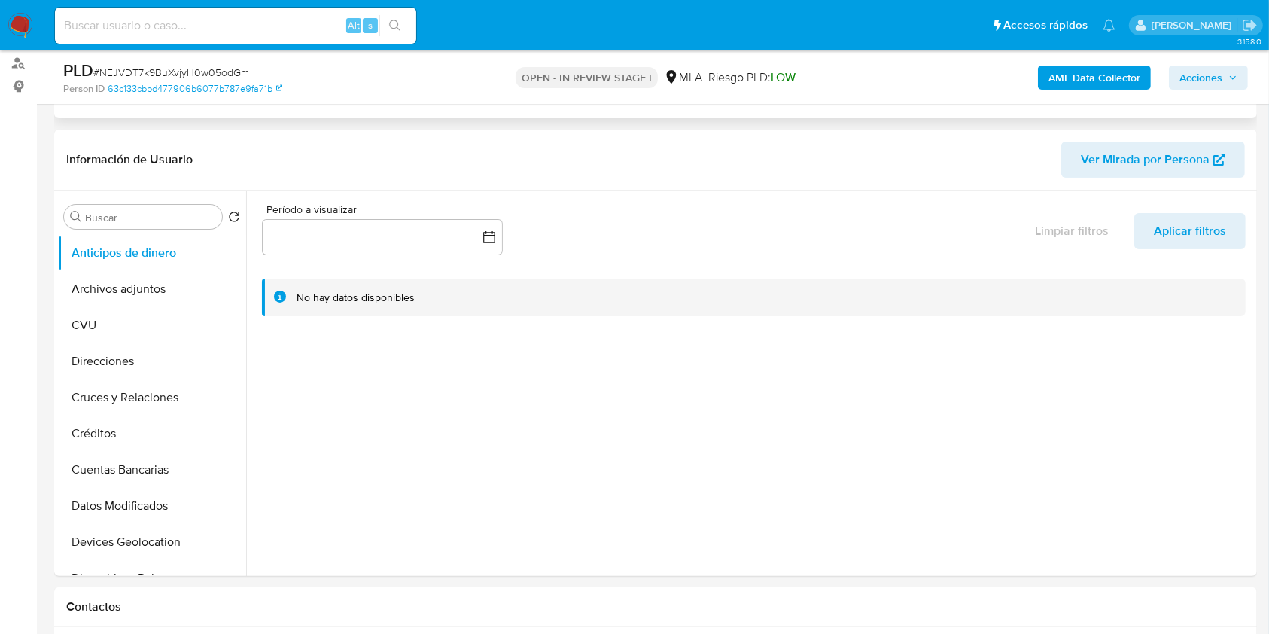
select select "10"
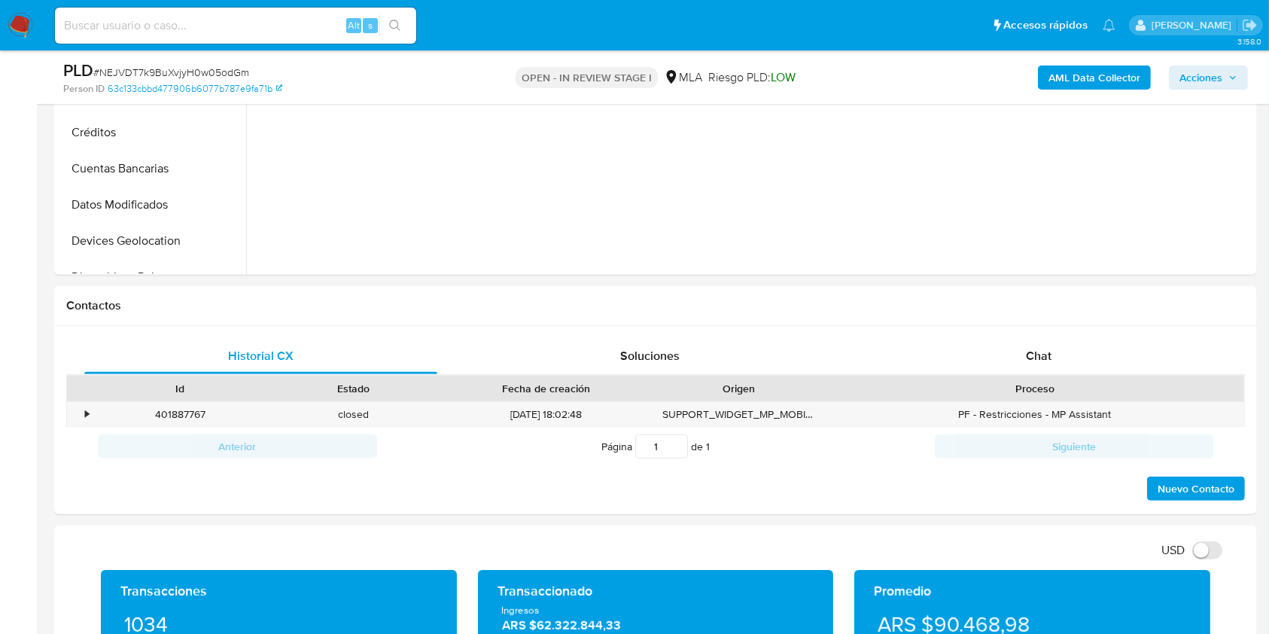
scroll to position [602, 0]
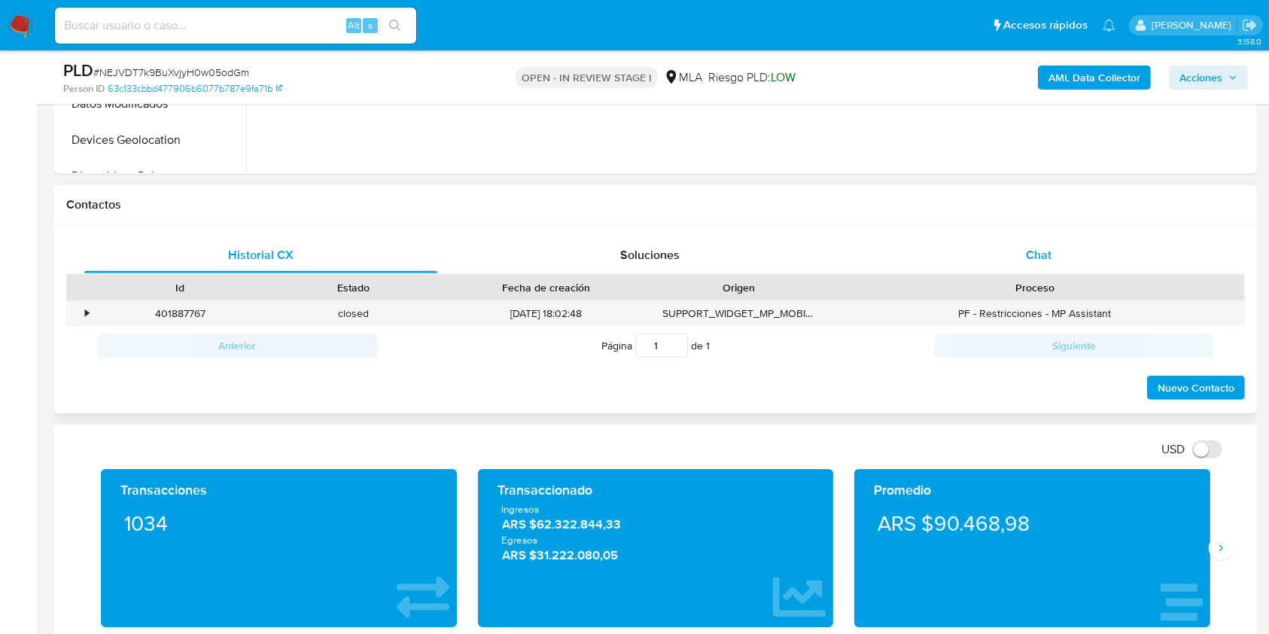
click at [1017, 258] on div "Chat" at bounding box center [1039, 255] width 353 height 36
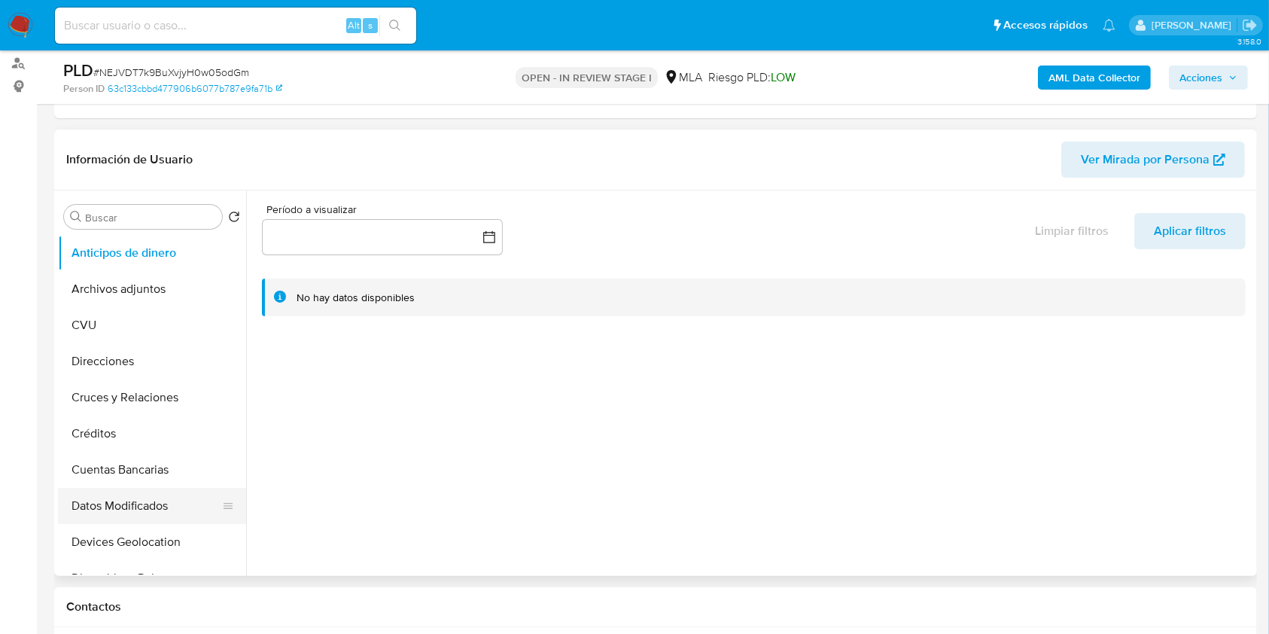
scroll to position [200, 0]
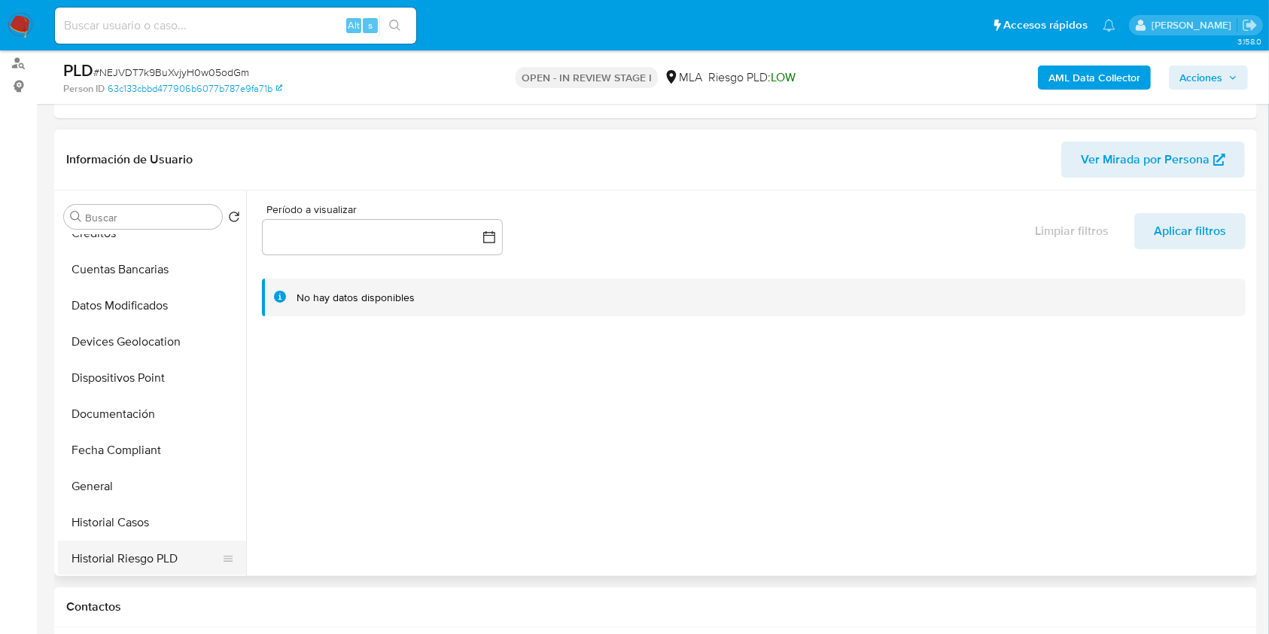
click at [102, 540] on button "Historial Riesgo PLD" at bounding box center [146, 558] width 176 height 36
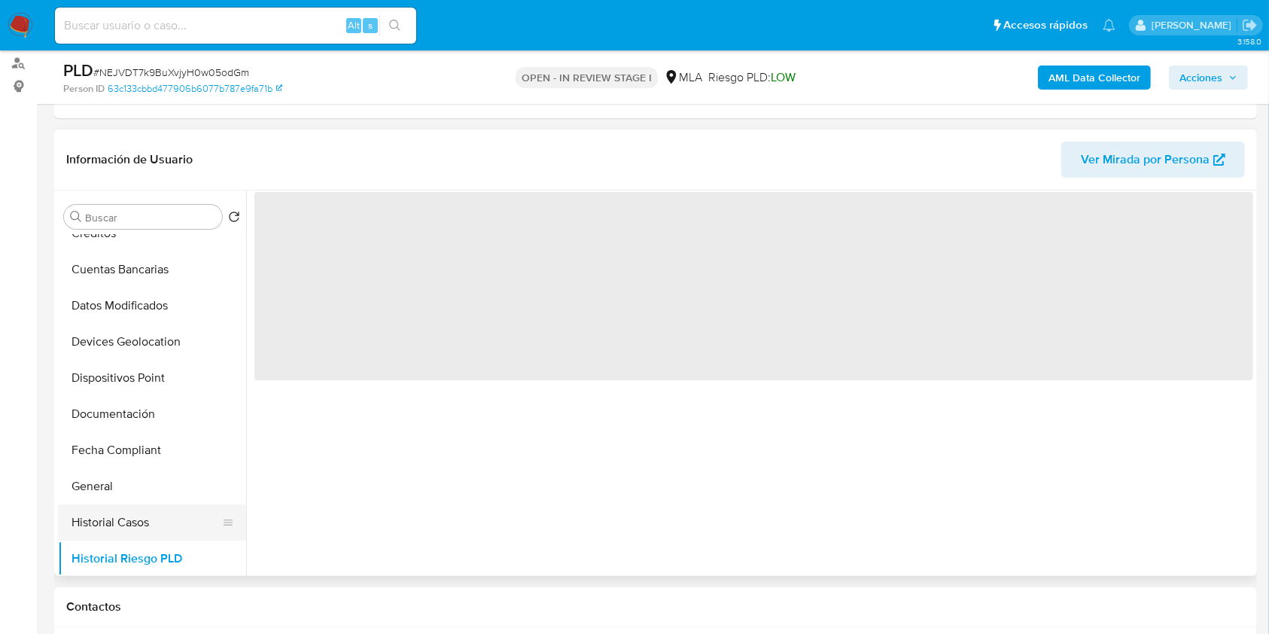
click at [91, 521] on button "Historial Casos" at bounding box center [146, 522] width 176 height 36
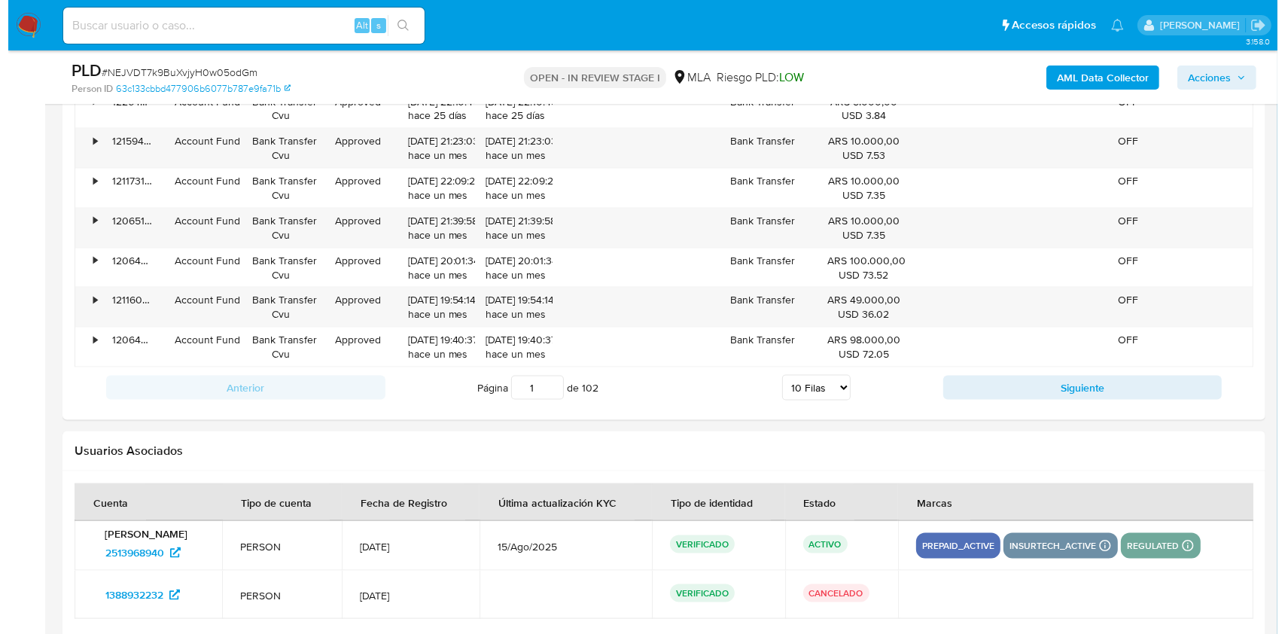
scroll to position [2710, 0]
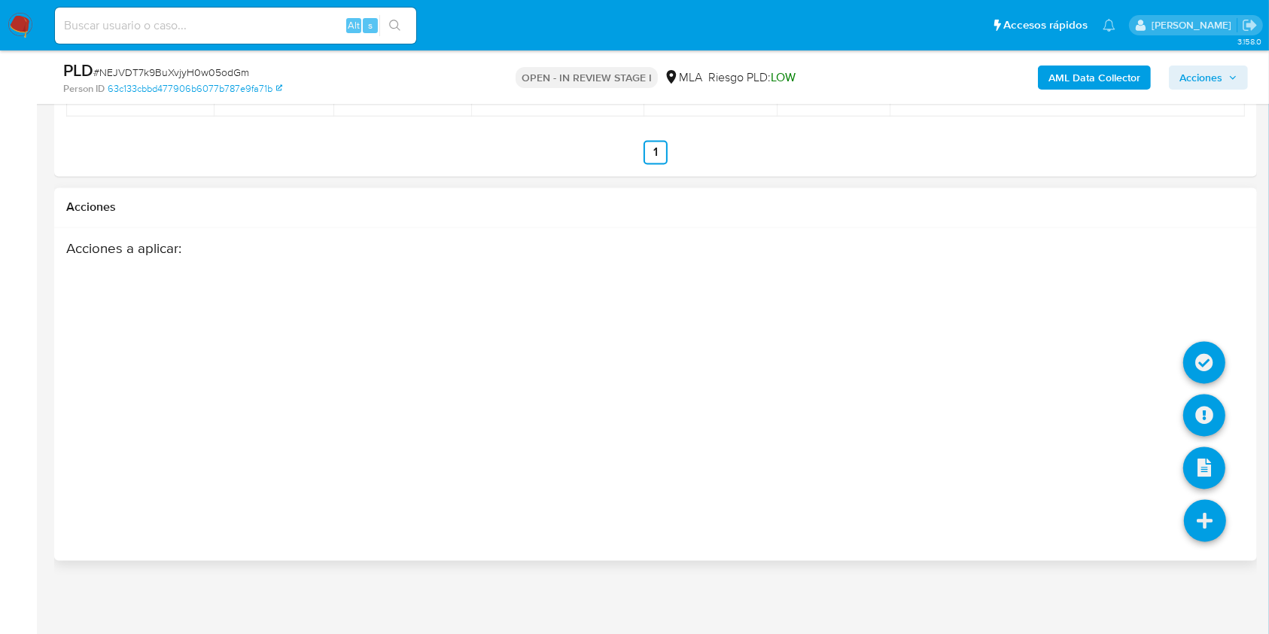
click at [1217, 510] on icon at bounding box center [1205, 521] width 42 height 42
click at [1216, 418] on icon at bounding box center [1204, 415] width 42 height 42
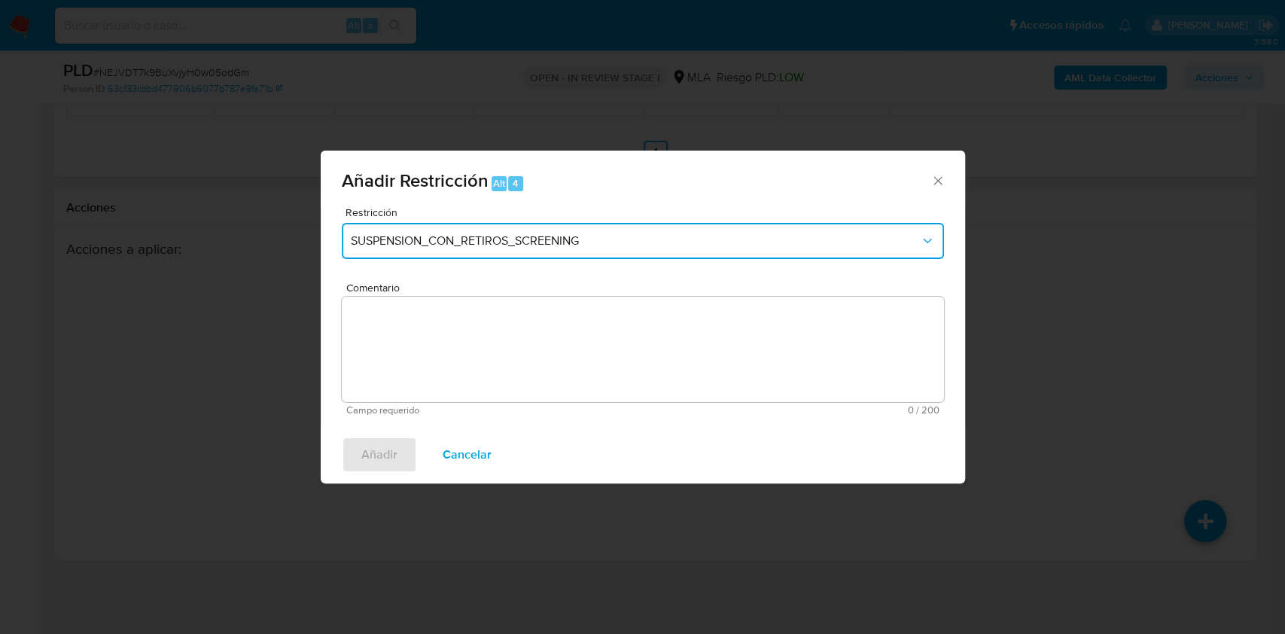
click at [715, 242] on span "SUSPENSION_CON_RETIROS_SCREENING" at bounding box center [635, 240] width 569 height 15
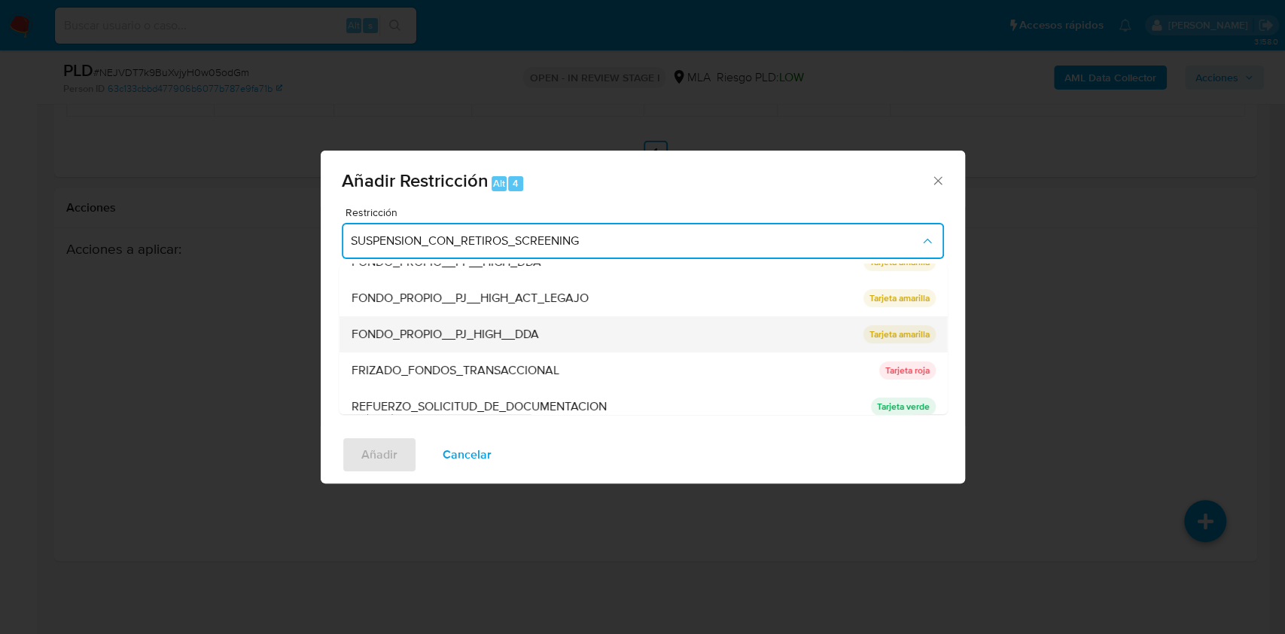
scroll to position [301, 0]
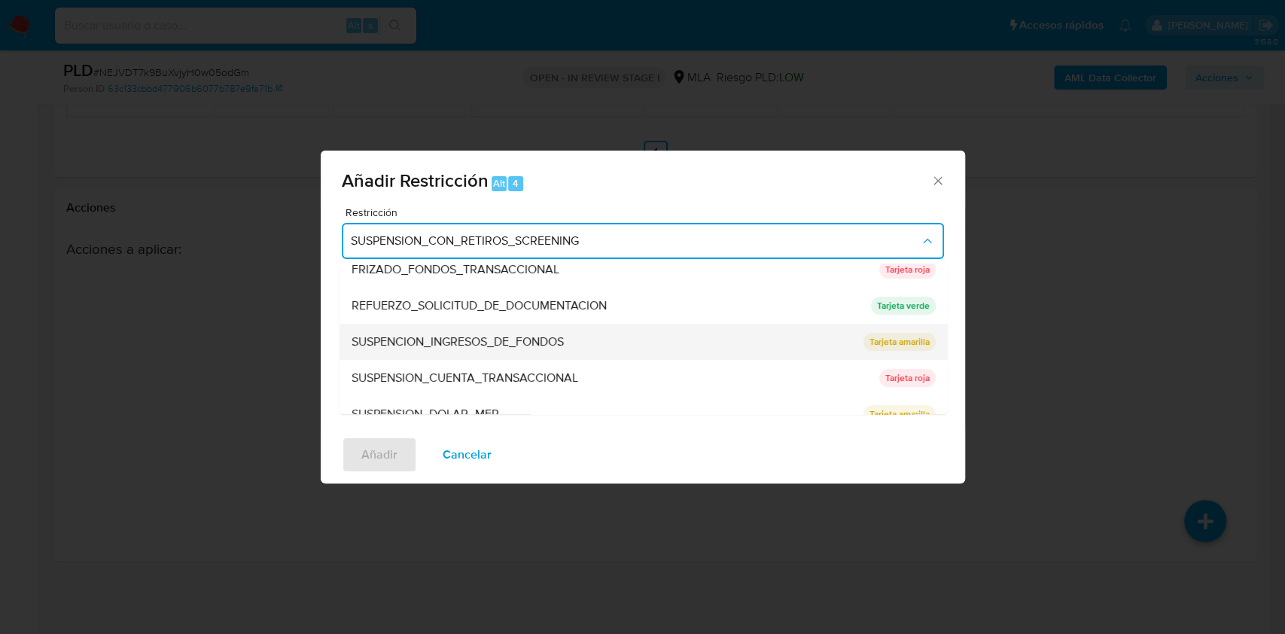
click at [525, 357] on div "SUSPENCION_INGRESOS_DE_FONDOS" at bounding box center [602, 342] width 503 height 36
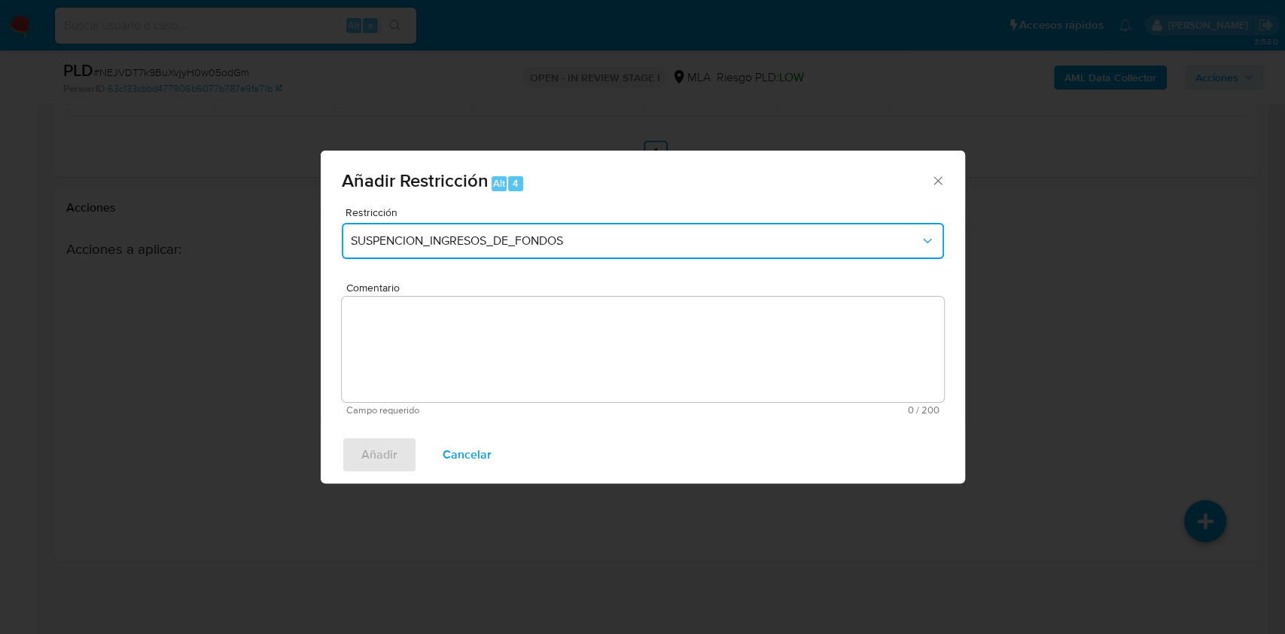
click at [537, 250] on button "SUSPENCION_INGRESOS_DE_FONDOS" at bounding box center [643, 241] width 602 height 36
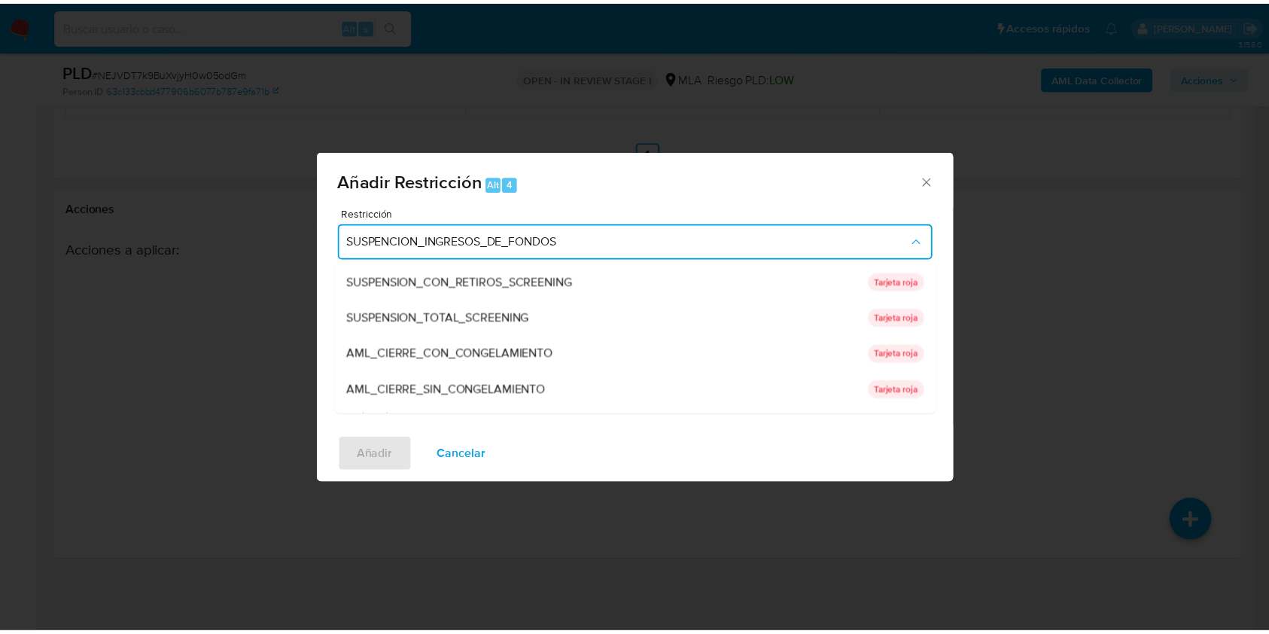
scroll to position [304, 0]
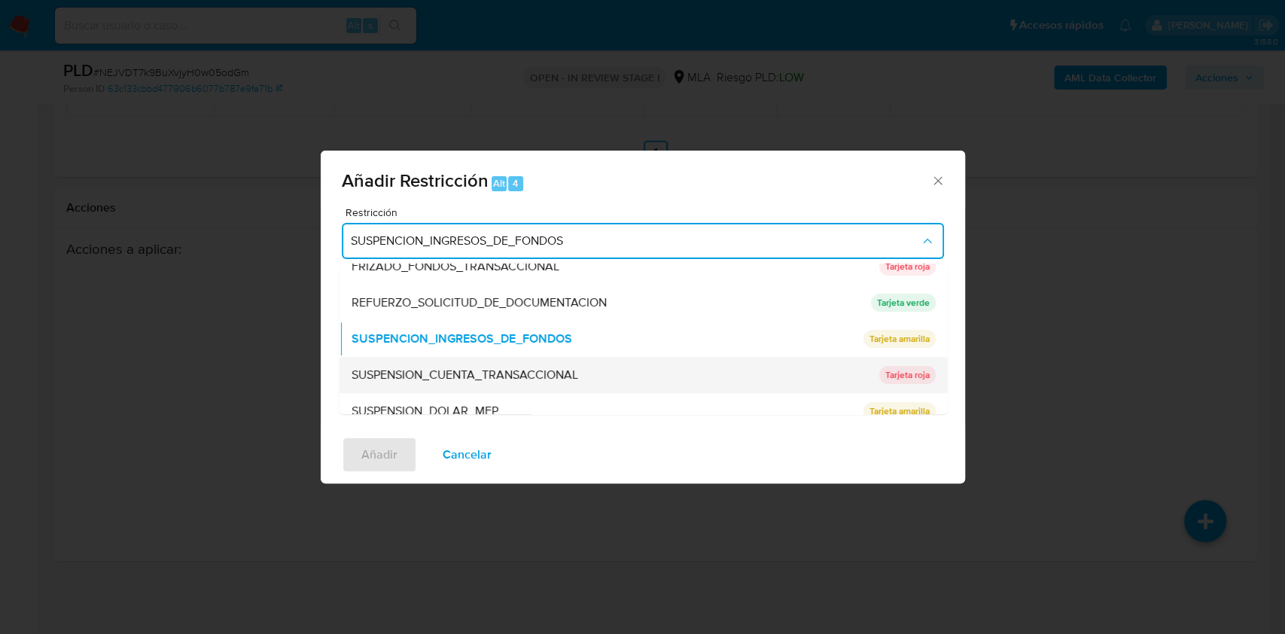
click at [501, 375] on span "SUSPENSION_CUENTA_TRANSACCIONAL" at bounding box center [464, 374] width 227 height 15
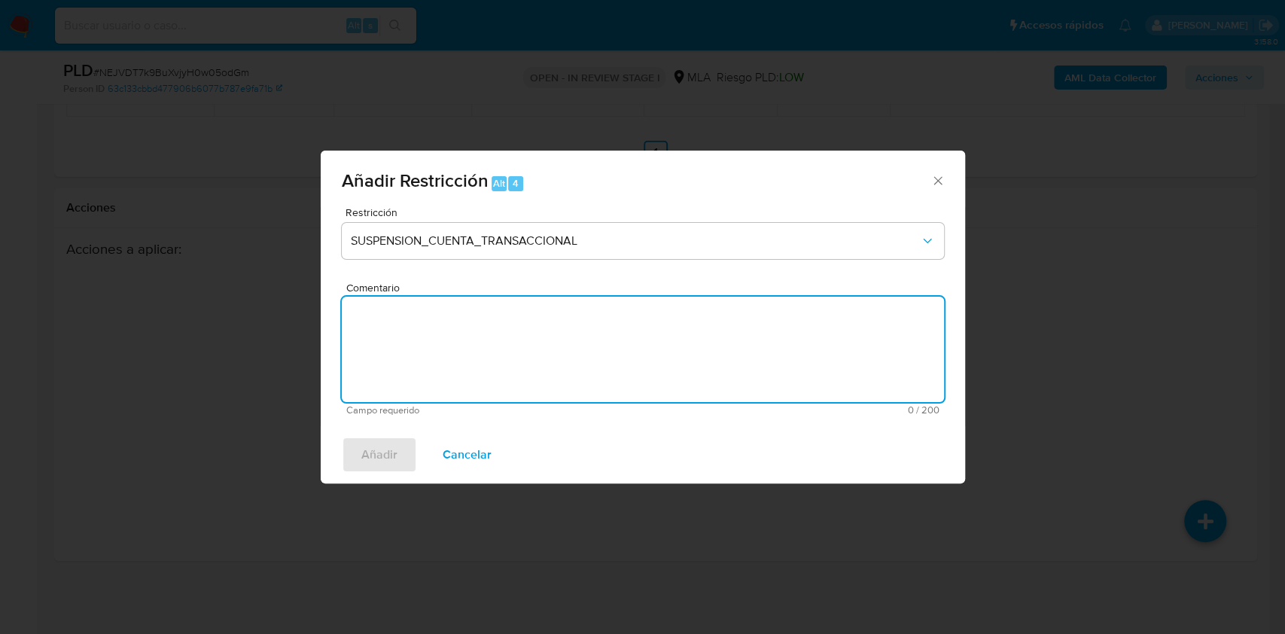
click at [501, 375] on textarea "Comentario" at bounding box center [643, 349] width 602 height 105
type textarea "AML"
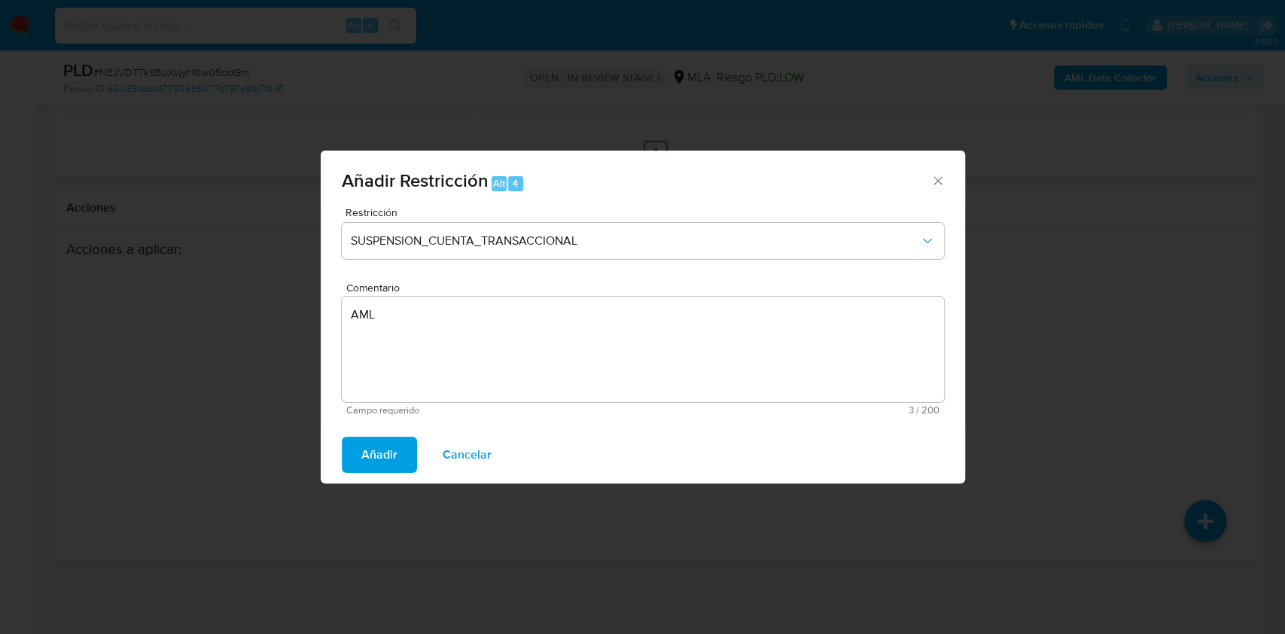
drag, startPoint x: 379, startPoint y: 436, endPoint x: 374, endPoint y: 449, distance: 13.8
click at [379, 438] on span "Añadir" at bounding box center [379, 454] width 36 height 33
click at [377, 447] on span "Añadir" at bounding box center [379, 454] width 36 height 33
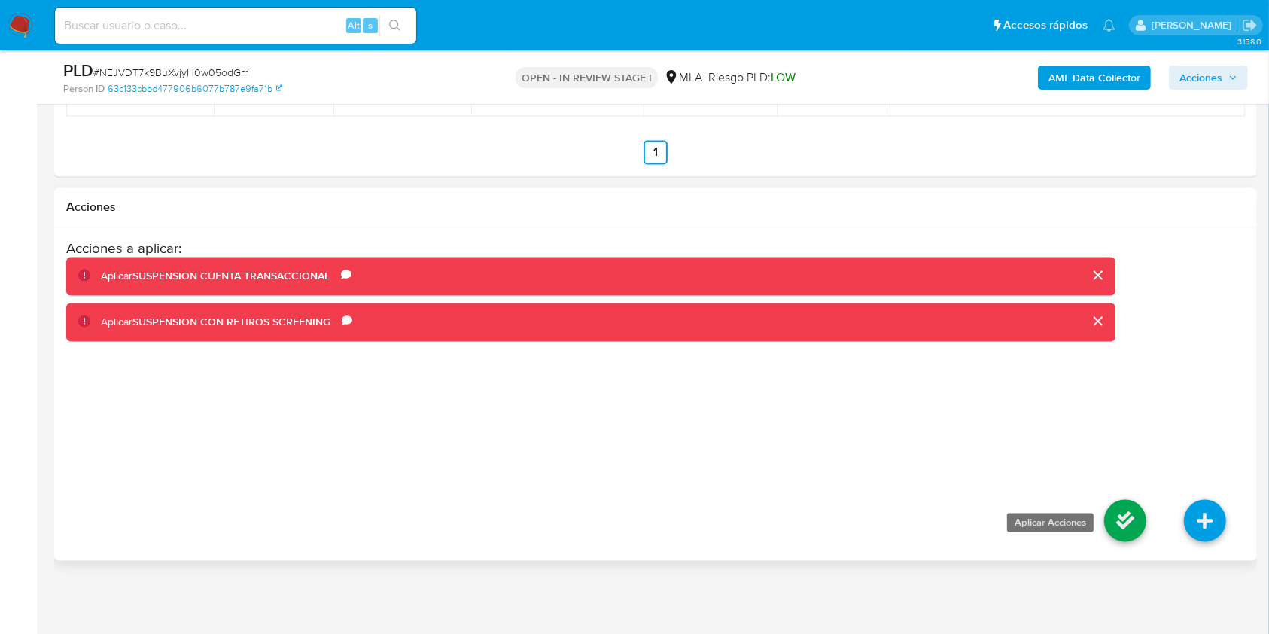
click at [1111, 521] on icon at bounding box center [1125, 521] width 42 height 42
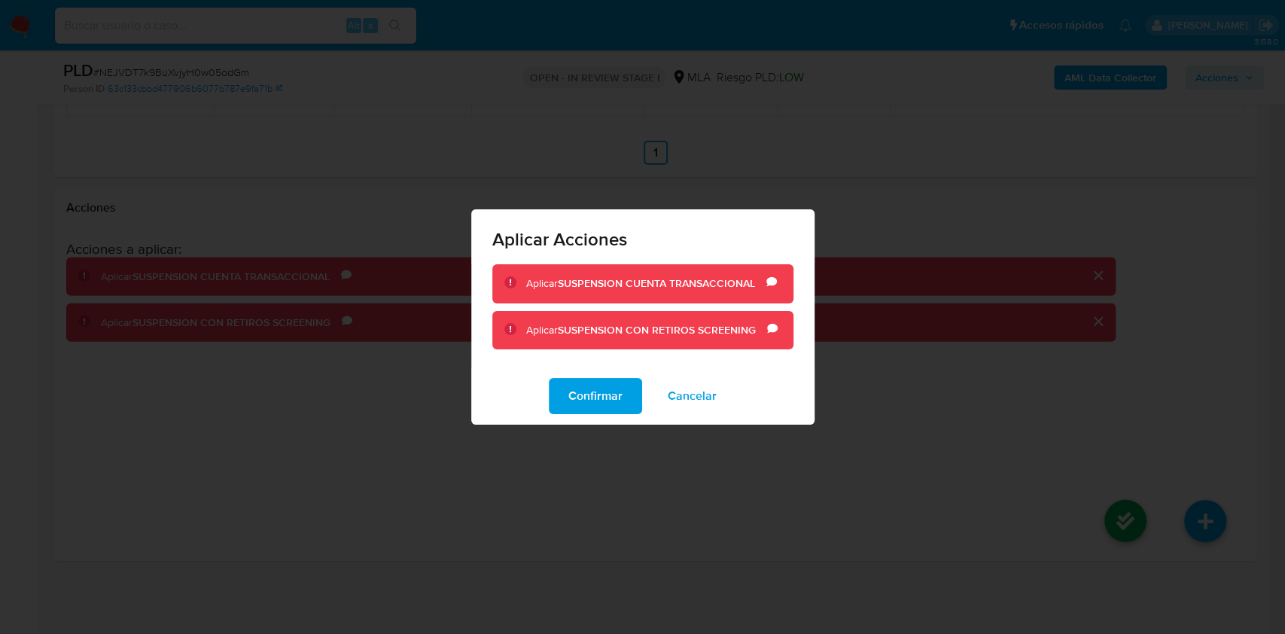
click at [679, 398] on span "Cancelar" at bounding box center [692, 395] width 49 height 33
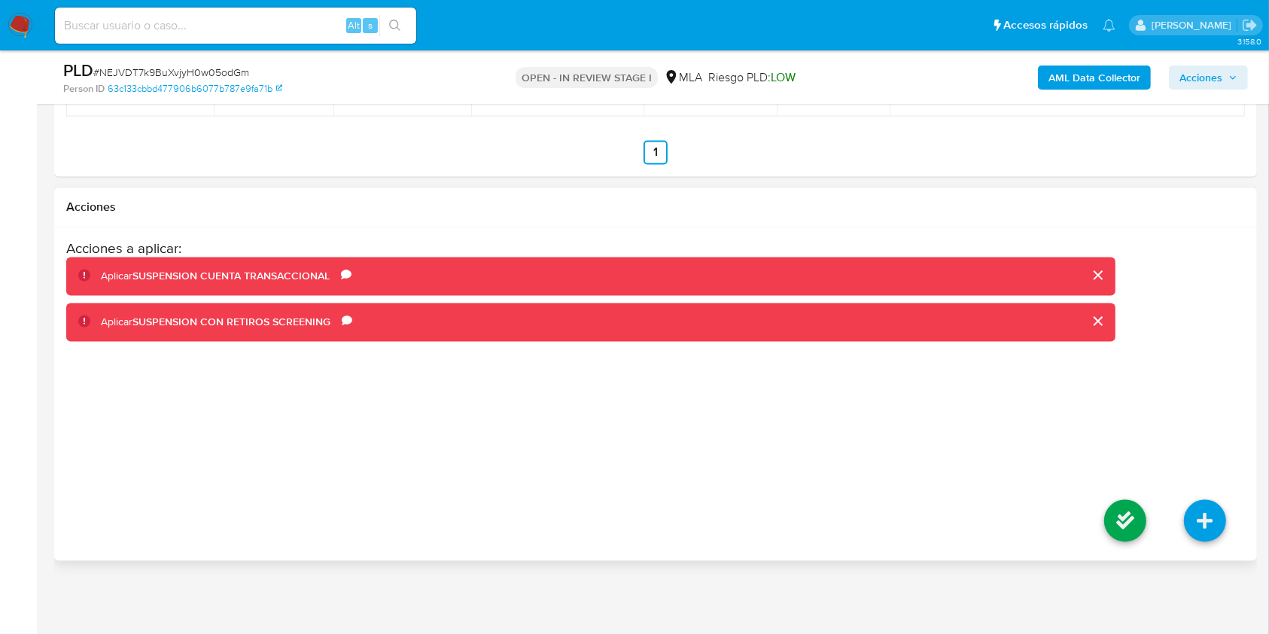
click at [1097, 318] on button "cerrar" at bounding box center [1097, 321] width 36 height 36
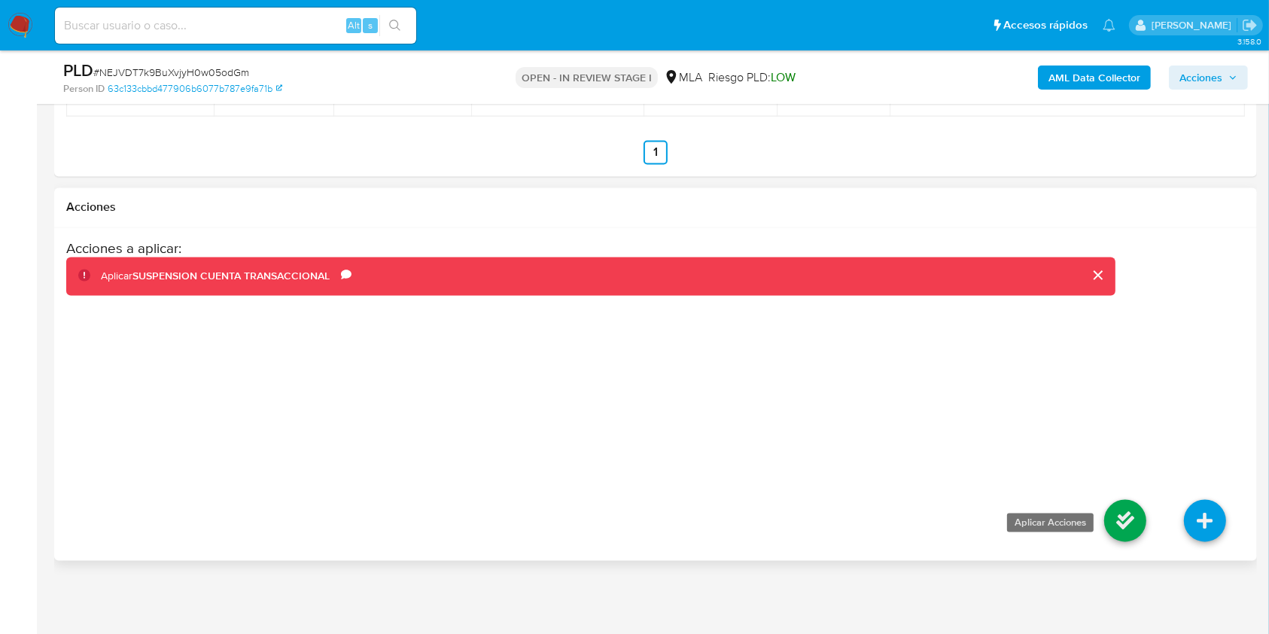
click at [1128, 516] on icon at bounding box center [1125, 521] width 42 height 42
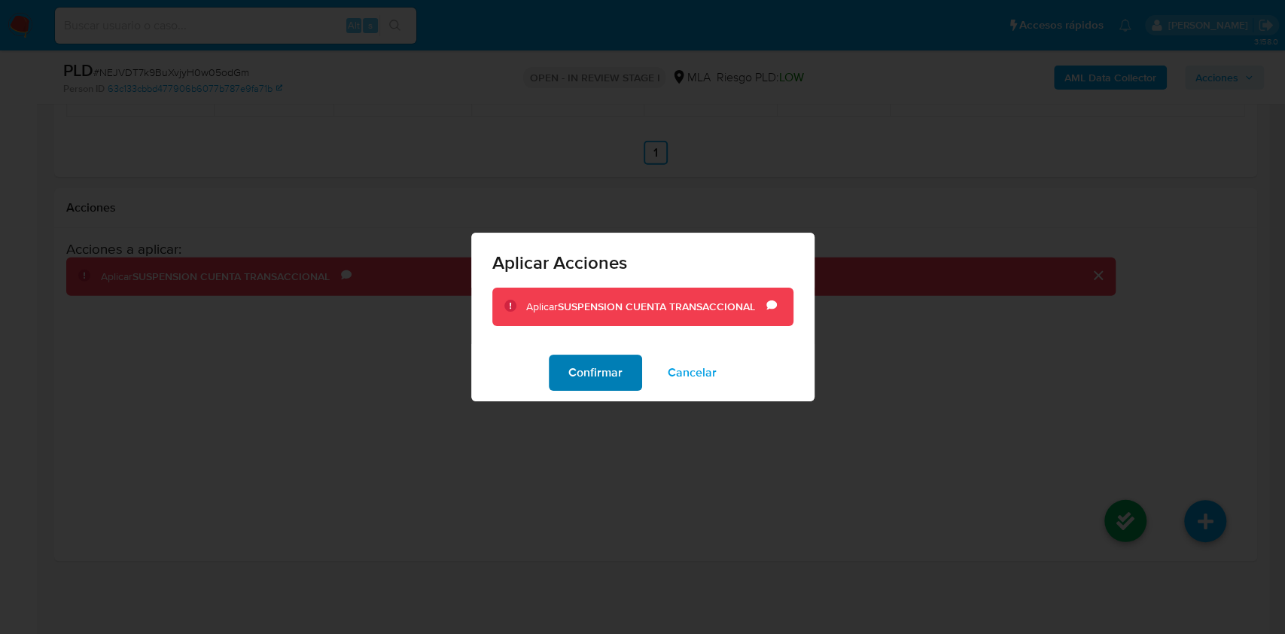
click at [589, 365] on span "Confirmar" at bounding box center [595, 372] width 54 height 33
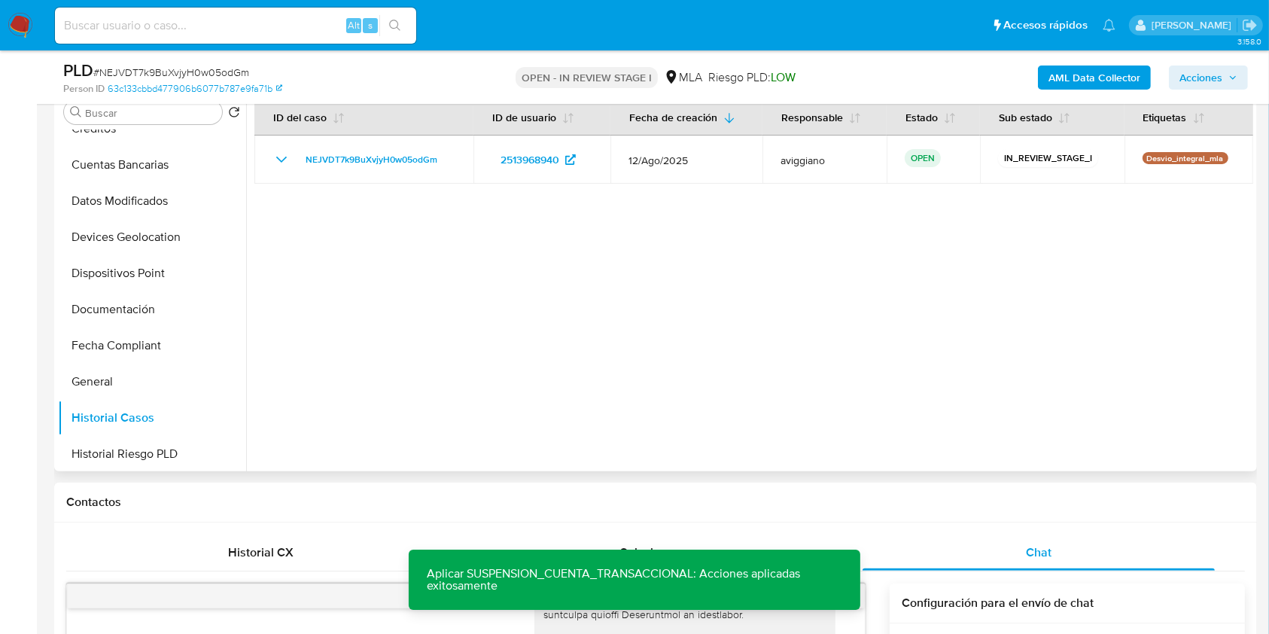
scroll to position [200, 0]
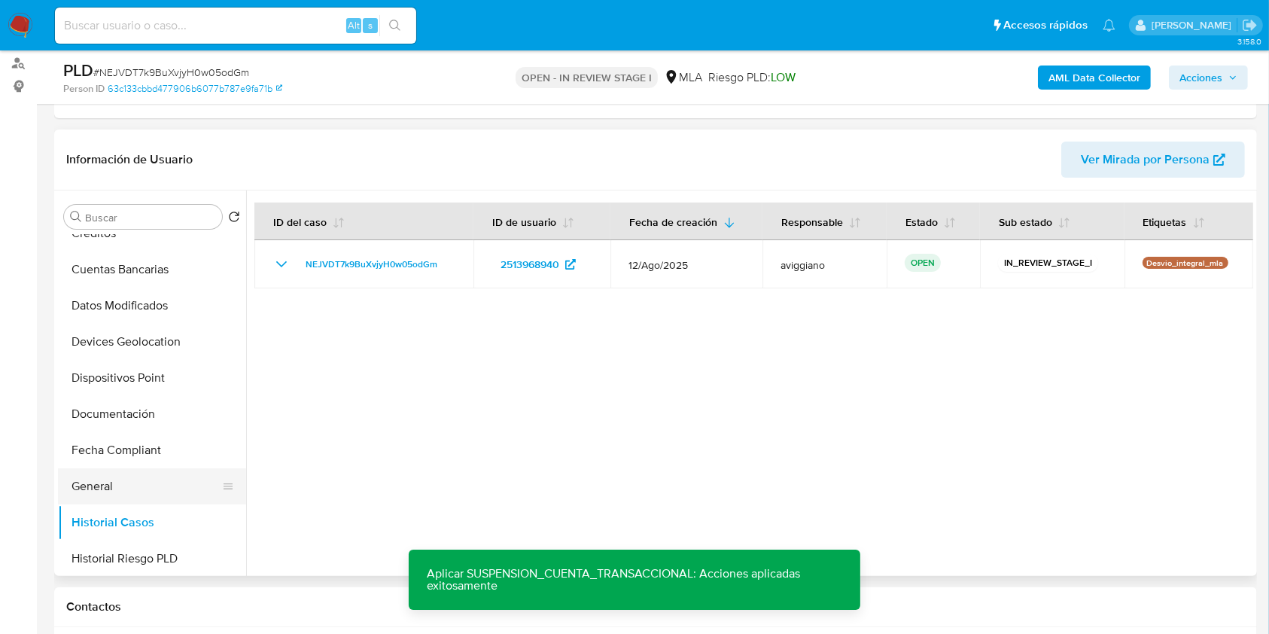
click at [152, 471] on button "General" at bounding box center [146, 486] width 176 height 36
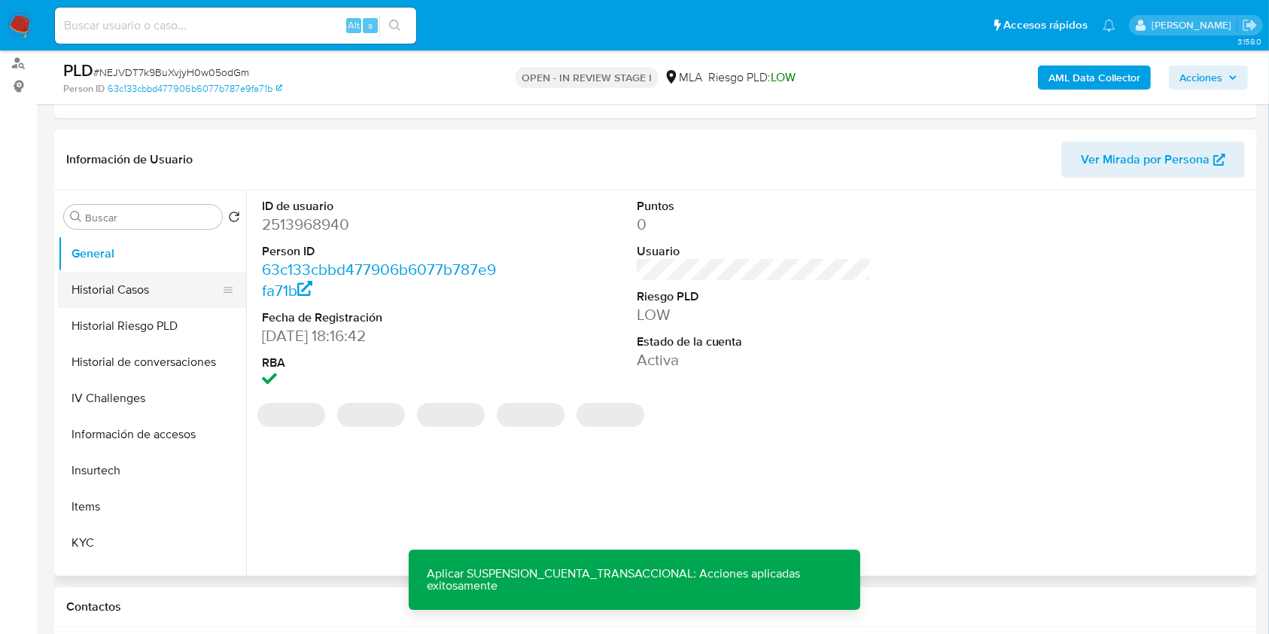
scroll to position [401, 0]
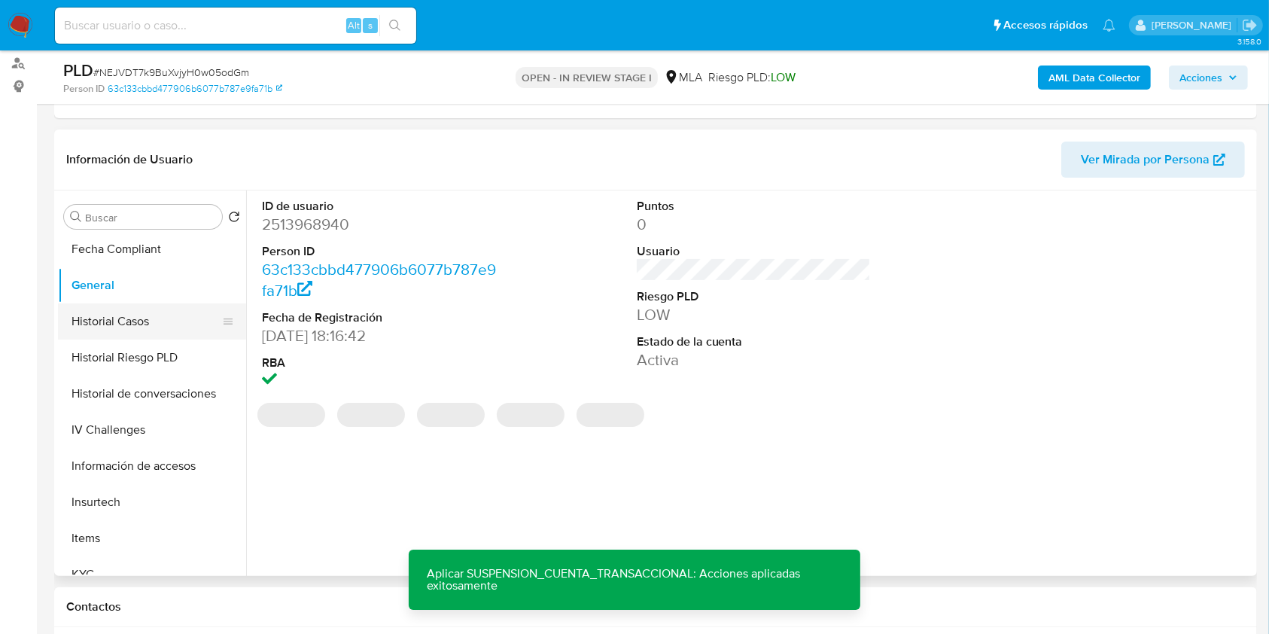
click at [149, 318] on button "Historial Casos" at bounding box center [146, 321] width 176 height 36
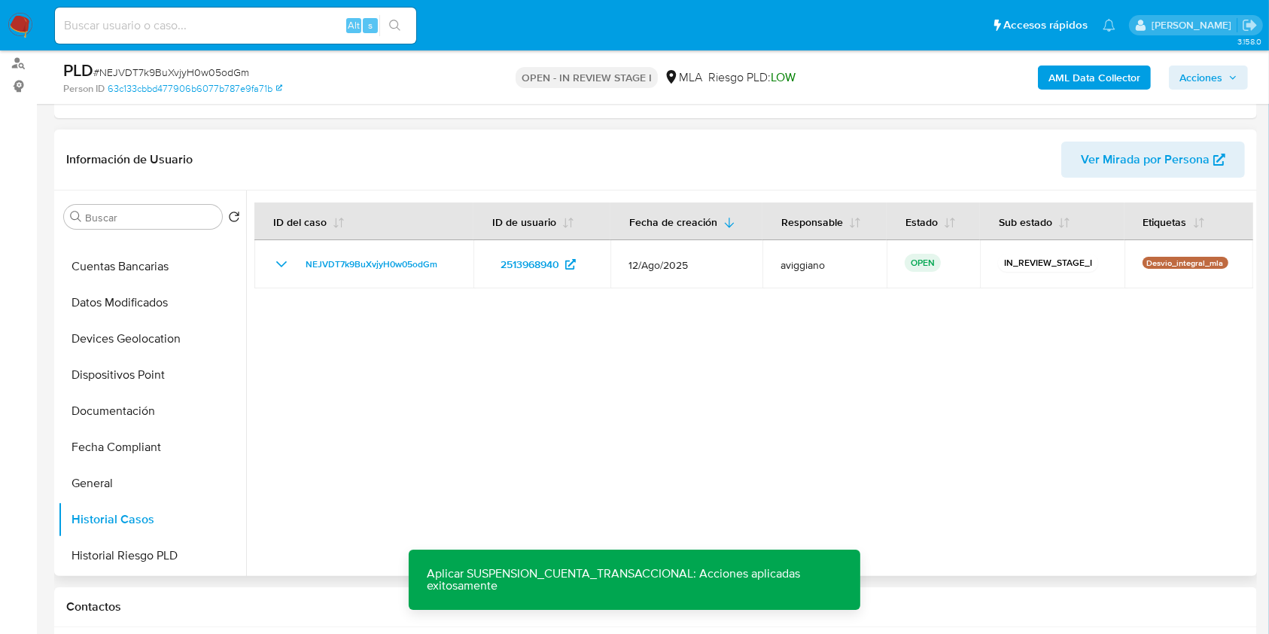
scroll to position [0, 0]
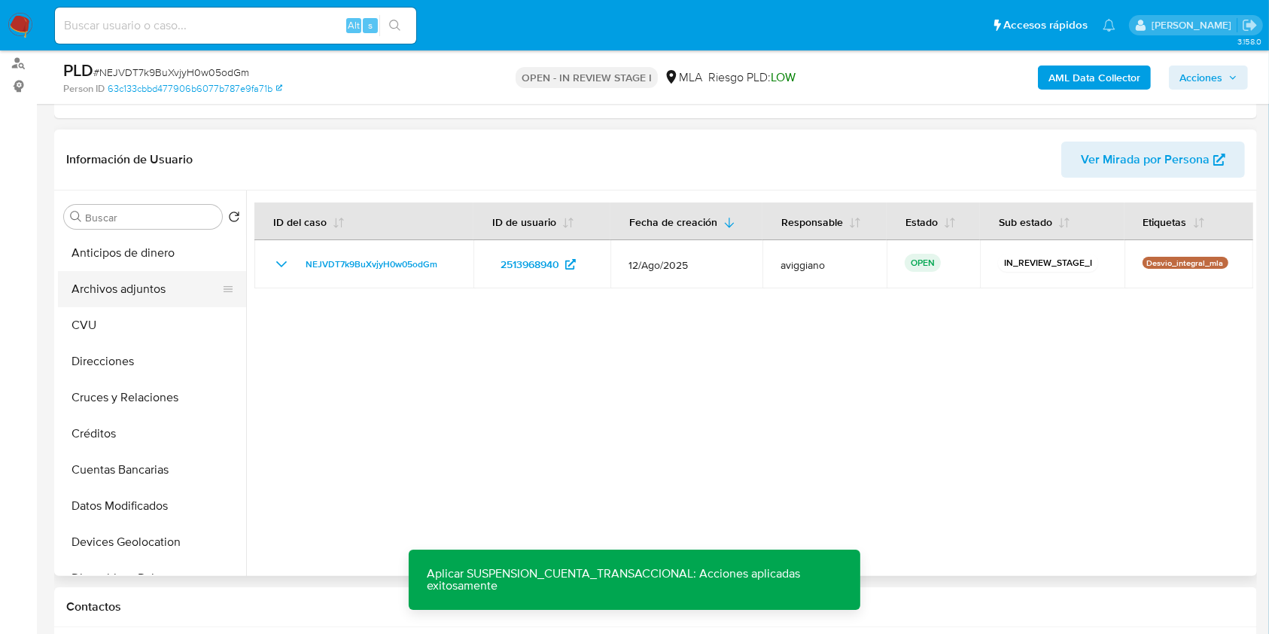
click at [117, 294] on button "Archivos adjuntos" at bounding box center [146, 289] width 176 height 36
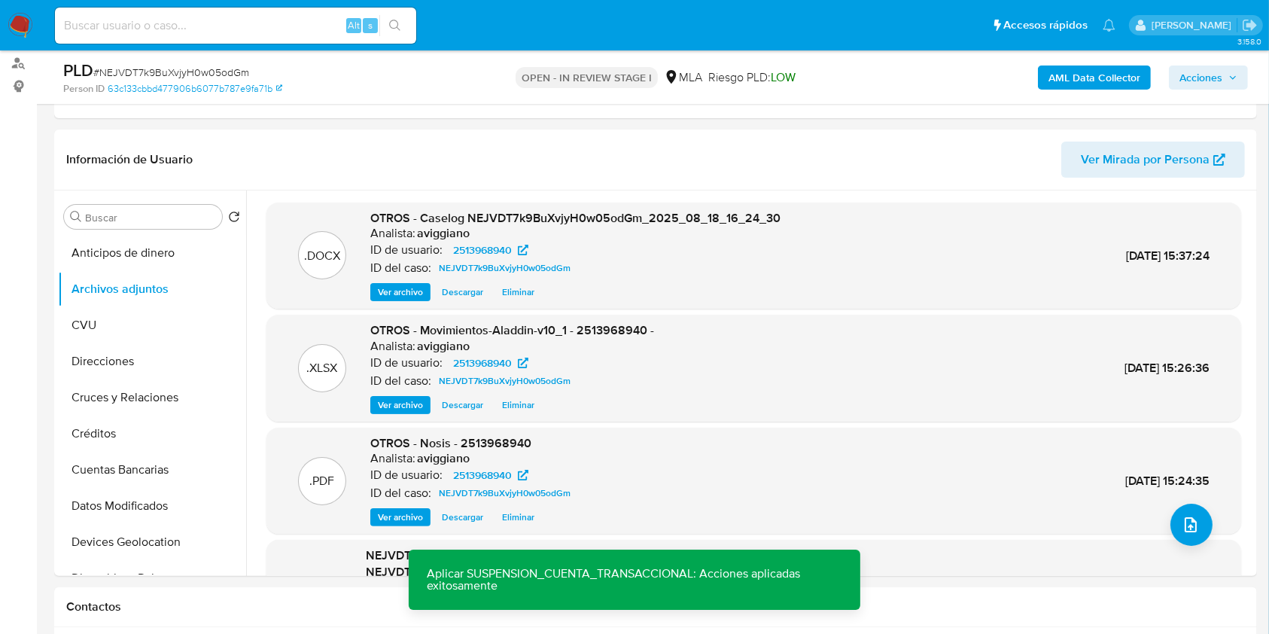
click at [1195, 84] on span "Acciones" at bounding box center [1200, 77] width 43 height 24
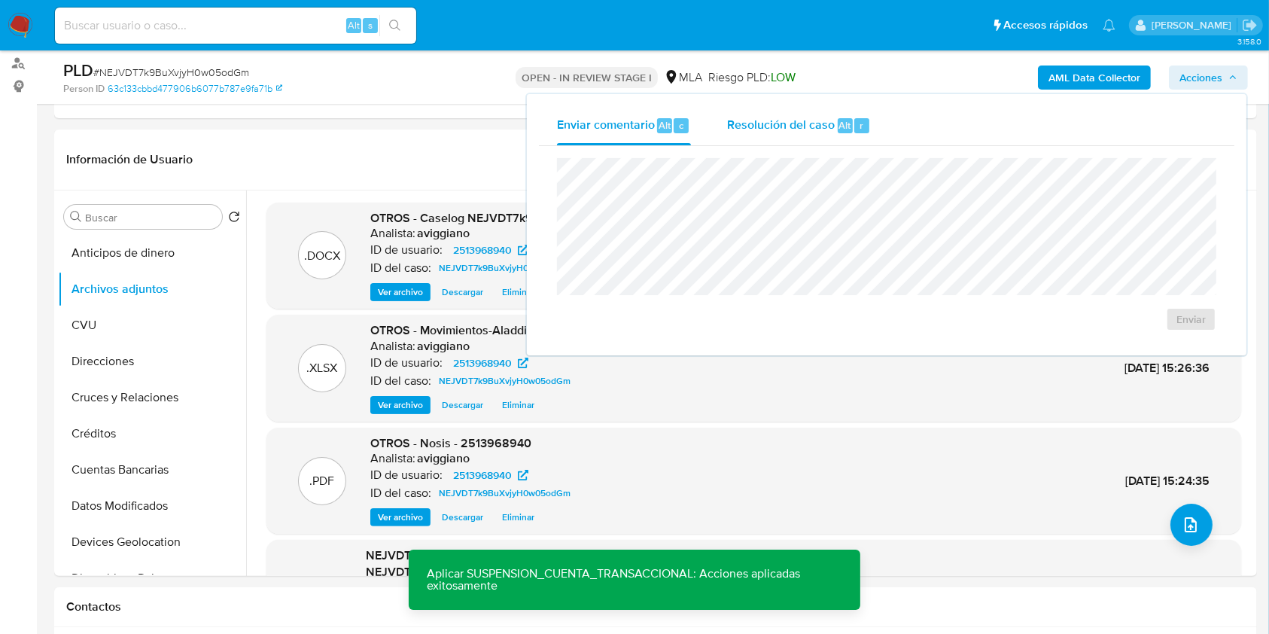
click at [776, 117] on span "Resolución del caso" at bounding box center [781, 124] width 108 height 17
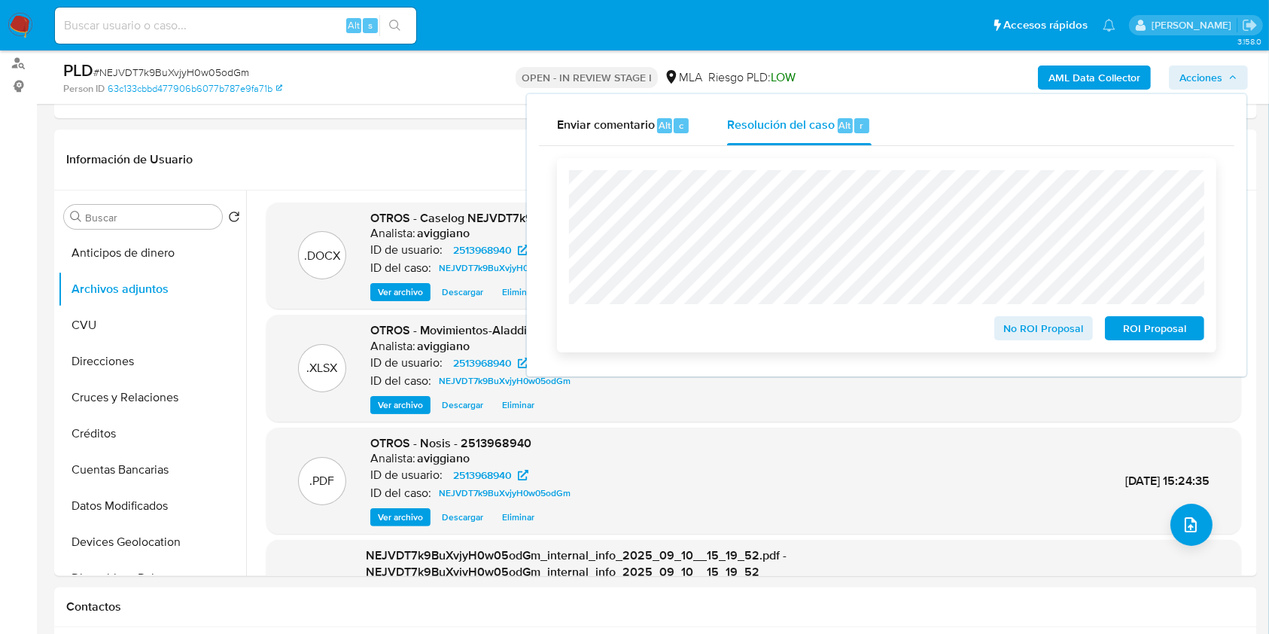
click at [1146, 339] on span "ROI Proposal" at bounding box center [1154, 328] width 78 height 21
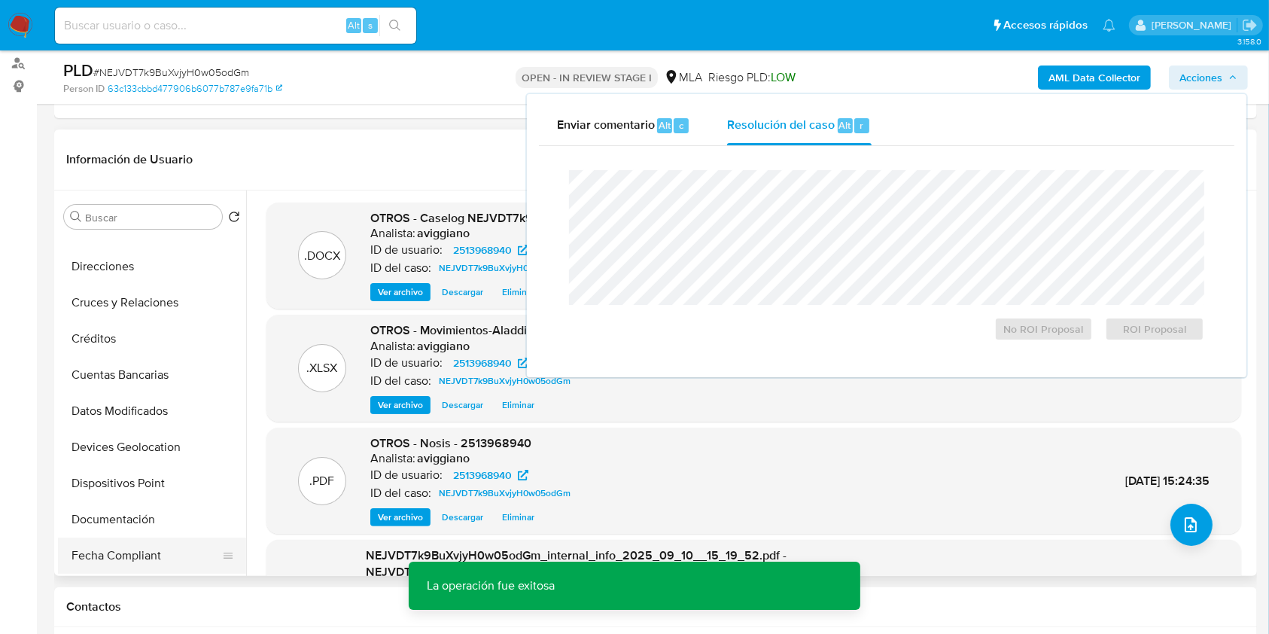
scroll to position [200, 0]
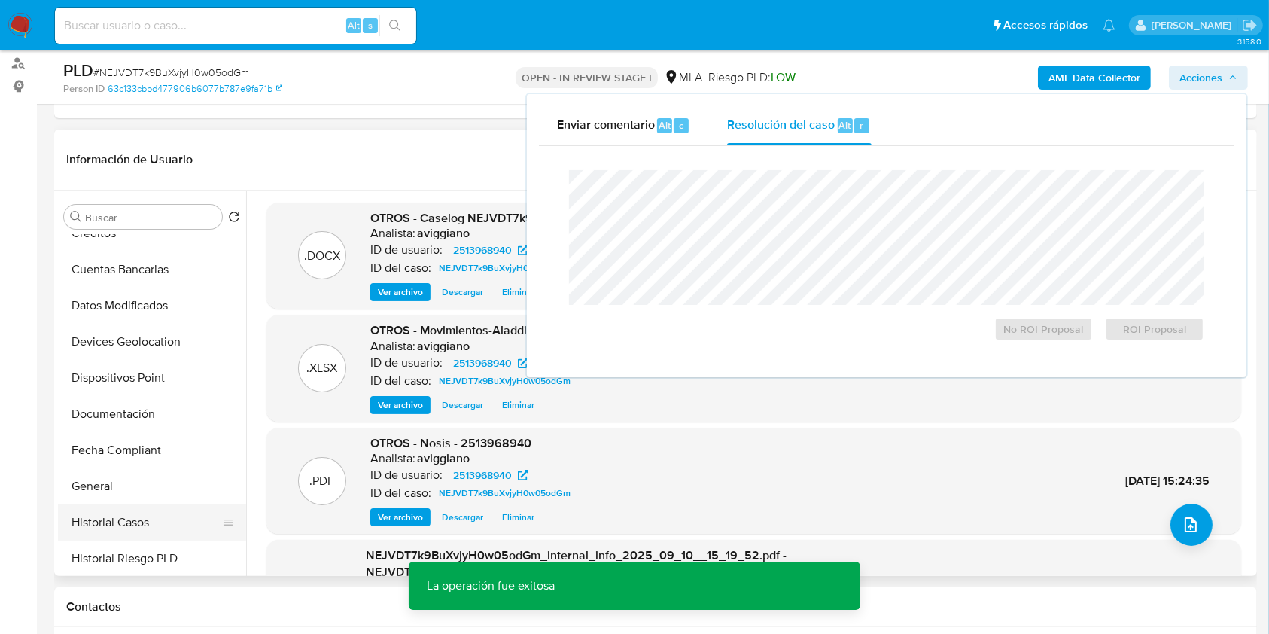
click at [106, 506] on button "Historial Casos" at bounding box center [146, 522] width 176 height 36
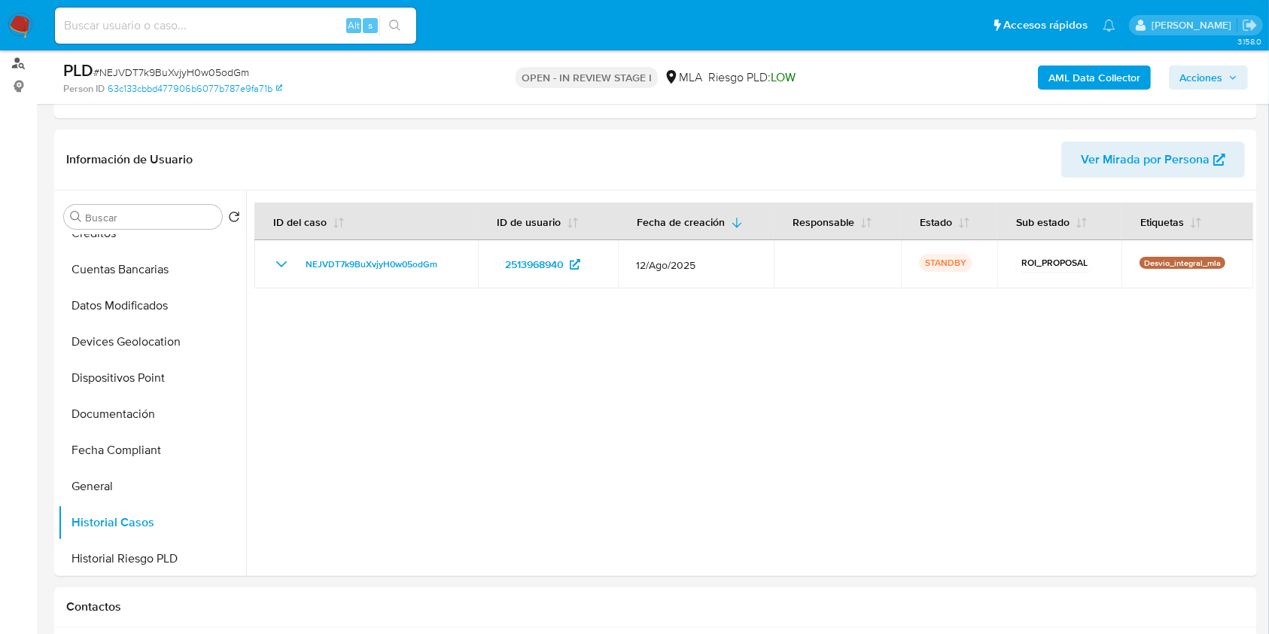
click at [16, 60] on link "Buscador de personas" at bounding box center [89, 63] width 179 height 23
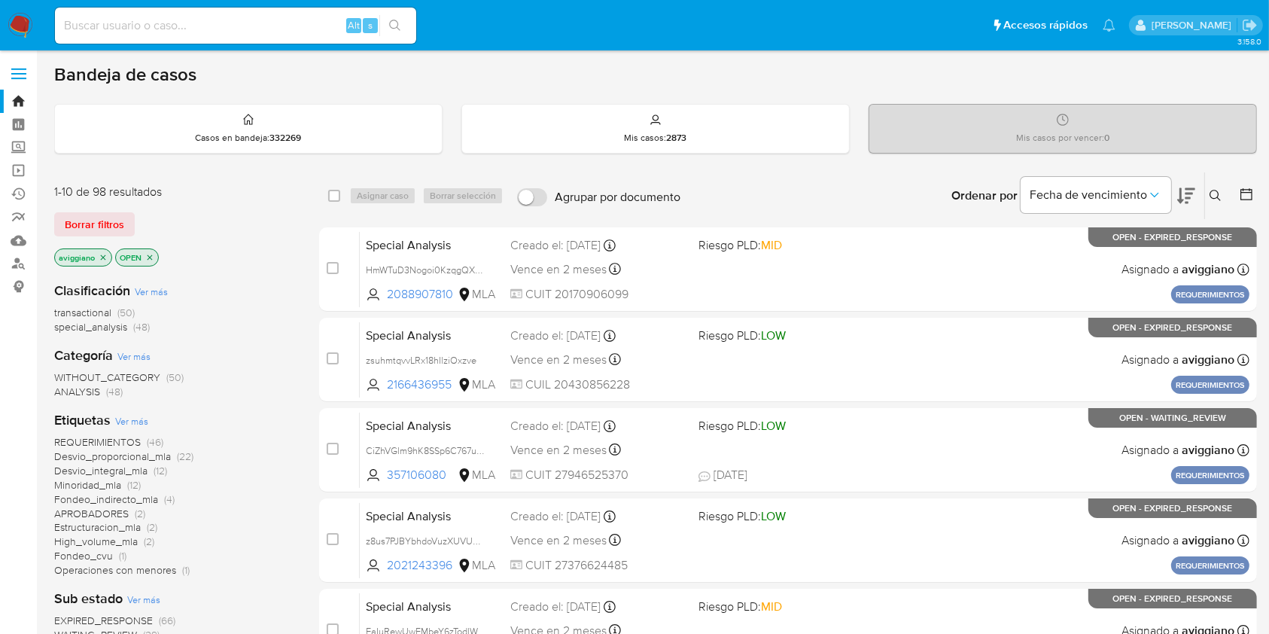
click at [104, 254] on icon "close-filter" at bounding box center [103, 257] width 9 height 9
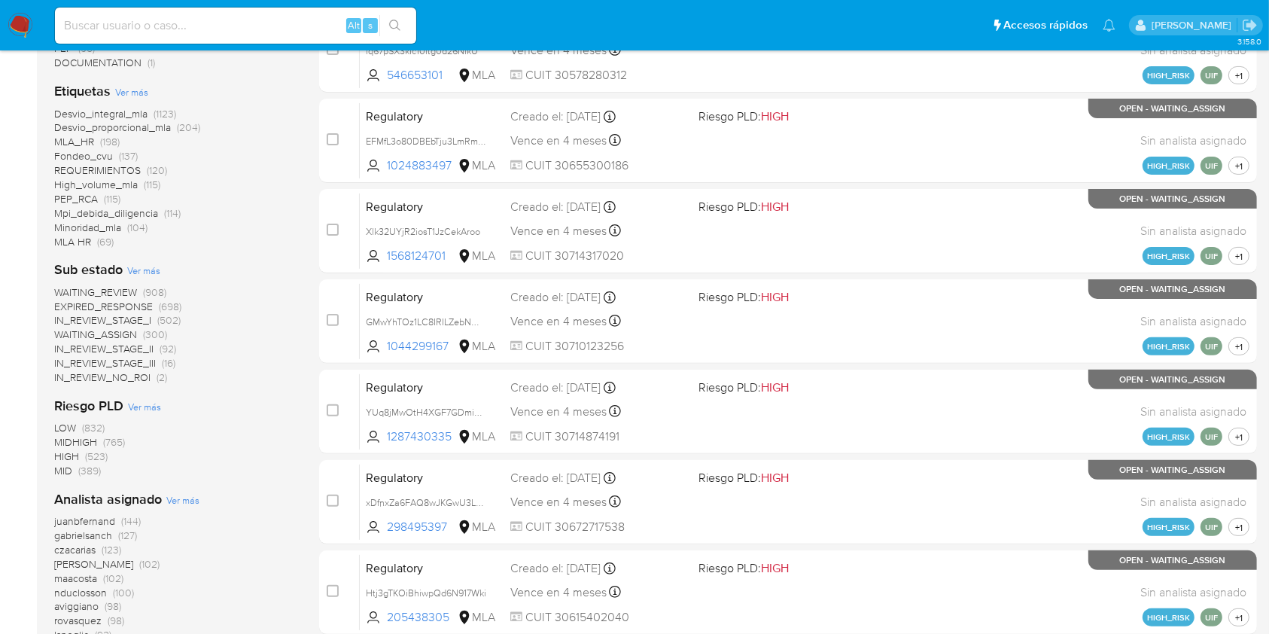
scroll to position [602, 0]
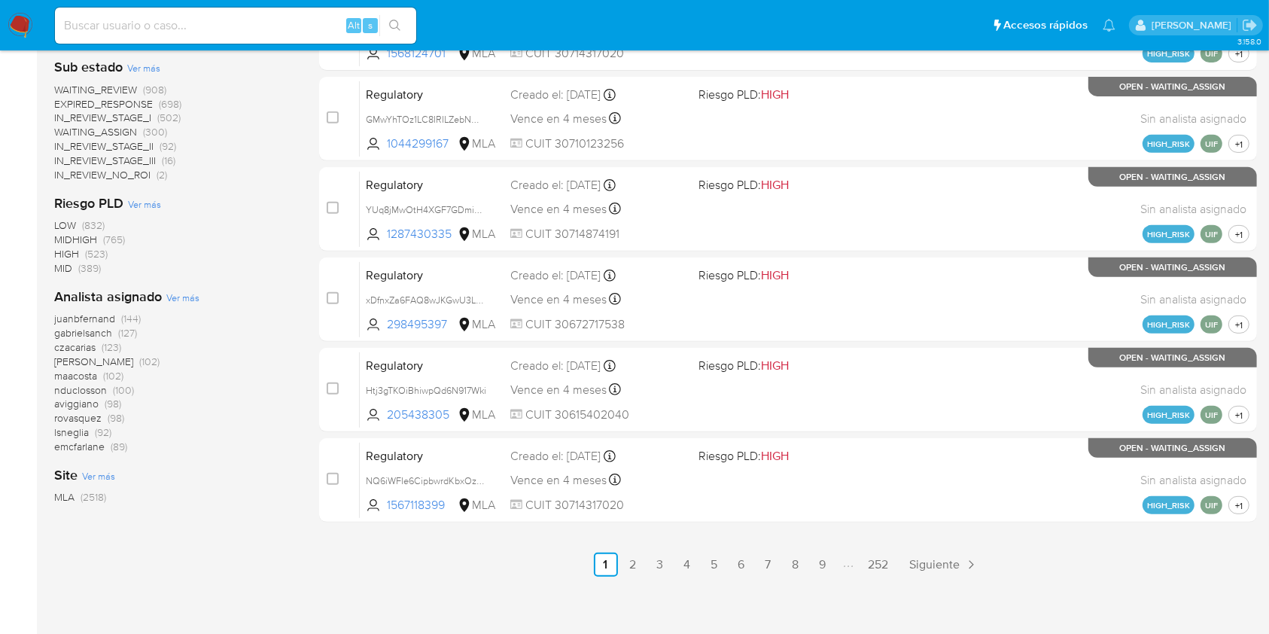
click at [175, 374] on div "juanbfernand (144) gabrielsanch (127) czacarias (123) amedzovich (102) maacosta…" at bounding box center [174, 383] width 241 height 142
click at [93, 26] on input at bounding box center [235, 26] width 361 height 20
paste input "Z2bu88p6S3Doore3RHij5FdS"
type input "Z2bu88p6S3Doore3RHij5FdS"
click at [389, 24] on icon "search-icon" at bounding box center [395, 26] width 12 height 12
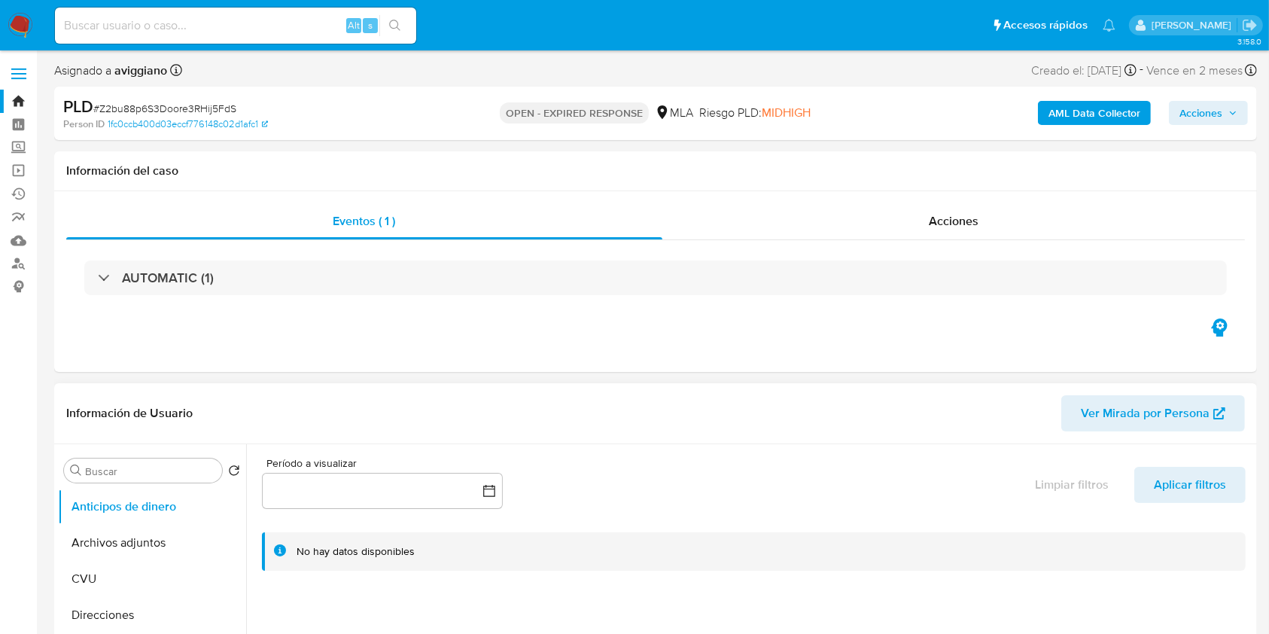
select select "10"
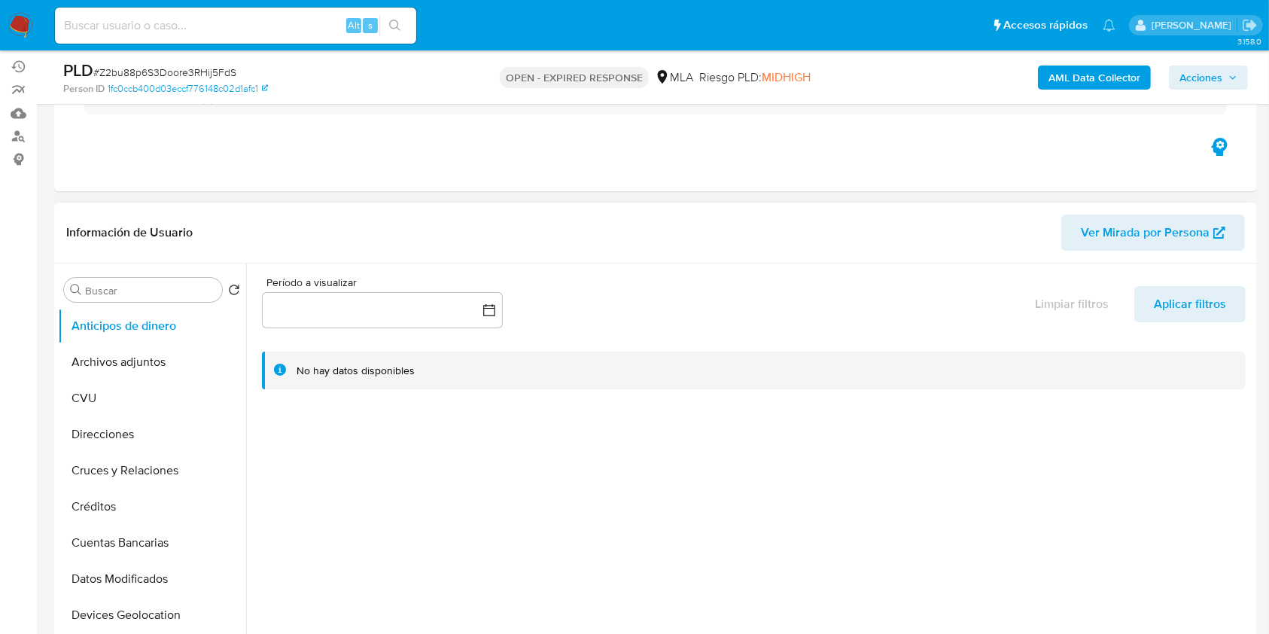
scroll to position [200, 0]
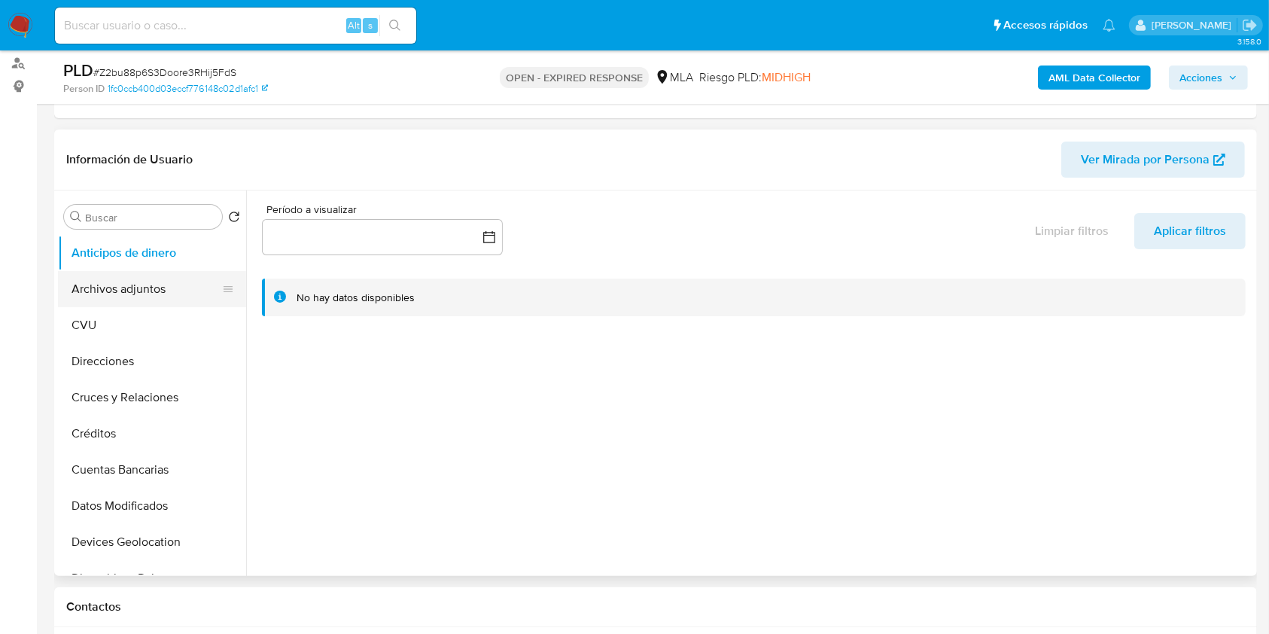
click at [164, 280] on button "Archivos adjuntos" at bounding box center [146, 289] width 176 height 36
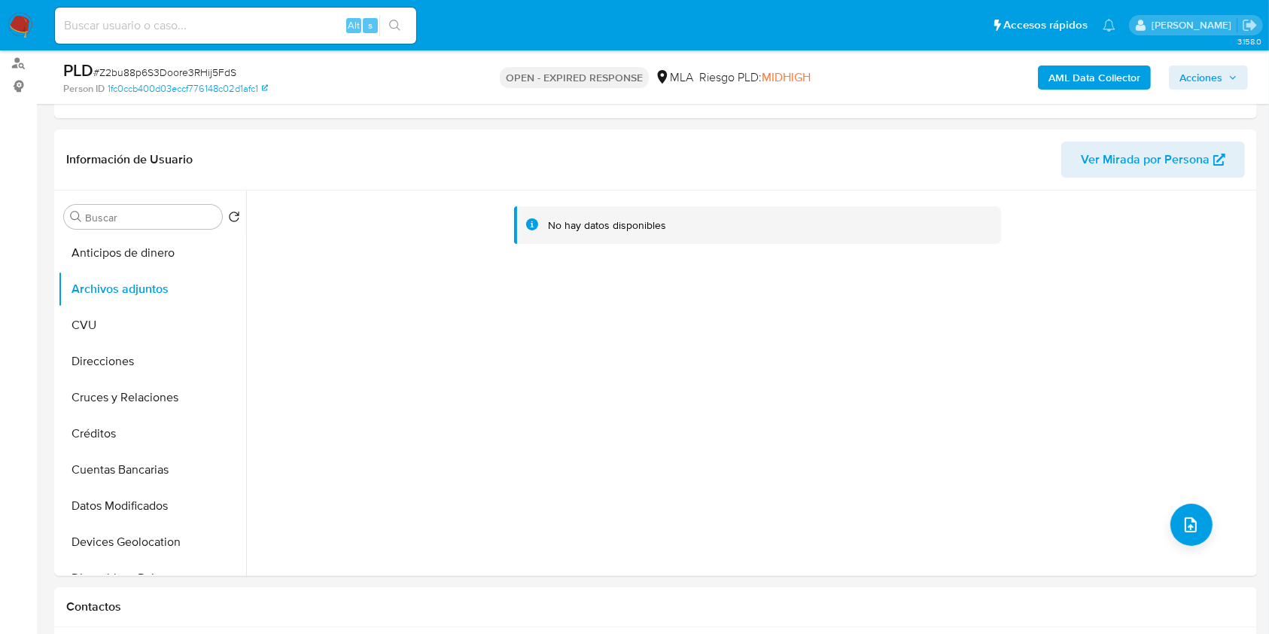
click at [1080, 67] on b "AML Data Collector" at bounding box center [1094, 77] width 92 height 24
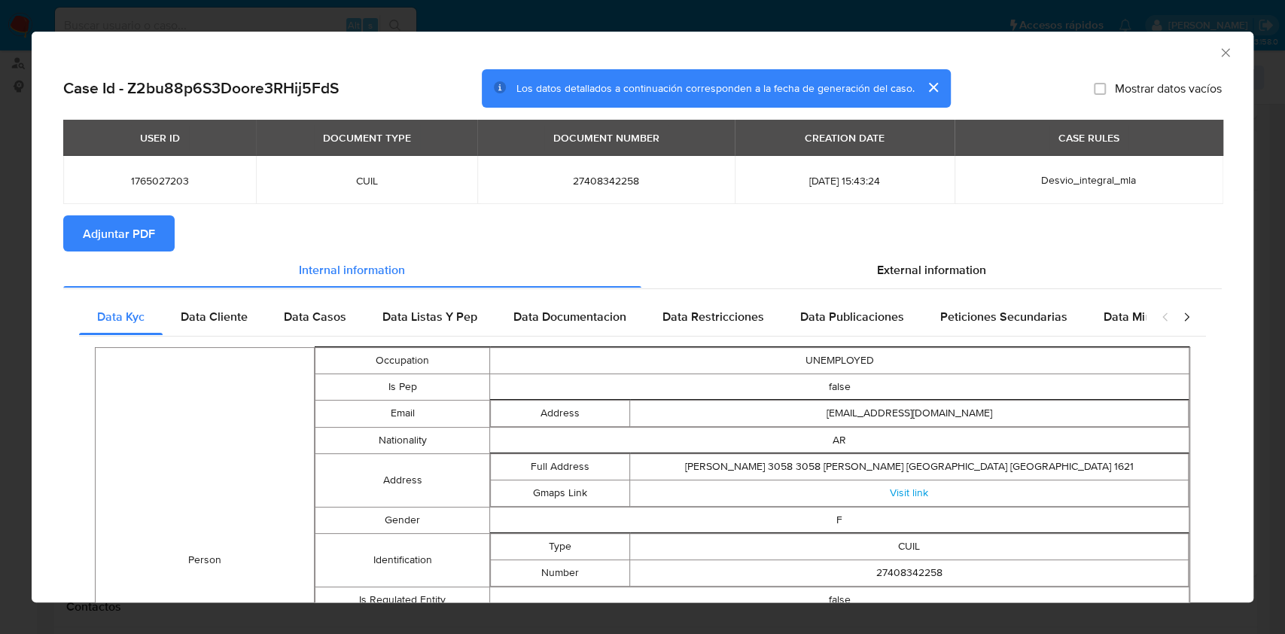
click at [120, 229] on span "Adjuntar PDF" at bounding box center [119, 233] width 72 height 33
click at [1218, 51] on icon "Cerrar ventana" at bounding box center [1225, 52] width 15 height 15
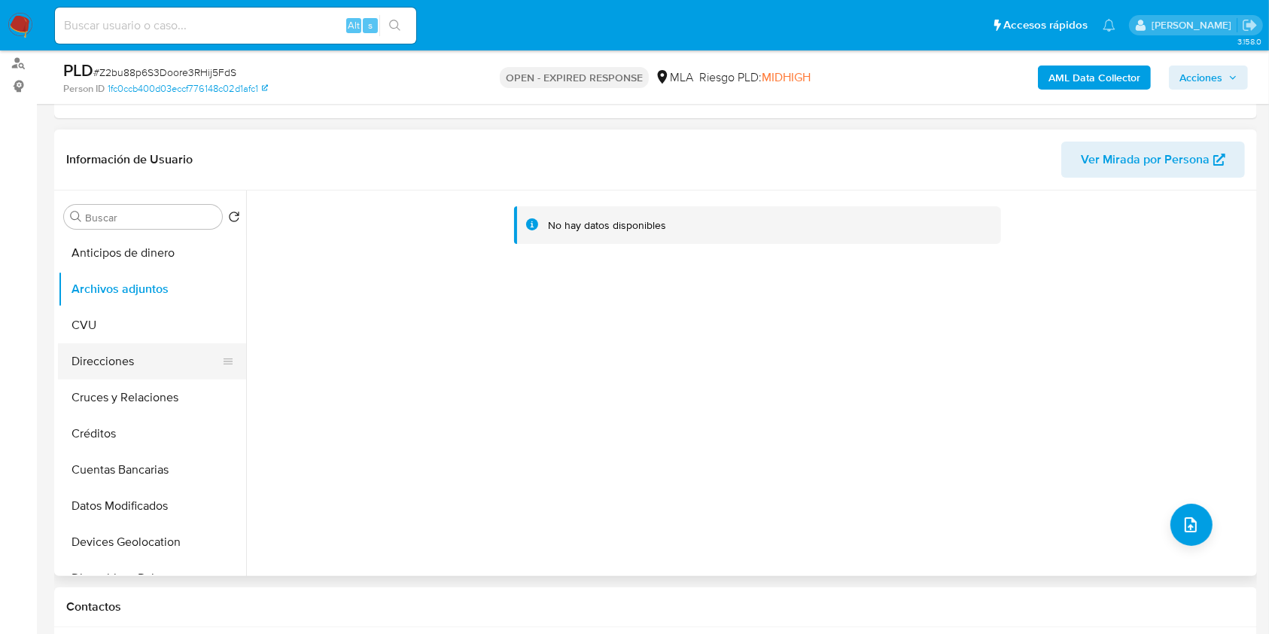
click at [108, 356] on button "Direcciones" at bounding box center [146, 361] width 176 height 36
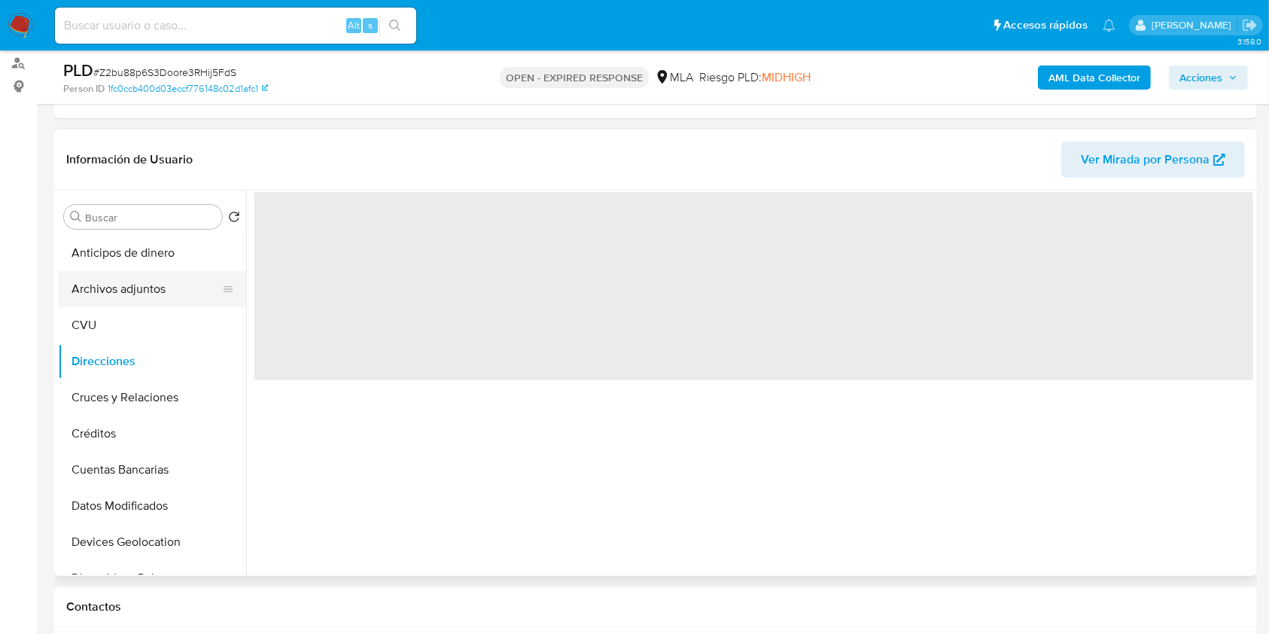
click at [126, 285] on button "Archivos adjuntos" at bounding box center [146, 289] width 176 height 36
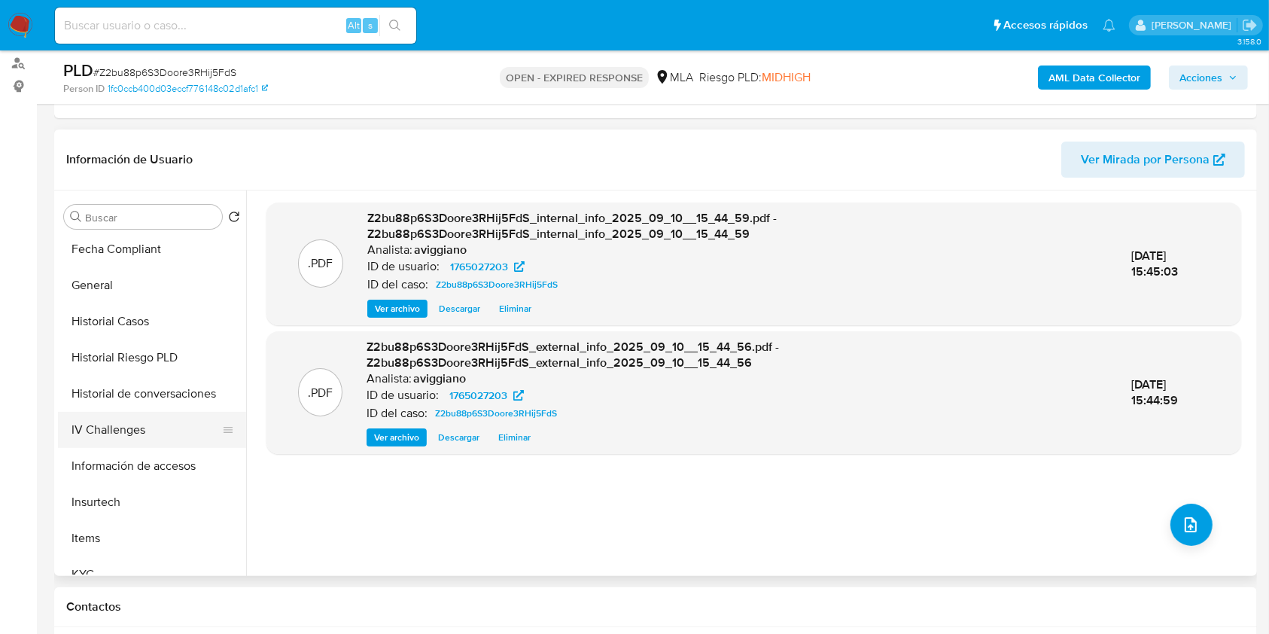
scroll to position [708, 0]
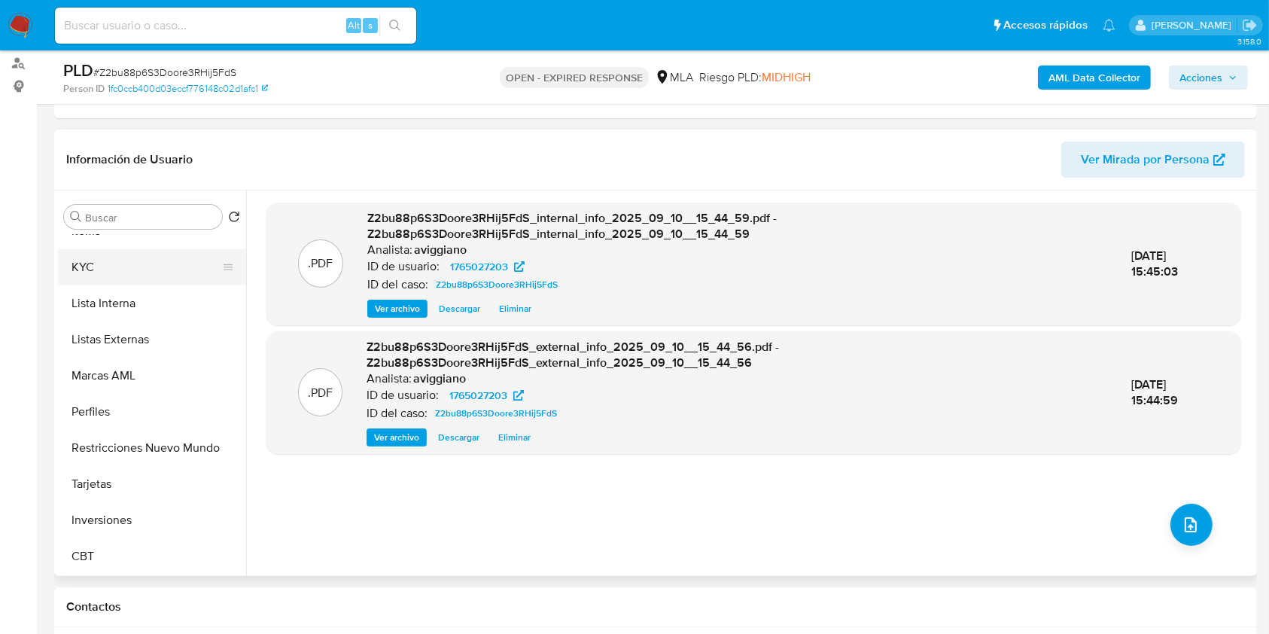
click at [115, 262] on button "KYC" at bounding box center [146, 267] width 176 height 36
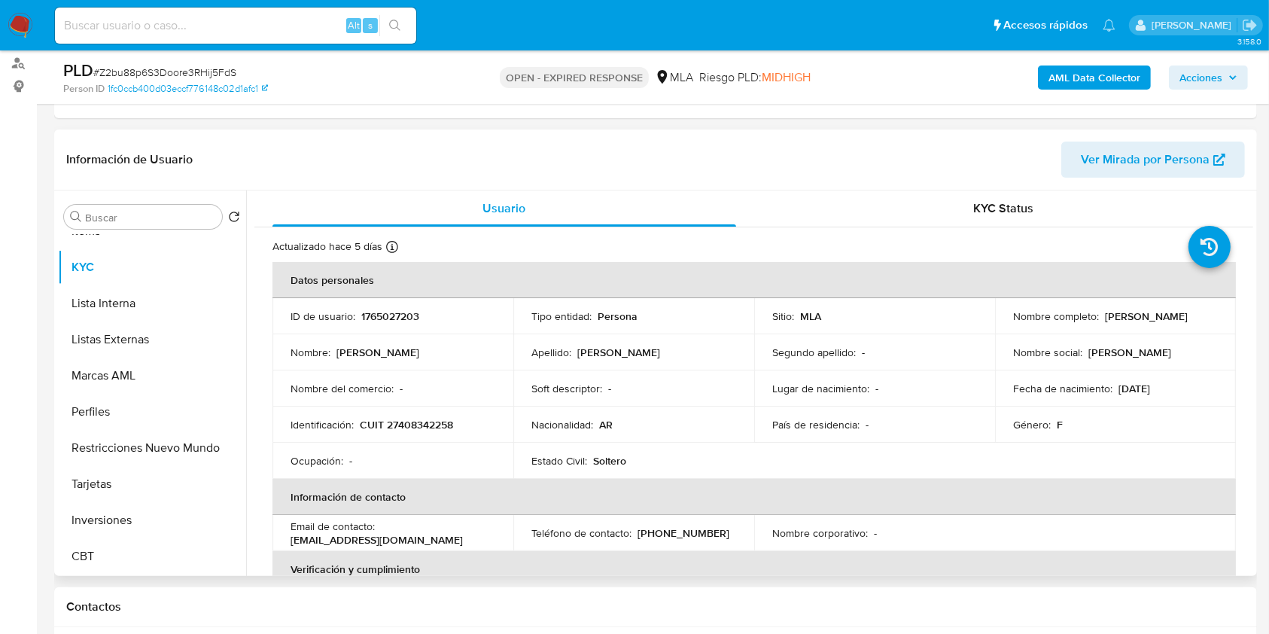
click at [419, 431] on td "Identificación : CUIT 27408342258" at bounding box center [392, 424] width 241 height 36
click at [418, 418] on p "CUIT 27408342258" at bounding box center [406, 425] width 93 height 14
copy p "27408342258"
click at [373, 314] on p "1765027203" at bounding box center [390, 316] width 58 height 14
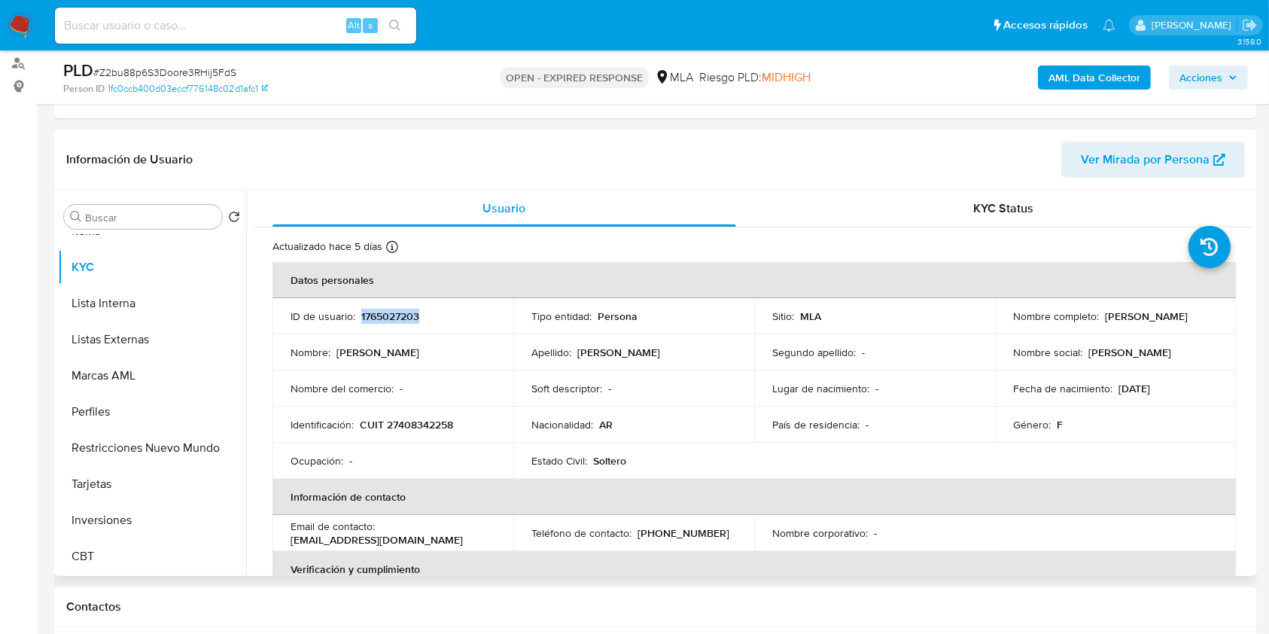
click at [373, 314] on p "1765027203" at bounding box center [390, 316] width 58 height 14
copy p "1765027203"
drag, startPoint x: 397, startPoint y: 327, endPoint x: 385, endPoint y: 309, distance: 21.7
click at [385, 309] on p "1765027203" at bounding box center [390, 316] width 58 height 14
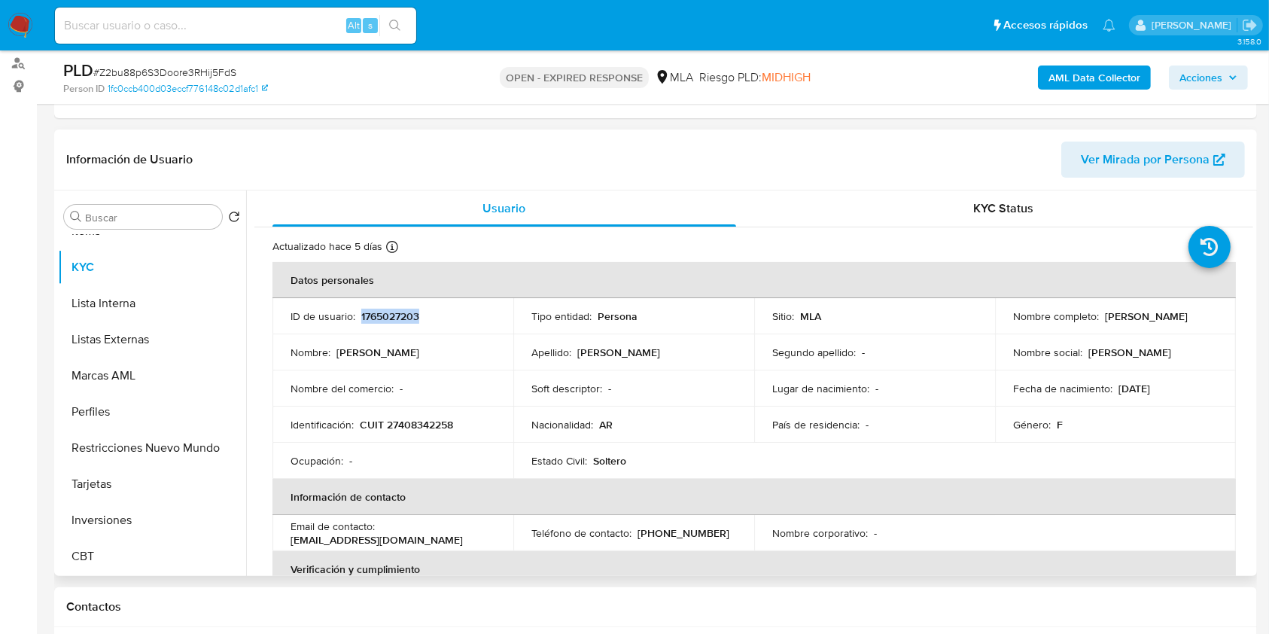
copy p "1765027203"
click at [238, 208] on search "Buscar Volver al orden por defecto" at bounding box center [152, 217] width 176 height 24
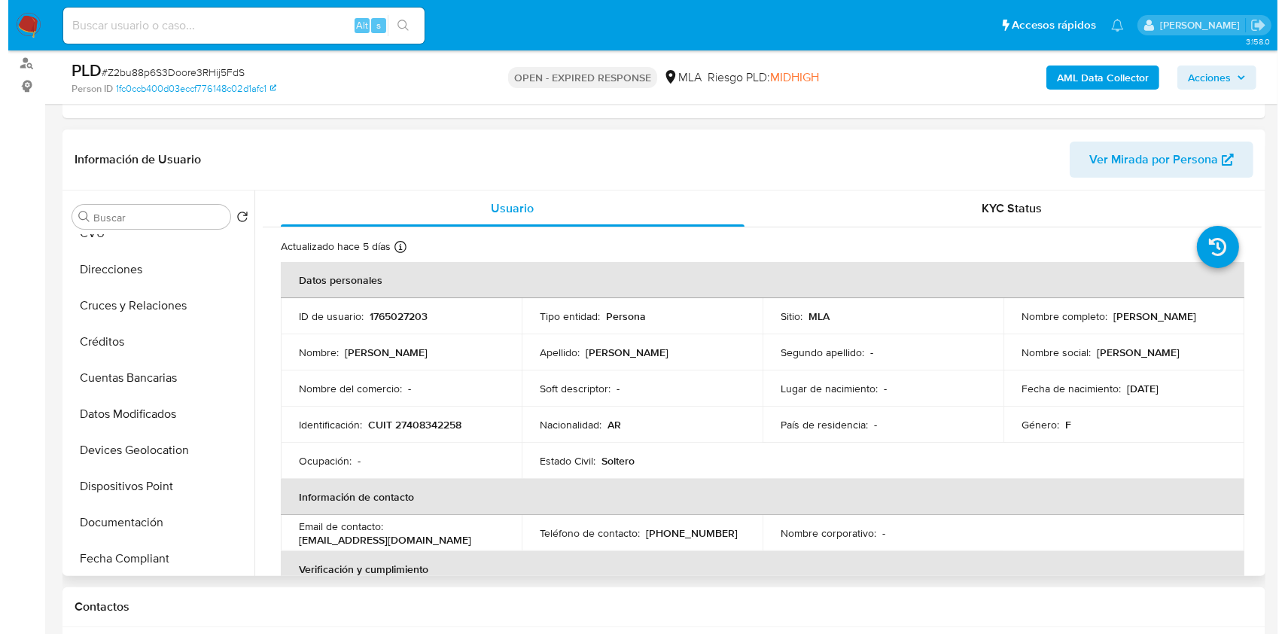
scroll to position [0, 0]
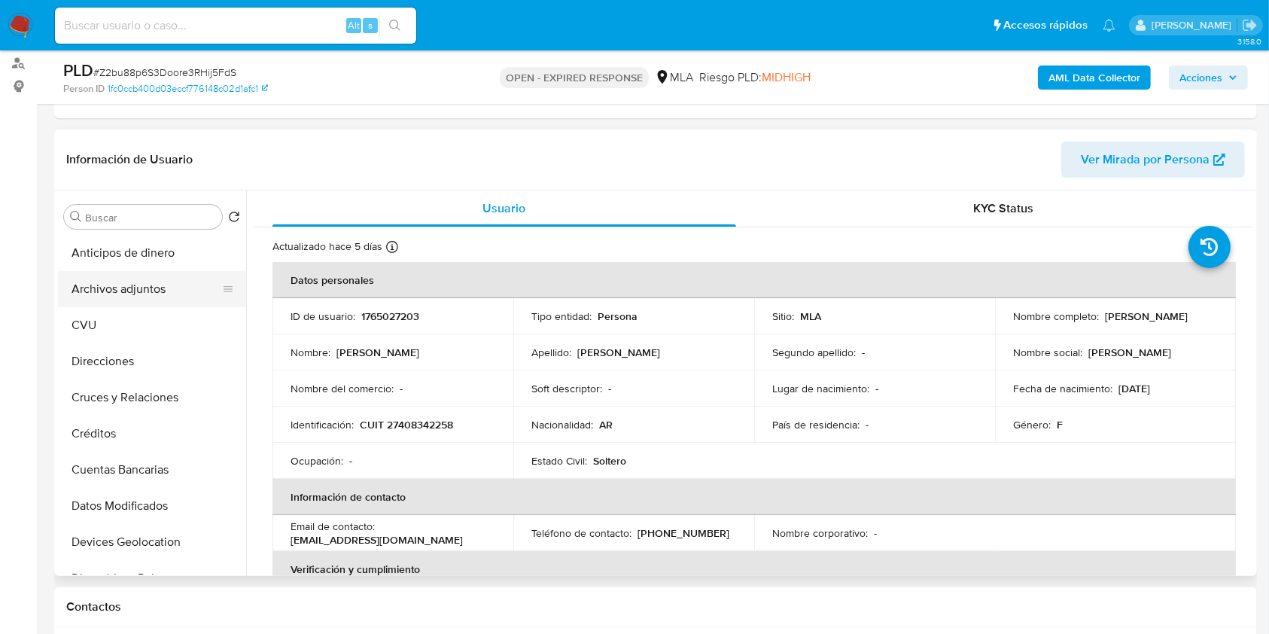
click at [151, 289] on button "Archivos adjuntos" at bounding box center [146, 289] width 176 height 36
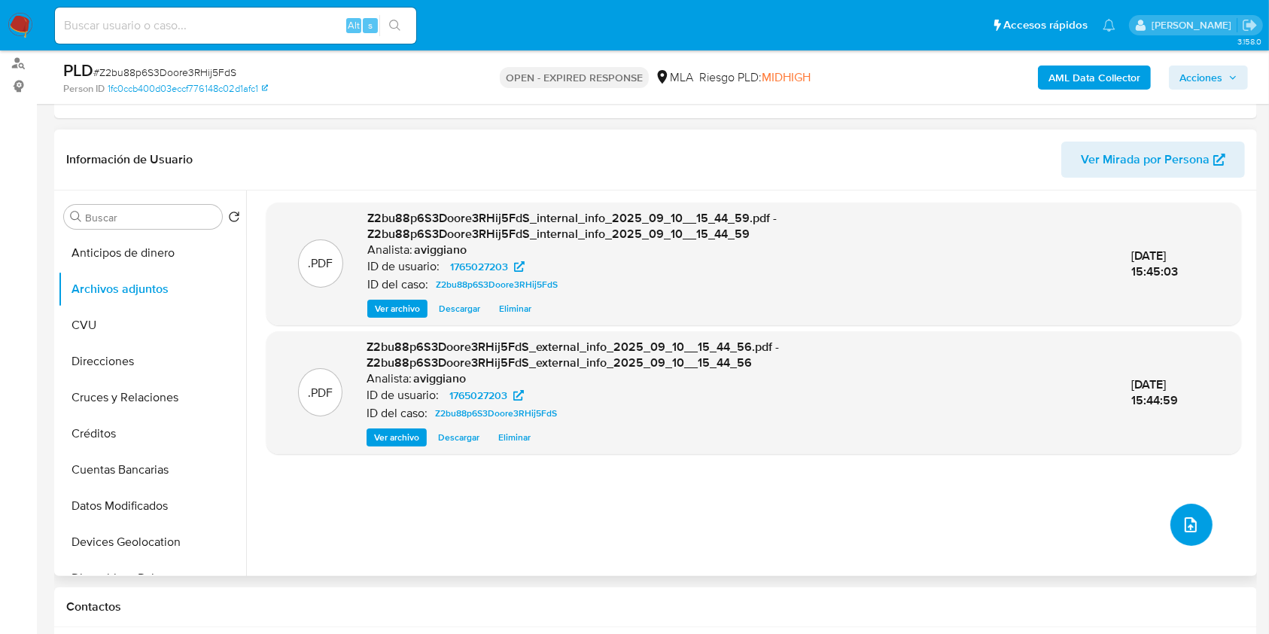
click at [1187, 517] on icon "upload-file" at bounding box center [1191, 524] width 12 height 15
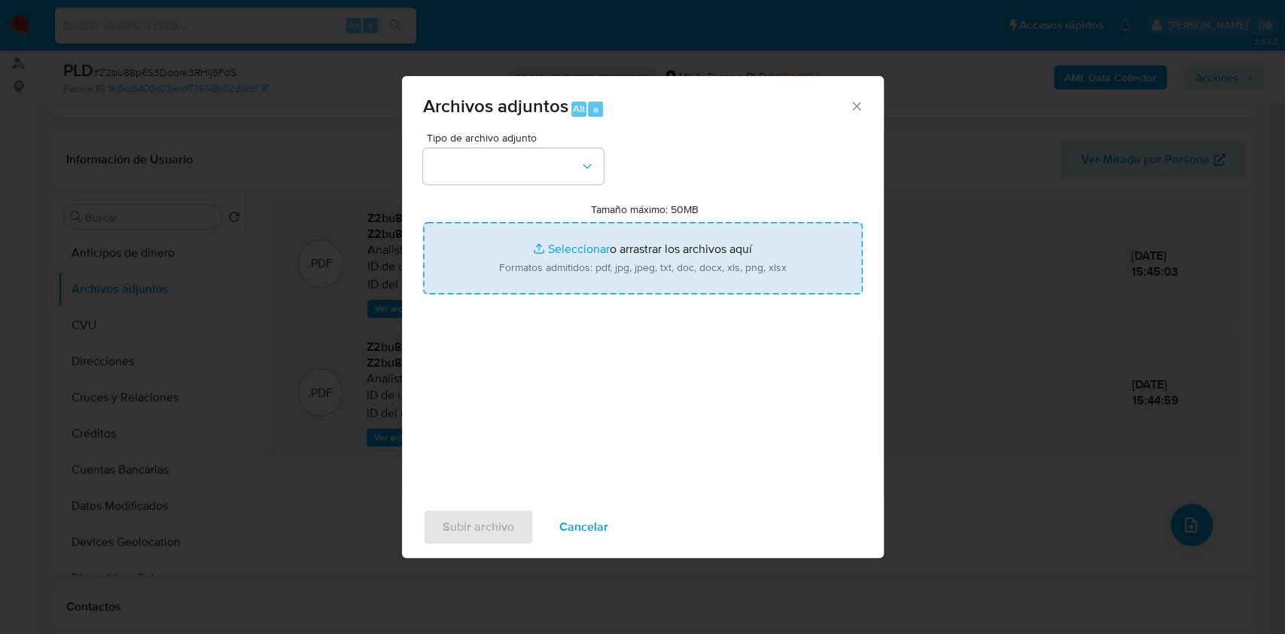
click at [799, 261] on input "Tamaño máximo: 50MB Seleccionar archivos" at bounding box center [643, 258] width 440 height 72
type input "C:\fakepath\Nosis - 1765027203.pdf"
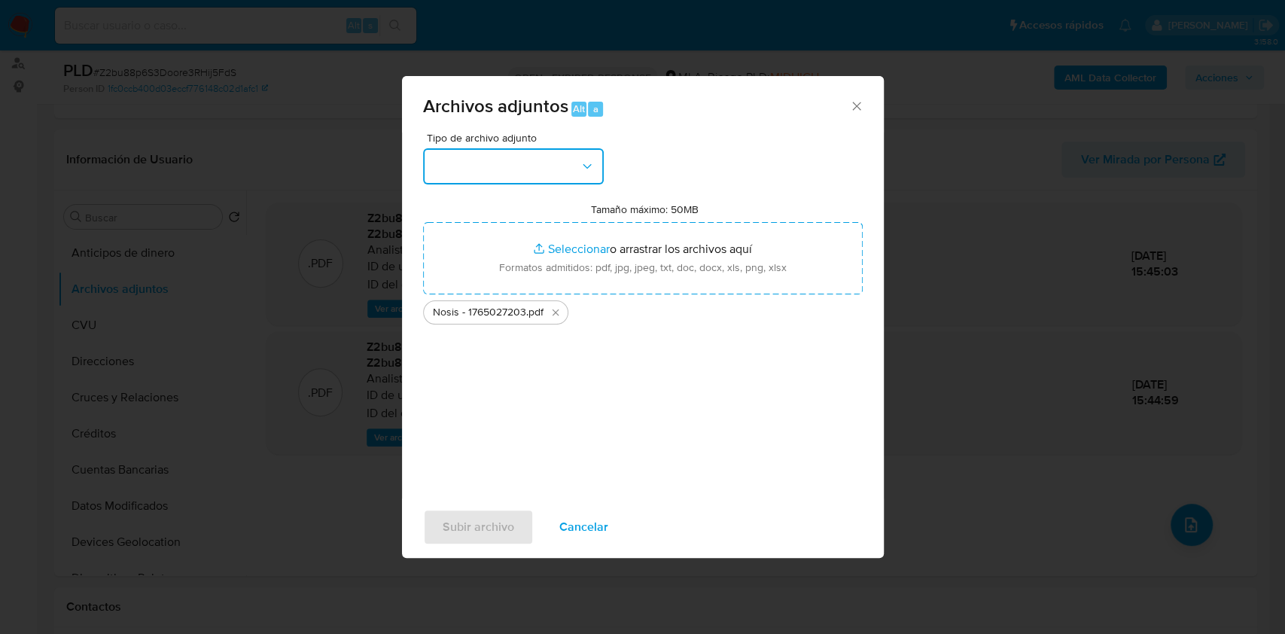
click at [523, 157] on button "button" at bounding box center [513, 166] width 181 height 36
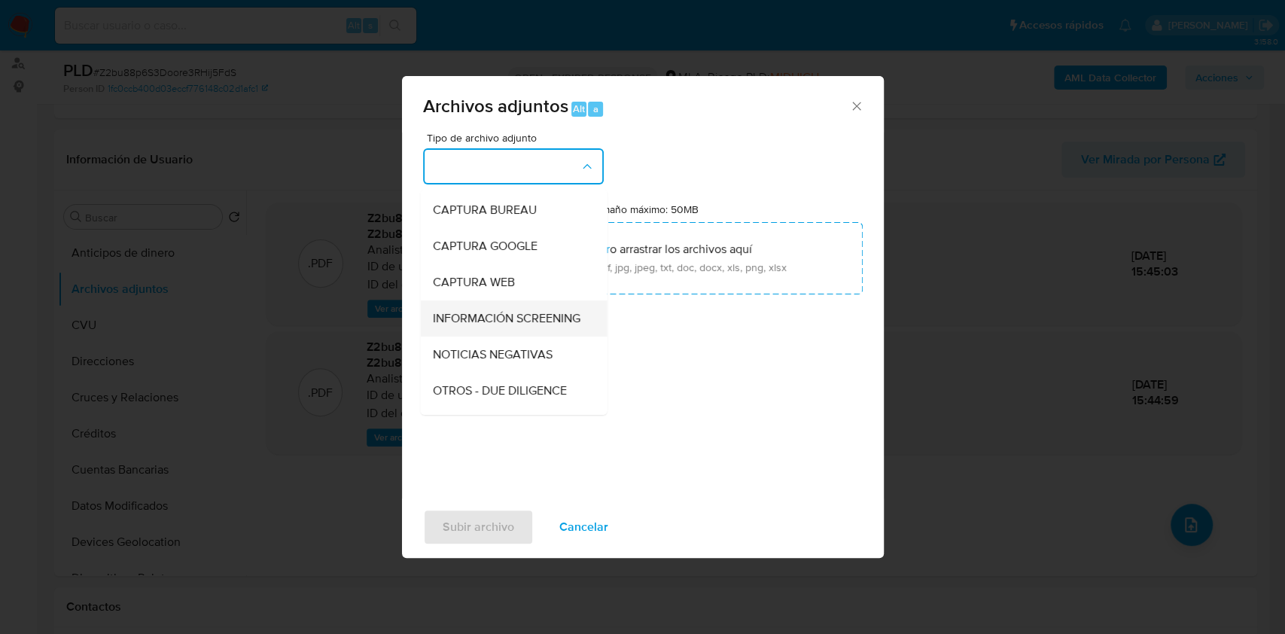
scroll to position [100, 0]
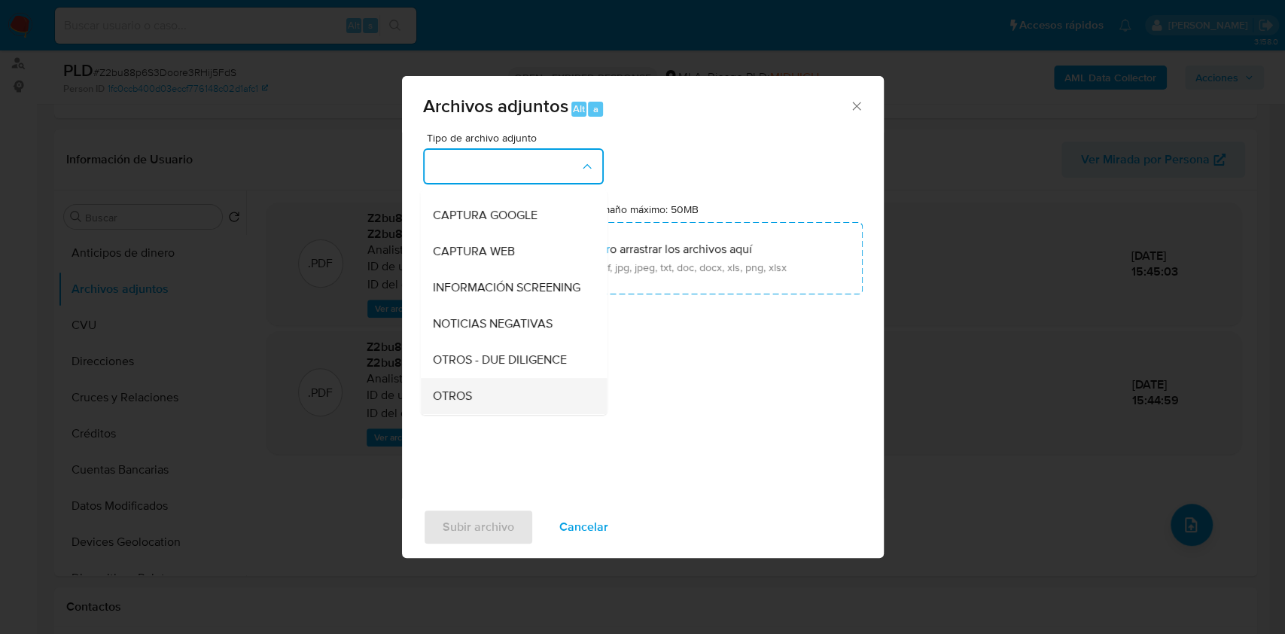
click at [437, 403] on span "OTROS" at bounding box center [451, 395] width 39 height 15
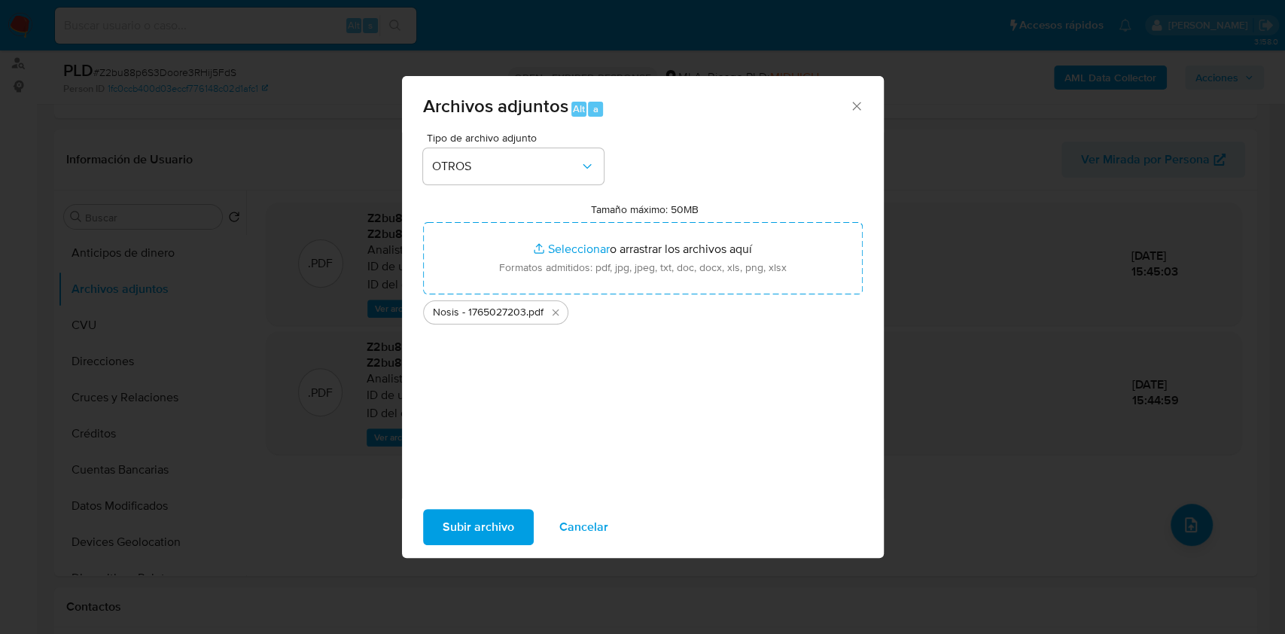
click at [464, 511] on span "Subir archivo" at bounding box center [479, 526] width 72 height 33
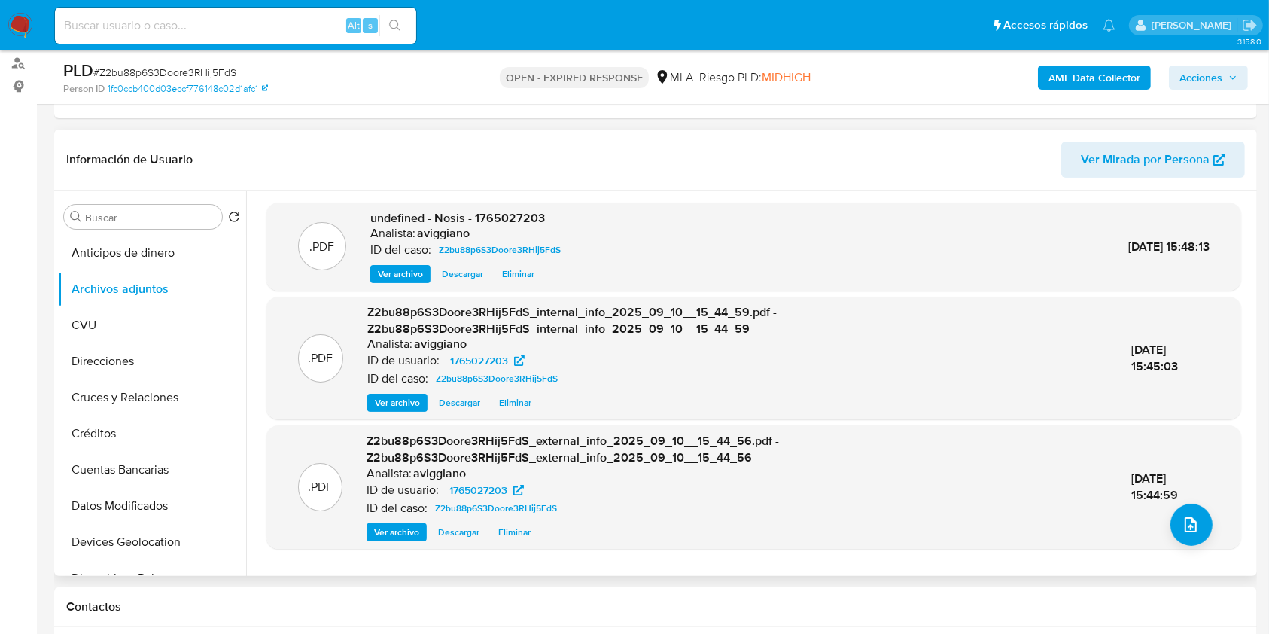
click at [502, 214] on span "undefined - Nosis - 1765027203" at bounding box center [457, 217] width 175 height 17
copy span "1765027203"
click at [1162, 514] on div ".PDF Z2bu88p6S3Doore3RHij5FdS_external_info_2025_09_10__15_44_56.pdf - Z2bu88p6…" at bounding box center [754, 487] width 960 height 108
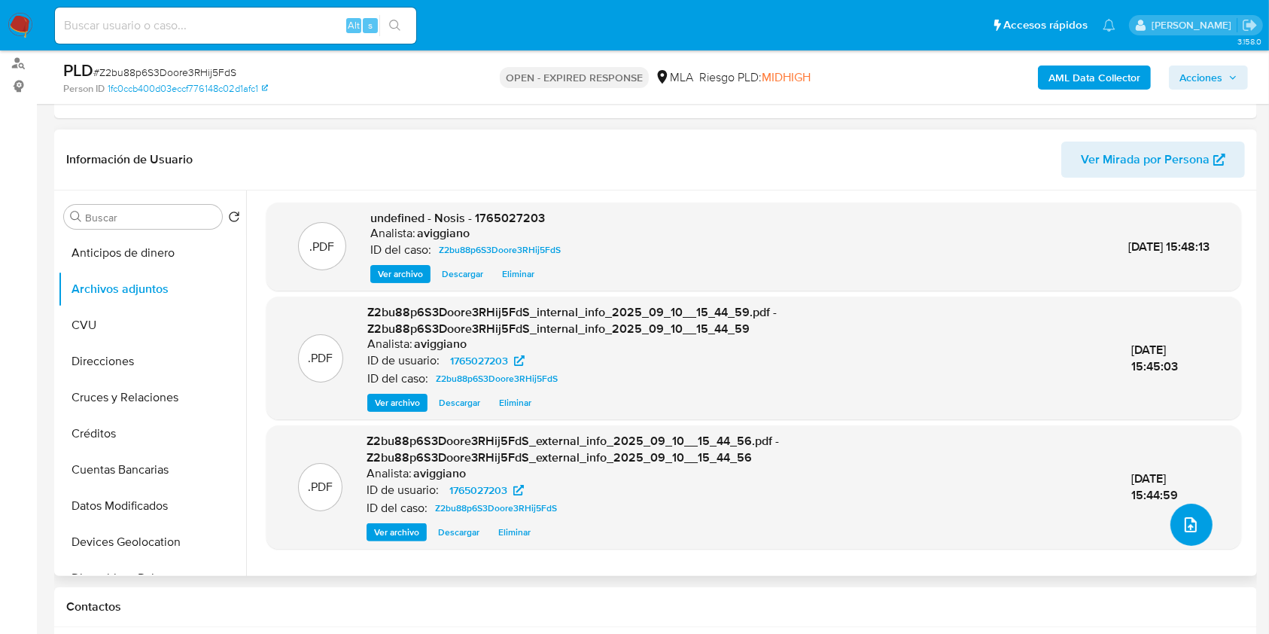
click at [1201, 524] on button "upload-file" at bounding box center [1191, 525] width 42 height 42
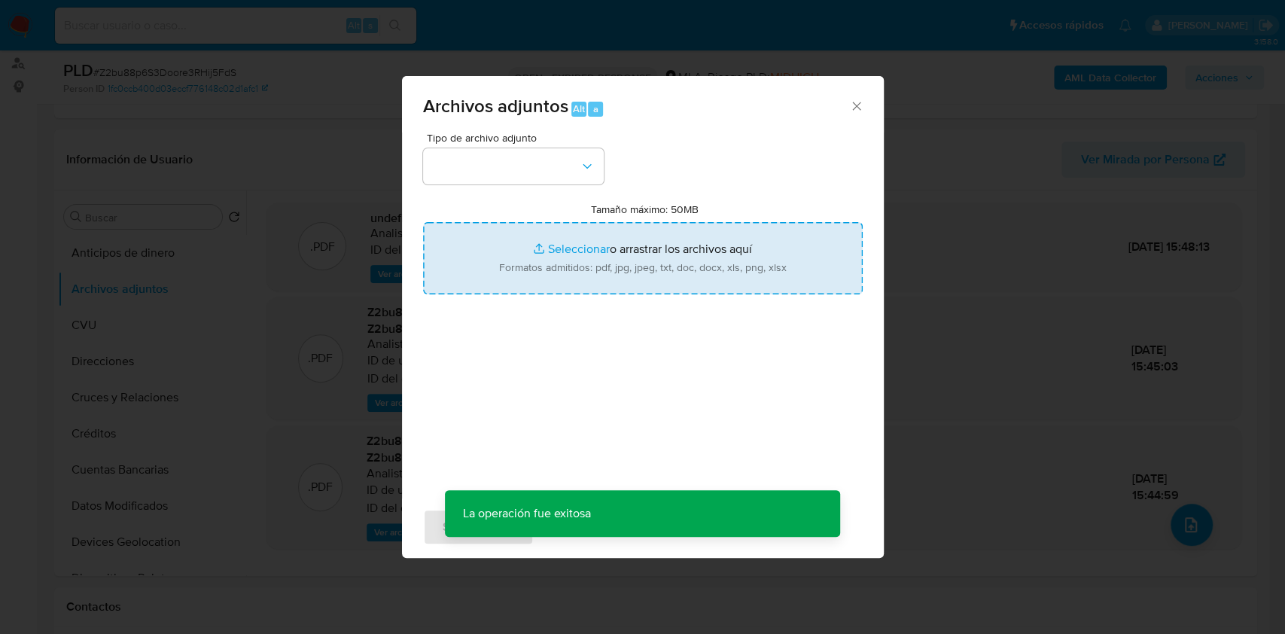
click at [734, 290] on input "Tamaño máximo: 50MB Seleccionar archivos" at bounding box center [643, 258] width 440 height 72
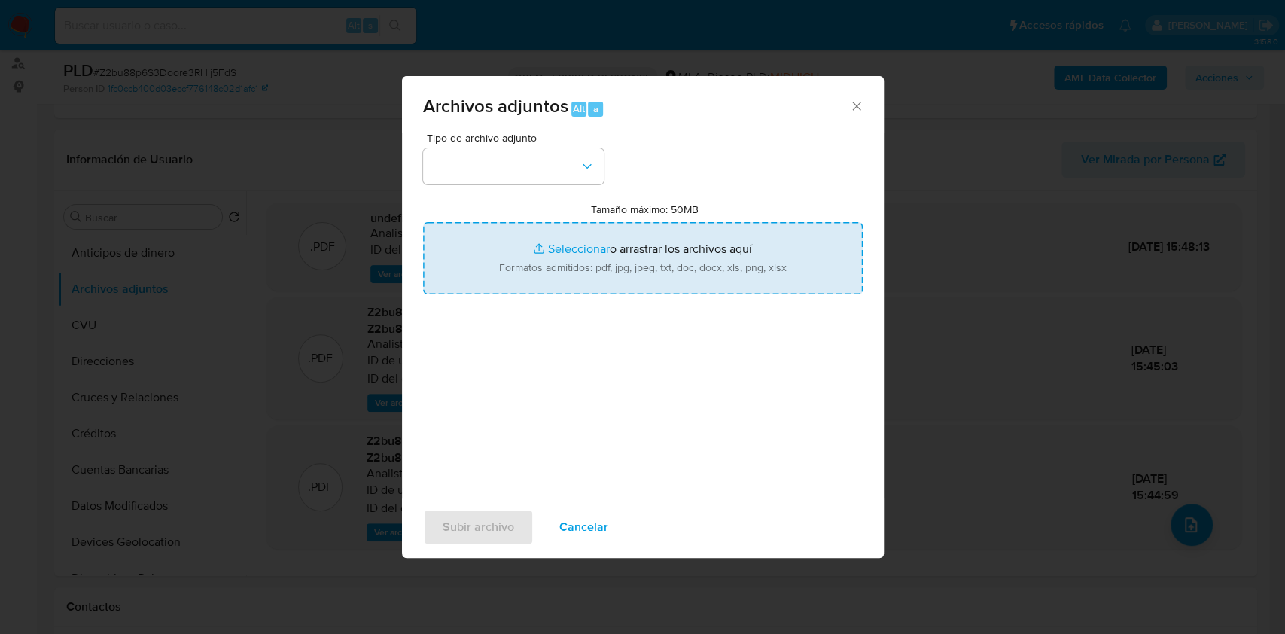
type input "C:\fakepath\Movimientos-Aladdin-v10_1 - 1765027203 - .xlsx"
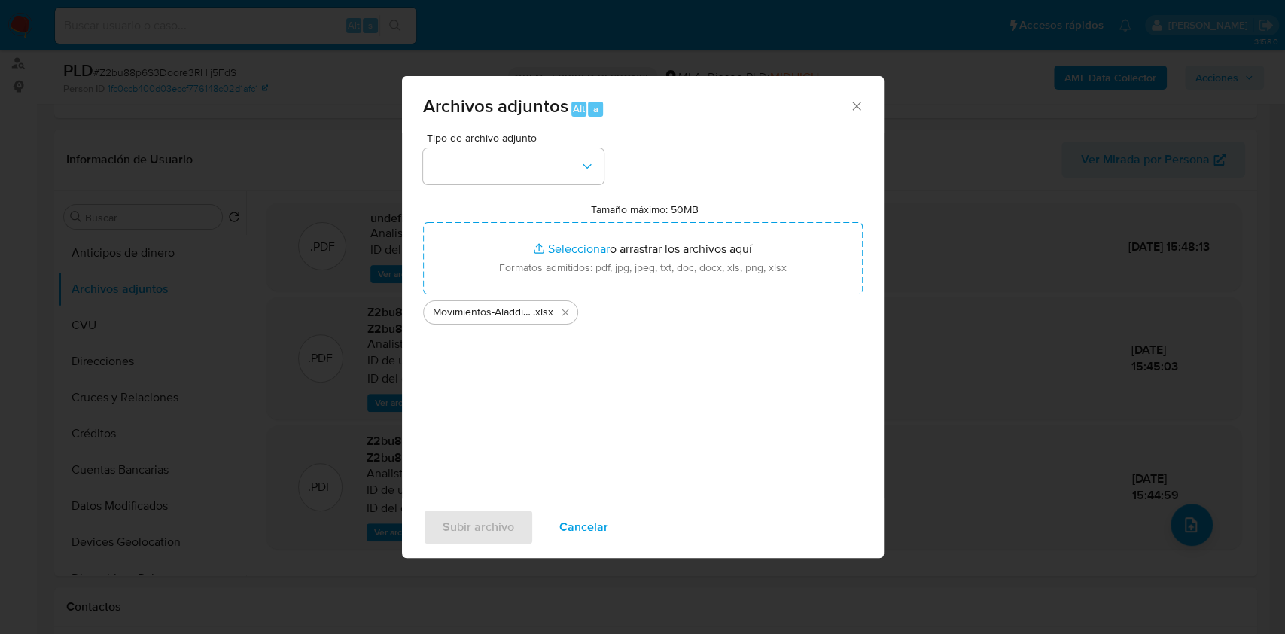
click at [565, 191] on div "Tipo de archivo adjunto Tamaño máximo: 50MB Seleccionar archivos Seleccionar o …" at bounding box center [643, 309] width 440 height 355
click at [563, 185] on div "Tipo de archivo adjunto Tamaño máximo: 50MB Seleccionar archivos Seleccionar o …" at bounding box center [643, 309] width 440 height 355
click at [553, 180] on button "button" at bounding box center [513, 166] width 181 height 36
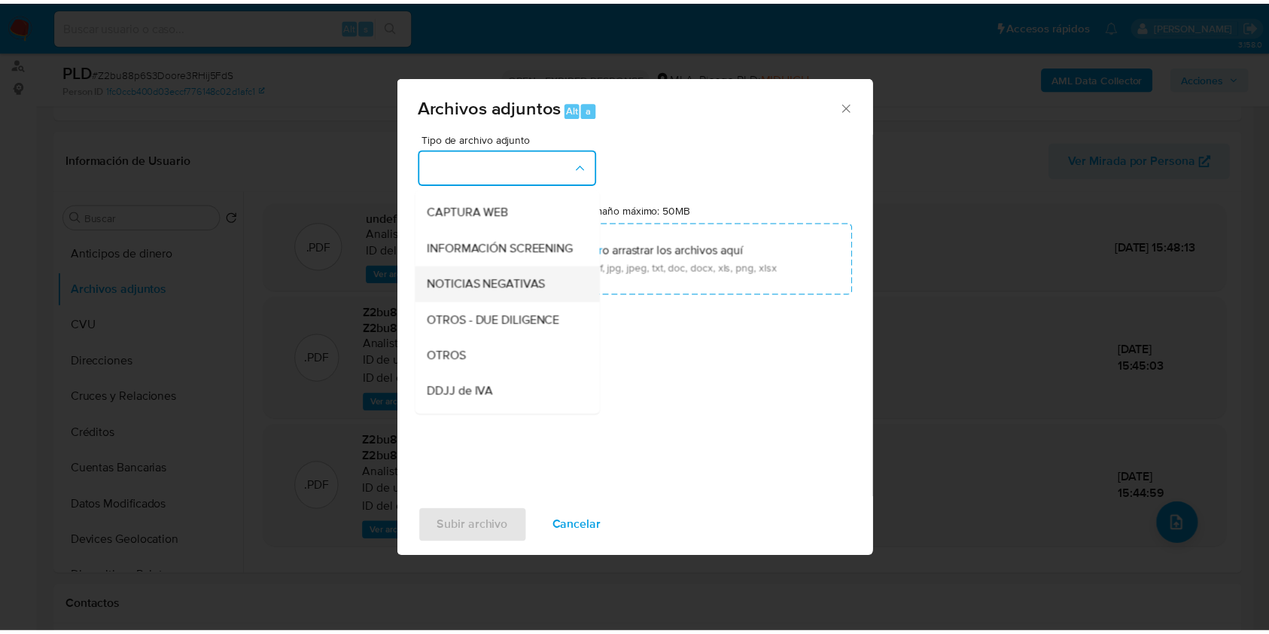
scroll to position [200, 0]
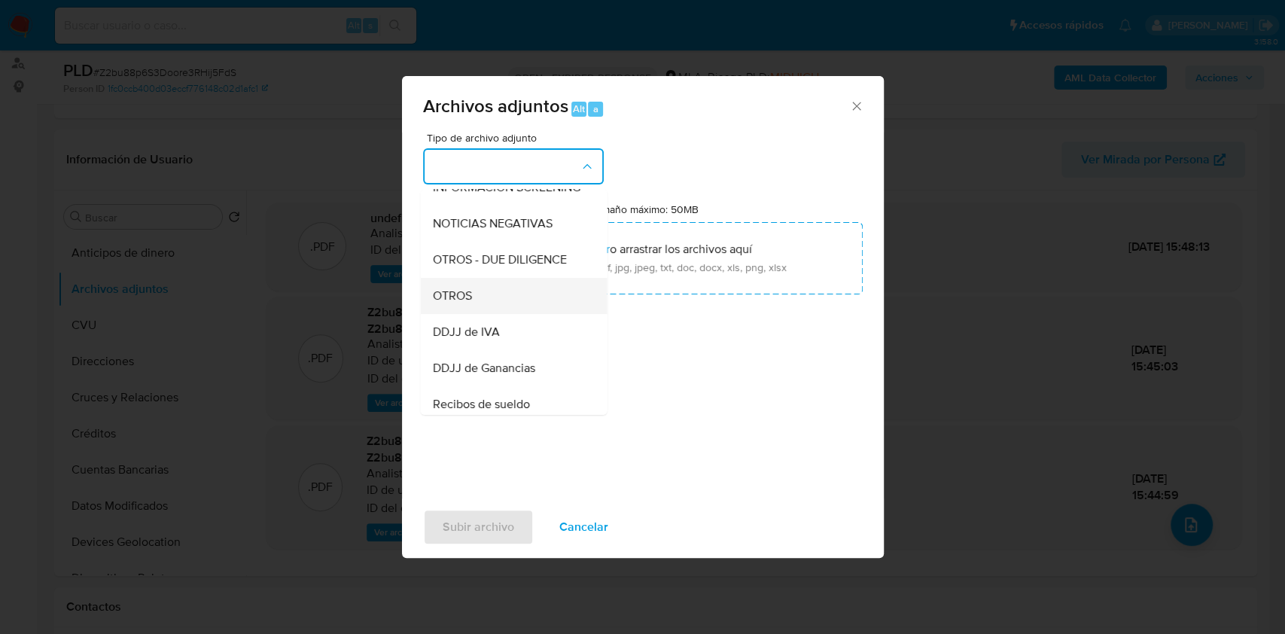
click at [473, 310] on div "OTROS" at bounding box center [509, 296] width 154 height 36
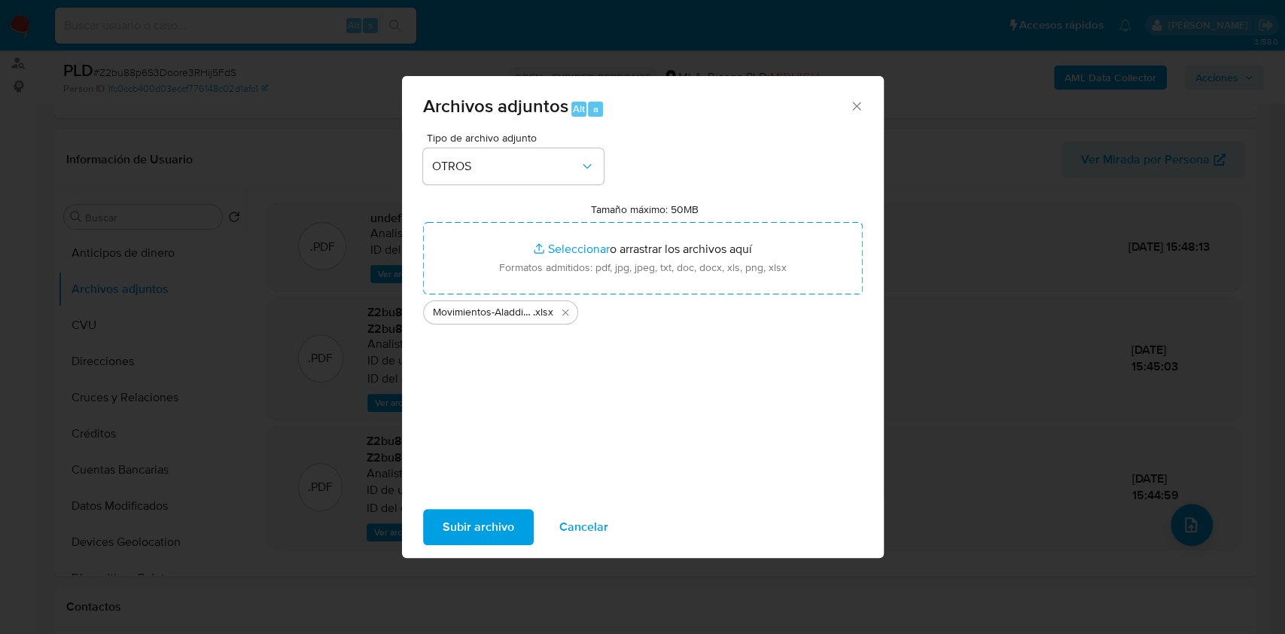
click at [440, 532] on button "Subir archivo" at bounding box center [478, 527] width 111 height 36
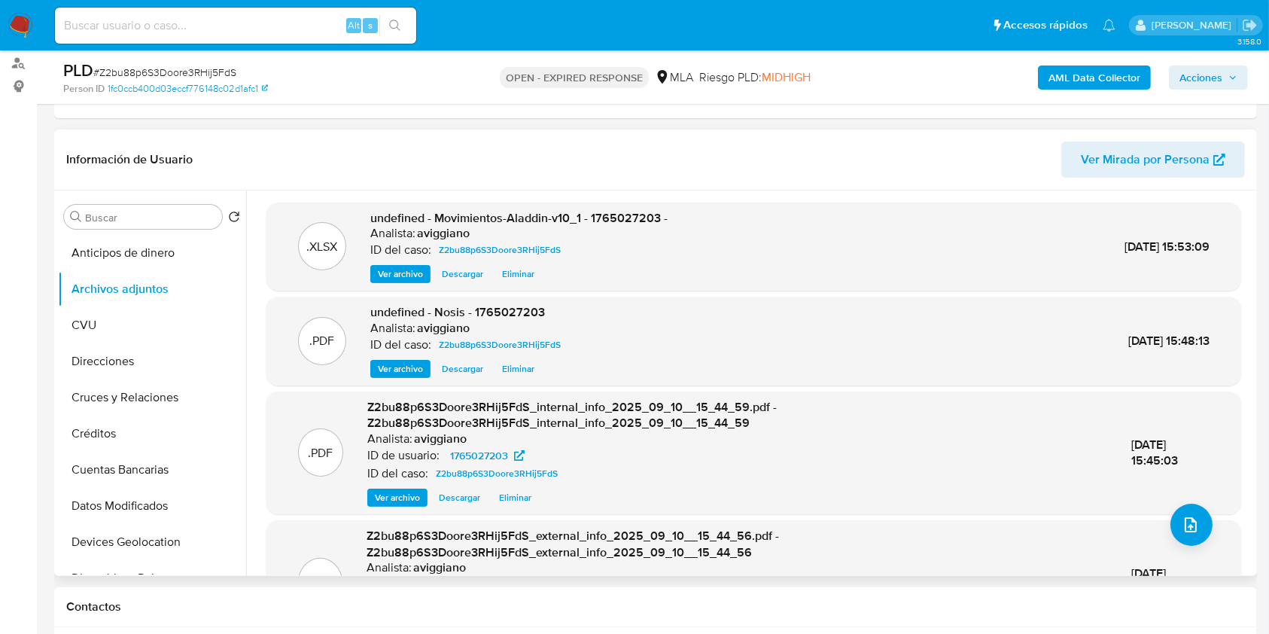
click at [621, 217] on span "undefined - Movimientos-Aladdin-v10_1 - 1765027203 -" at bounding box center [518, 217] width 297 height 17
copy span "1765027203"
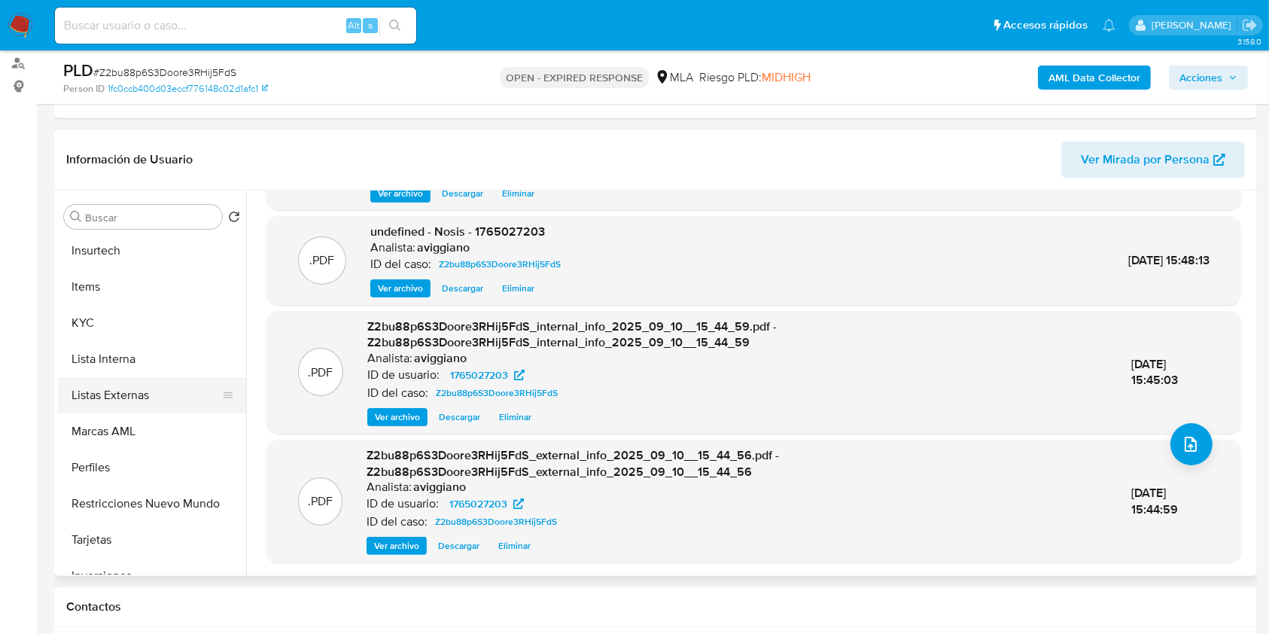
scroll to position [708, 0]
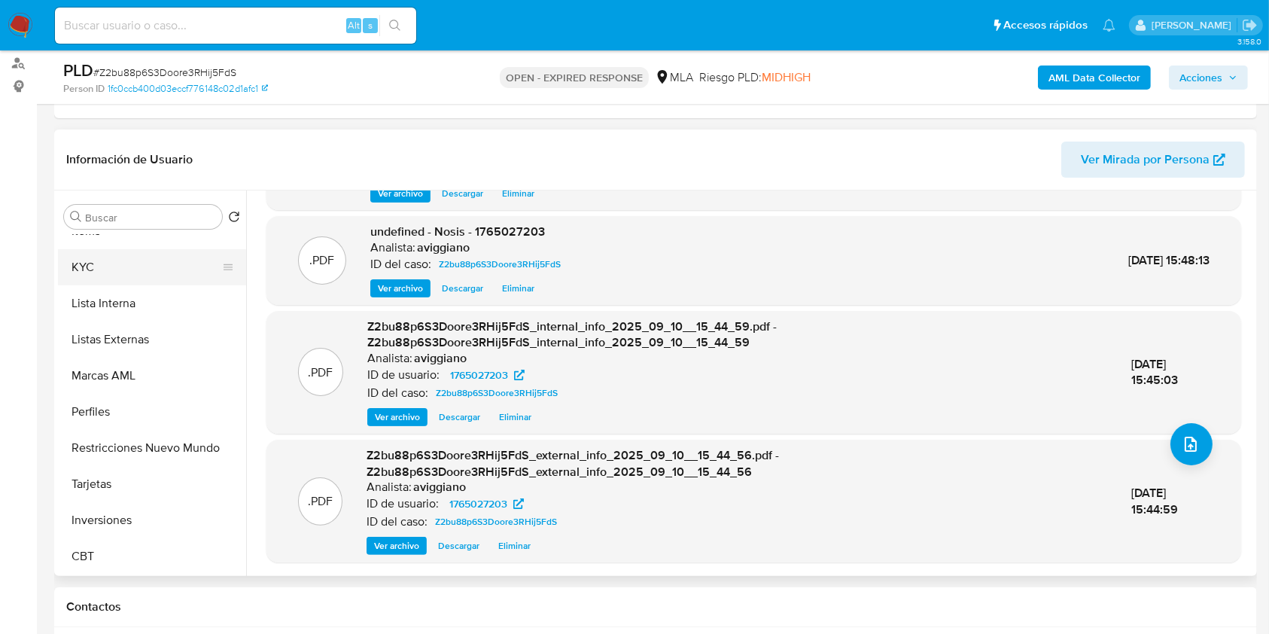
click at [96, 262] on button "KYC" at bounding box center [146, 267] width 176 height 36
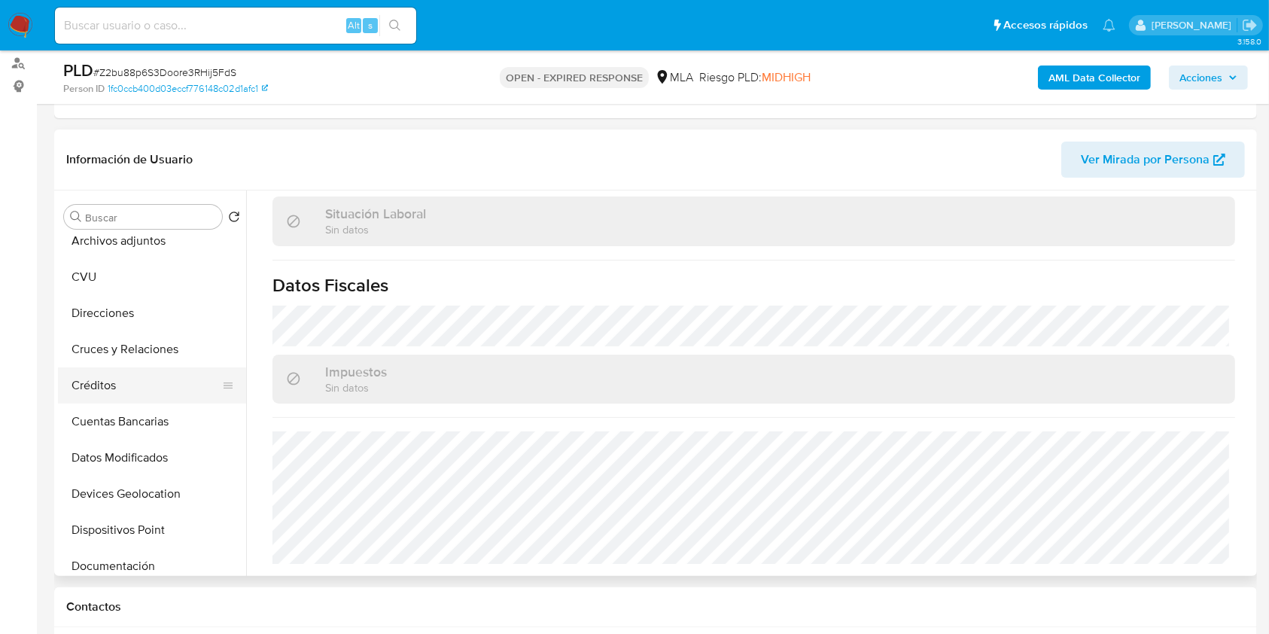
scroll to position [0, 0]
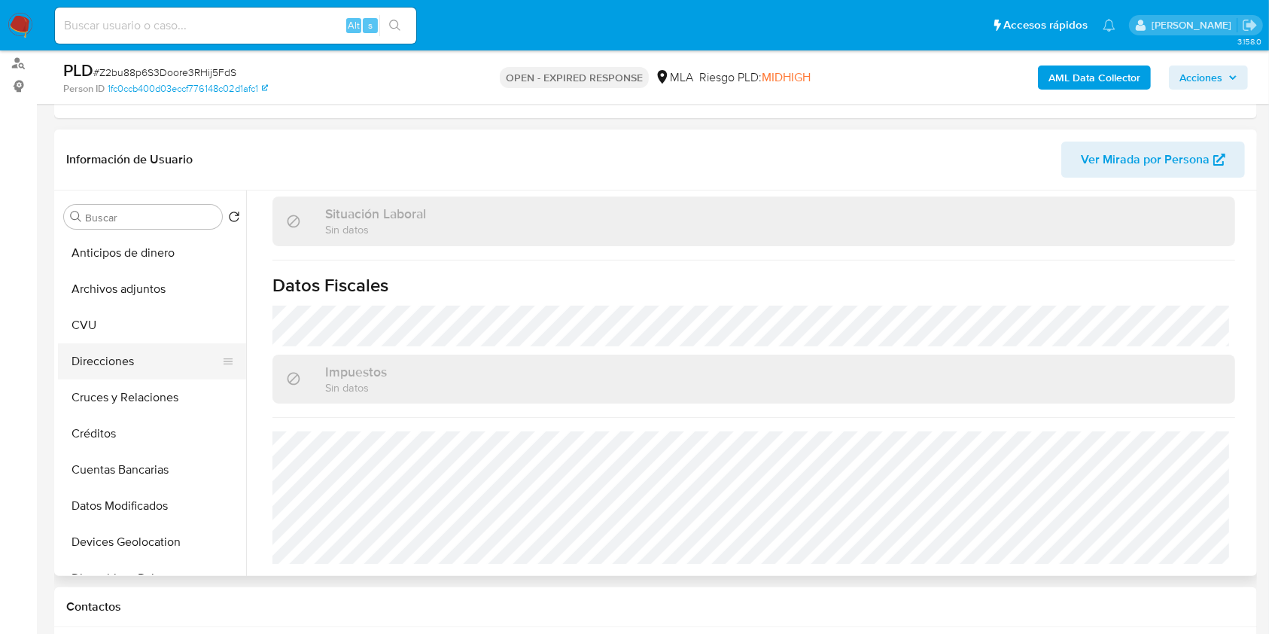
click at [117, 370] on button "Direcciones" at bounding box center [146, 361] width 176 height 36
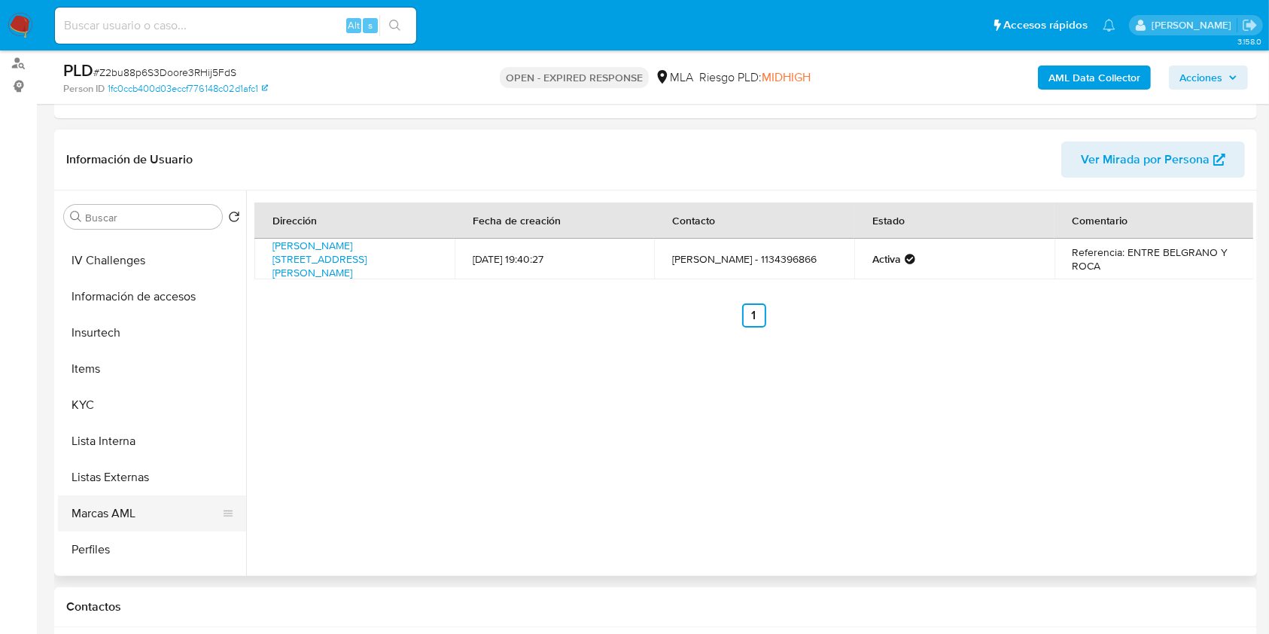
scroll to position [602, 0]
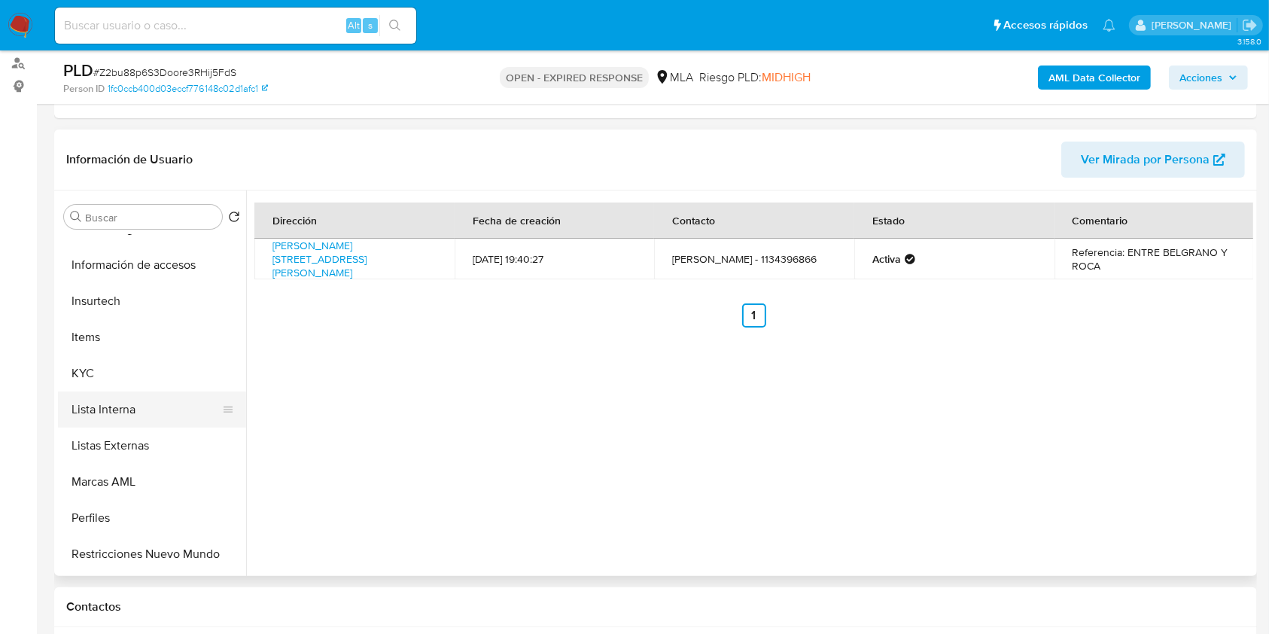
click at [96, 400] on button "Lista Interna" at bounding box center [146, 409] width 176 height 36
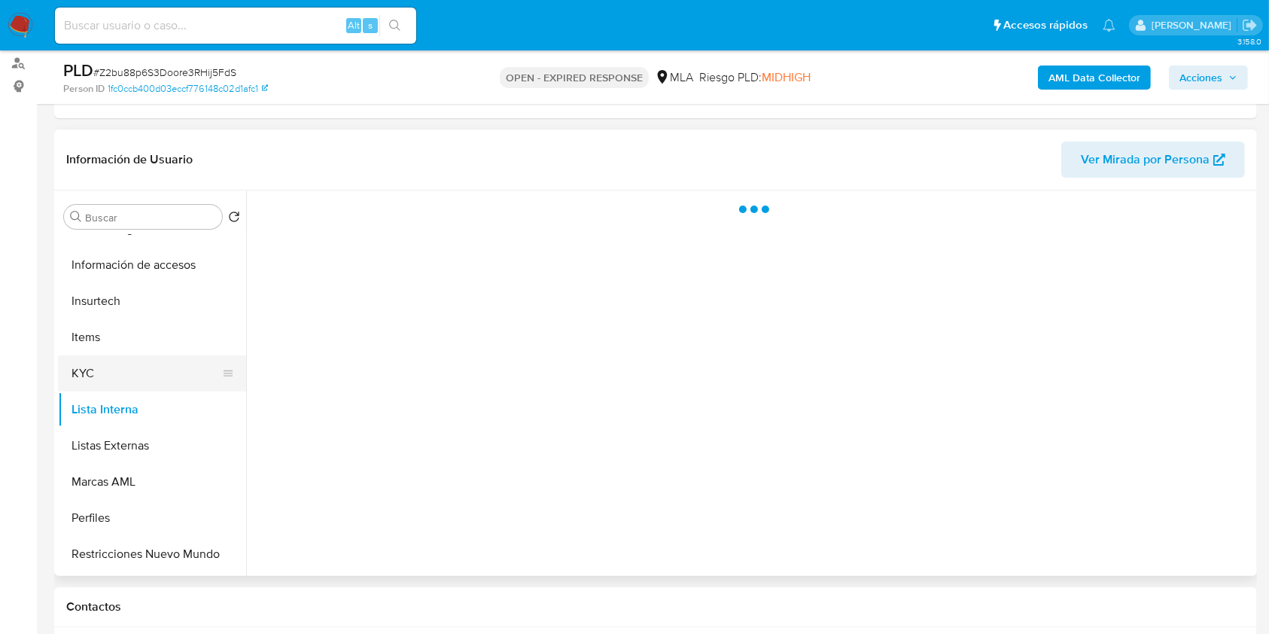
click at [99, 388] on button "KYC" at bounding box center [146, 373] width 176 height 36
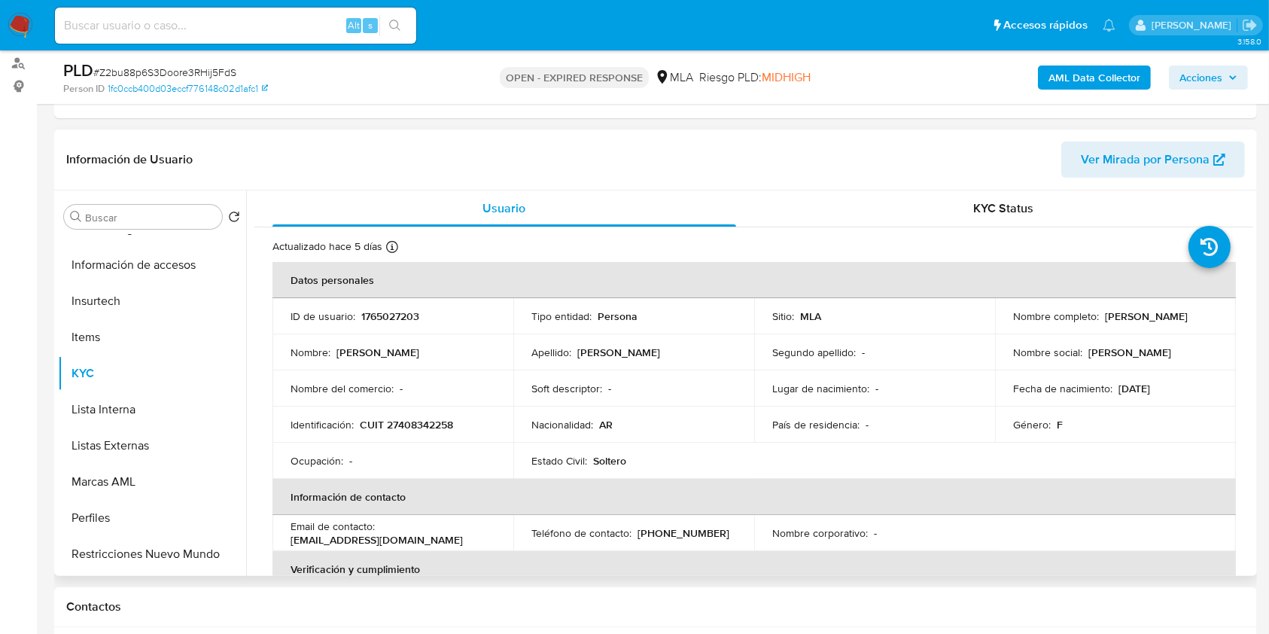
click at [426, 421] on p "CUIT 27408342258" at bounding box center [406, 425] width 93 height 14
copy p "27408342258"
drag, startPoint x: 1102, startPoint y: 314, endPoint x: 1195, endPoint y: 328, distance: 93.7
click at [1195, 328] on td "Nombre completo : [PERSON_NAME]" at bounding box center [1115, 316] width 241 height 36
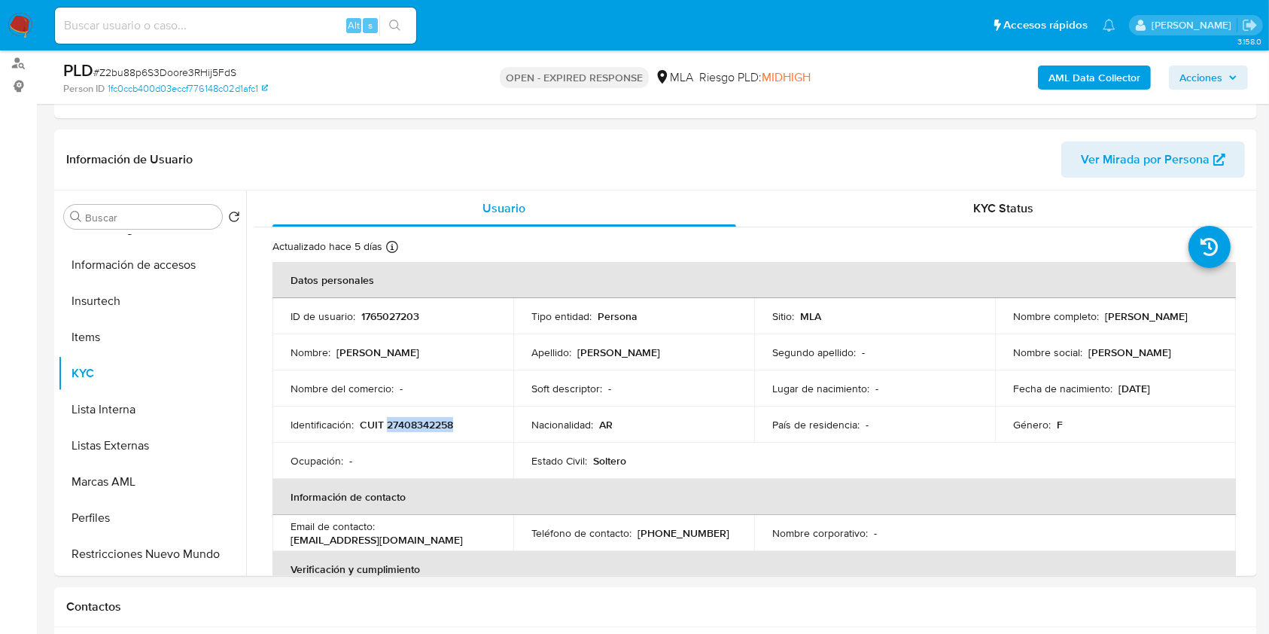
copy p "[PERSON_NAME]"
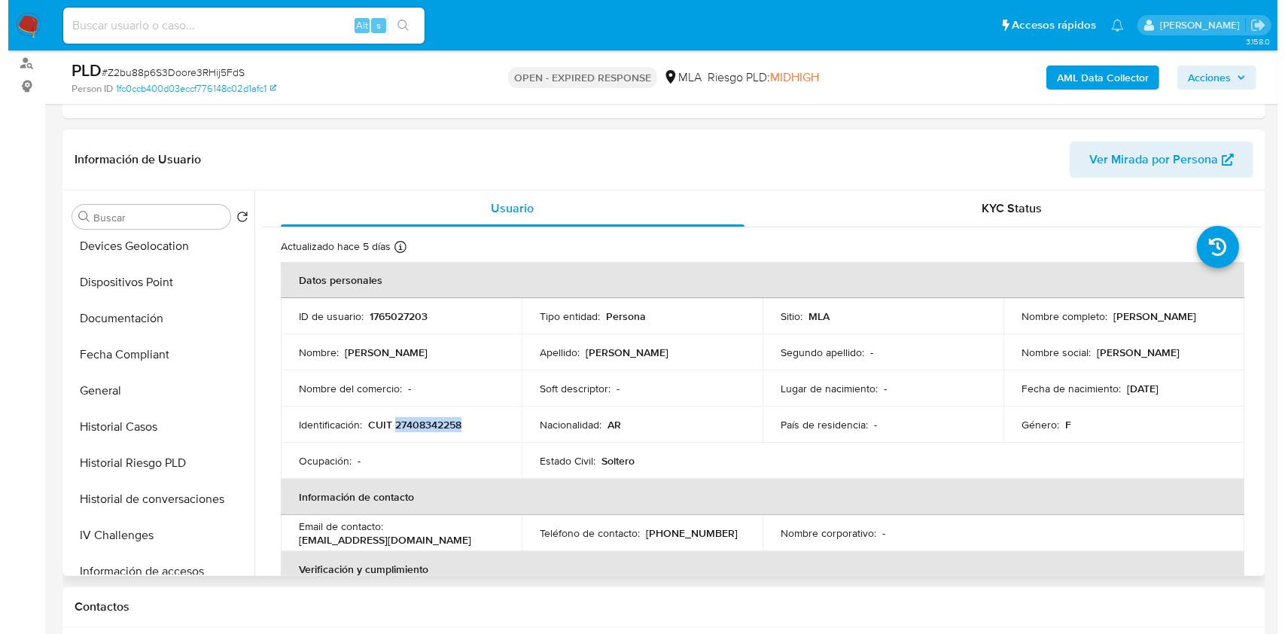
scroll to position [0, 0]
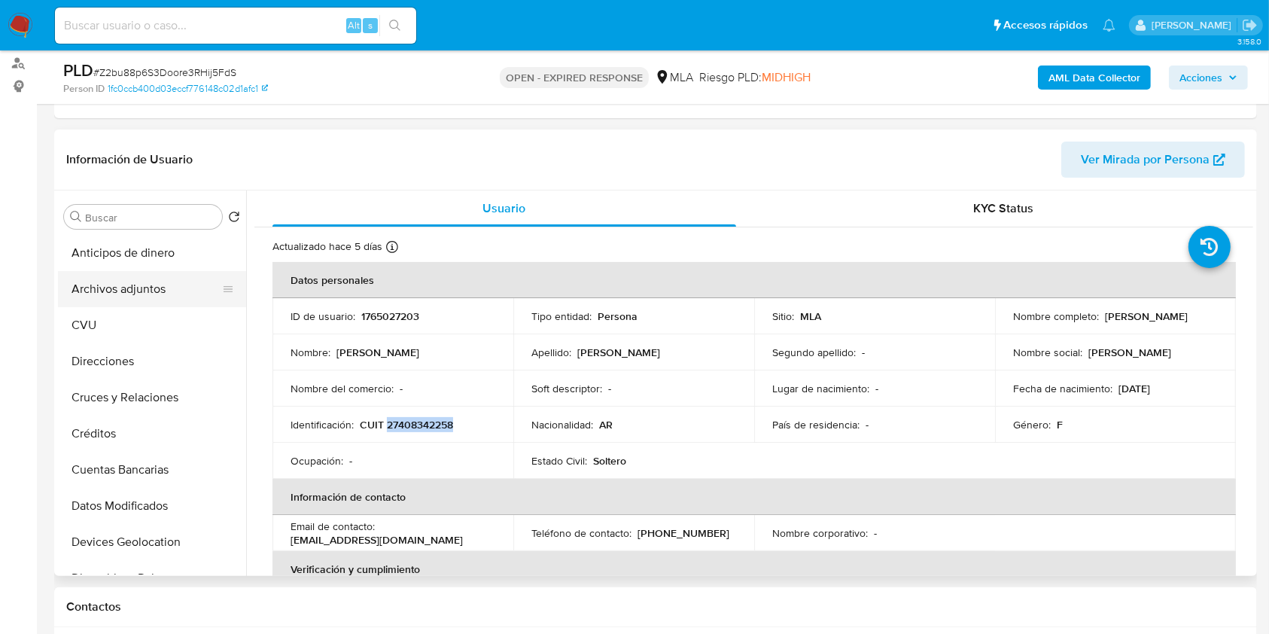
click at [119, 279] on button "Archivos adjuntos" at bounding box center [146, 289] width 176 height 36
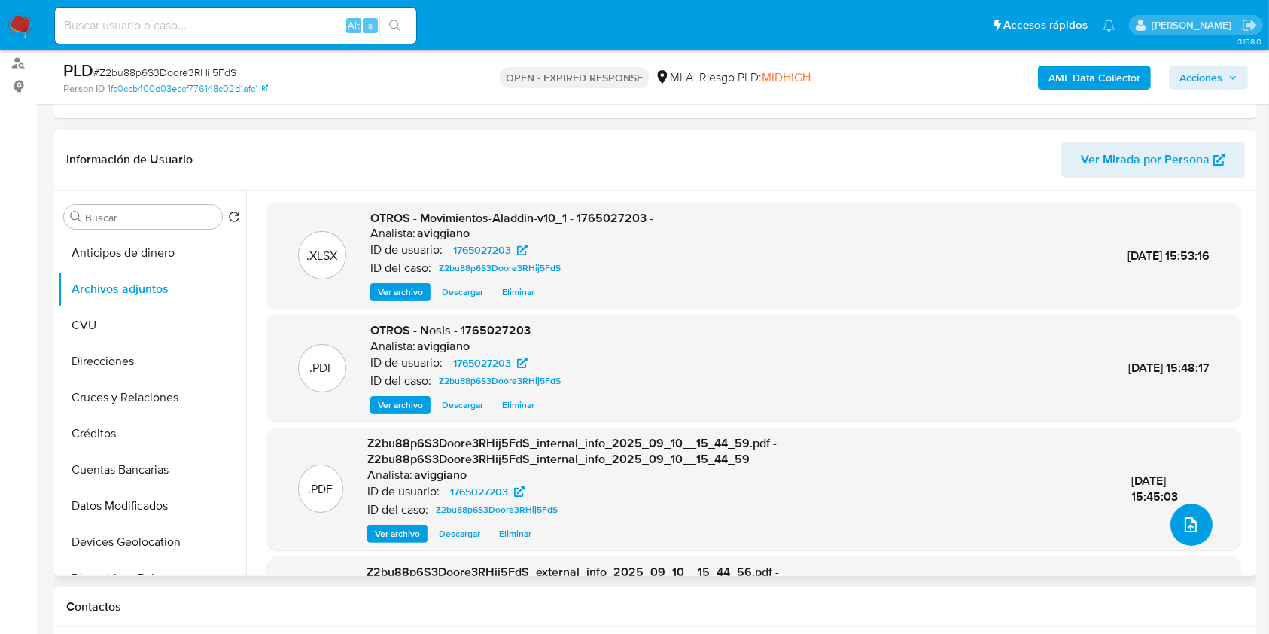
click at [1201, 515] on button "upload-file" at bounding box center [1191, 525] width 42 height 42
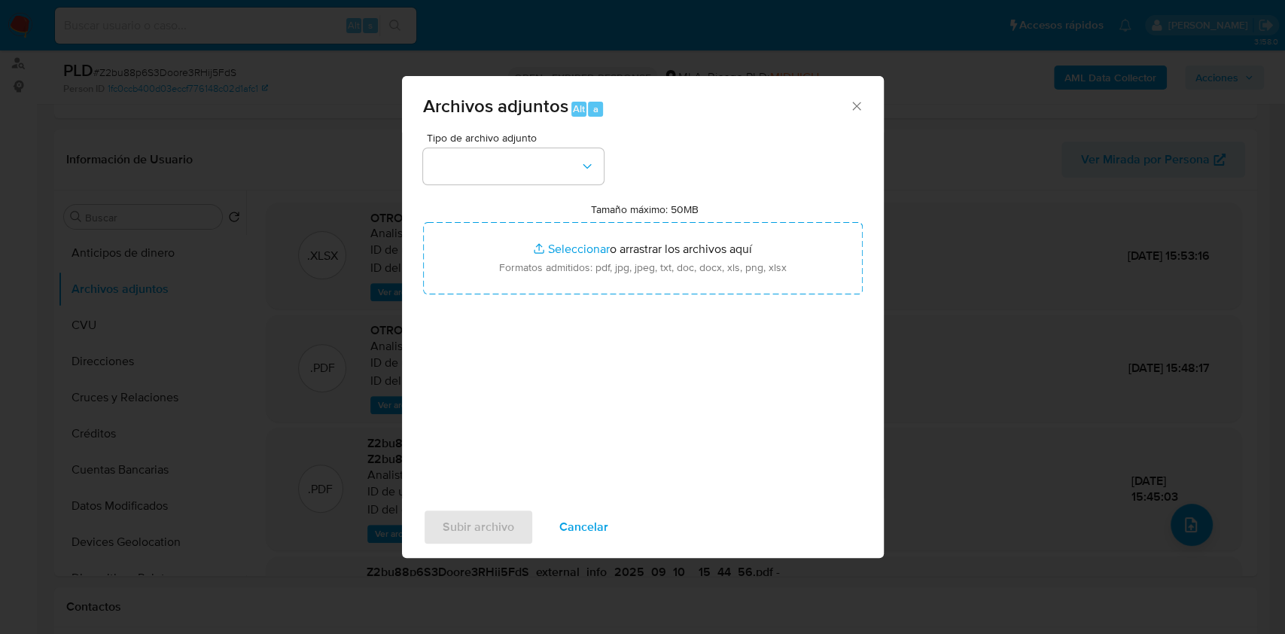
click at [651, 207] on label "Tamaño máximo: 50MB Seleccionar archivos" at bounding box center [645, 209] width 108 height 14
click at [651, 222] on input "Tamaño máximo: 50MB Seleccionar archivos" at bounding box center [643, 258] width 440 height 72
type input "C:\fakepath\Caselog Z2bu88p6S3Doore3RHij5FdS_2025_08_18_13_47_16.docx"
click at [577, 176] on button "button" at bounding box center [513, 166] width 181 height 36
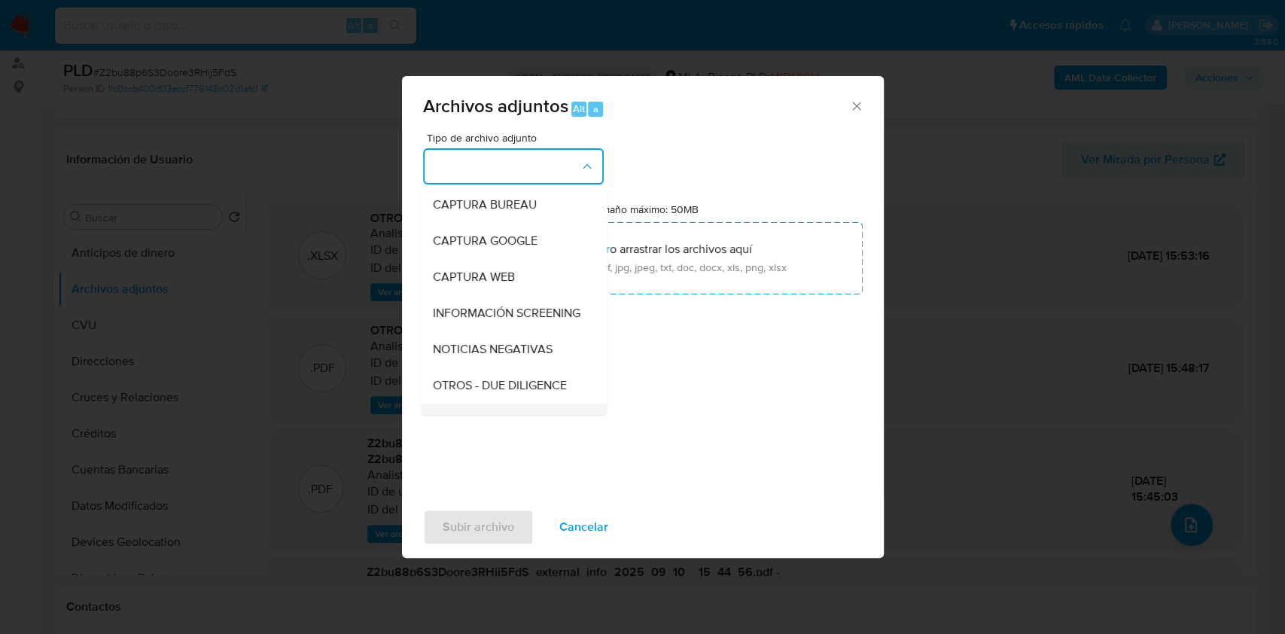
scroll to position [200, 0]
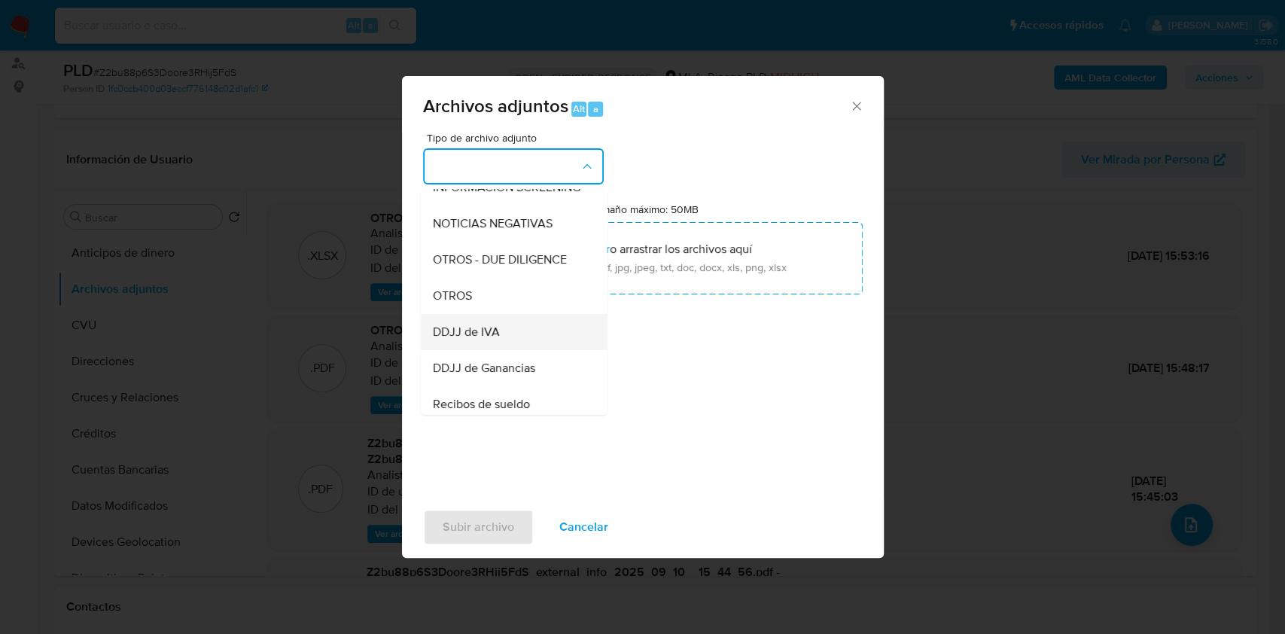
click at [460, 328] on div "DDJJ de IVA" at bounding box center [509, 332] width 154 height 36
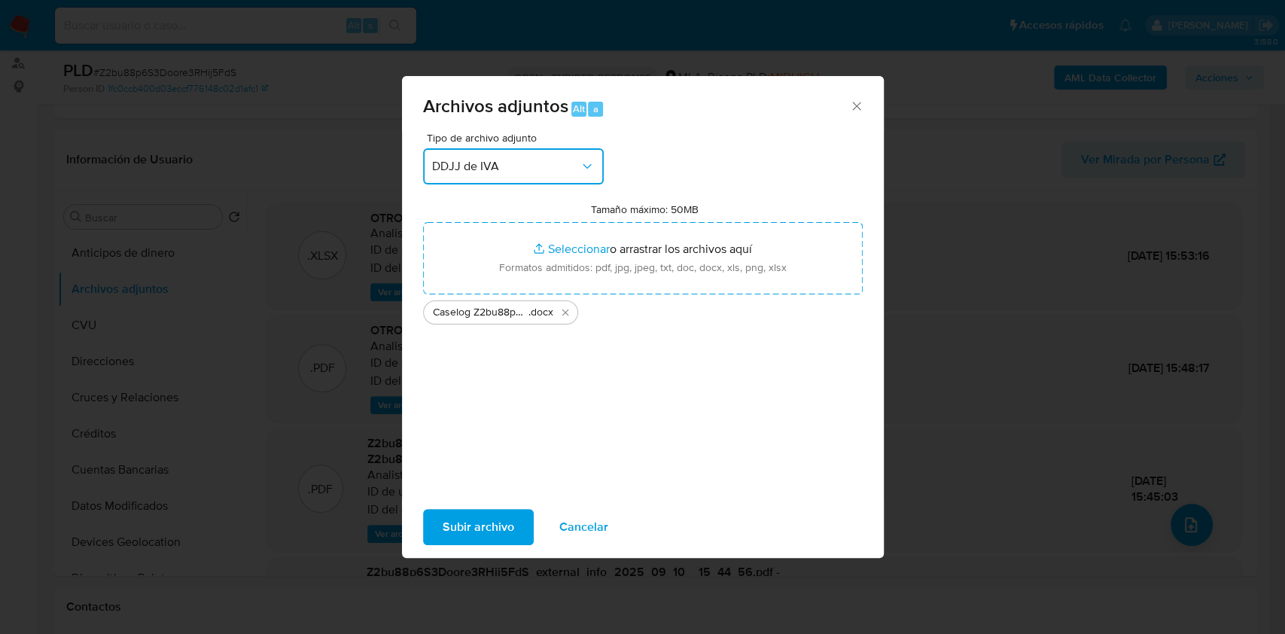
click at [500, 167] on span "DDJJ de IVA" at bounding box center [506, 166] width 148 height 15
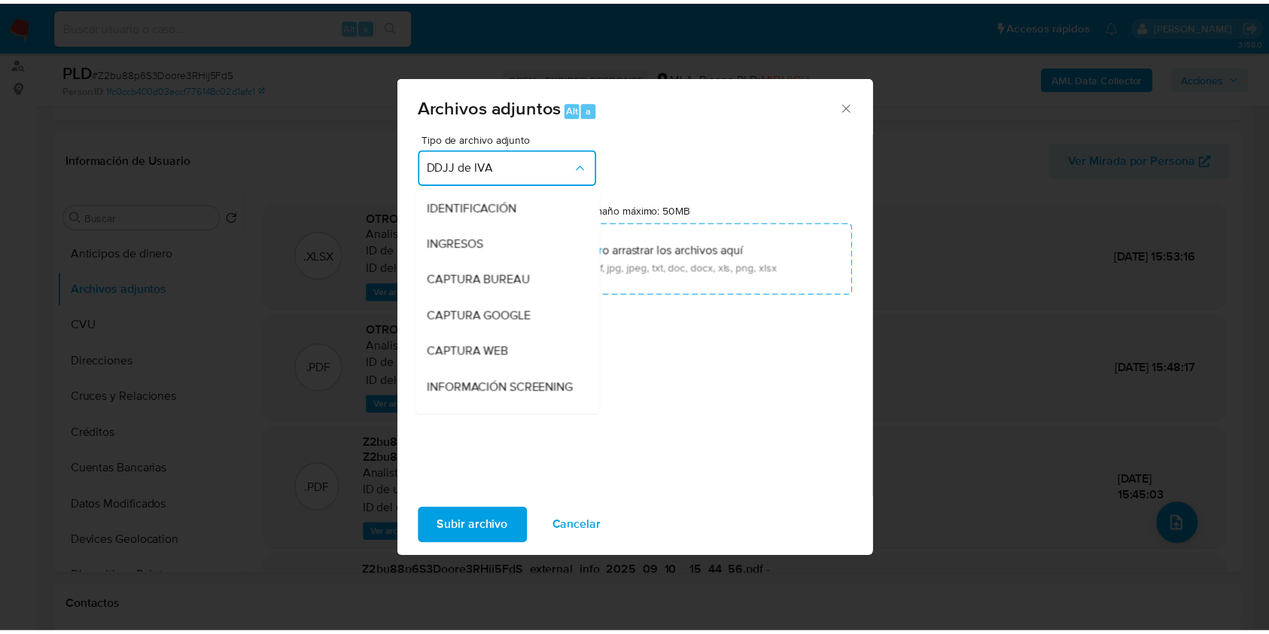
scroll to position [245, 0]
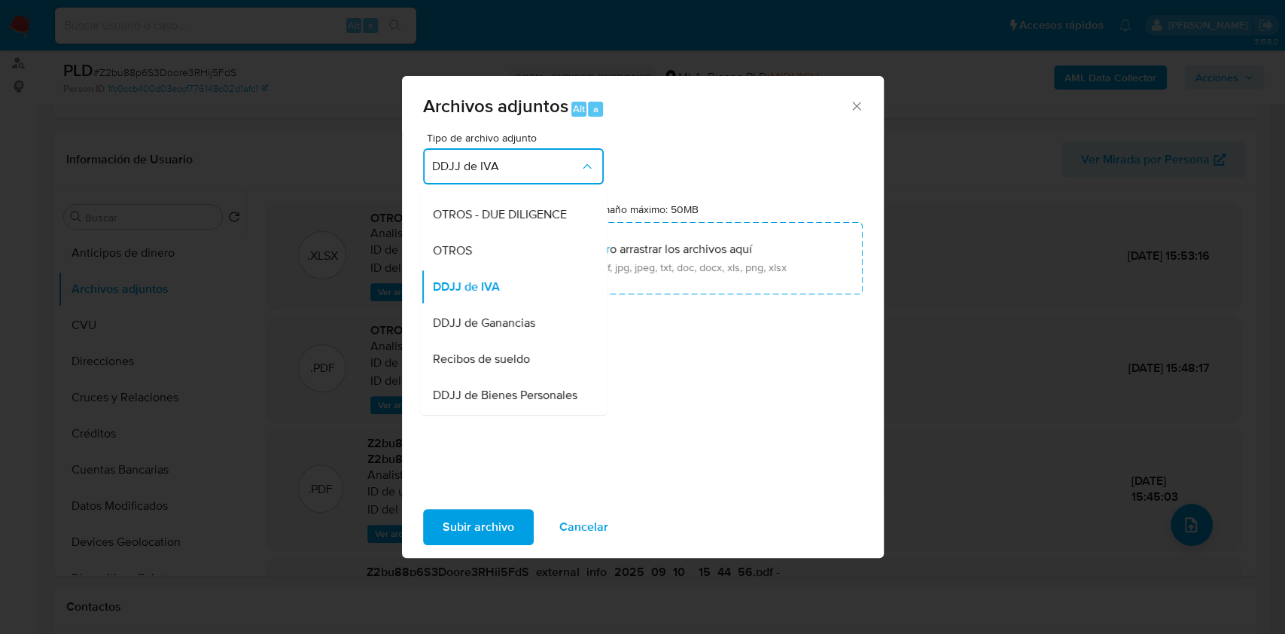
drag, startPoint x: 457, startPoint y: 269, endPoint x: 460, endPoint y: 304, distance: 35.5
click at [457, 258] on span "OTROS" at bounding box center [451, 250] width 39 height 15
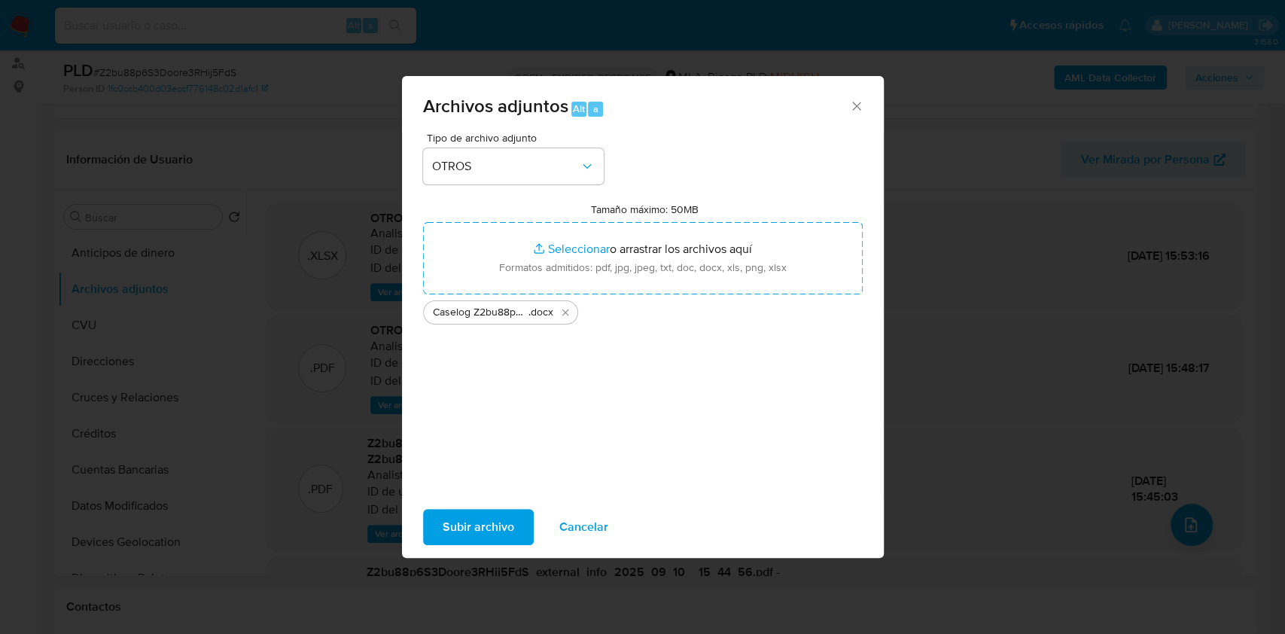
click at [455, 527] on span "Subir archivo" at bounding box center [479, 526] width 72 height 33
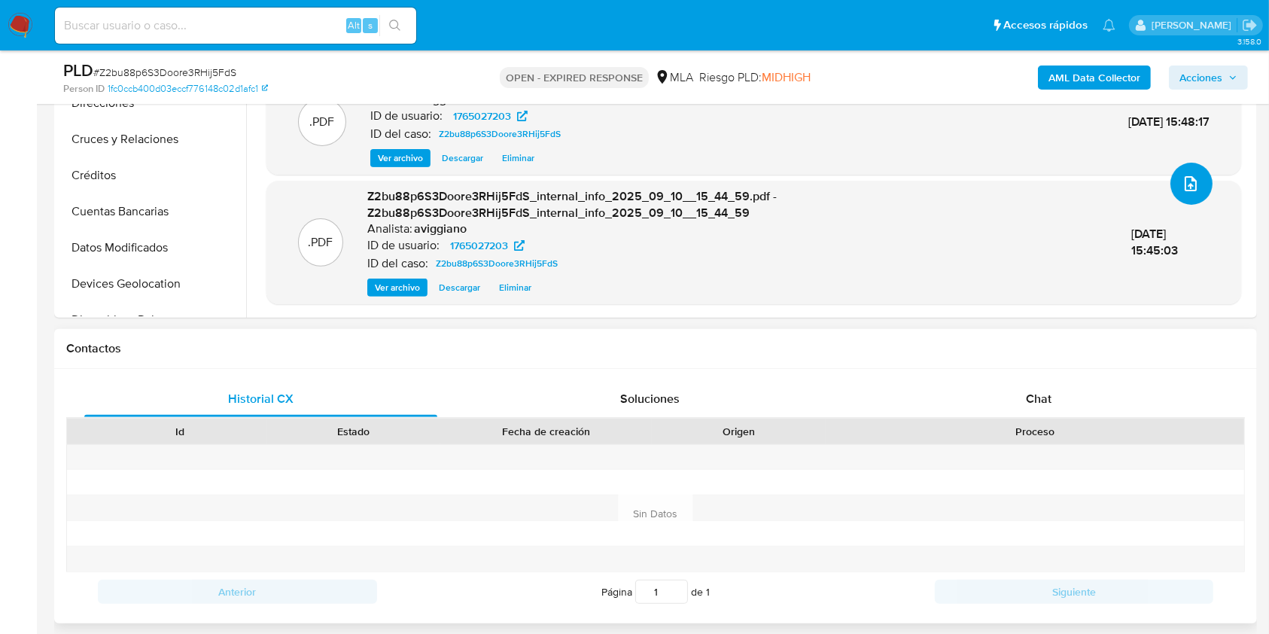
scroll to position [702, 0]
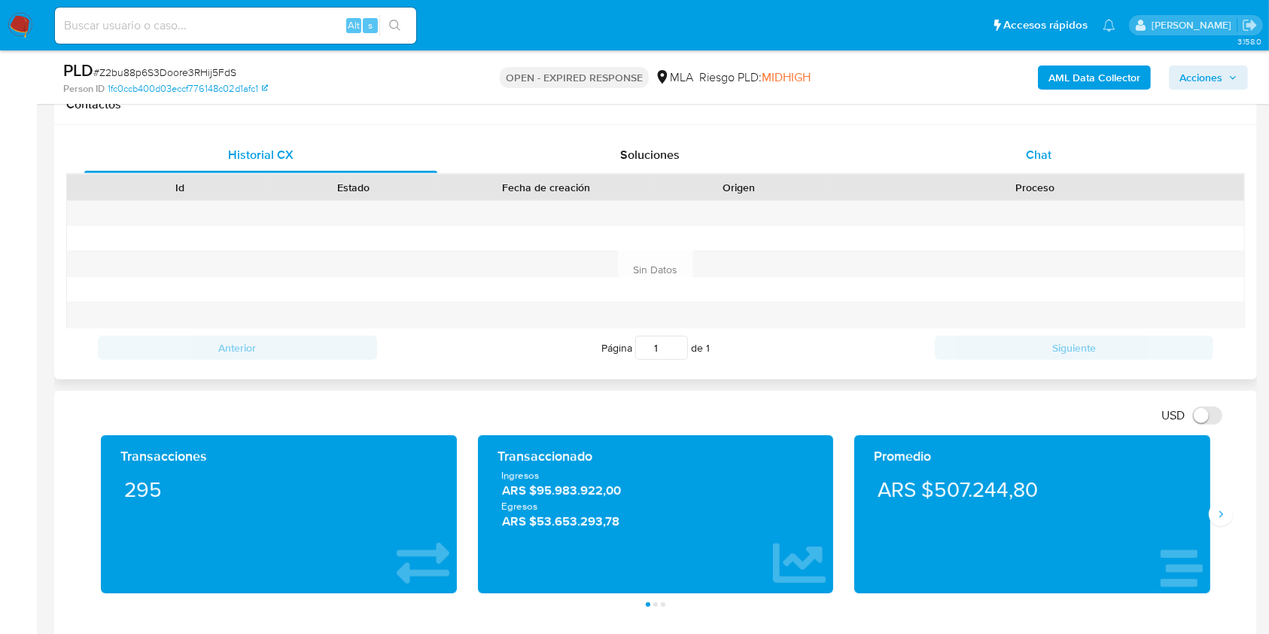
click at [1017, 167] on div "Chat" at bounding box center [1039, 155] width 353 height 36
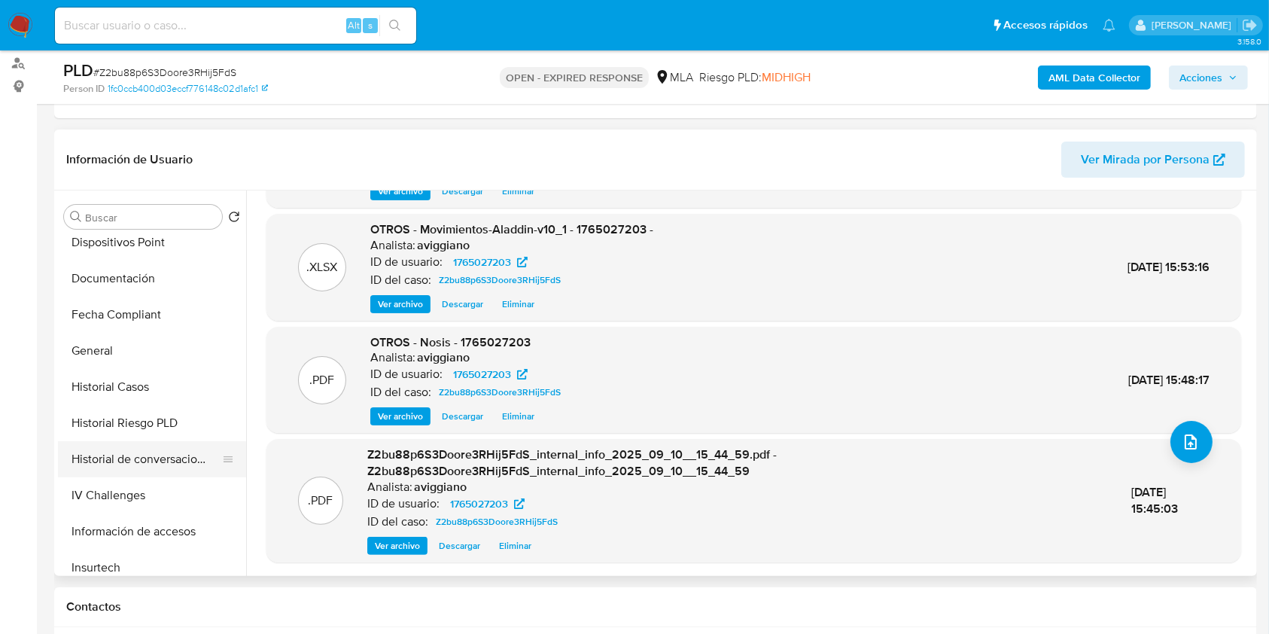
scroll to position [401, 0]
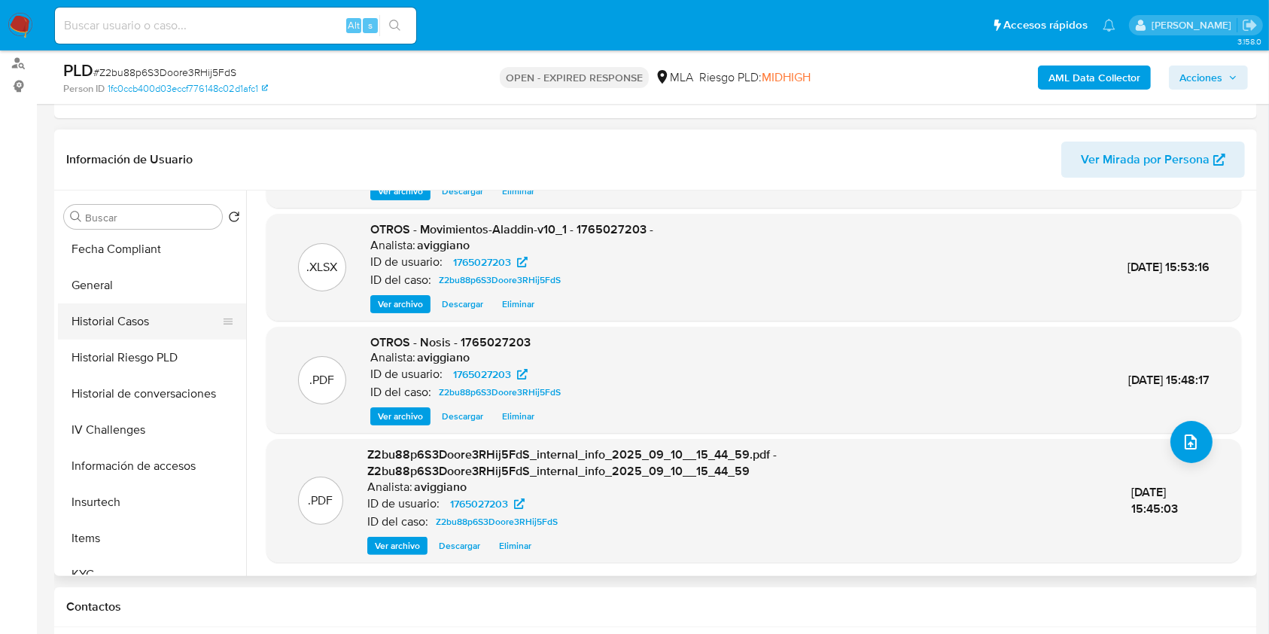
click at [142, 309] on button "Historial Casos" at bounding box center [146, 321] width 176 height 36
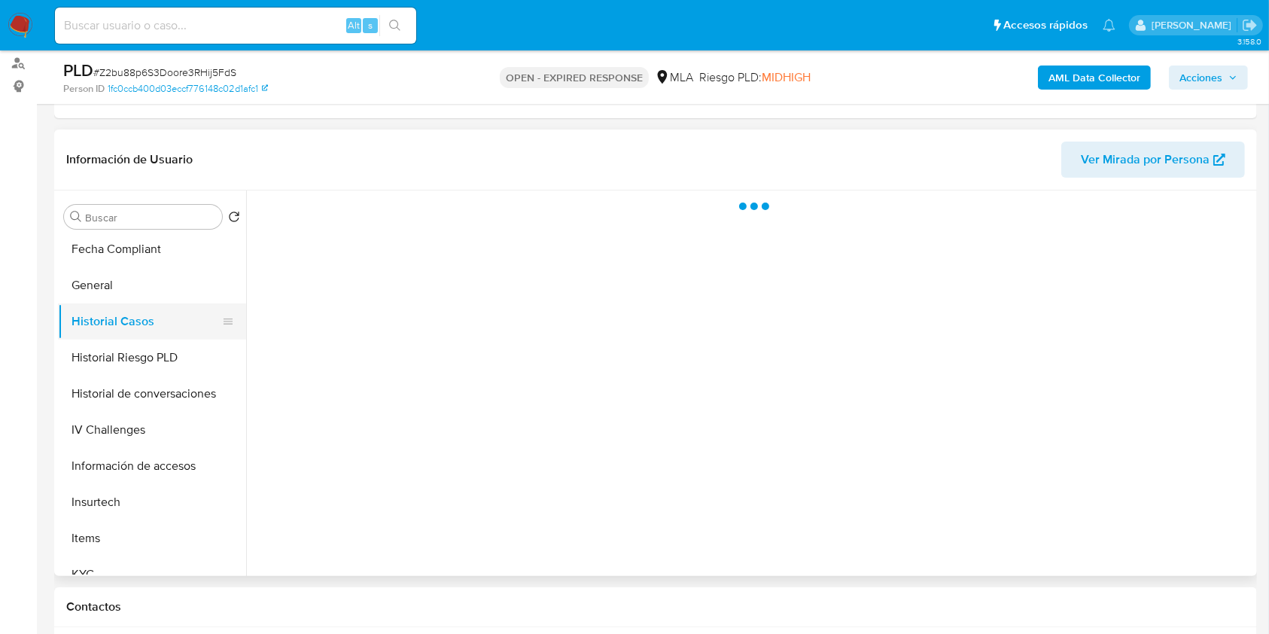
scroll to position [0, 0]
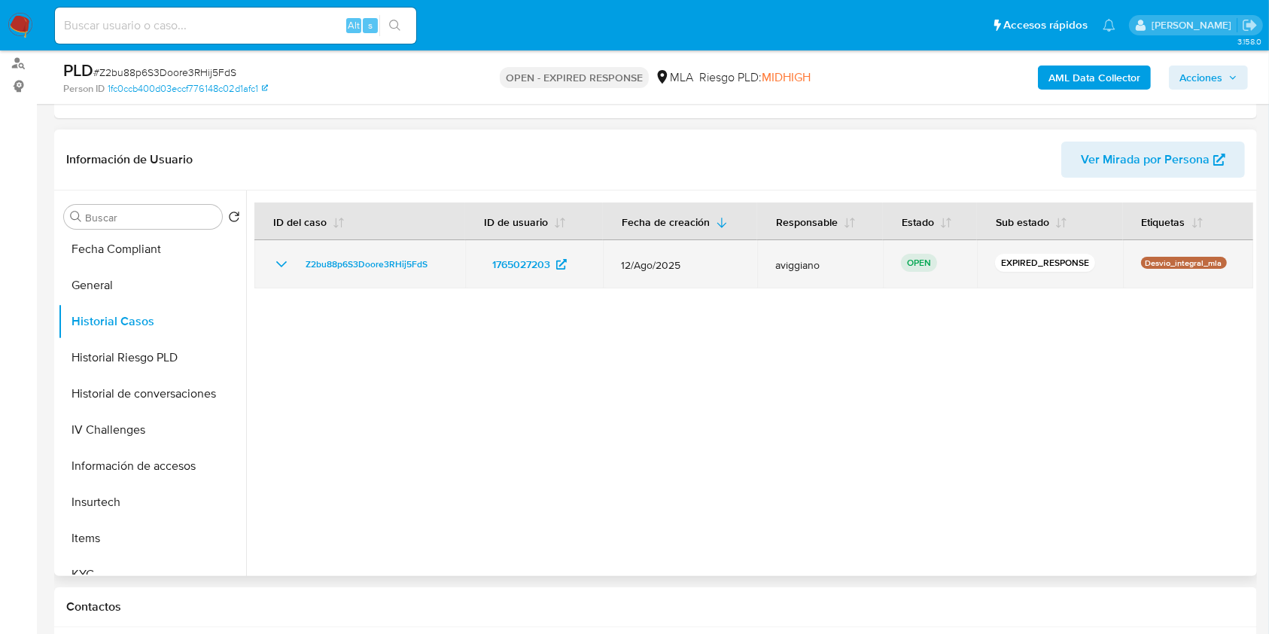
drag, startPoint x: 448, startPoint y: 256, endPoint x: 297, endPoint y: 260, distance: 151.4
click at [297, 260] on td "Z2bu88p6S3Doore3RHij5FdS" at bounding box center [359, 264] width 211 height 48
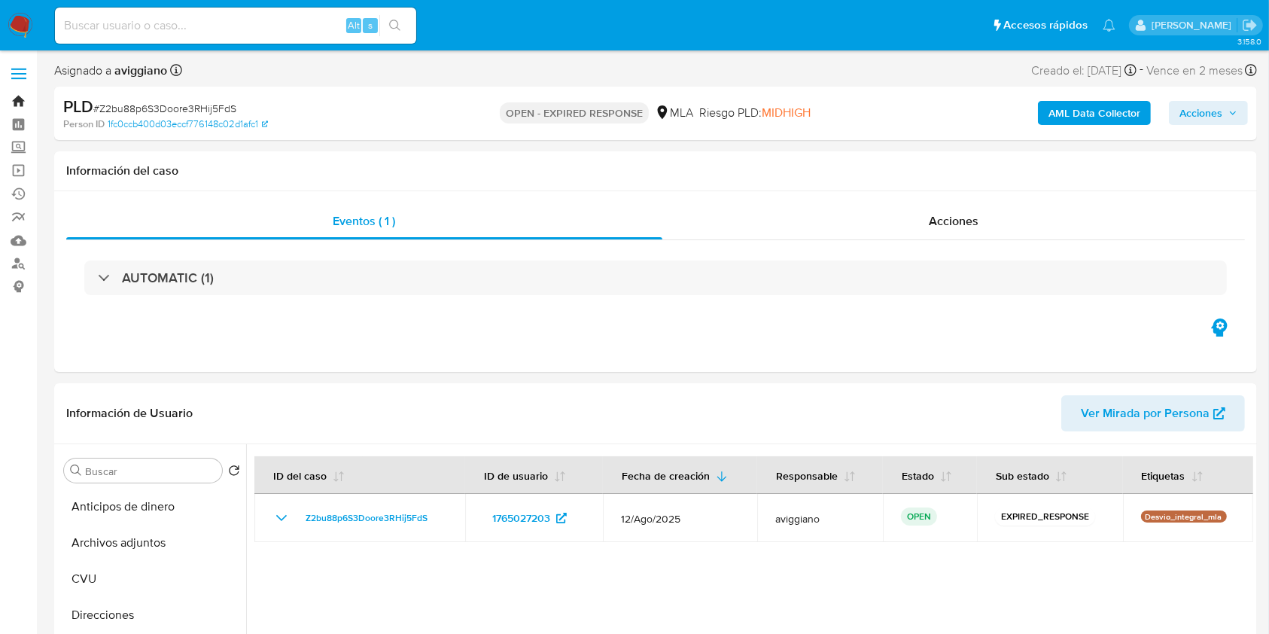
click at [18, 101] on link "Bandeja" at bounding box center [89, 101] width 179 height 23
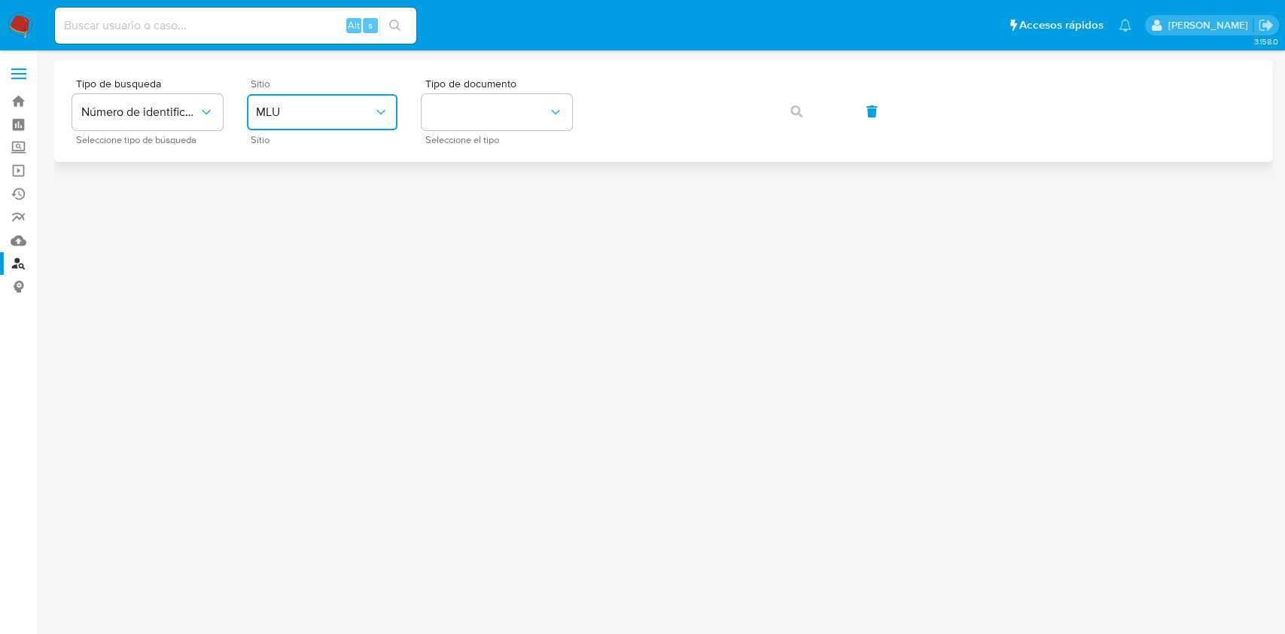
click at [289, 126] on button "MLU" at bounding box center [322, 112] width 151 height 36
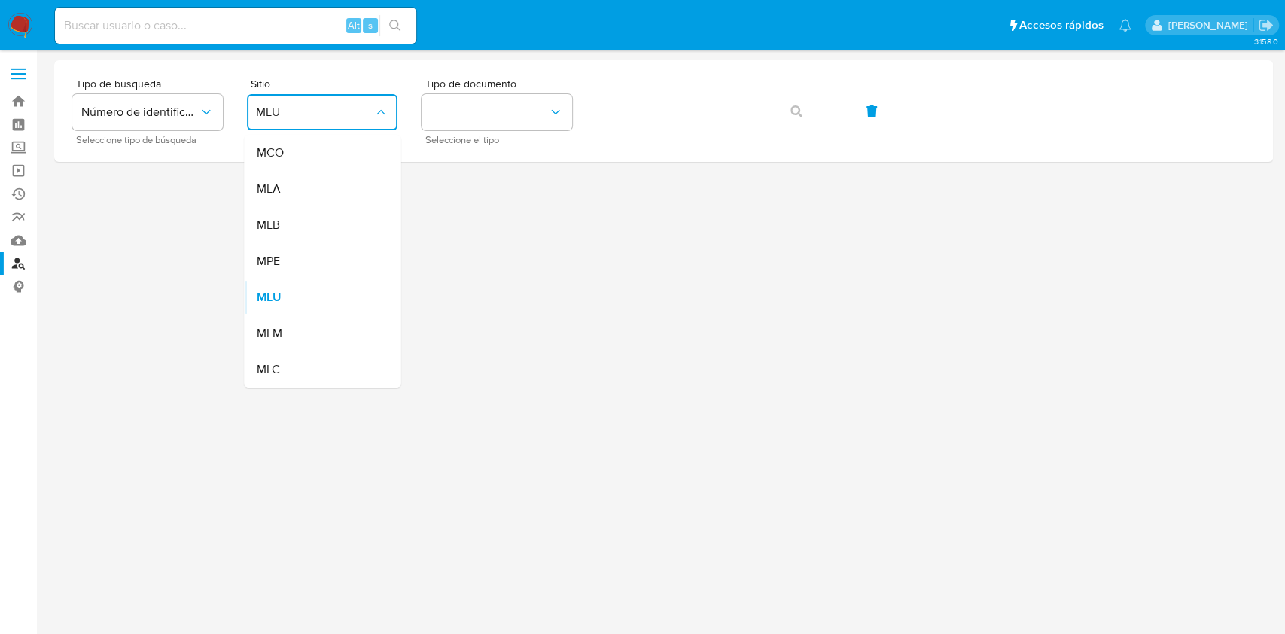
drag, startPoint x: 297, startPoint y: 191, endPoint x: 323, endPoint y: 188, distance: 25.8
click at [299, 190] on div "MLA" at bounding box center [317, 189] width 123 height 36
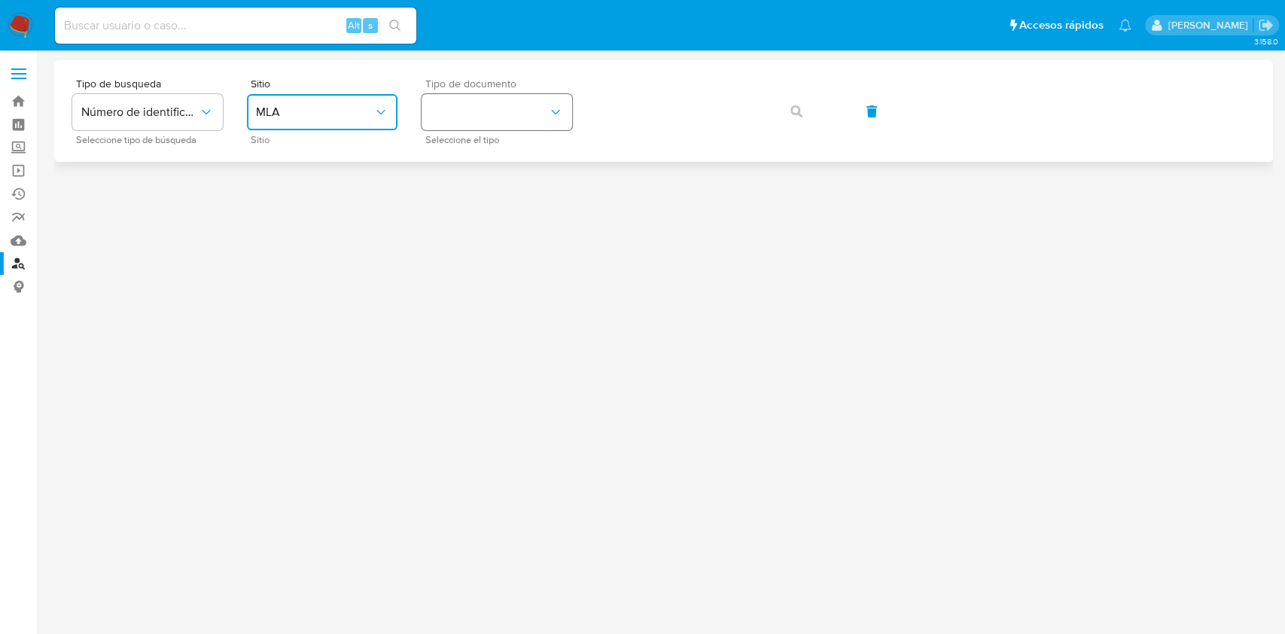
click at [473, 123] on button "identificationType" at bounding box center [497, 112] width 151 height 36
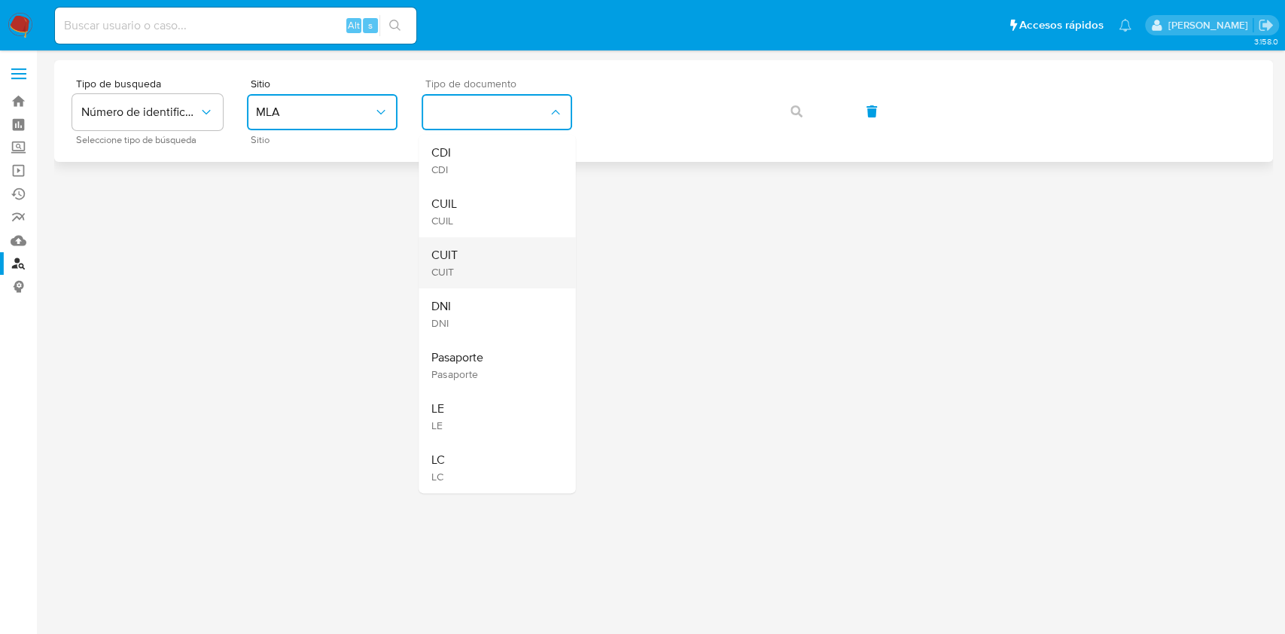
click at [472, 254] on div "CUIT CUIT" at bounding box center [492, 262] width 123 height 51
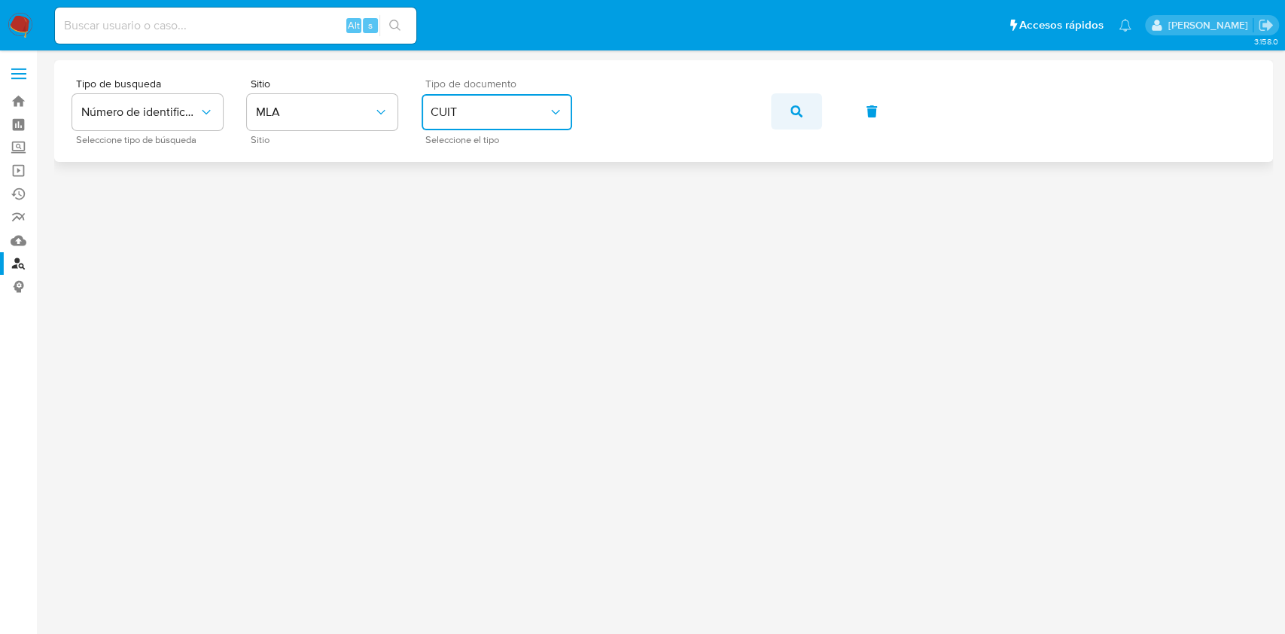
click at [808, 114] on button "button" at bounding box center [796, 111] width 51 height 36
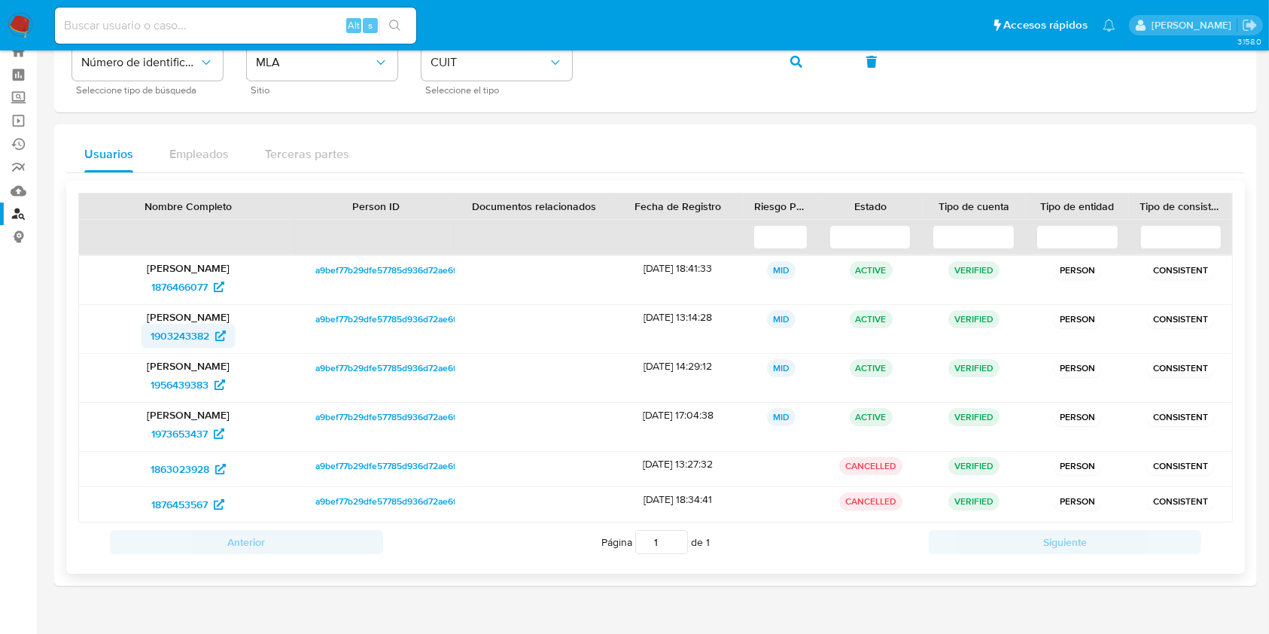
scroll to position [78, 0]
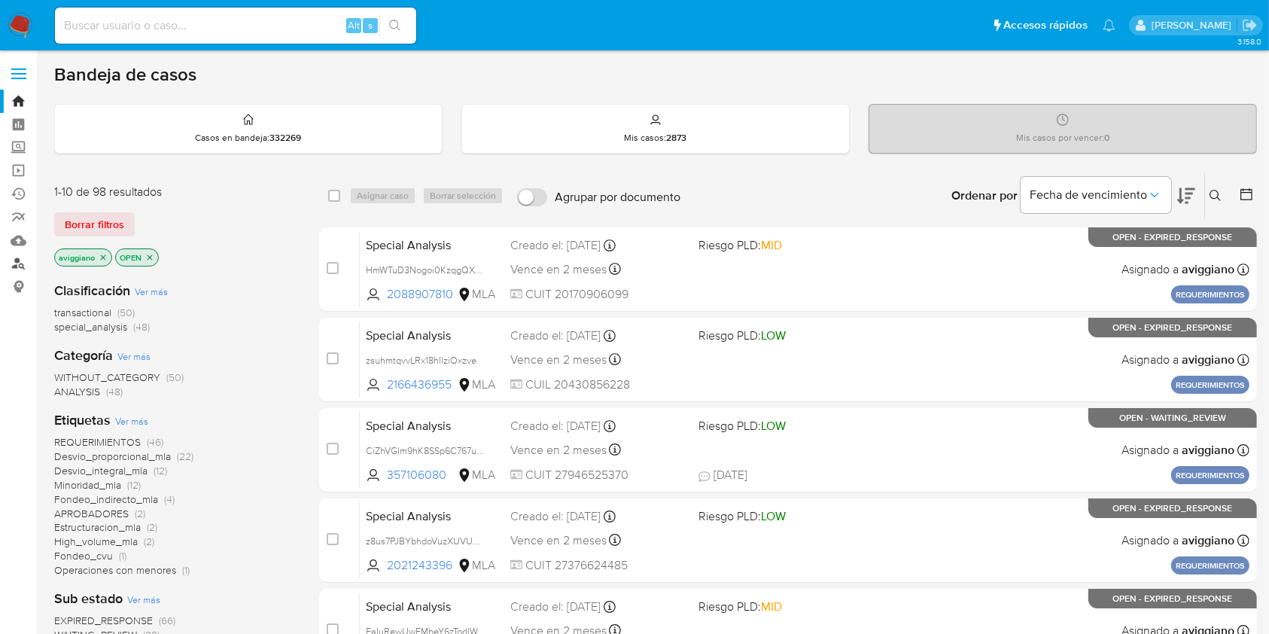
click at [19, 264] on link "Buscador de personas" at bounding box center [89, 263] width 179 height 23
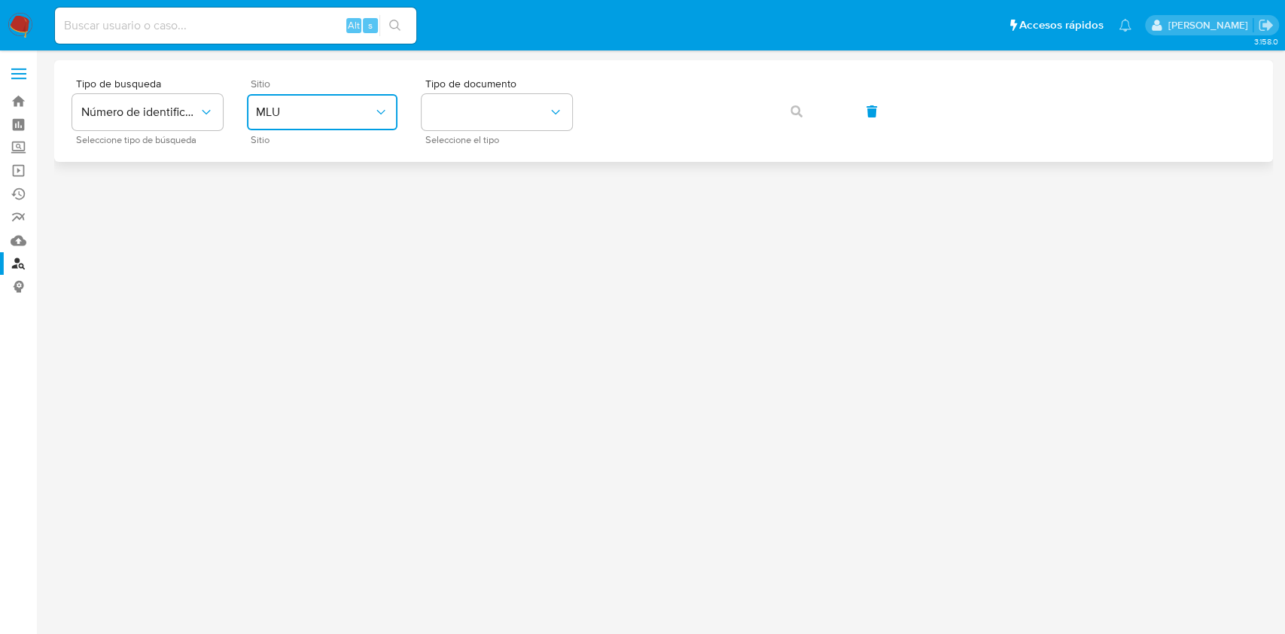
click at [310, 121] on button "MLU" at bounding box center [322, 112] width 151 height 36
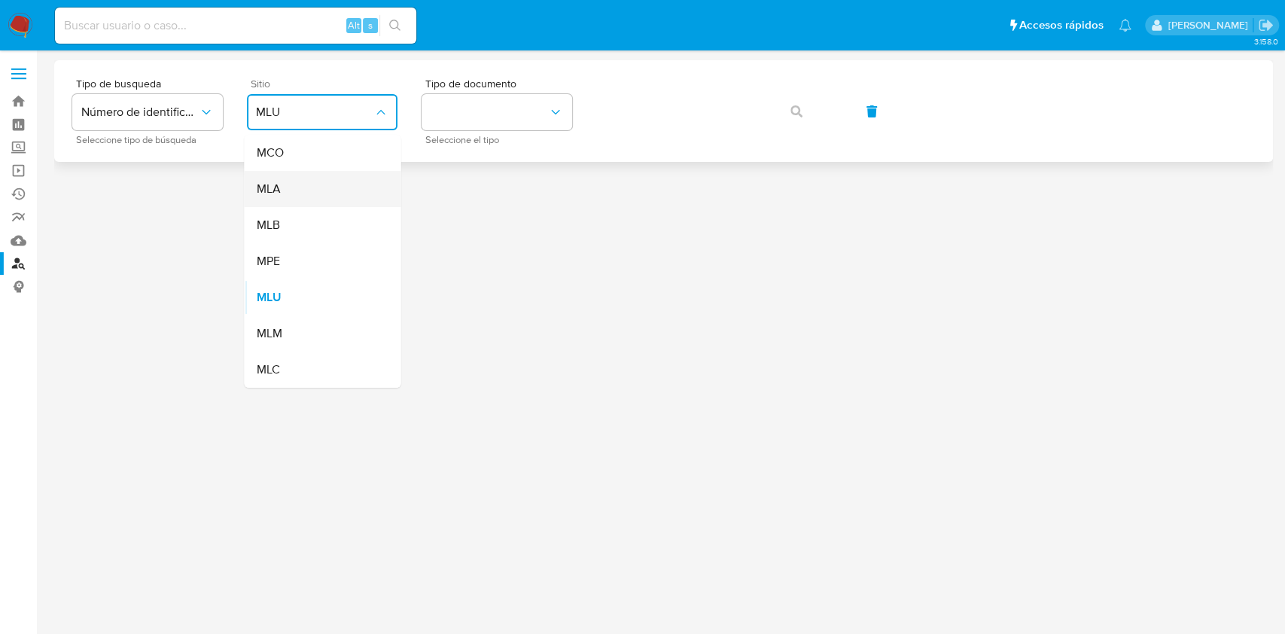
click at [288, 178] on div "MLA" at bounding box center [317, 189] width 123 height 36
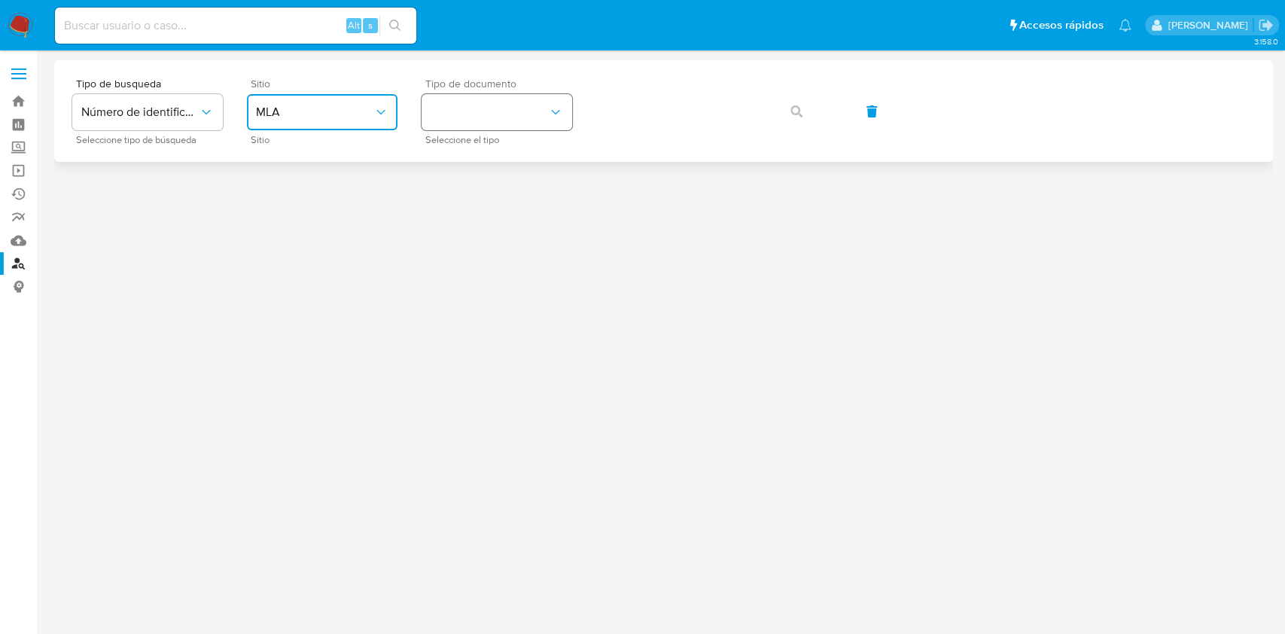
click at [453, 119] on button "identificationType" at bounding box center [497, 112] width 151 height 36
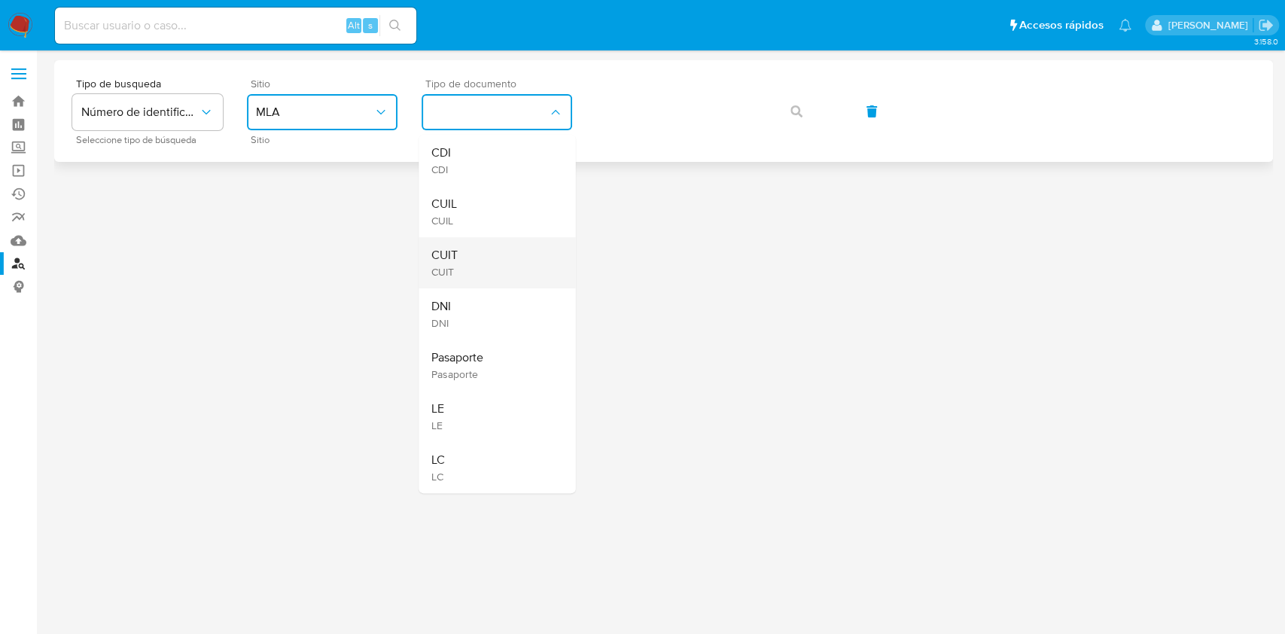
click at [457, 250] on span "CUIT" at bounding box center [444, 255] width 26 height 15
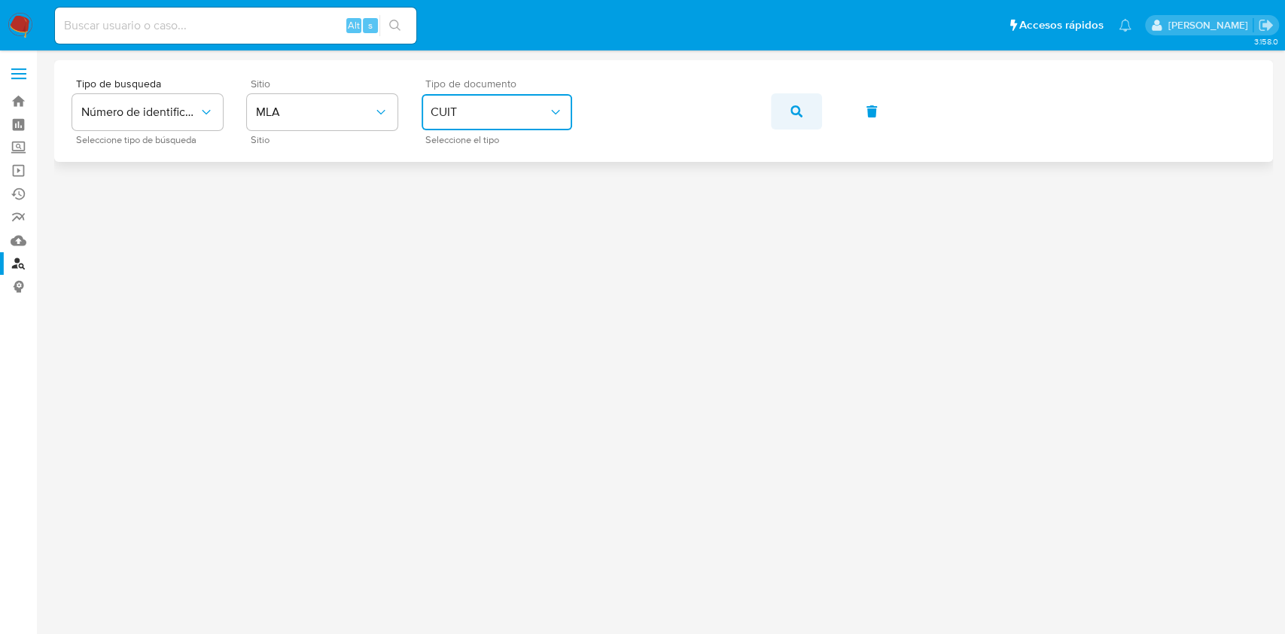
click at [793, 105] on icon "button" at bounding box center [796, 111] width 12 height 12
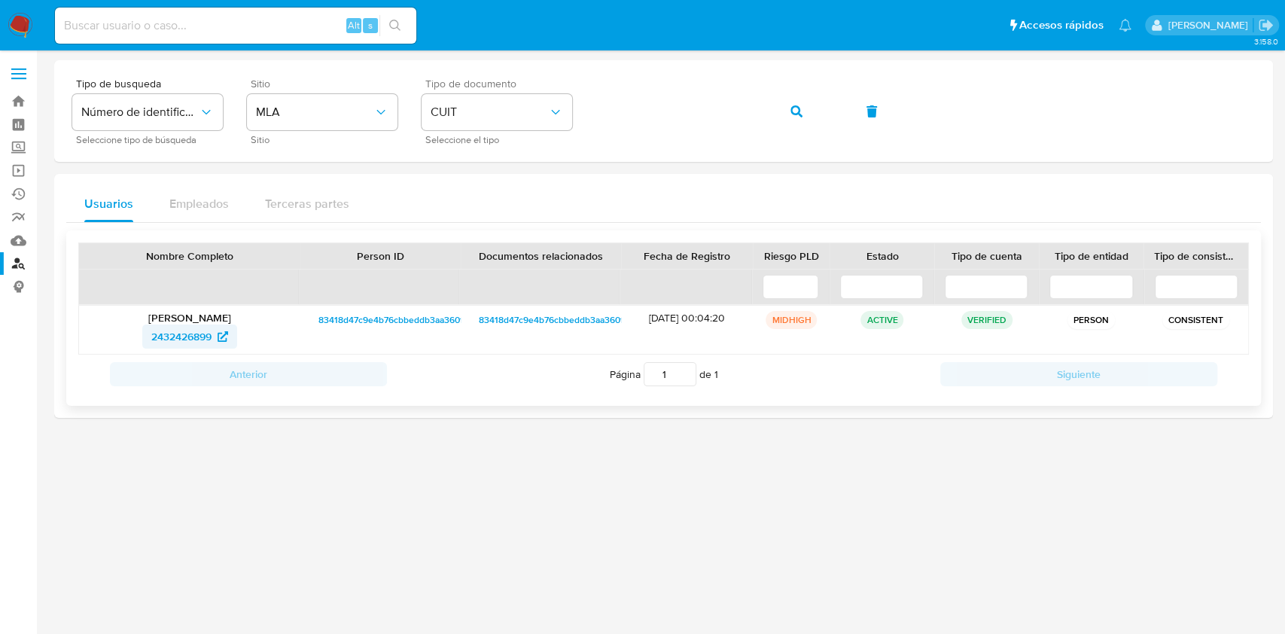
click at [184, 331] on span "2432426899" at bounding box center [181, 336] width 60 height 24
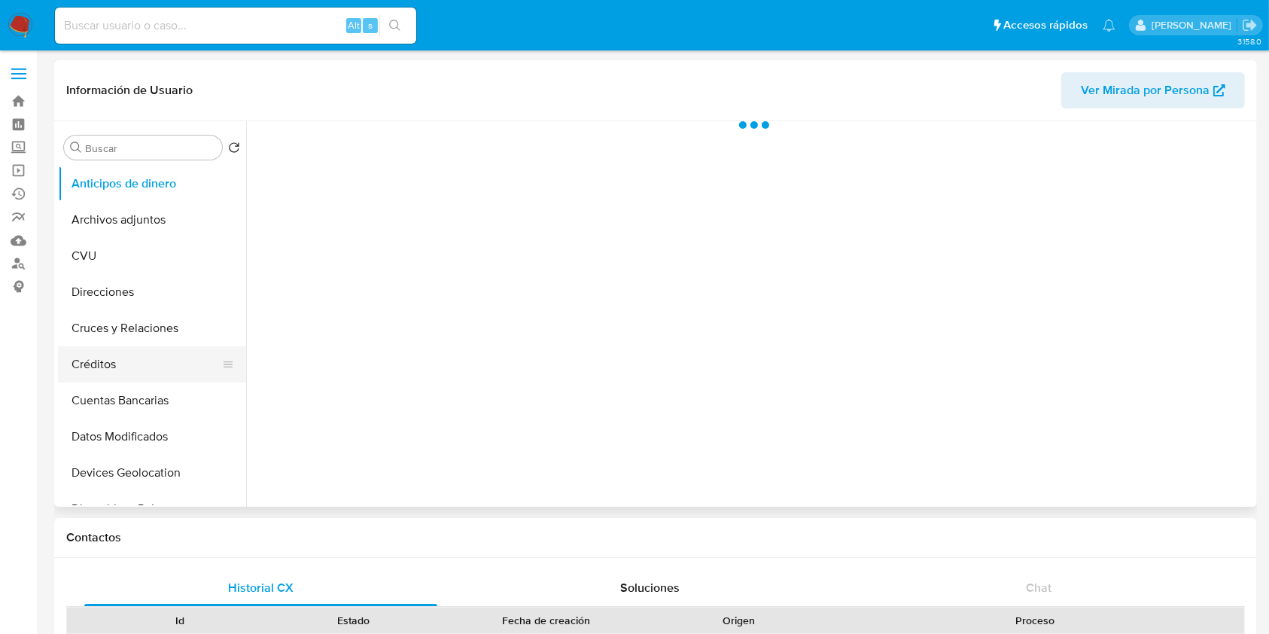
scroll to position [301, 0]
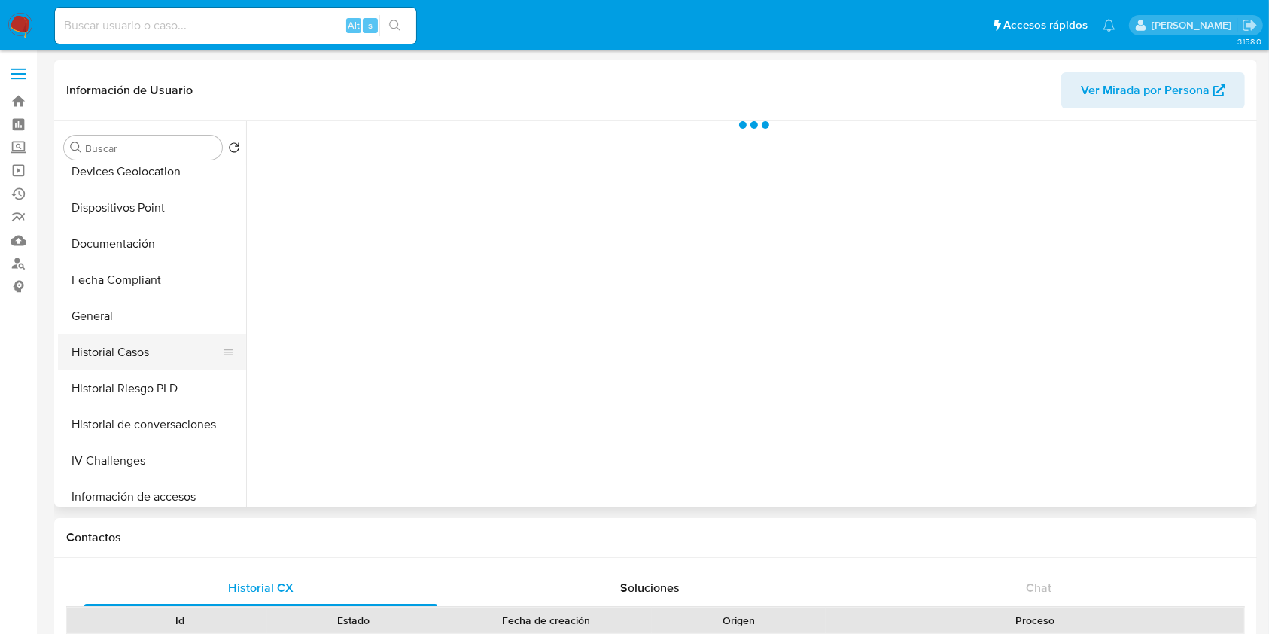
click at [151, 360] on button "Historial Casos" at bounding box center [146, 352] width 176 height 36
select select "10"
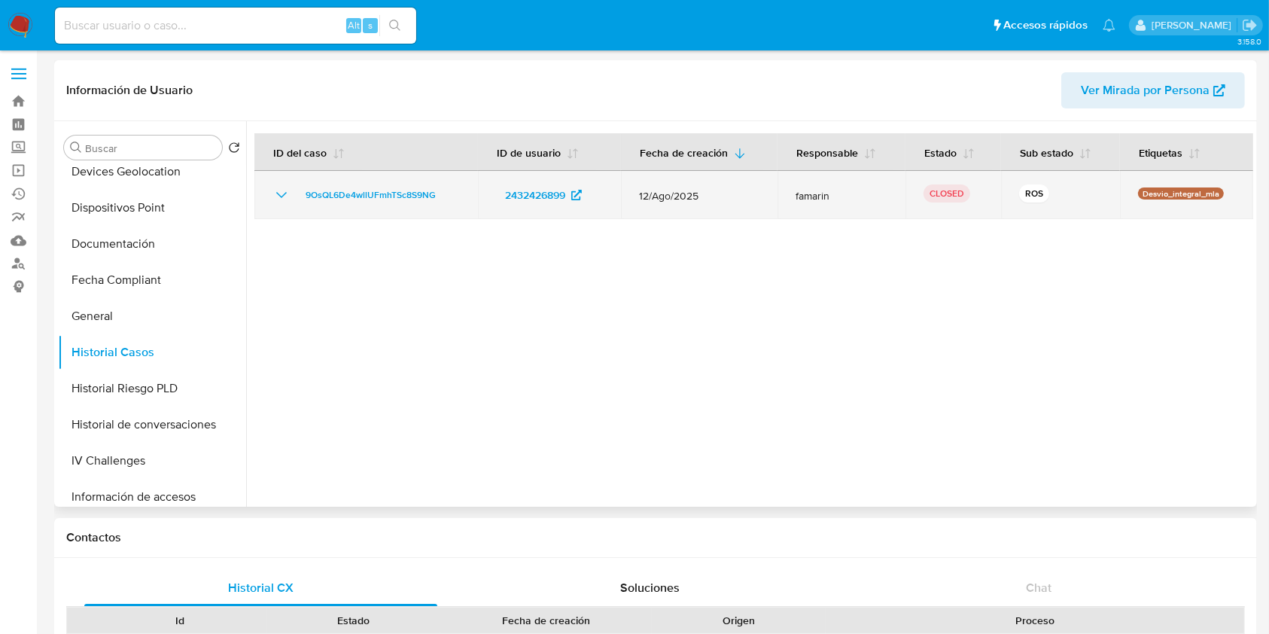
click at [284, 195] on icon "Mostrar/Ocultar" at bounding box center [281, 195] width 18 height 18
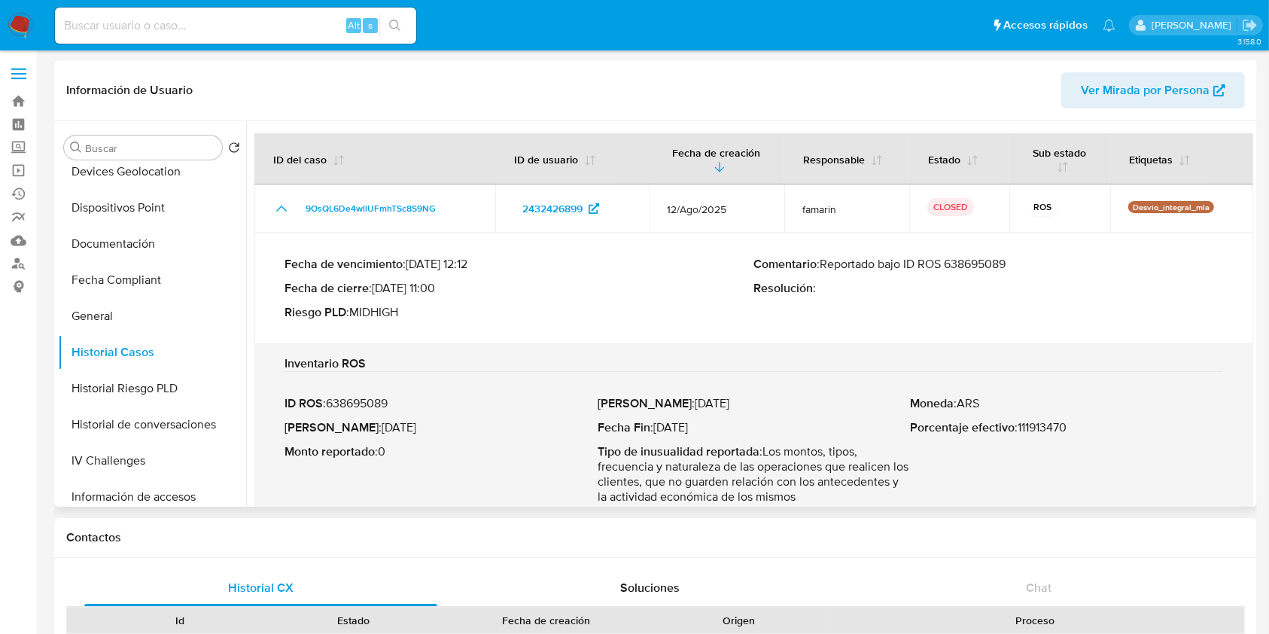
drag, startPoint x: 822, startPoint y: 264, endPoint x: 1018, endPoint y: 263, distance: 195.7
click at [1018, 263] on p "Comentario : Reportado bajo ID ROS 638695089" at bounding box center [989, 264] width 470 height 15
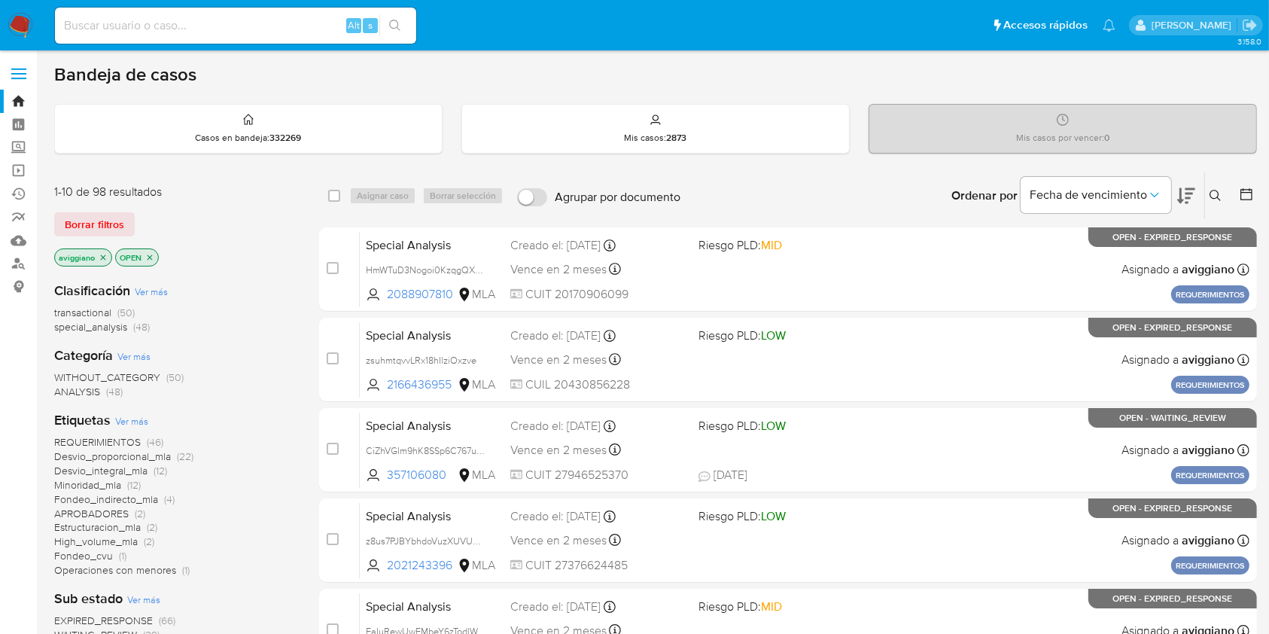
click at [1209, 192] on button at bounding box center [1217, 196] width 25 height 18
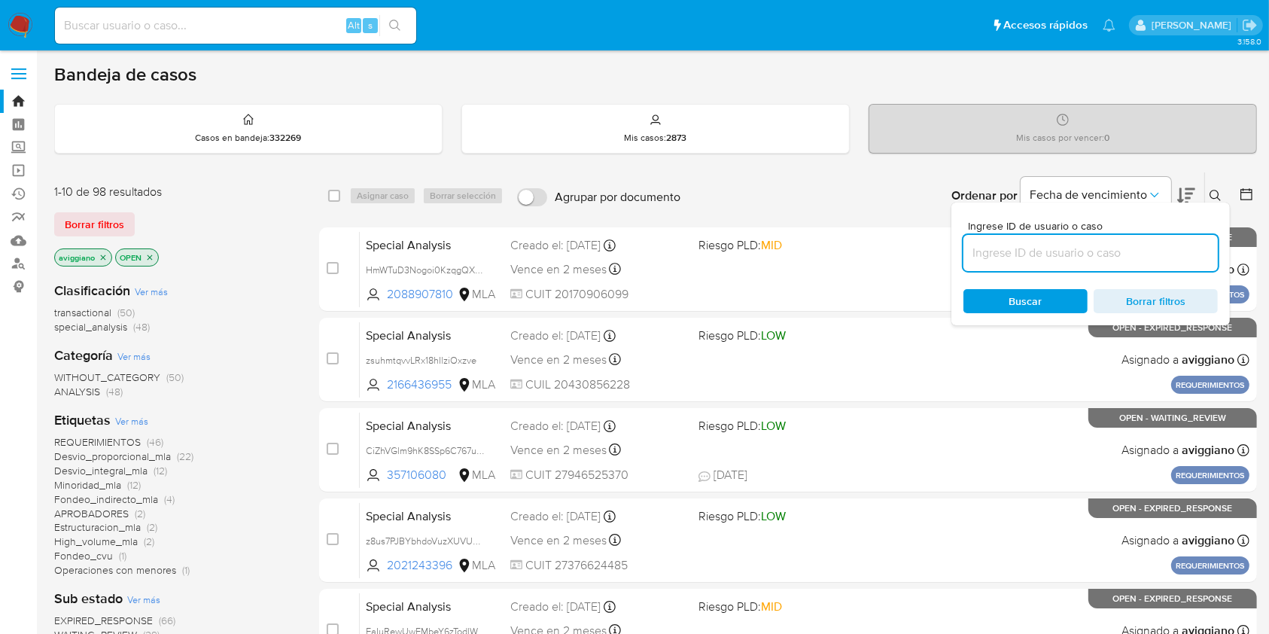
click at [1109, 245] on input at bounding box center [1090, 253] width 254 height 20
type input "Z2bu88p6S3Doore3RHij5FdS"
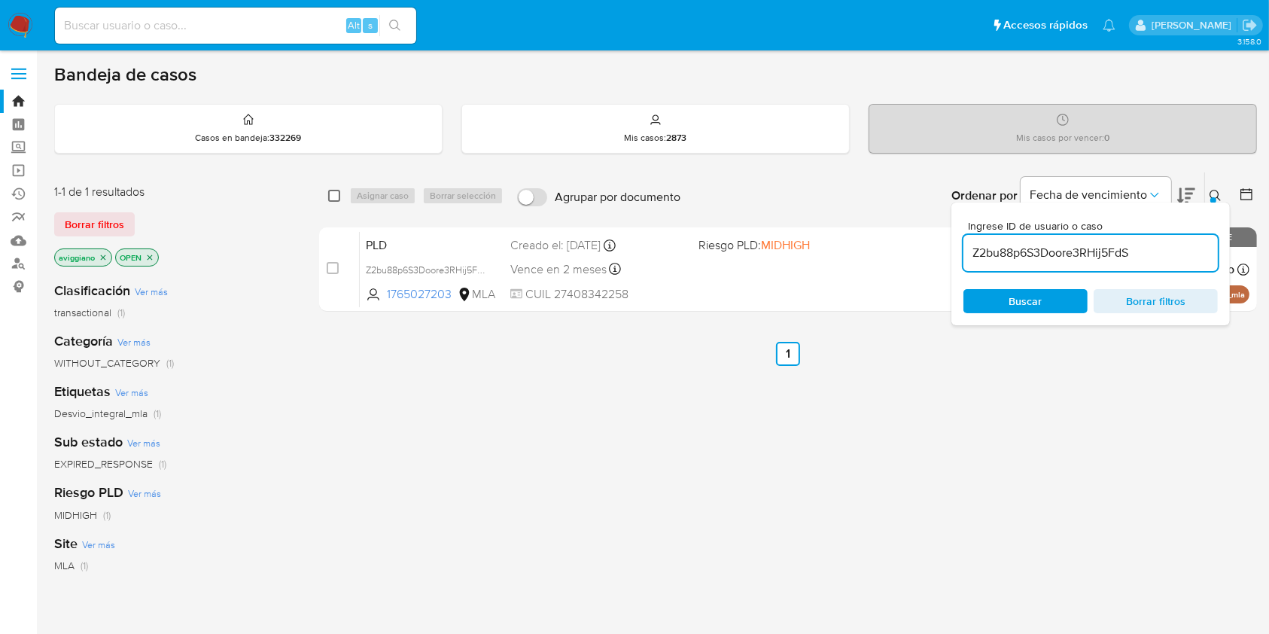
click at [336, 196] on input "checkbox" at bounding box center [334, 196] width 12 height 12
checkbox input "true"
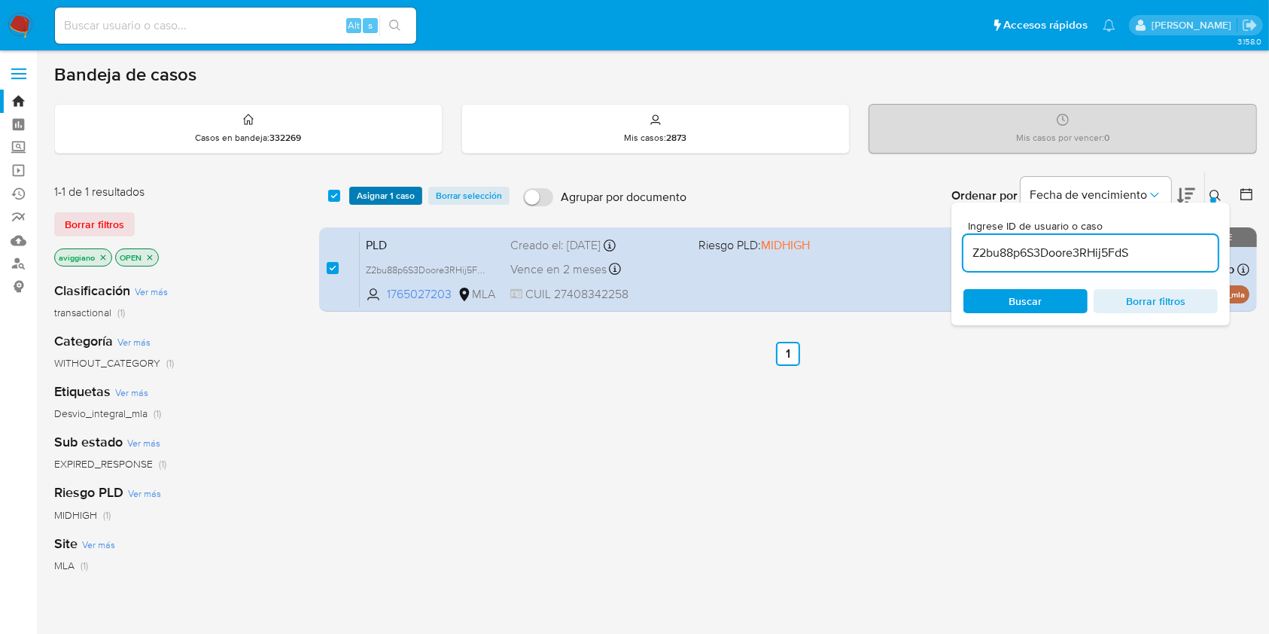
click at [368, 199] on span "Asignar 1 caso" at bounding box center [386, 195] width 58 height 15
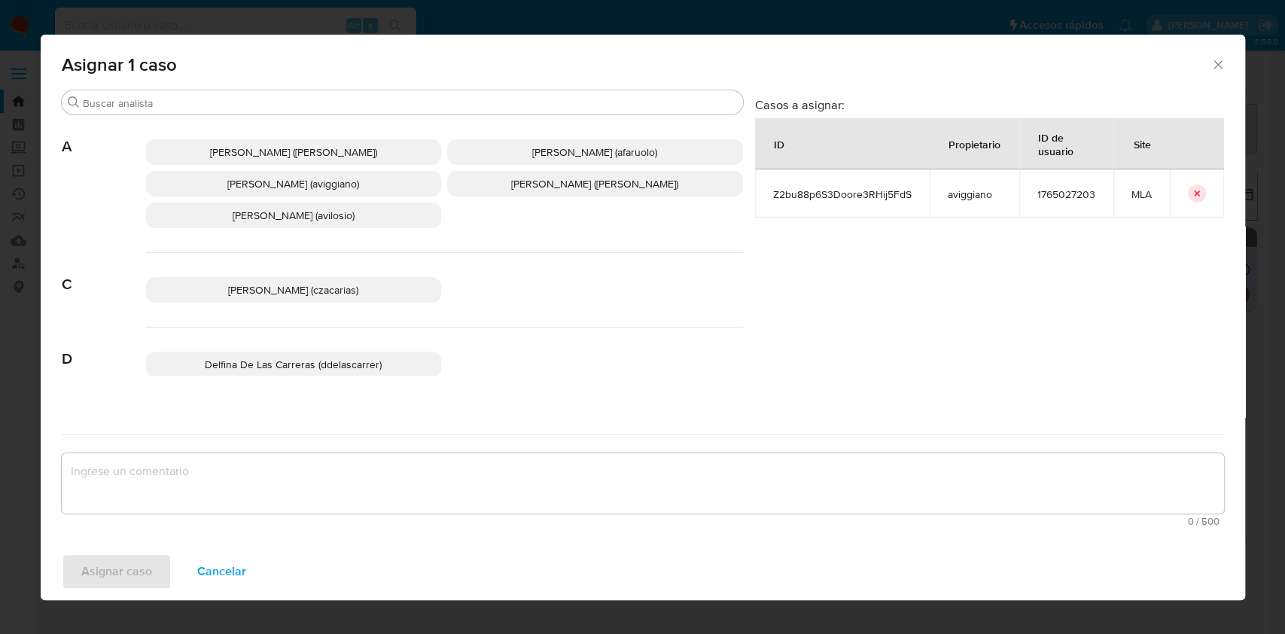
click at [287, 184] on span "[PERSON_NAME] (aviggiano)" at bounding box center [293, 183] width 132 height 15
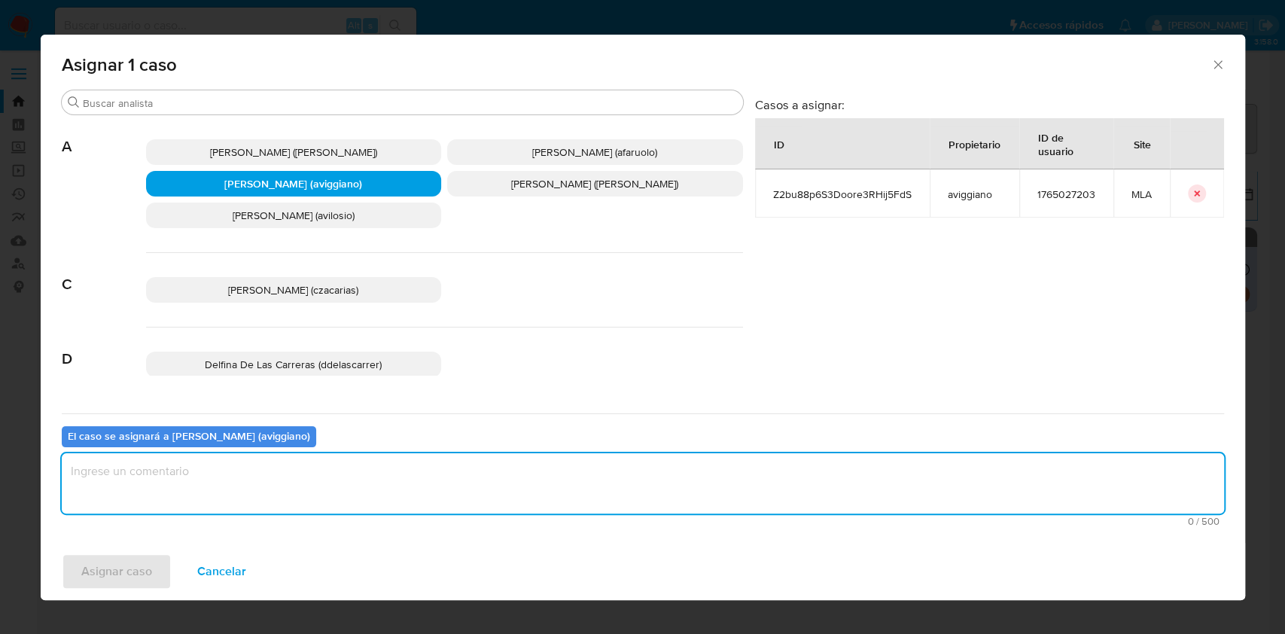
click at [267, 453] on textarea "assign-modal" at bounding box center [643, 483] width 1162 height 60
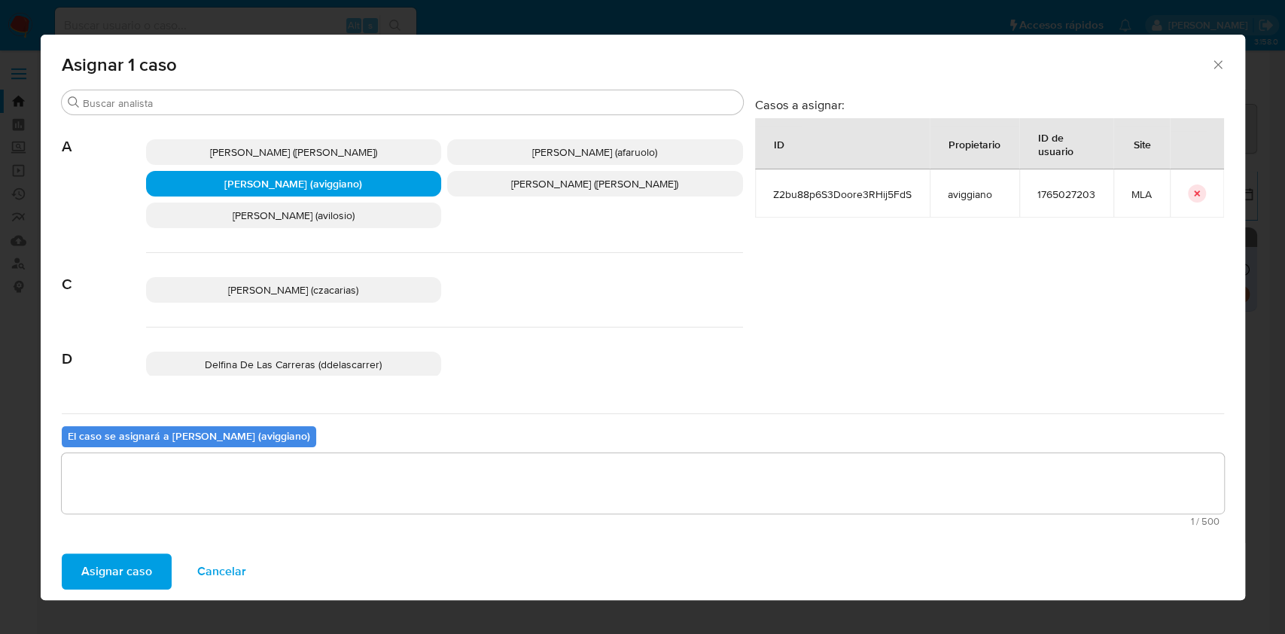
click at [109, 569] on span "Asignar caso" at bounding box center [116, 571] width 71 height 33
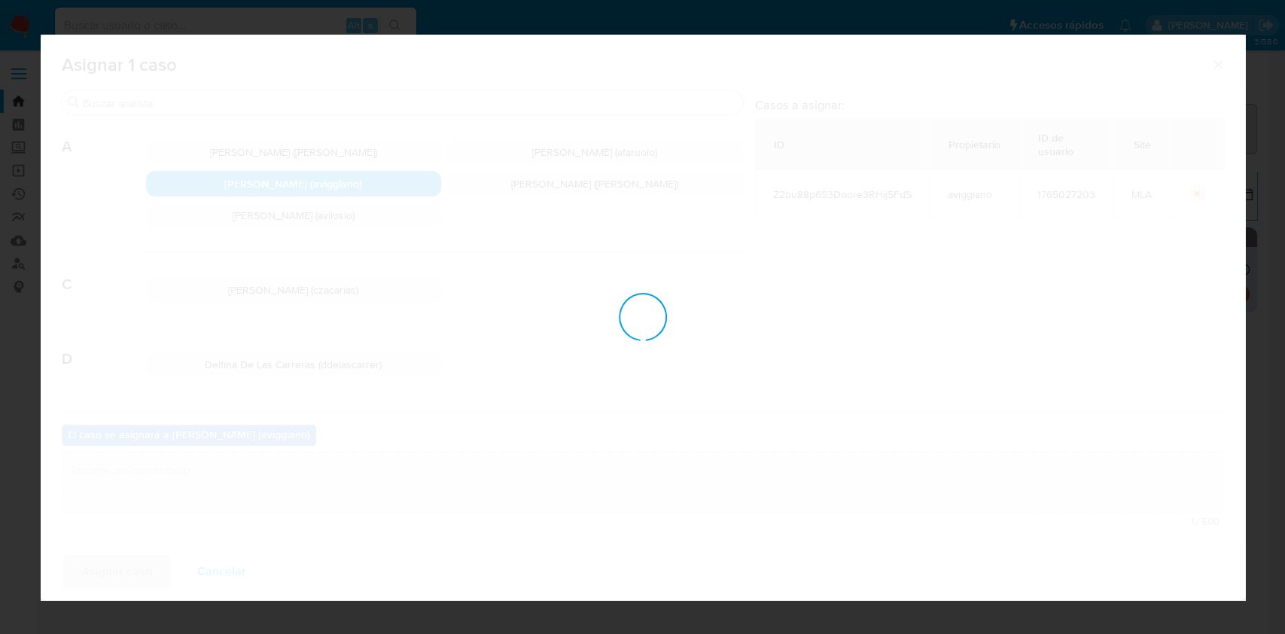
checkbox input "false"
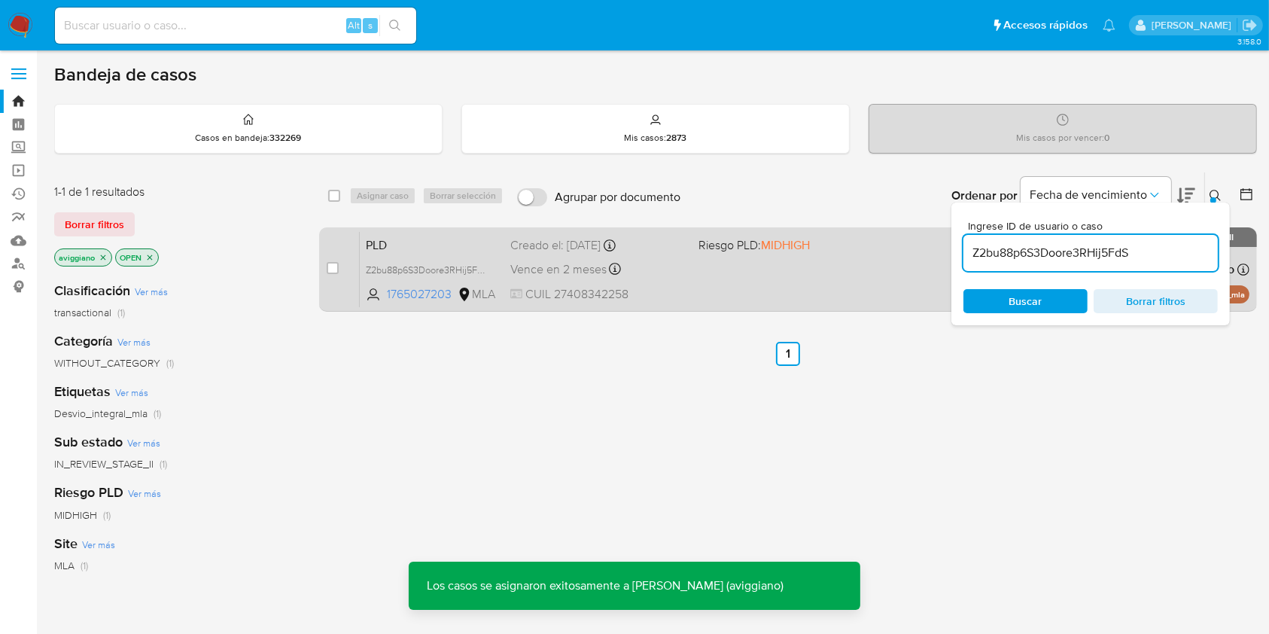
click at [546, 281] on div "PLD Z2bu88p6S3Doore3RHij5FdS 1765027203 MLA Riesgo PLD: MIDHIGH Creado el: [DAT…" at bounding box center [805, 269] width 890 height 76
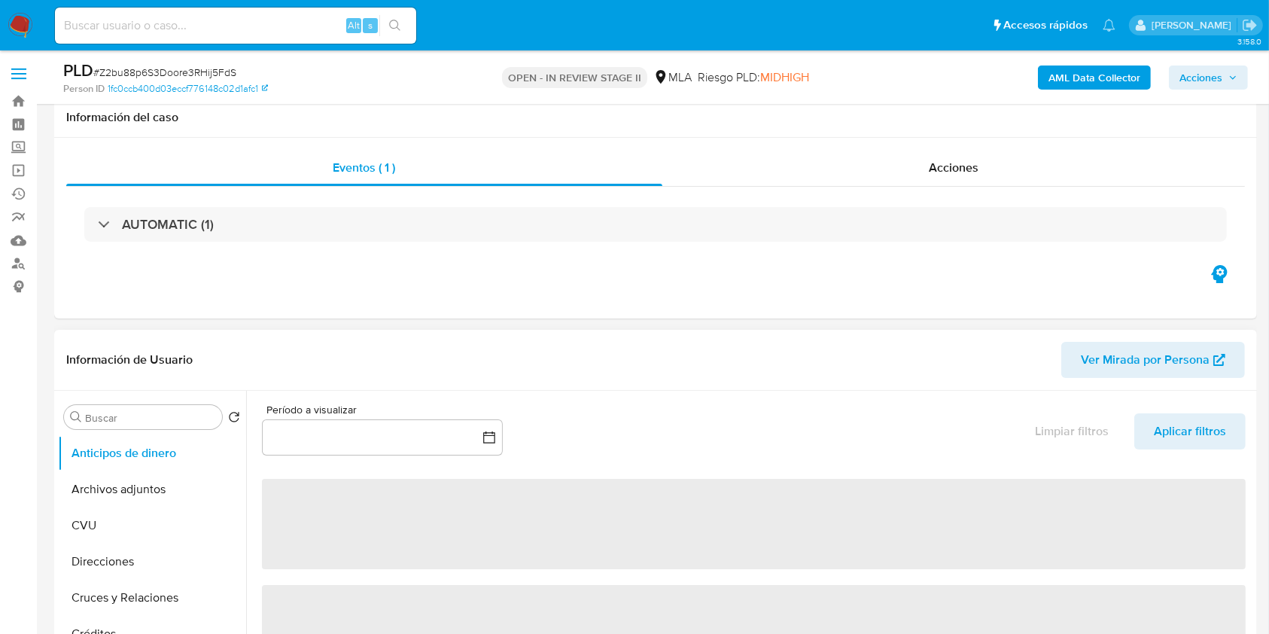
scroll to position [501, 0]
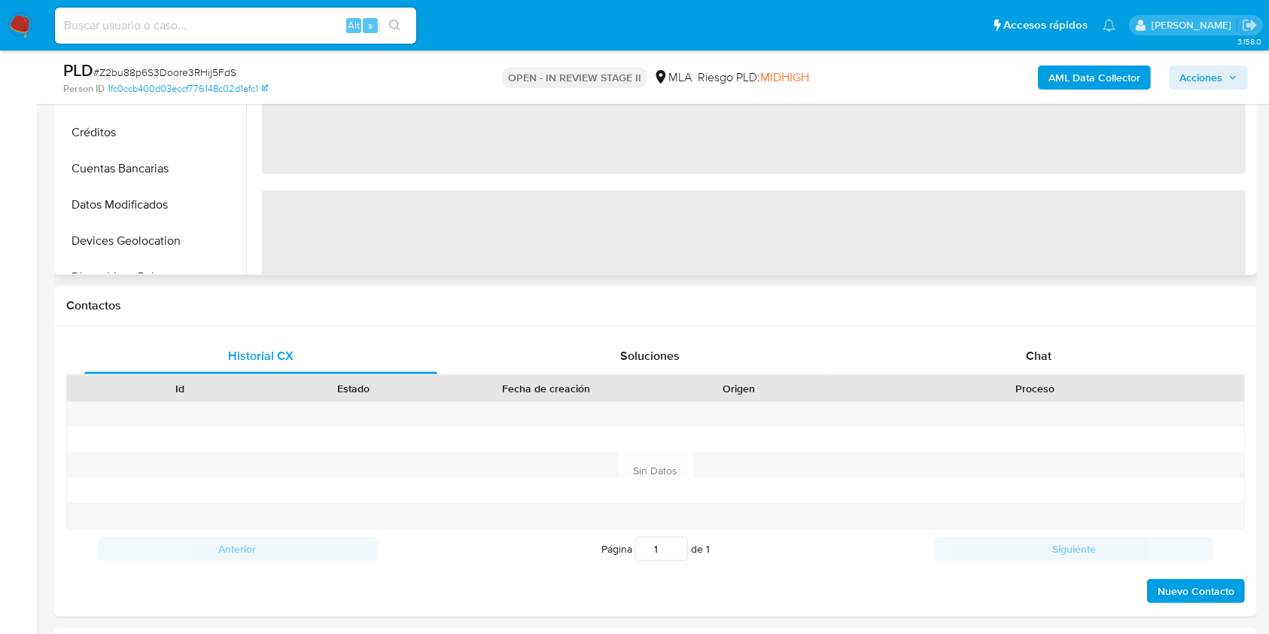
select select "10"
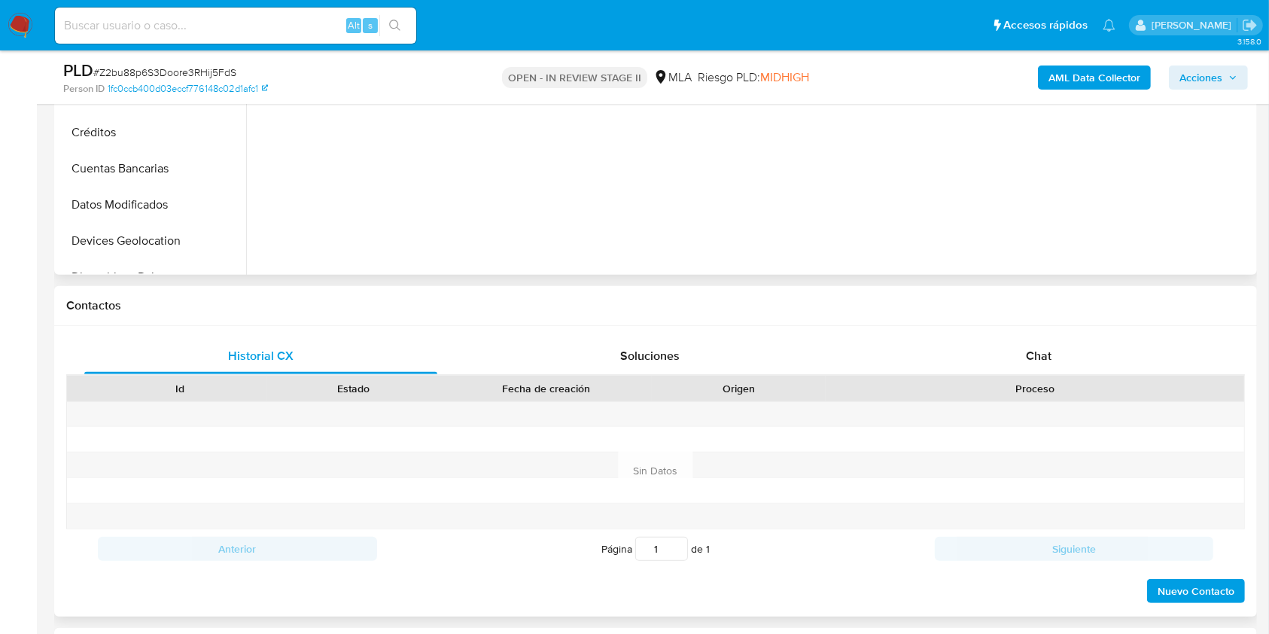
click at [1036, 376] on div "Proceso" at bounding box center [1035, 389] width 418 height 26
click at [1036, 359] on span "Chat" at bounding box center [1039, 355] width 26 height 17
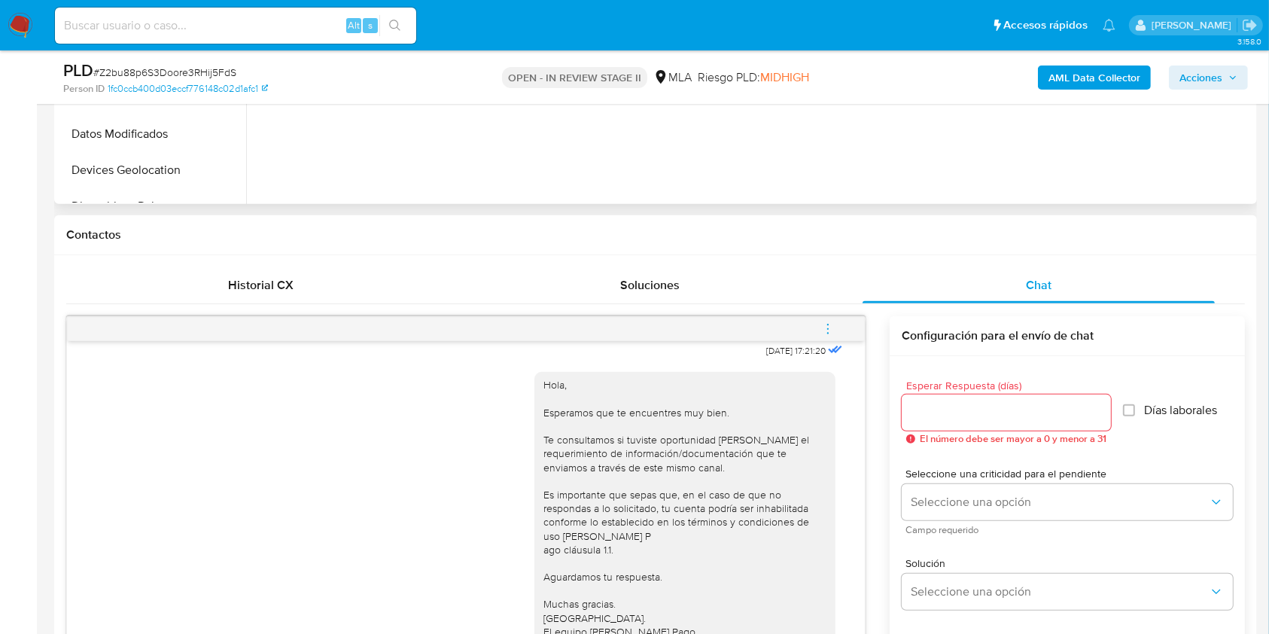
scroll to position [401, 0]
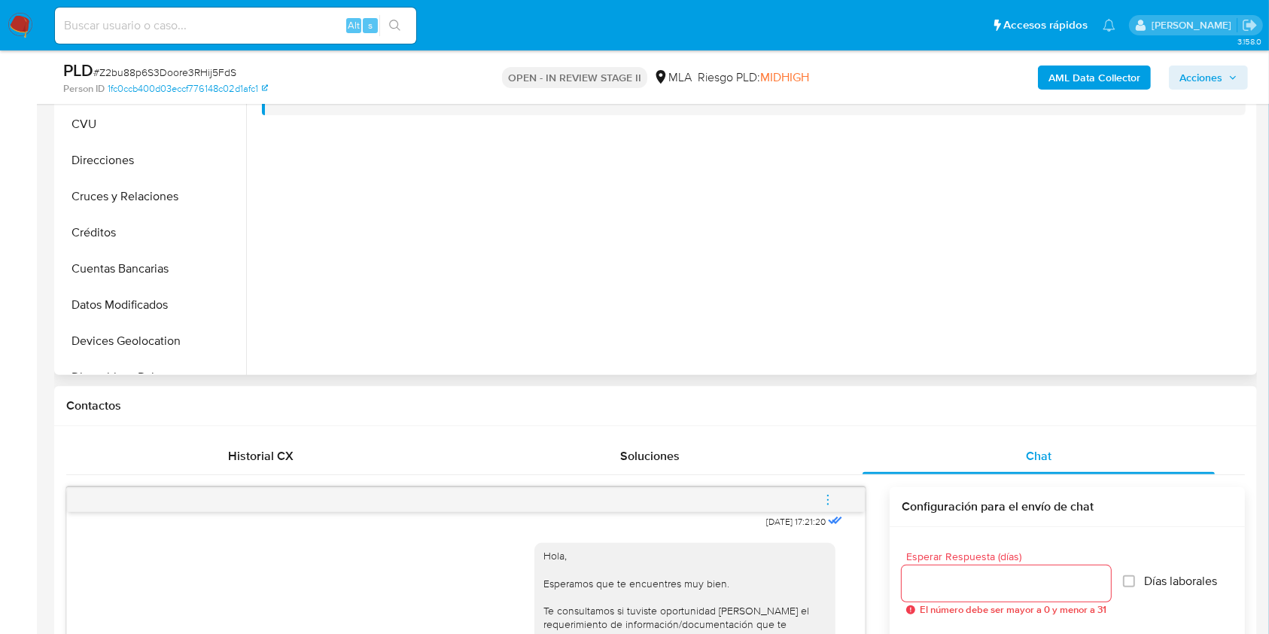
click at [829, 497] on icon "menu-action" at bounding box center [828, 500] width 14 height 14
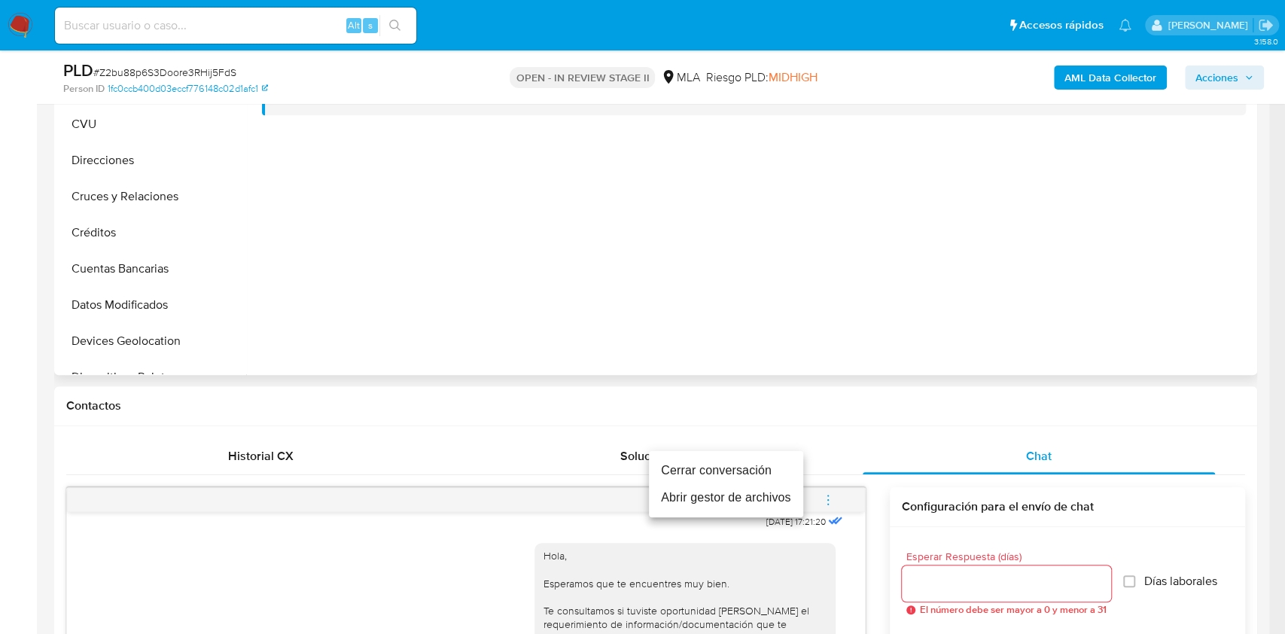
click at [756, 461] on li "Cerrar conversación" at bounding box center [726, 470] width 154 height 27
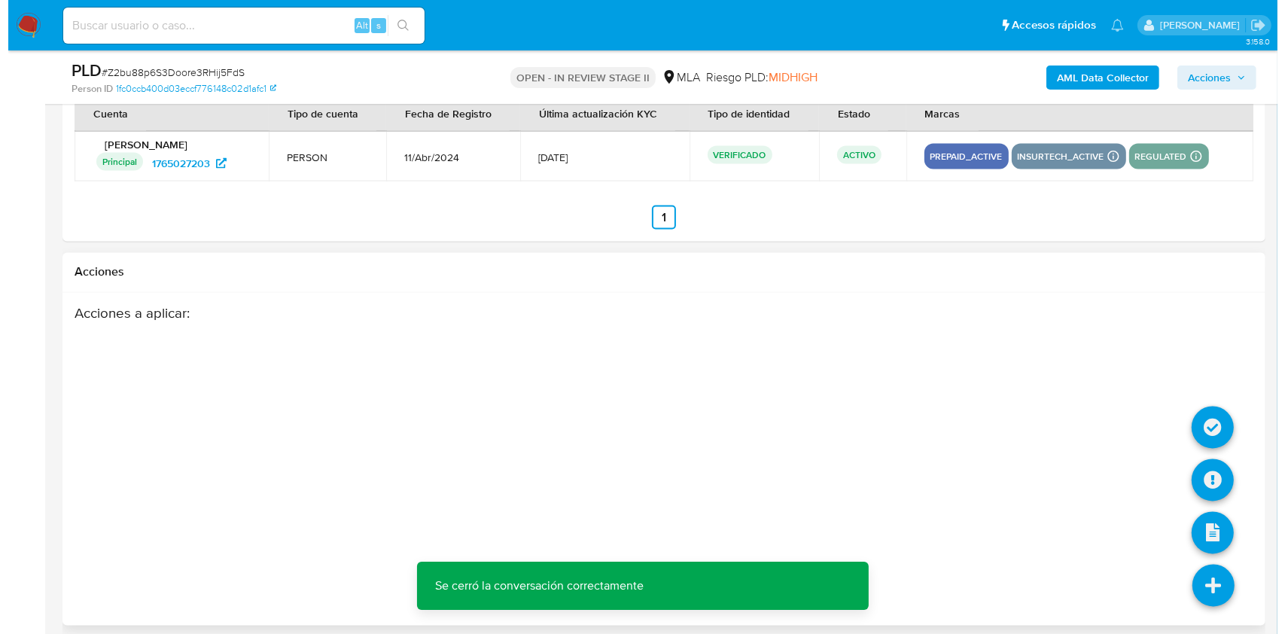
scroll to position [2661, 0]
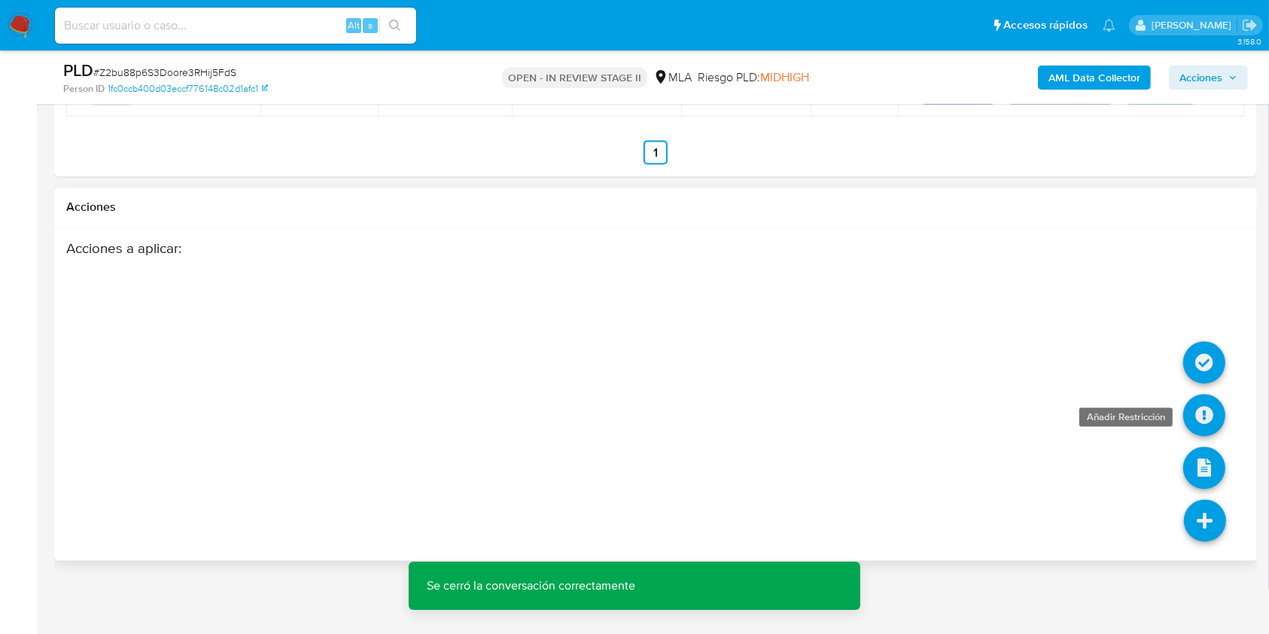
click at [1196, 399] on icon at bounding box center [1204, 415] width 42 height 42
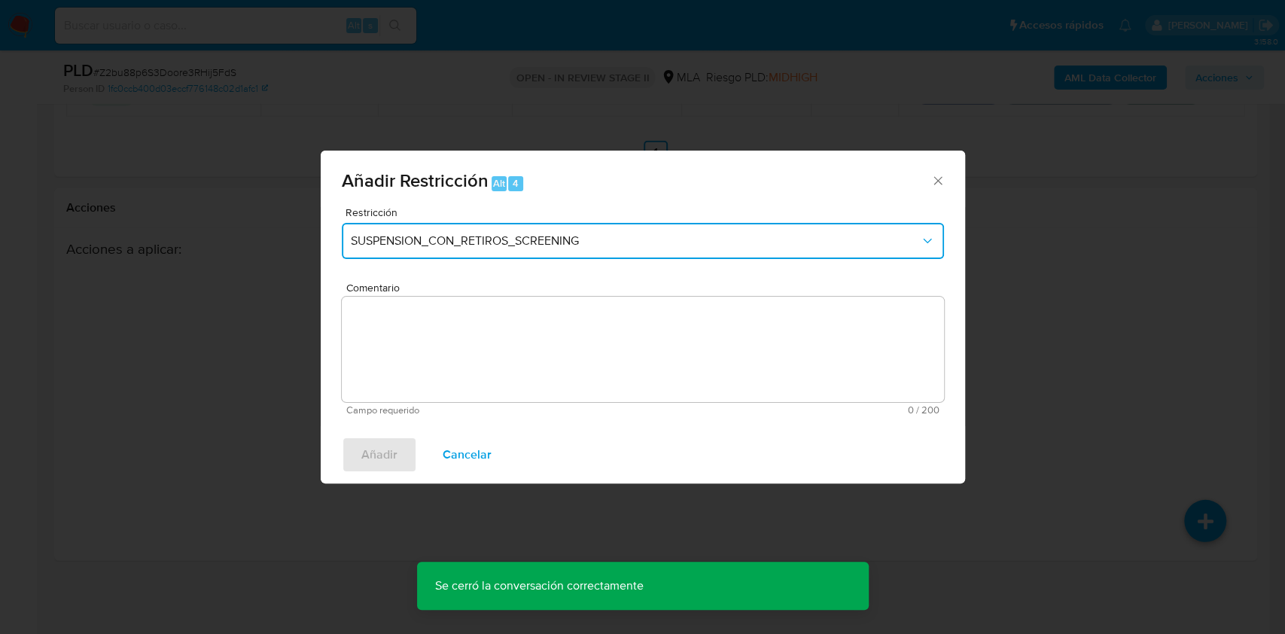
click at [537, 230] on button "SUSPENSION_CON_RETIROS_SCREENING" at bounding box center [643, 241] width 602 height 36
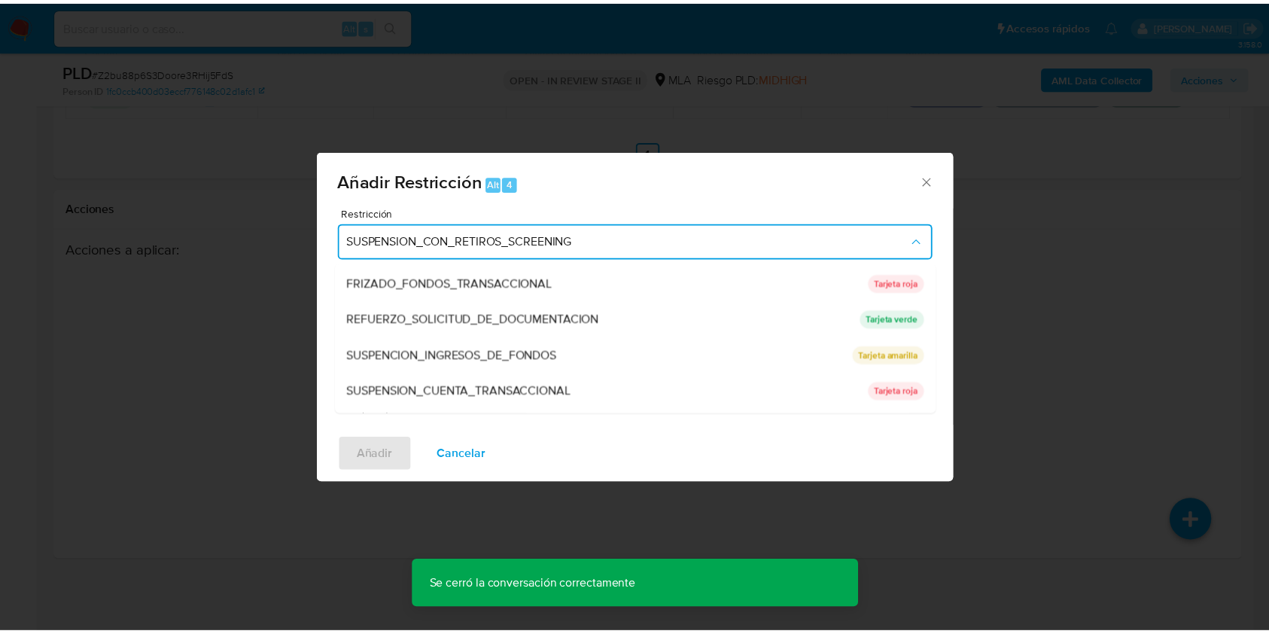
scroll to position [301, 0]
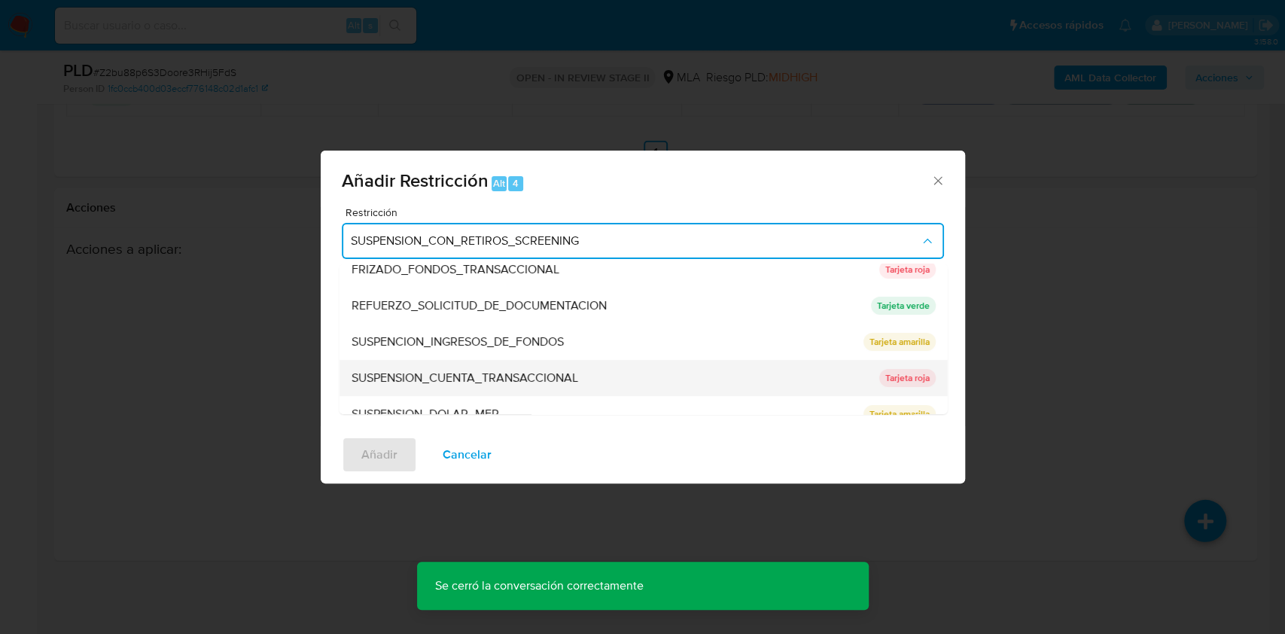
click at [446, 372] on span "SUSPENSION_CUENTA_TRANSACCIONAL" at bounding box center [464, 377] width 227 height 15
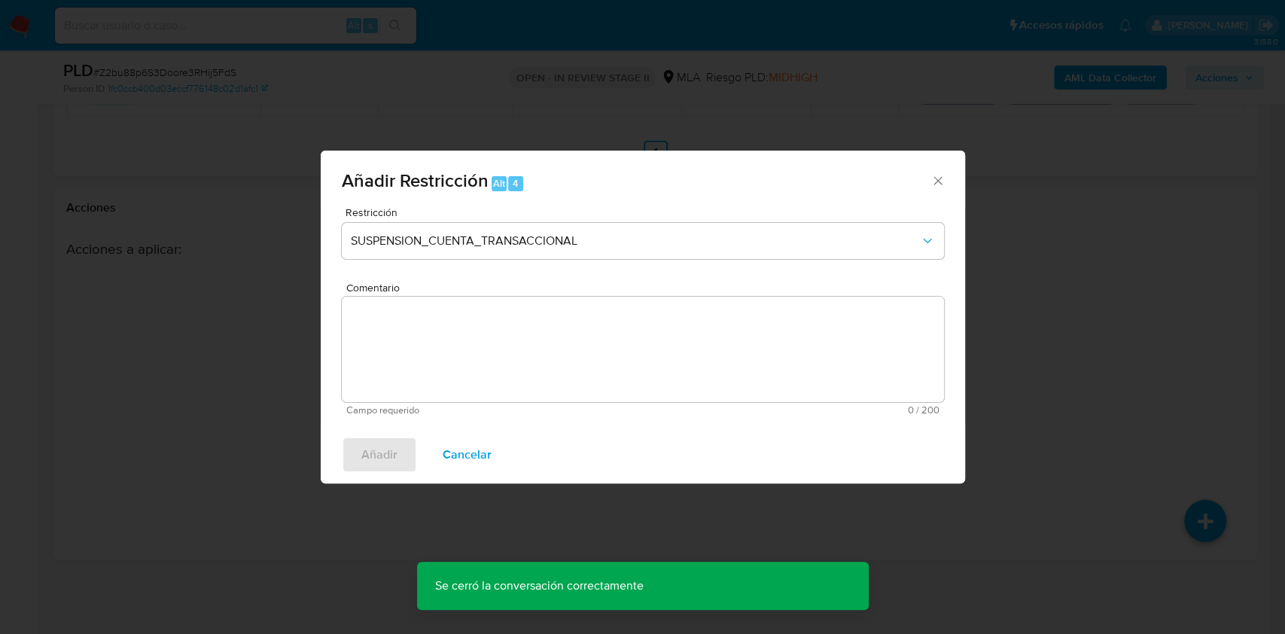
click at [446, 372] on textarea "Comentario" at bounding box center [643, 349] width 602 height 105
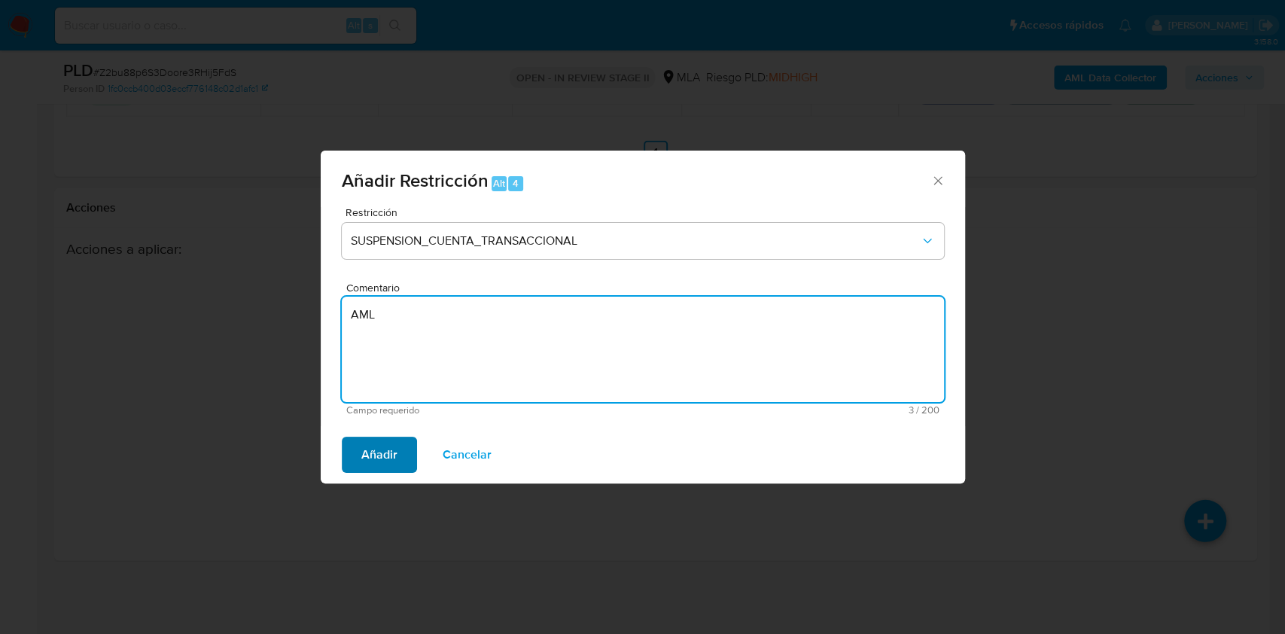
type textarea "AML"
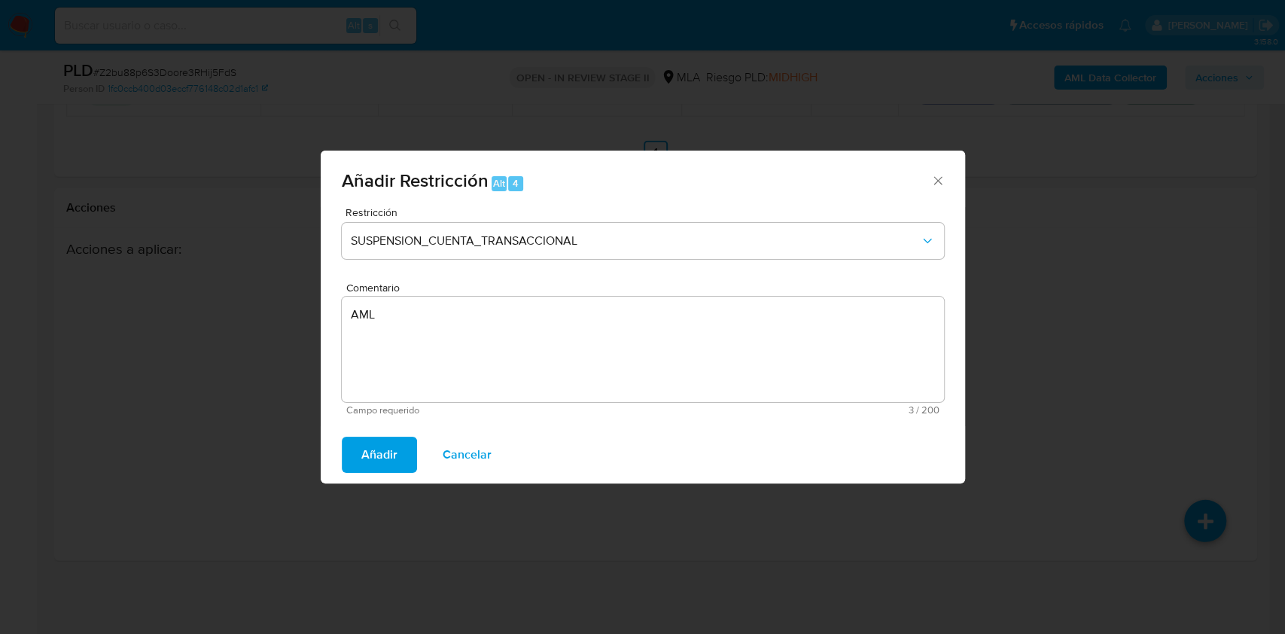
click at [384, 456] on span "Añadir" at bounding box center [379, 454] width 36 height 33
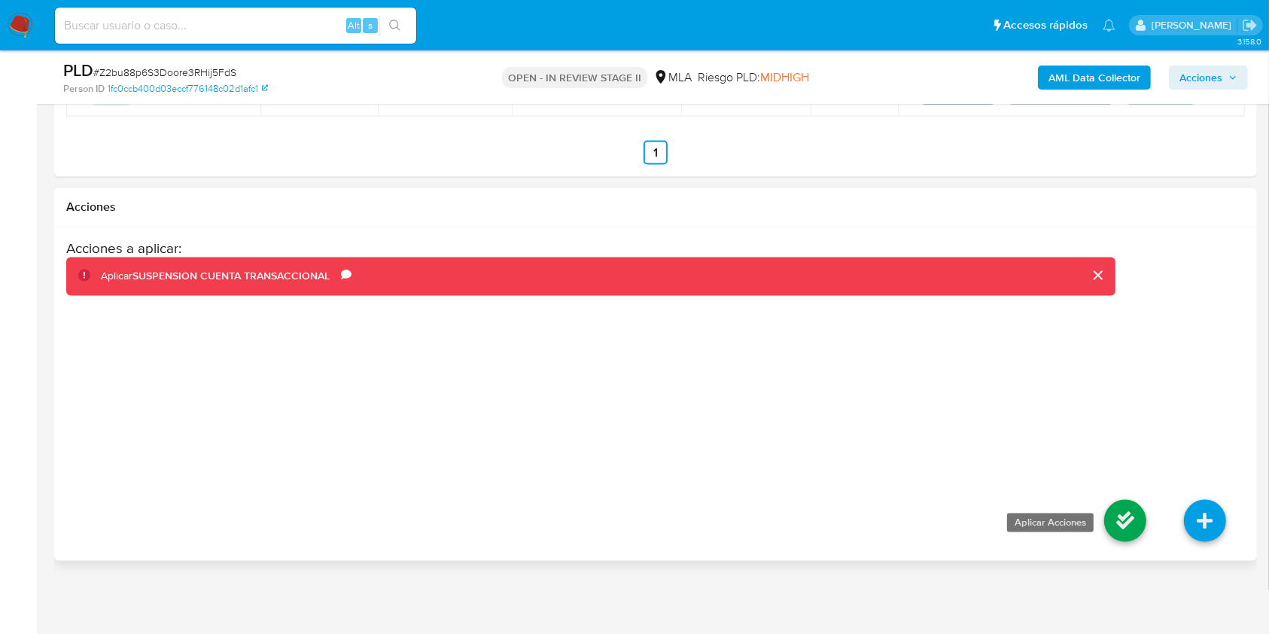
click at [1115, 519] on icon at bounding box center [1125, 521] width 42 height 42
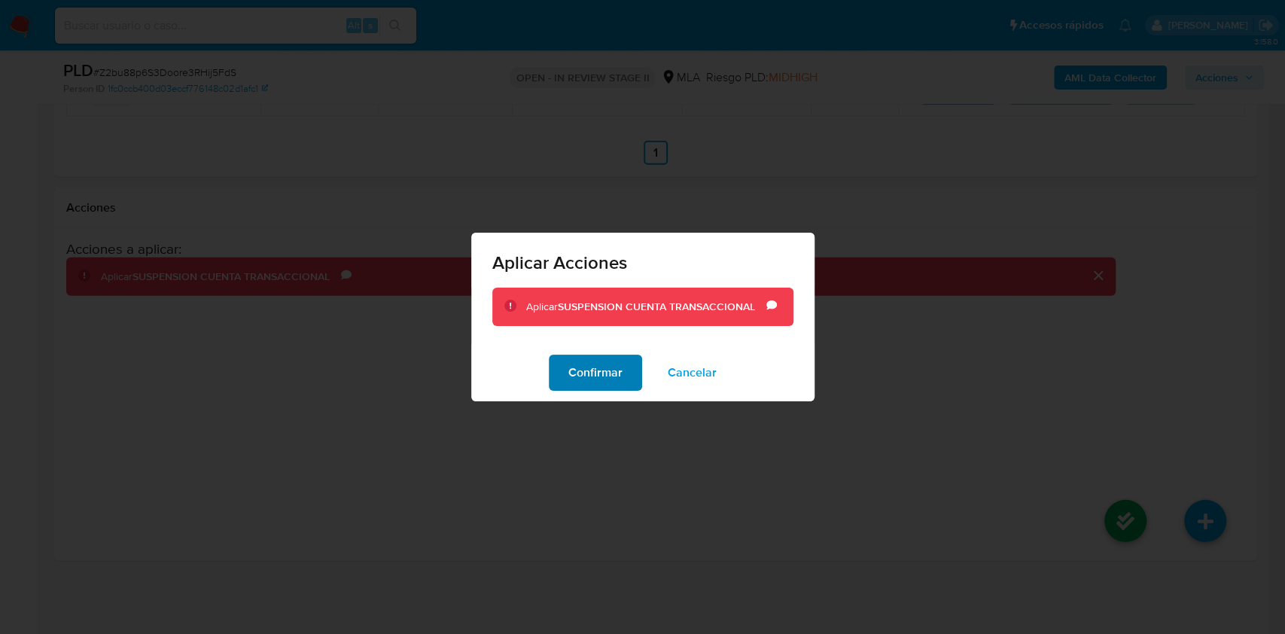
click at [568, 376] on button "Confirmar" at bounding box center [595, 373] width 93 height 36
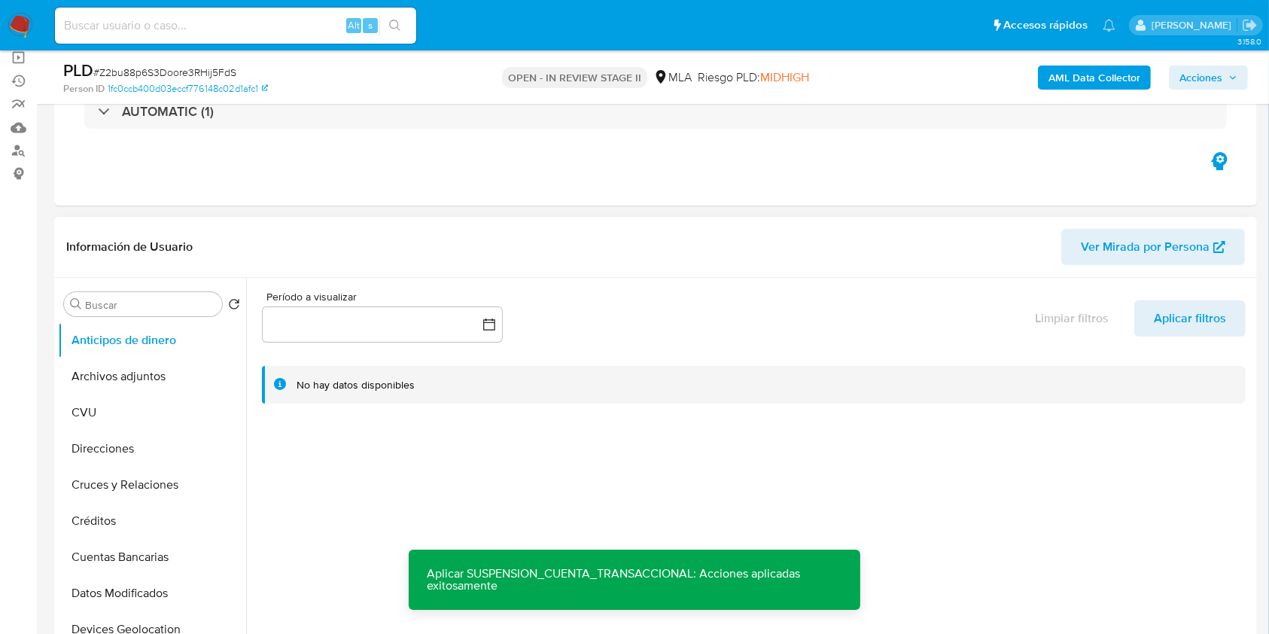
scroll to position [200, 0]
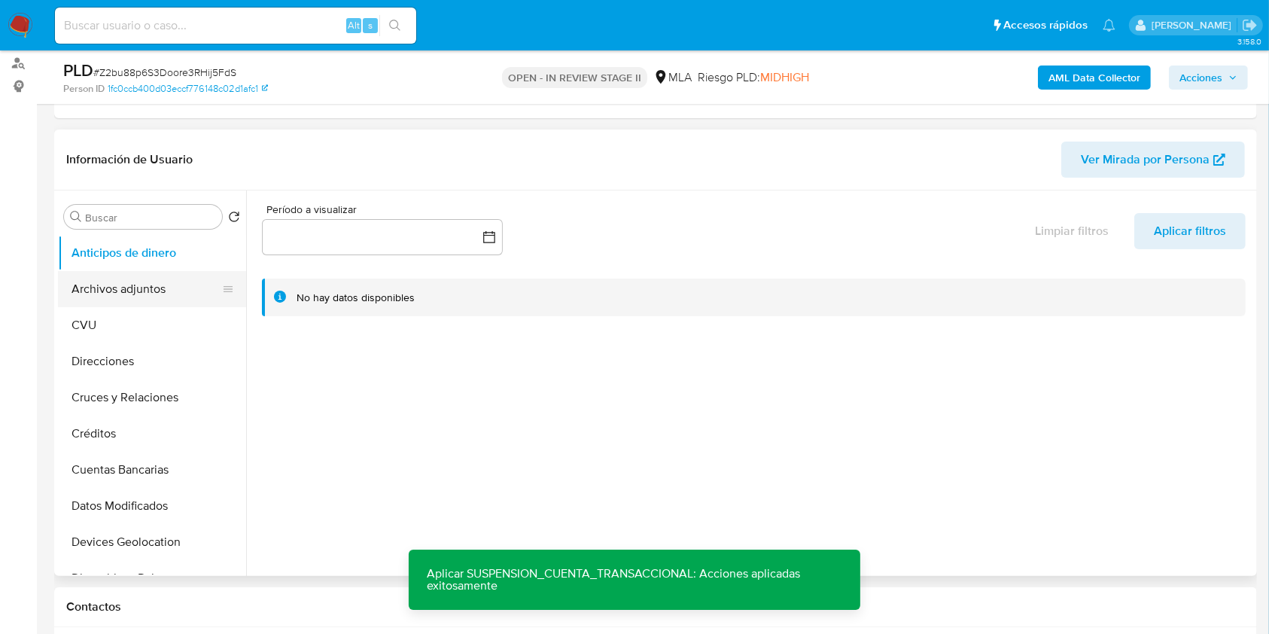
click at [111, 275] on button "Archivos adjuntos" at bounding box center [146, 289] width 176 height 36
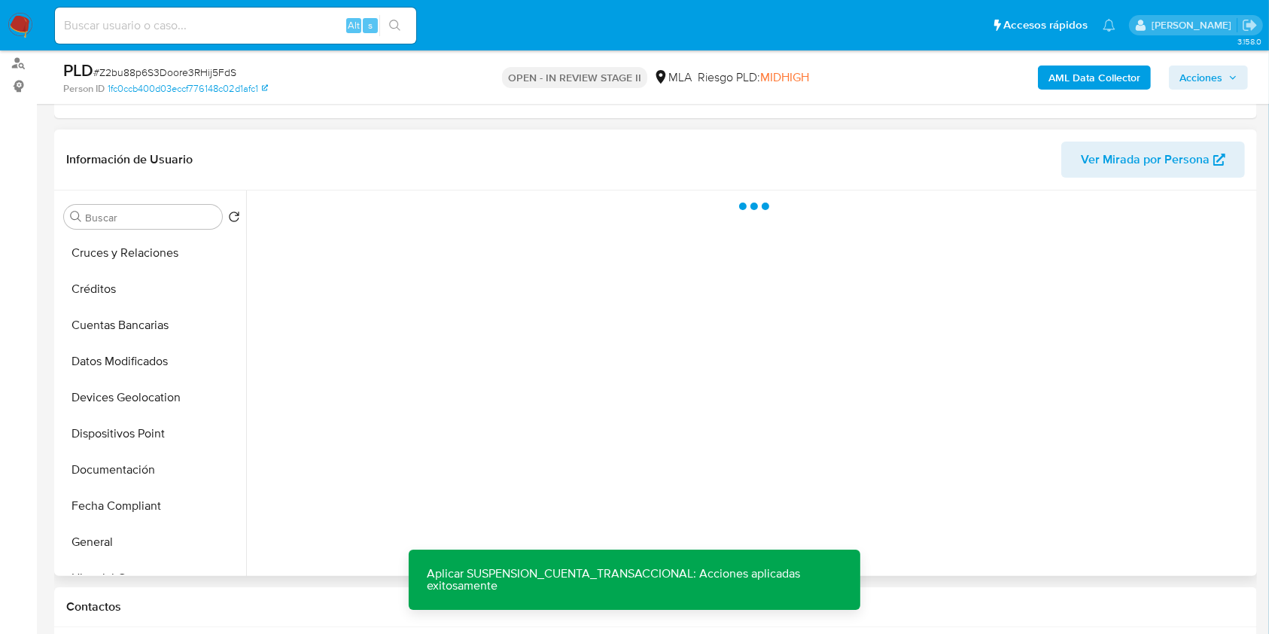
scroll to position [401, 0]
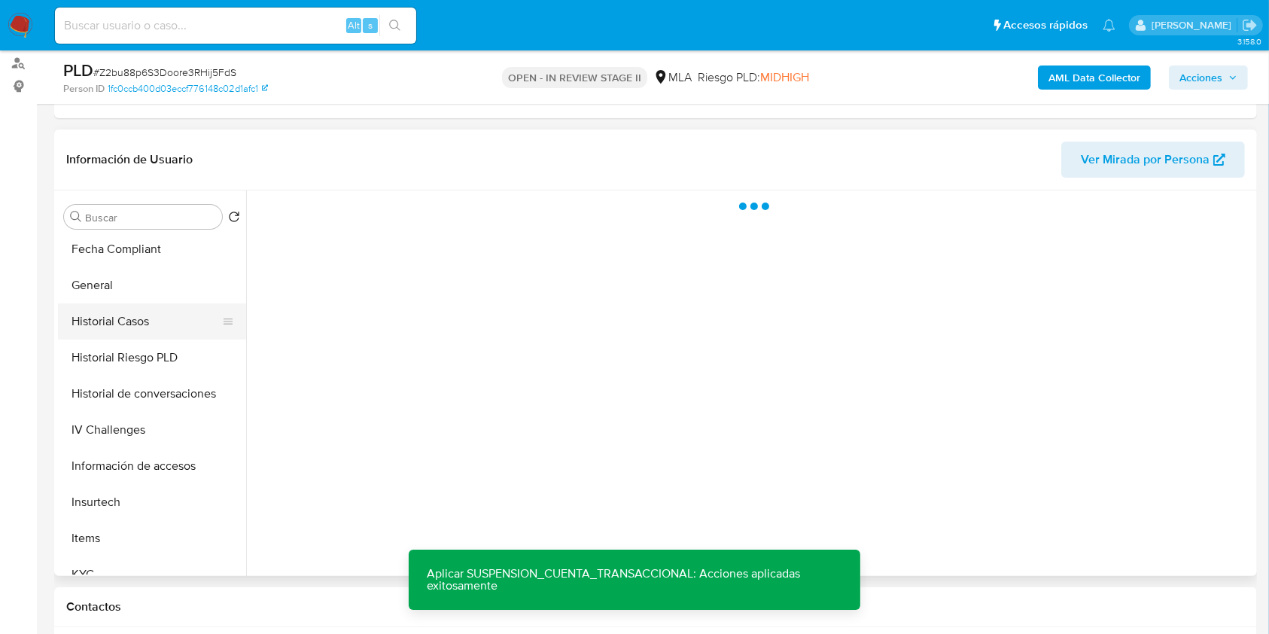
click at [114, 325] on button "Historial Casos" at bounding box center [146, 321] width 176 height 36
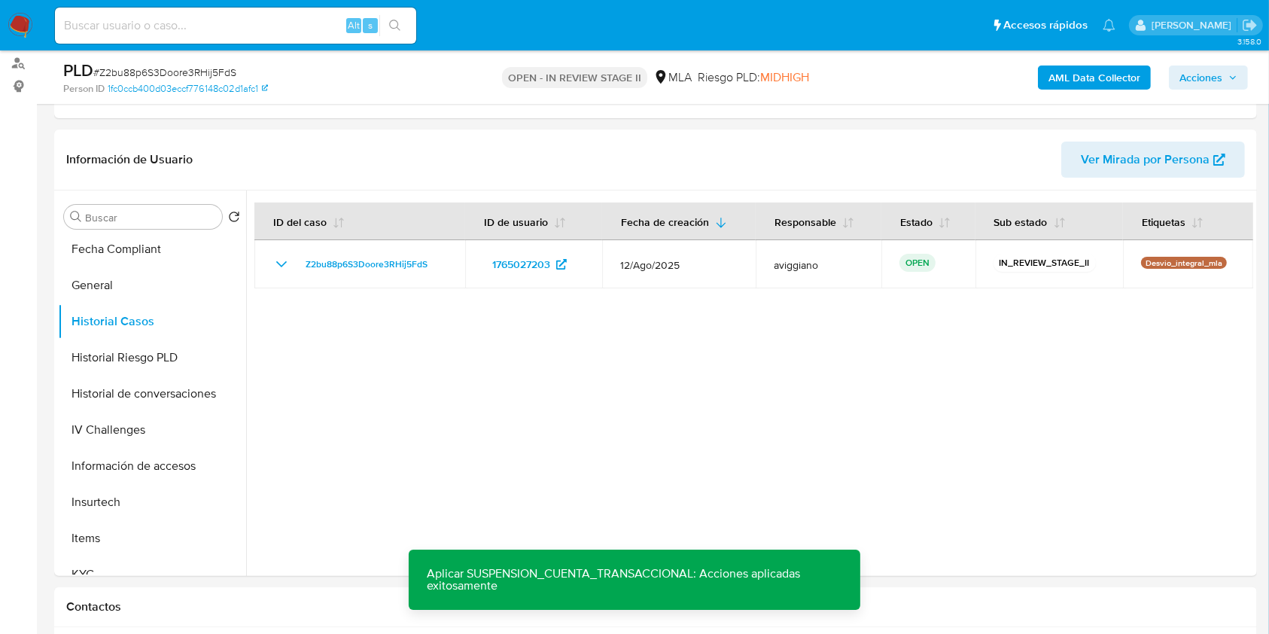
click at [1216, 75] on span "Acciones" at bounding box center [1200, 77] width 43 height 24
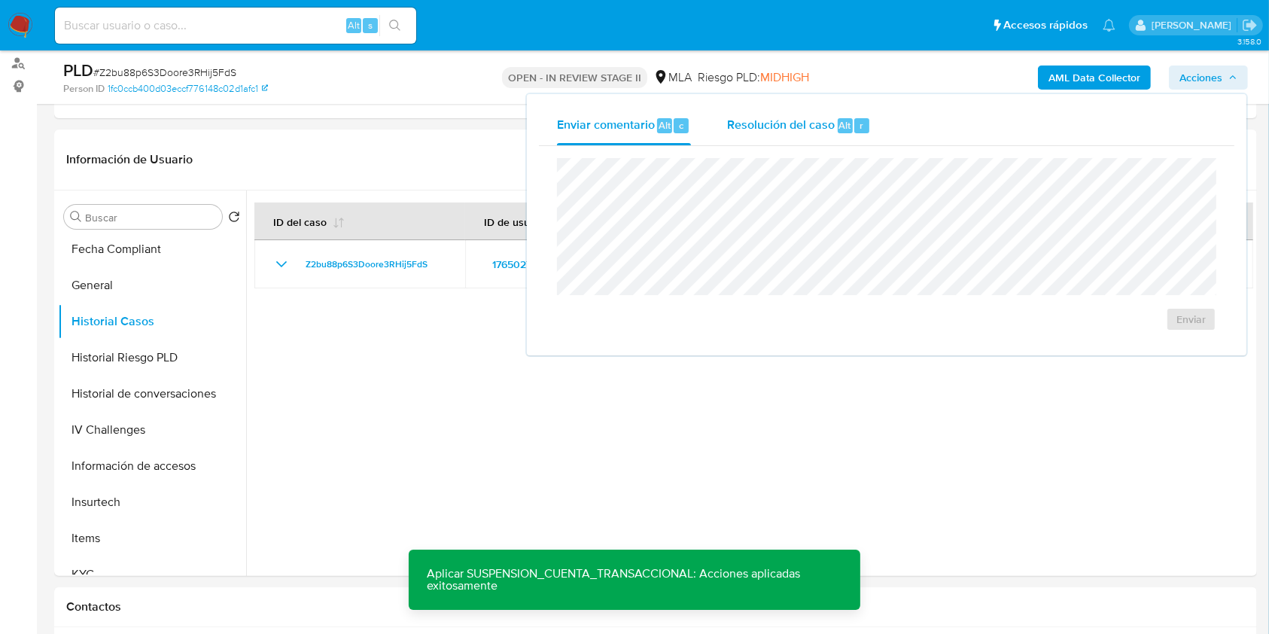
click at [798, 129] on span "Resolución del caso" at bounding box center [781, 124] width 108 height 17
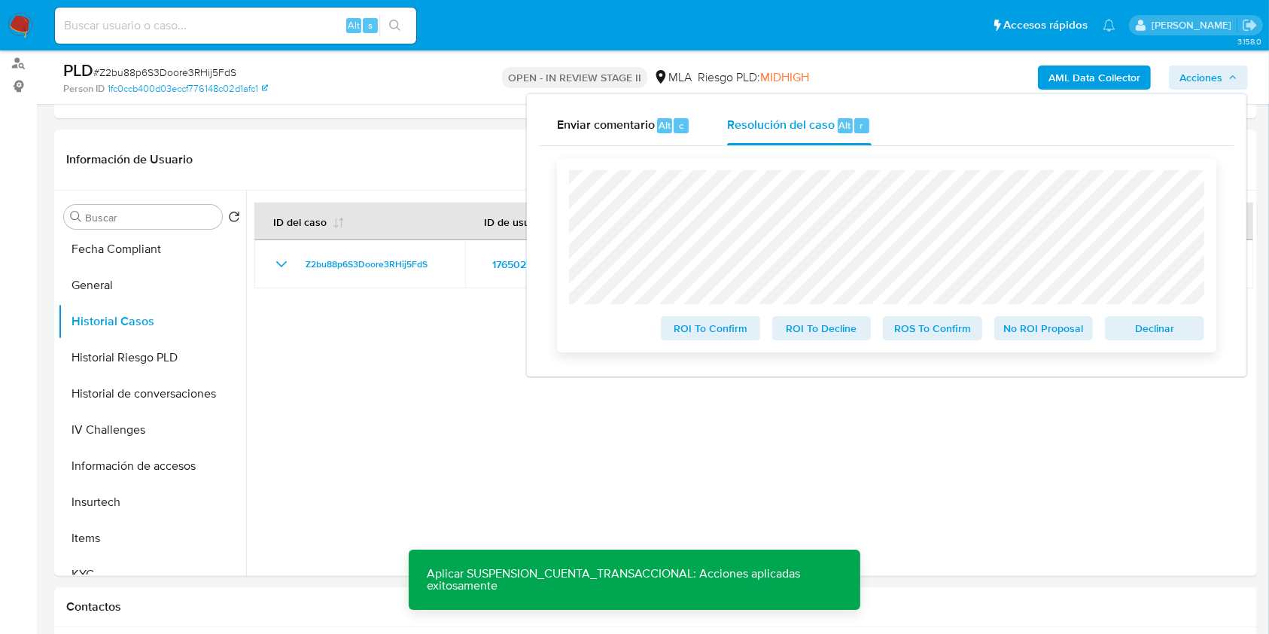
click at [1145, 335] on span "Declinar" at bounding box center [1154, 328] width 78 height 21
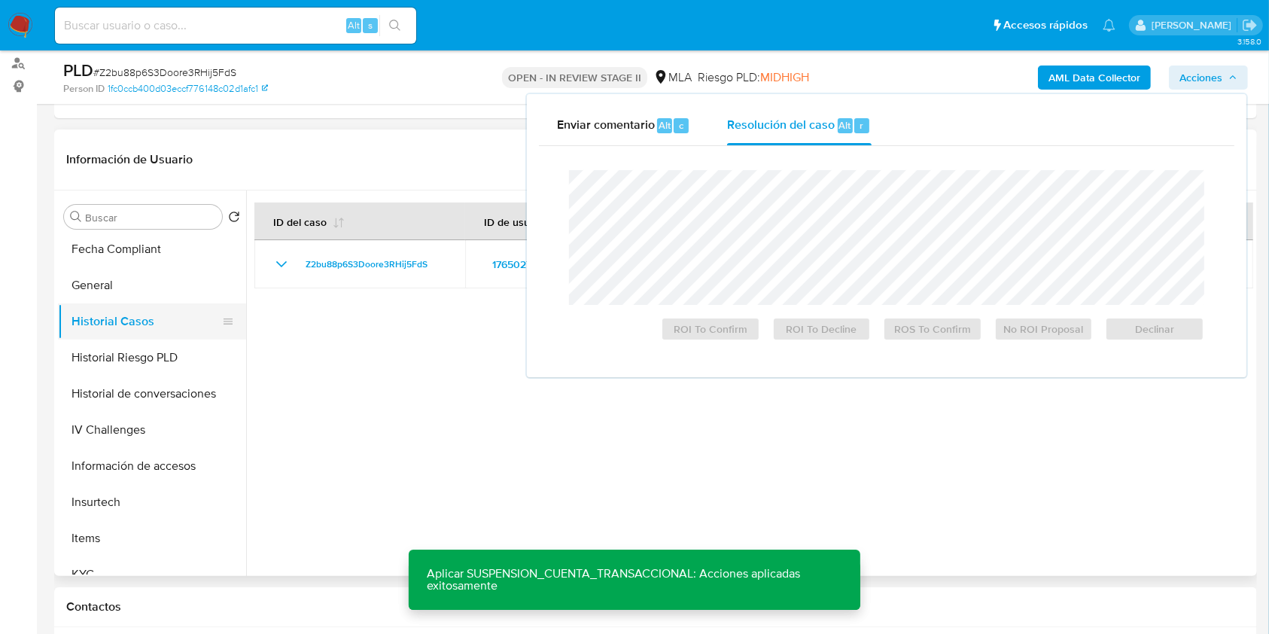
click at [105, 303] on button "Historial Casos" at bounding box center [146, 321] width 176 height 36
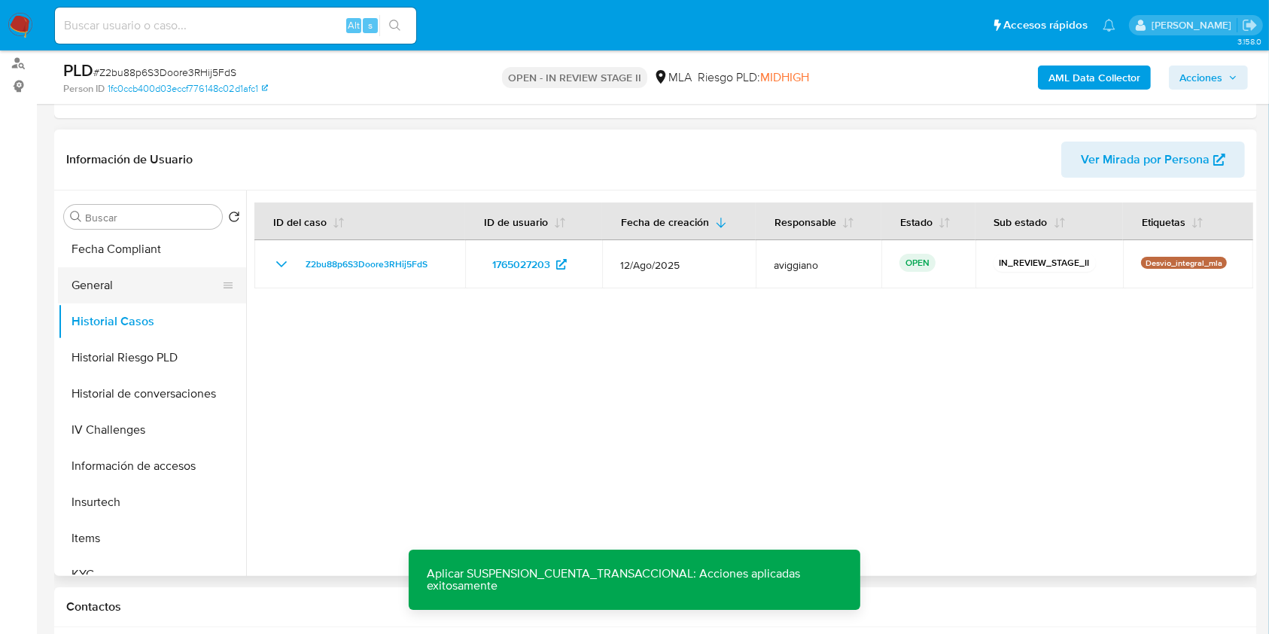
click at [91, 285] on button "General" at bounding box center [146, 285] width 176 height 36
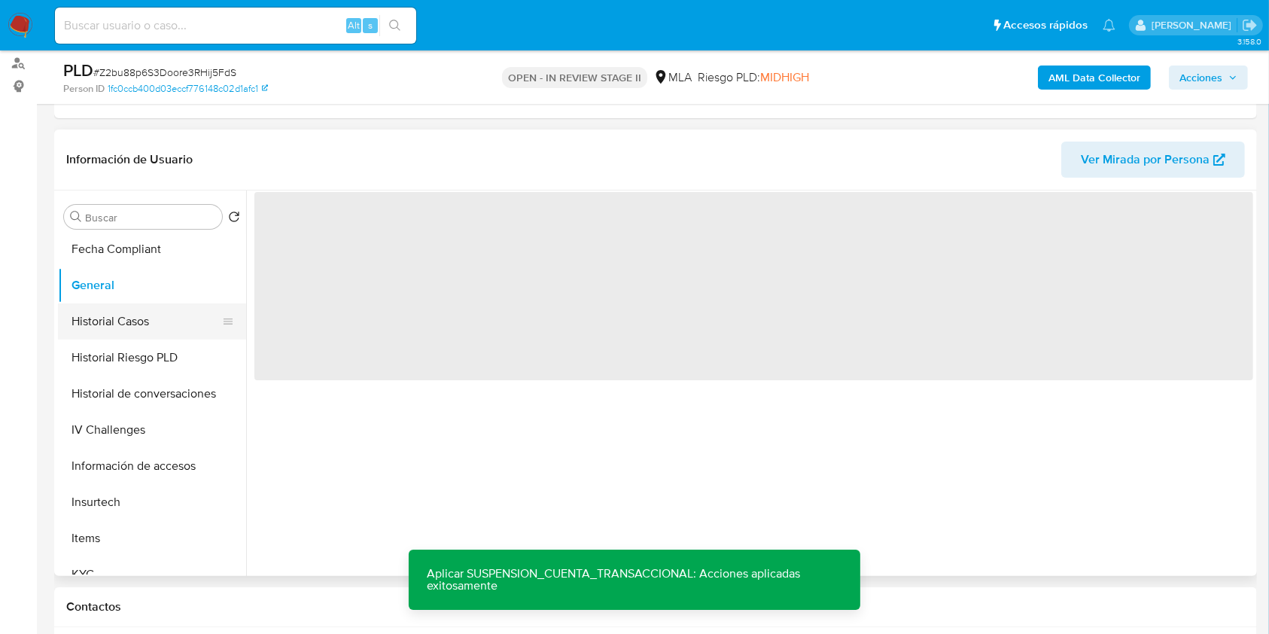
click at [88, 327] on button "Historial Casos" at bounding box center [146, 321] width 176 height 36
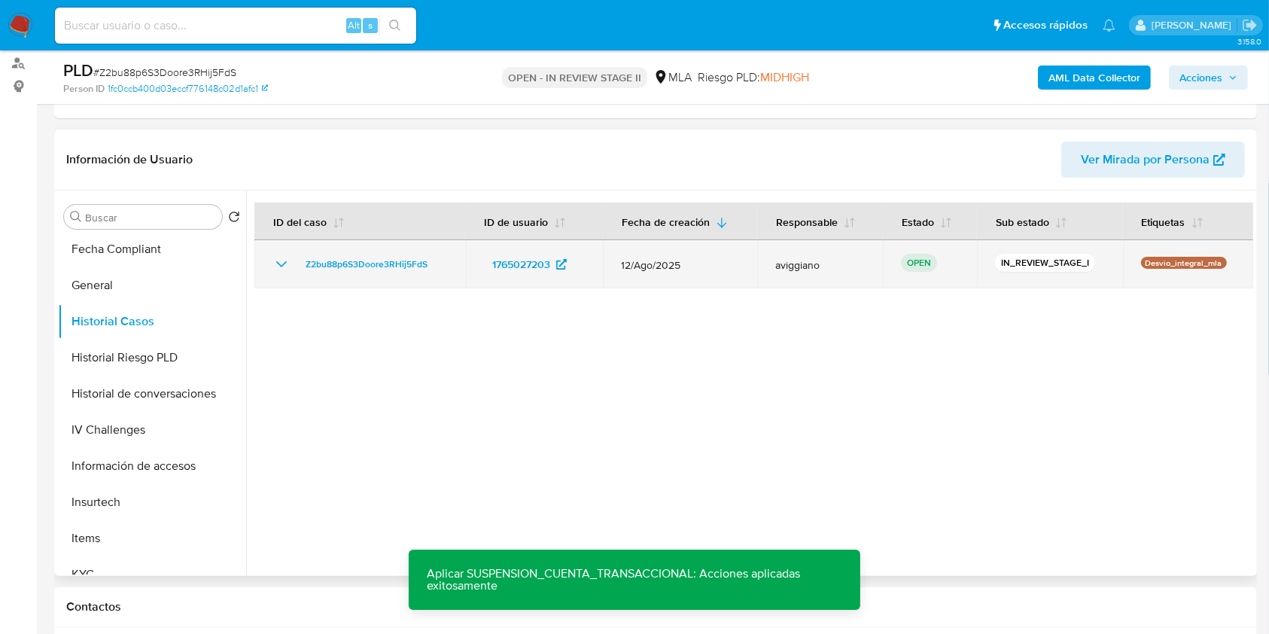
click at [290, 262] on icon "Mostrar/Ocultar" at bounding box center [281, 264] width 18 height 18
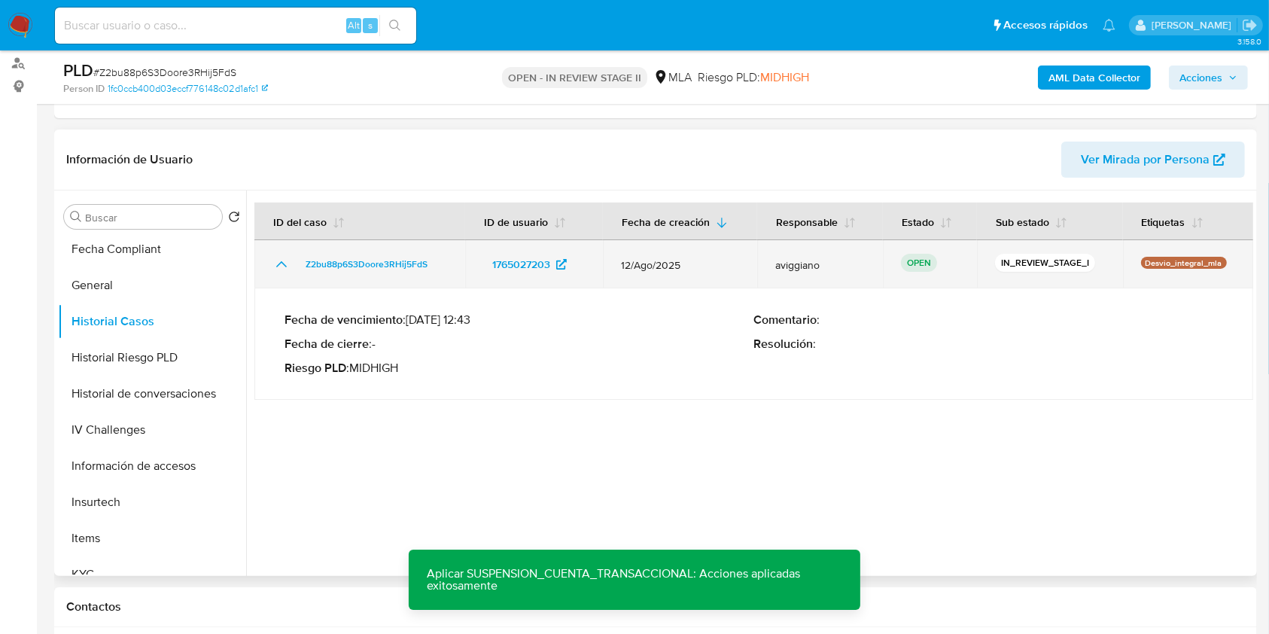
click at [330, 251] on td "Z2bu88p6S3Doore3RHij5FdS" at bounding box center [359, 264] width 211 height 48
click at [331, 260] on span "Z2bu88p6S3Doore3RHij5FdS" at bounding box center [367, 264] width 122 height 18
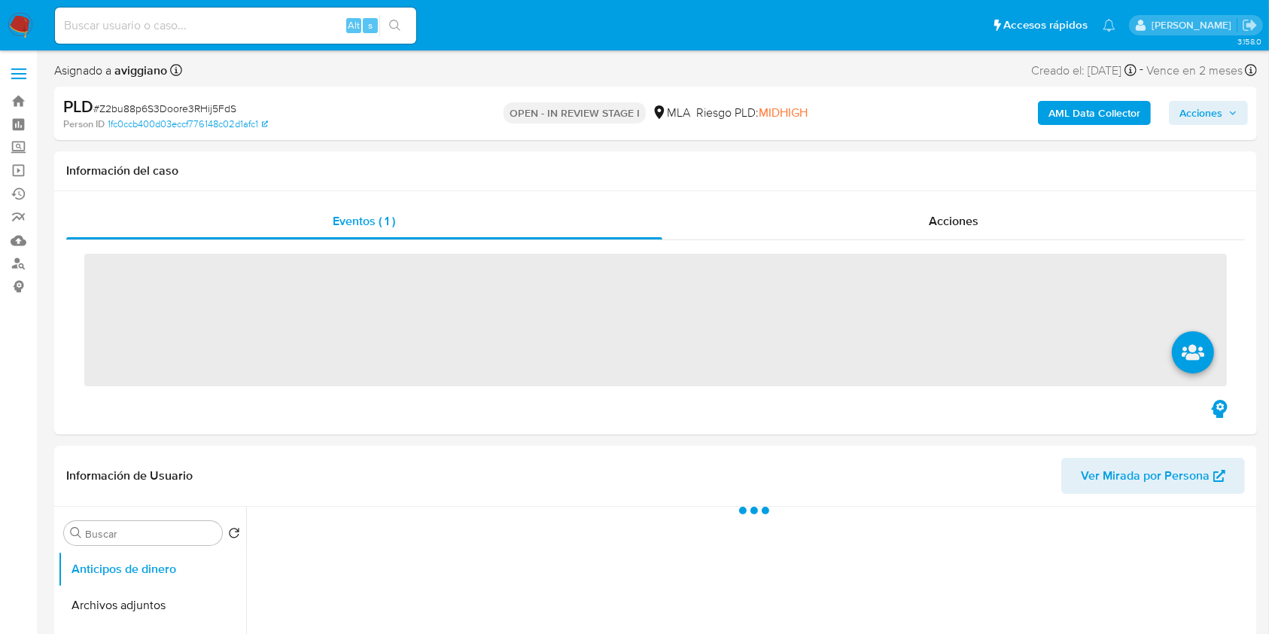
click at [1217, 118] on span "Acciones" at bounding box center [1200, 113] width 43 height 24
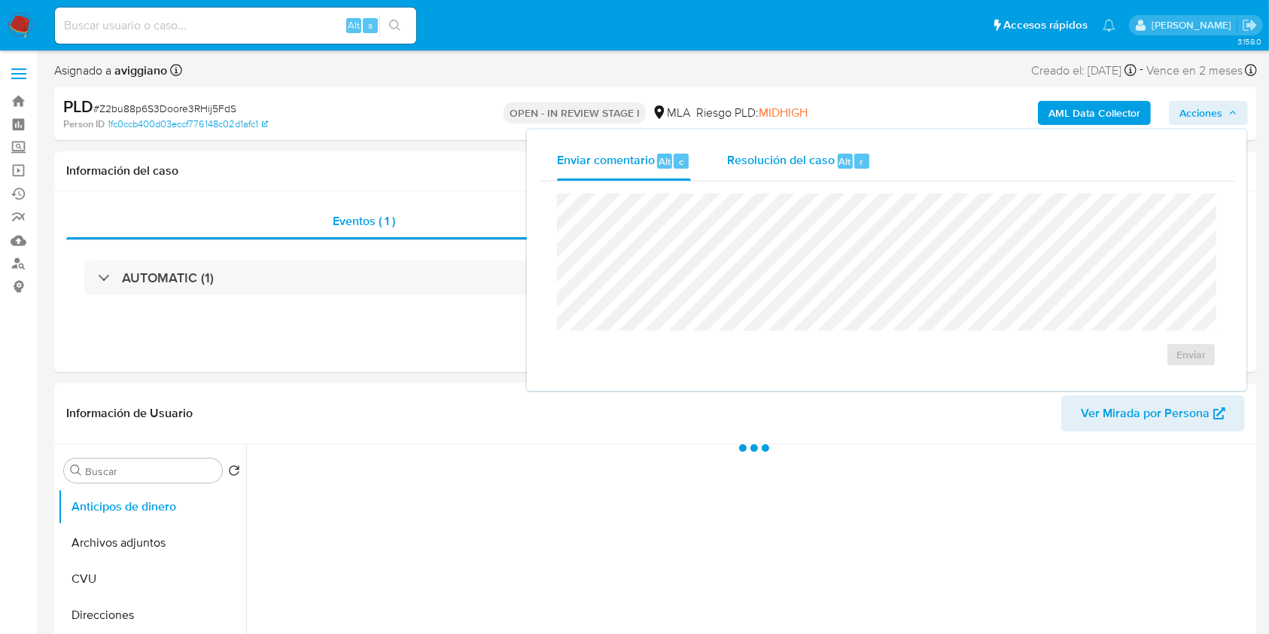
click at [771, 175] on div "Resolución del caso Alt r" at bounding box center [799, 161] width 144 height 39
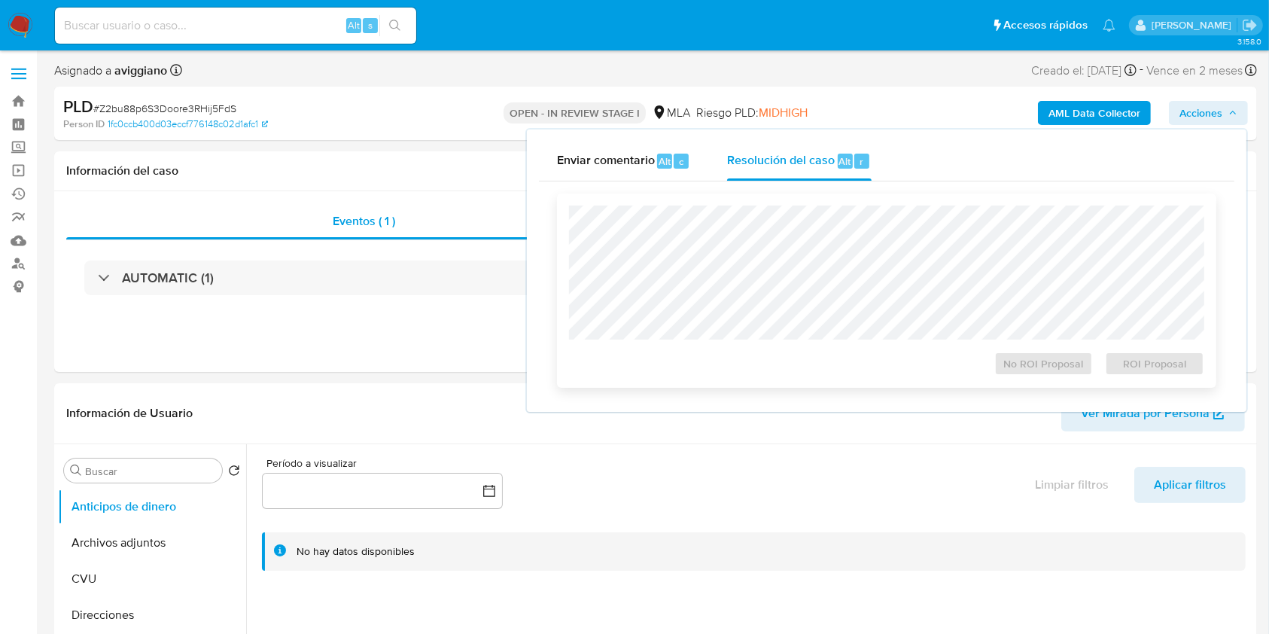
select select "10"
click at [1182, 355] on span "ROI Proposal" at bounding box center [1154, 363] width 78 height 21
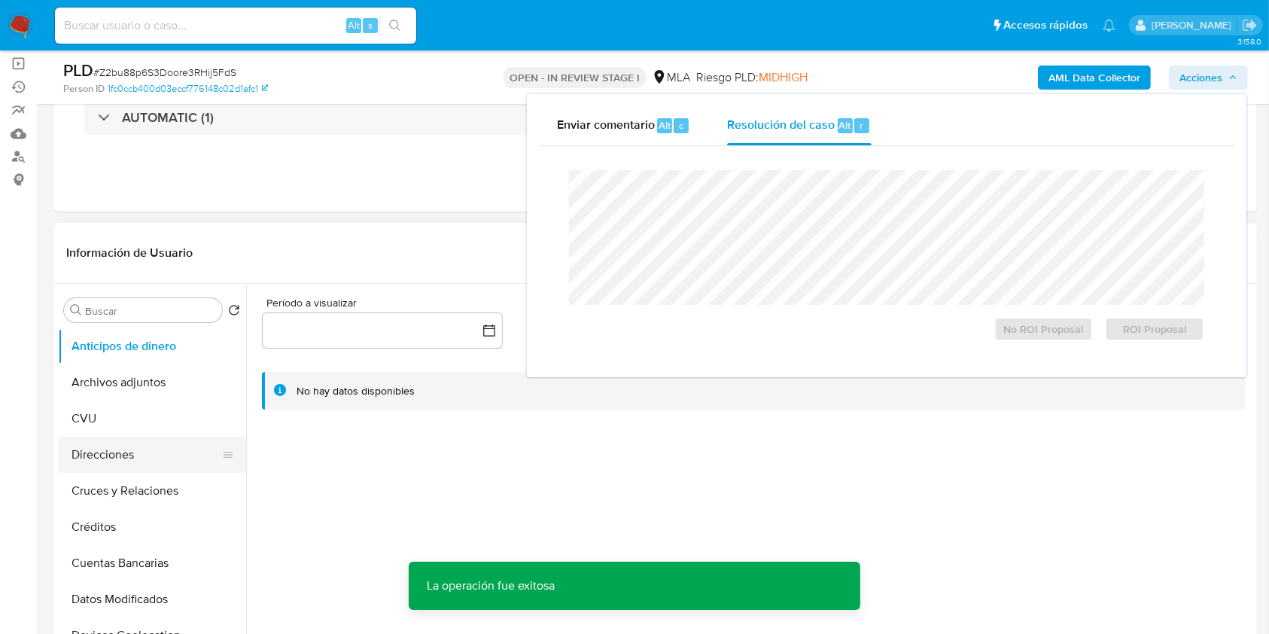
scroll to position [200, 0]
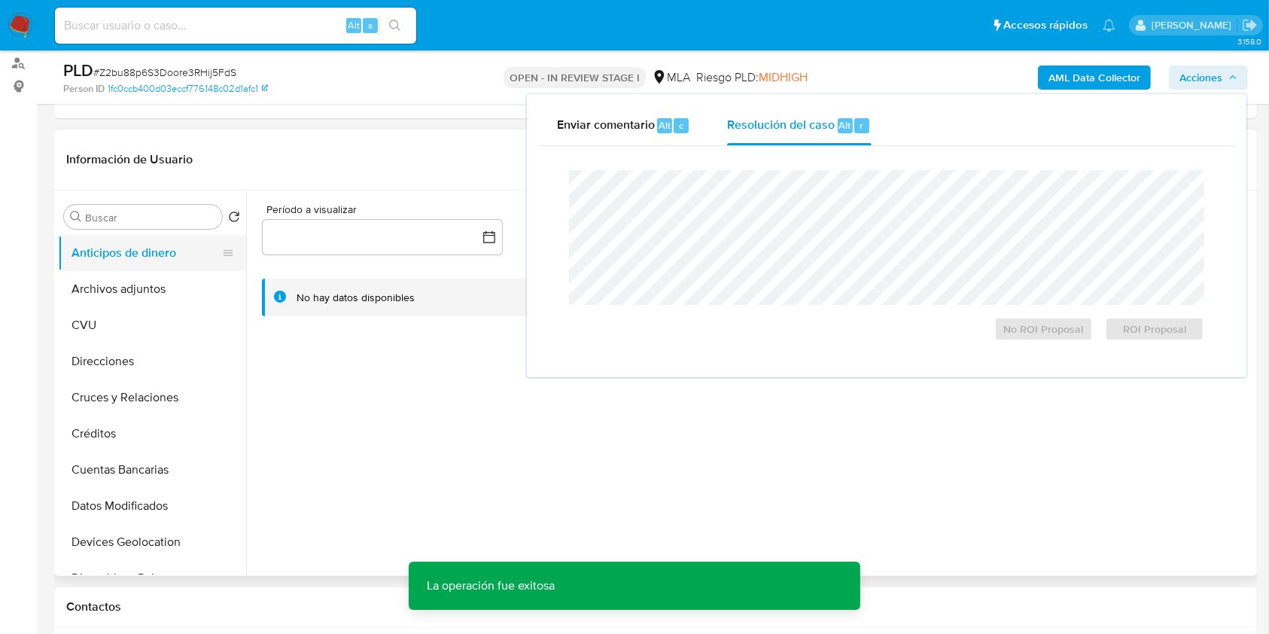
click at [129, 268] on button "Anticipos de dinero" at bounding box center [146, 253] width 176 height 36
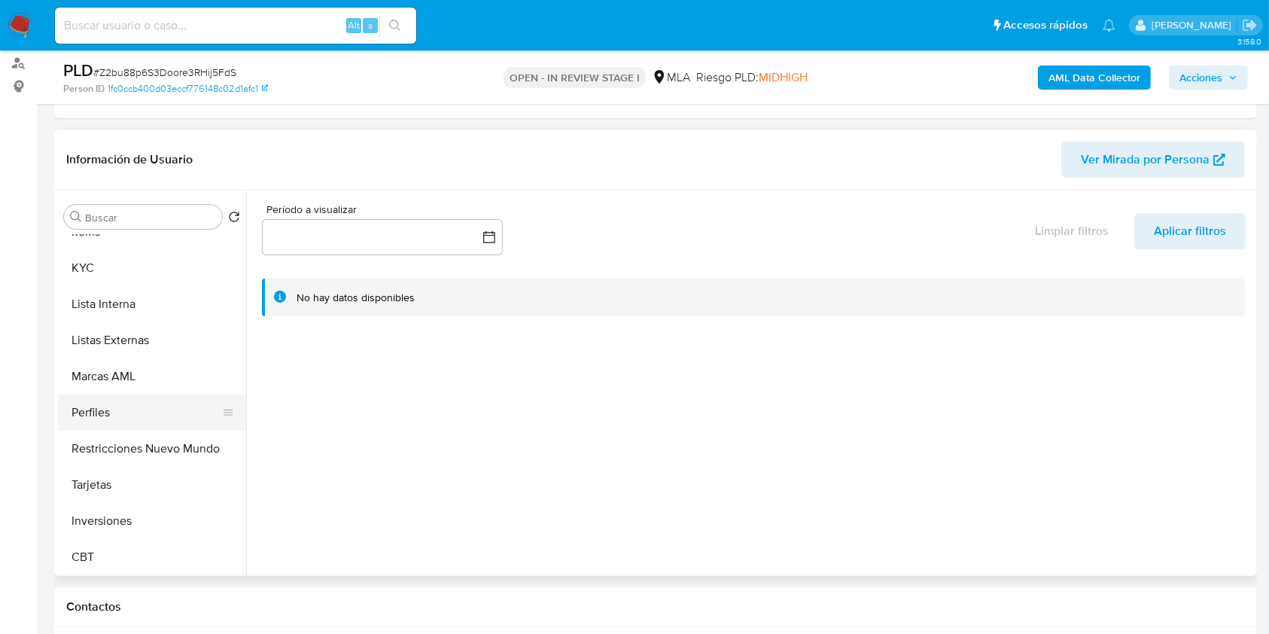
scroll to position [708, 0]
click at [153, 446] on button "Restricciones Nuevo Mundo" at bounding box center [146, 448] width 176 height 36
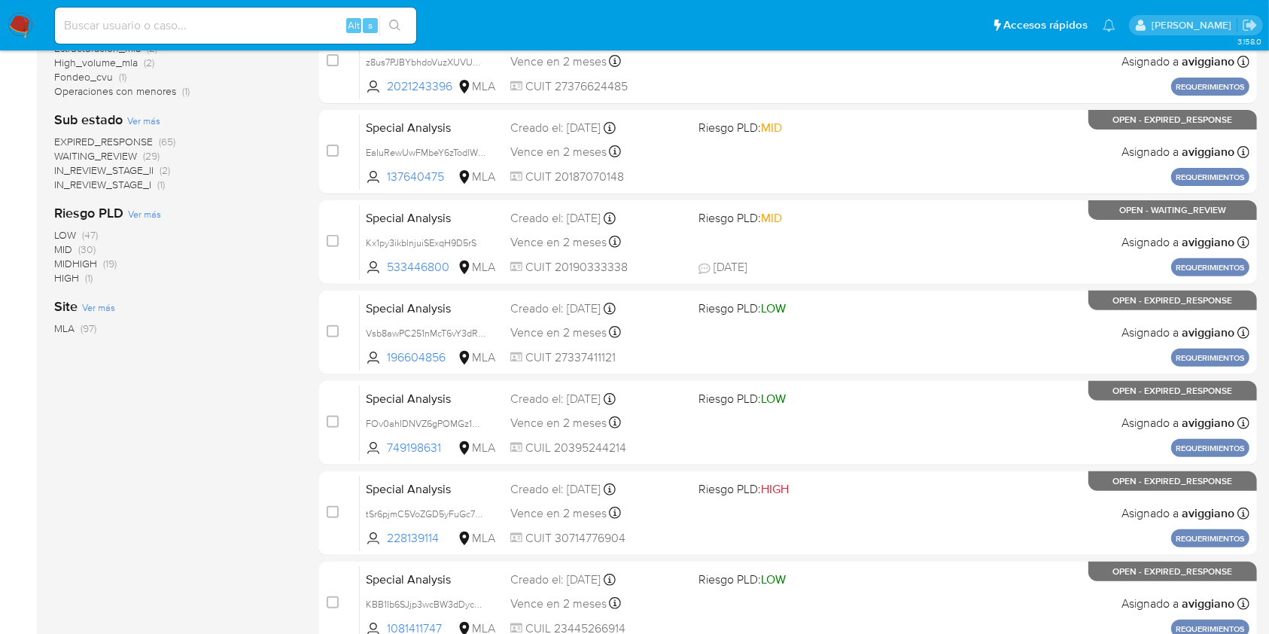
scroll to position [106, 0]
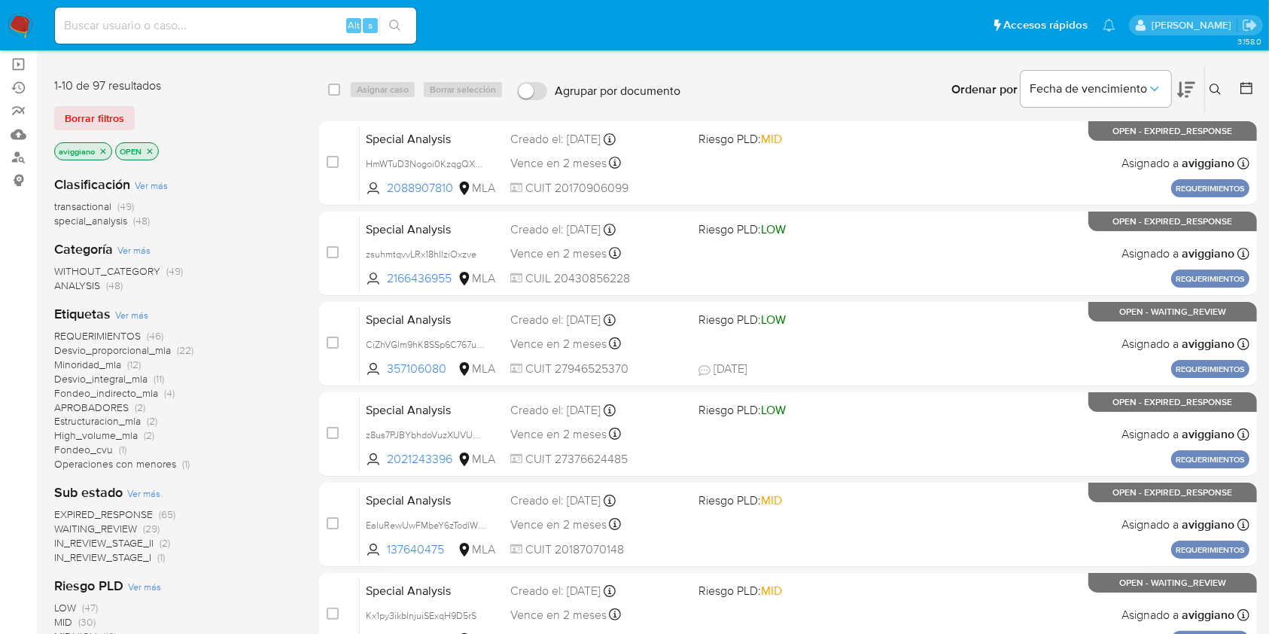
click at [102, 143] on p "aviggiano" at bounding box center [83, 151] width 56 height 17
click at [102, 147] on icon "close-filter" at bounding box center [103, 151] width 9 height 9
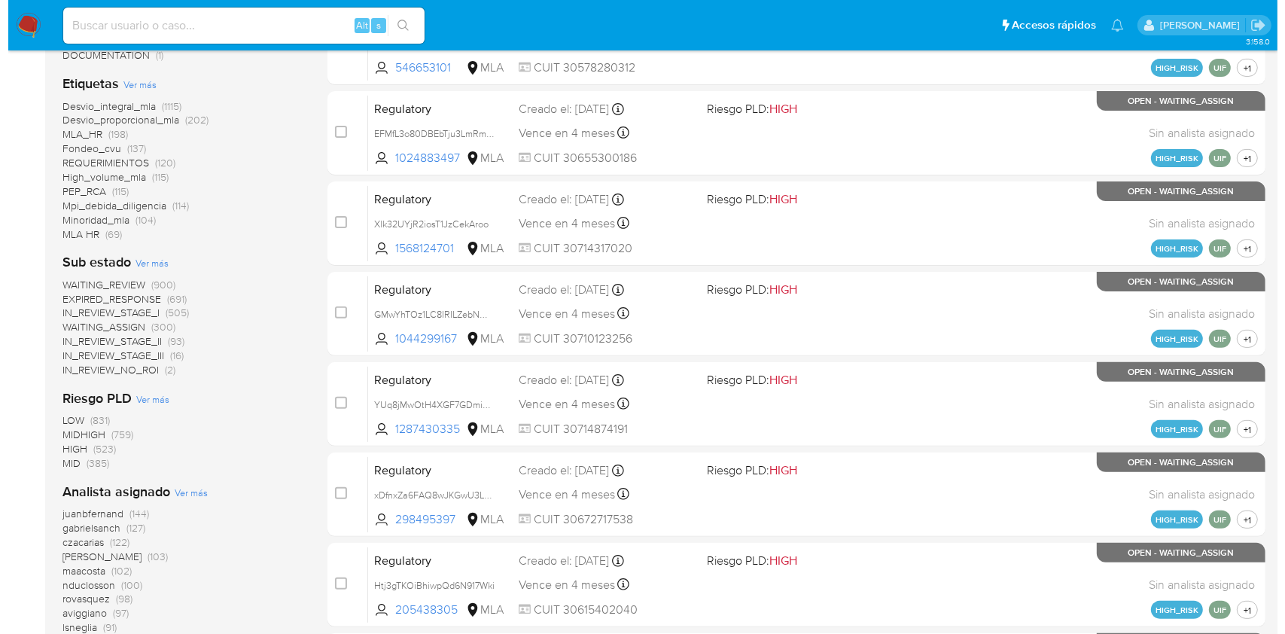
scroll to position [608, 0]
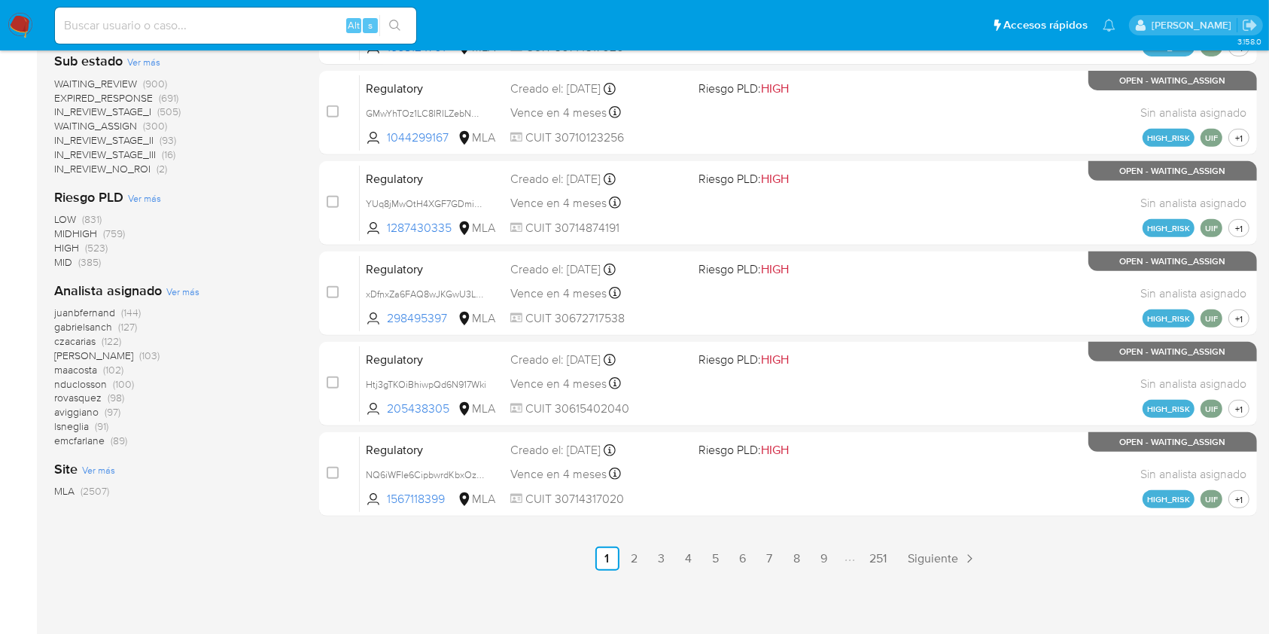
click at [175, 294] on span "Ver más" at bounding box center [182, 292] width 33 height 14
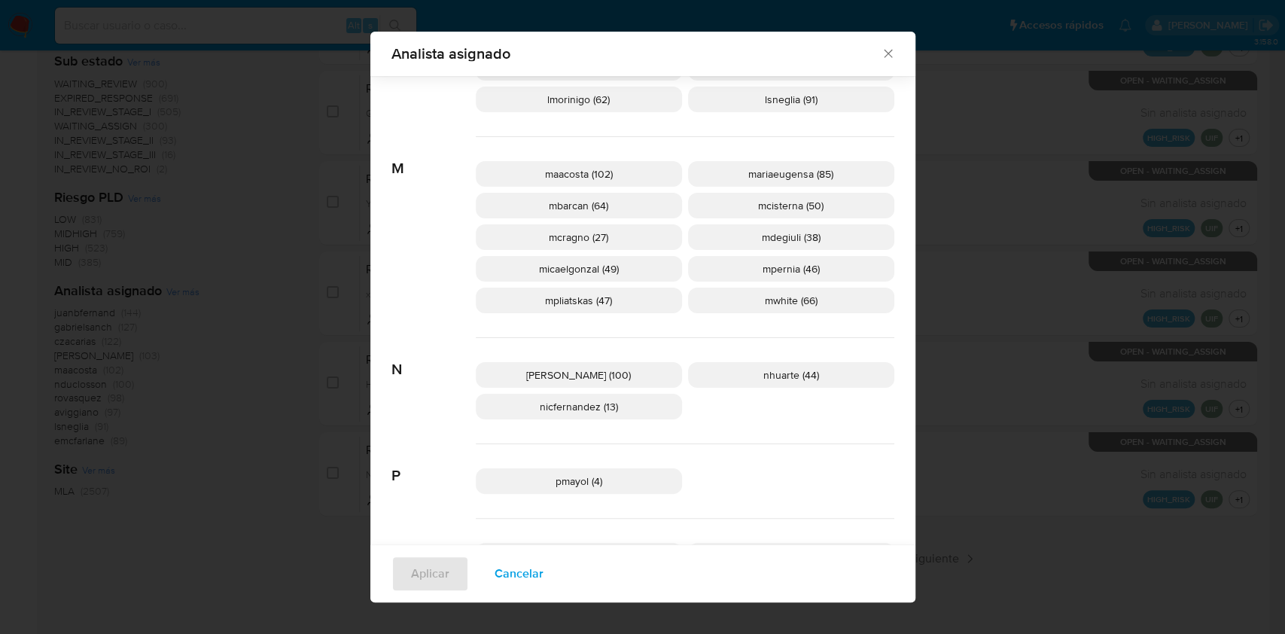
scroll to position [692, 0]
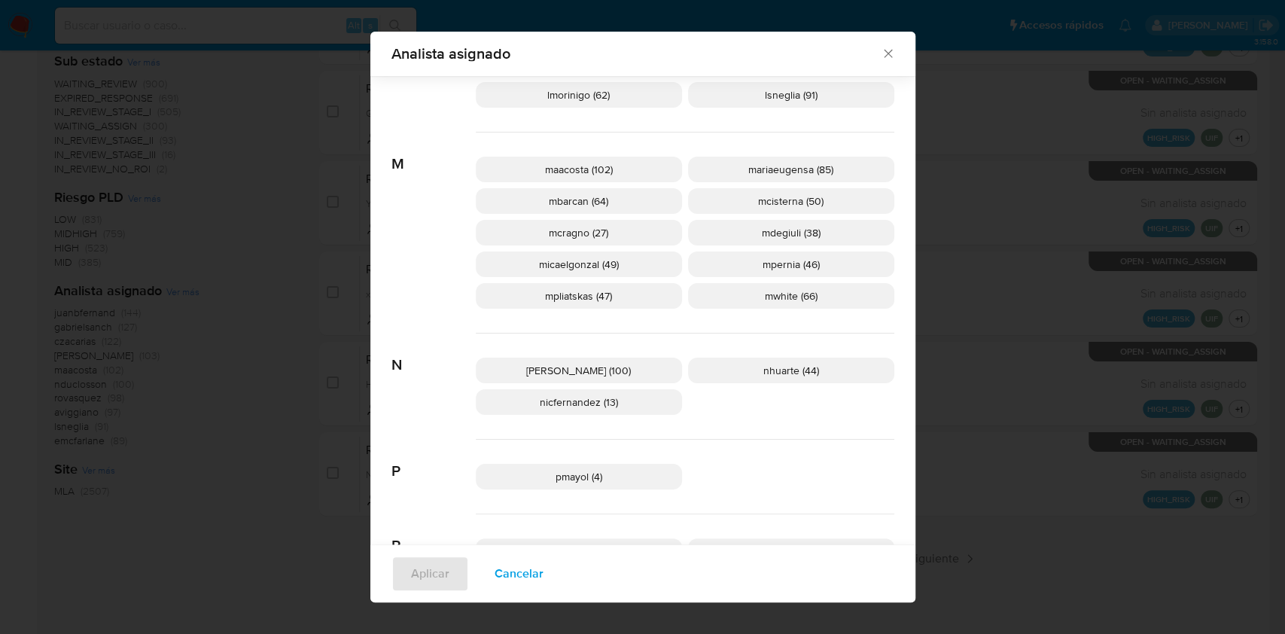
click at [505, 563] on span "Cancelar" at bounding box center [519, 573] width 49 height 33
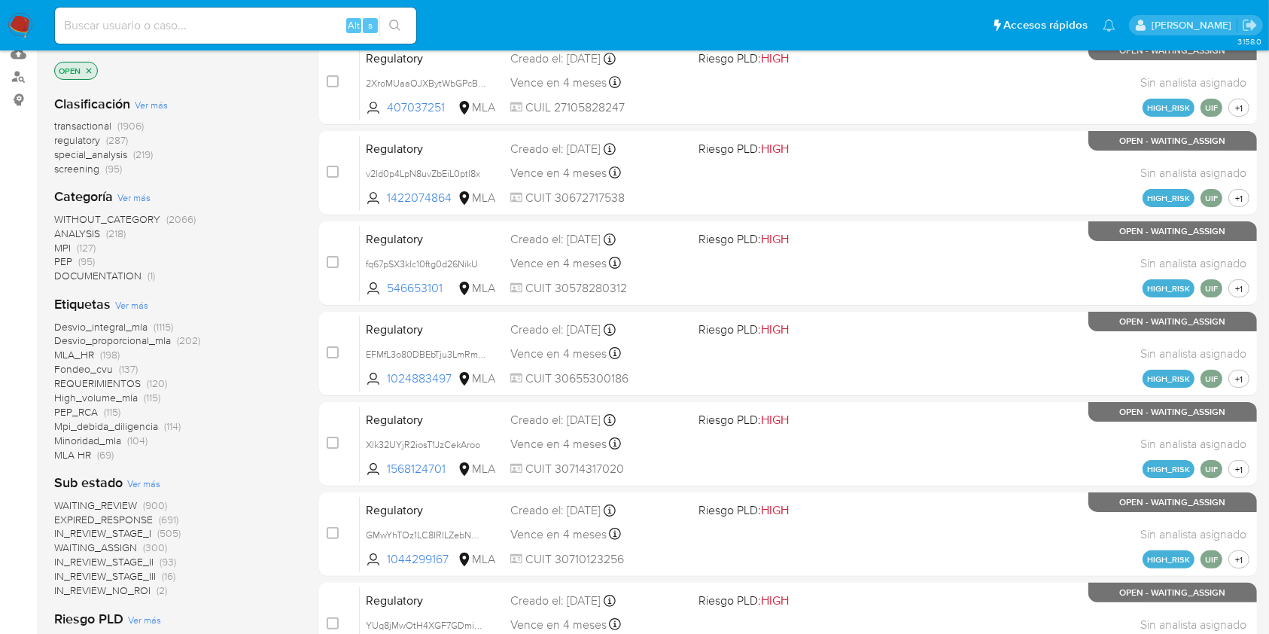
scroll to position [0, 0]
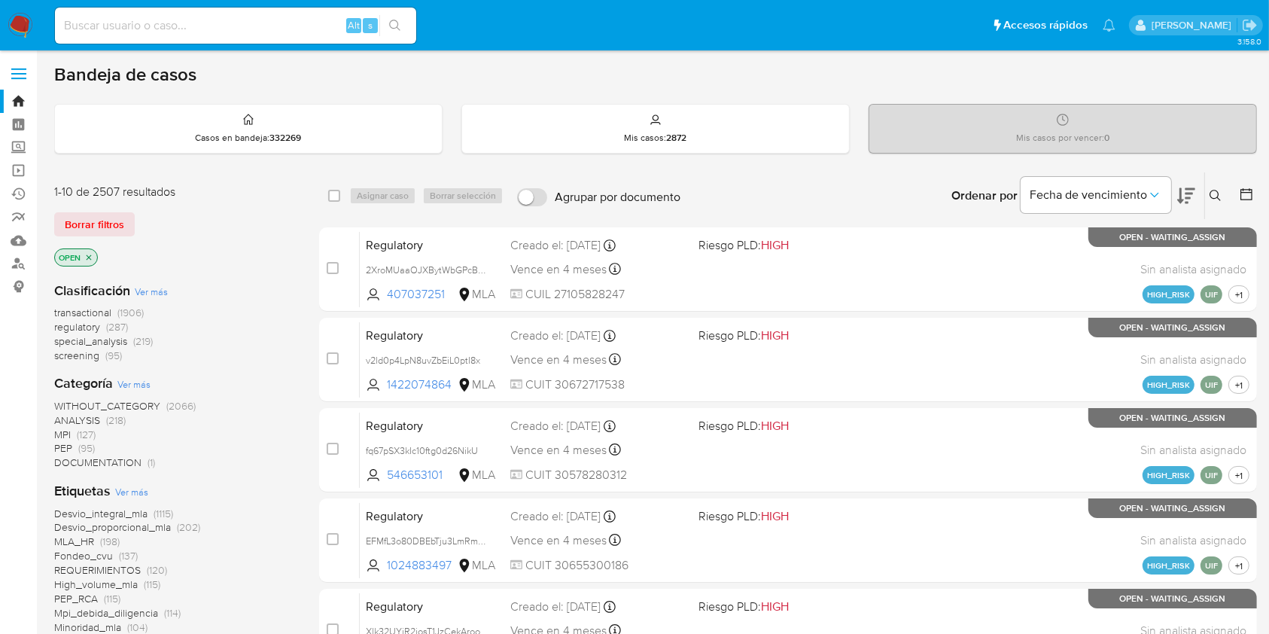
click at [88, 250] on p "OPEN" at bounding box center [76, 257] width 42 height 17
click at [86, 253] on icon "close-filter" at bounding box center [88, 257] width 9 height 9
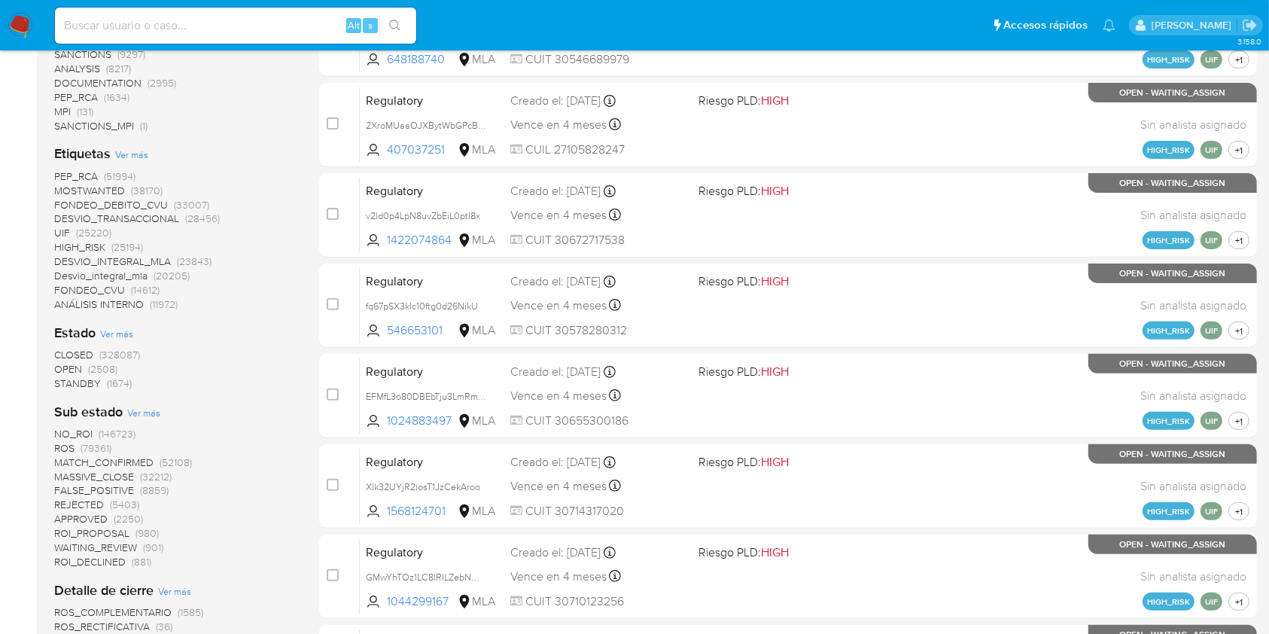
scroll to position [501, 0]
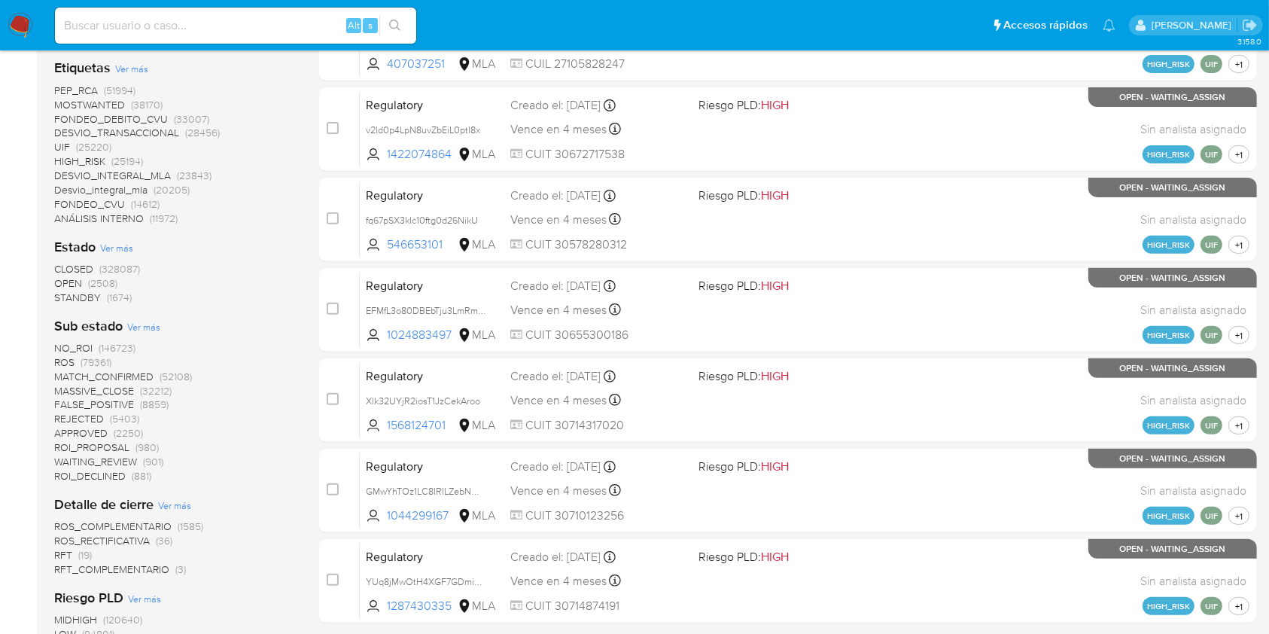
click at [129, 21] on input at bounding box center [235, 26] width 361 height 20
paste input "8K6Edg4MwF3Zs5kAym9jZG3x"
type input "8K6Edg4MwF3Zs5kAym9jZG3x"
click at [391, 21] on icon "search-icon" at bounding box center [395, 26] width 12 height 12
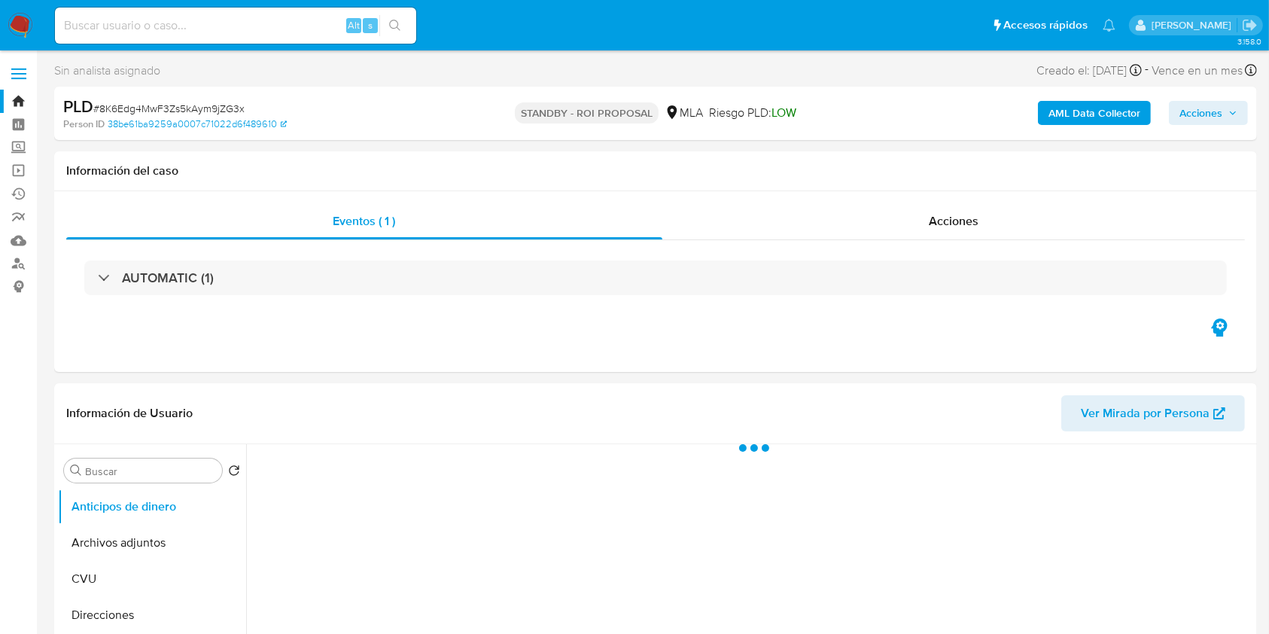
select select "10"
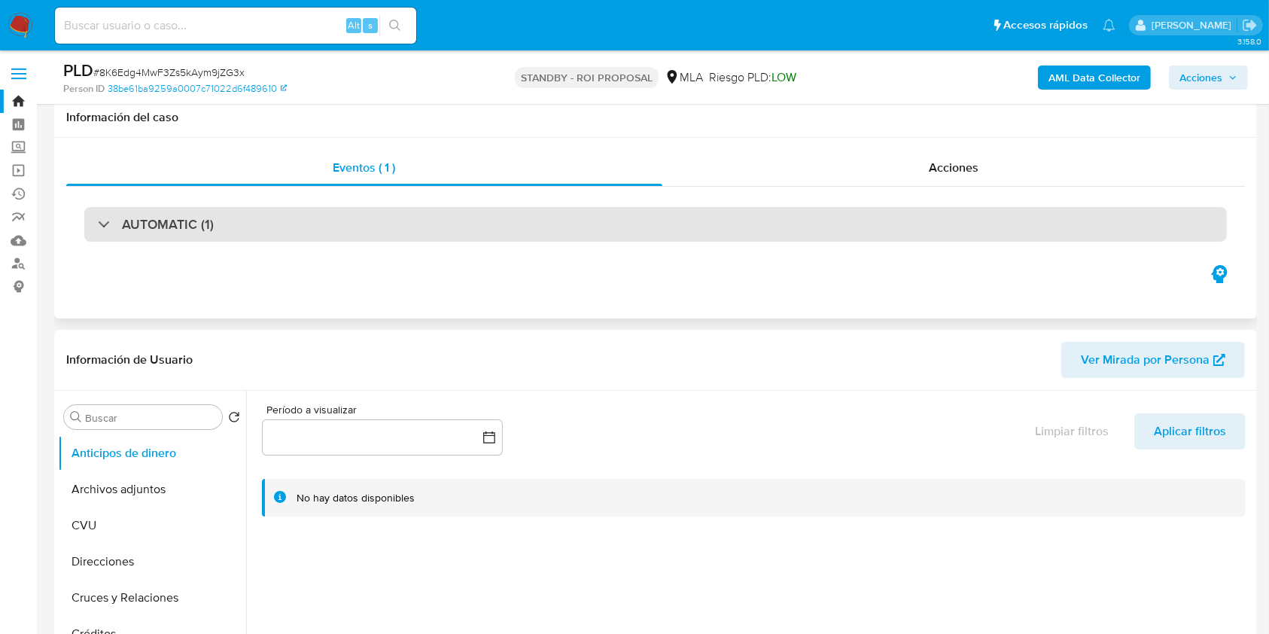
scroll to position [301, 0]
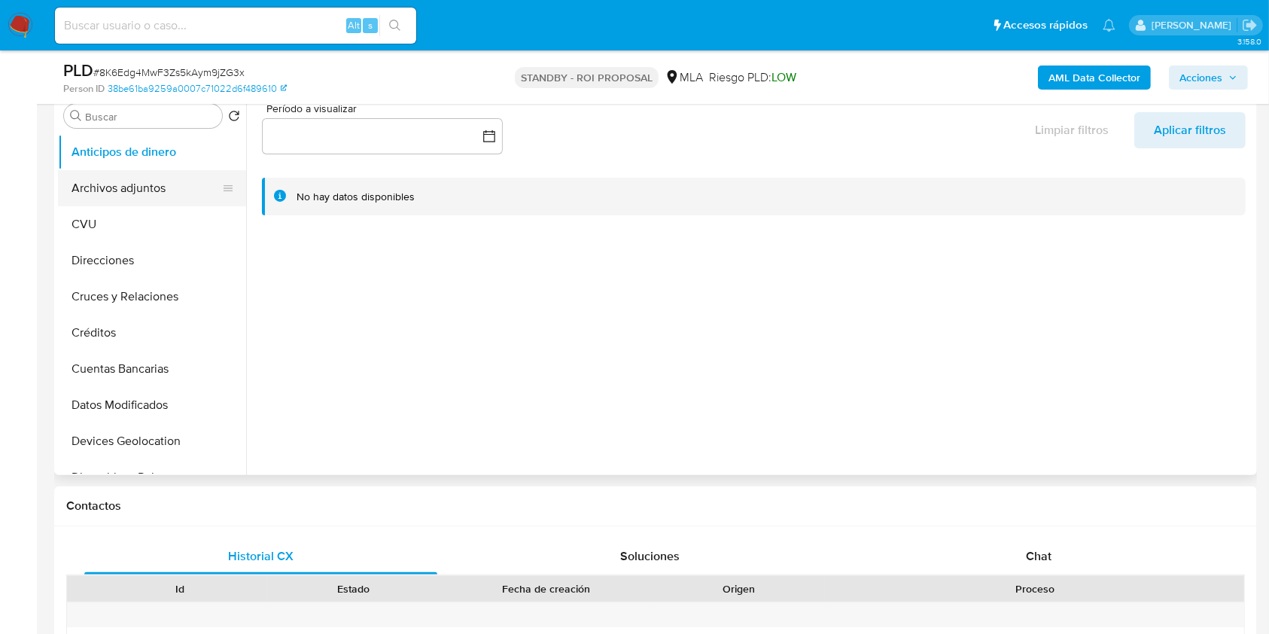
click at [111, 178] on button "Archivos adjuntos" at bounding box center [146, 188] width 176 height 36
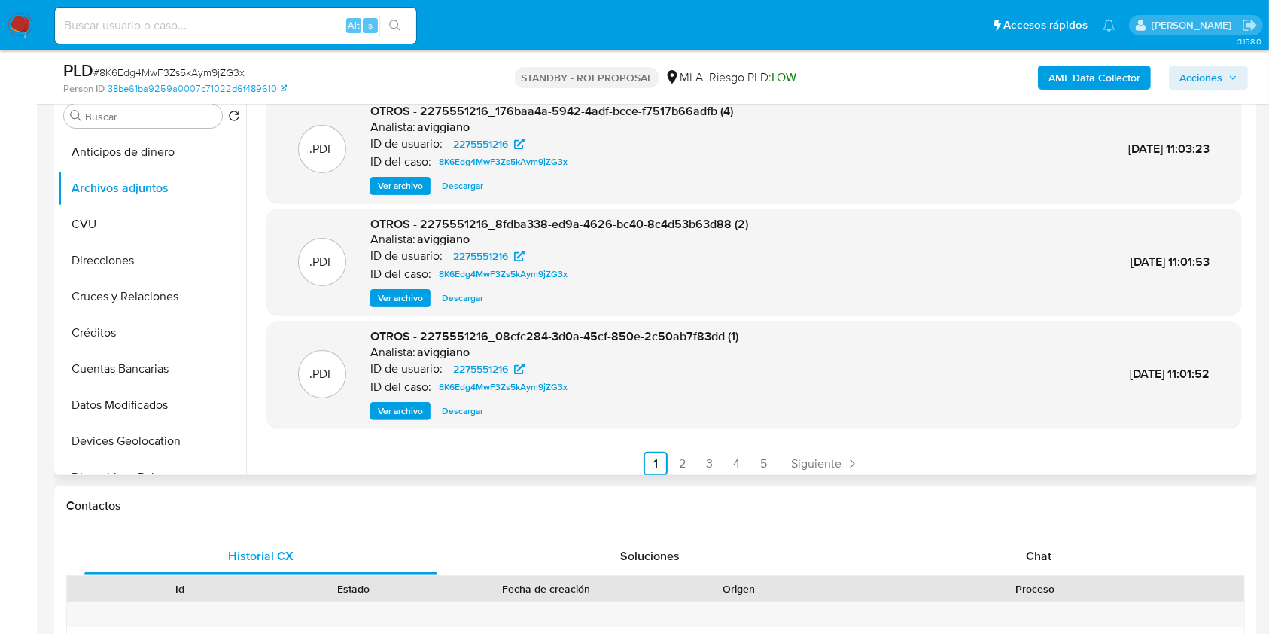
scroll to position [126, 0]
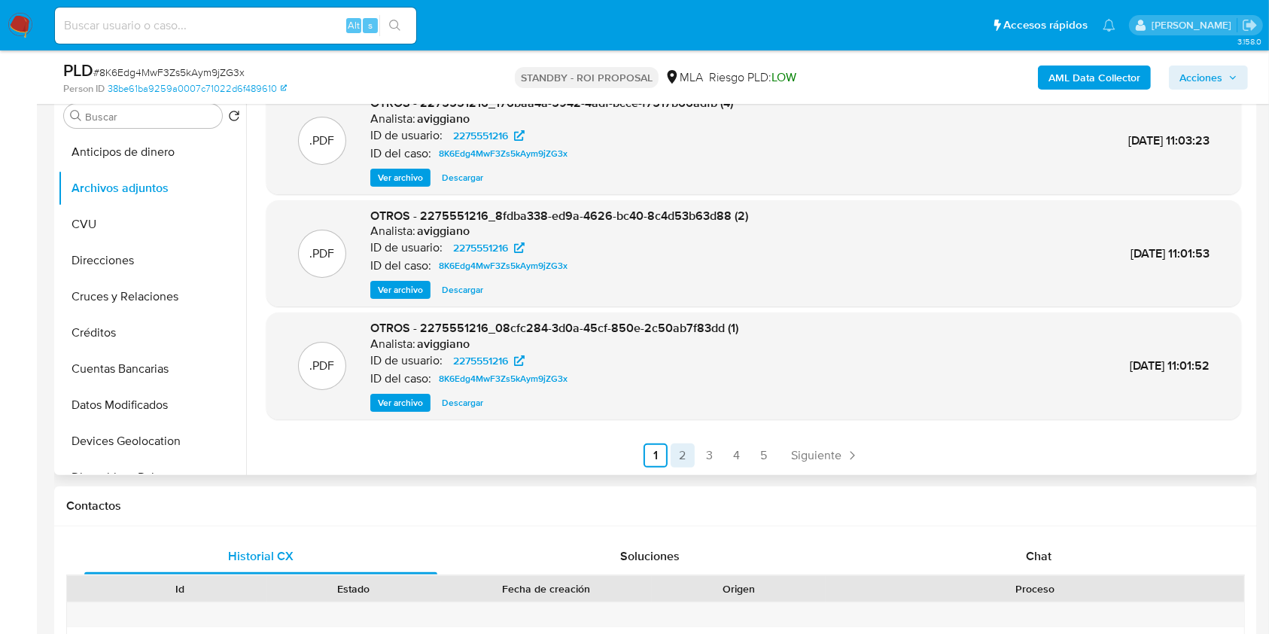
click at [677, 451] on link "2" at bounding box center [683, 455] width 24 height 24
click at [735, 447] on ul "Anterior 1 2 3 4 5 Siguiente" at bounding box center [753, 455] width 975 height 24
click at [744, 449] on link "3" at bounding box center [750, 455] width 24 height 24
click at [773, 454] on link "4" at bounding box center [777, 455] width 24 height 24
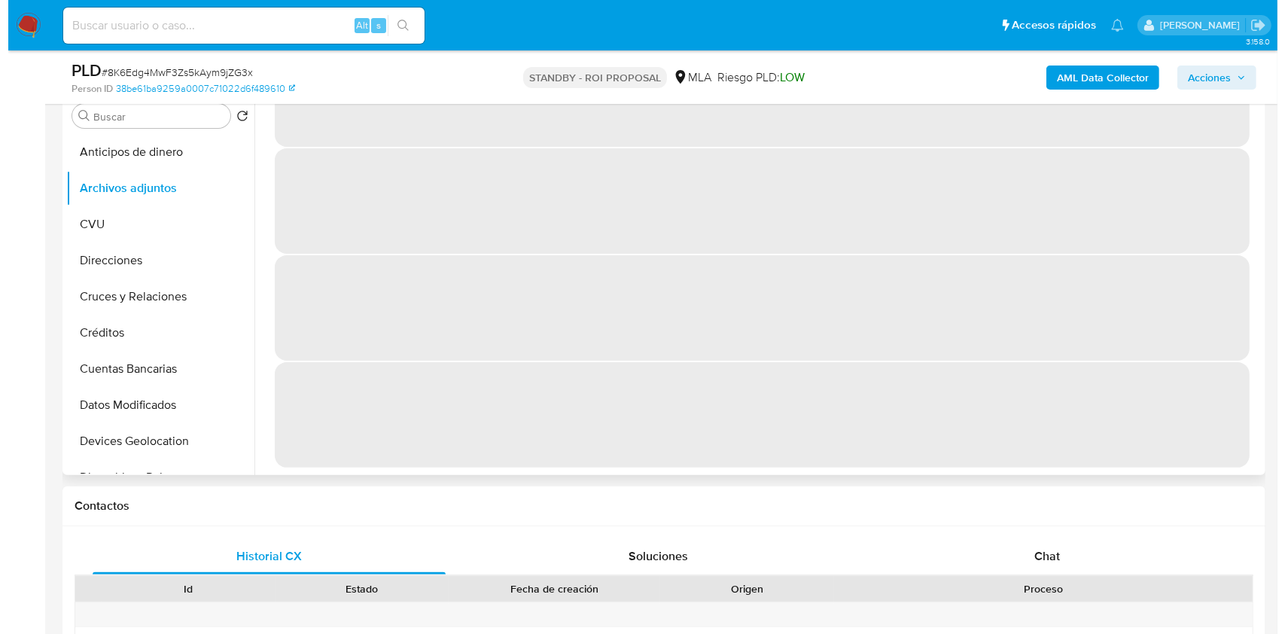
scroll to position [0, 0]
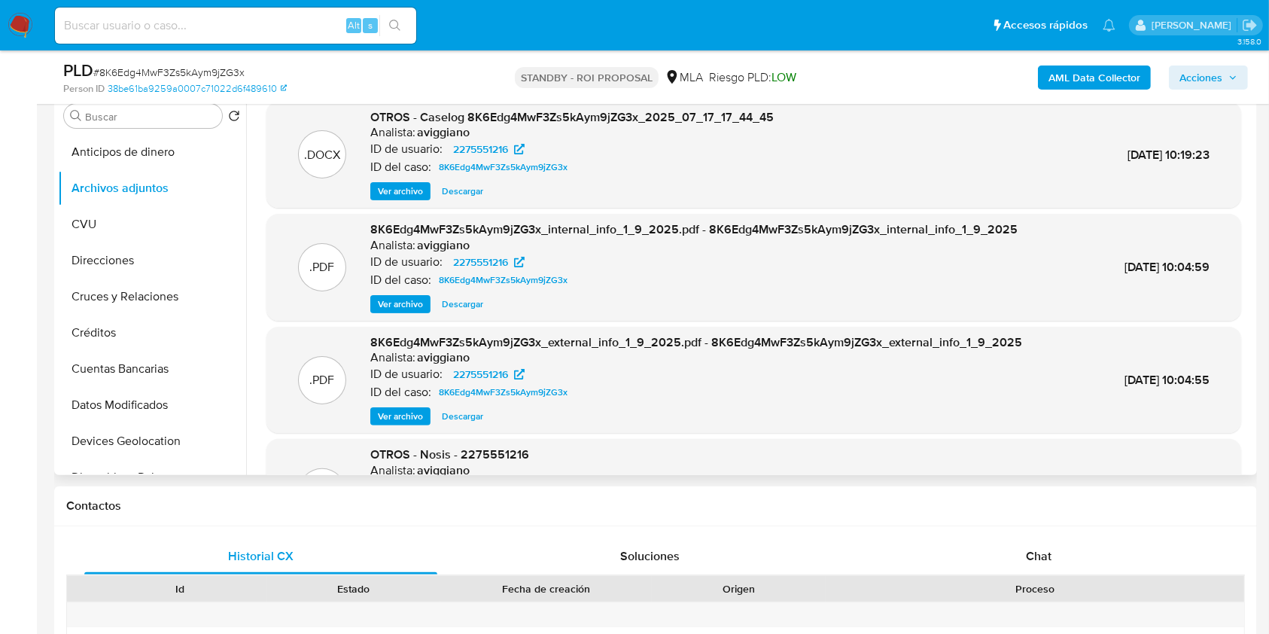
click at [397, 197] on span "Ver archivo" at bounding box center [400, 191] width 45 height 15
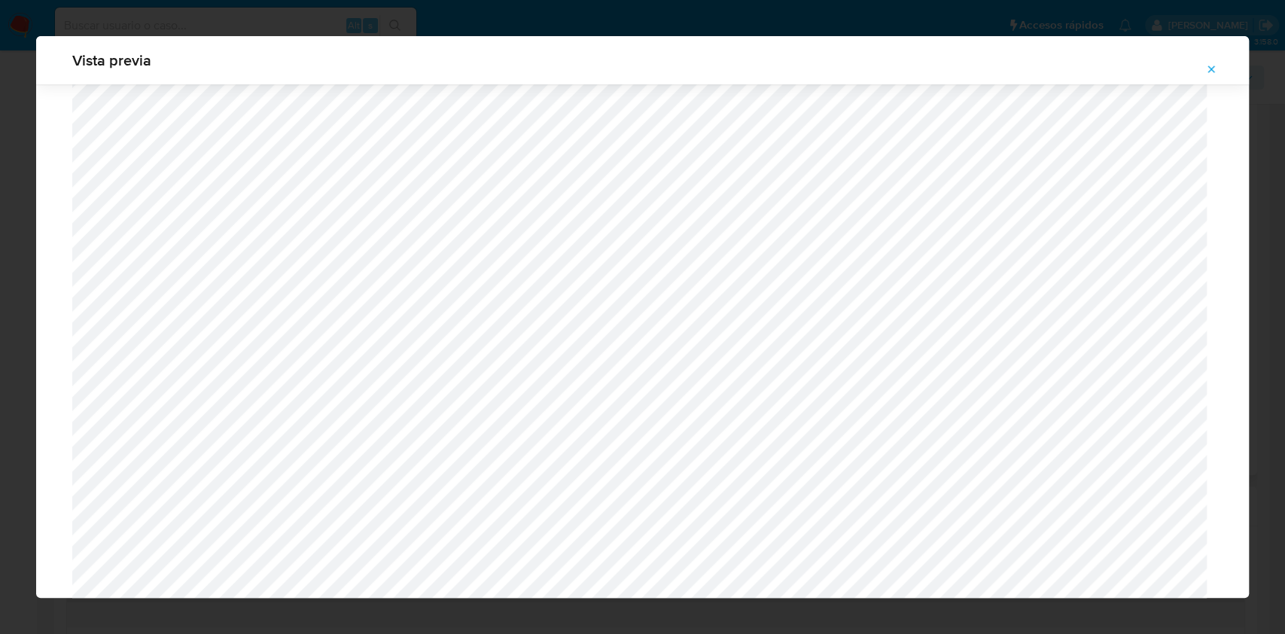
scroll to position [371, 0]
click at [1217, 66] on button "Attachment preview" at bounding box center [1211, 69] width 33 height 24
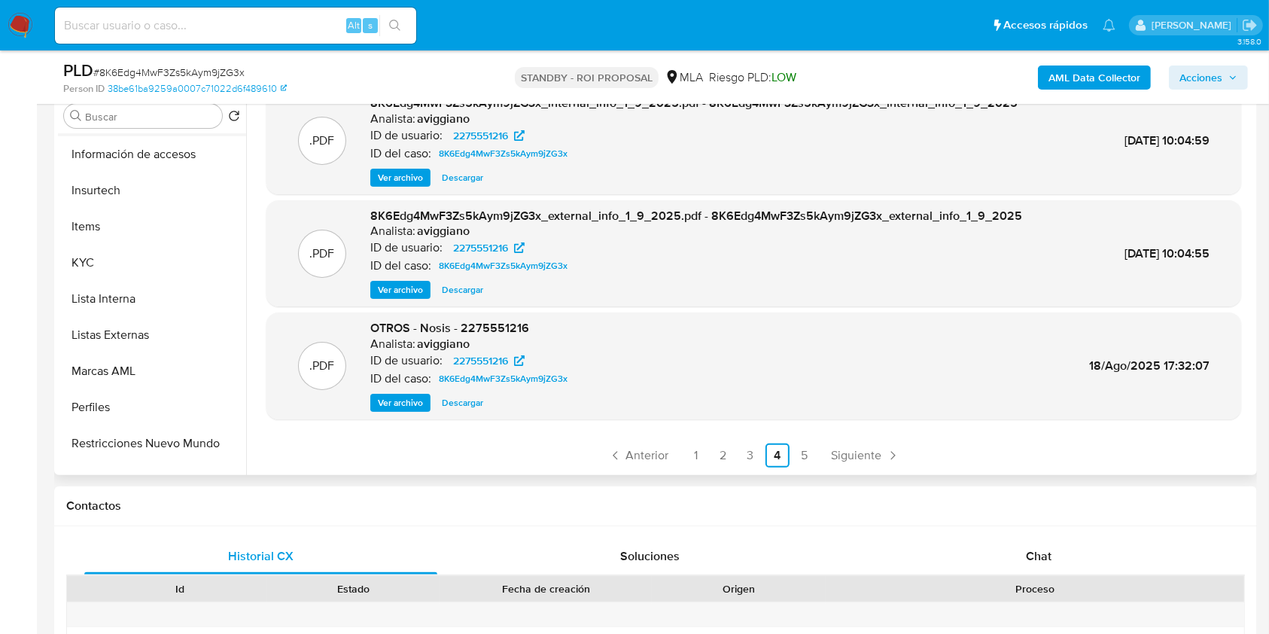
scroll to position [708, 0]
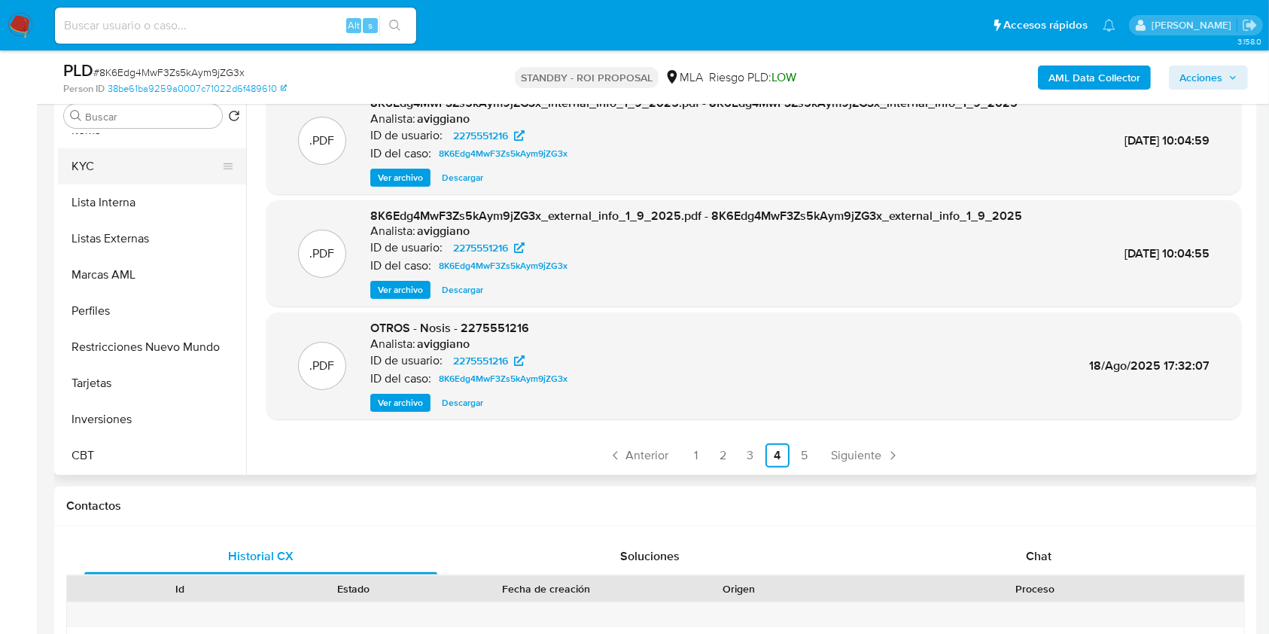
click at [117, 165] on button "KYC" at bounding box center [146, 166] width 176 height 36
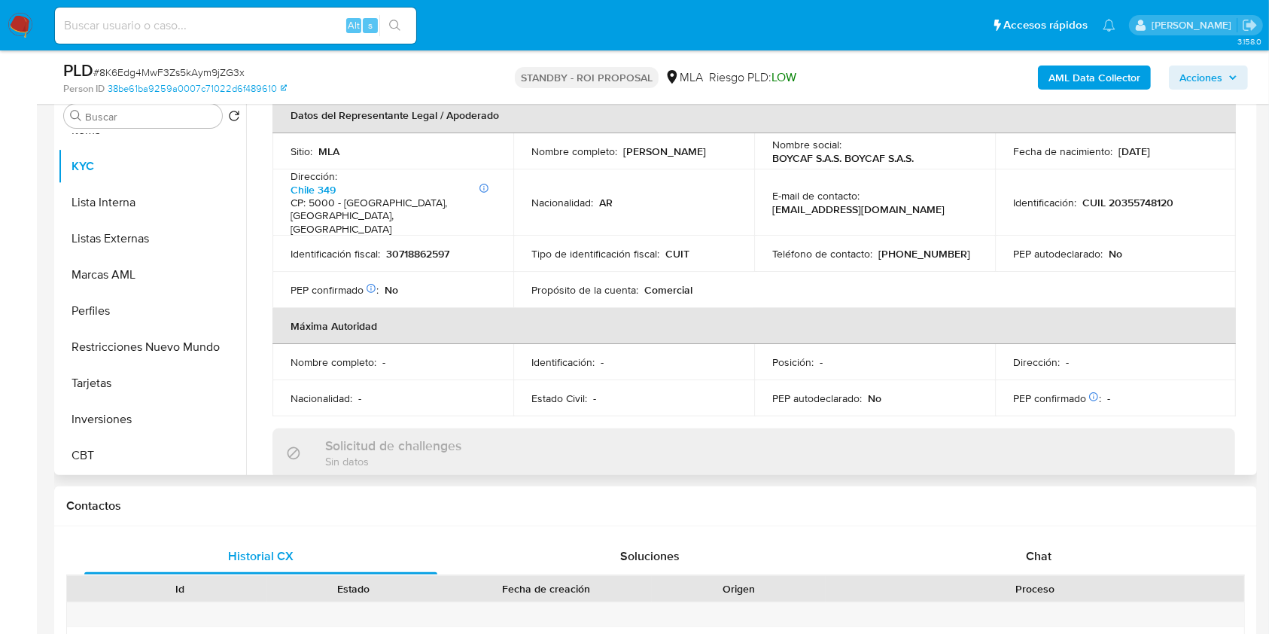
scroll to position [343, 0]
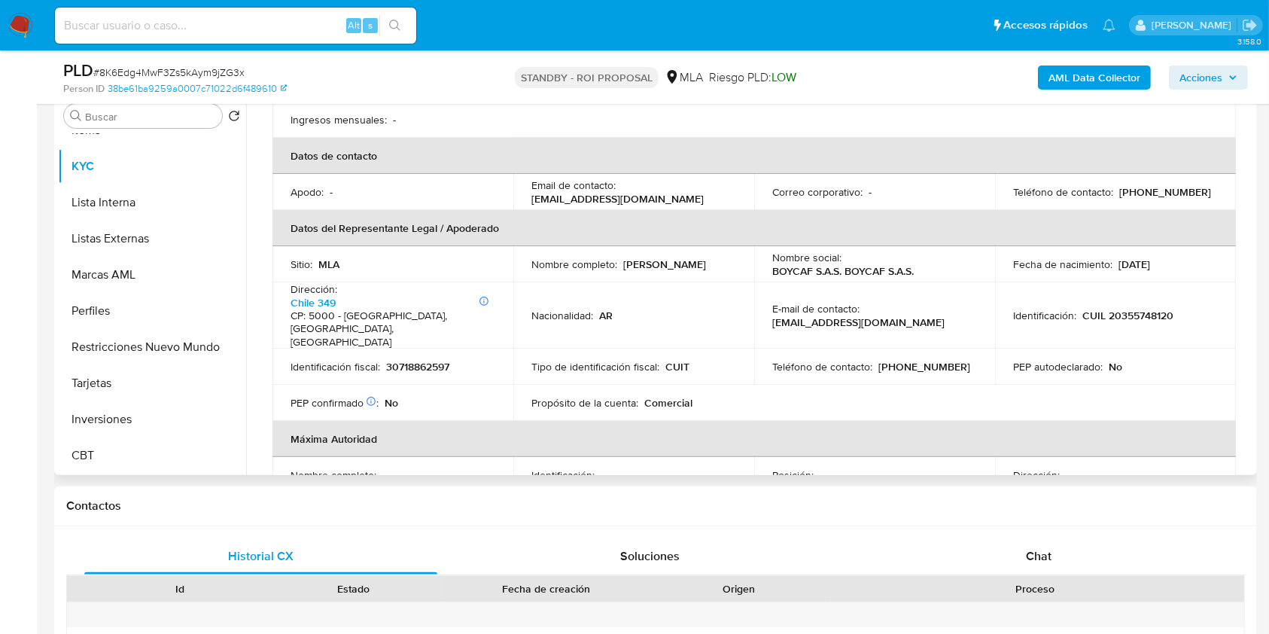
drag, startPoint x: 525, startPoint y: 254, endPoint x: 680, endPoint y: 256, distance: 155.1
click at [680, 256] on td "Nombre completo : [PERSON_NAME]" at bounding box center [633, 264] width 241 height 36
copy p "[PERSON_NAME]"
click at [623, 257] on p "[PERSON_NAME]" at bounding box center [664, 264] width 83 height 14
drag, startPoint x: 589, startPoint y: 261, endPoint x: 525, endPoint y: 258, distance: 64.0
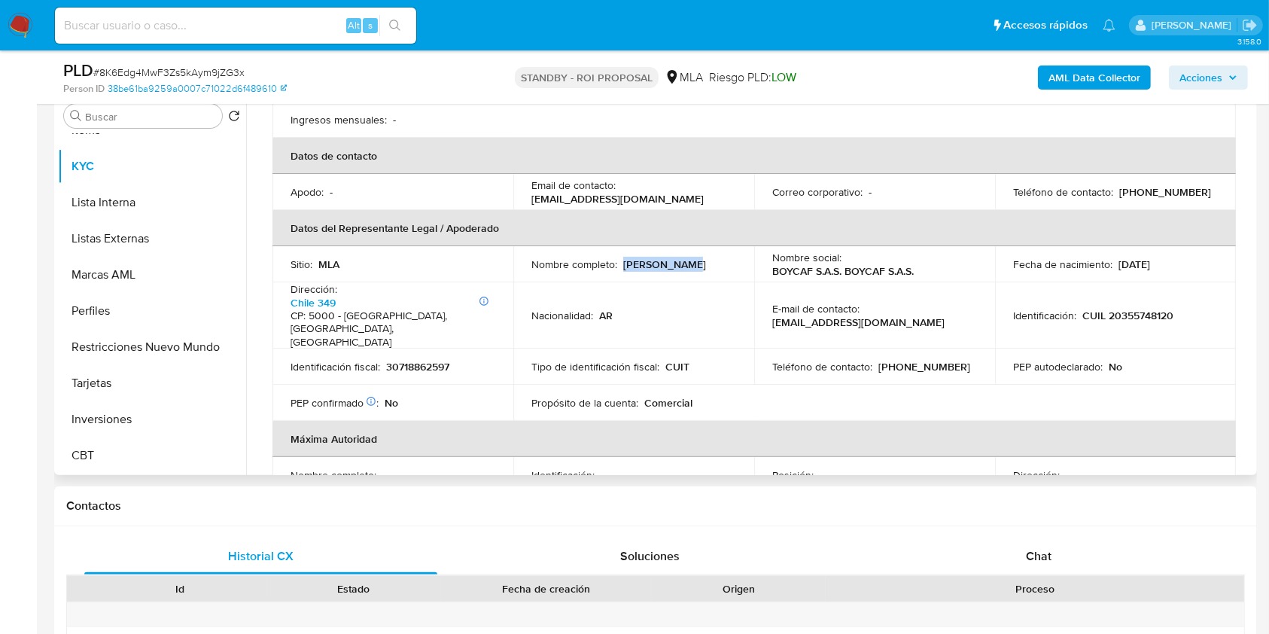
click at [525, 258] on td "Nombre completo : [PERSON_NAME]" at bounding box center [633, 264] width 241 height 36
copy p "[PERSON_NAME]"
click at [1132, 309] on p "CUIL 20355748120" at bounding box center [1127, 316] width 91 height 14
copy p "20355748120"
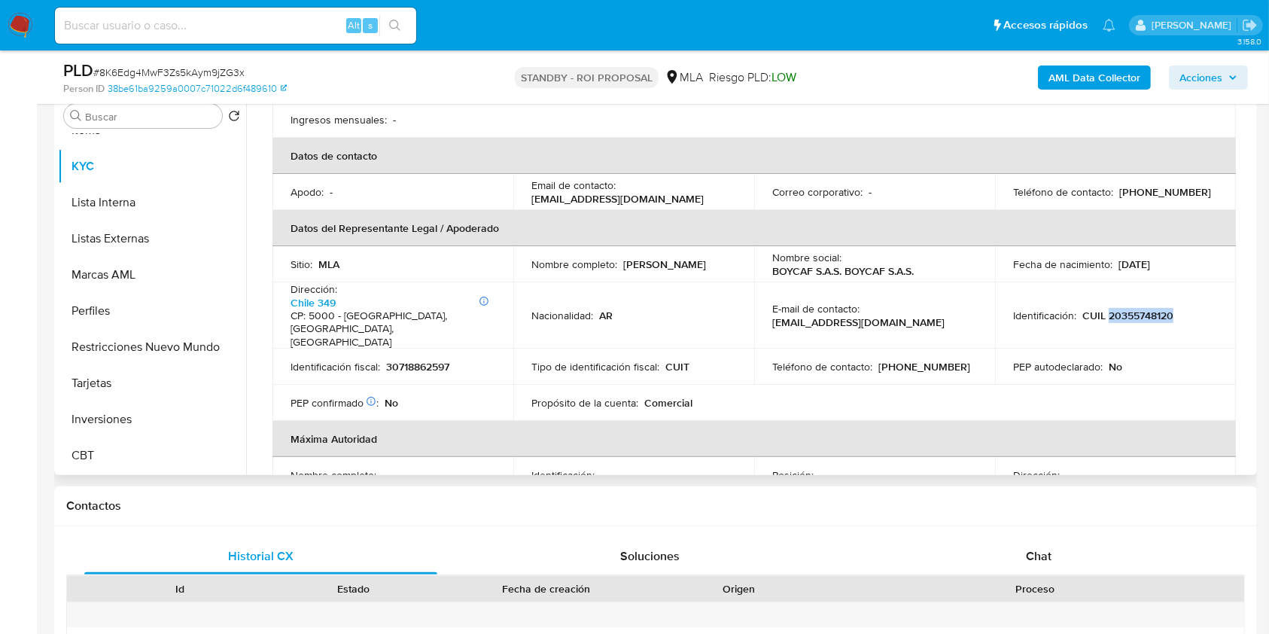
drag, startPoint x: 1114, startPoint y: 245, endPoint x: 1167, endPoint y: 251, distance: 53.0
click at [1167, 257] on div "Fecha de nacimiento : [DEMOGRAPHIC_DATA]" at bounding box center [1115, 264] width 205 height 14
copy p "[DATE]"
drag, startPoint x: 1115, startPoint y: 291, endPoint x: 1164, endPoint y: 299, distance: 49.6
click at [1164, 309] on p "CUIL 20355748120" at bounding box center [1127, 316] width 91 height 14
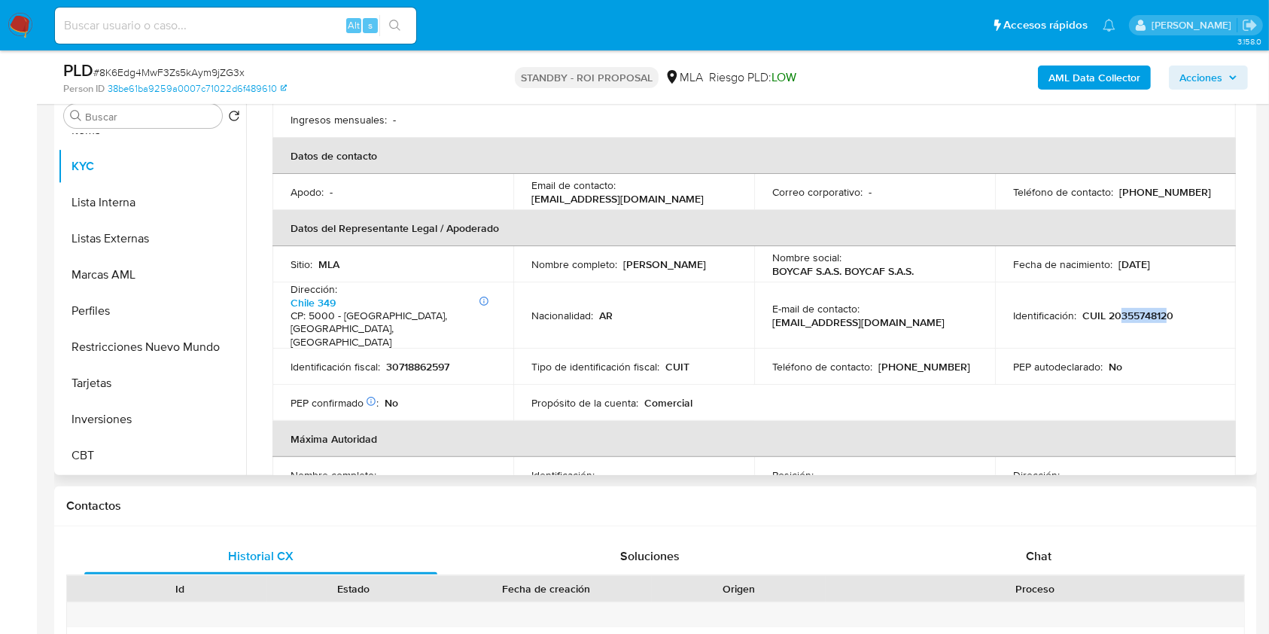
copy p "35574812"
click at [1105, 309] on p "CUIL 20355748120" at bounding box center [1127, 316] width 91 height 14
click at [1114, 309] on p "CUIL 20355748120" at bounding box center [1127, 316] width 91 height 14
copy p "20355748120"
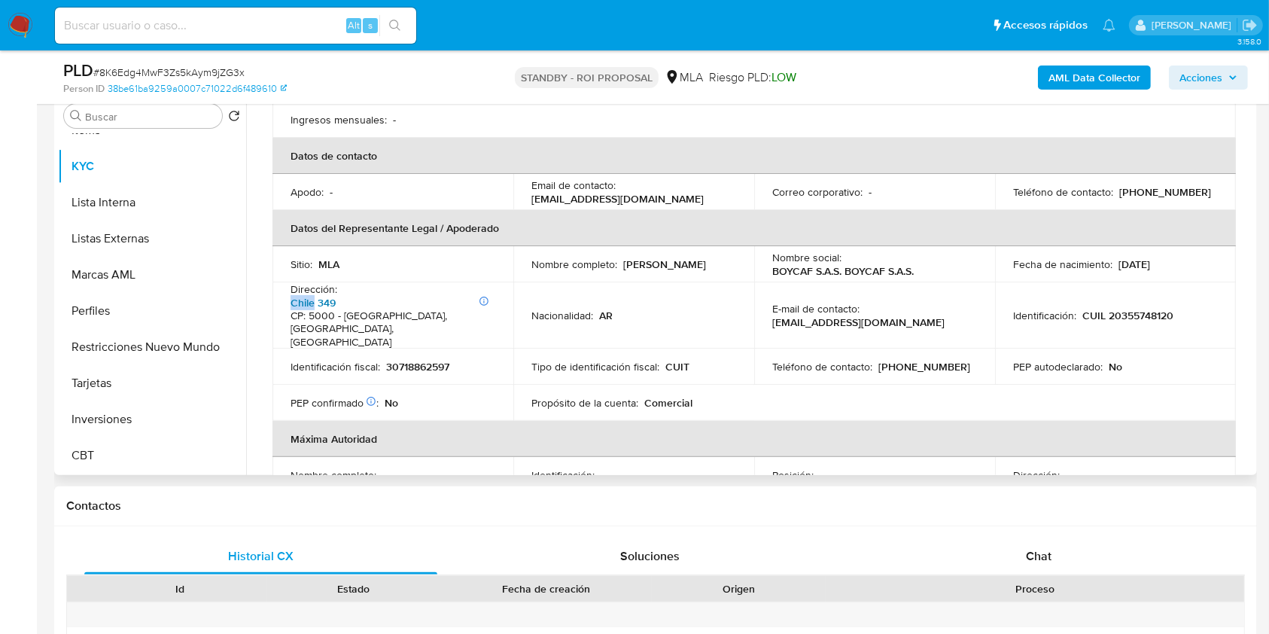
drag, startPoint x: 282, startPoint y: 285, endPoint x: 314, endPoint y: 291, distance: 32.0
click at [314, 291] on td "Dirección : Información adicional: PB B Chile 349 CP: 5000 - [GEOGRAPHIC_DATA],…" at bounding box center [392, 315] width 241 height 67
copy p "Información adicional: PB B Chile"
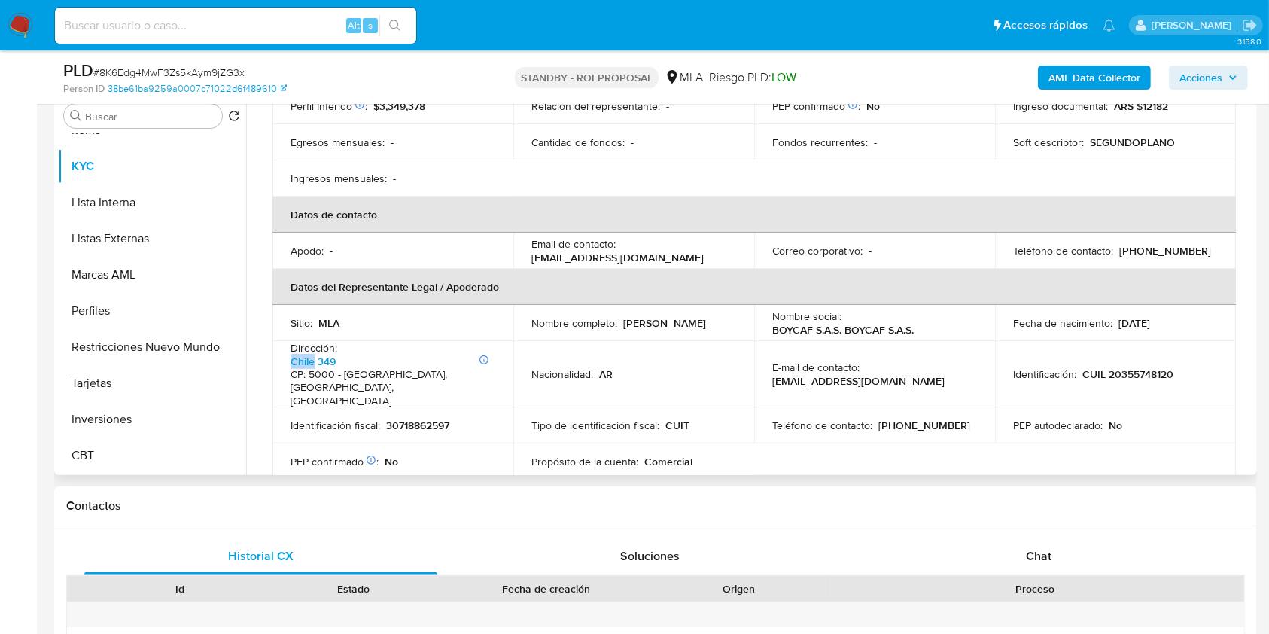
scroll to position [242, 0]
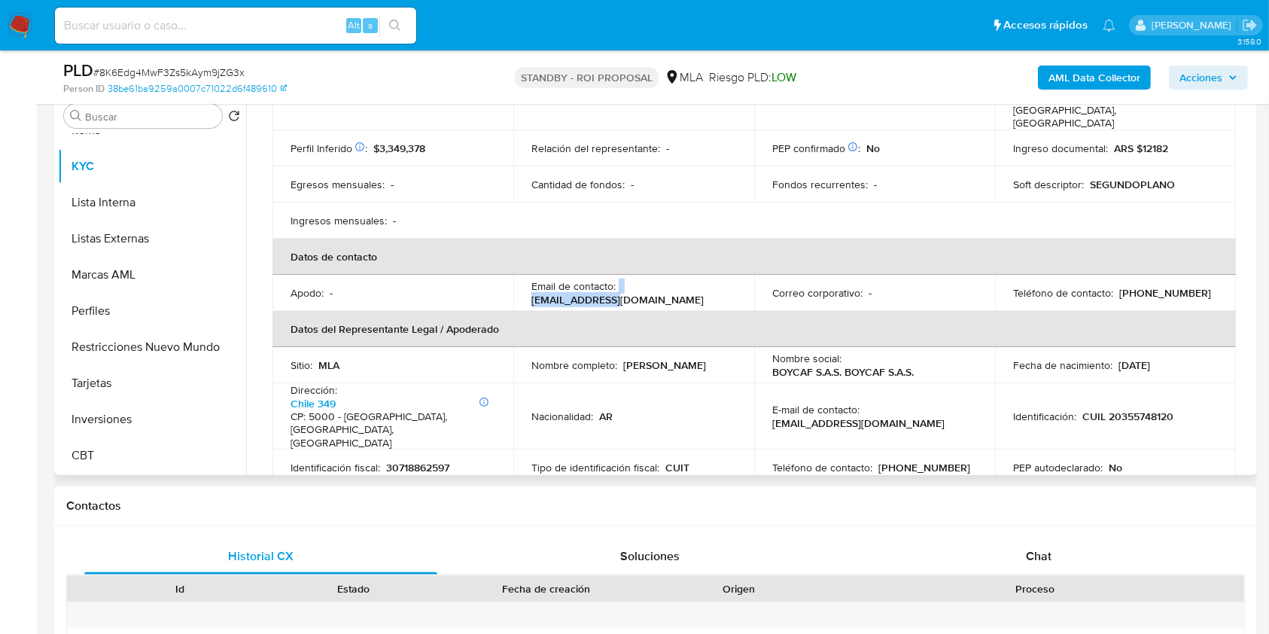
drag, startPoint x: 617, startPoint y: 276, endPoint x: 737, endPoint y: 269, distance: 119.9
click at [737, 275] on td "Email de contacto : [EMAIL_ADDRESS][DOMAIN_NAME]" at bounding box center [633, 293] width 241 height 36
copy div "[EMAIL_ADDRESS][DOMAIN_NAME]"
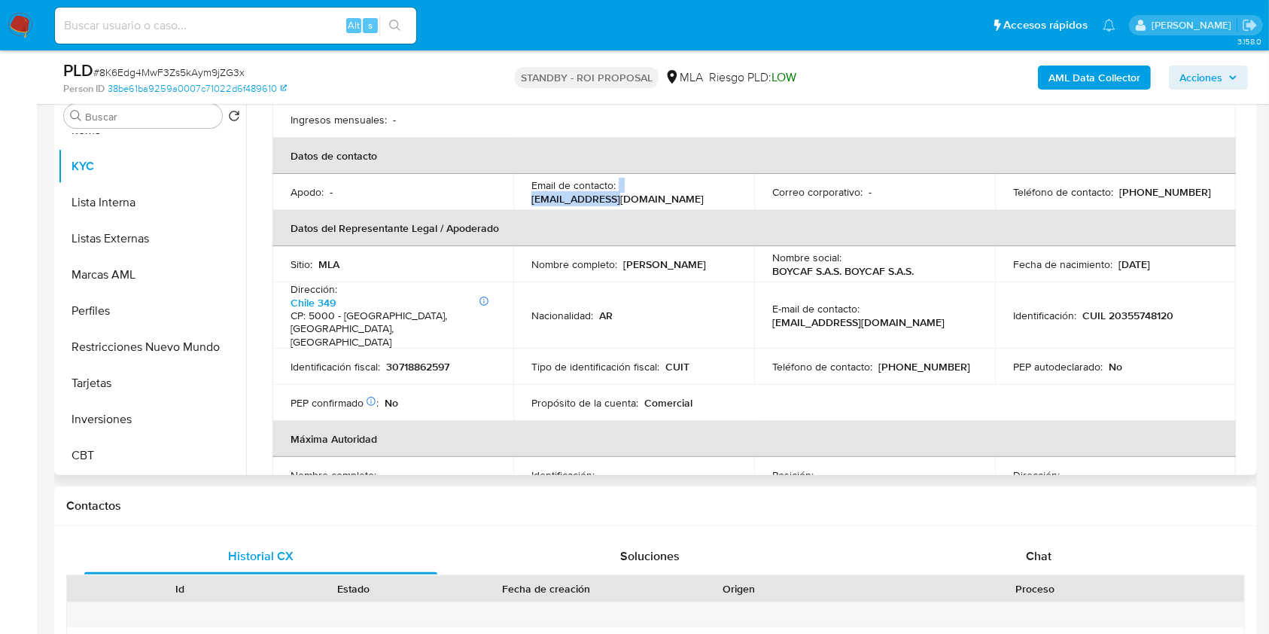
scroll to position [543, 0]
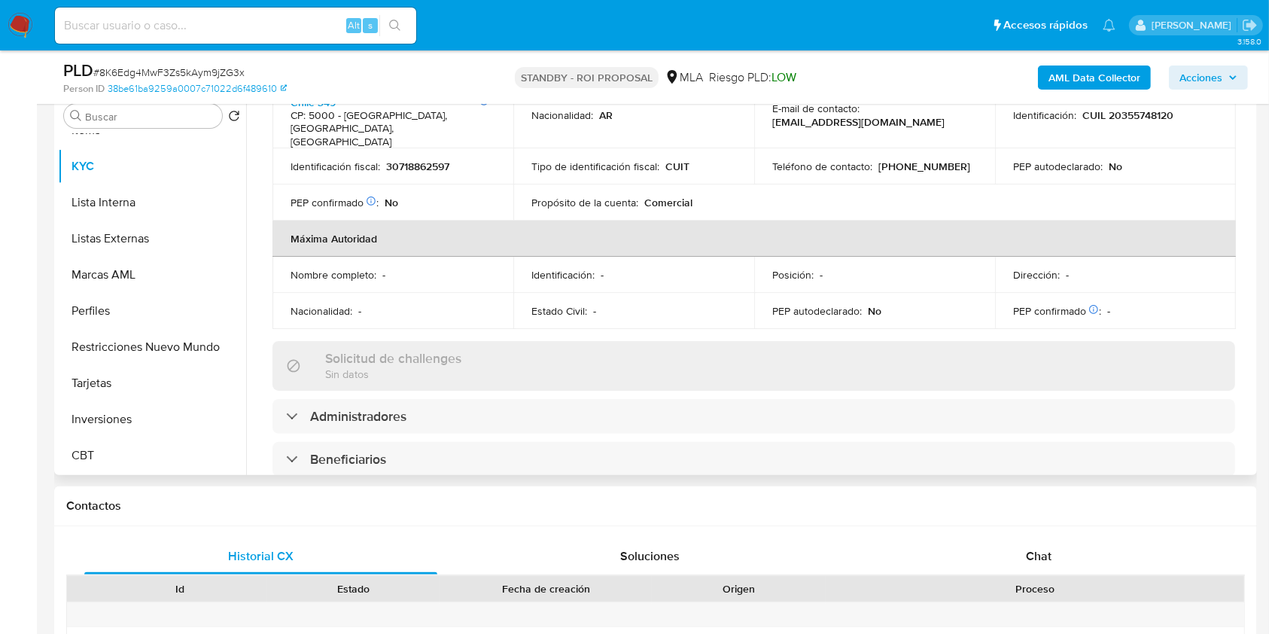
click at [915, 160] on p "[PHONE_NUMBER]" at bounding box center [924, 167] width 92 height 14
copy p "2547474"
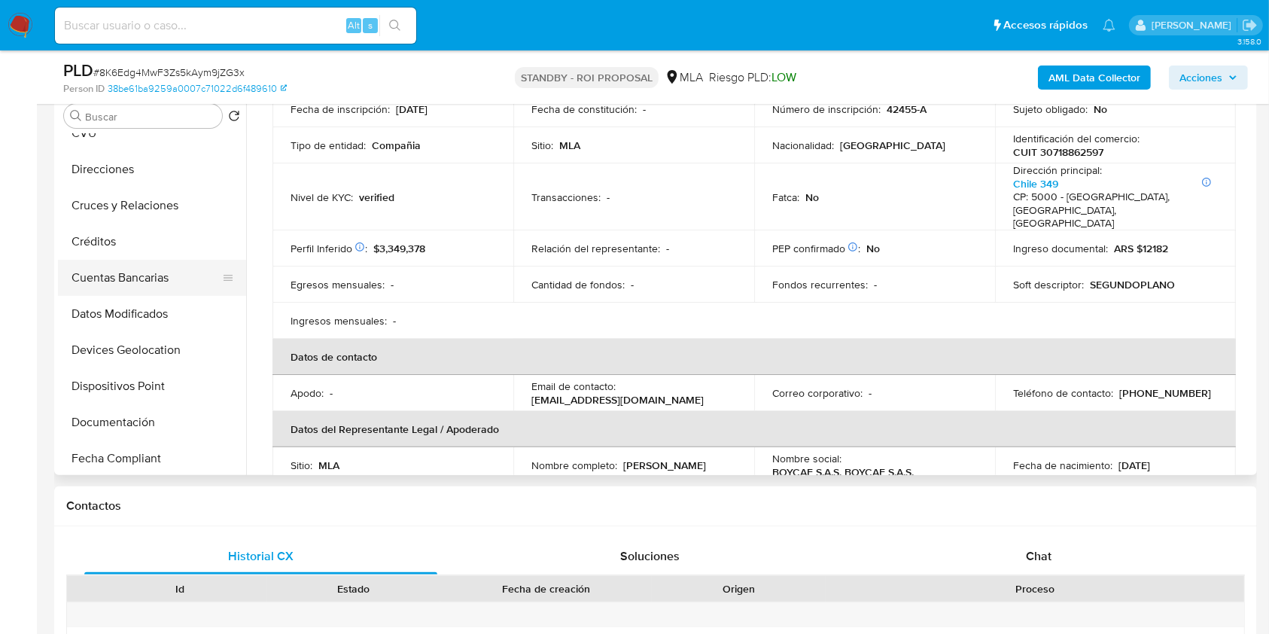
scroll to position [0, 0]
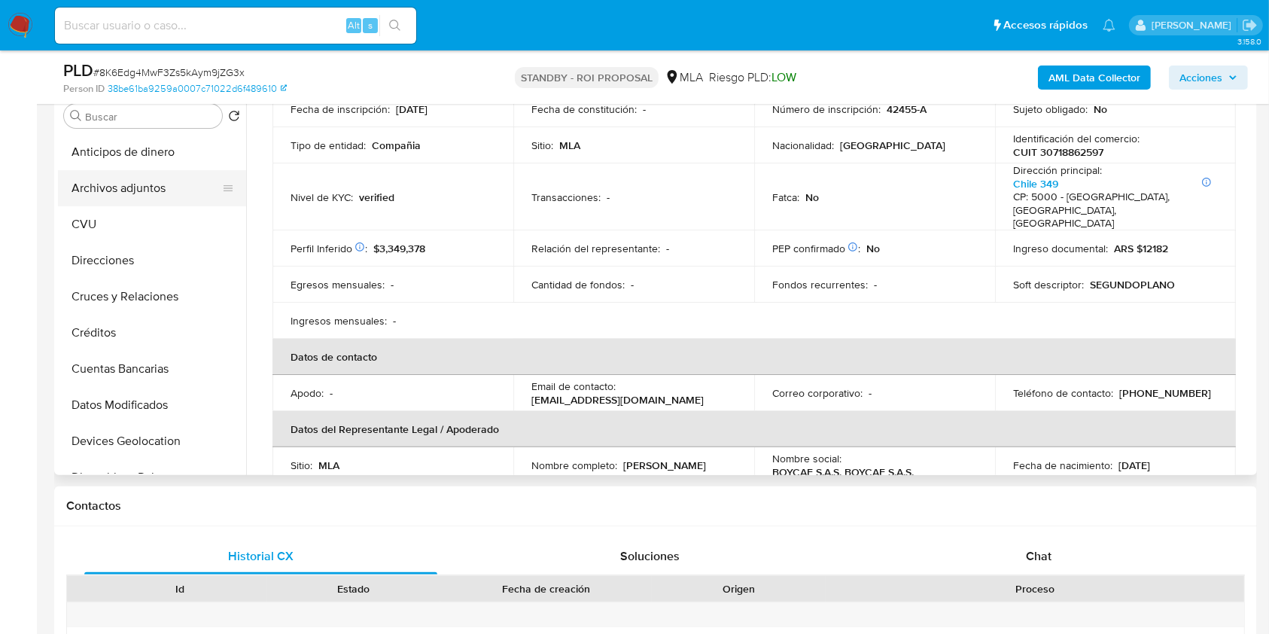
click at [159, 177] on button "Archivos adjuntos" at bounding box center [146, 188] width 176 height 36
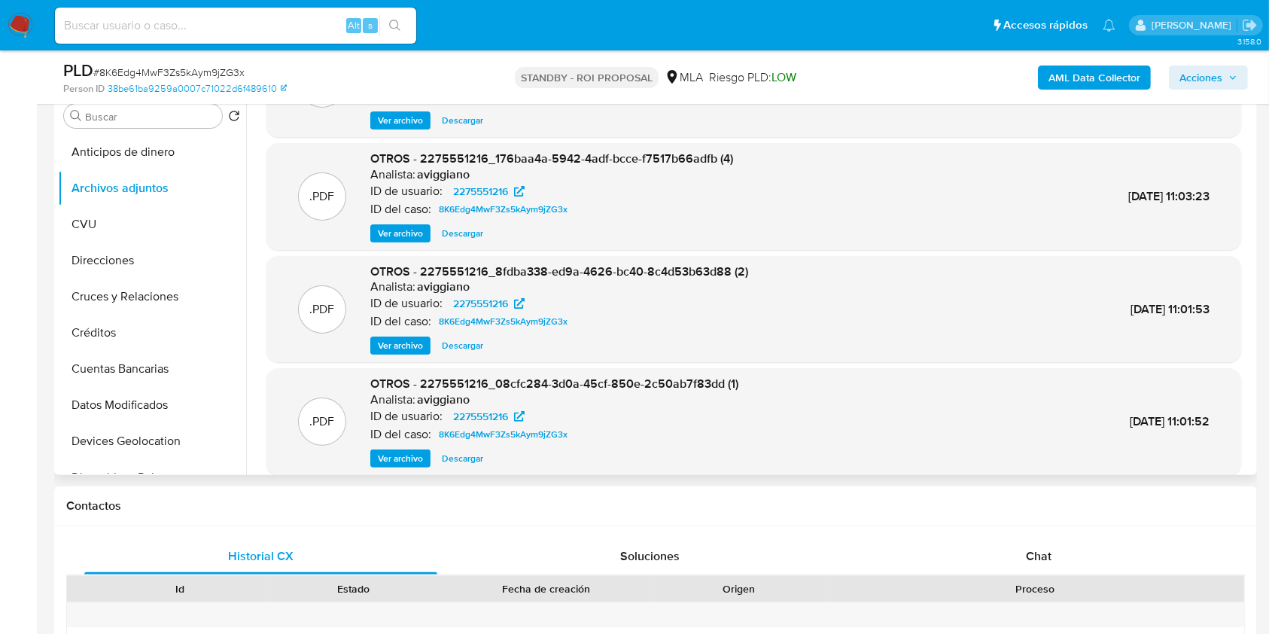
scroll to position [126, 0]
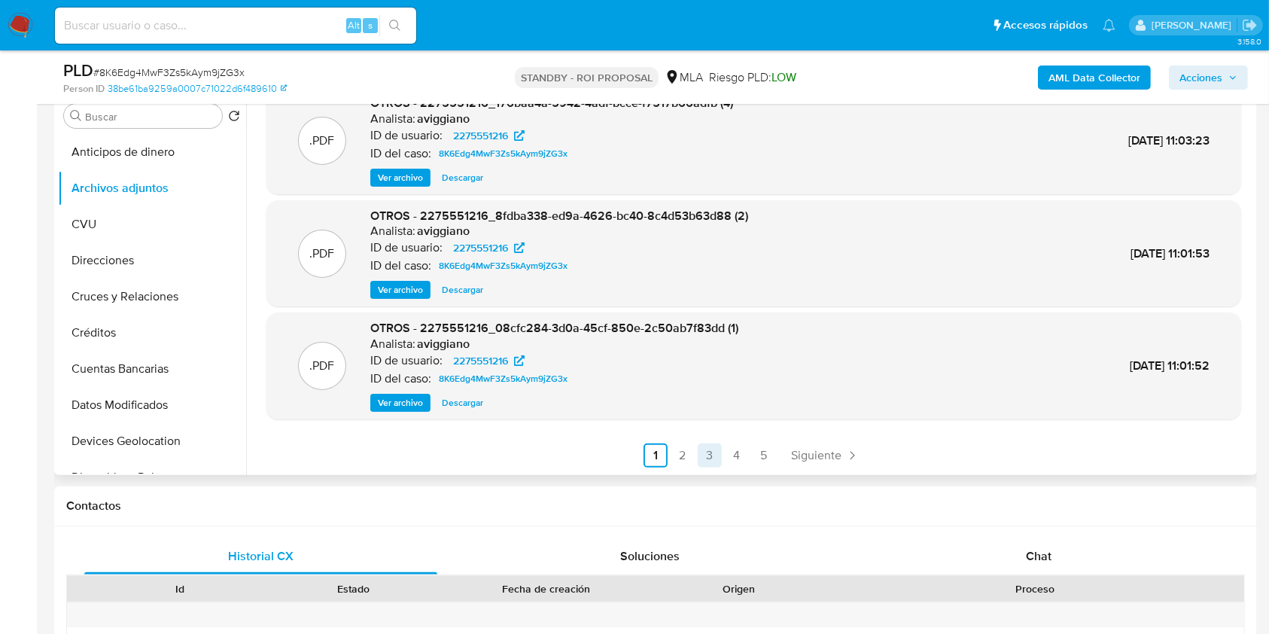
click at [711, 455] on link "3" at bounding box center [710, 455] width 24 height 24
click at [779, 464] on link "4" at bounding box center [777, 455] width 24 height 24
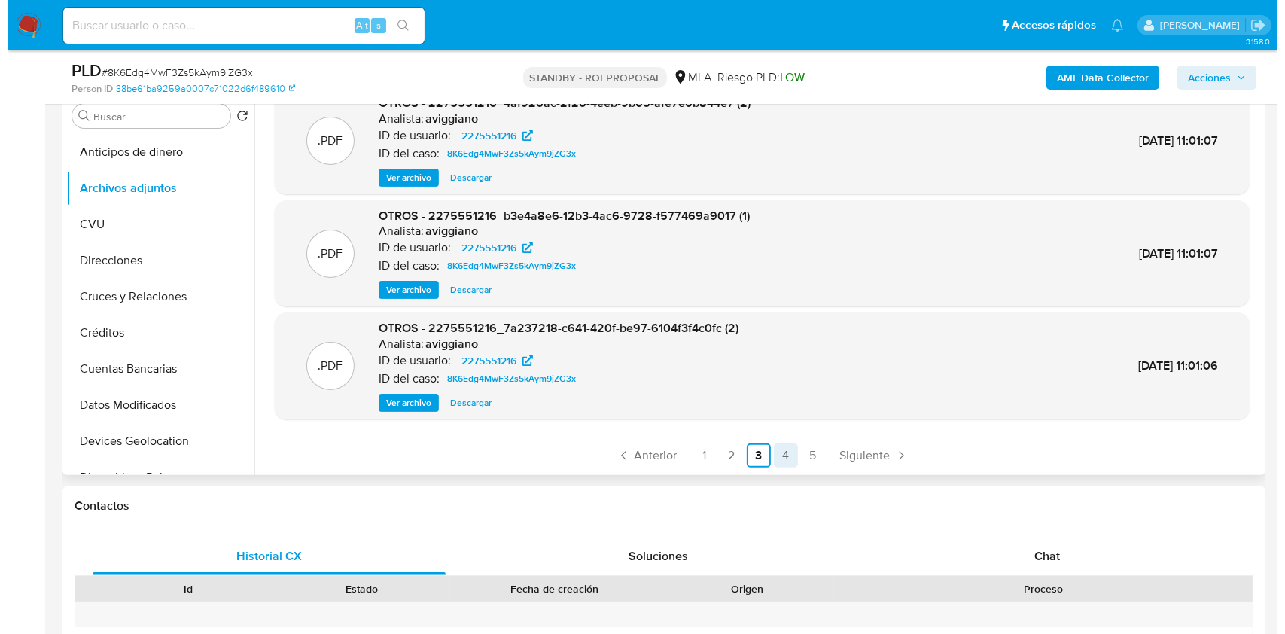
scroll to position [0, 0]
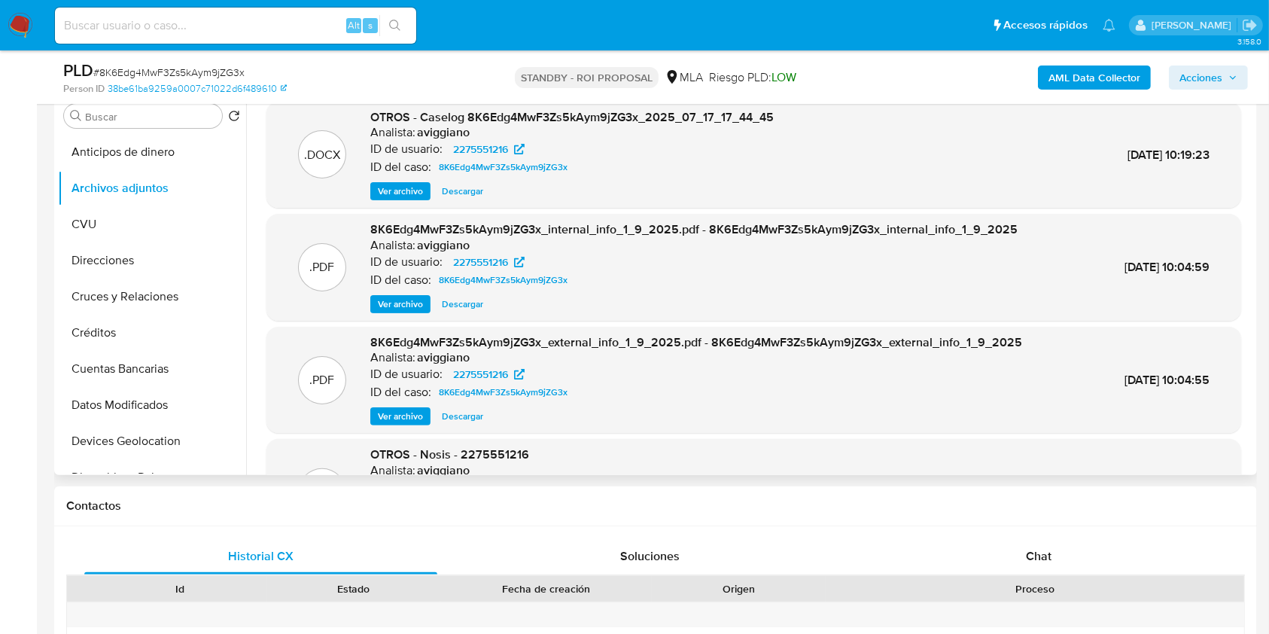
click at [382, 190] on span "Ver archivo" at bounding box center [400, 191] width 45 height 15
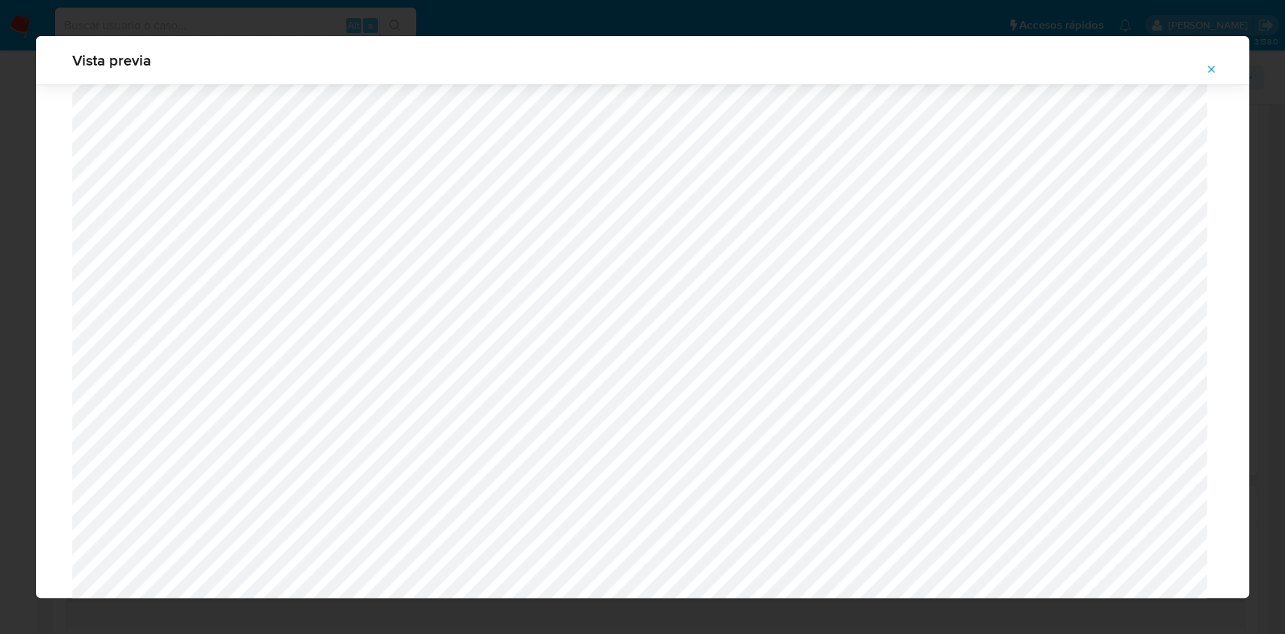
scroll to position [634, 0]
click at [1215, 68] on icon "Attachment preview" at bounding box center [1211, 69] width 12 height 12
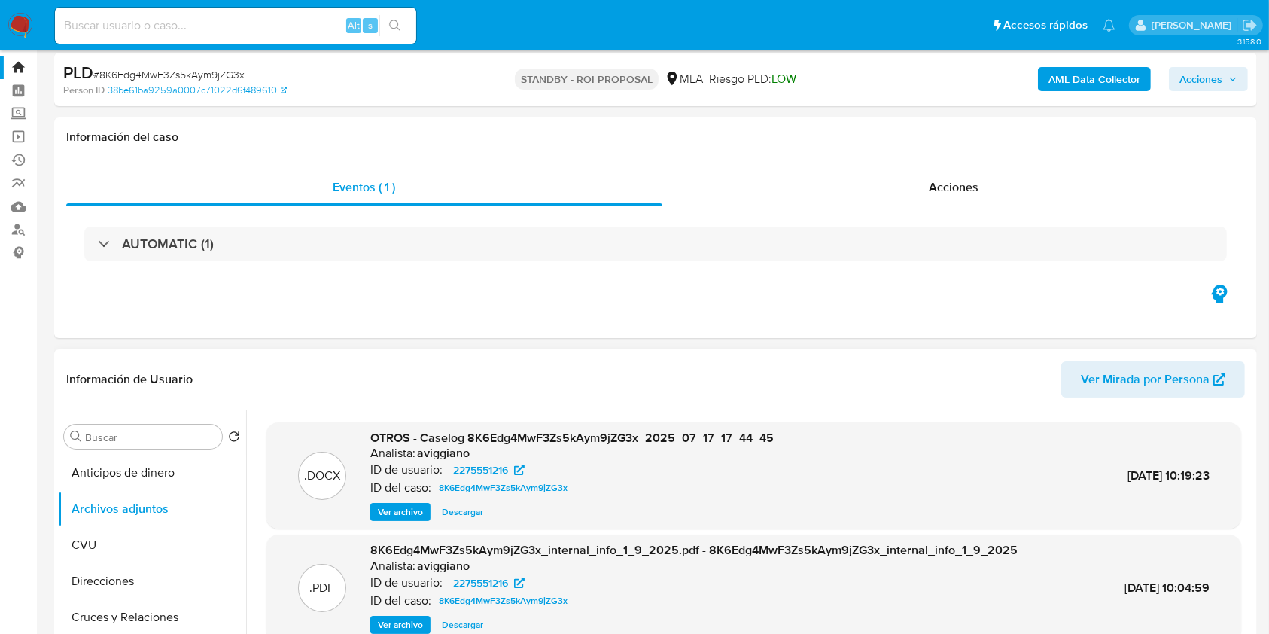
scroll to position [0, 0]
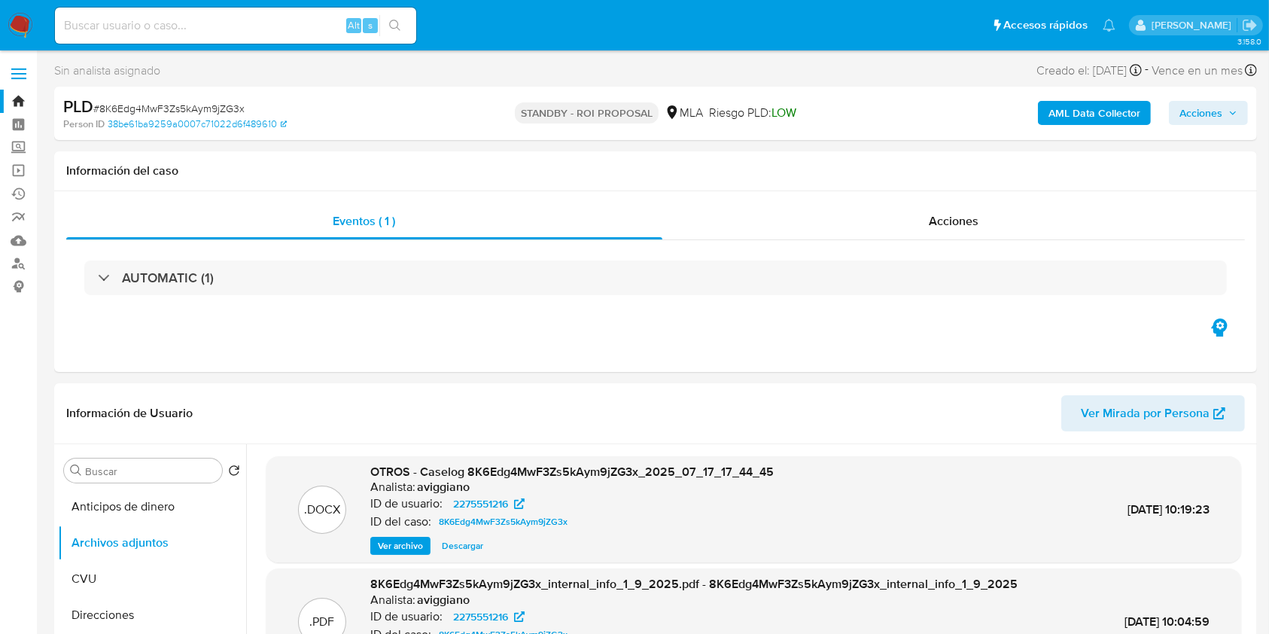
click at [178, 21] on input at bounding box center [235, 26] width 361 height 20
paste input "6t12DNOTsCSqFx03xMrvhEqZ"
type input "6t12DNOTsCSqFx03xMrvhEqZ"
click at [394, 29] on icon "search-icon" at bounding box center [395, 26] width 12 height 12
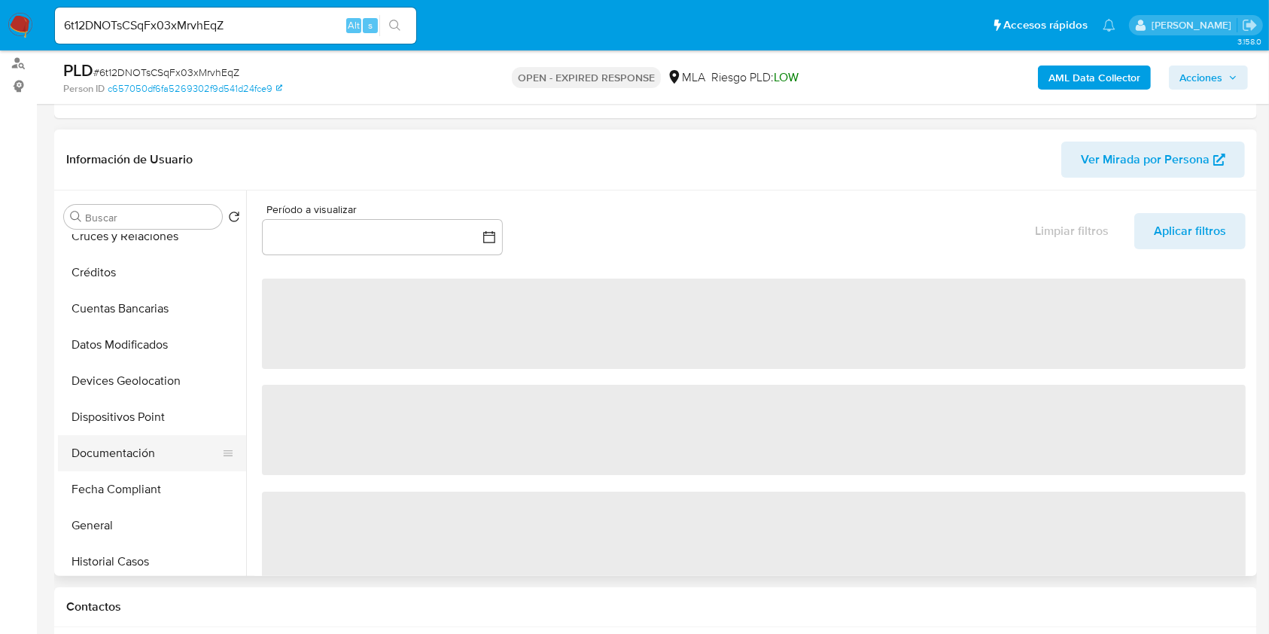
scroll to position [200, 0]
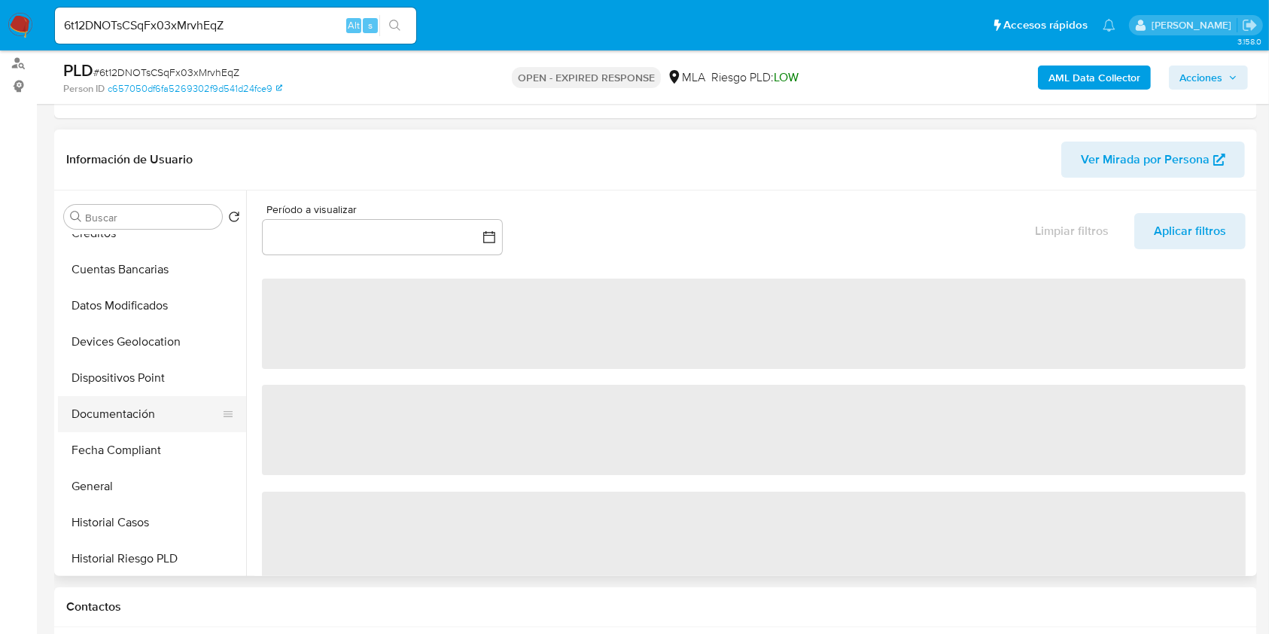
select select "10"
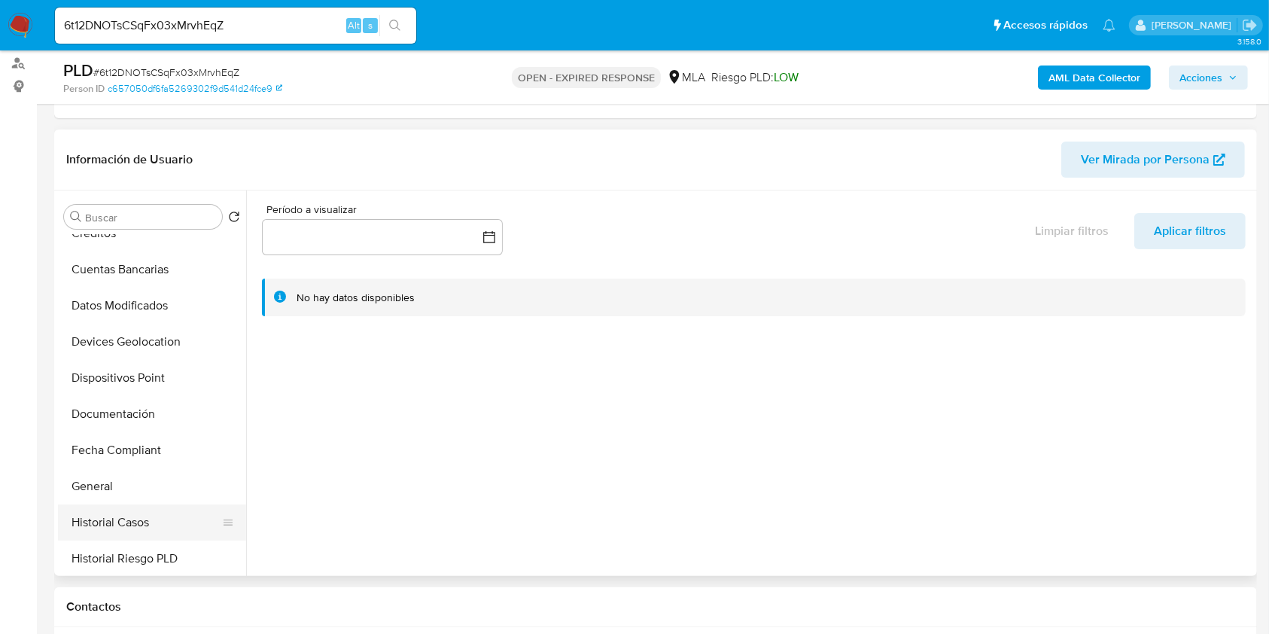
click at [108, 513] on button "Historial Casos" at bounding box center [146, 522] width 176 height 36
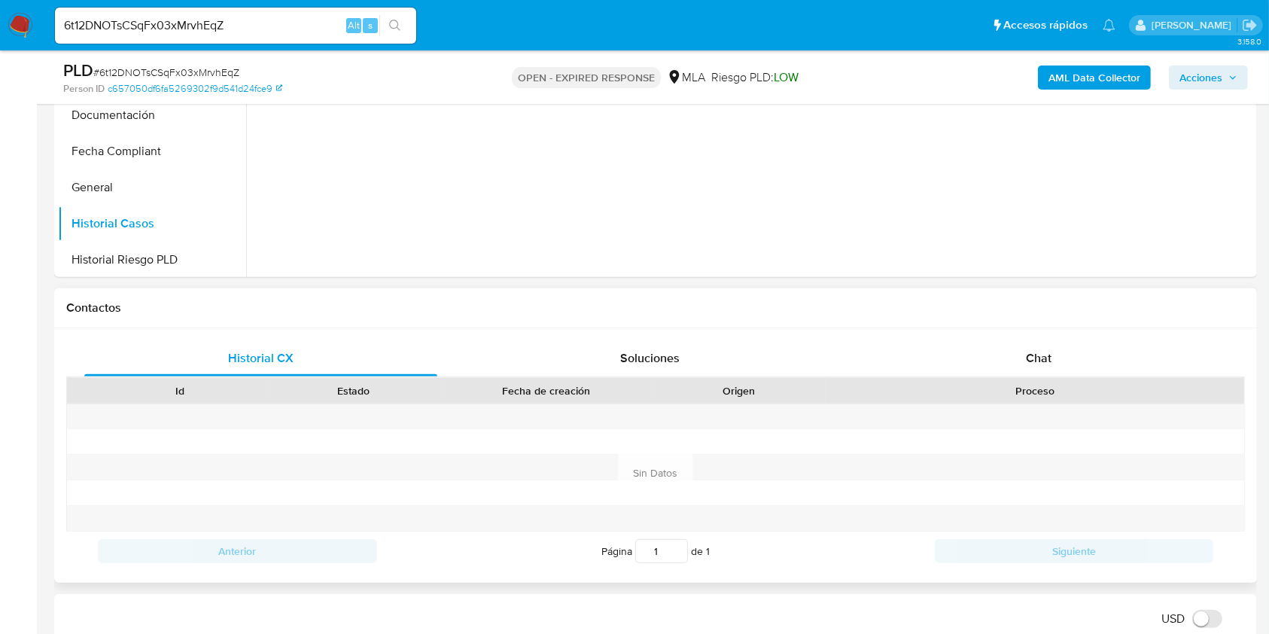
scroll to position [501, 0]
click at [1012, 364] on div "Chat" at bounding box center [1039, 356] width 353 height 36
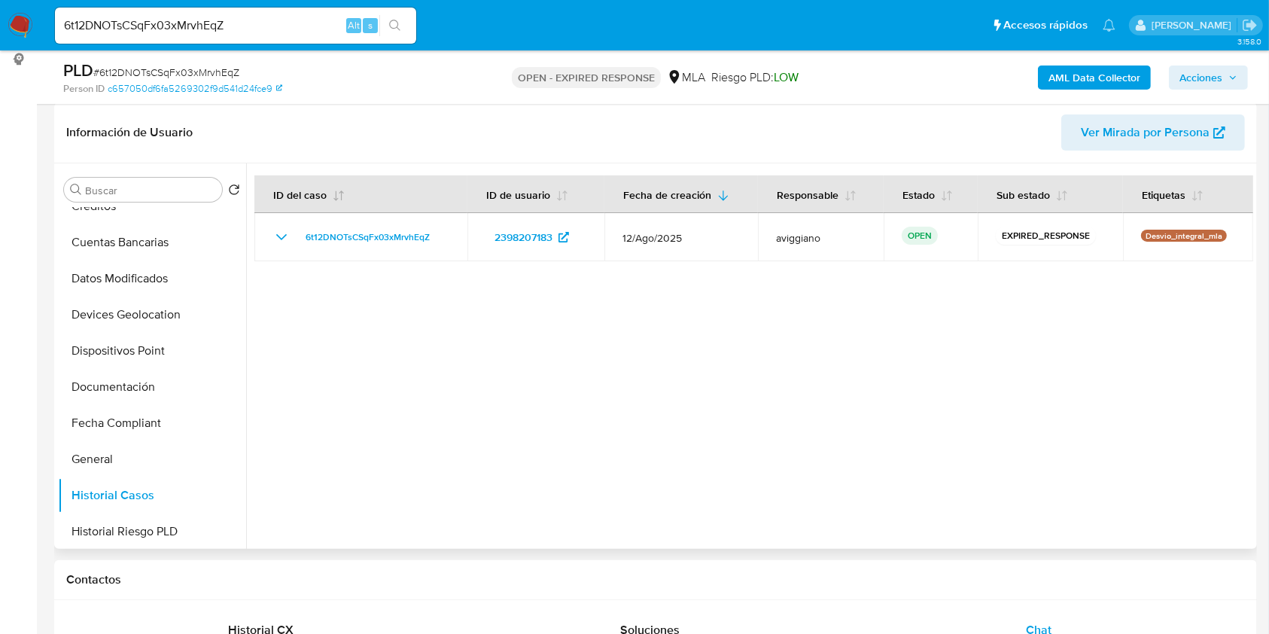
scroll to position [100, 0]
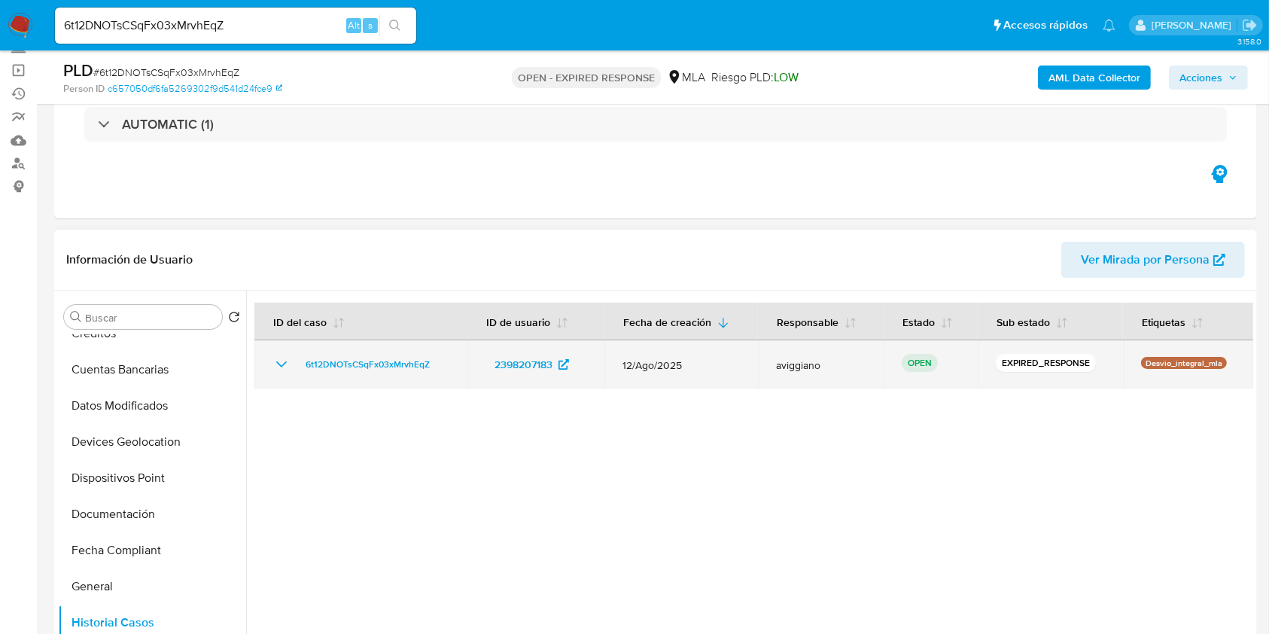
drag, startPoint x: 441, startPoint y: 358, endPoint x: 296, endPoint y: 357, distance: 145.3
click at [296, 357] on div "6t12DNOTsCSqFx03xMrvhEqZ" at bounding box center [360, 364] width 177 height 18
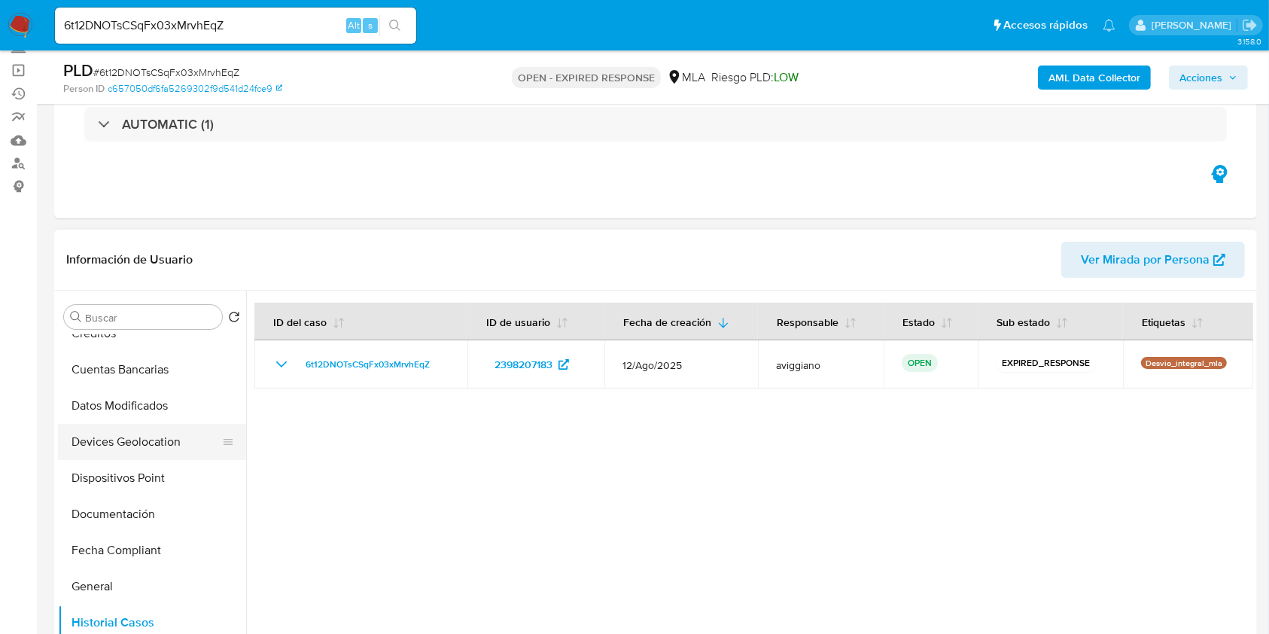
click at [127, 431] on button "Devices Geolocation" at bounding box center [146, 442] width 176 height 36
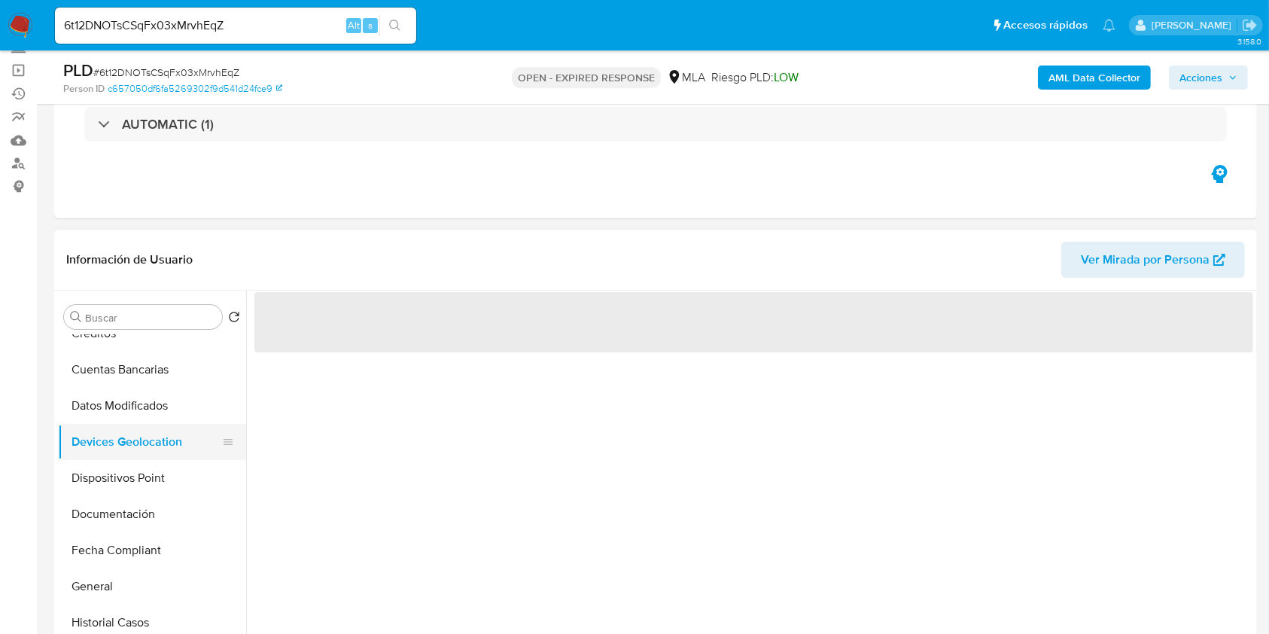
scroll to position [0, 0]
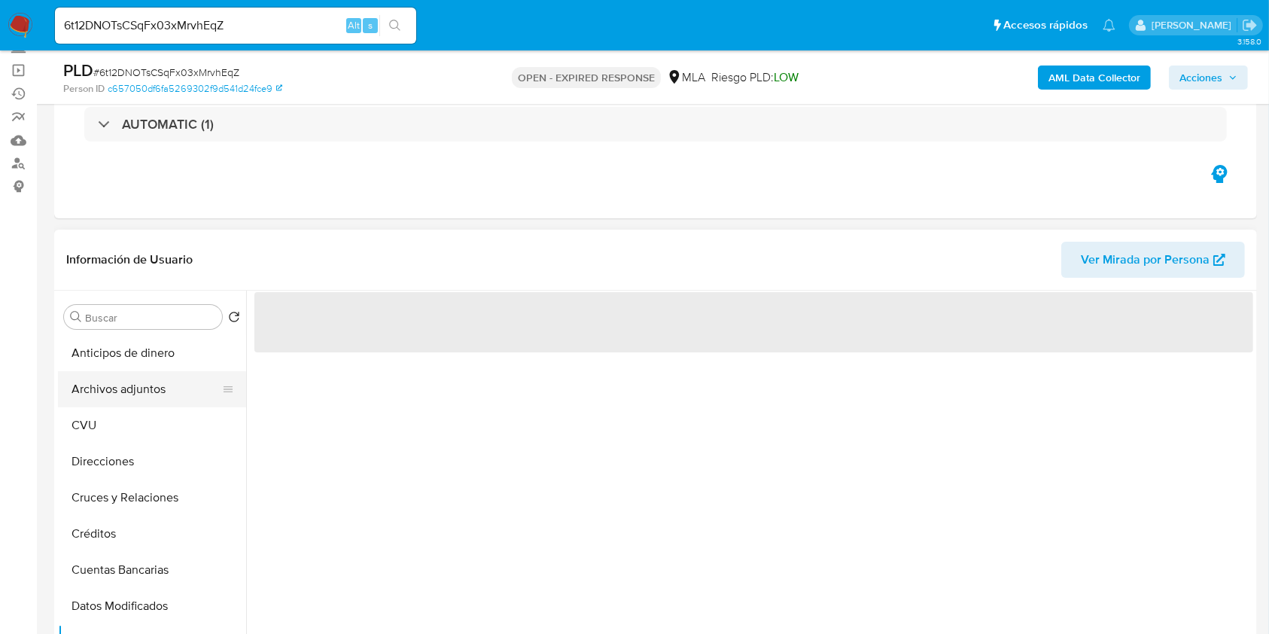
click at [126, 395] on button "Archivos adjuntos" at bounding box center [146, 389] width 176 height 36
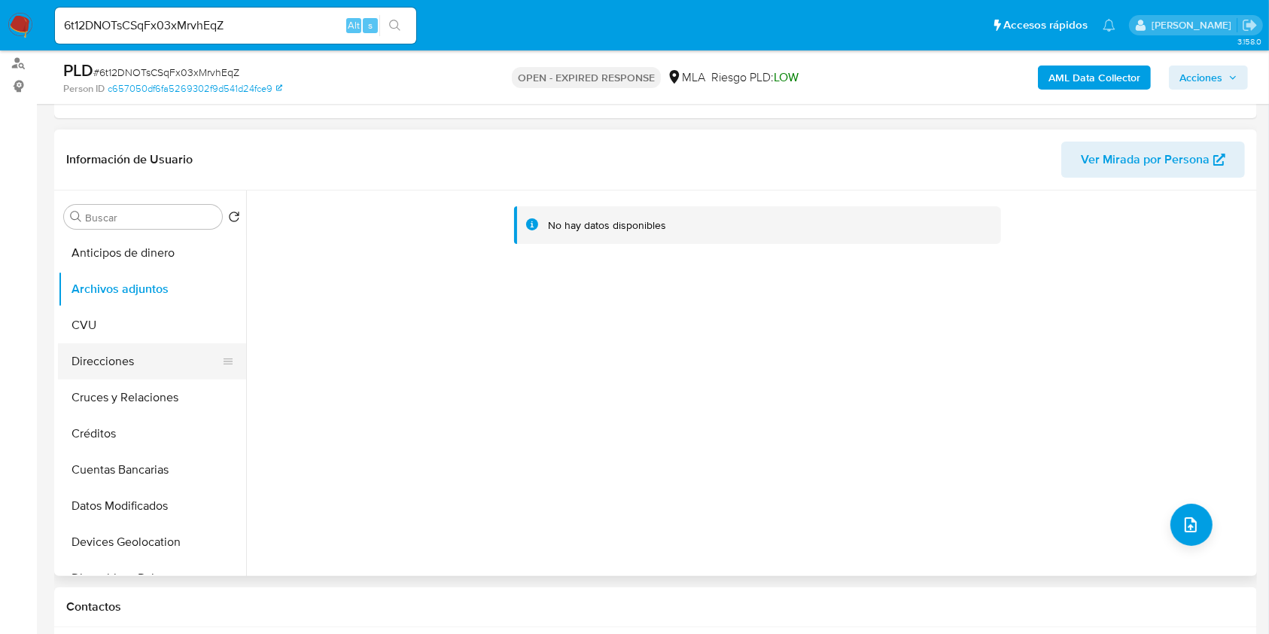
scroll to position [200, 0]
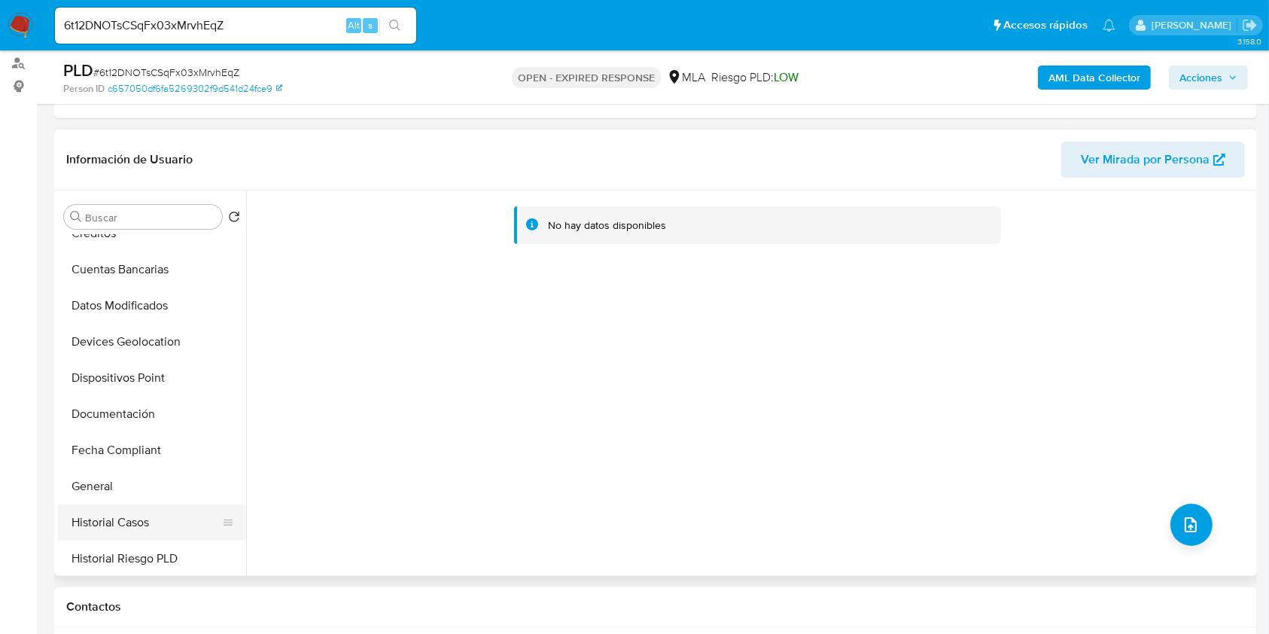
click at [127, 514] on button "Historial Casos" at bounding box center [146, 522] width 176 height 36
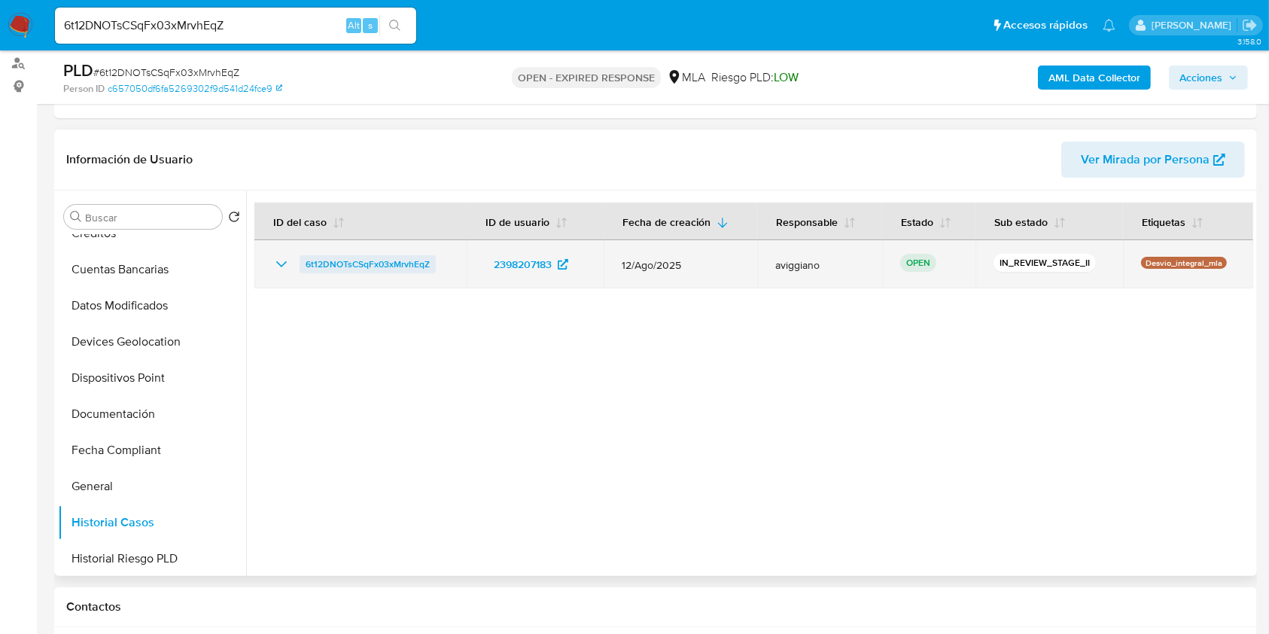
click at [348, 262] on span "6t12DNOTsCSqFx03xMrvhEqZ" at bounding box center [368, 264] width 124 height 18
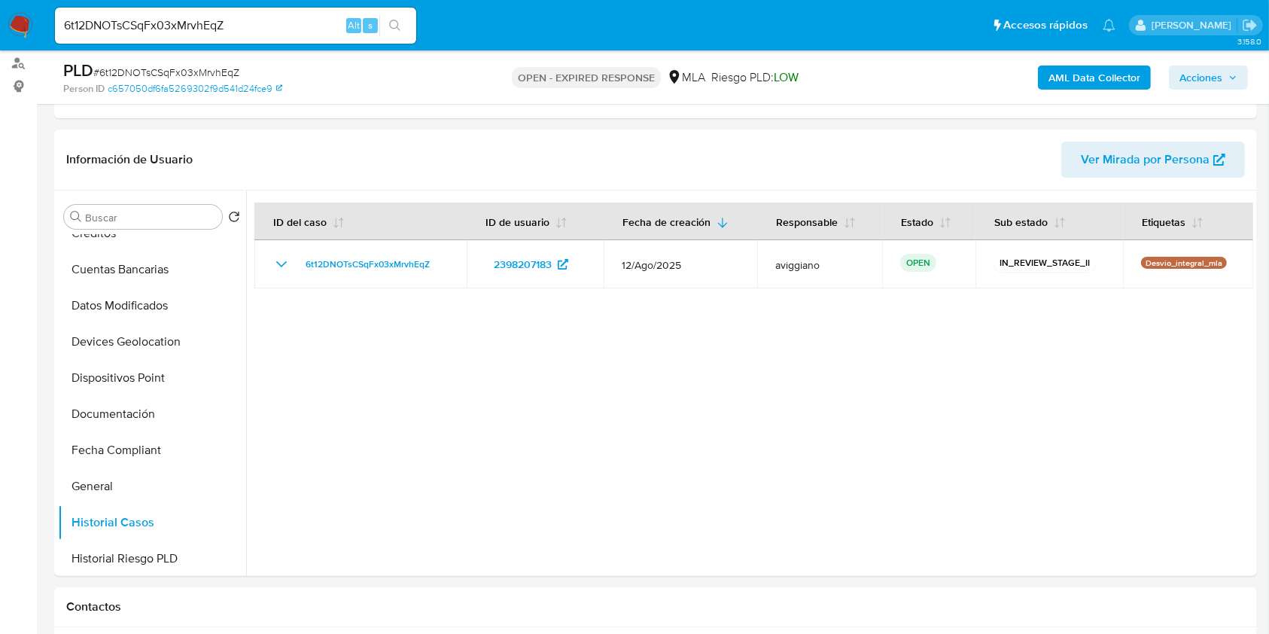
click at [149, 29] on input "6t12DNOTsCSqFx03xMrvhEqZ" at bounding box center [235, 26] width 361 height 20
paste input "Dny1RBBgk1LeOPOLWMp364Ia"
type input "Dny1RBBgk1LeOPOLWMp364Ia"
click at [385, 25] on button "search-icon" at bounding box center [394, 25] width 31 height 21
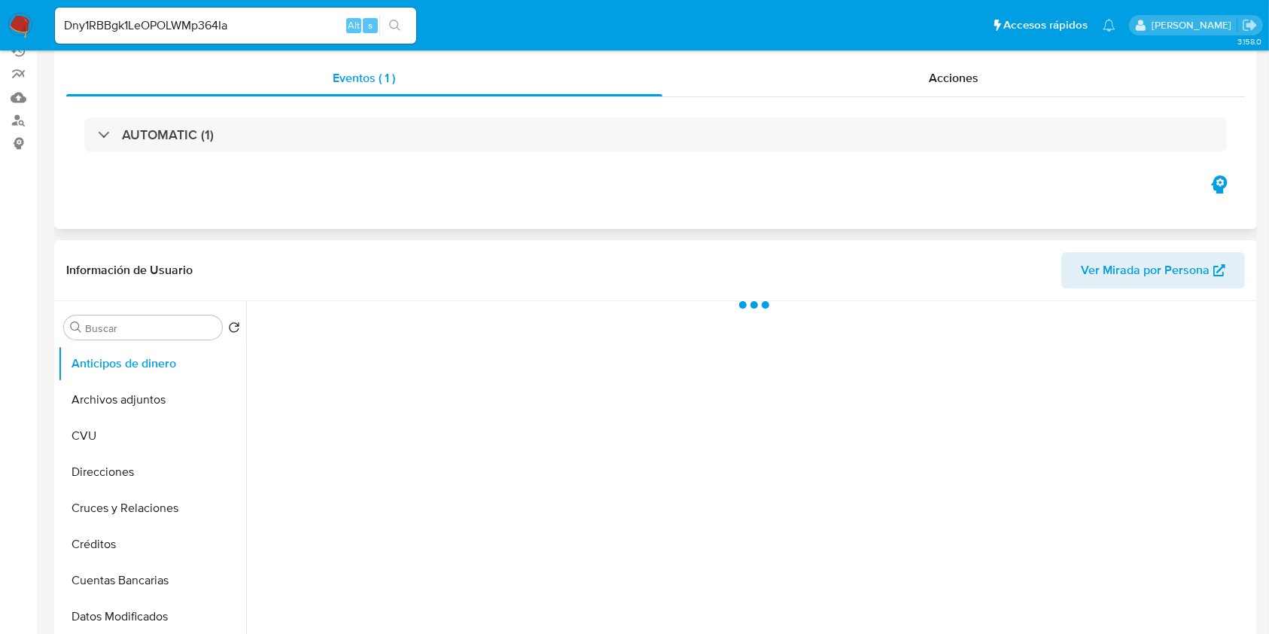
scroll to position [200, 0]
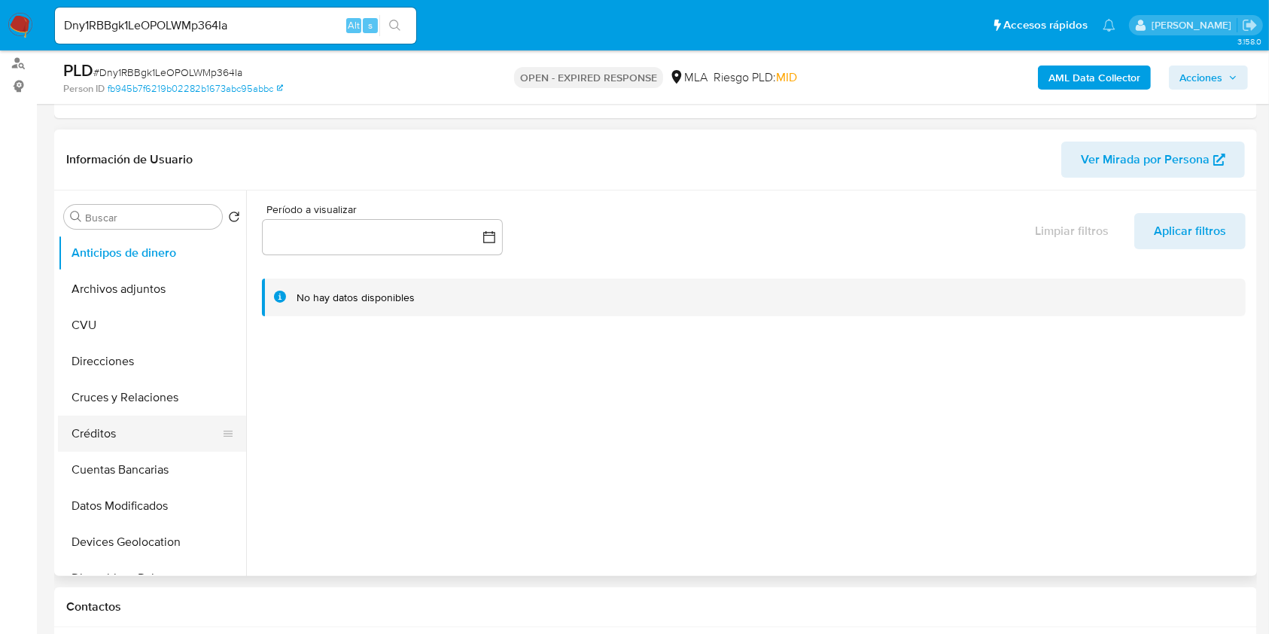
select select "10"
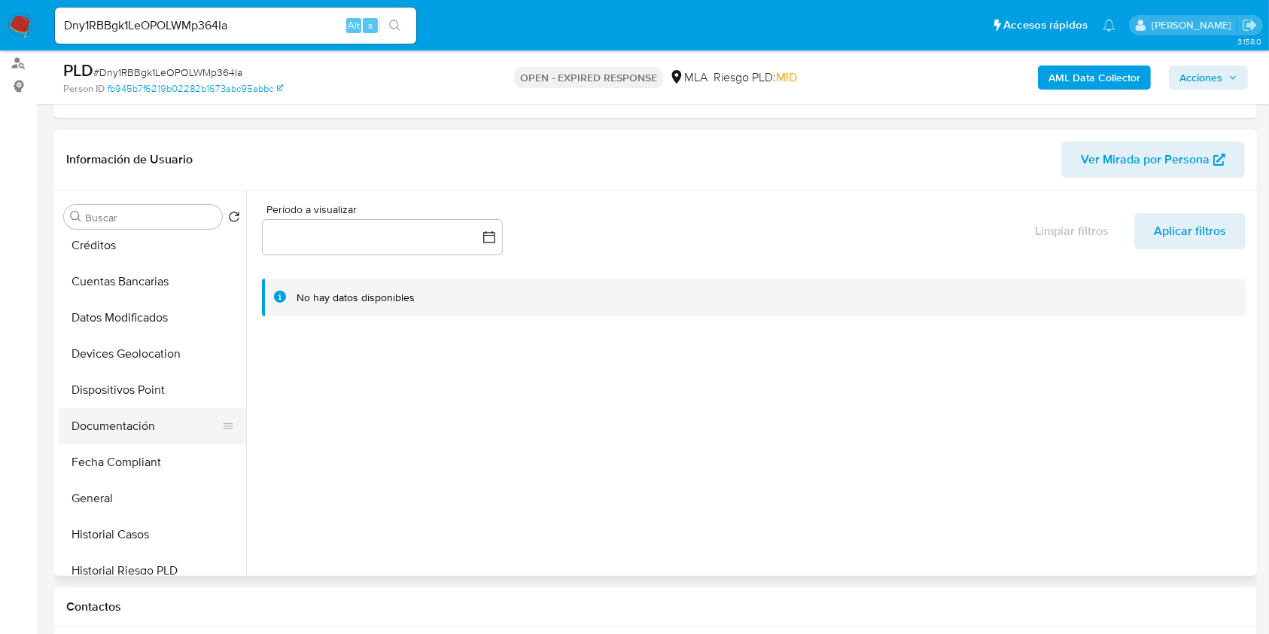
scroll to position [301, 0]
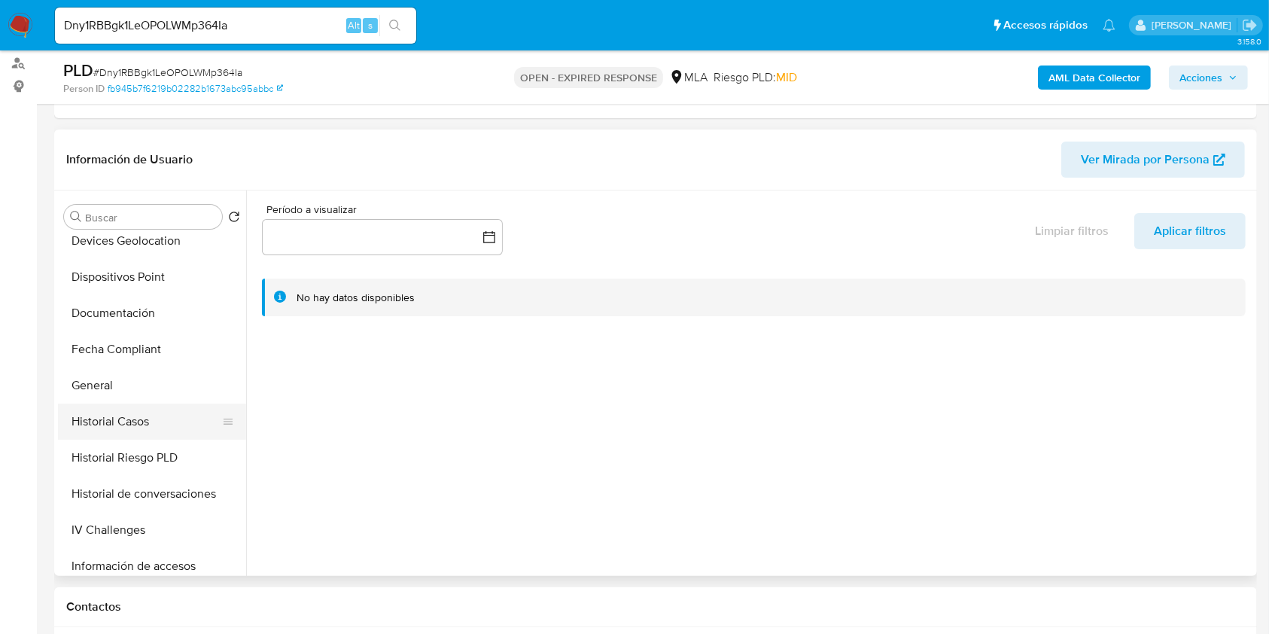
click at [139, 437] on button "Historial Casos" at bounding box center [146, 421] width 176 height 36
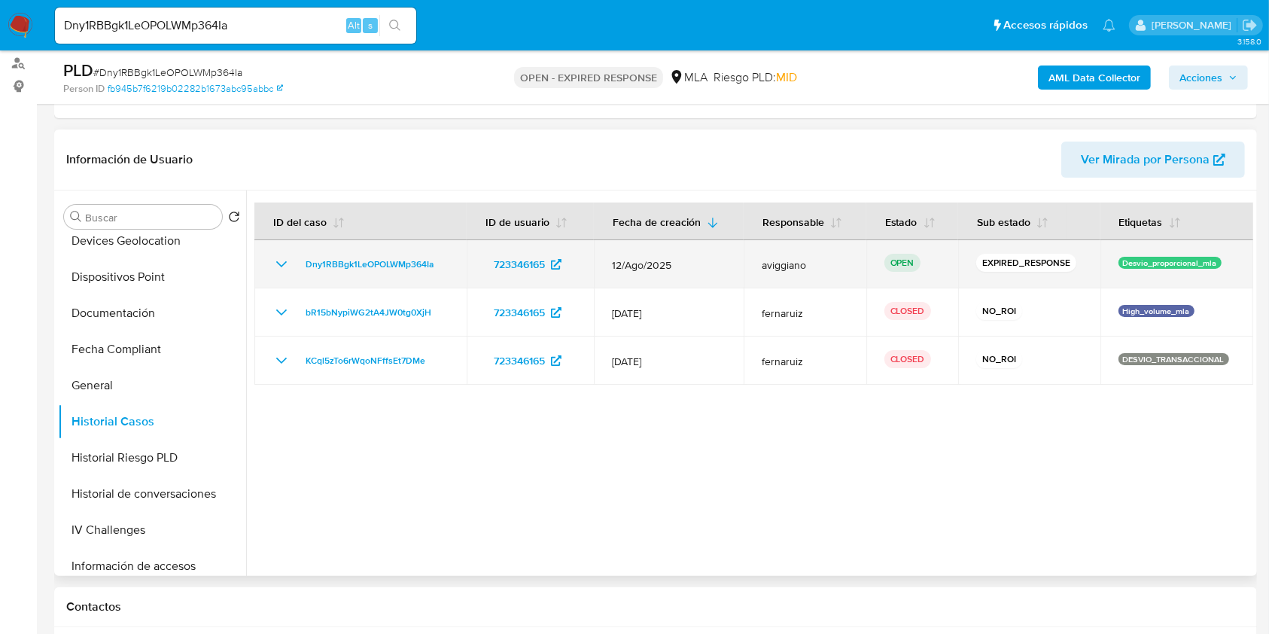
drag, startPoint x: 446, startPoint y: 258, endPoint x: 314, endPoint y: 251, distance: 131.9
click at [314, 251] on td "Dny1RBBgk1LeOPOLWMp364Ia" at bounding box center [360, 264] width 212 height 48
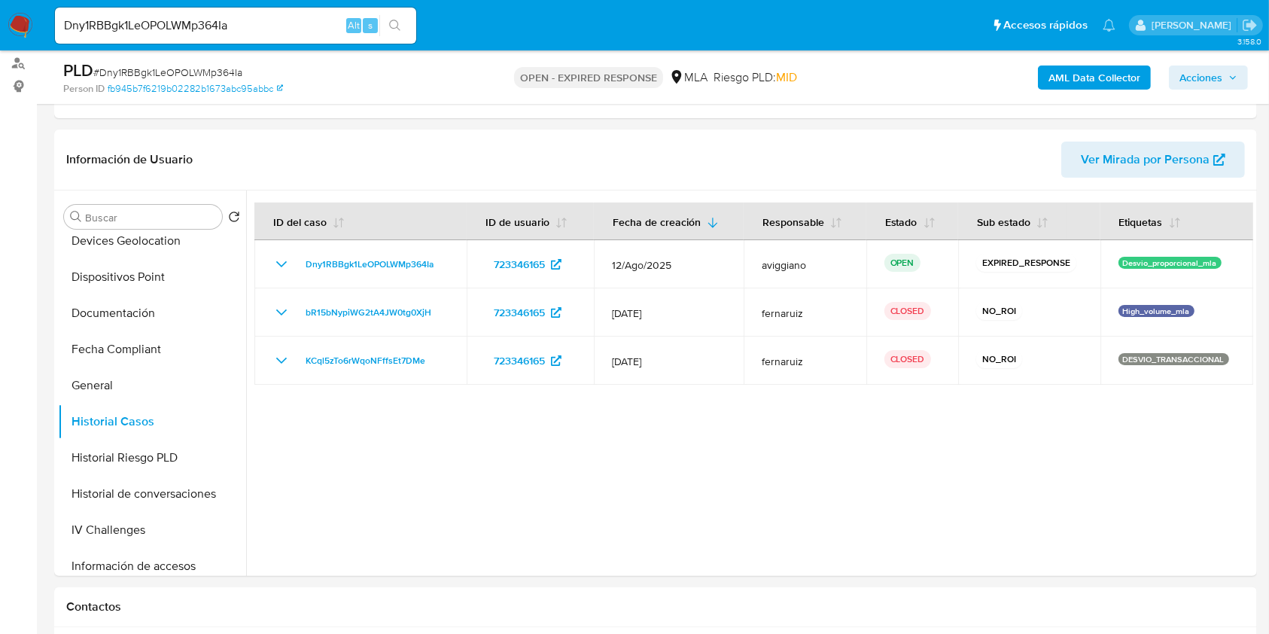
click at [153, 16] on input "Dny1RBBgk1LeOPOLWMp364Ia" at bounding box center [235, 26] width 361 height 20
paste input "pRqTCjdxavwvn1doOARMNMYM"
type input "pRqTCjdxavwvn1doOARMNMYM"
click at [394, 21] on icon "search-icon" at bounding box center [395, 26] width 12 height 12
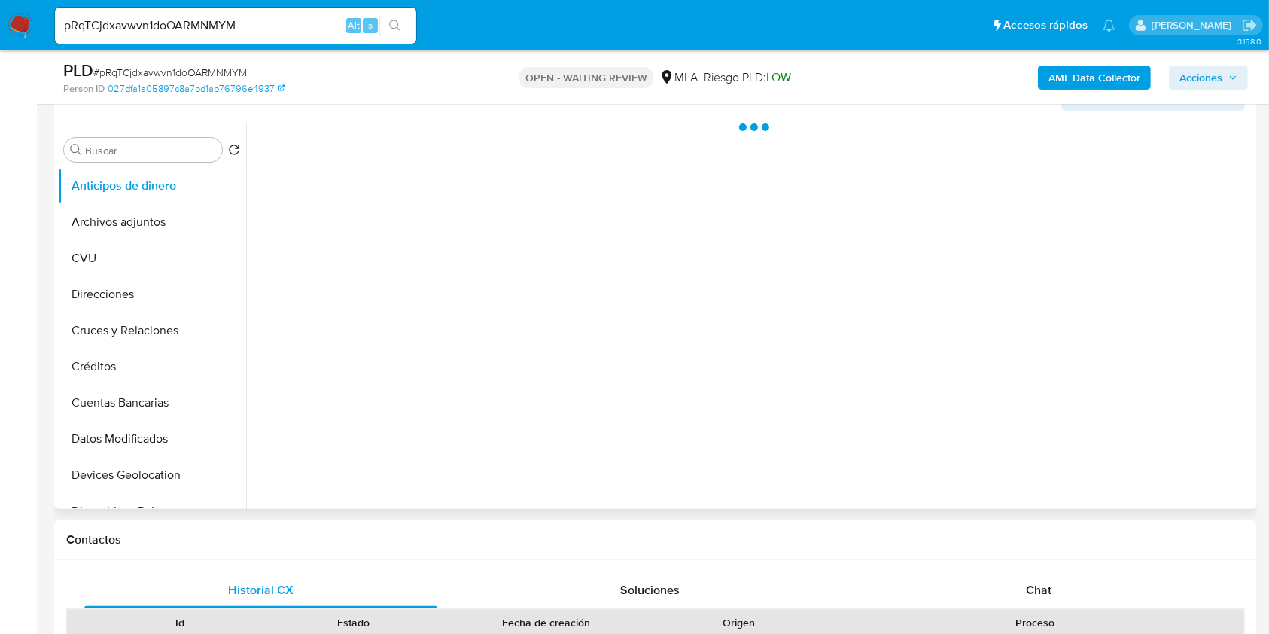
scroll to position [301, 0]
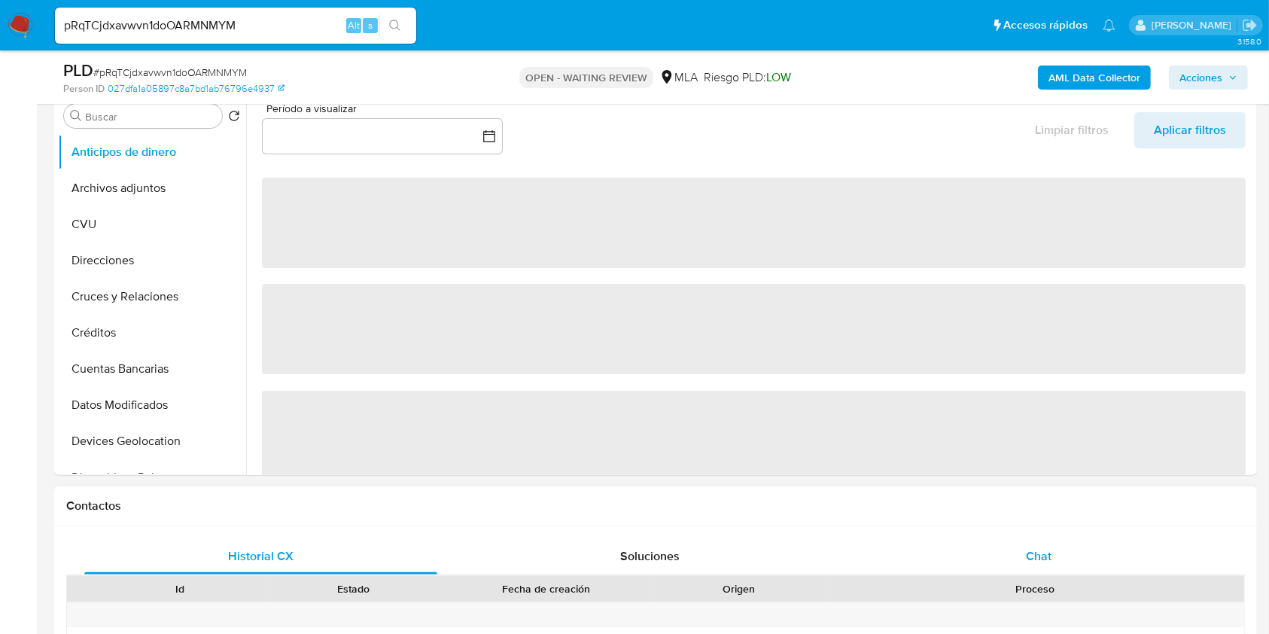
select select "10"
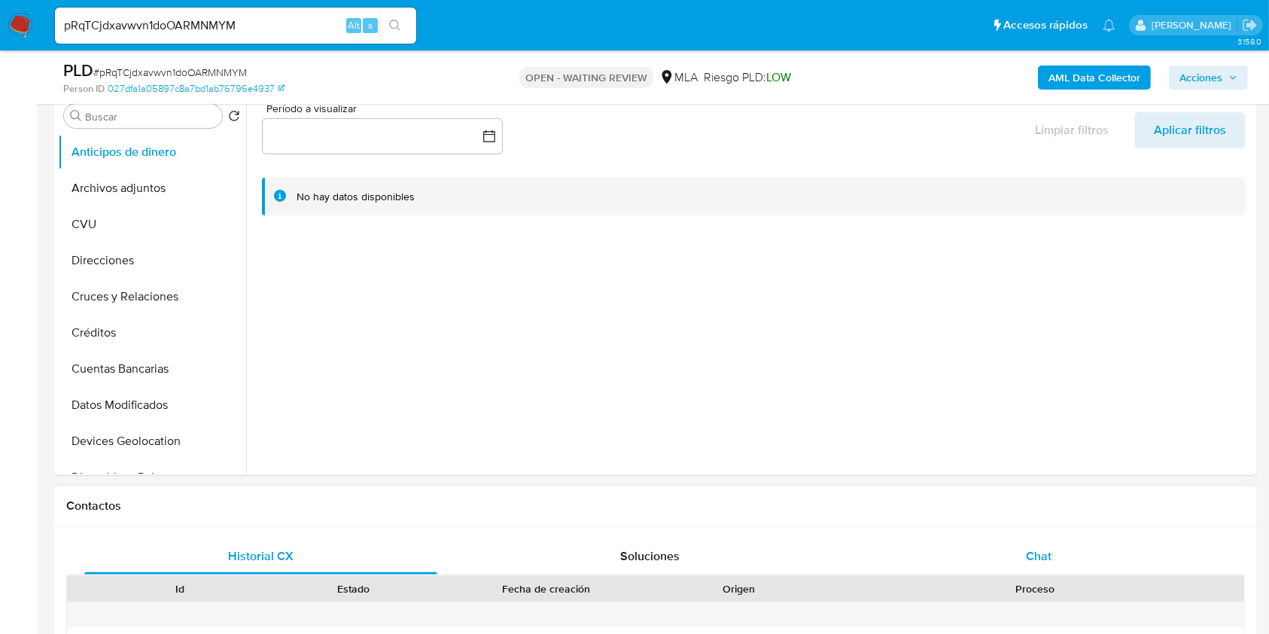
click at [1000, 572] on div "Chat" at bounding box center [1039, 556] width 353 height 36
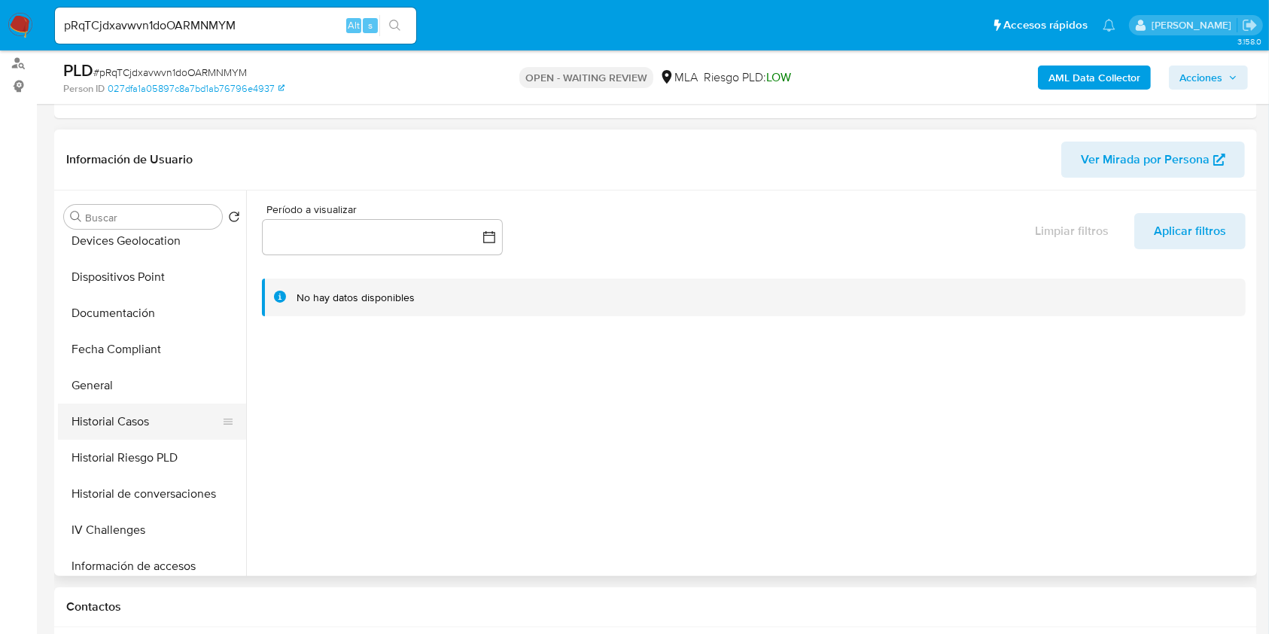
click at [120, 409] on button "Historial Casos" at bounding box center [146, 421] width 176 height 36
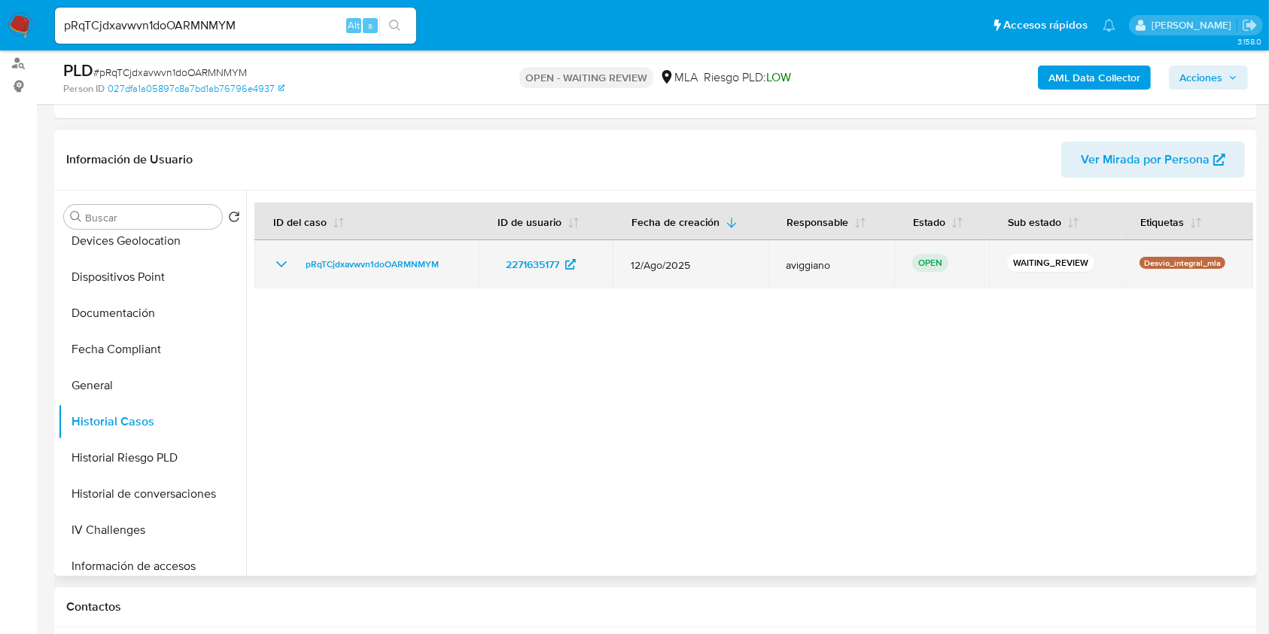
drag, startPoint x: 464, startPoint y: 251, endPoint x: 299, endPoint y: 254, distance: 164.9
click at [299, 254] on td "pRqTCjdxavwvn1doOARMNMYM" at bounding box center [366, 264] width 224 height 48
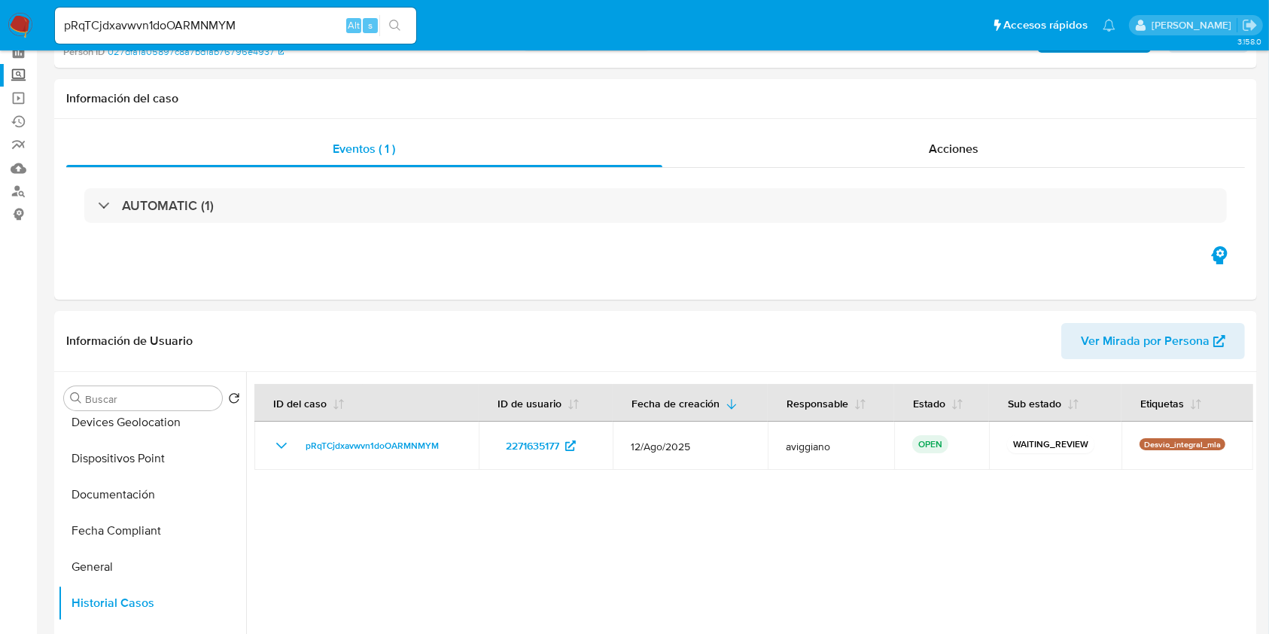
scroll to position [0, 0]
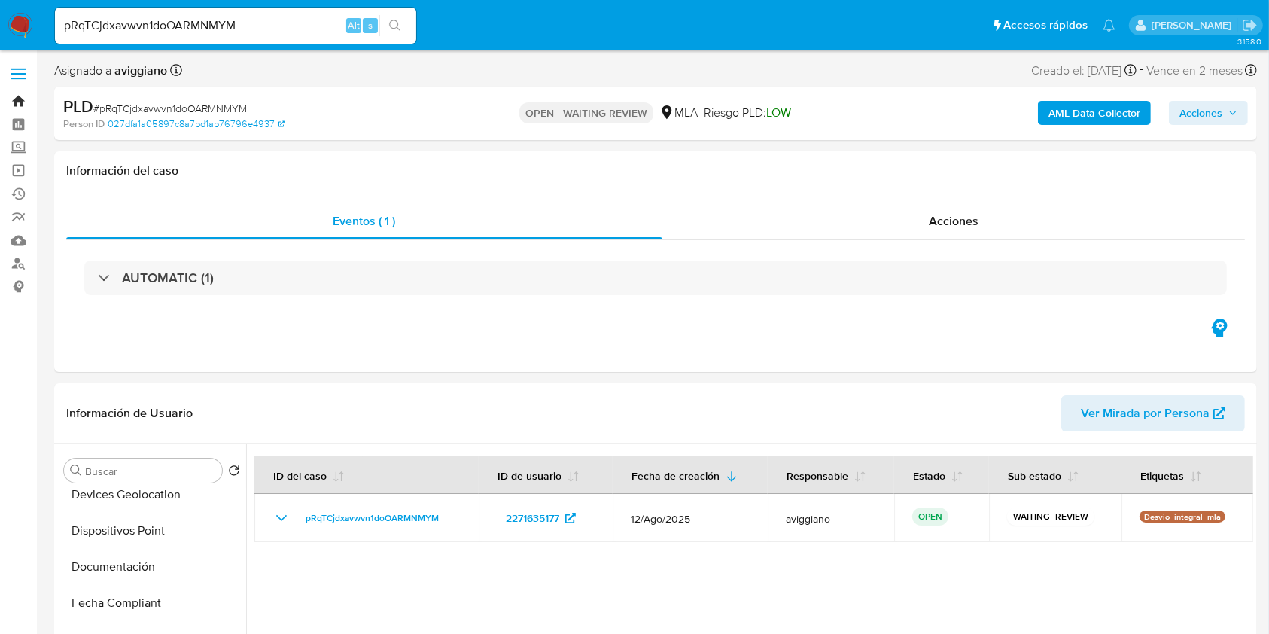
click at [14, 105] on link "Bandeja" at bounding box center [89, 101] width 179 height 23
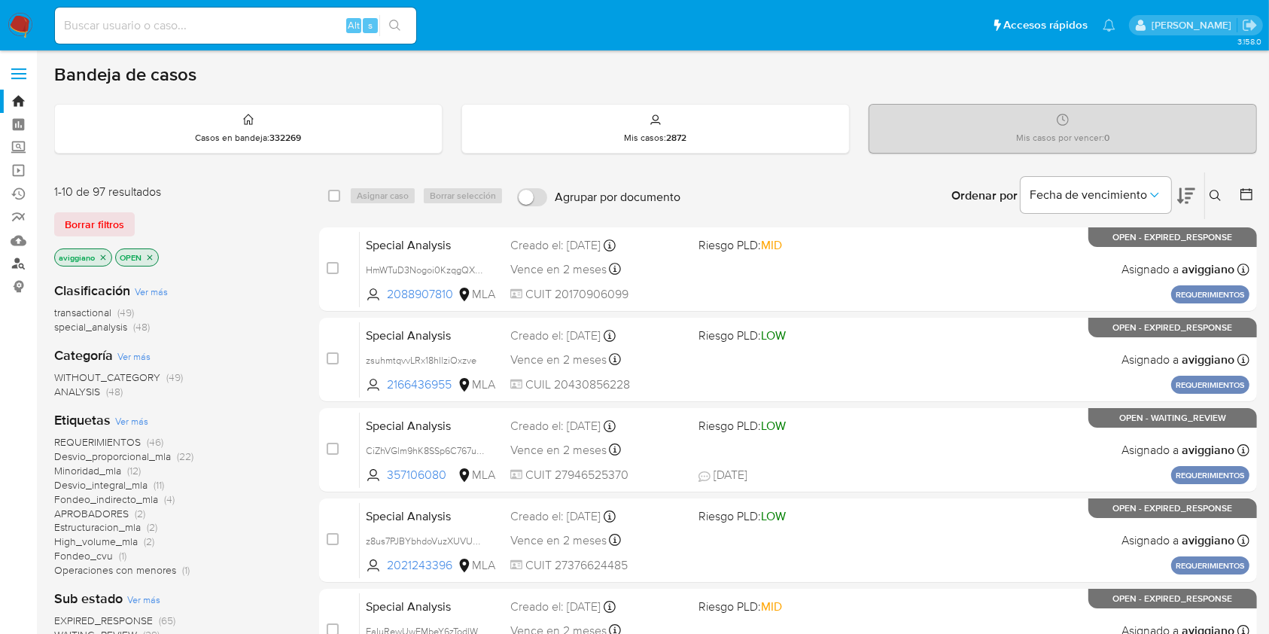
click at [14, 260] on link "Buscador de personas" at bounding box center [89, 263] width 179 height 23
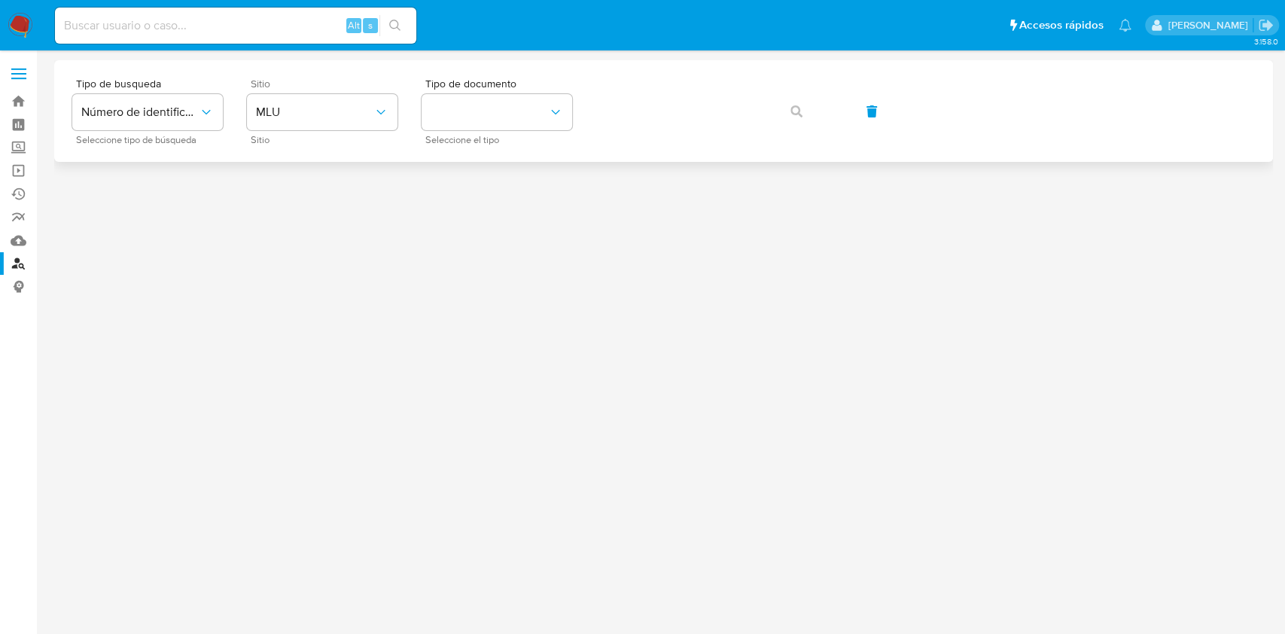
click at [359, 130] on div "Sitio MLU Sitio" at bounding box center [322, 110] width 151 height 65
click at [355, 123] on button "MLU" at bounding box center [322, 112] width 151 height 36
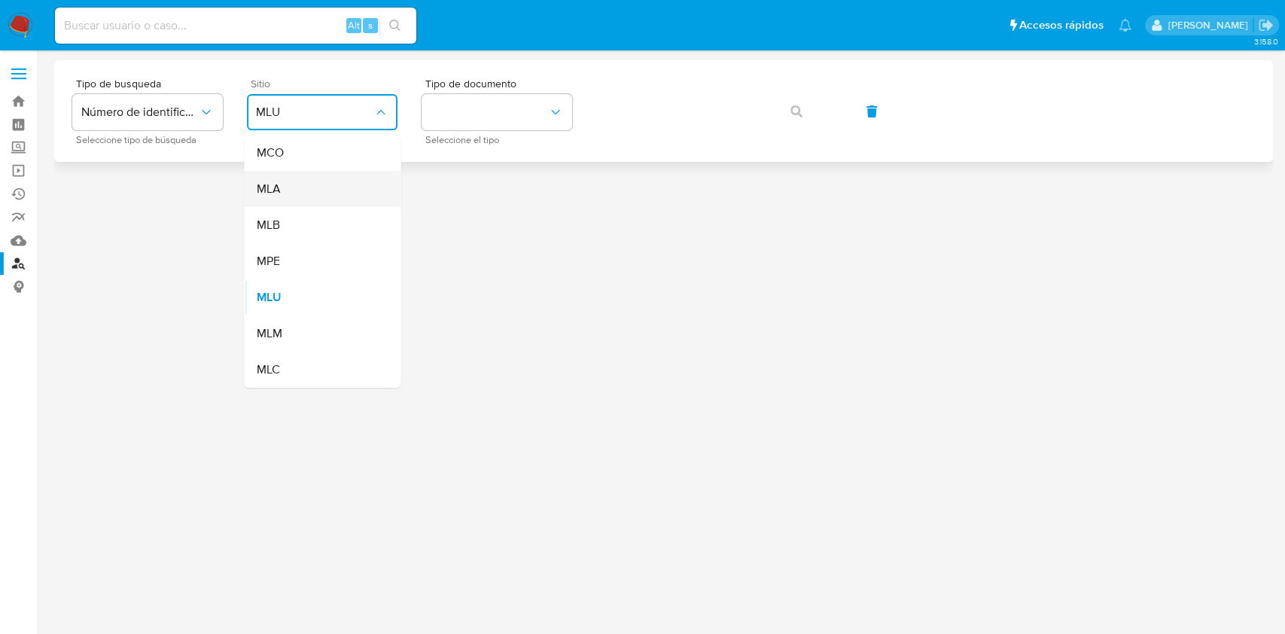
click at [342, 182] on div "MLA" at bounding box center [317, 189] width 123 height 36
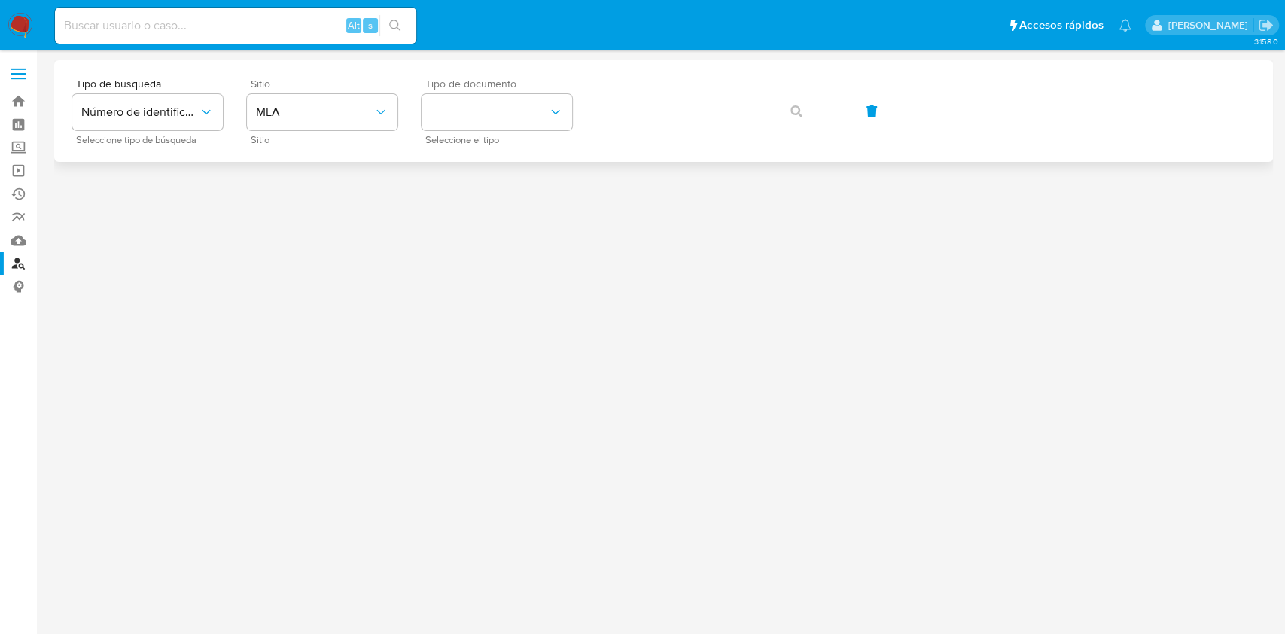
click at [552, 84] on span "Tipo de documento" at bounding box center [500, 83] width 151 height 11
click at [547, 106] on button "identificationType" at bounding box center [497, 112] width 151 height 36
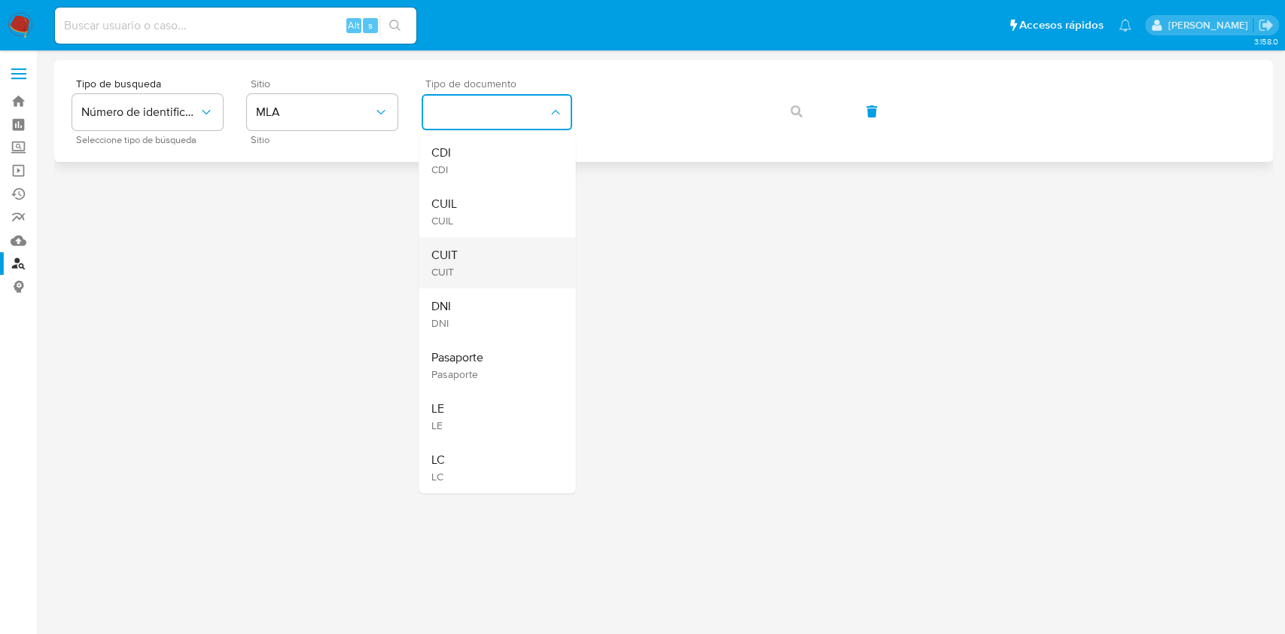
click at [485, 251] on div "CUIT CUIT" at bounding box center [492, 262] width 123 height 51
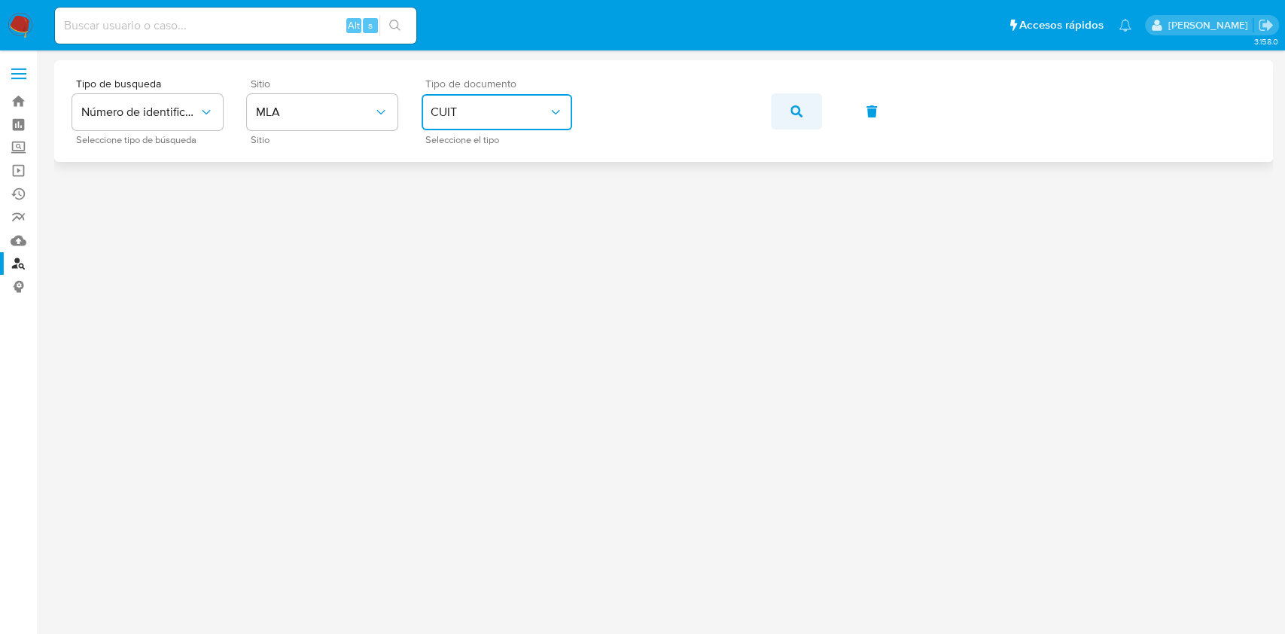
click at [792, 114] on icon "button" at bounding box center [796, 111] width 12 height 12
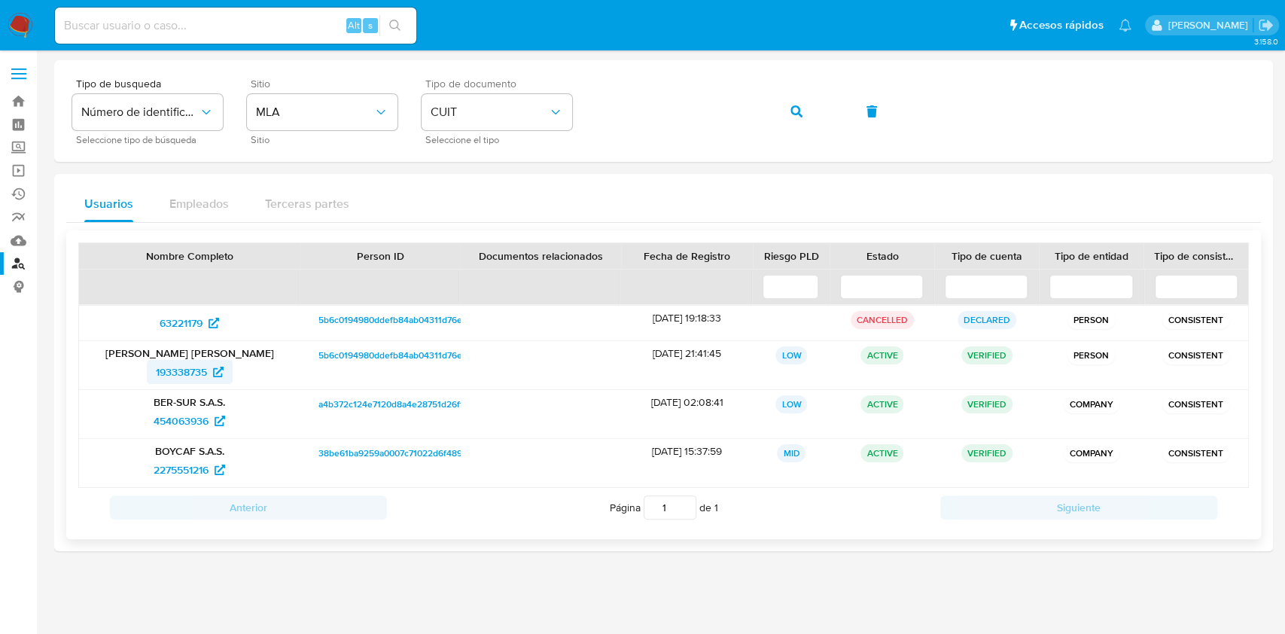
click at [189, 379] on span "193338735" at bounding box center [181, 372] width 51 height 24
click at [25, 90] on link "Bandeja" at bounding box center [89, 101] width 179 height 23
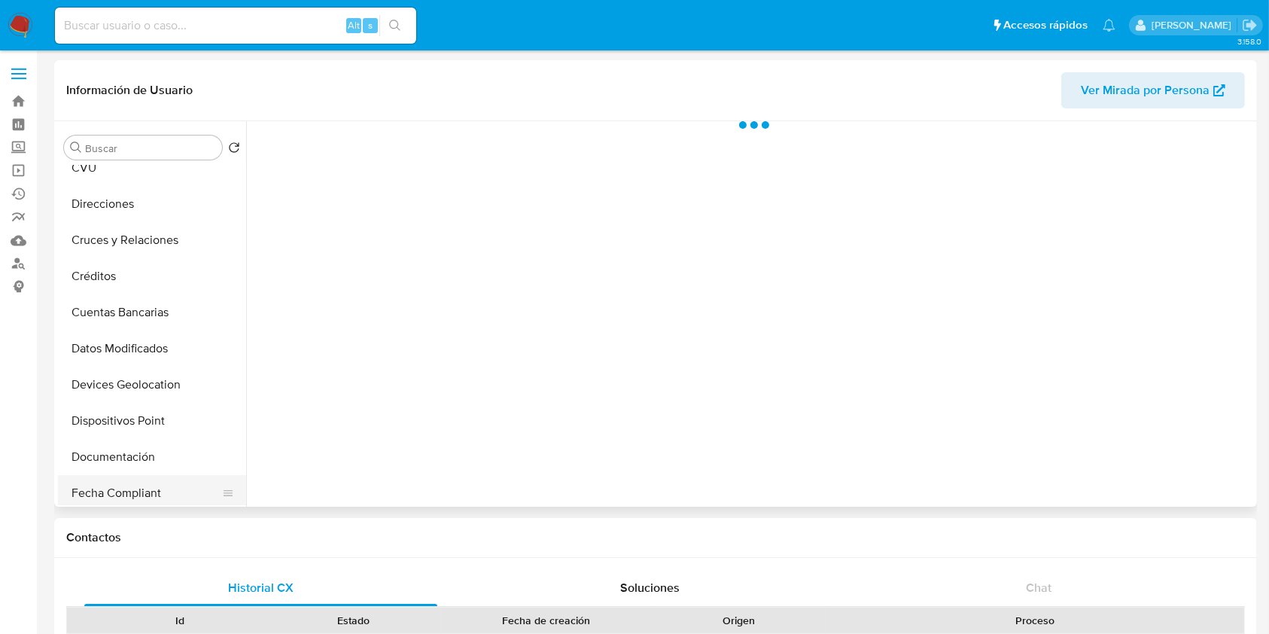
scroll to position [200, 0]
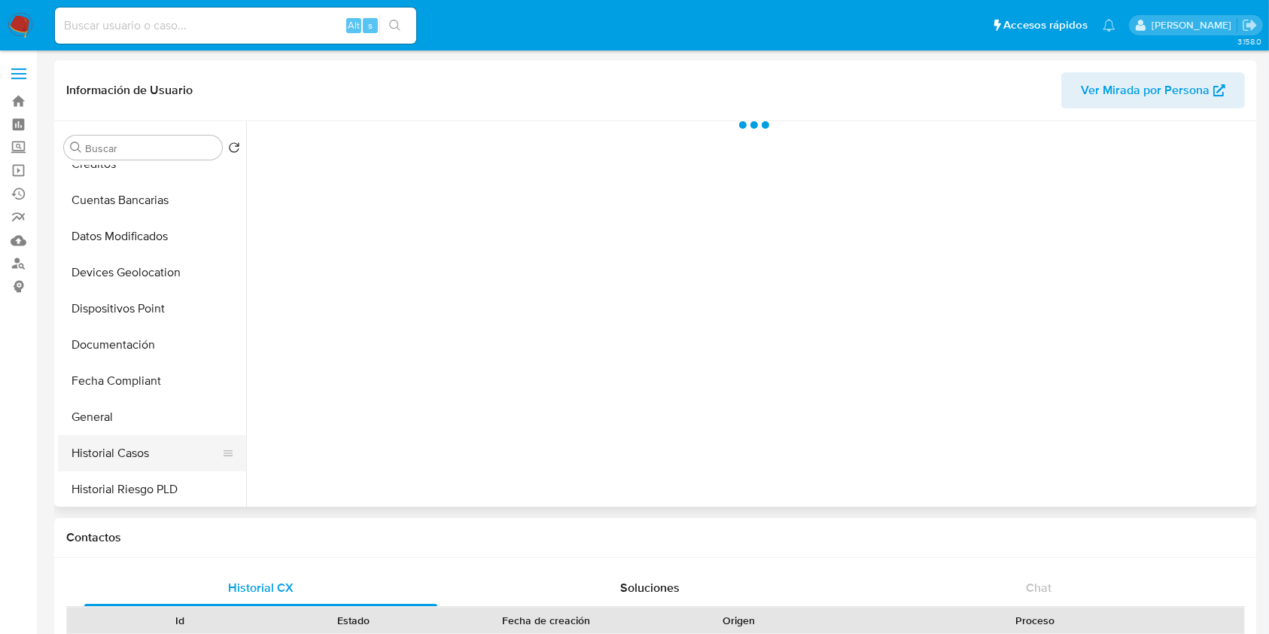
click at [119, 449] on button "Historial Casos" at bounding box center [146, 453] width 176 height 36
select select "10"
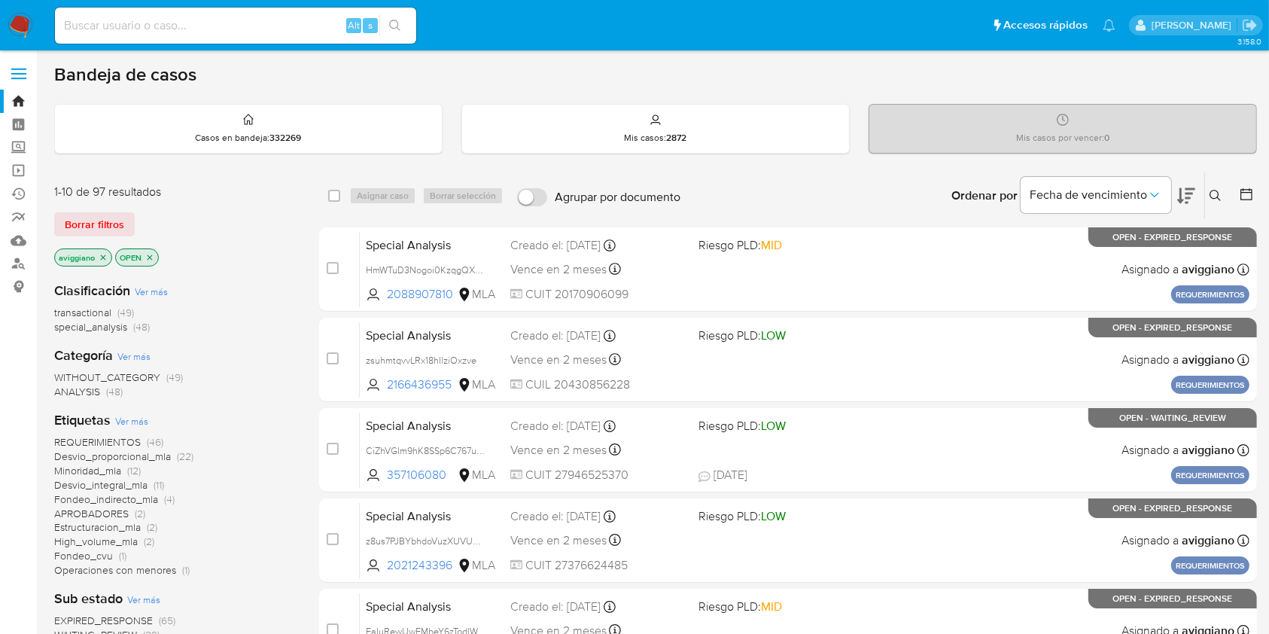
click at [106, 260] on icon "close-filter" at bounding box center [103, 257] width 9 height 9
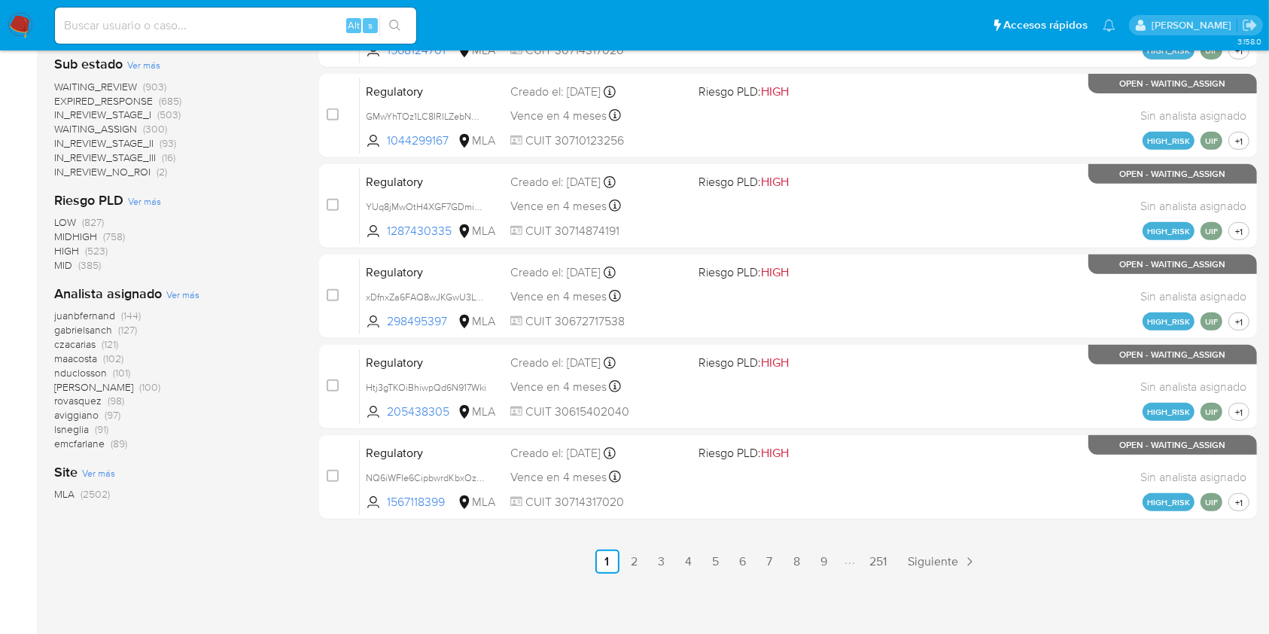
scroll to position [608, 0]
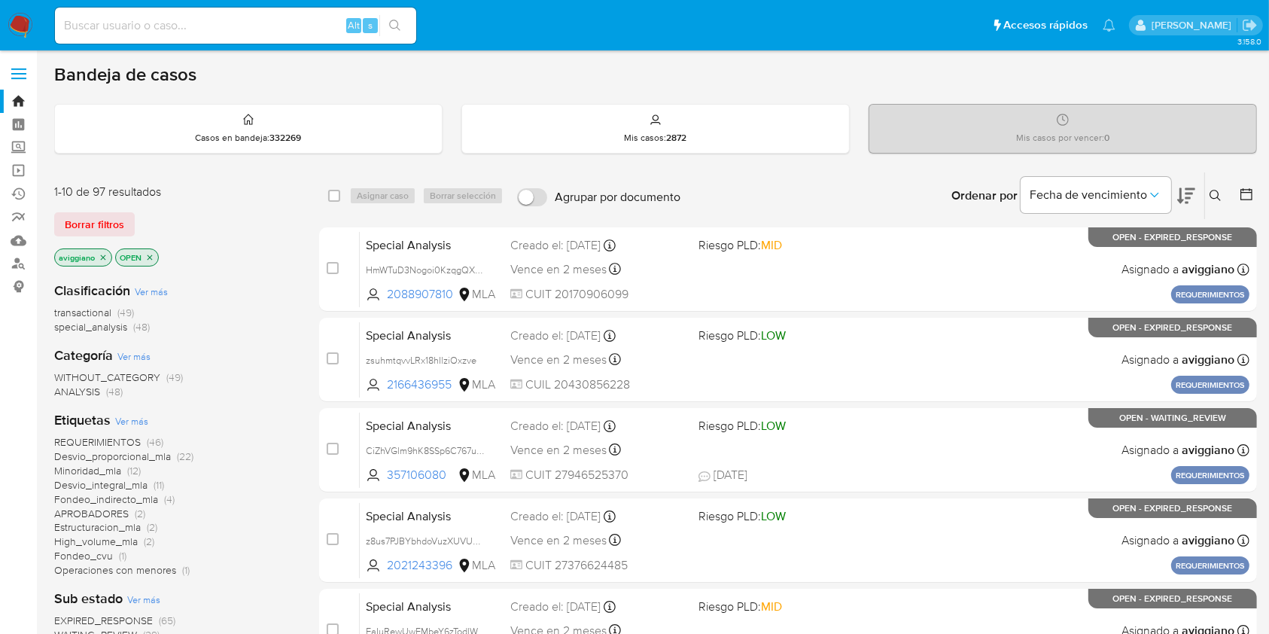
click at [1216, 190] on icon at bounding box center [1216, 196] width 12 height 12
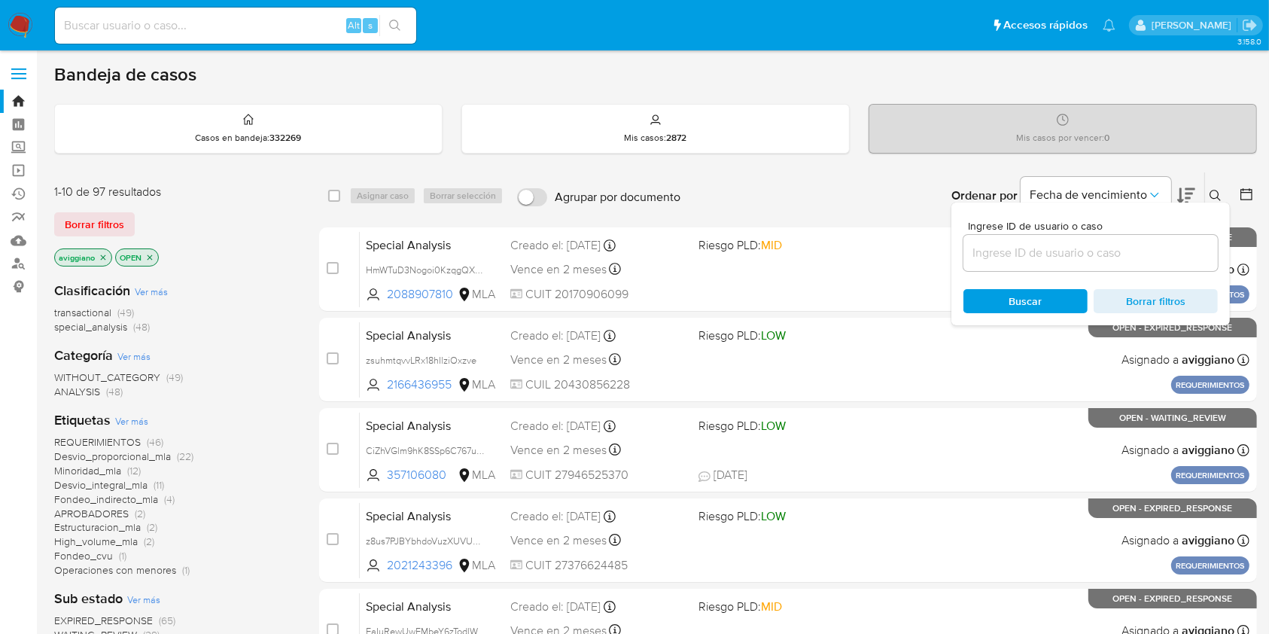
click at [1048, 249] on input at bounding box center [1090, 253] width 254 height 20
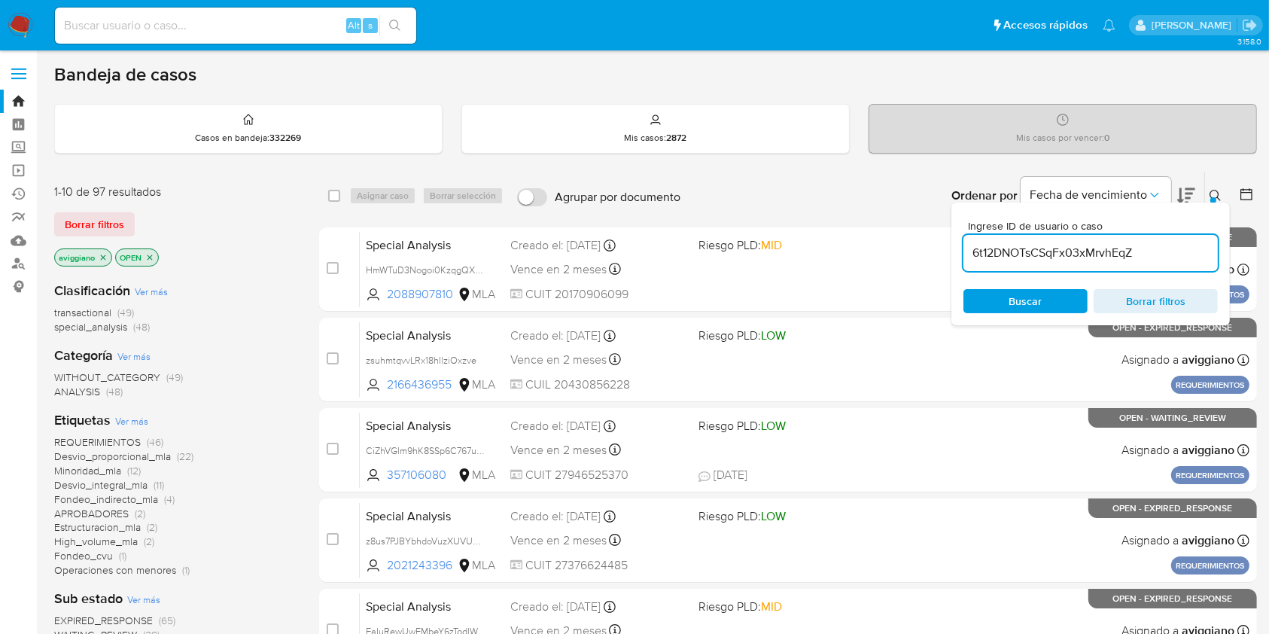
type input "6t12DNOTsCSqFx03xMrvhEqZ"
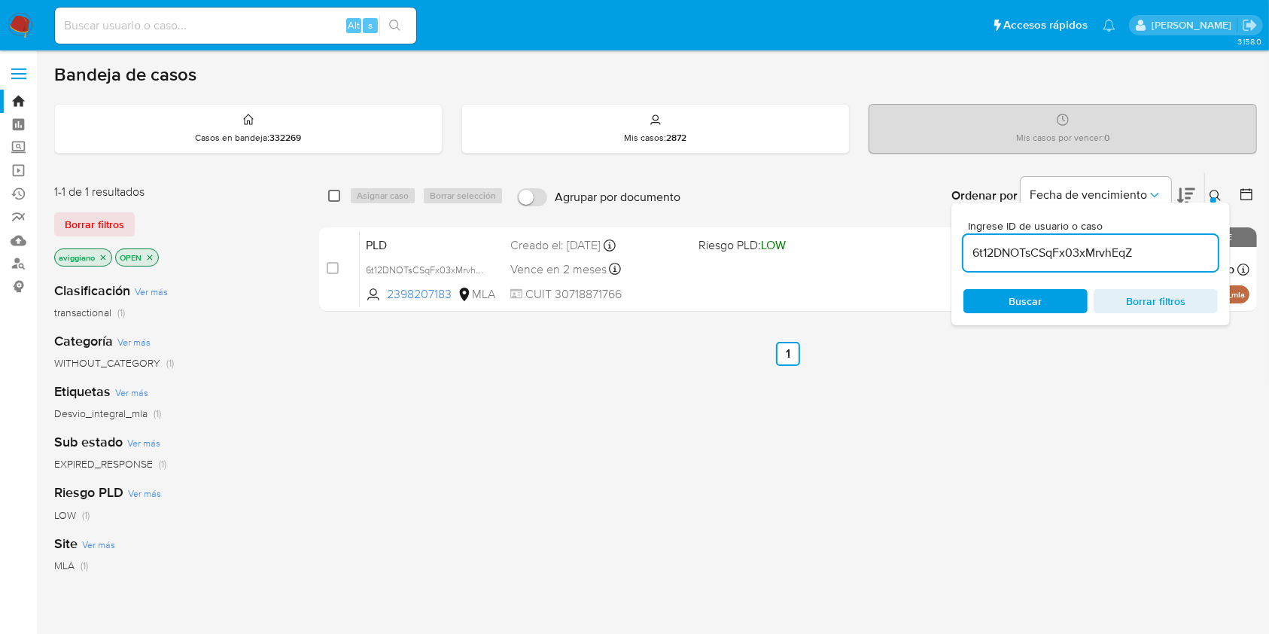
click at [333, 193] on input "checkbox" at bounding box center [334, 196] width 12 height 12
checkbox input "true"
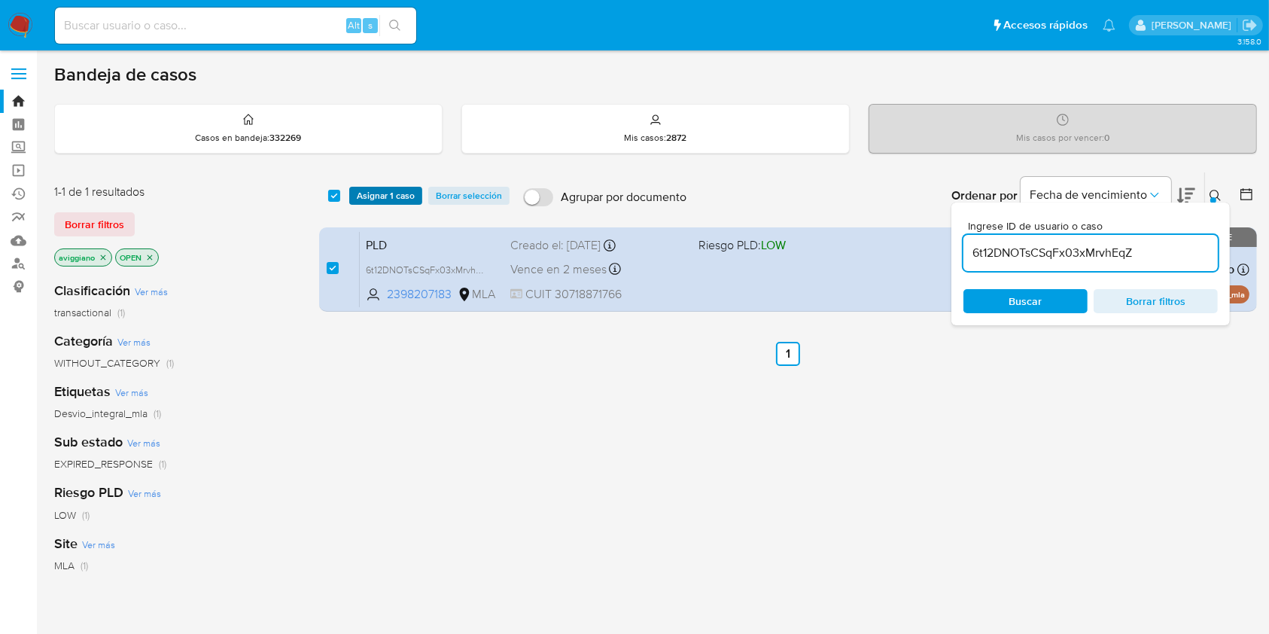
click at [369, 198] on span "Asignar 1 caso" at bounding box center [386, 195] width 58 height 15
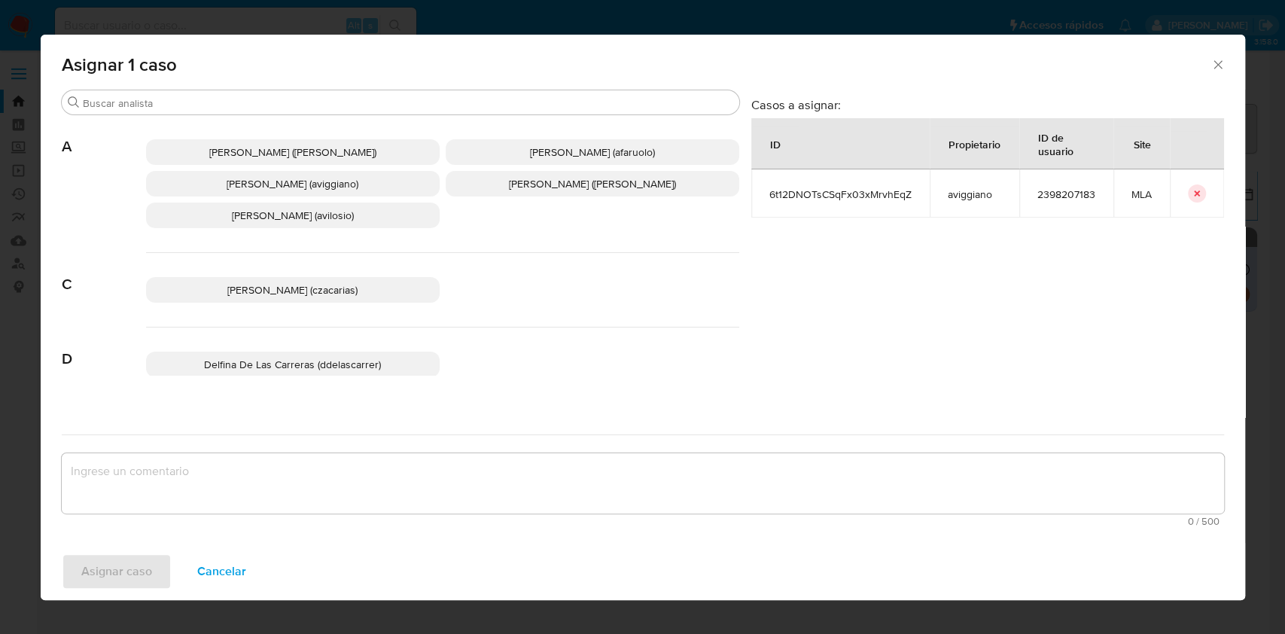
click at [269, 188] on span "[PERSON_NAME] (aviggiano)" at bounding box center [293, 183] width 132 height 15
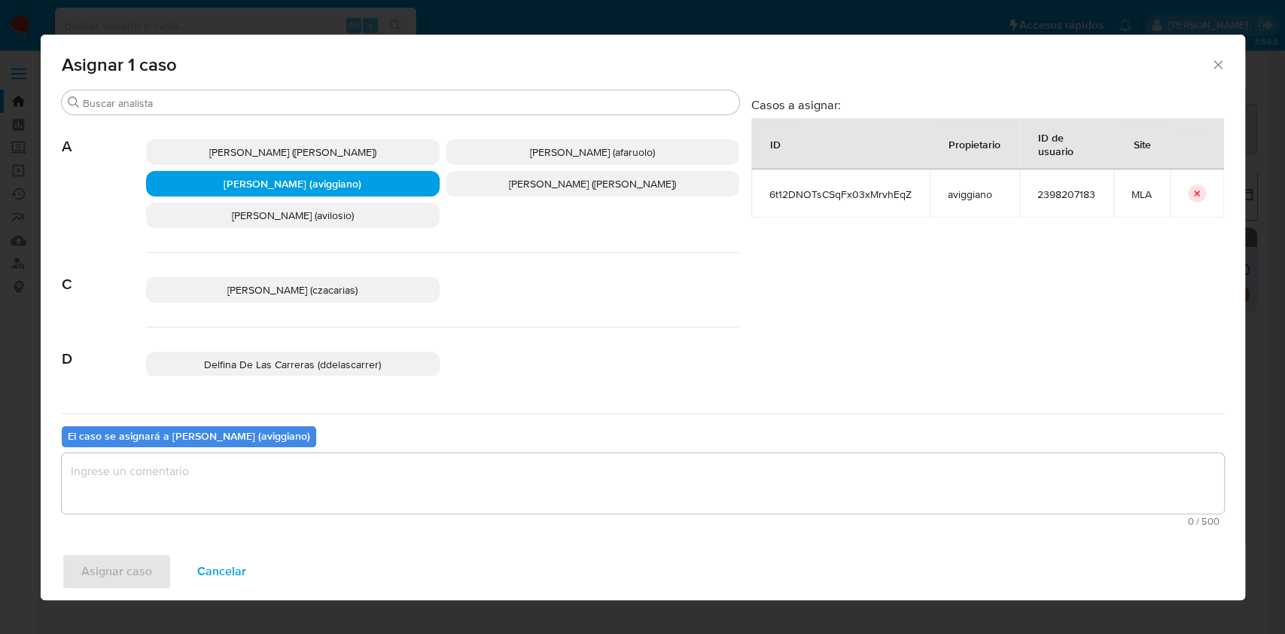
click at [178, 462] on textarea "assign-modal" at bounding box center [643, 483] width 1162 height 60
click at [127, 551] on div "Asignar caso Cancelar" at bounding box center [643, 571] width 1204 height 57
click at [122, 568] on span "Asignar caso" at bounding box center [116, 571] width 71 height 33
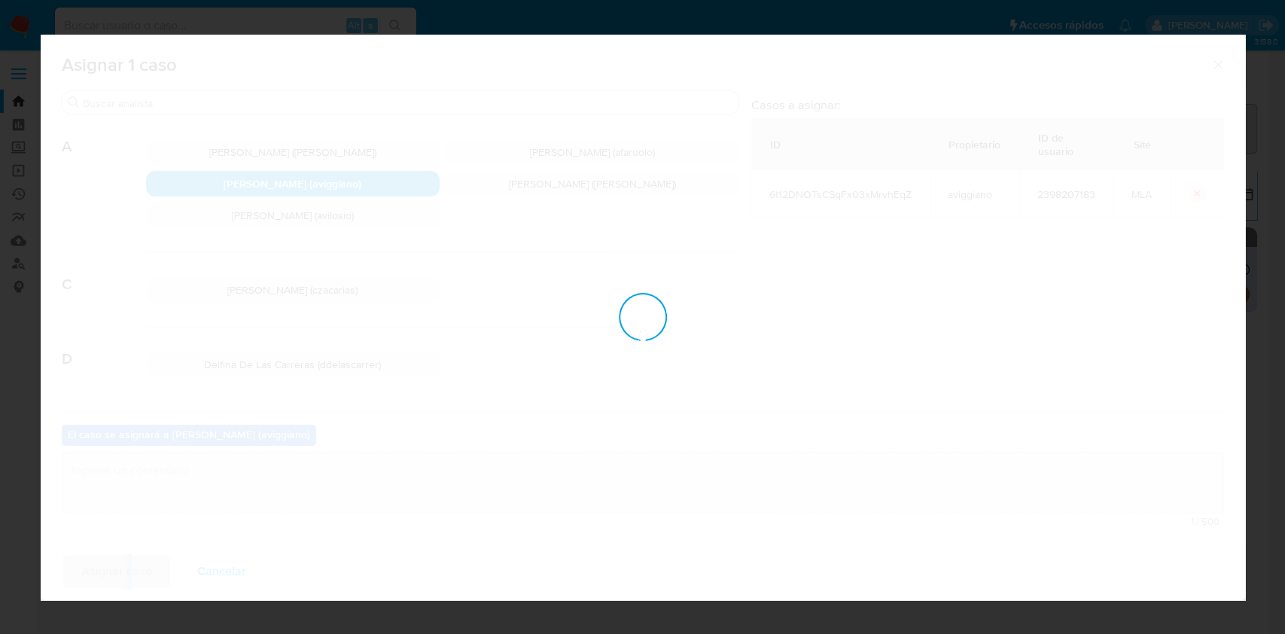
checkbox input "false"
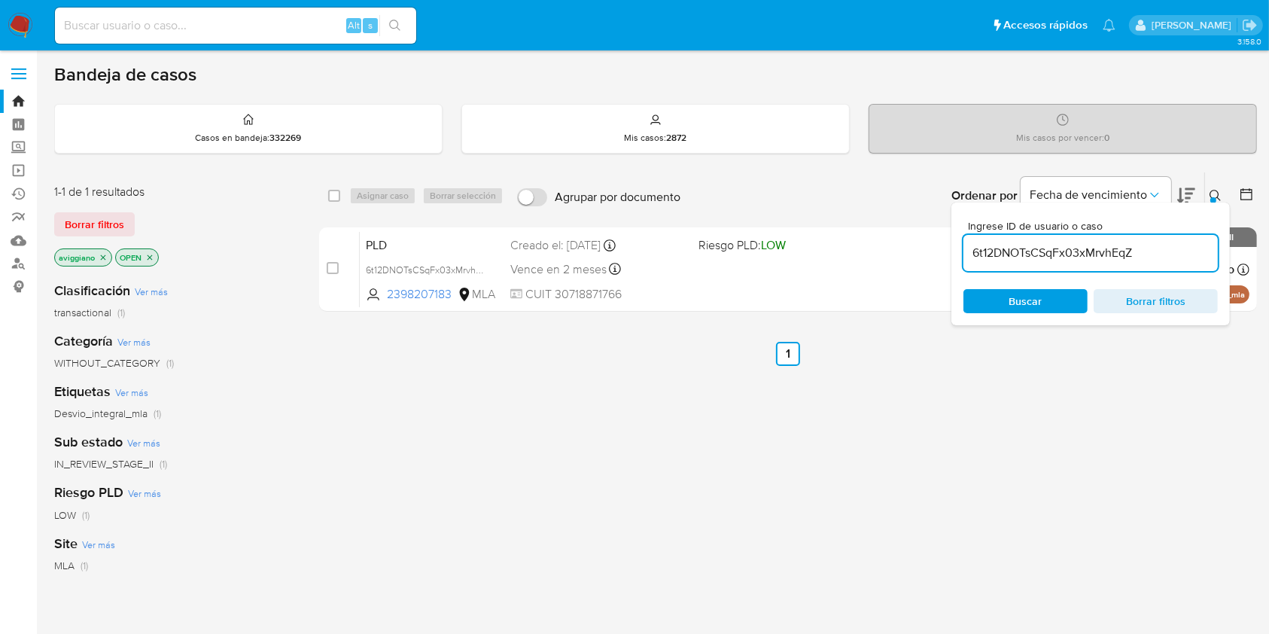
click at [1078, 238] on div "6t12DNOTsCSqFx03xMrvhEqZ" at bounding box center [1090, 253] width 254 height 36
click at [1073, 247] on input "6t12DNOTsCSqFx03xMrvhEqZ" at bounding box center [1090, 253] width 254 height 20
click at [1073, 248] on input "6t12DNOTsCSqFx03xMrvhEqZ" at bounding box center [1090, 253] width 254 height 20
paste input "Dny1RBBgk1LeOPOLWMp364Ia"
type input "Dny1RBBgk1LeOPOLWMp364Ia"
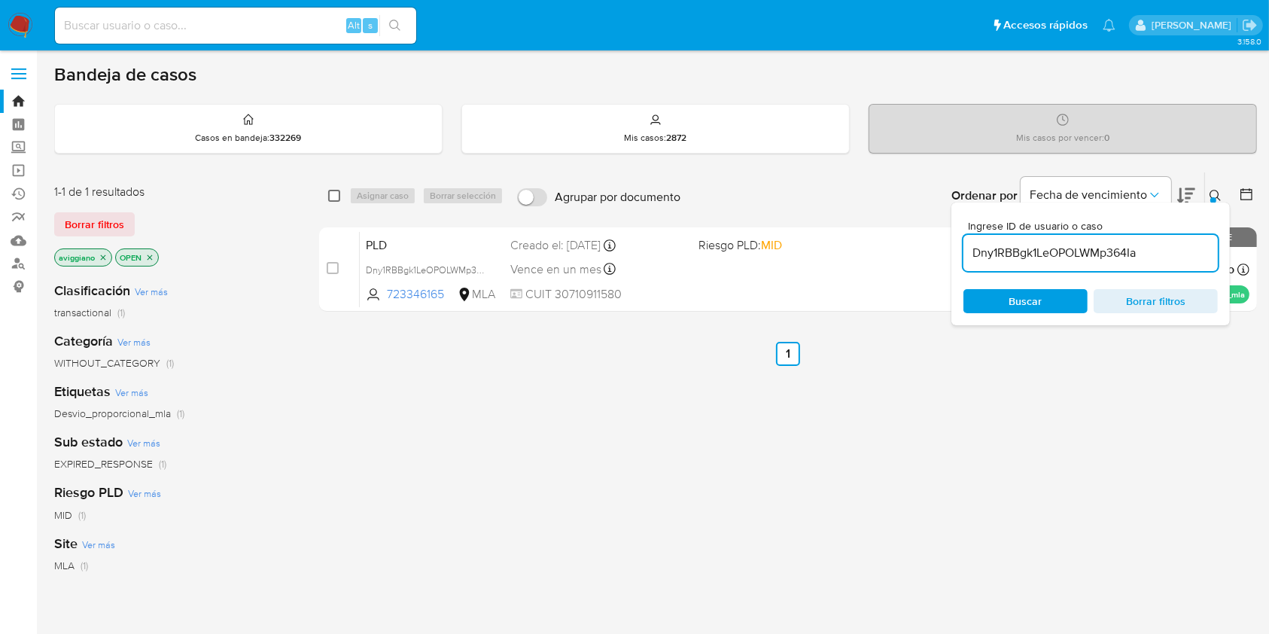
click at [330, 197] on input "checkbox" at bounding box center [334, 196] width 12 height 12
checkbox input "true"
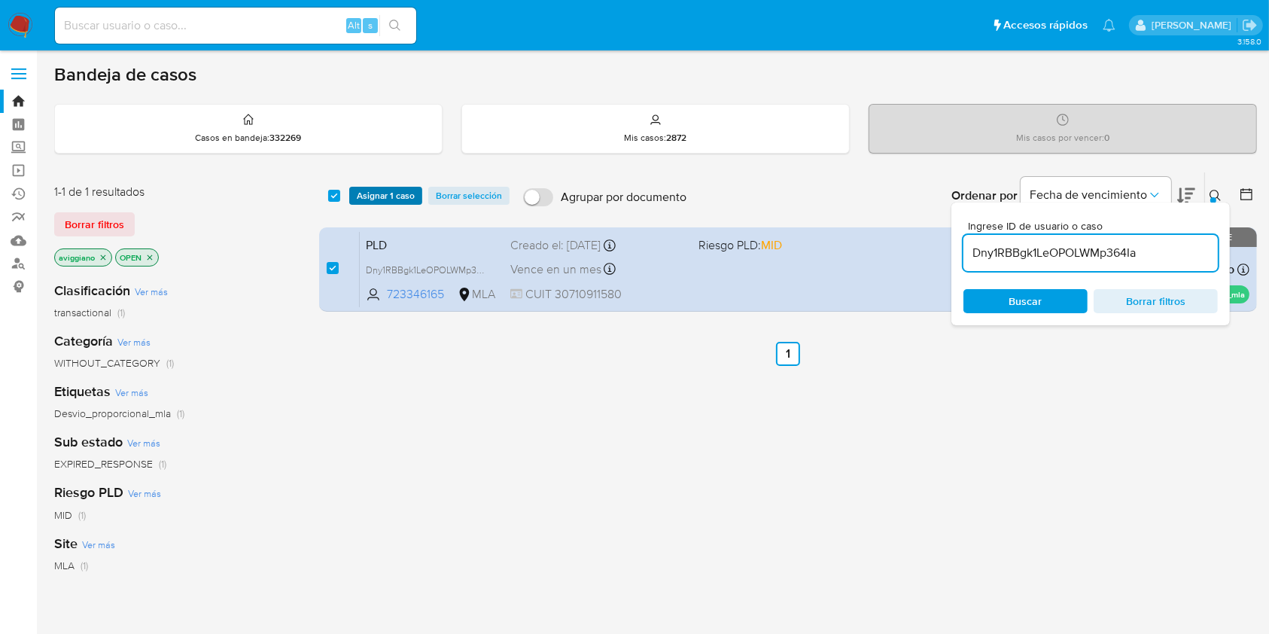
click at [381, 190] on span "Asignar 1 caso" at bounding box center [386, 195] width 58 height 15
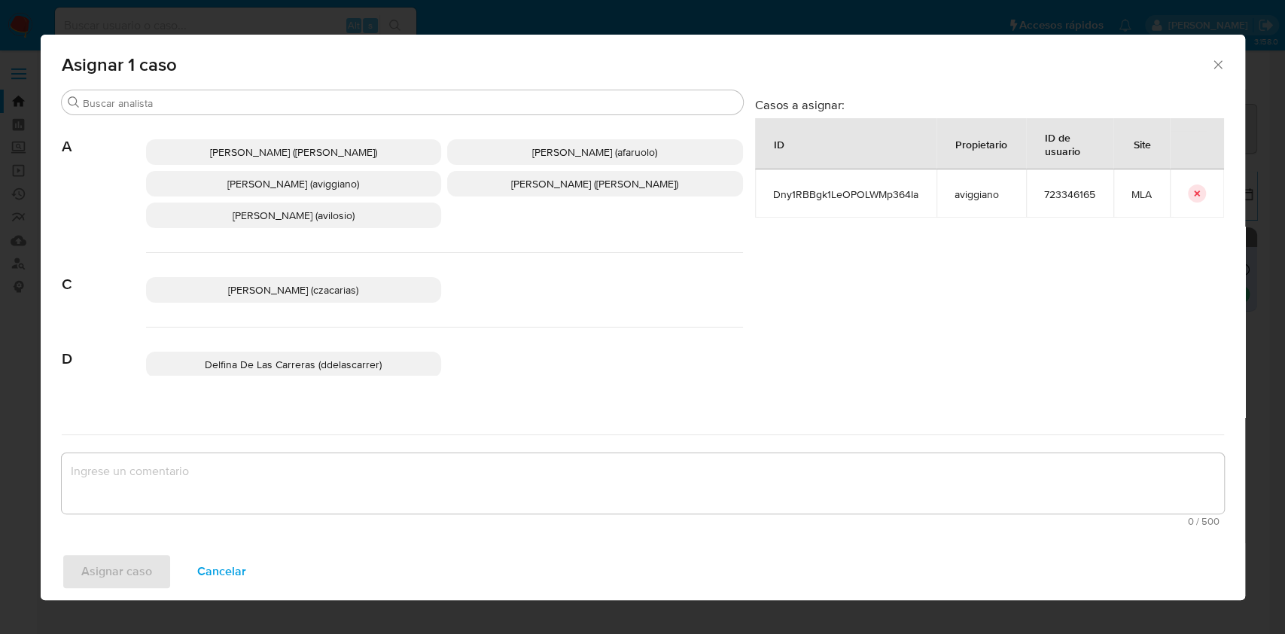
click at [263, 181] on span "[PERSON_NAME] (aviggiano)" at bounding box center [293, 183] width 132 height 15
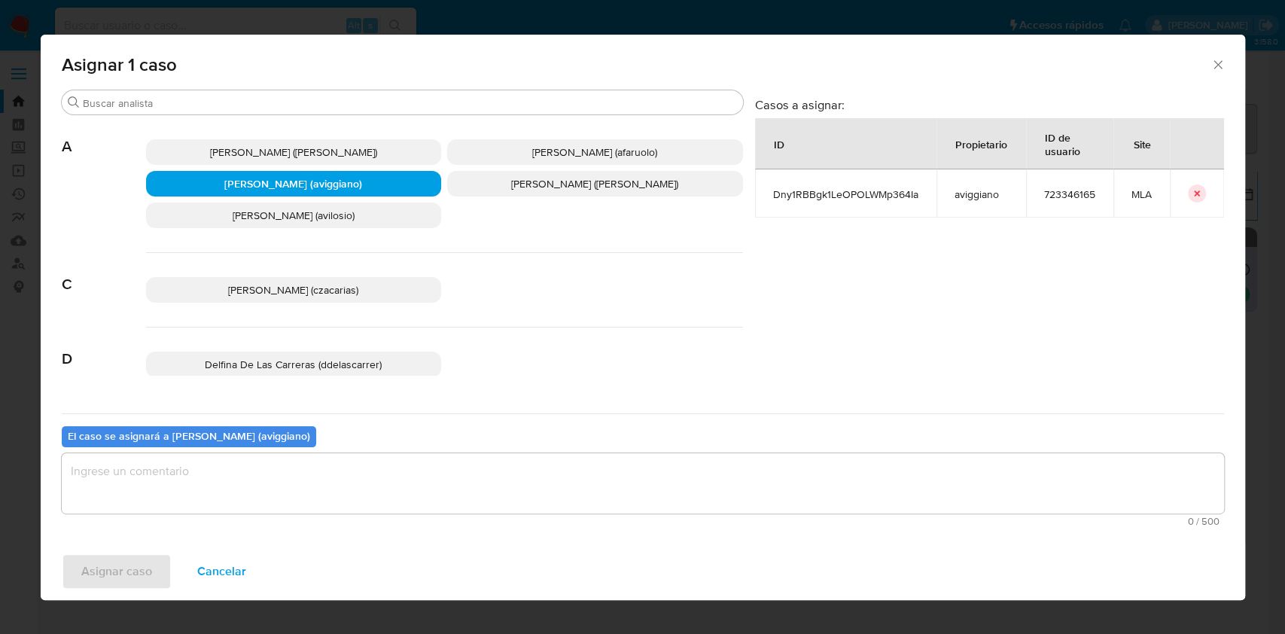
click at [233, 479] on textarea "assign-modal" at bounding box center [643, 483] width 1162 height 60
drag, startPoint x: 122, startPoint y: 540, endPoint x: 111, endPoint y: 567, distance: 29.1
click at [121, 541] on div "Asignar 1 caso Buscar A [PERSON_NAME] ([PERSON_NAME]) [PERSON_NAME] (afaruolo) …" at bounding box center [643, 317] width 1204 height 565
click at [111, 567] on span "Asignar caso" at bounding box center [116, 571] width 71 height 33
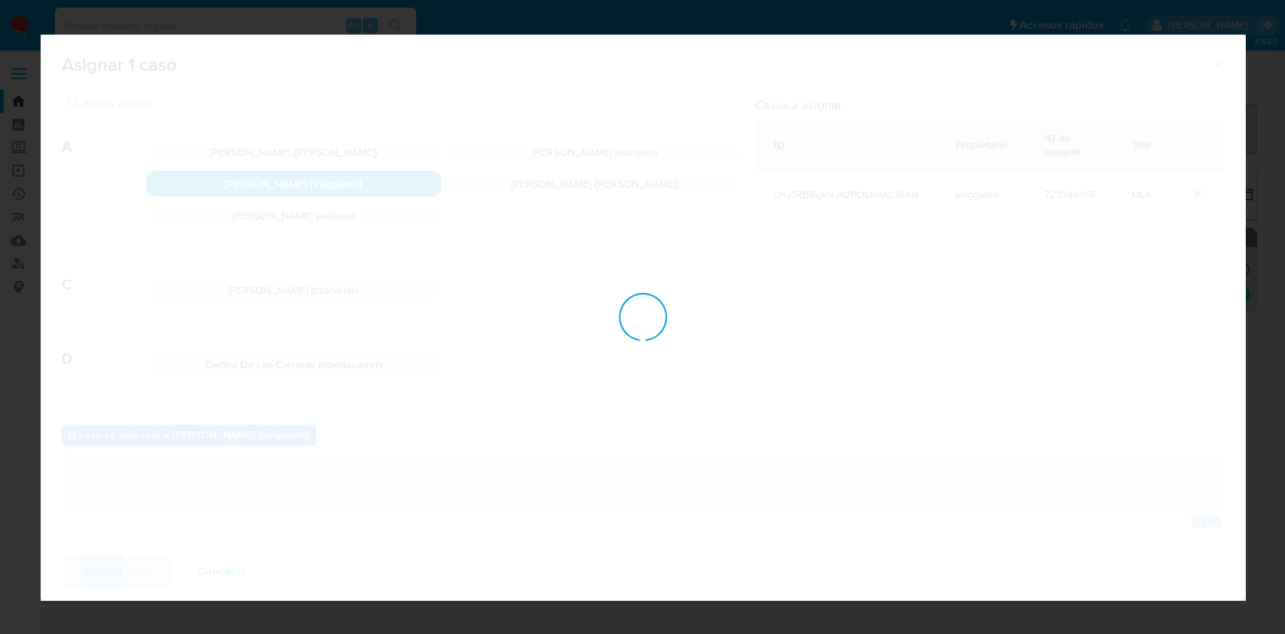
checkbox input "false"
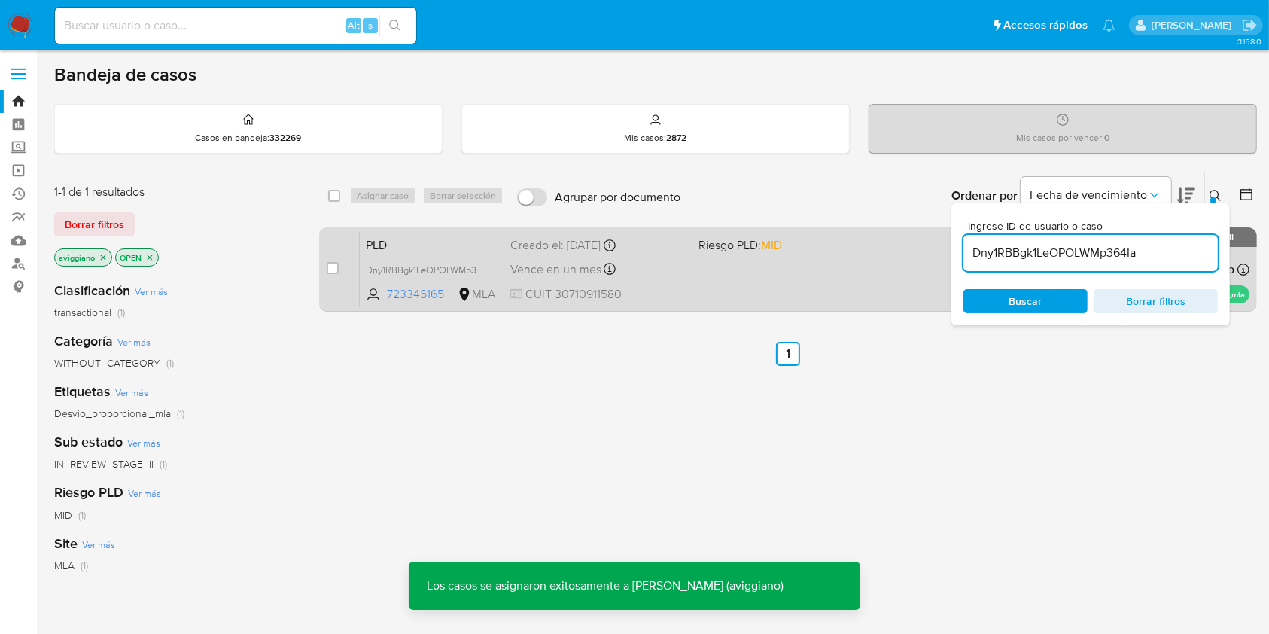
click at [878, 275] on div "PLD Dny1RBBgk1LeOPOLWMp364Ia 723346165 MLA Riesgo PLD: MID Creado el: [DATE] Cr…" at bounding box center [805, 269] width 890 height 76
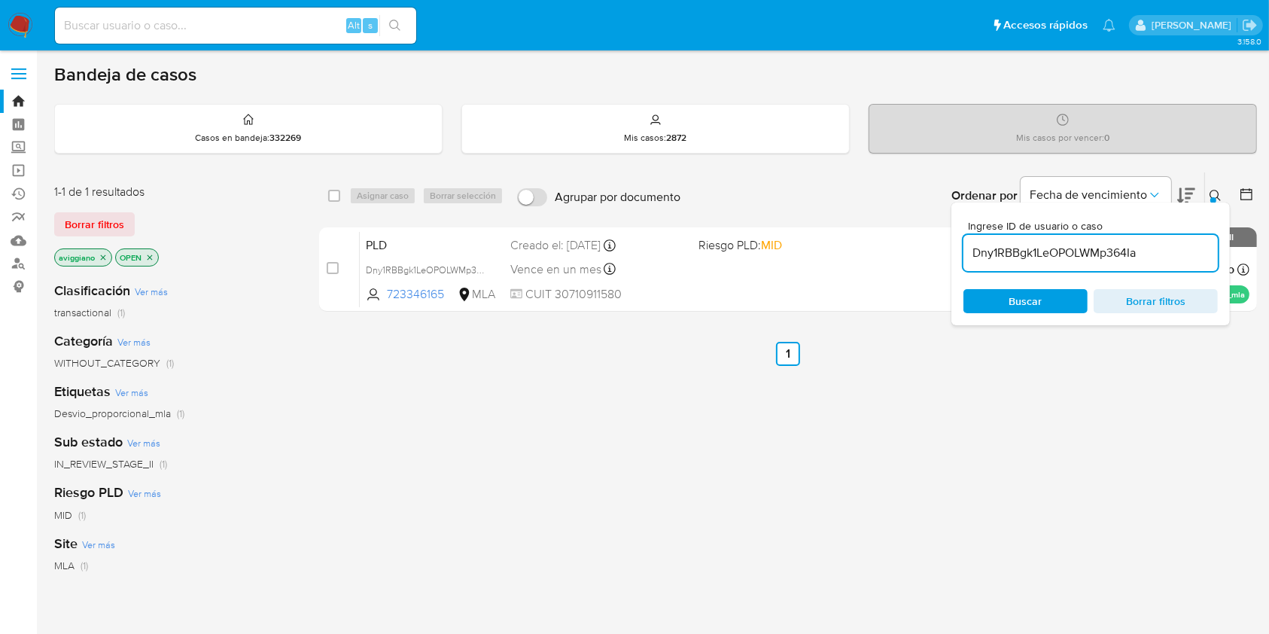
click at [1024, 254] on input "Dny1RBBgk1LeOPOLWMp364Ia" at bounding box center [1090, 253] width 254 height 20
paste input "pRqTCjdxavwvn1doOARMNMYM"
type input "pRqTCjdxavwvn1doOARMNMYM"
click at [330, 191] on input "checkbox" at bounding box center [334, 196] width 12 height 12
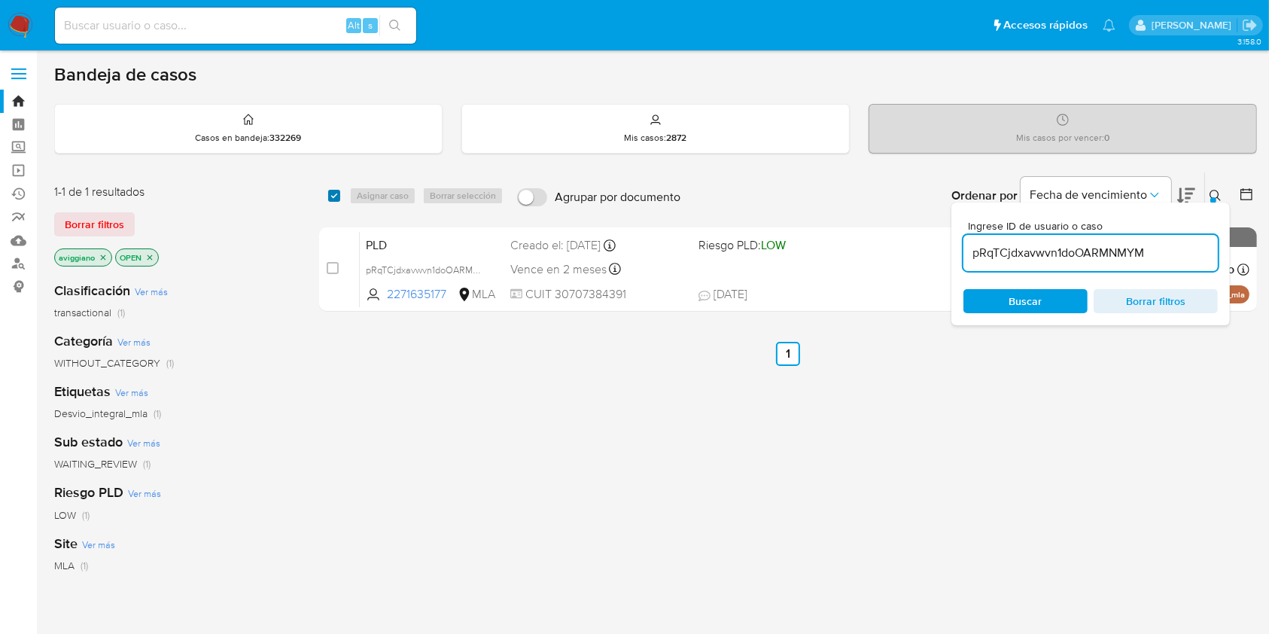
checkbox input "true"
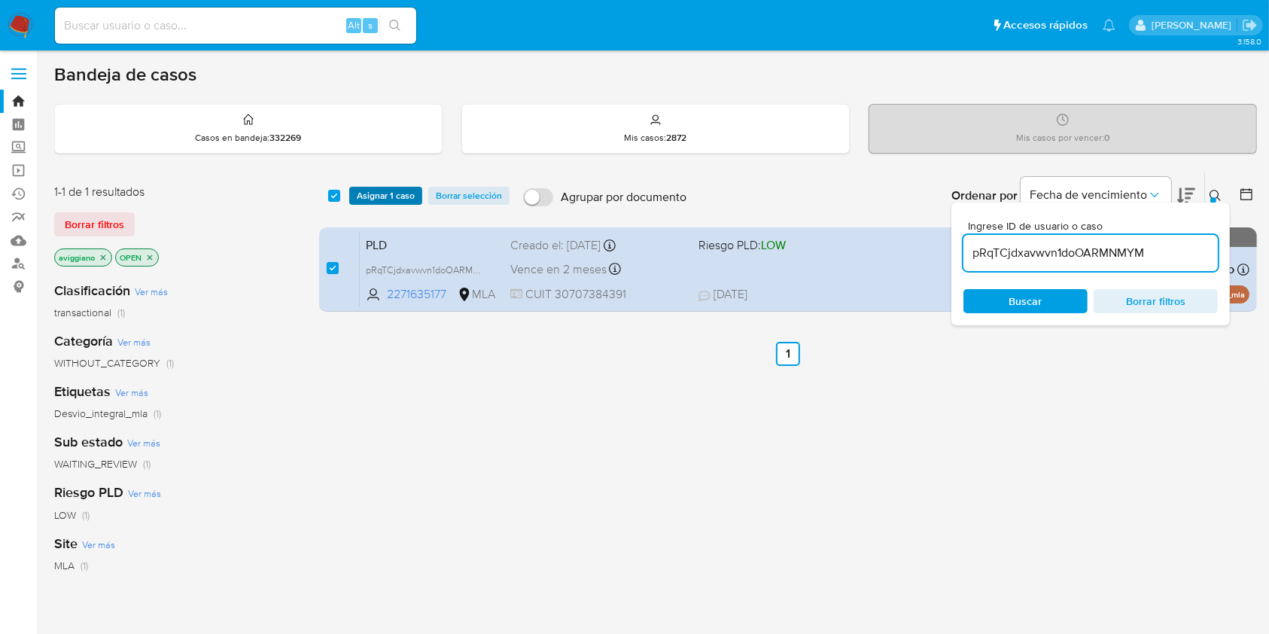
click at [357, 202] on span "Asignar 1 caso" at bounding box center [386, 195] width 58 height 15
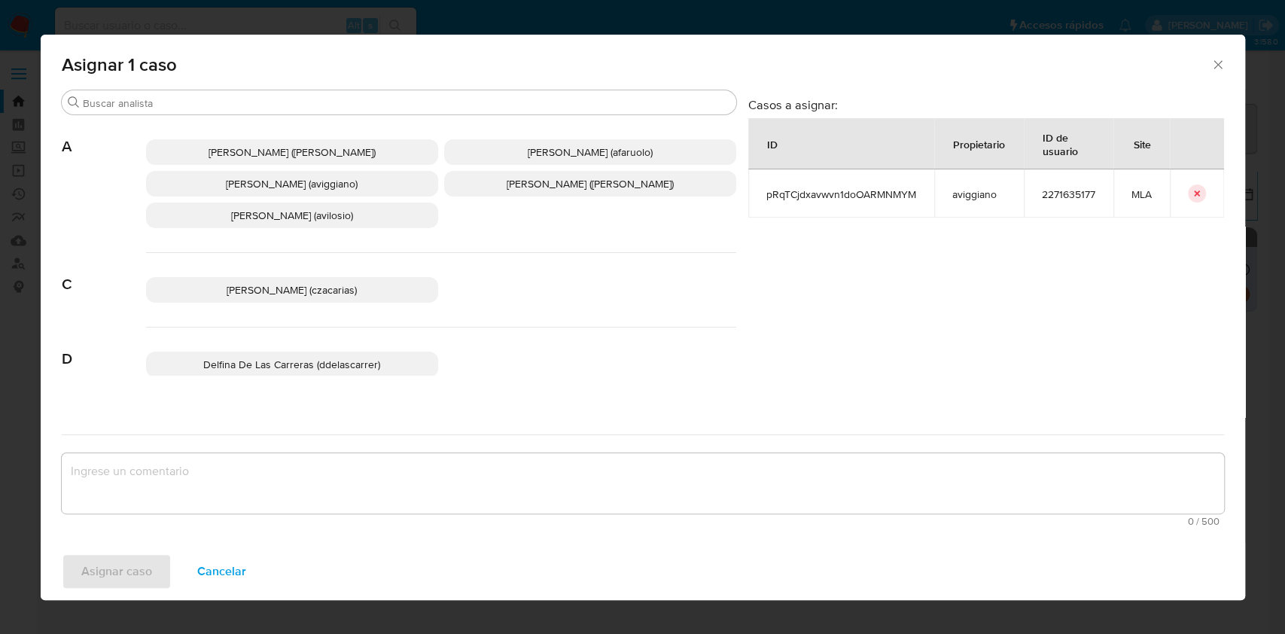
click at [254, 184] on span "[PERSON_NAME] (aviggiano)" at bounding box center [292, 183] width 132 height 15
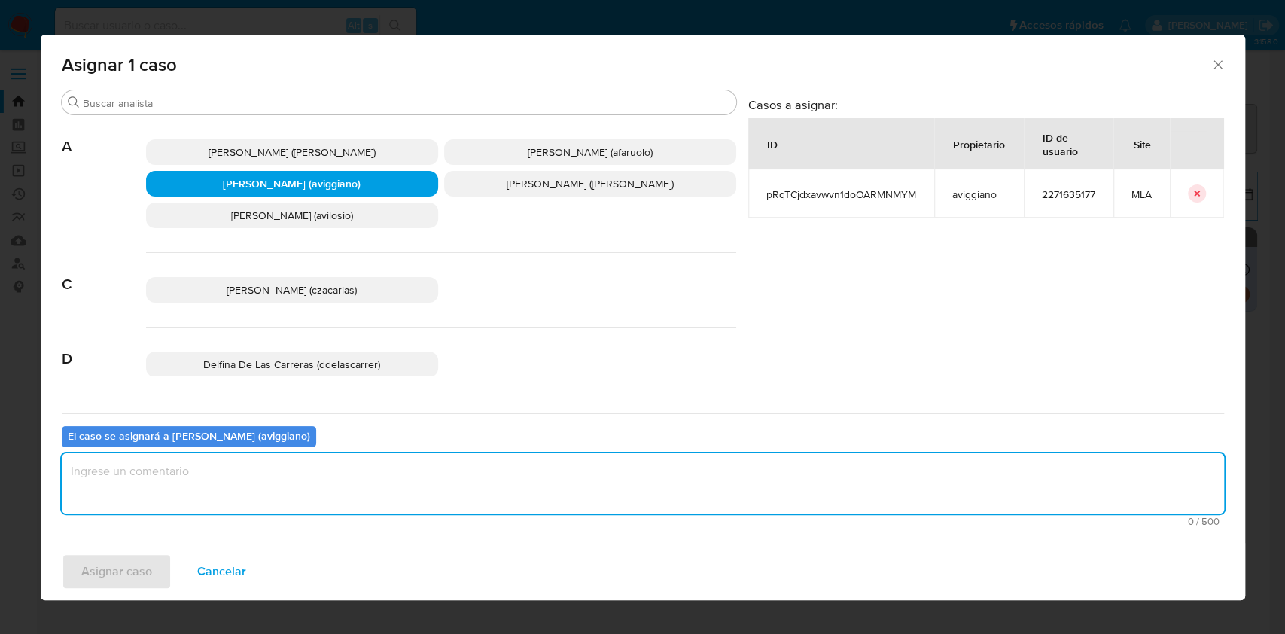
click at [258, 478] on textarea "assign-modal" at bounding box center [643, 483] width 1162 height 60
click at [135, 563] on span "Asignar caso" at bounding box center [116, 571] width 71 height 33
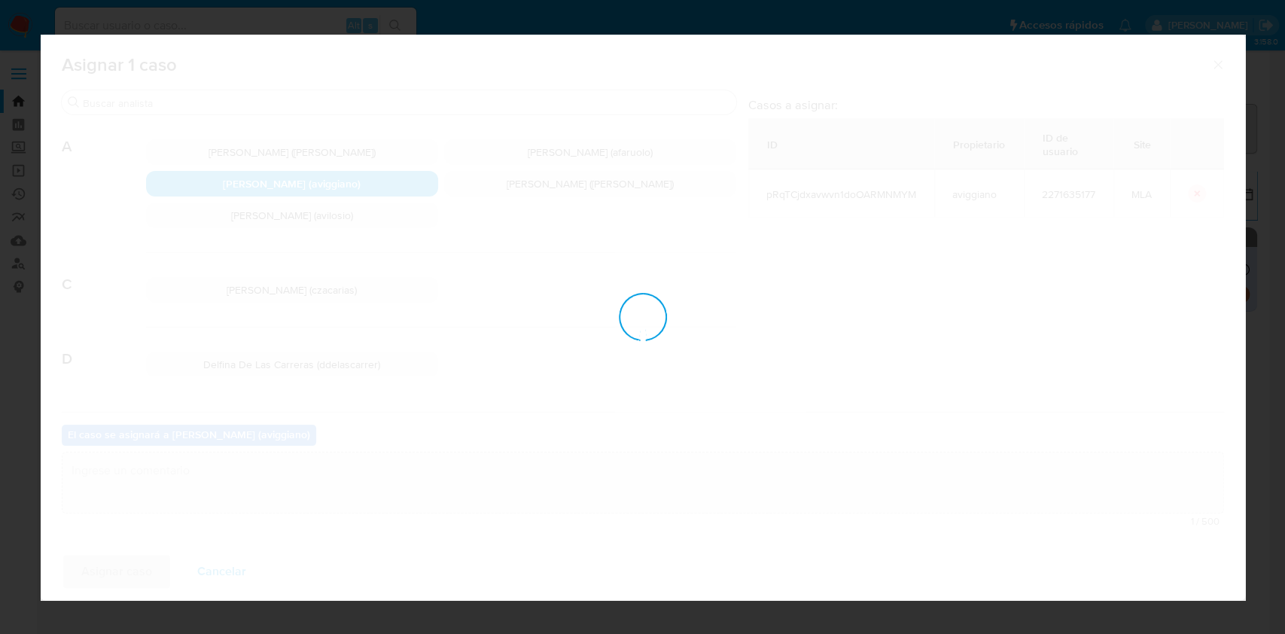
checkbox input "false"
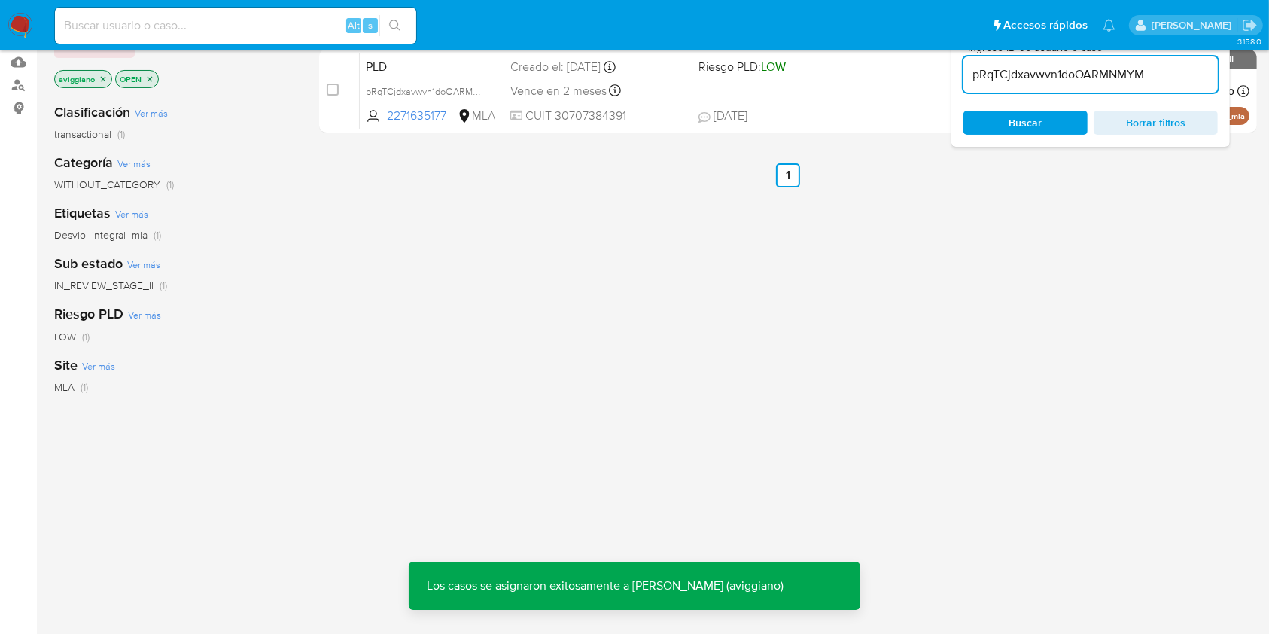
scroll to position [81, 0]
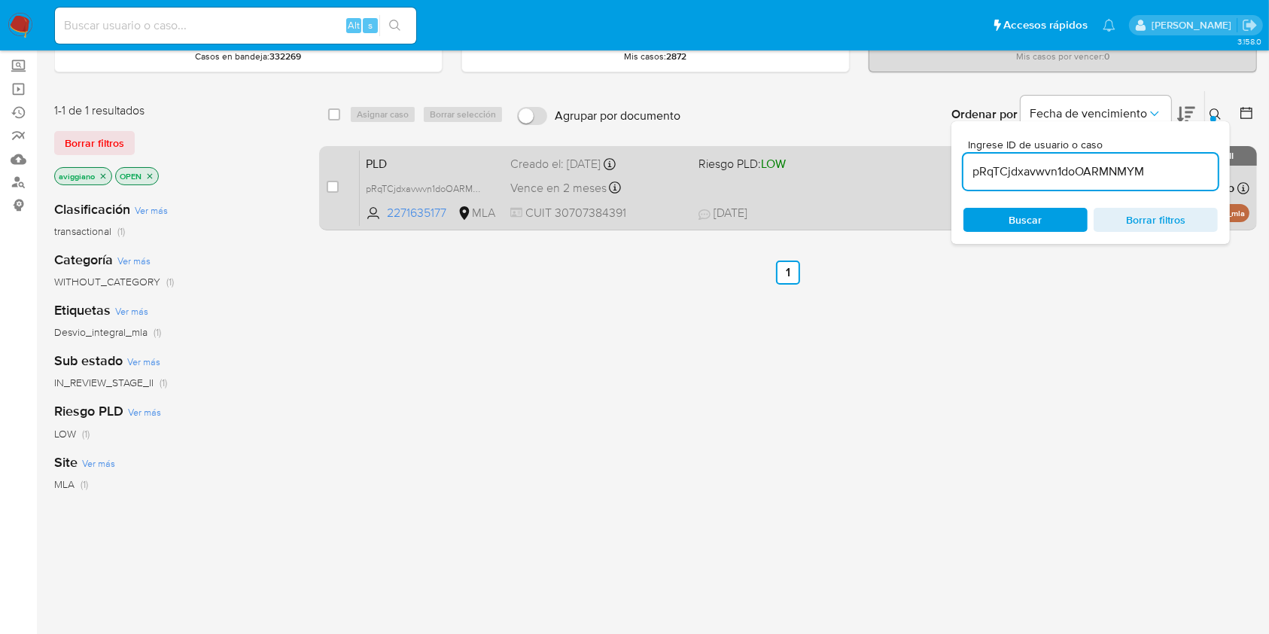
click at [875, 187] on div "PLD pRqTCjdxavwvn1doOARMNMYM 2271635177 MLA Riesgo PLD: LOW Creado el: [DATE] C…" at bounding box center [805, 188] width 890 height 76
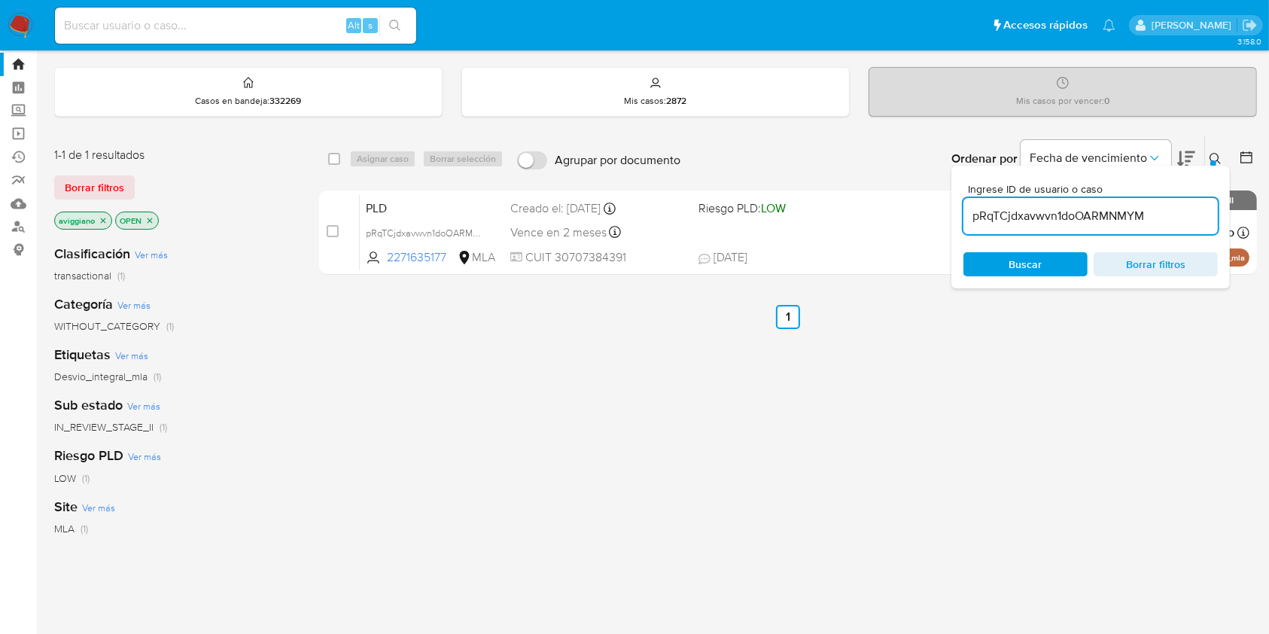
scroll to position [0, 0]
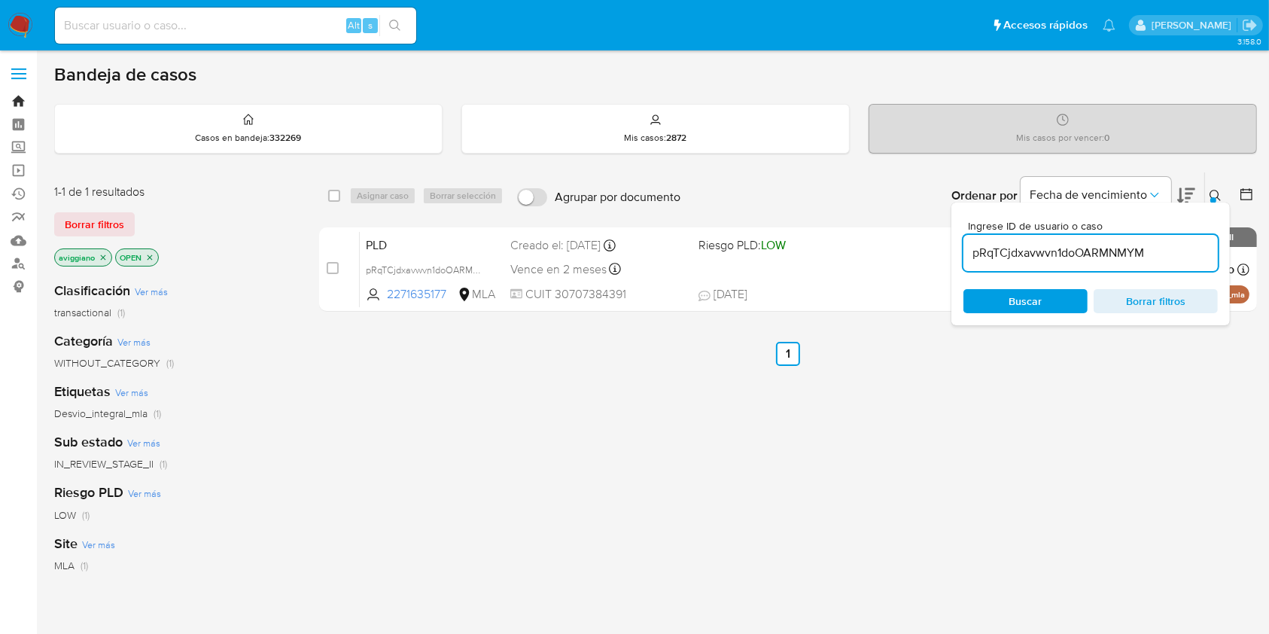
click at [20, 93] on link "Bandeja" at bounding box center [89, 101] width 179 height 23
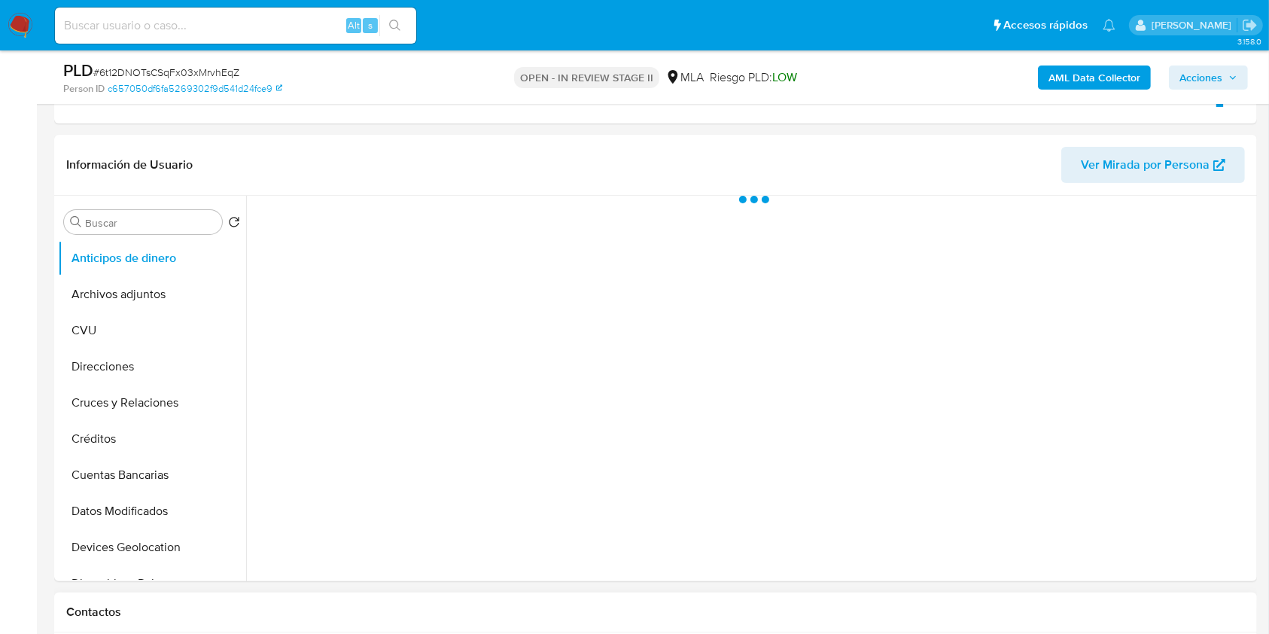
scroll to position [501, 0]
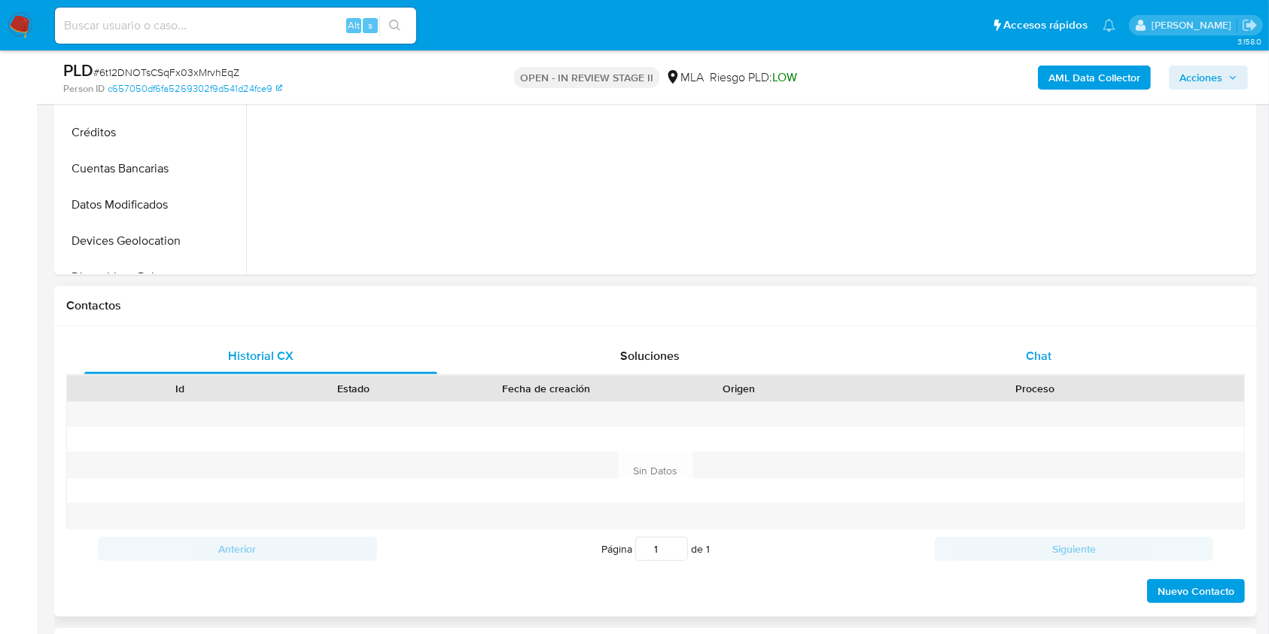
click at [1036, 352] on span "Chat" at bounding box center [1039, 355] width 26 height 17
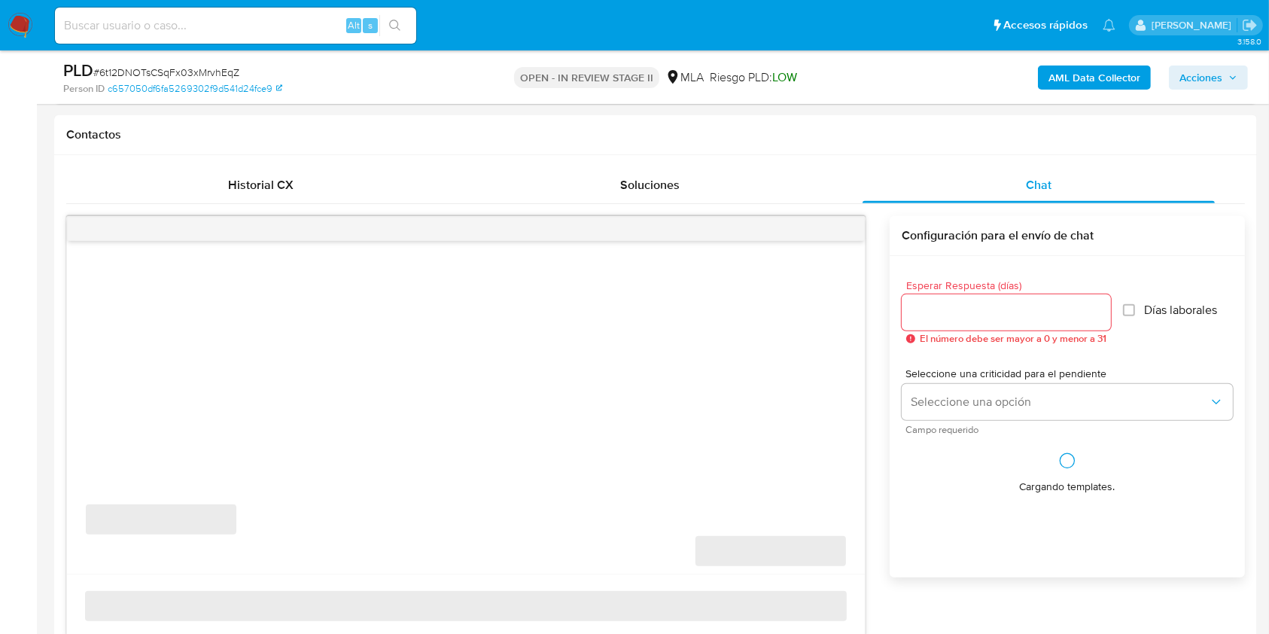
scroll to position [802, 0]
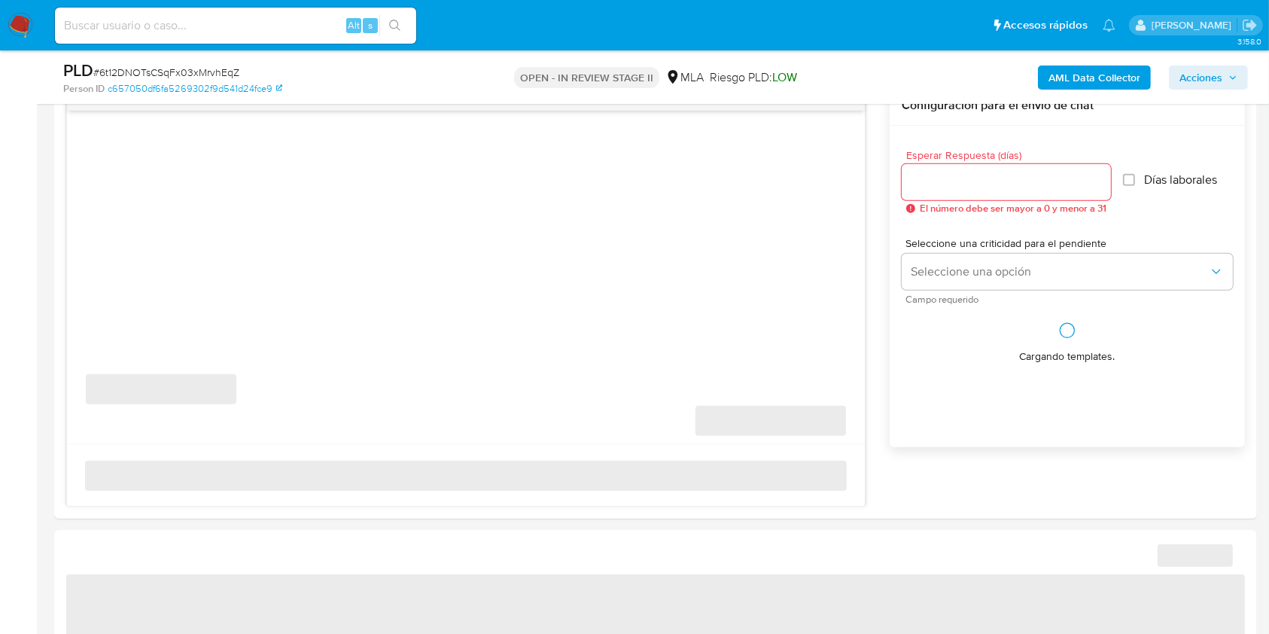
select select "10"
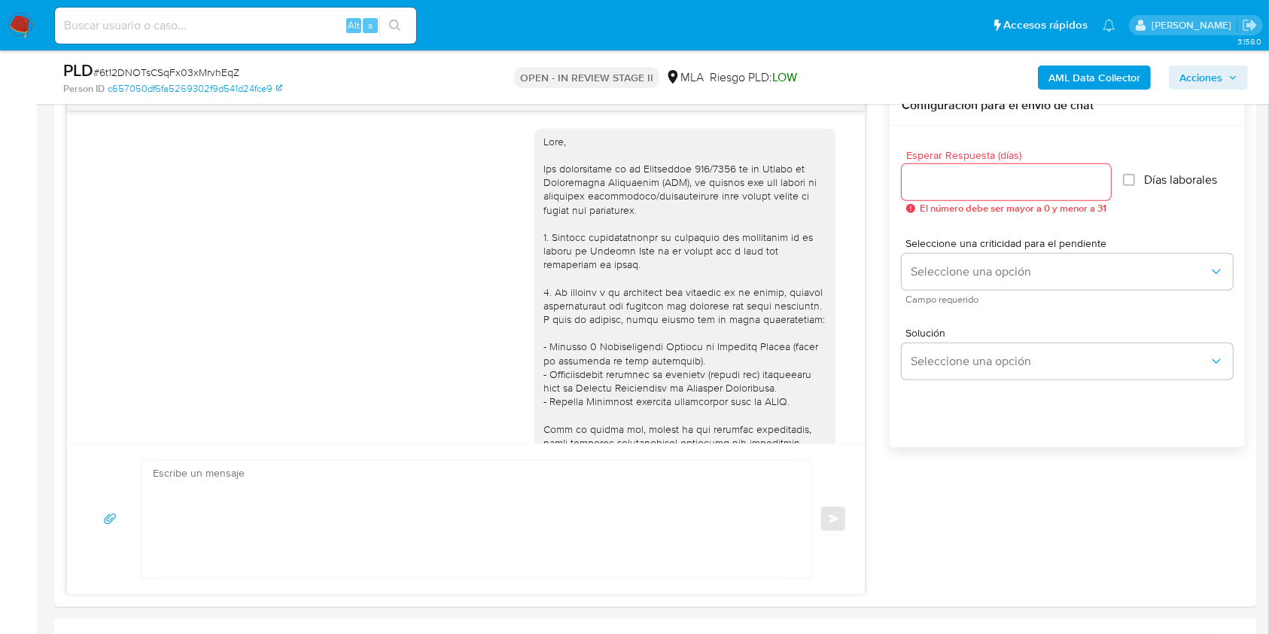
scroll to position [769, 0]
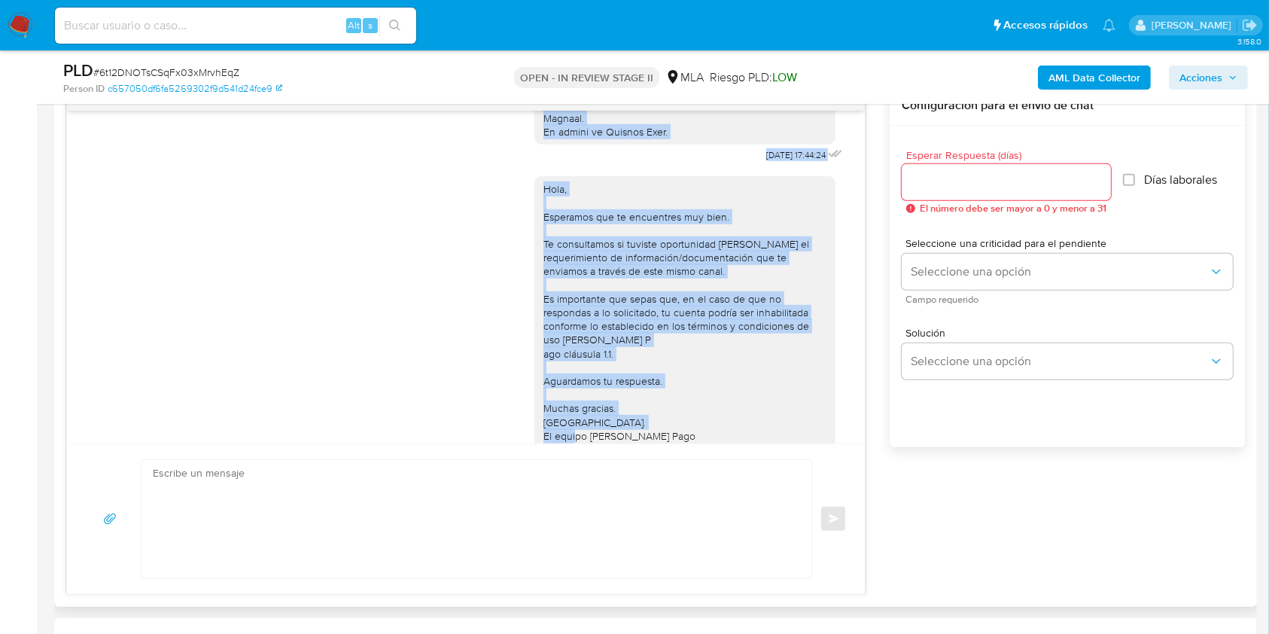
drag, startPoint x: 601, startPoint y: 425, endPoint x: 517, endPoint y: 129, distance: 306.9
click at [517, 129] on div "[DATE] 17:44:24 Hola, Esperamos que te encuentres muy bien. Te consultamos si t…" at bounding box center [466, 277] width 798 height 333
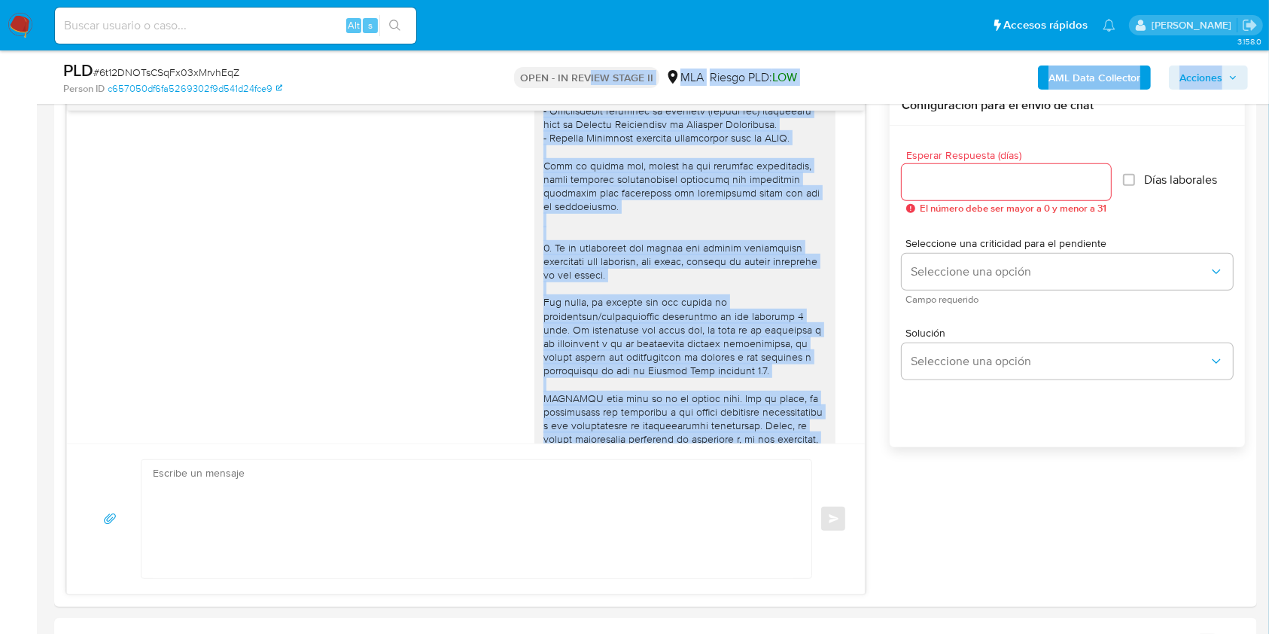
scroll to position [0, 0]
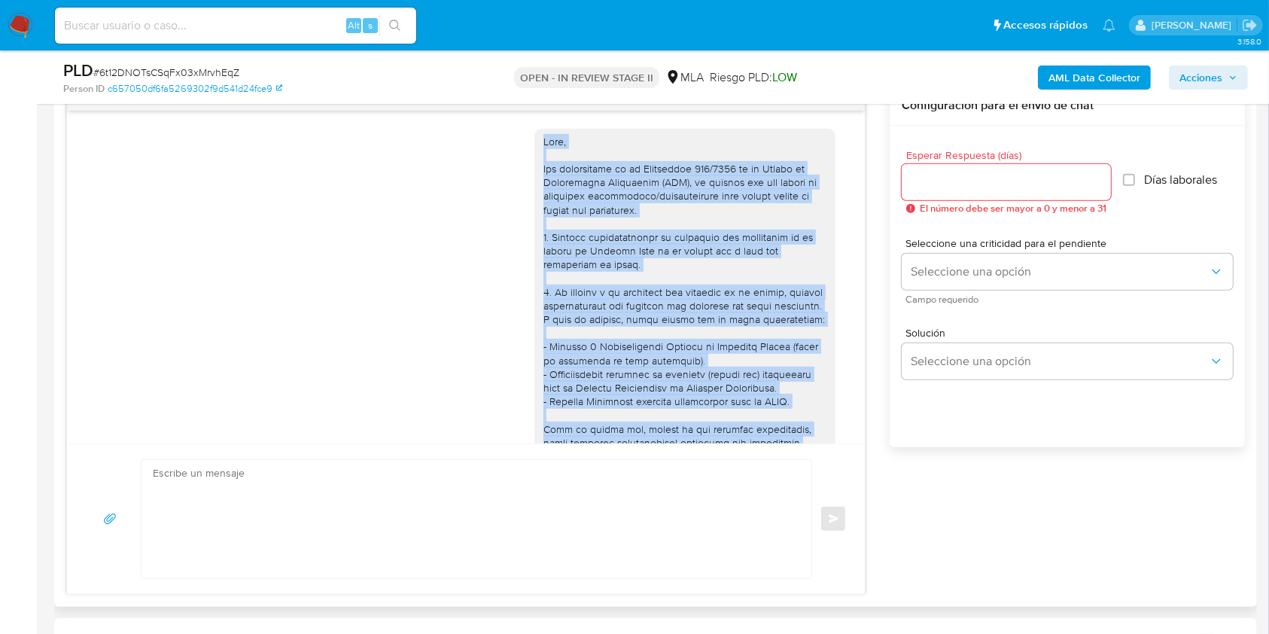
drag, startPoint x: 682, startPoint y: 277, endPoint x: 530, endPoint y: 142, distance: 203.6
click at [534, 142] on div "[DATE] 17:44:24" at bounding box center [690, 489] width 312 height 742
copy div "Lore, Ips dolorsitame co ad Elitseddoe 503/6098 te in Utlabo et Doloremagna Ali…"
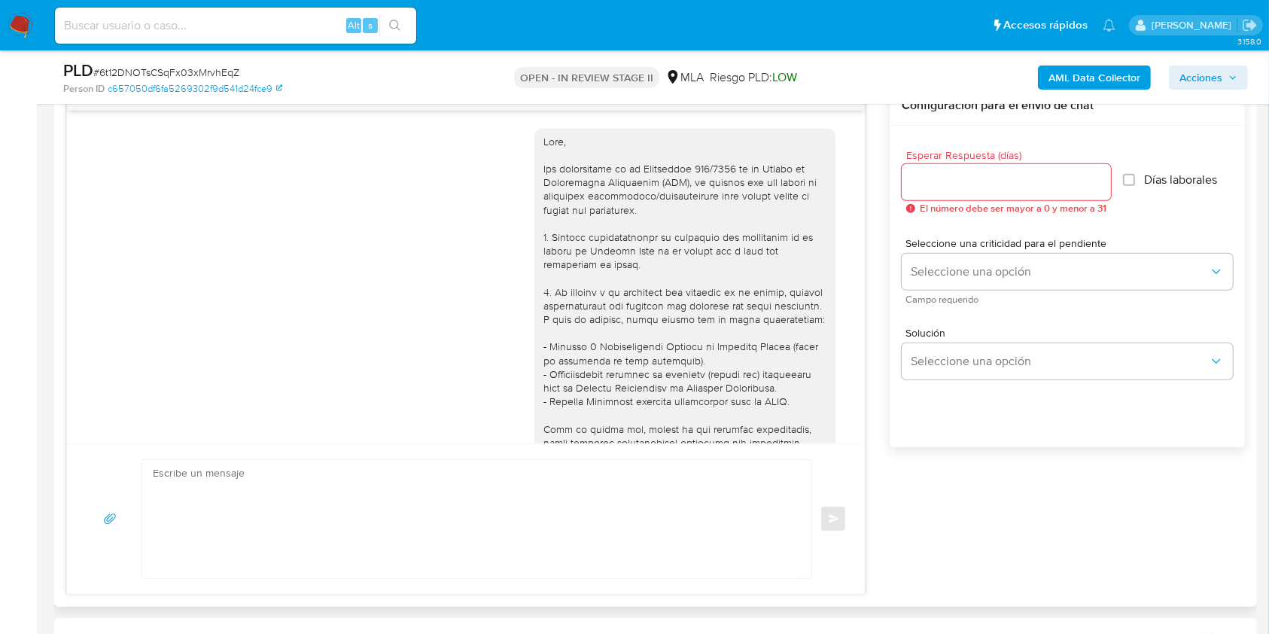
click at [497, 492] on textarea at bounding box center [473, 519] width 640 height 118
paste textarea "Lore, Ips dolorsitame co ad Elitseddoe 490/3853 te in Utlabo et Doloremagna Ali…"
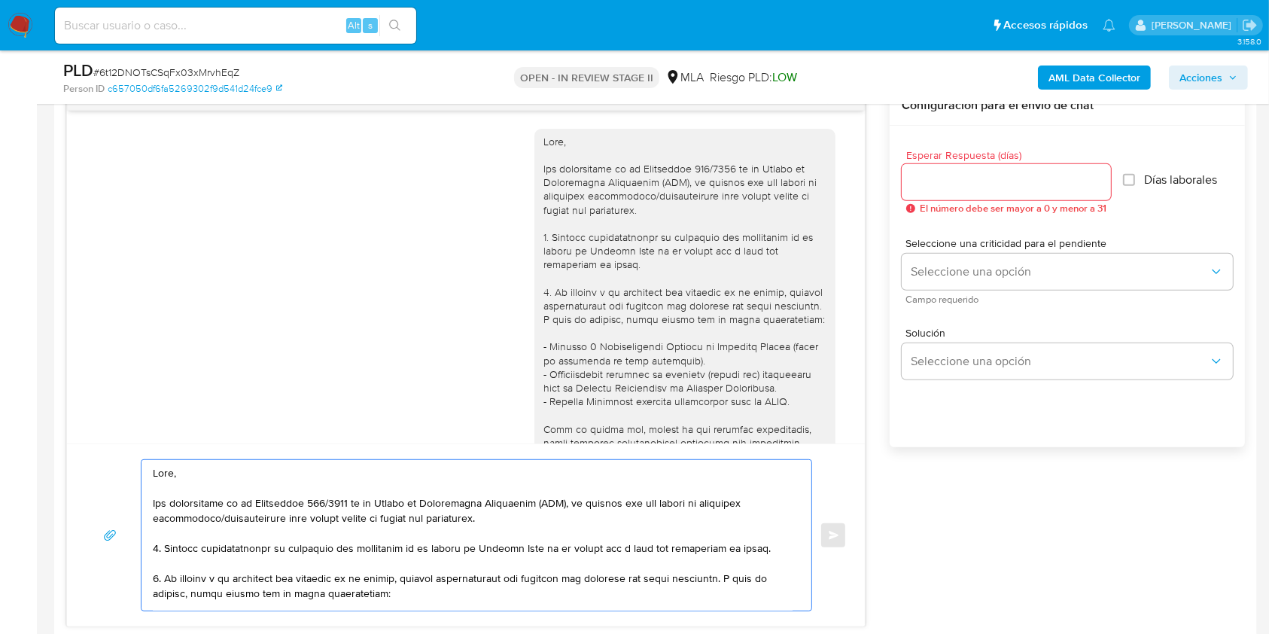
type textarea "Lore, Ips dolorsitame co ad Elitseddoe 490/3853 te in Utlabo et Doloremagna Ali…"
click at [969, 191] on div at bounding box center [1006, 182] width 209 height 36
click at [969, 182] on input "Esperar Respuesta (días)" at bounding box center [1006, 182] width 209 height 20
type input "3"
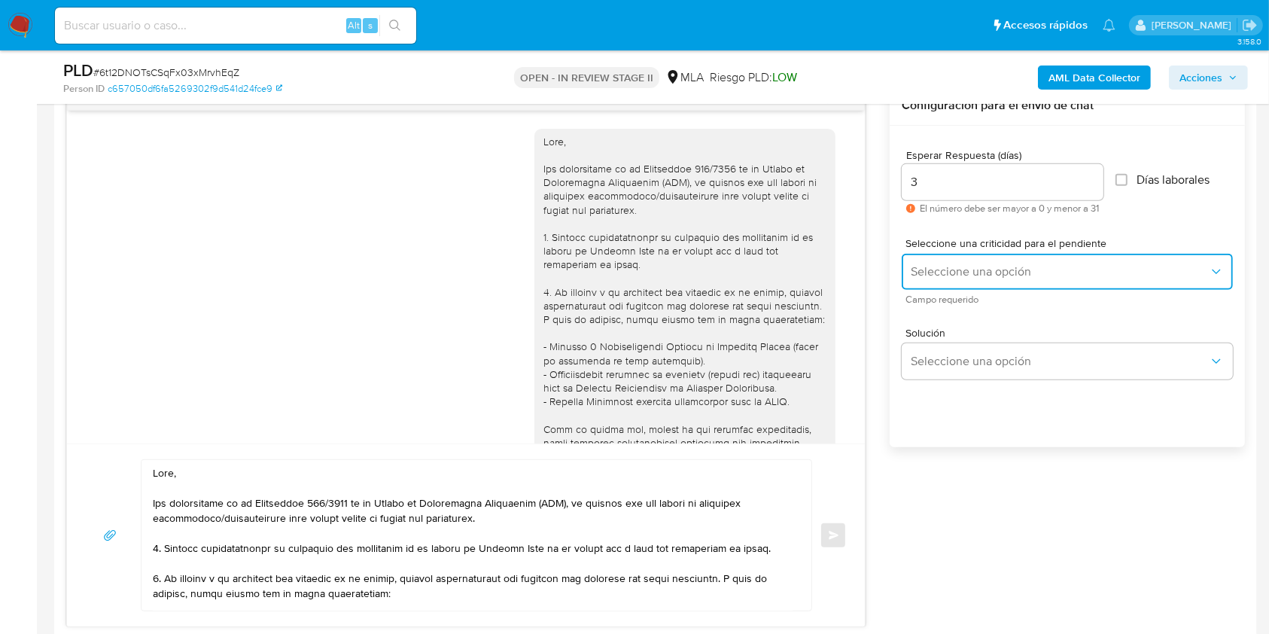
click at [957, 265] on span "Seleccione una opción" at bounding box center [1060, 271] width 298 height 15
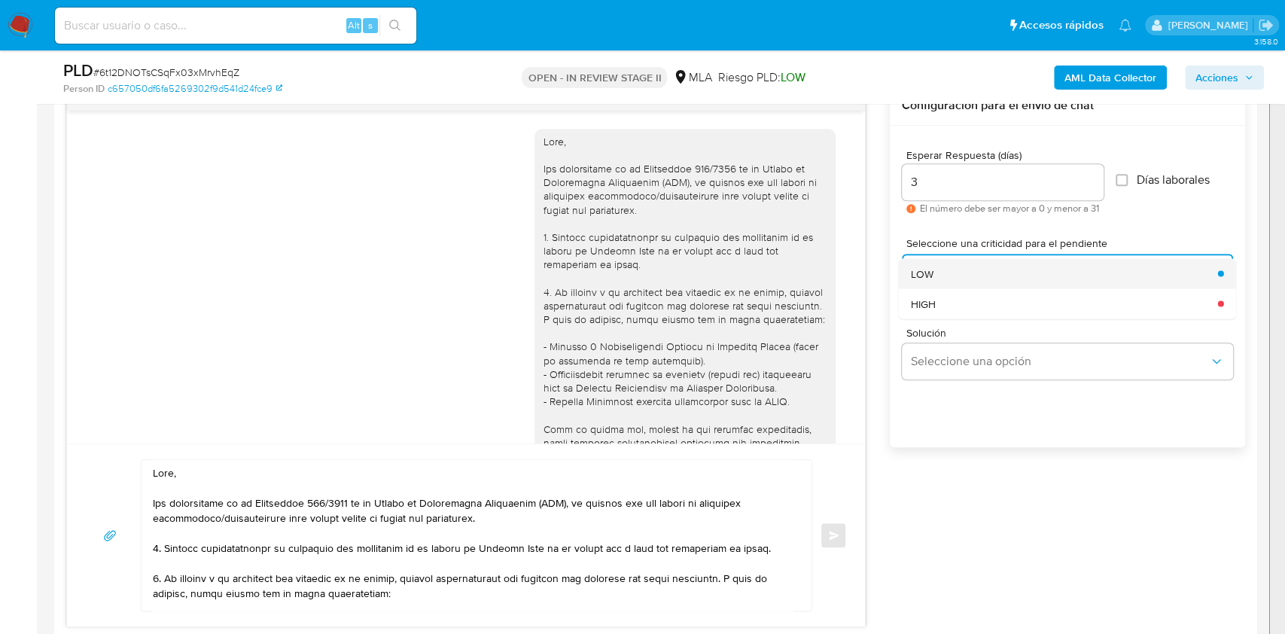
click at [934, 274] on div "LOW" at bounding box center [1060, 273] width 298 height 30
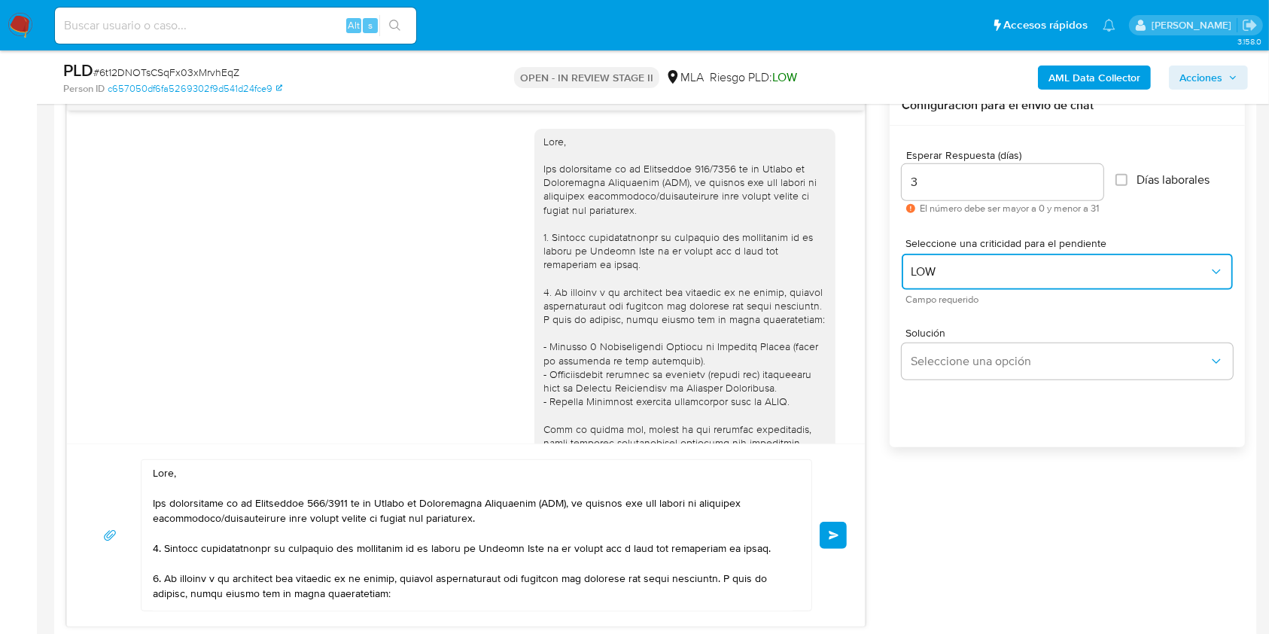
click at [939, 266] on span "LOW" at bounding box center [1060, 271] width 298 height 15
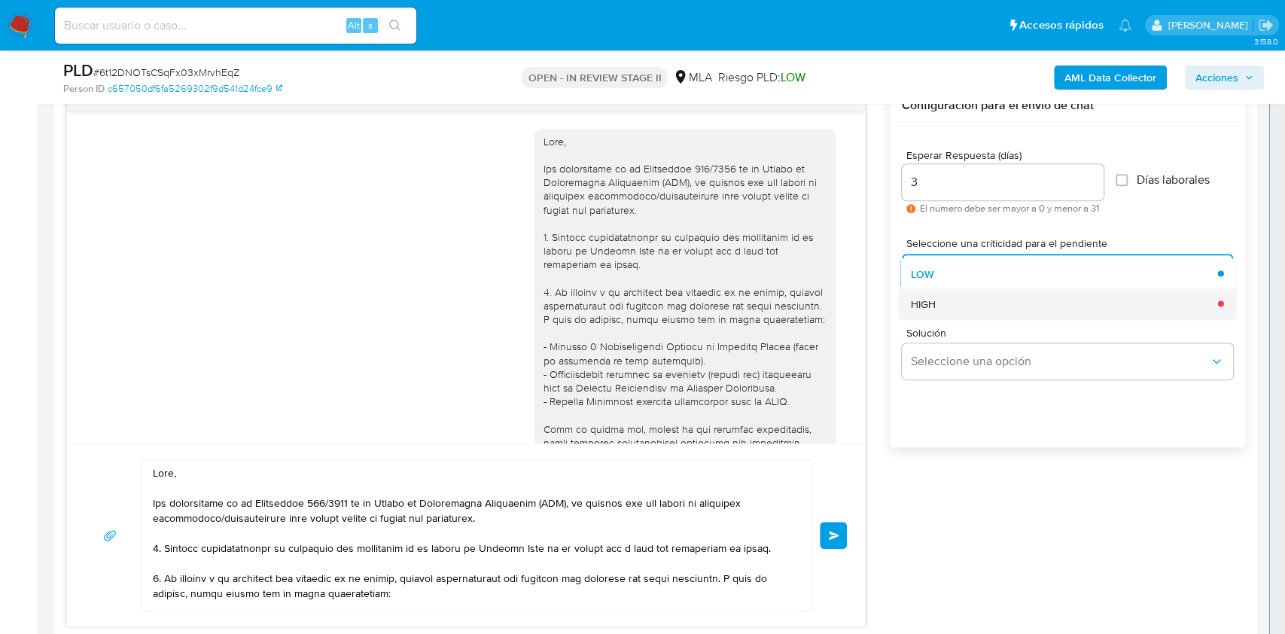
click at [934, 307] on span "HIGH" at bounding box center [923, 304] width 25 height 14
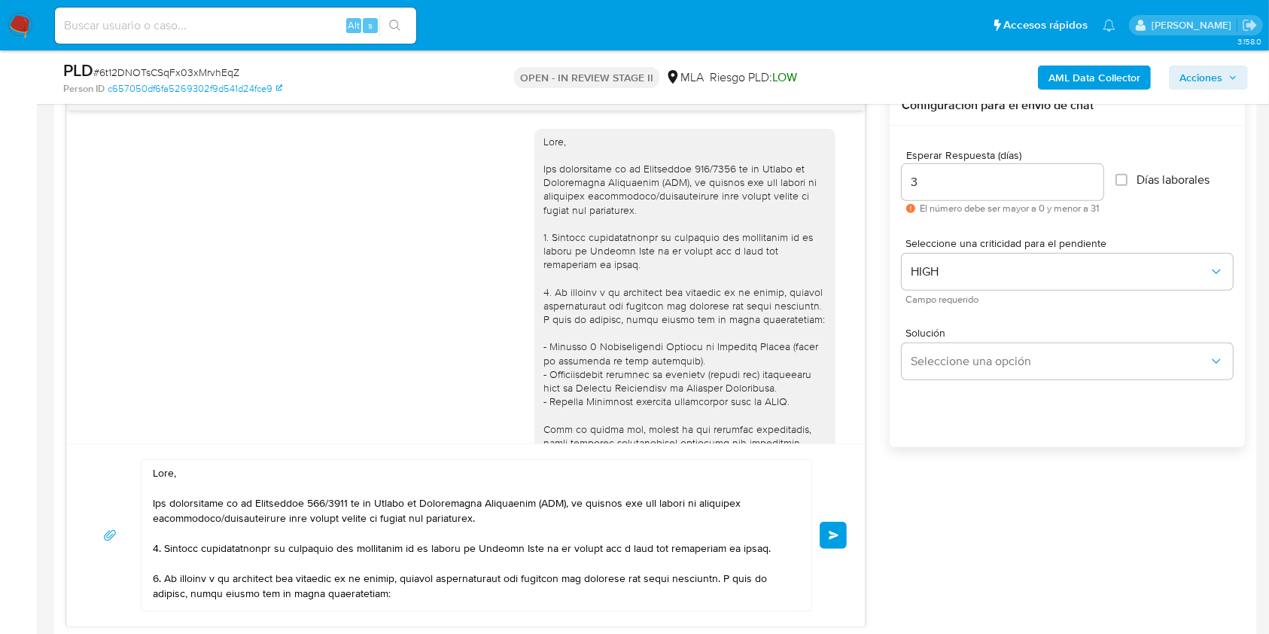
click at [832, 531] on span "Enviar" at bounding box center [834, 535] width 11 height 9
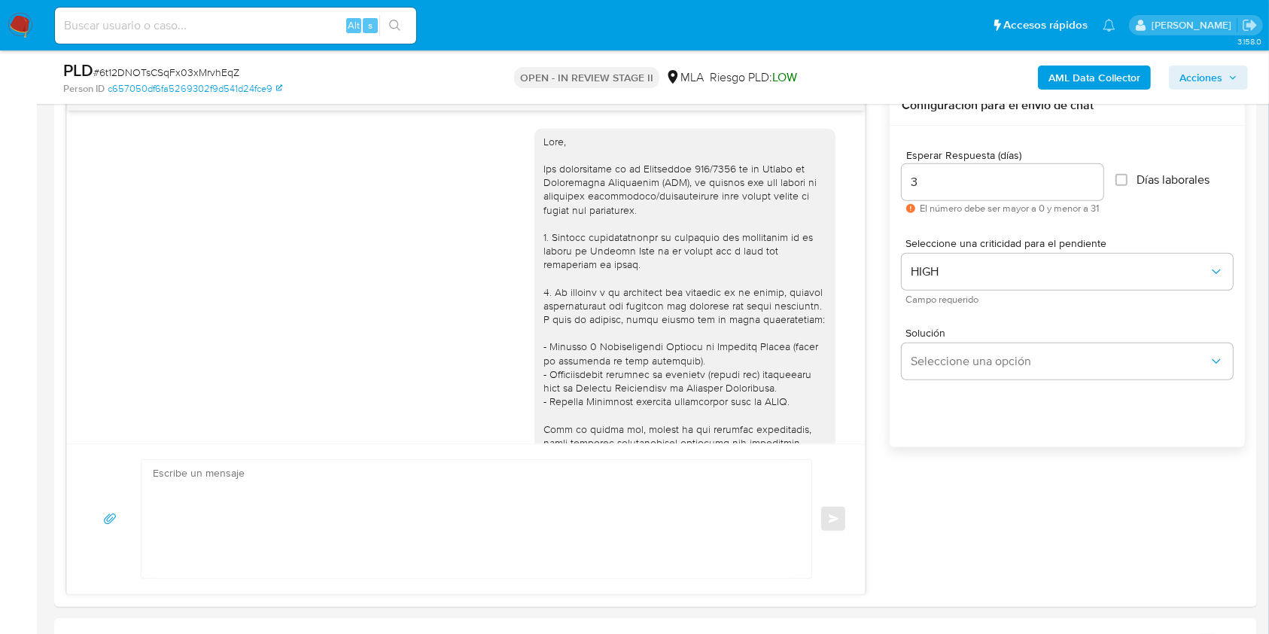
scroll to position [1538, 0]
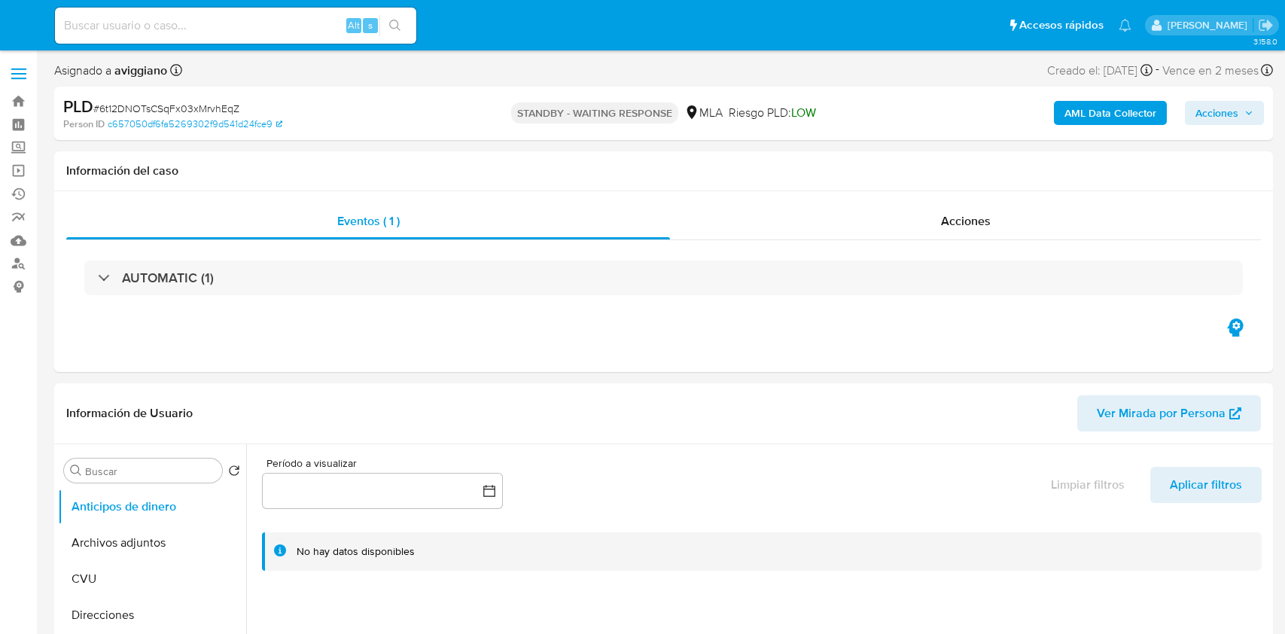
select select "10"
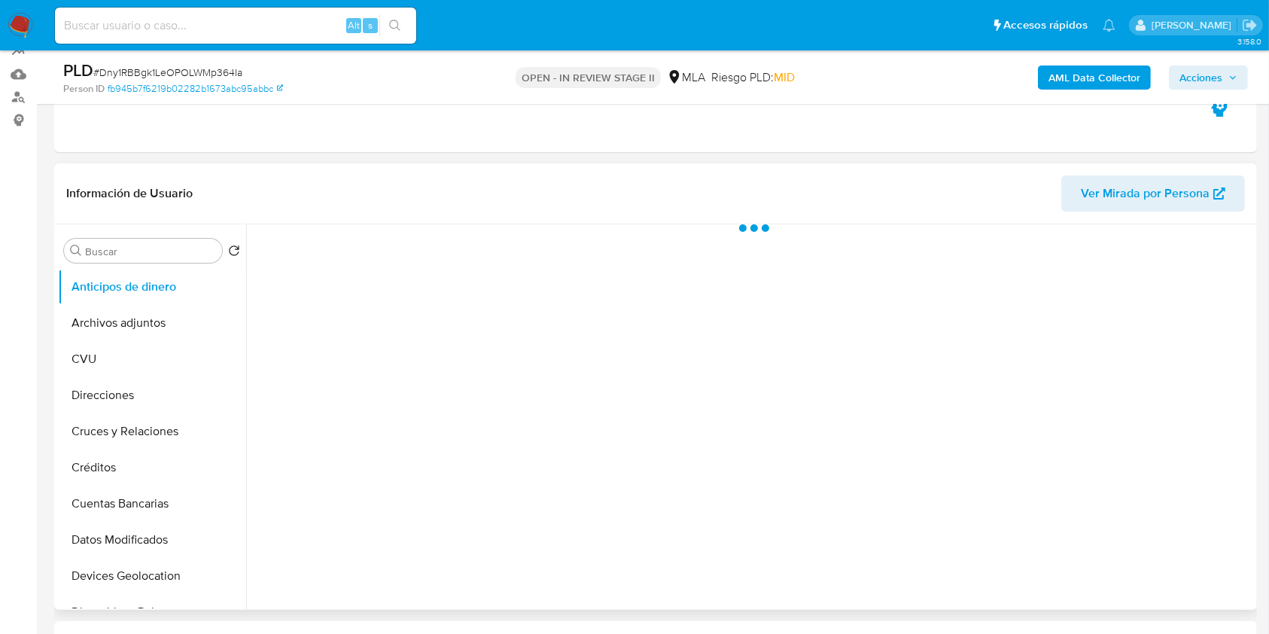
scroll to position [301, 0]
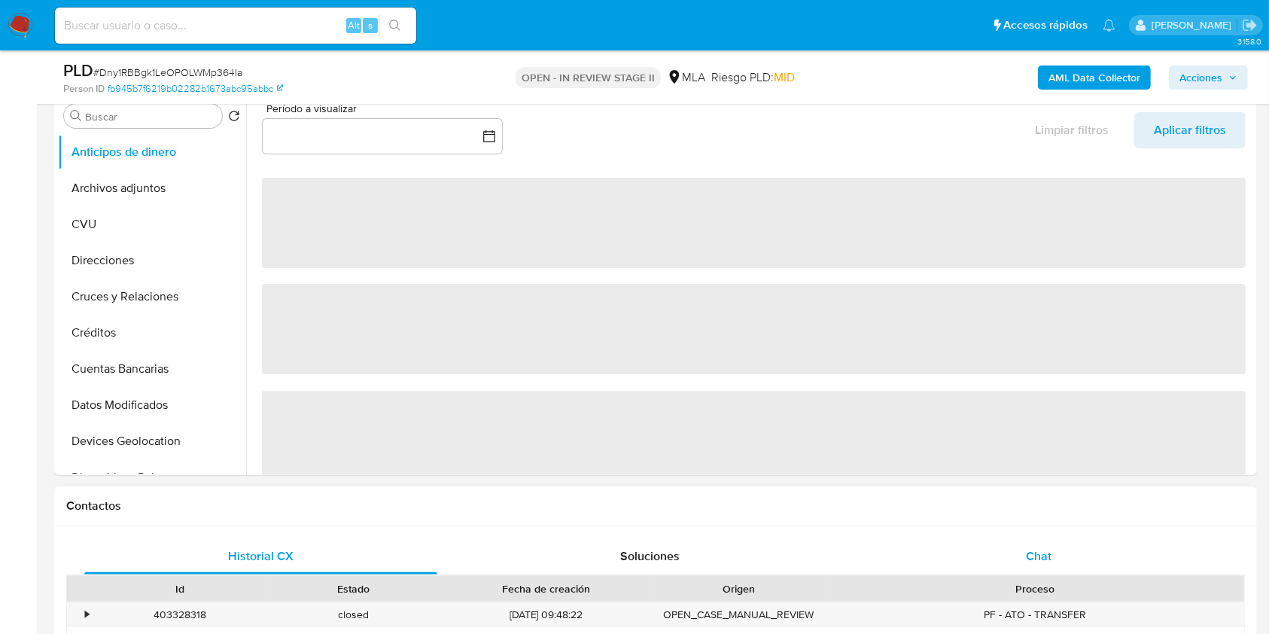
click at [1041, 572] on div "Chat" at bounding box center [1039, 556] width 353 height 36
select select "10"
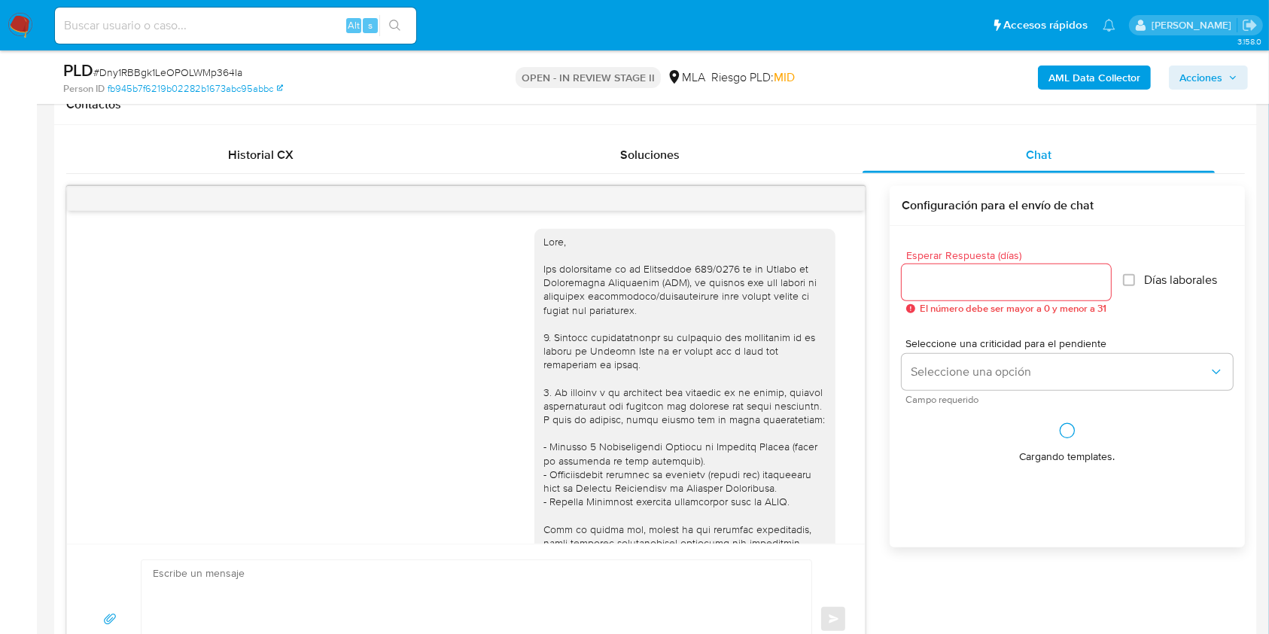
scroll to position [769, 0]
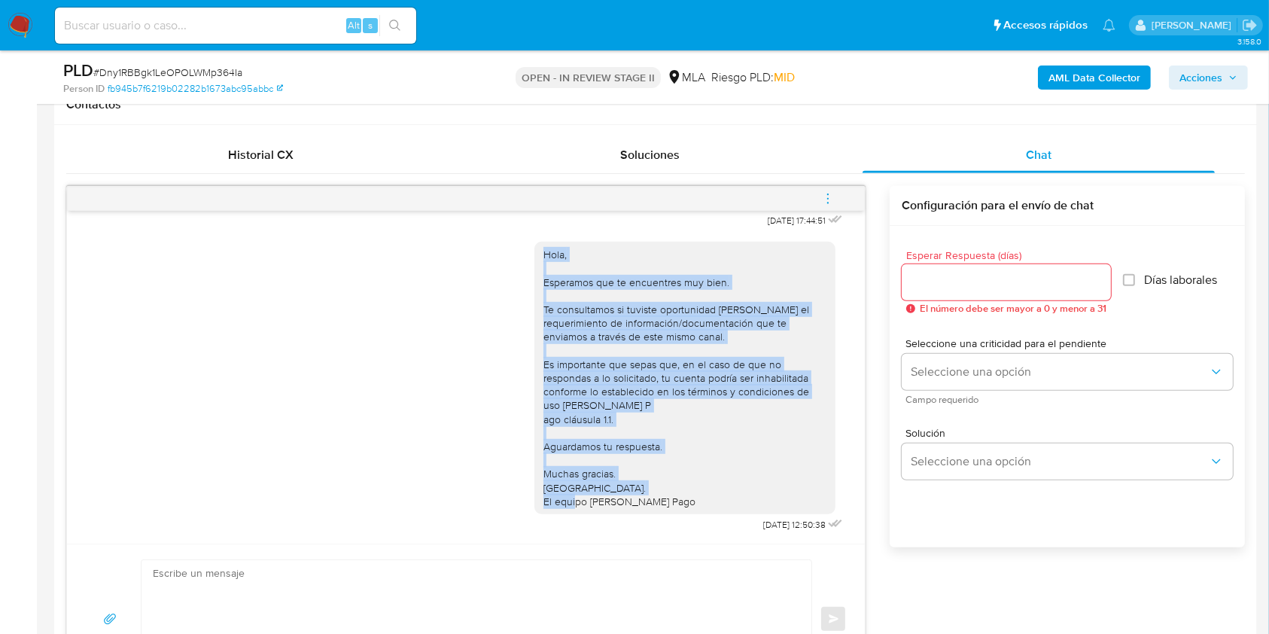
drag, startPoint x: 650, startPoint y: 527, endPoint x: 528, endPoint y: 230, distance: 321.6
click at [534, 231] on div "Hola, Esperamos que te encuentres muy bien. Te consultamos si tuviste oportunid…" at bounding box center [690, 383] width 312 height 304
copy div "Hola, Esperamos que te encuentres muy bien. Te consultamos si tuviste oportunid…"
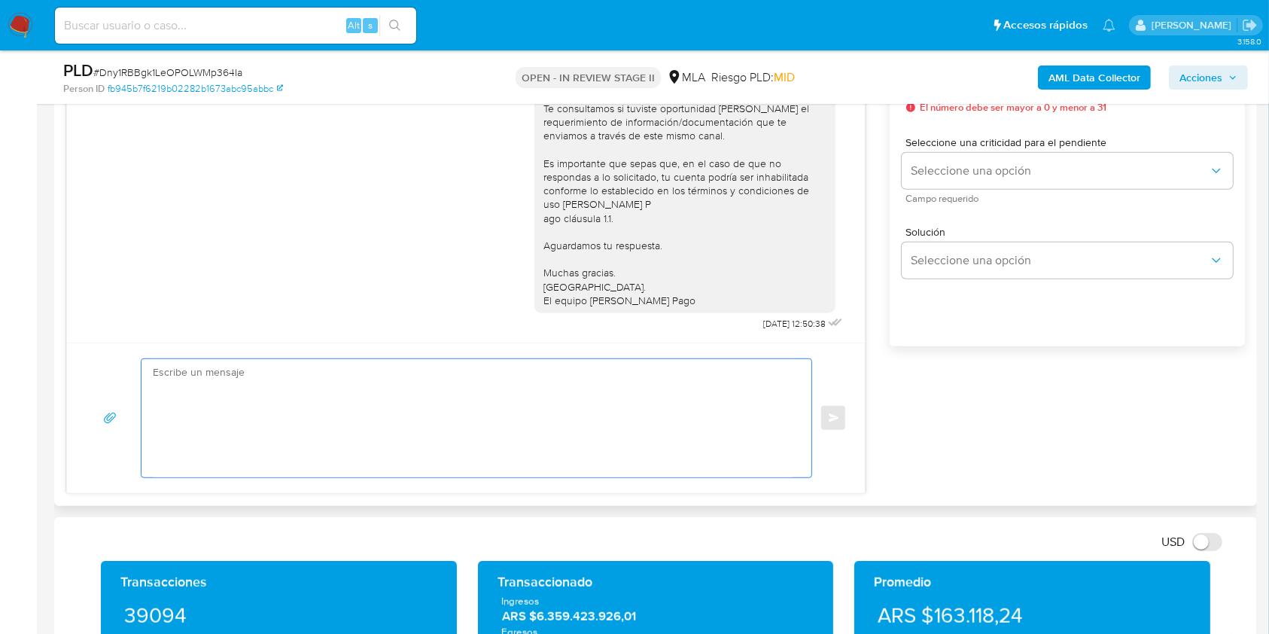
click at [543, 425] on textarea at bounding box center [473, 418] width 640 height 118
paste textarea "Hola, Esperamos que te encuentres muy bien. Te consultamos si tuviste oportunid…"
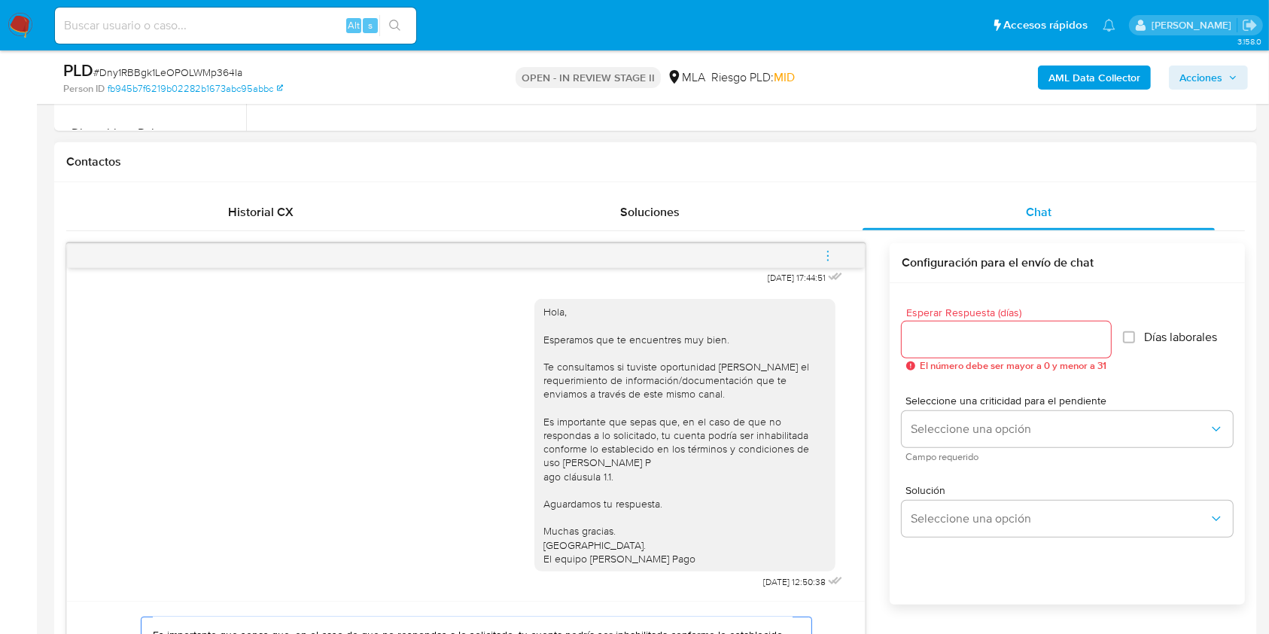
scroll to position [602, 0]
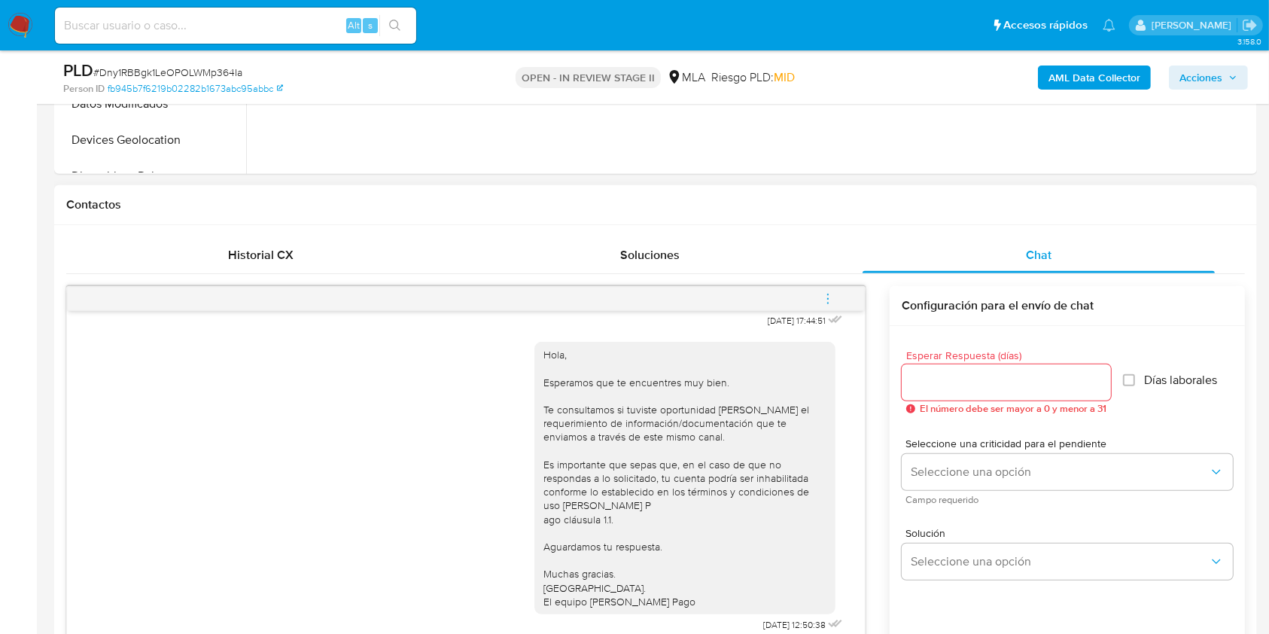
type textarea "Hola, Esperamos que te encuentres muy bien. Te consultamos si tuviste oportunid…"
click at [940, 373] on input "Esperar Respuesta (días)" at bounding box center [1006, 383] width 209 height 20
type input "3"
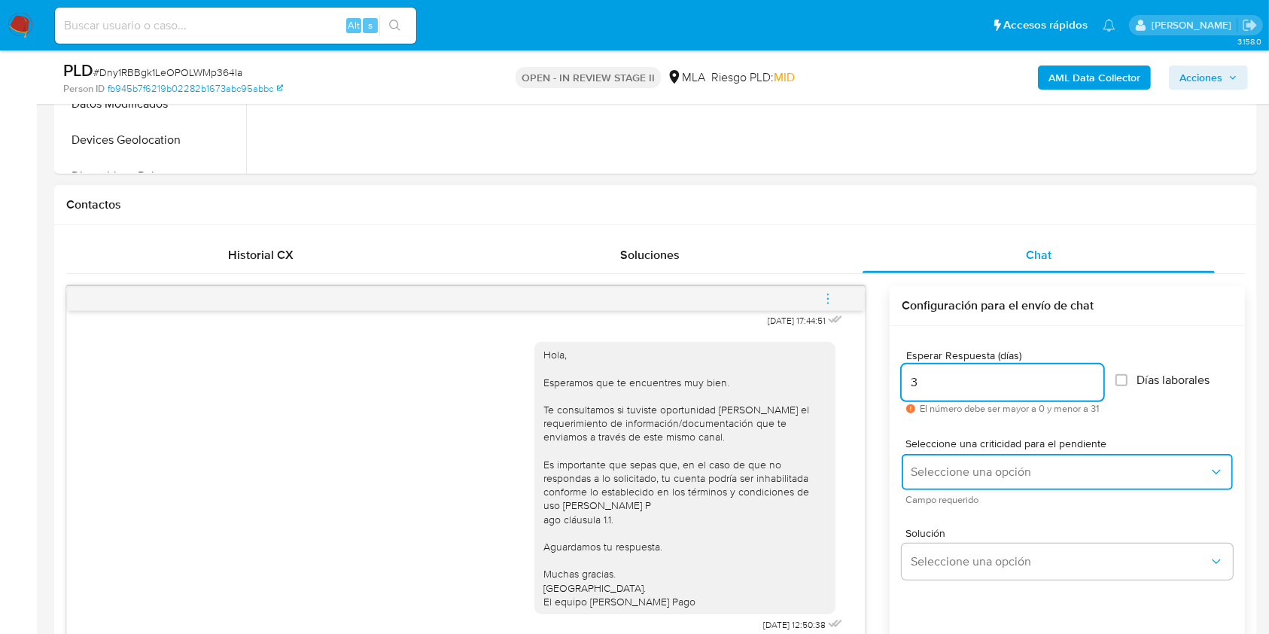
click at [963, 455] on button "Seleccione una opción" at bounding box center [1067, 472] width 331 height 36
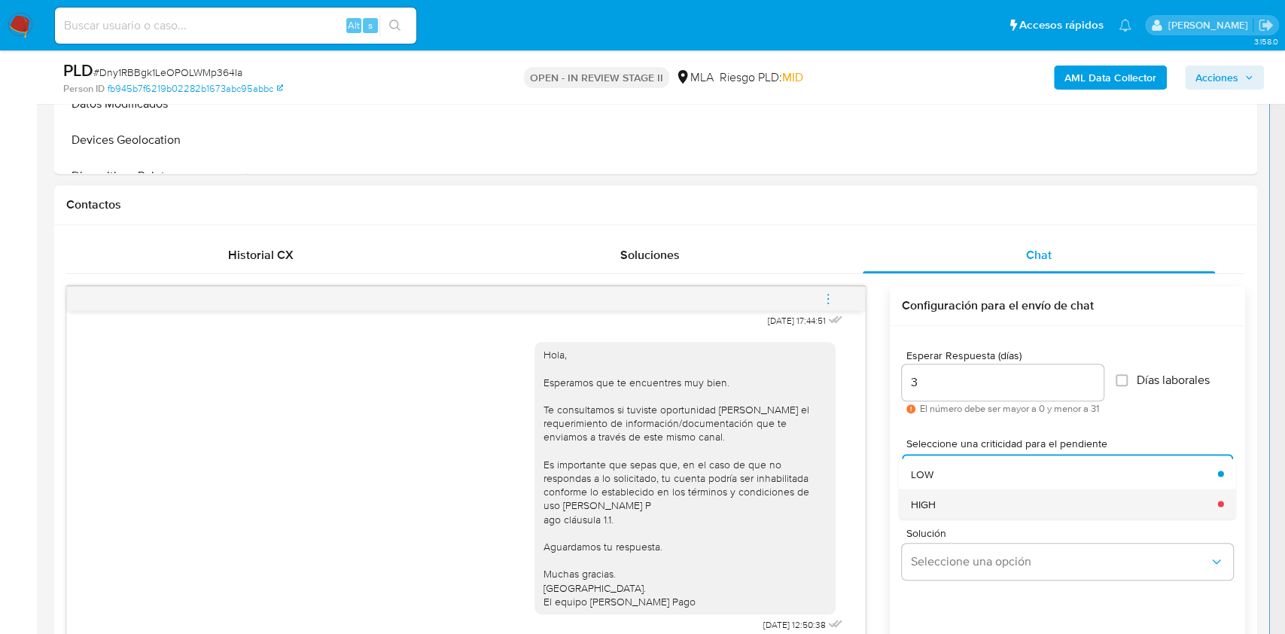
click at [947, 496] on div "HIGH" at bounding box center [1060, 503] width 298 height 30
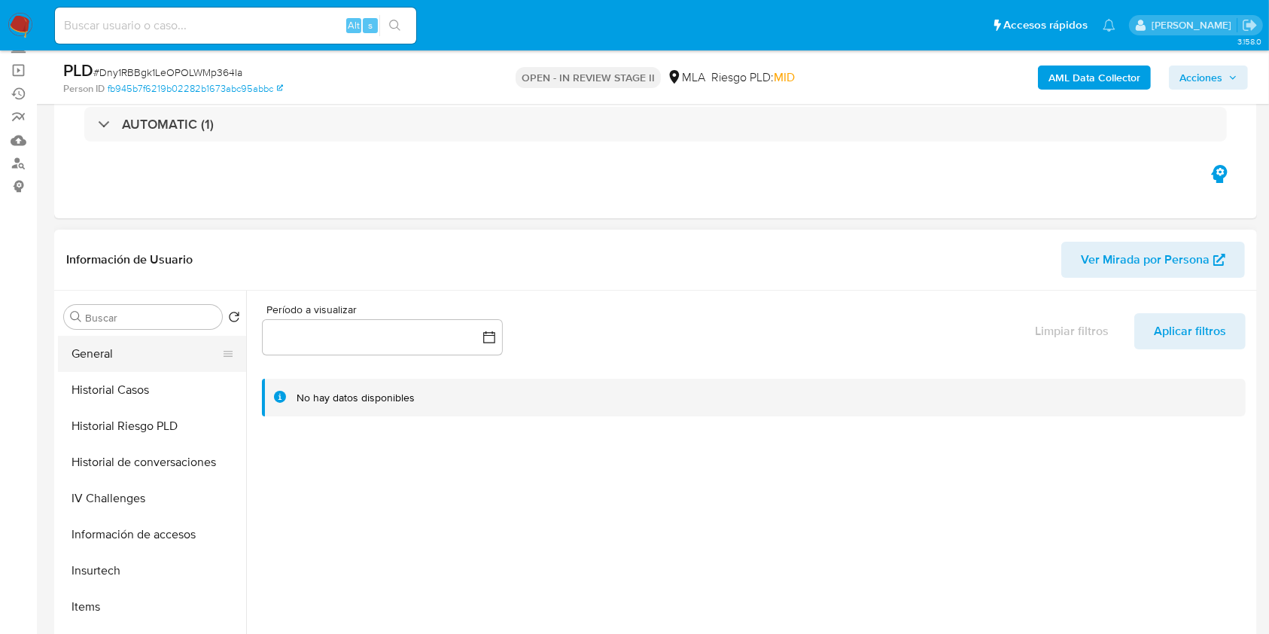
scroll to position [401, 0]
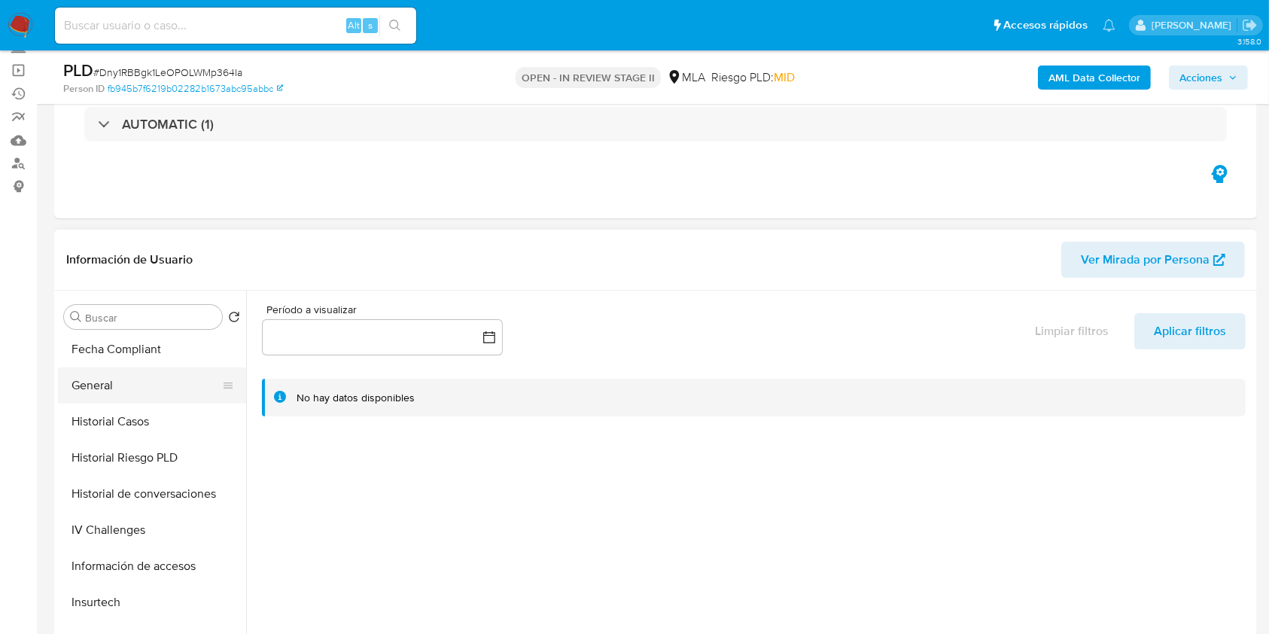
click at [157, 391] on button "General" at bounding box center [146, 385] width 176 height 36
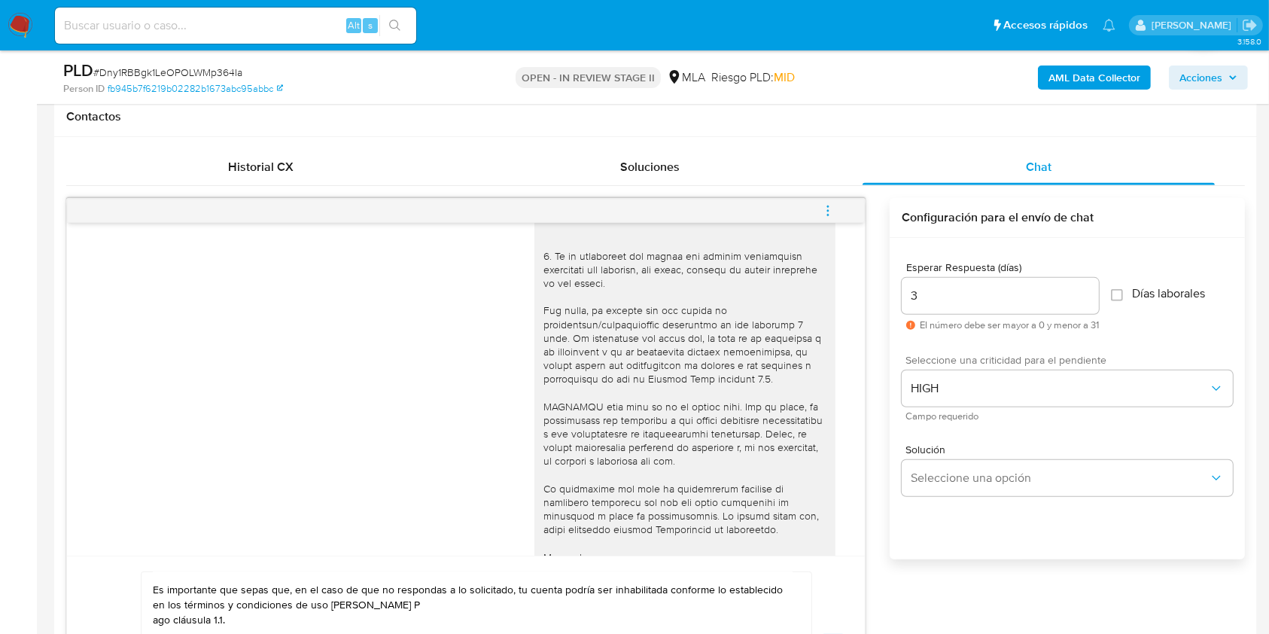
scroll to position [802, 0]
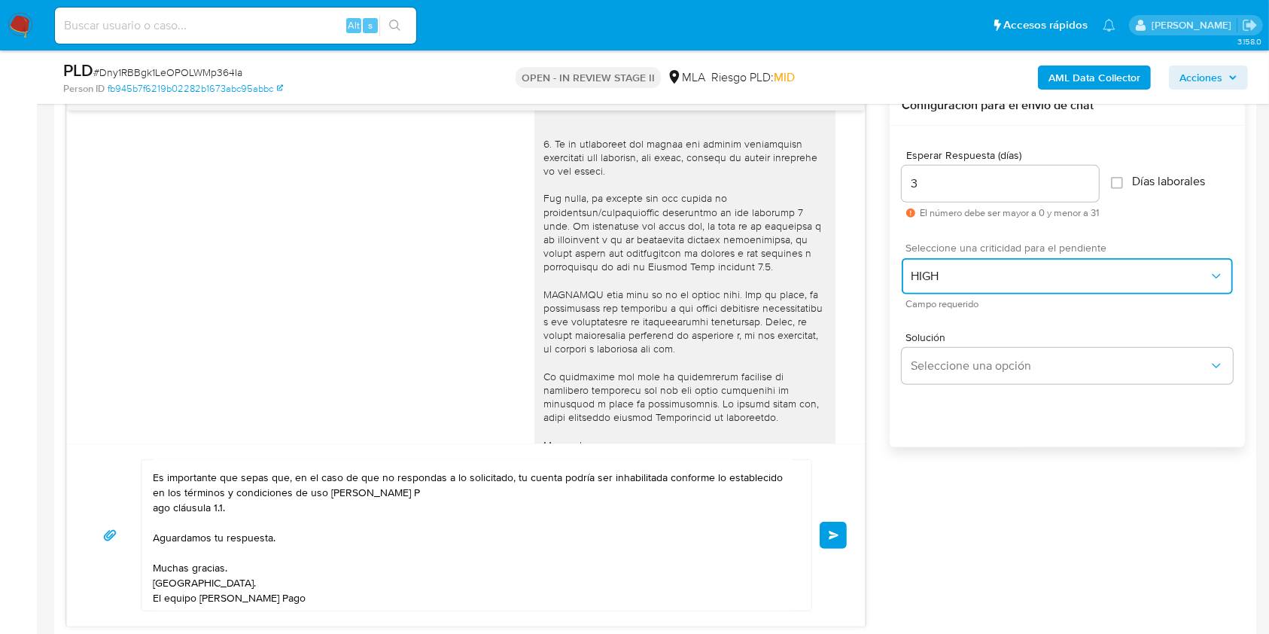
click at [935, 269] on span "HIGH" at bounding box center [1060, 276] width 298 height 15
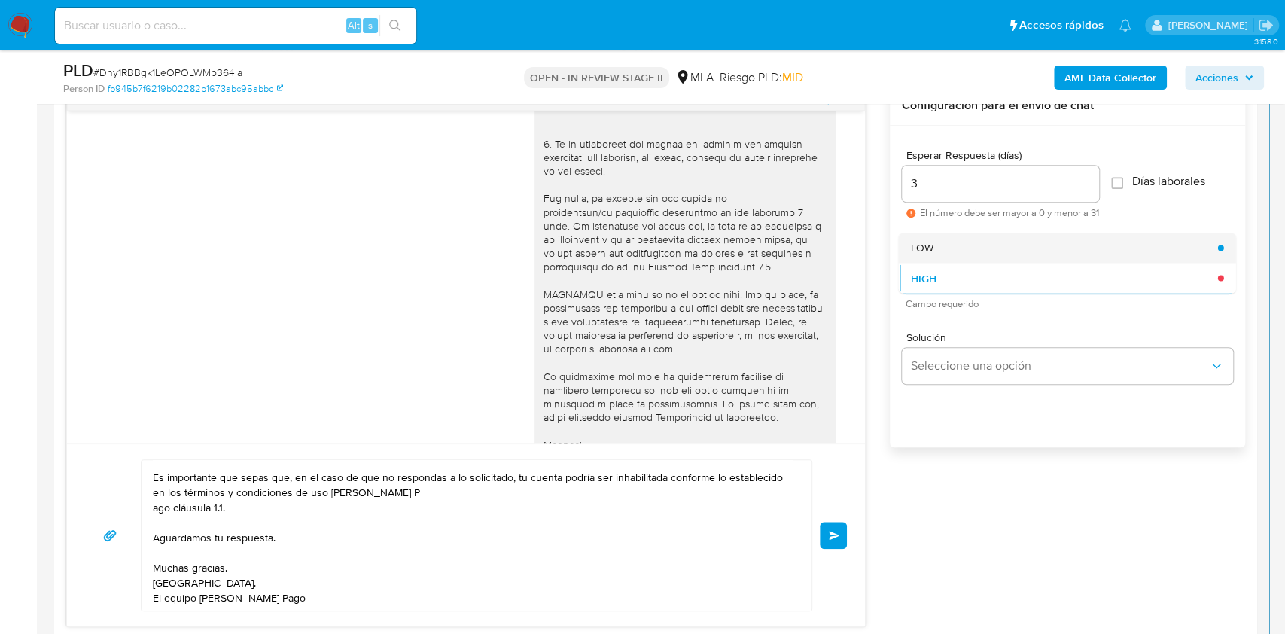
click at [937, 233] on div "LOW" at bounding box center [1064, 248] width 307 height 30
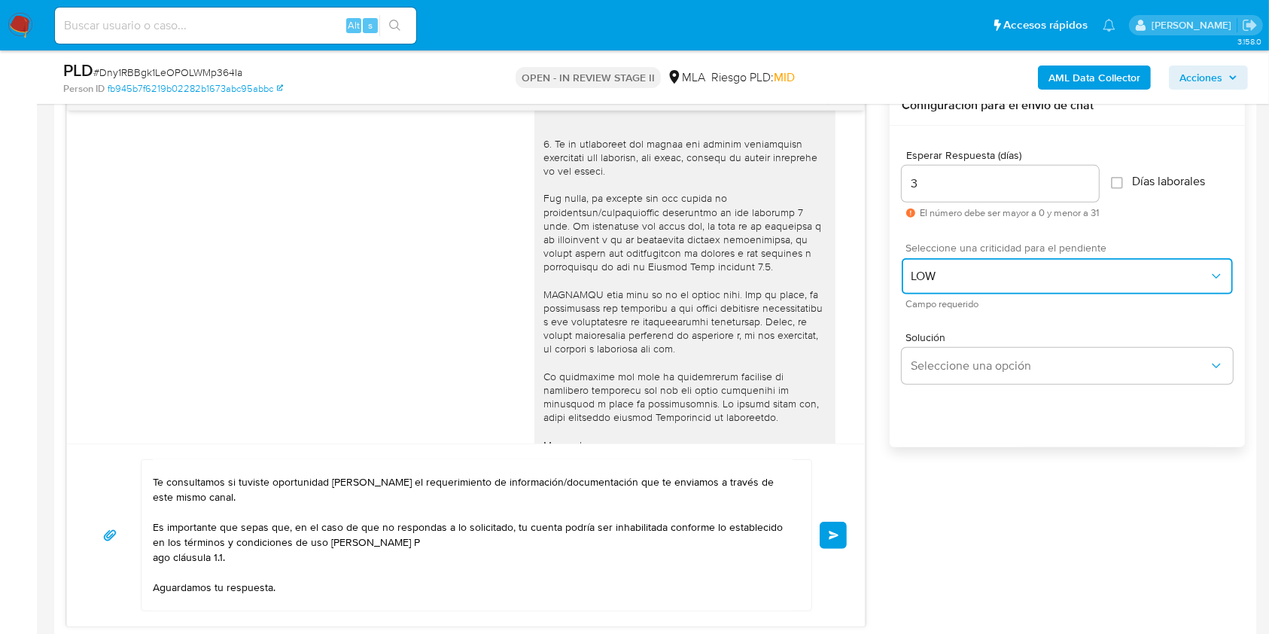
scroll to position [0, 0]
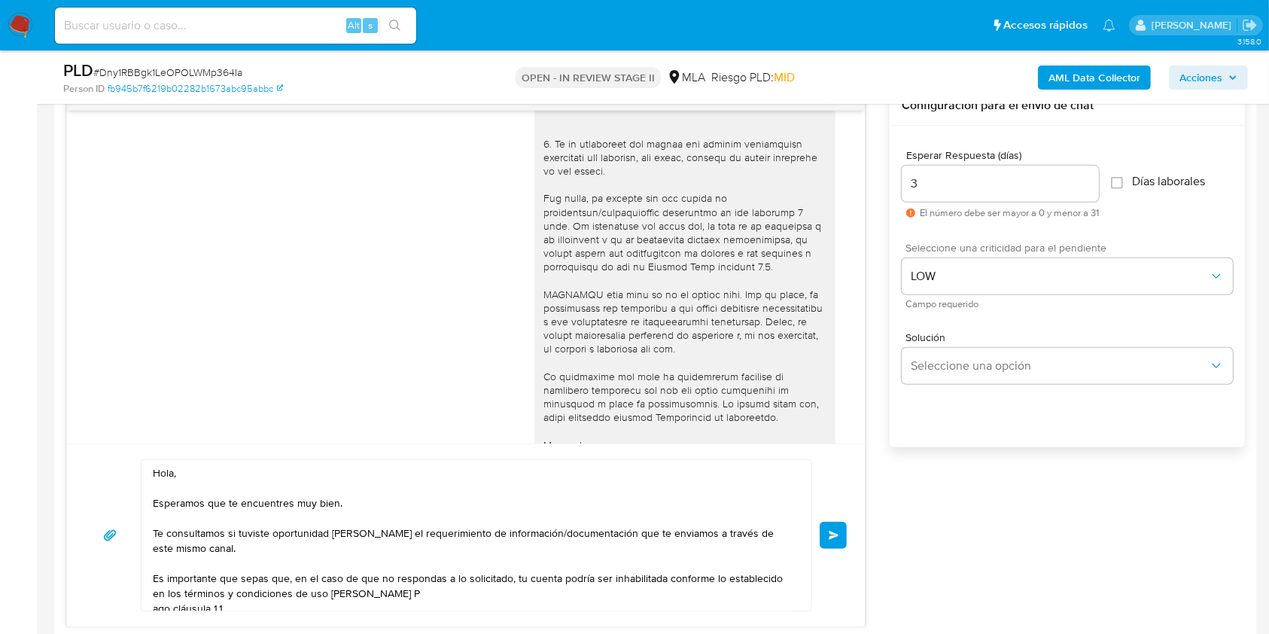
click at [831, 532] on span "Enviar" at bounding box center [834, 535] width 11 height 9
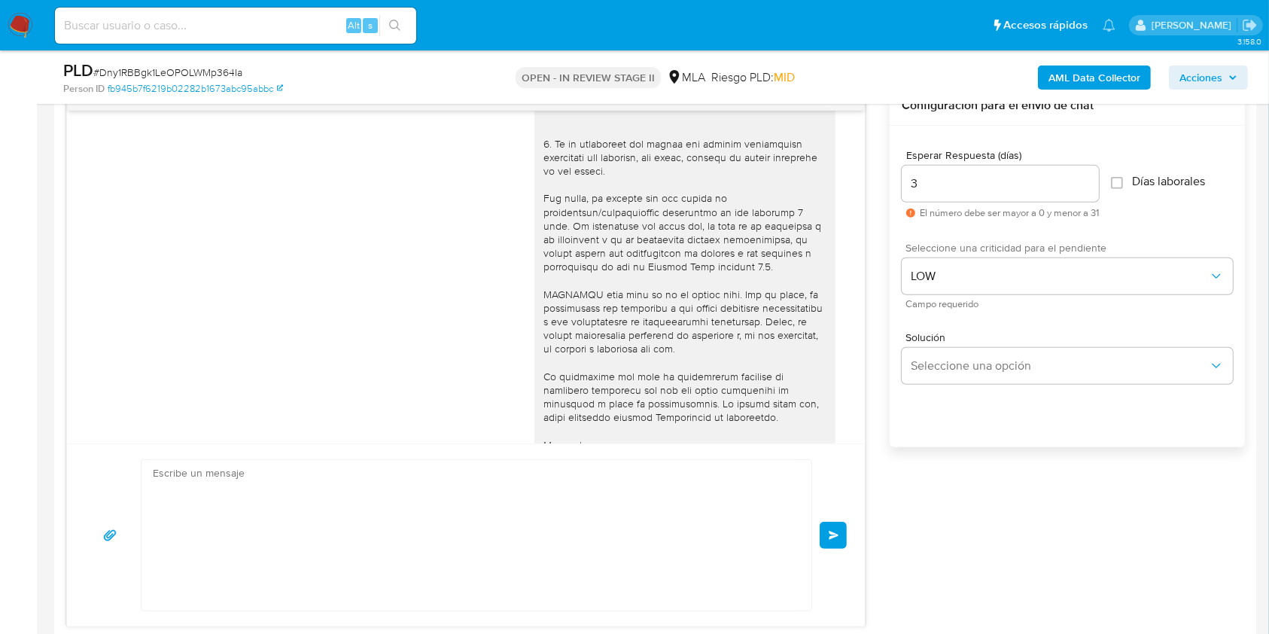
scroll to position [1073, 0]
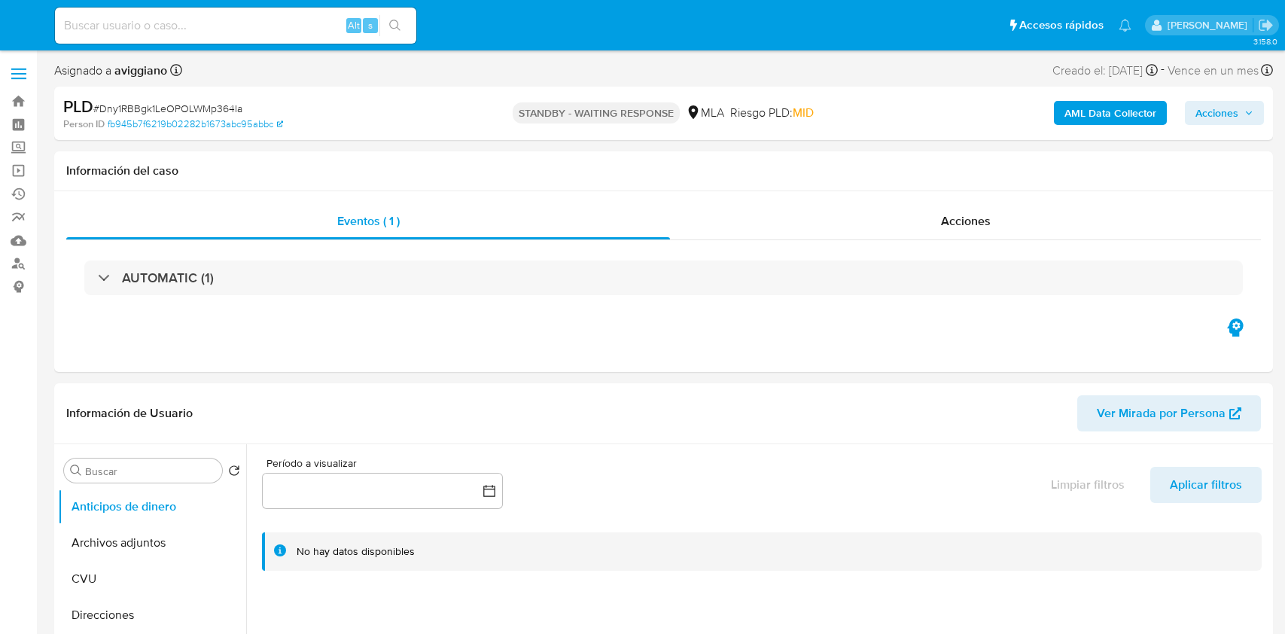
select select "10"
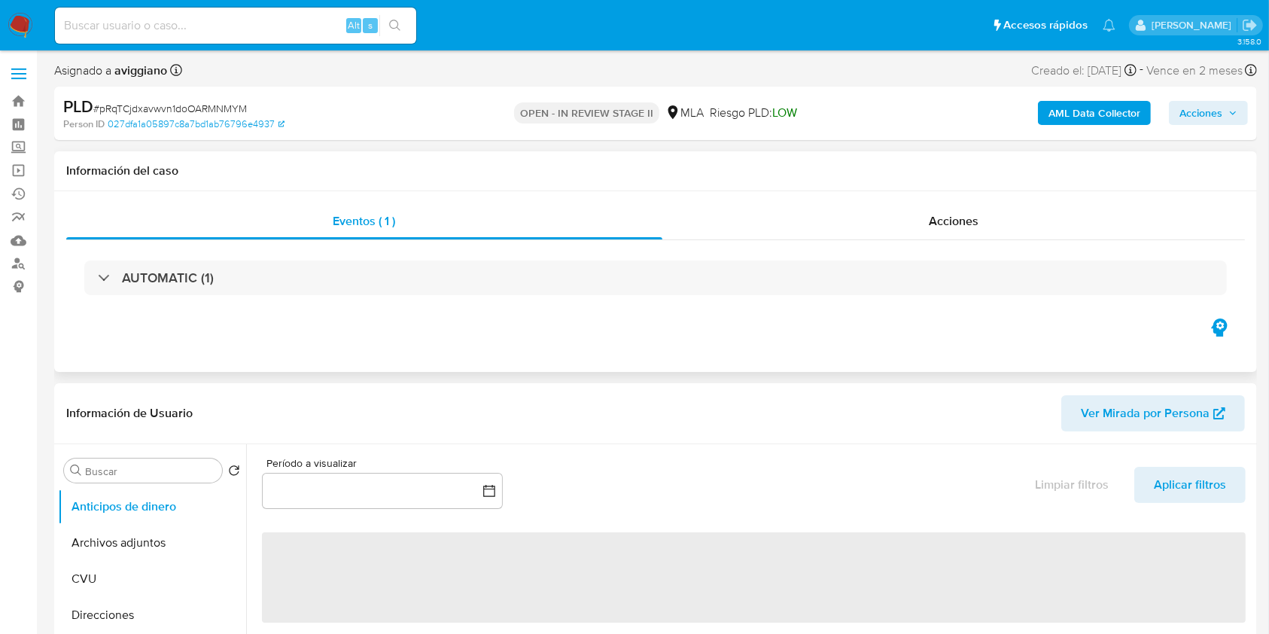
select select "10"
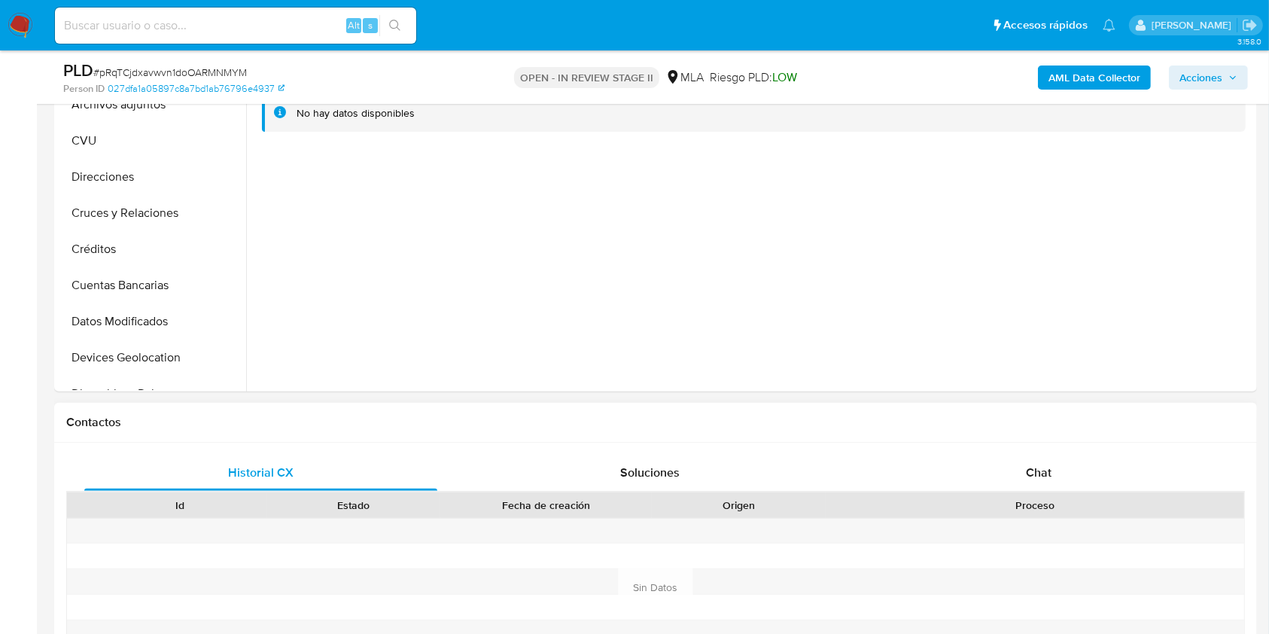
scroll to position [501, 0]
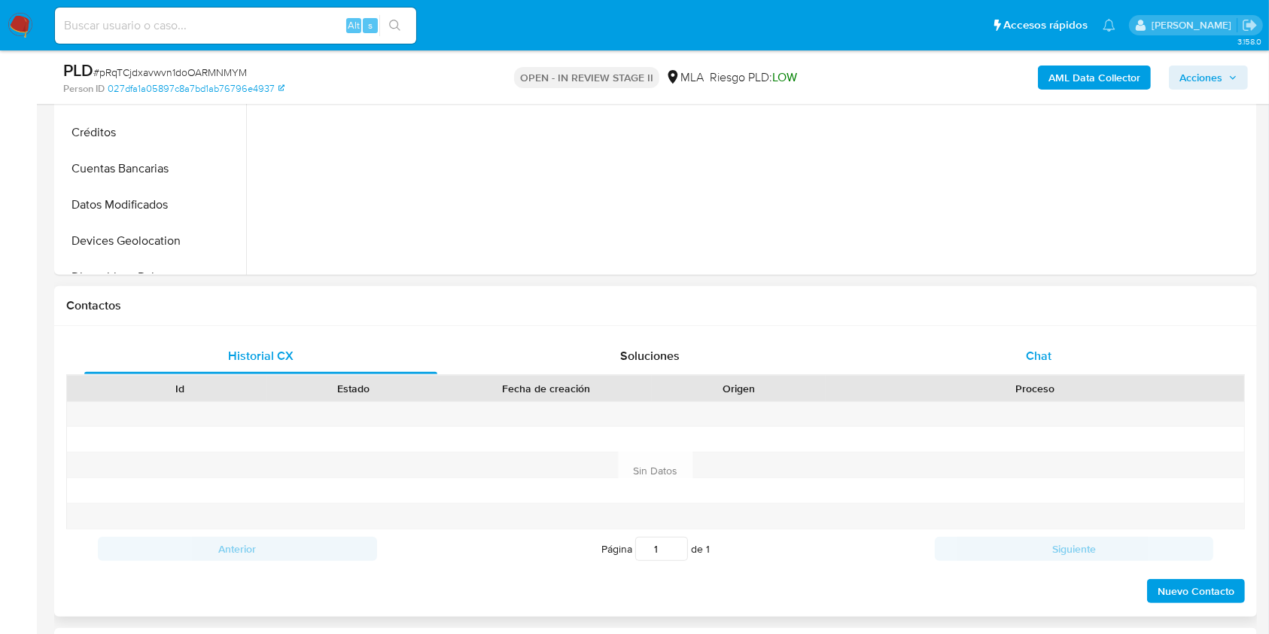
click at [1042, 365] on div "Chat" at bounding box center [1039, 356] width 353 height 36
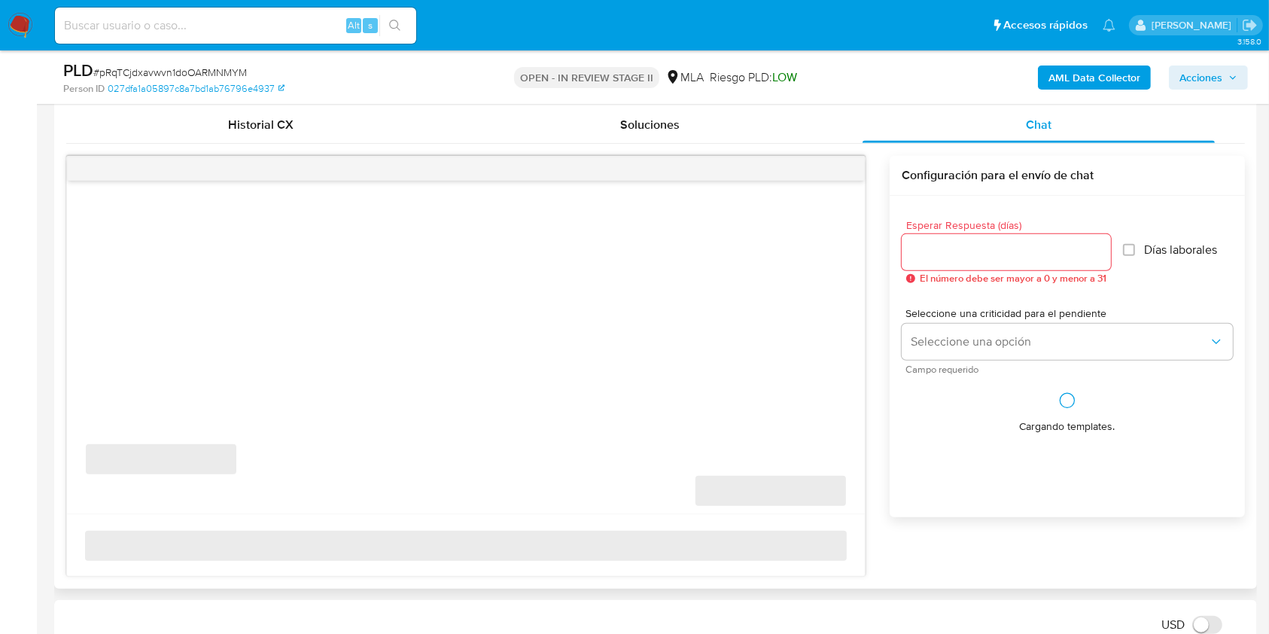
scroll to position [802, 0]
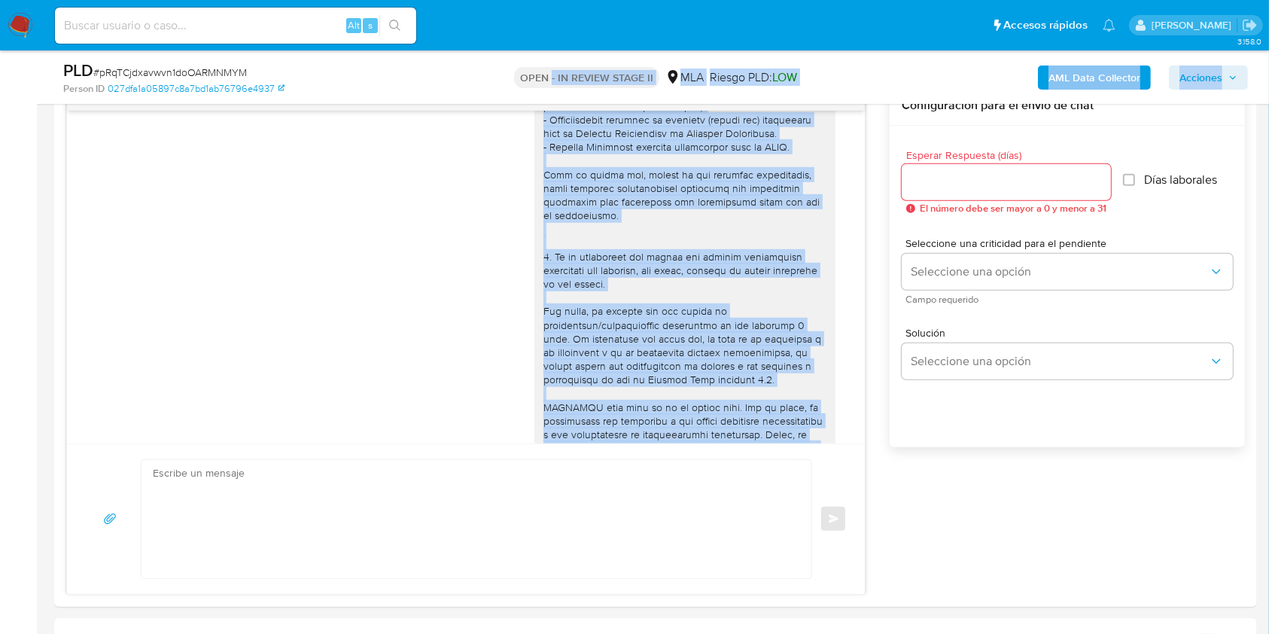
drag, startPoint x: 639, startPoint y: 256, endPoint x: 550, endPoint y: 84, distance: 193.2
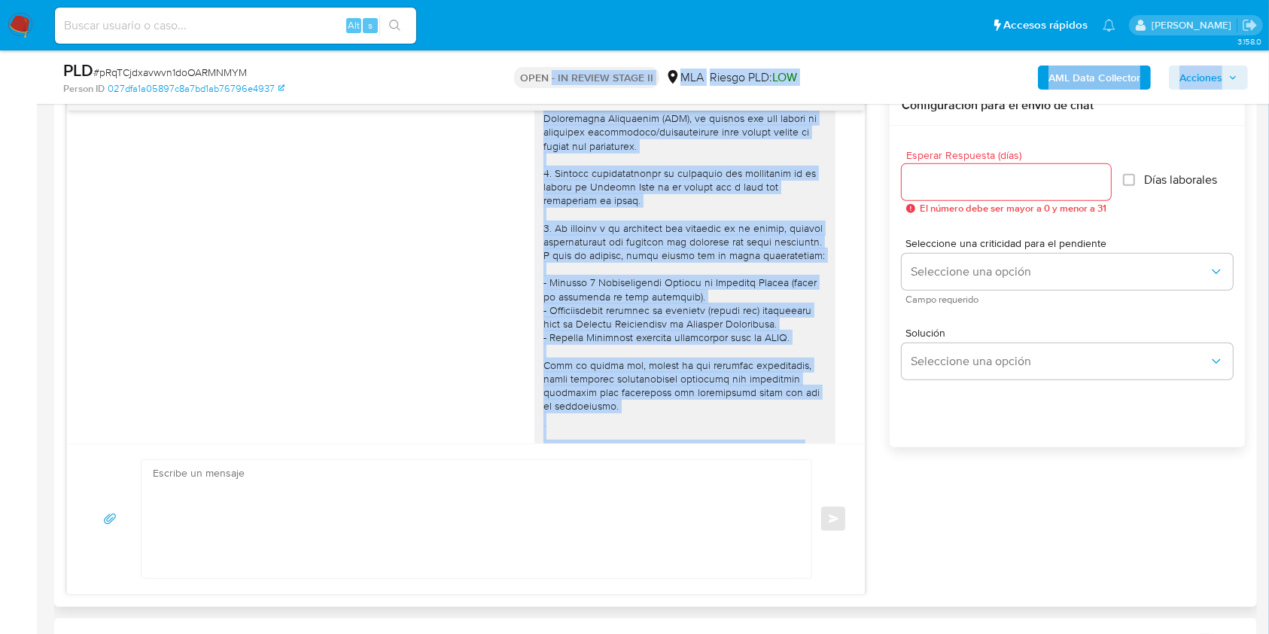
click at [547, 238] on div at bounding box center [684, 420] width 283 height 698
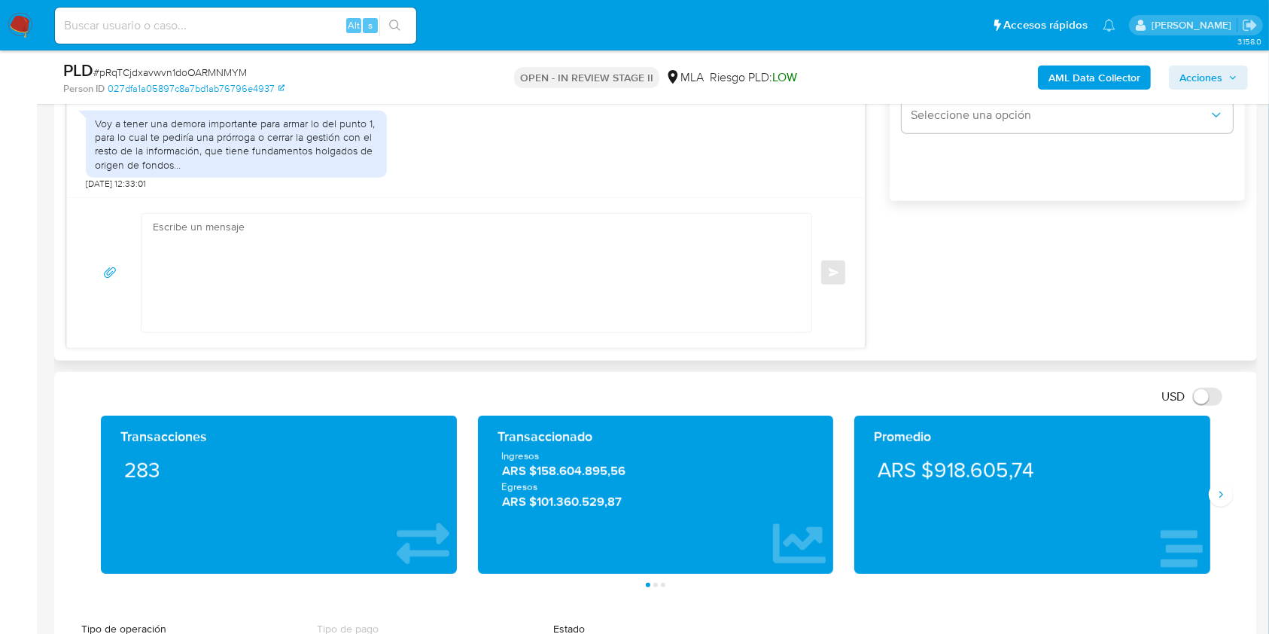
scroll to position [1003, 0]
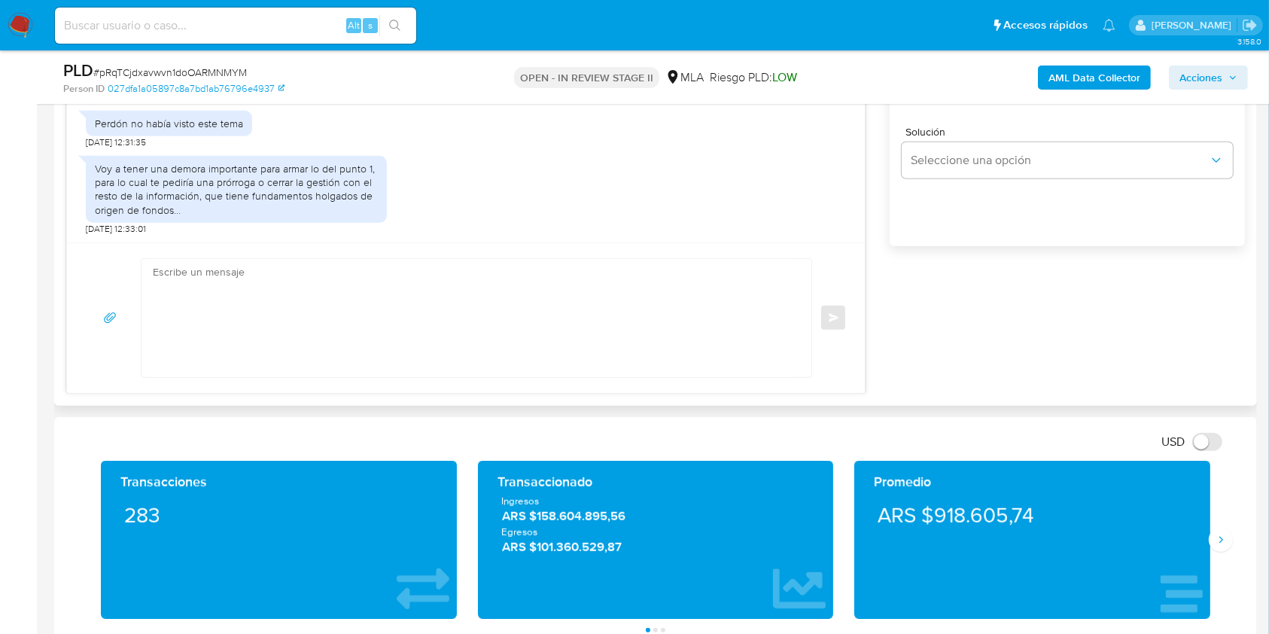
click at [358, 295] on textarea at bounding box center [473, 318] width 640 height 118
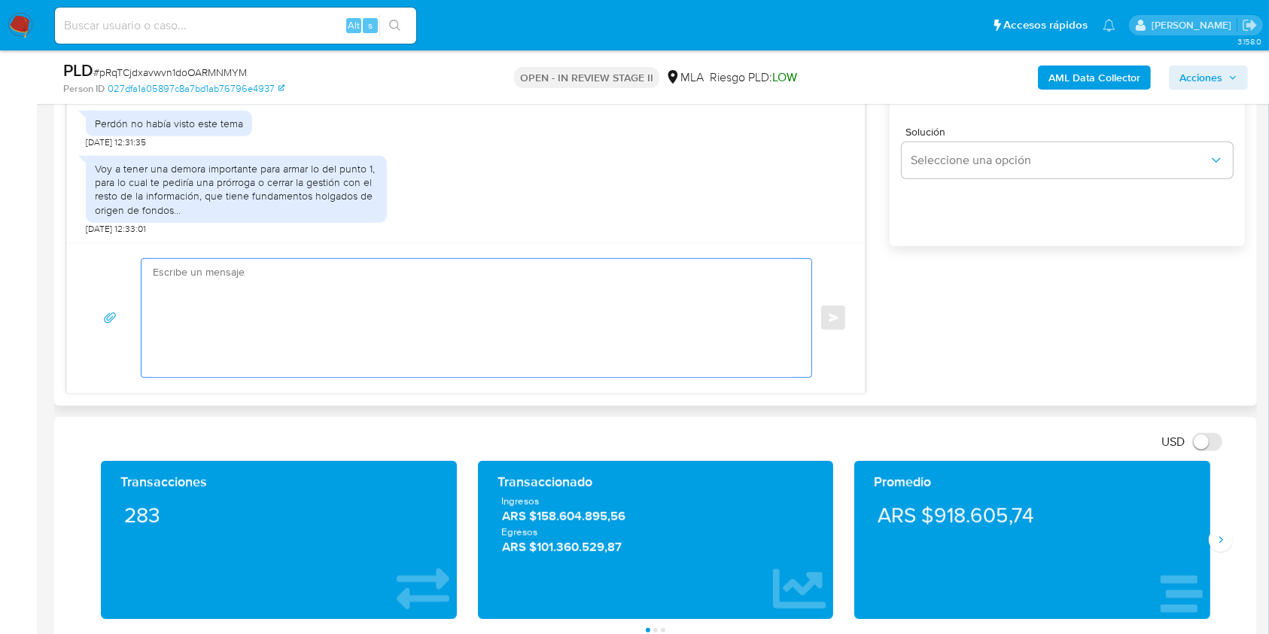
paste textarea "pRqTCjdxavwvn1doOARMNMYM"
drag, startPoint x: 352, startPoint y: 282, endPoint x: 173, endPoint y: 254, distance: 180.7
click at [174, 254] on div "pRqTCjdxavwvn1doOARMNMYM Enviar" at bounding box center [466, 317] width 798 height 151
click at [323, 279] on textarea "pRqTCjdxavwvn1doOARMNMYM" at bounding box center [473, 318] width 640 height 118
drag, startPoint x: 286, startPoint y: 275, endPoint x: 145, endPoint y: 275, distance: 140.8
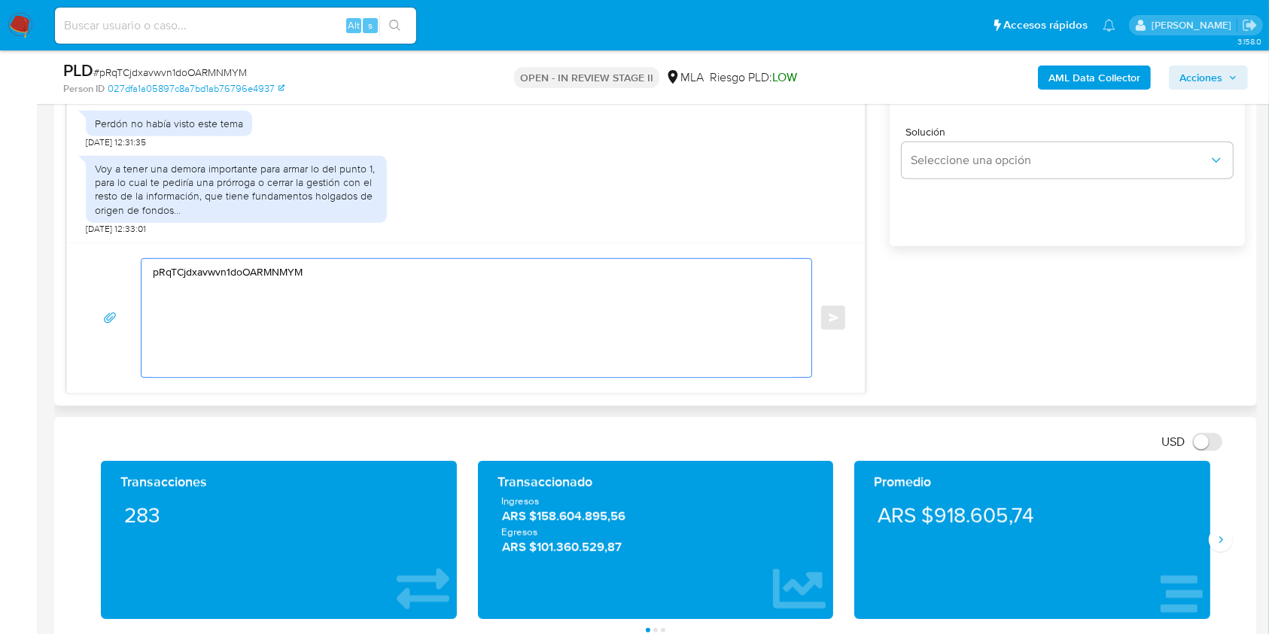
click at [145, 275] on div "pRqTCjdxavwvn1doOARMNMYM" at bounding box center [473, 318] width 662 height 118
paste textarea "Hola XXX, Esperamos que te encuentres muy bien. Te consultamos si tuviste oport…"
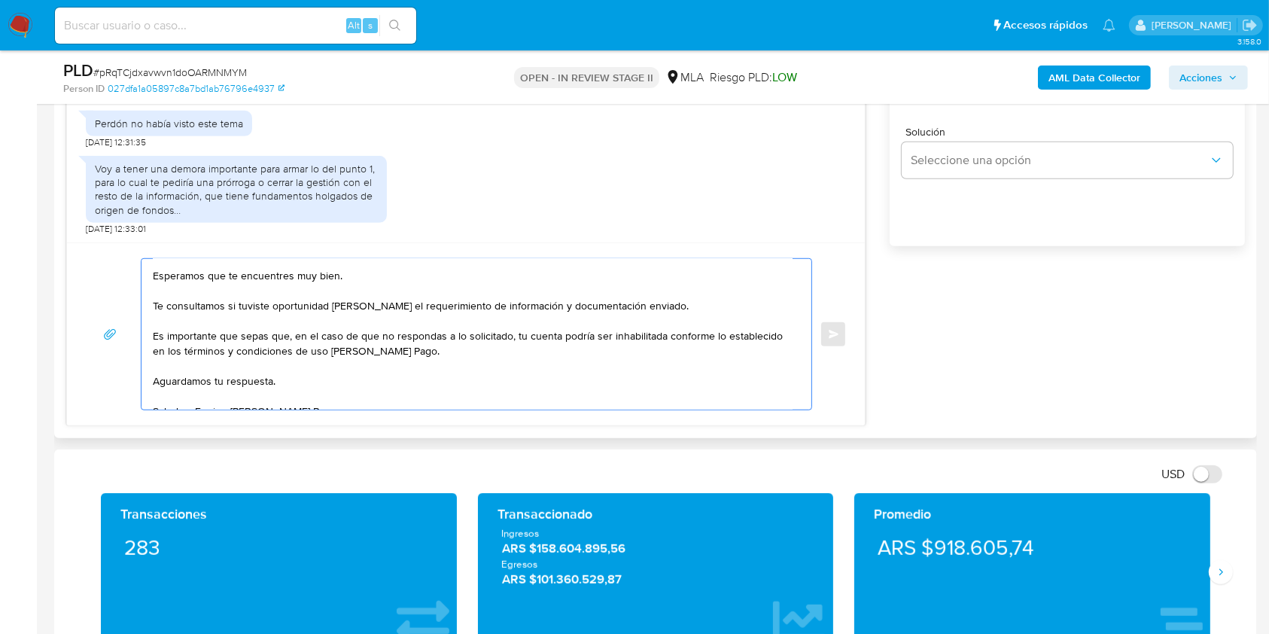
scroll to position [0, 0]
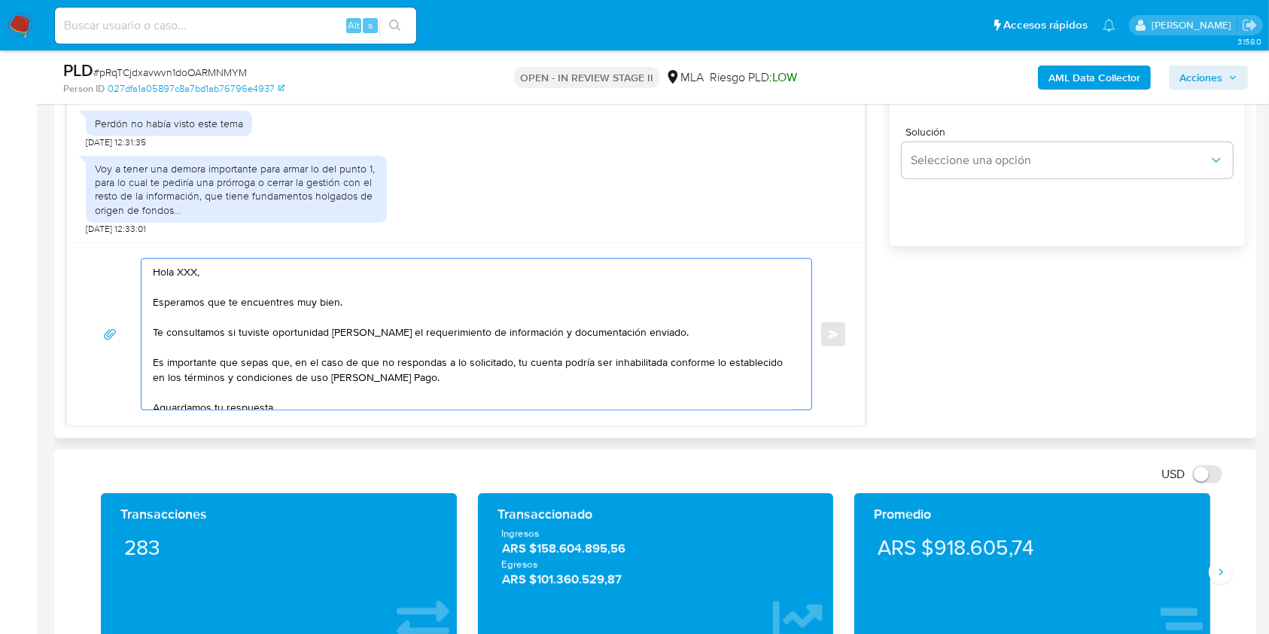
click at [187, 269] on textarea "Hola XXX, Esperamos que te encuentres muy bien. Te consultamos si tuviste oport…" at bounding box center [473, 334] width 640 height 151
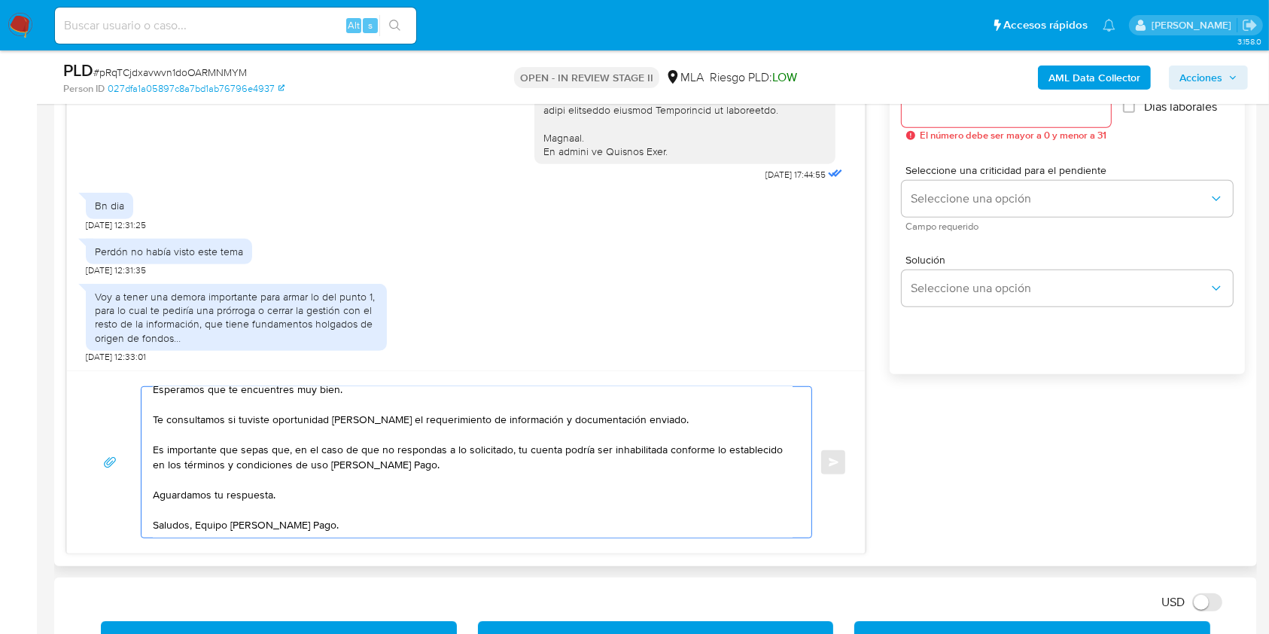
scroll to position [802, 0]
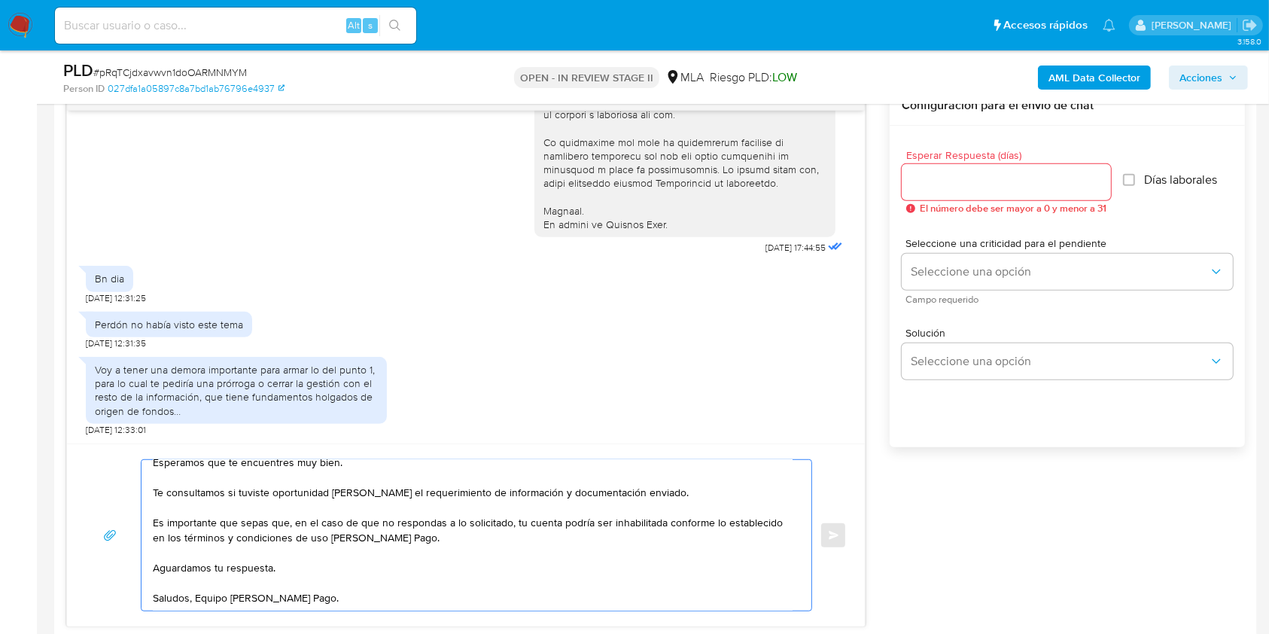
type textarea "Hola, Esperamos que te encuentres muy bien. Te consultamos si tuviste oportunid…"
click at [998, 172] on input "Esperar Respuesta (días)" at bounding box center [1006, 182] width 209 height 20
type input "3"
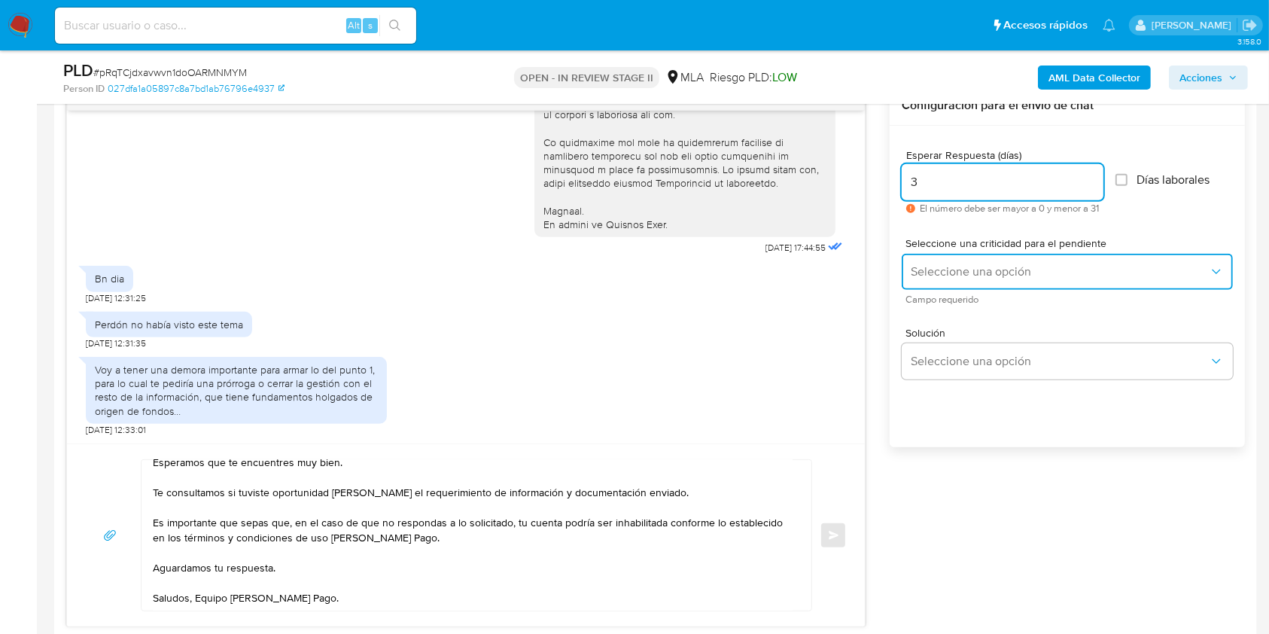
click at [978, 264] on span "Seleccione una opción" at bounding box center [1060, 271] width 298 height 15
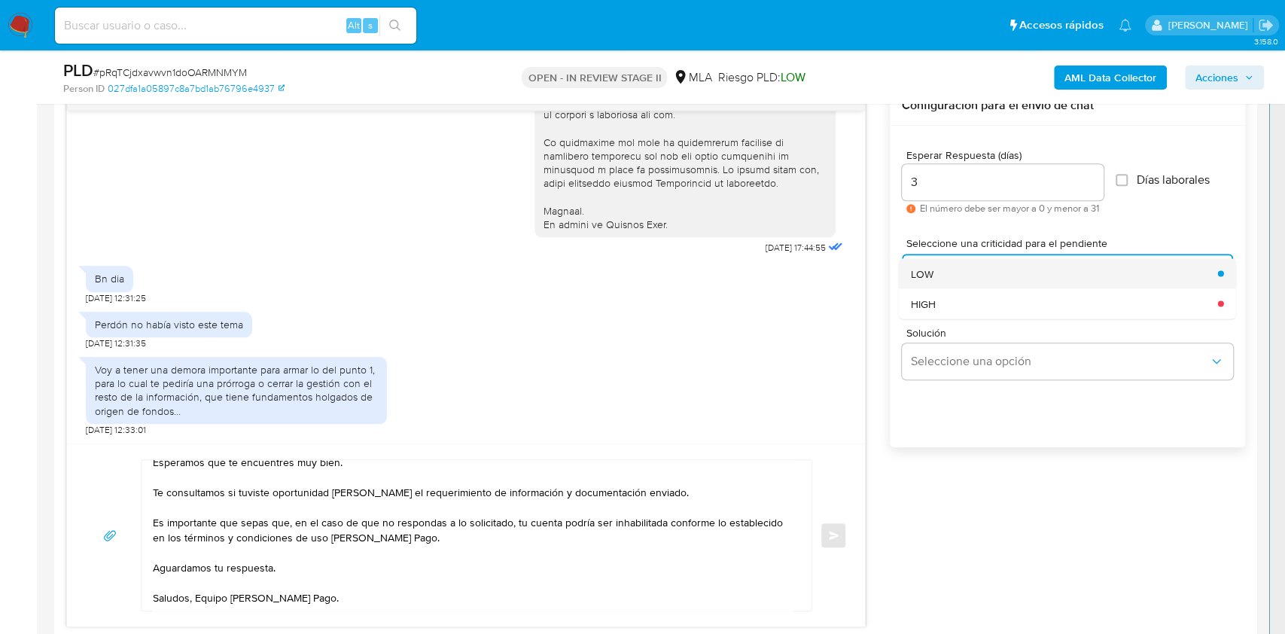
click at [957, 276] on div "LOW" at bounding box center [1060, 273] width 298 height 30
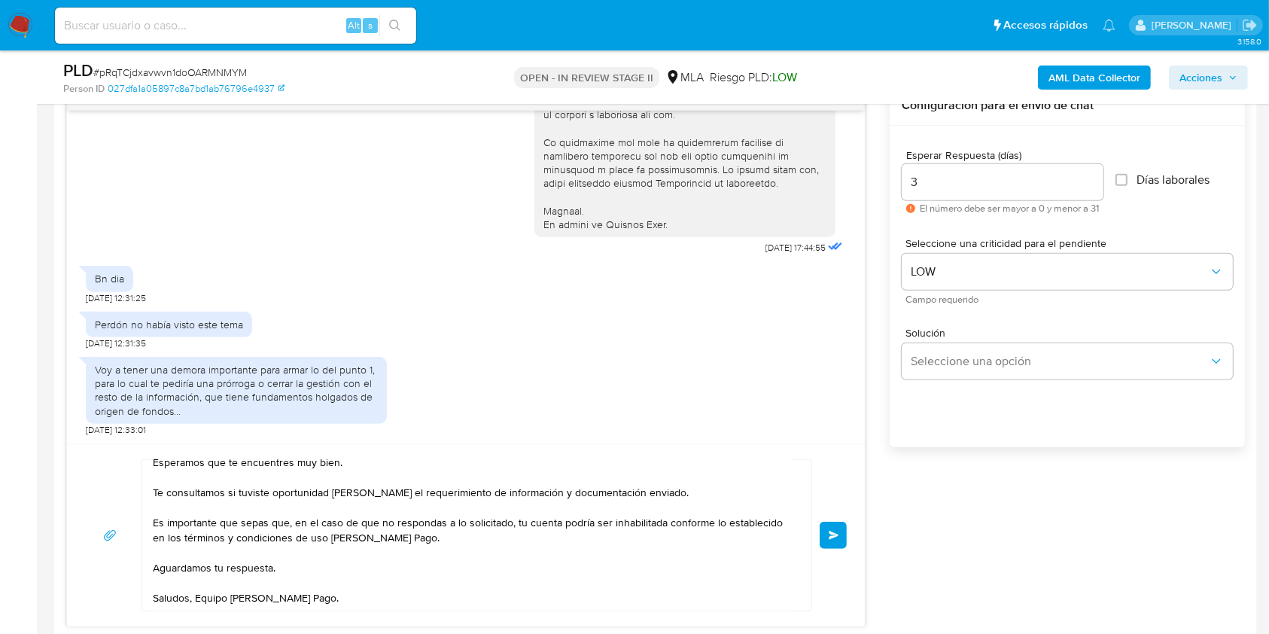
click at [831, 525] on button "Enviar" at bounding box center [833, 535] width 27 height 27
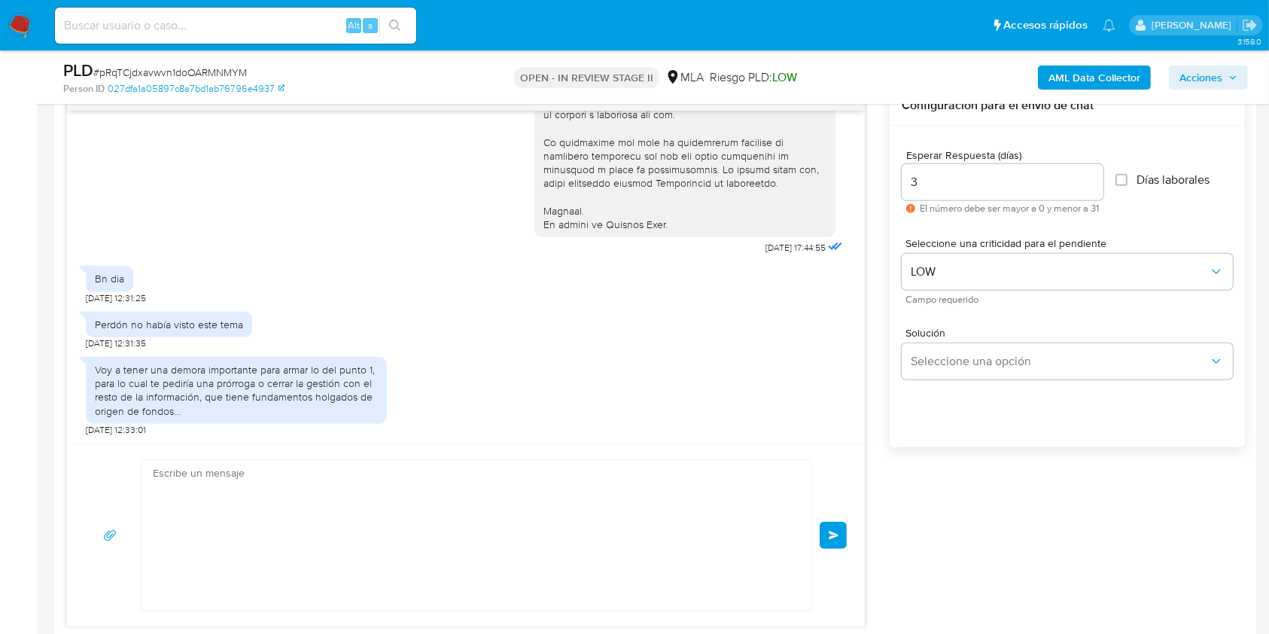
scroll to position [0, 0]
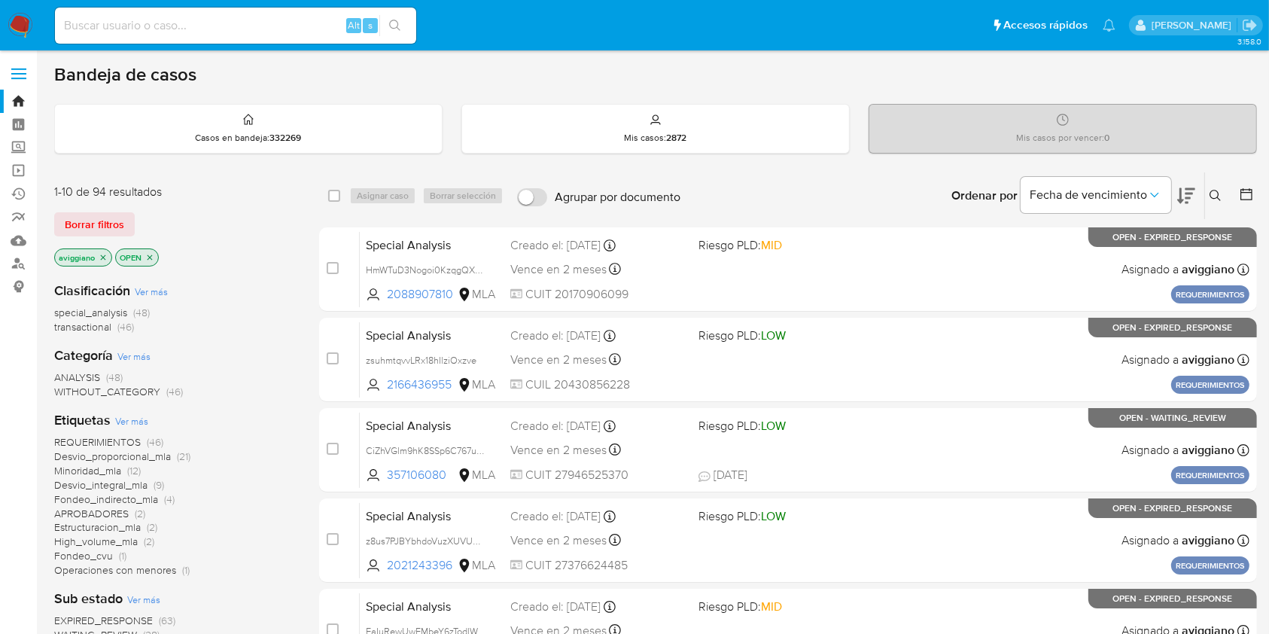
click at [101, 254] on icon "close-filter" at bounding box center [103, 256] width 5 height 5
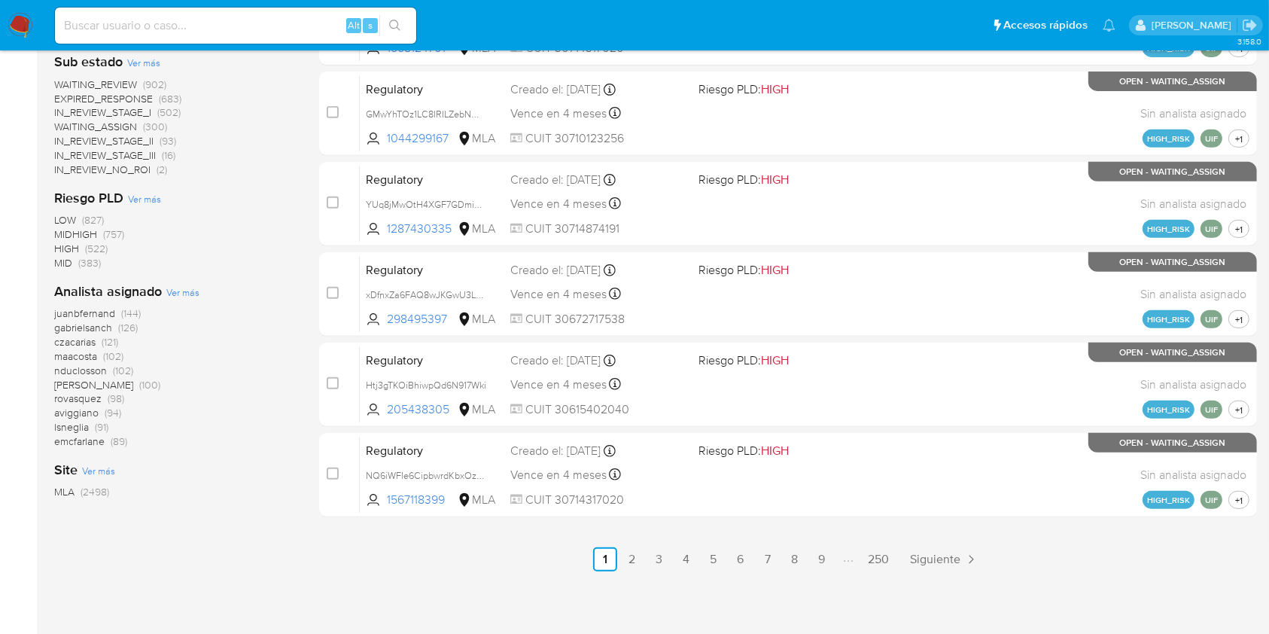
scroll to position [608, 0]
click at [74, 374] on span "nduclosson" at bounding box center [80, 369] width 53 height 15
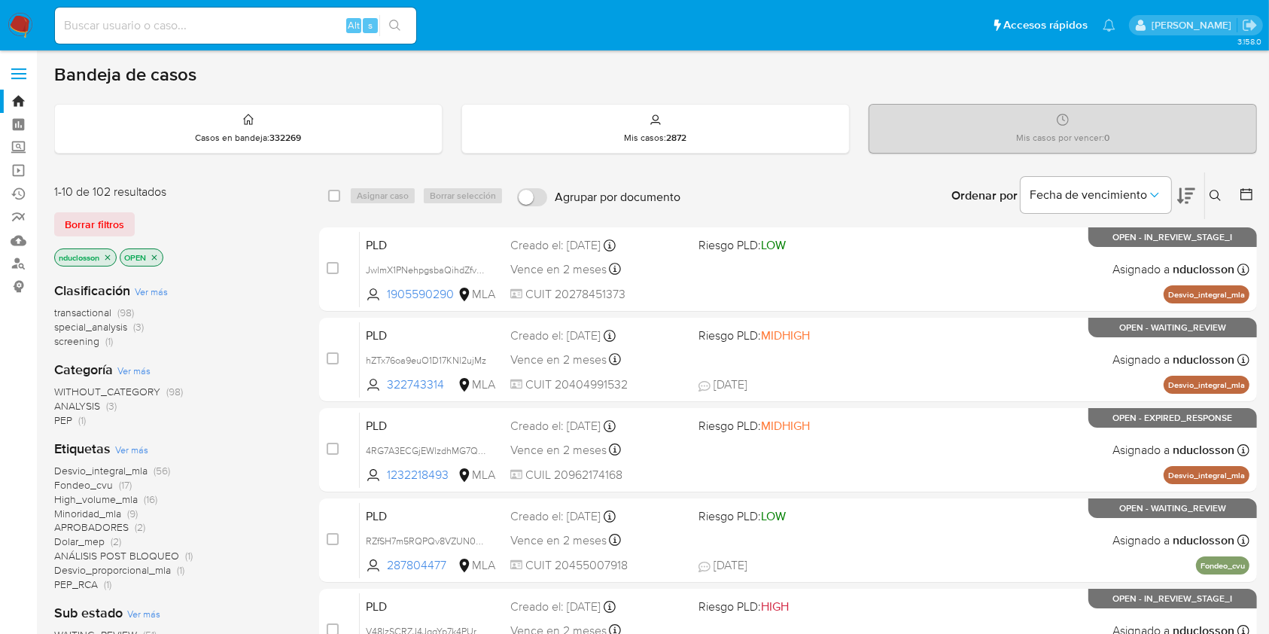
scroll to position [608, 0]
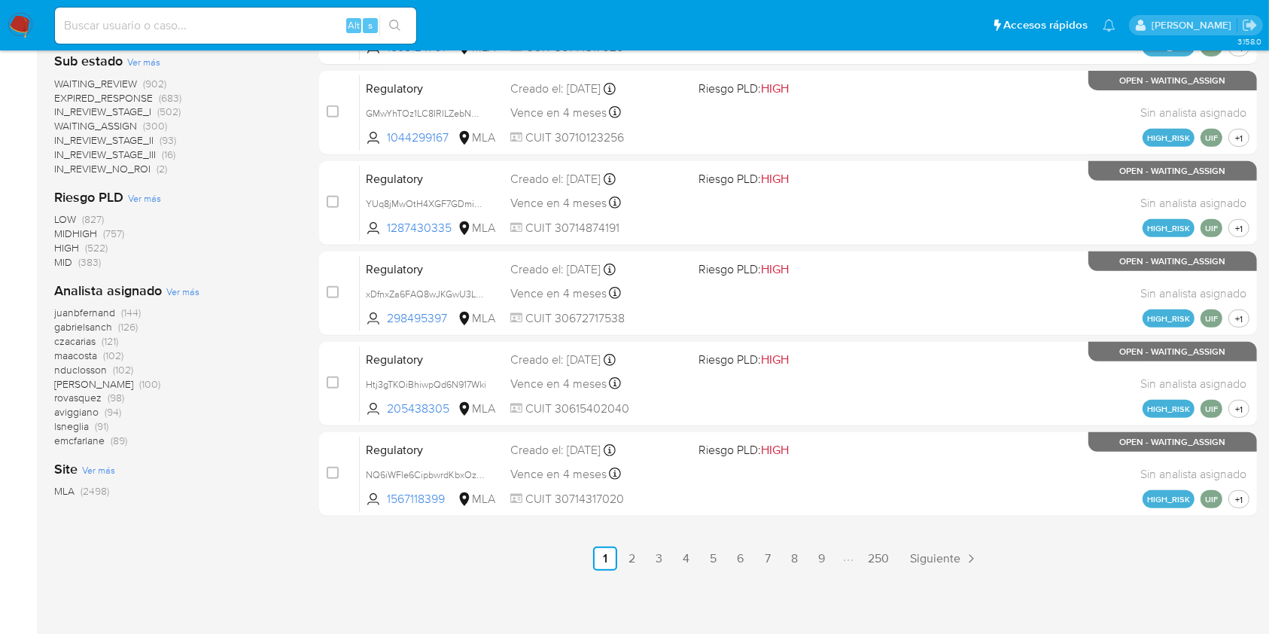
click at [79, 377] on span "[PERSON_NAME]" at bounding box center [93, 383] width 79 height 15
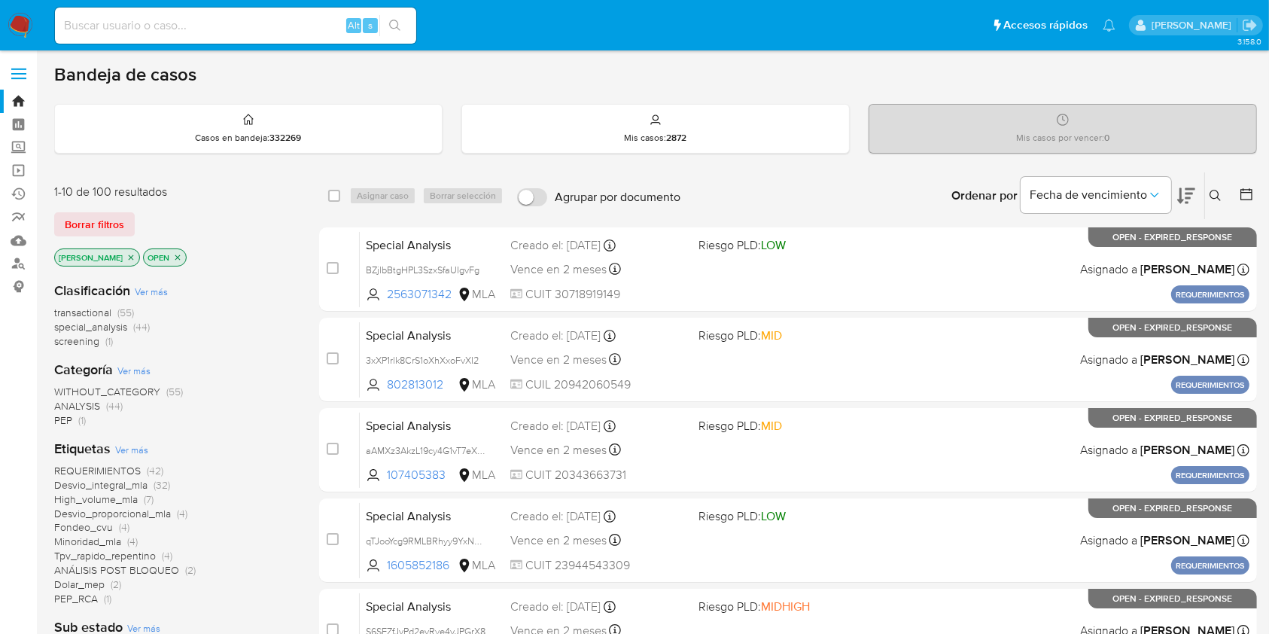
scroll to position [608, 0]
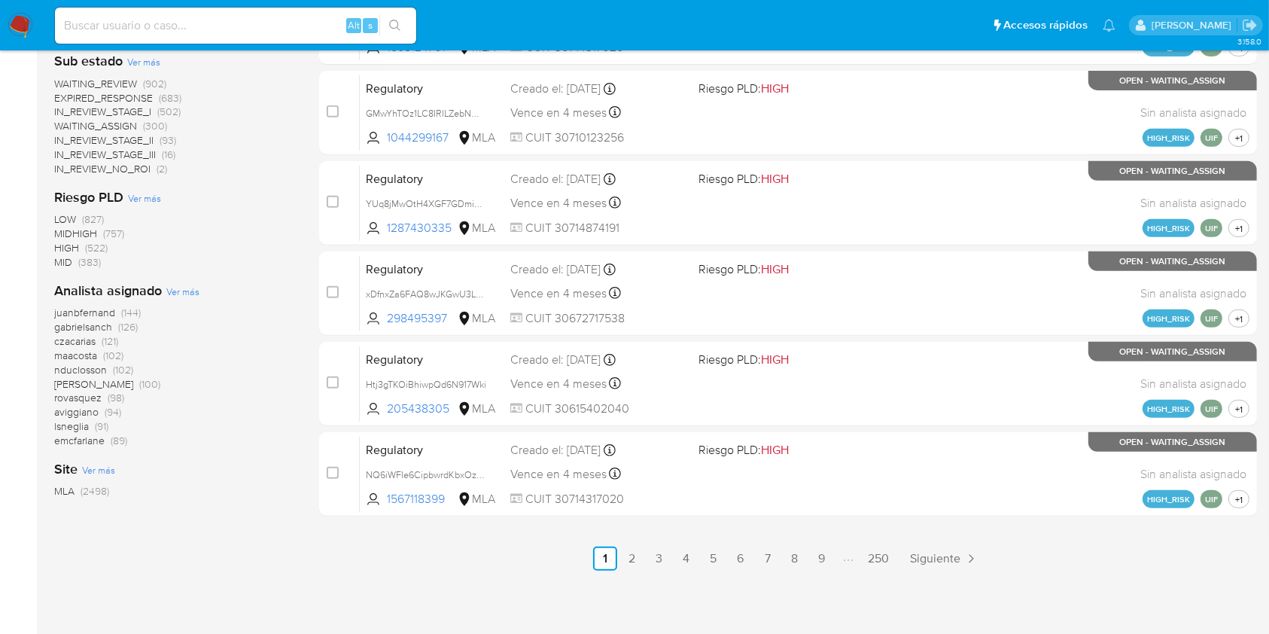
click at [78, 408] on span "aviggiano" at bounding box center [76, 411] width 44 height 15
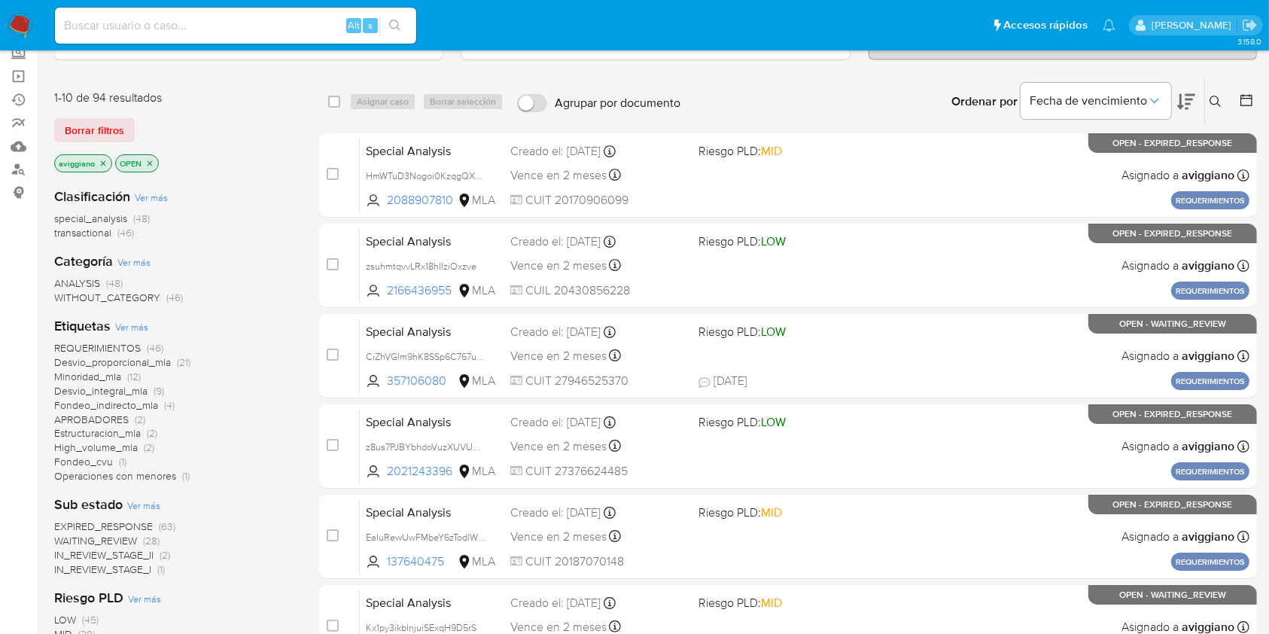
scroll to position [206, 0]
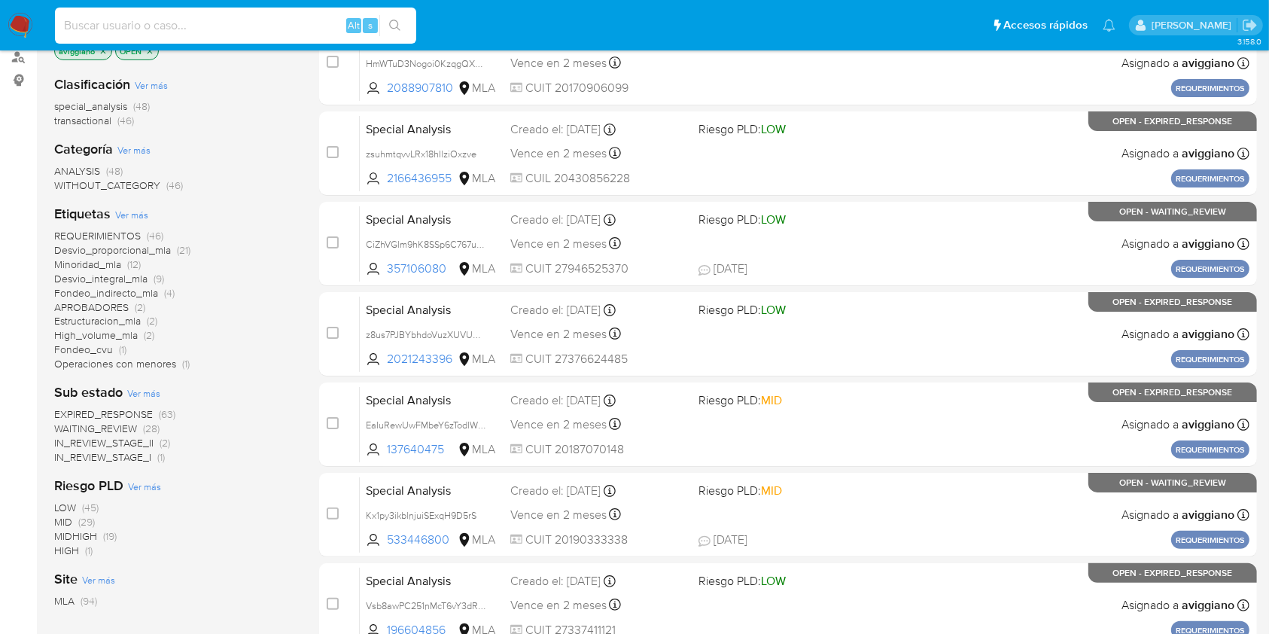
paste input "xHlKXhrc5xKcSD6vUulOAMGF"
type input "xHlKXhrc5xKcSD6vUulOAMGF"
click at [397, 25] on icon "search-icon" at bounding box center [395, 26] width 12 height 12
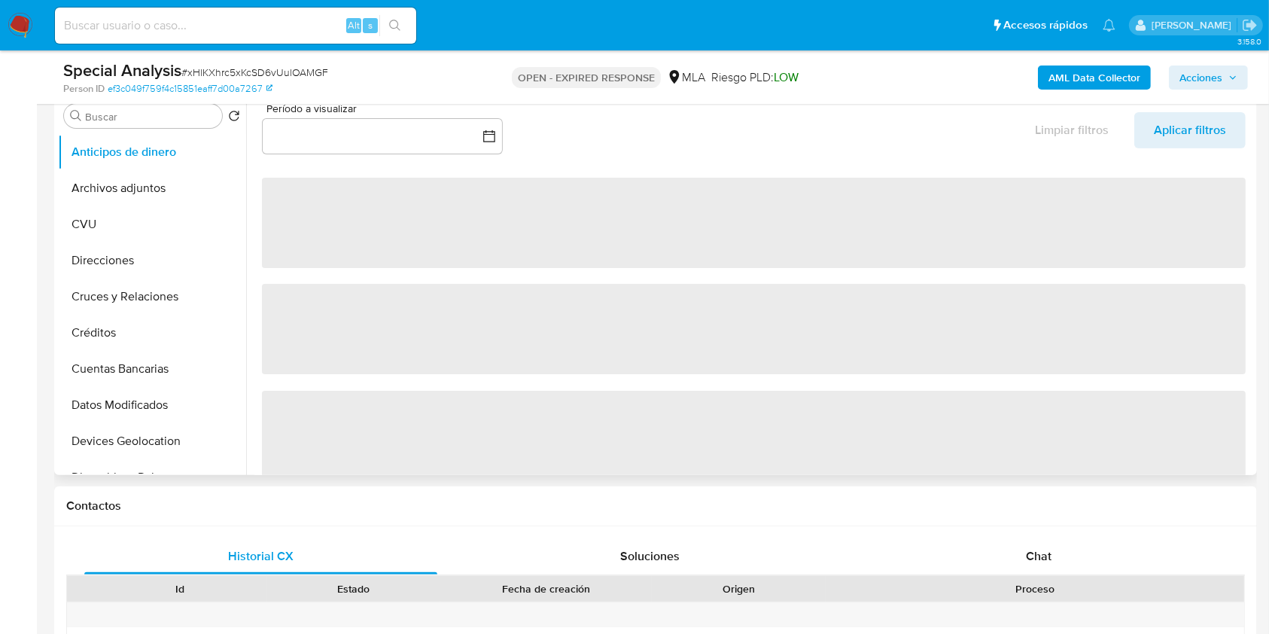
select select "10"
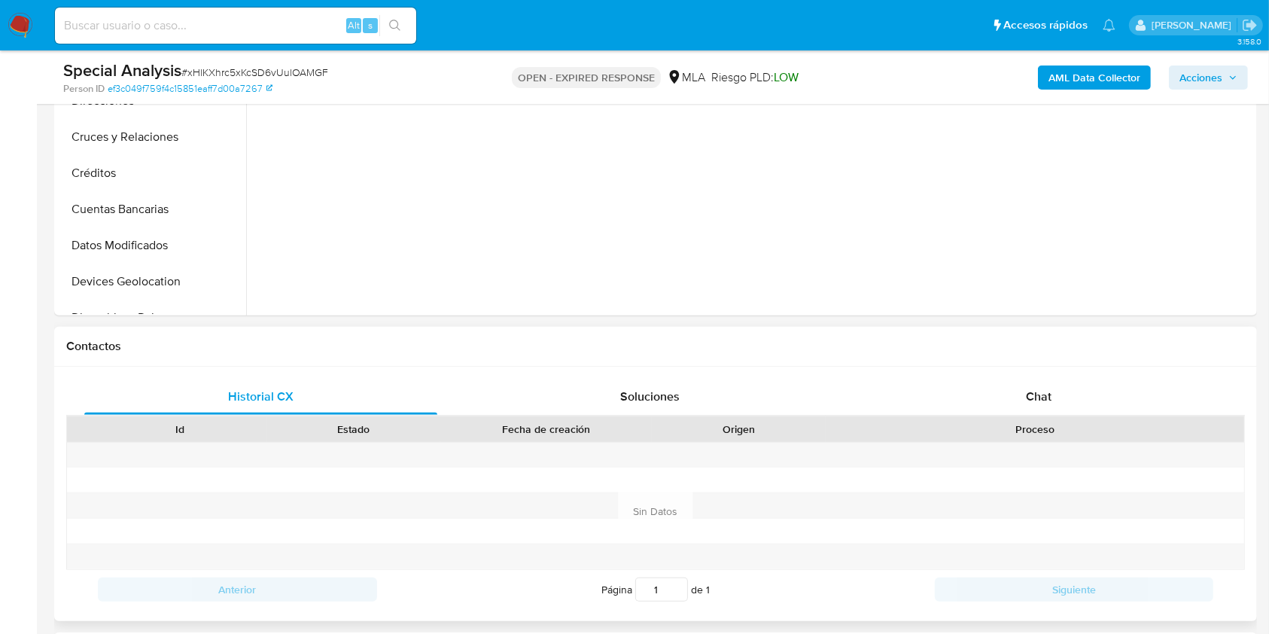
scroll to position [602, 0]
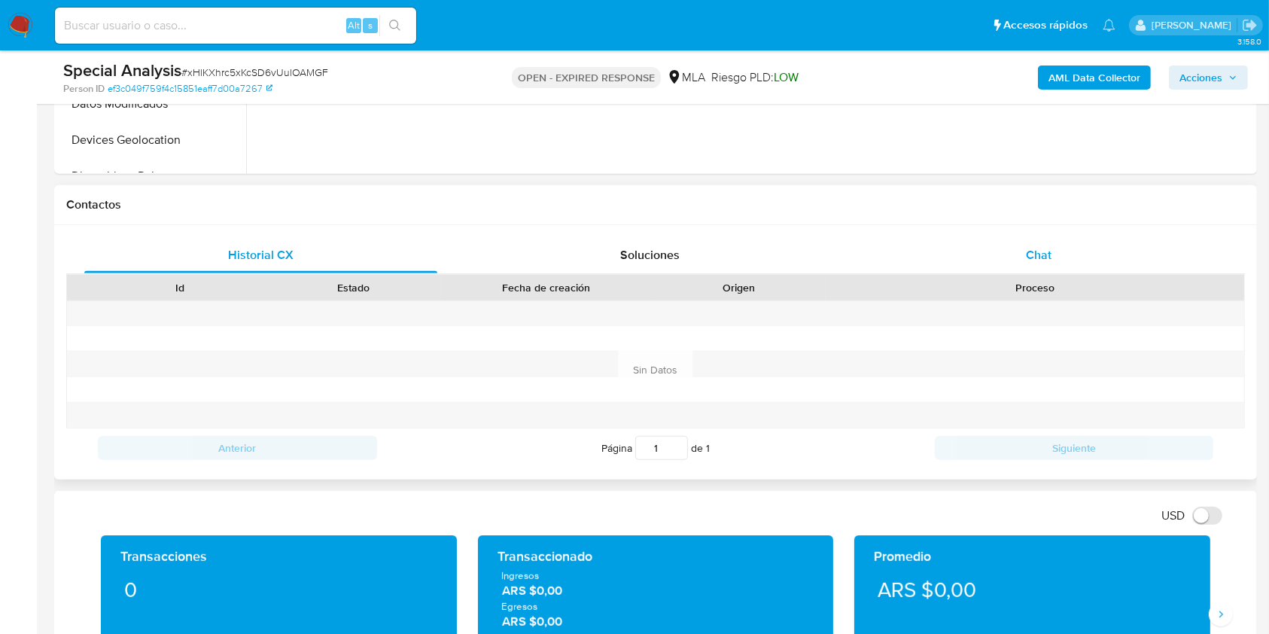
click at [1032, 260] on span "Chat" at bounding box center [1039, 254] width 26 height 17
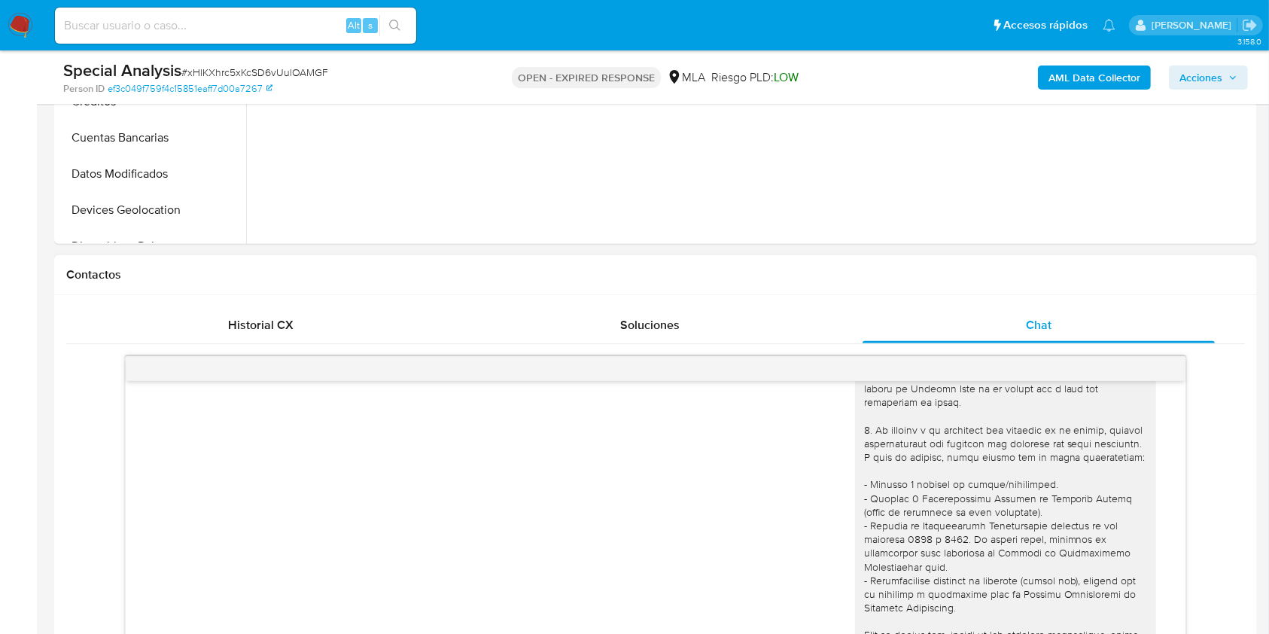
scroll to position [325, 0]
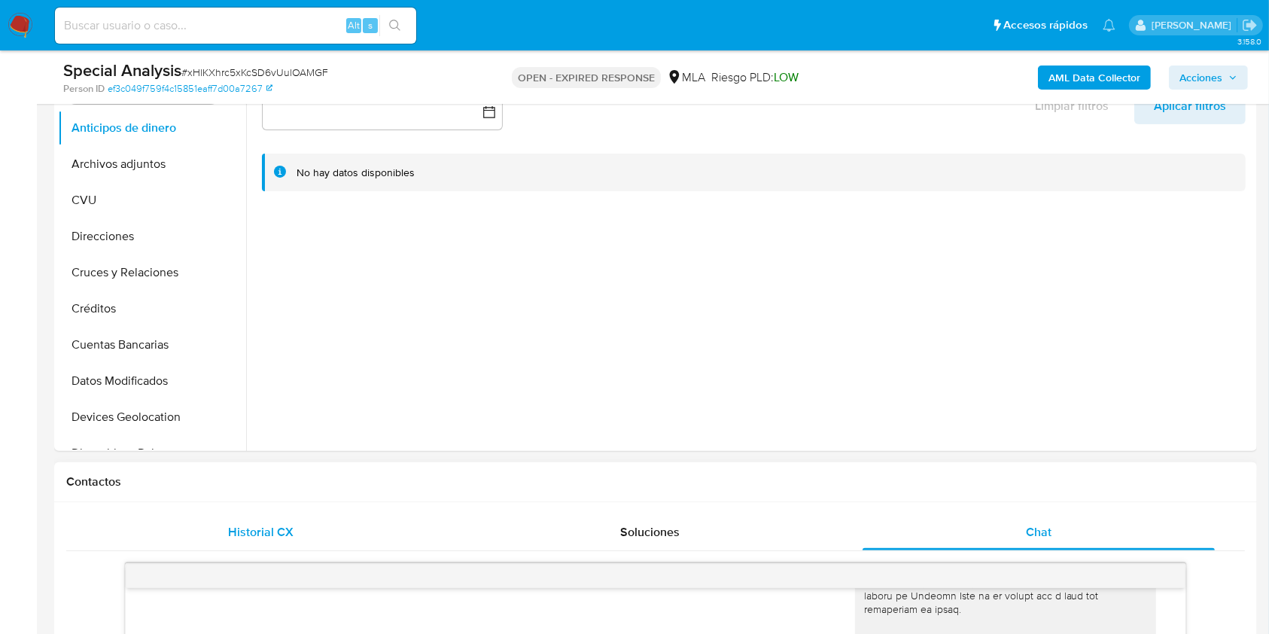
click at [272, 531] on span "Historial CX" at bounding box center [260, 531] width 65 height 17
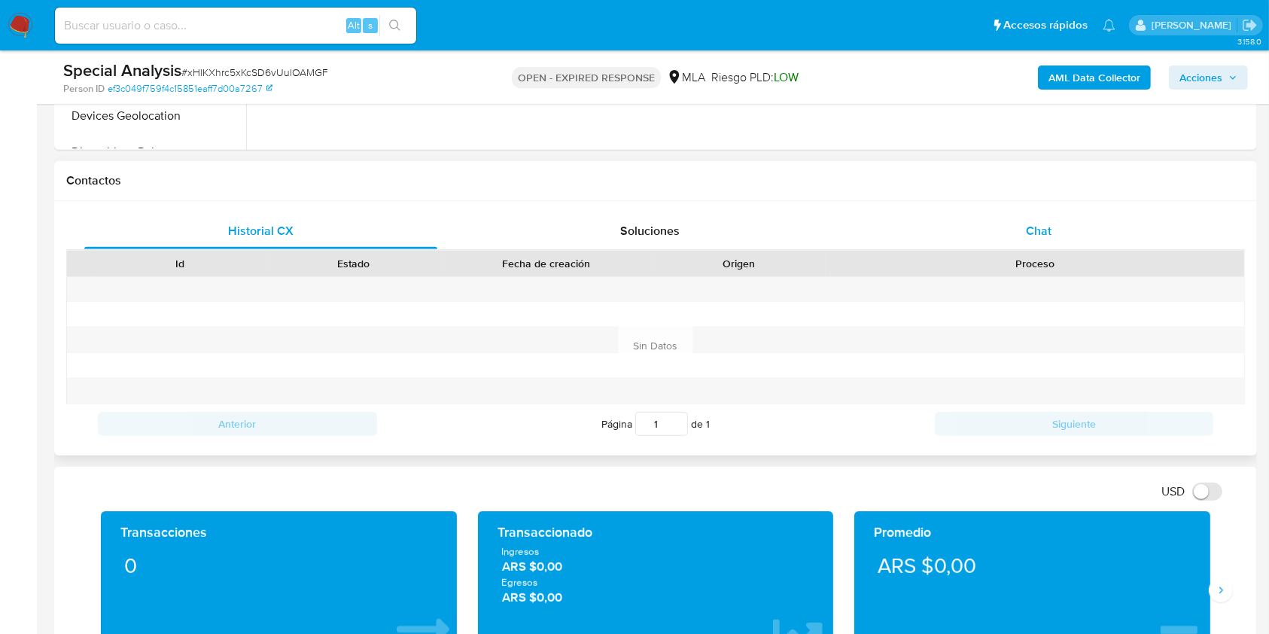
click at [1051, 227] on span "Chat" at bounding box center [1039, 230] width 26 height 17
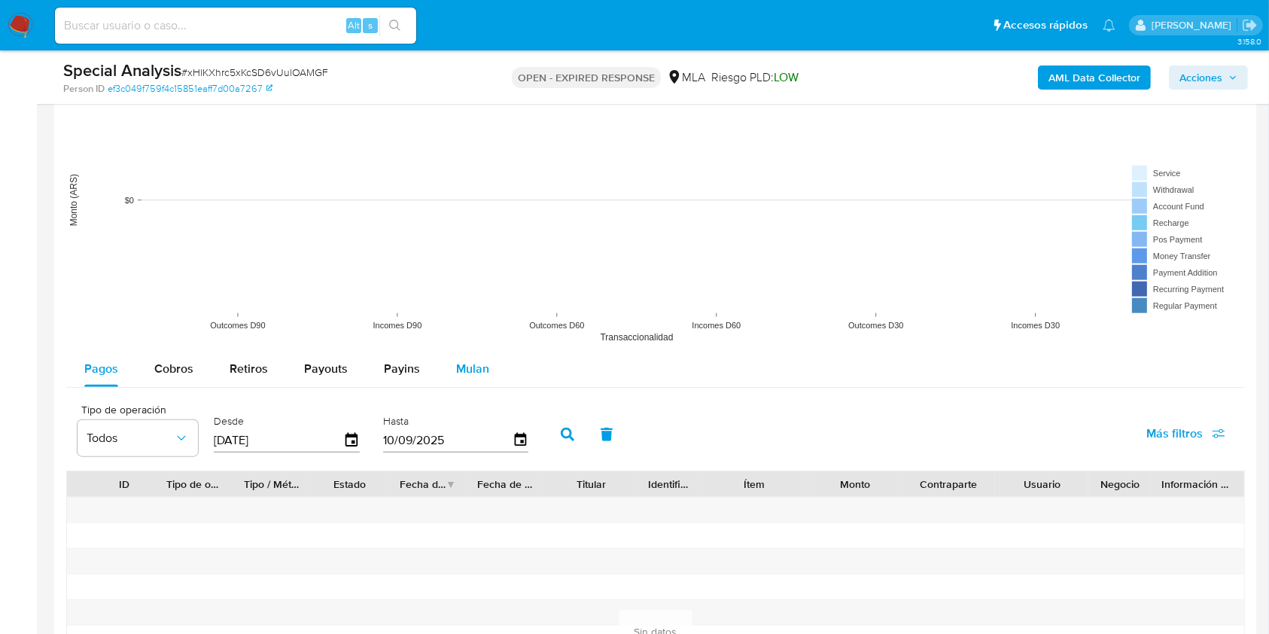
click at [487, 359] on button "Mulan" at bounding box center [472, 369] width 69 height 36
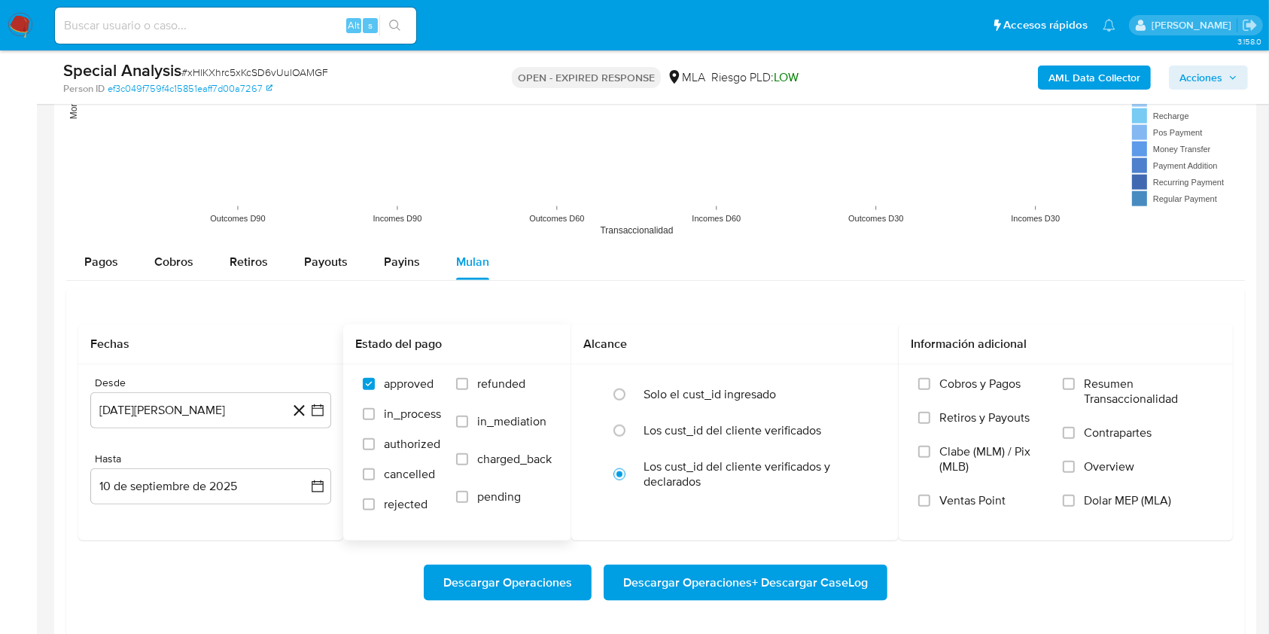
scroll to position [1730, 0]
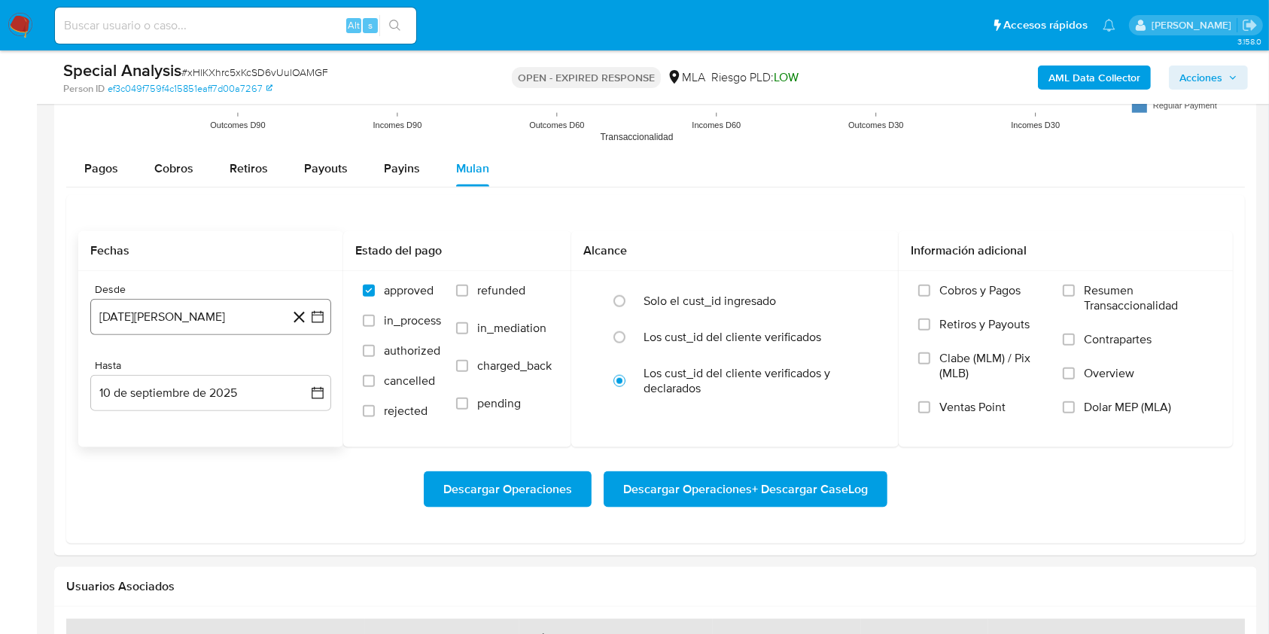
click at [268, 307] on button "[DATE][PERSON_NAME]" at bounding box center [210, 317] width 241 height 36
click at [295, 375] on icon "Mes siguiente" at bounding box center [304, 371] width 18 height 18
click at [295, 431] on button "1" at bounding box center [301, 427] width 24 height 24
click at [205, 390] on button "10 de septiembre de 2025" at bounding box center [210, 393] width 241 height 36
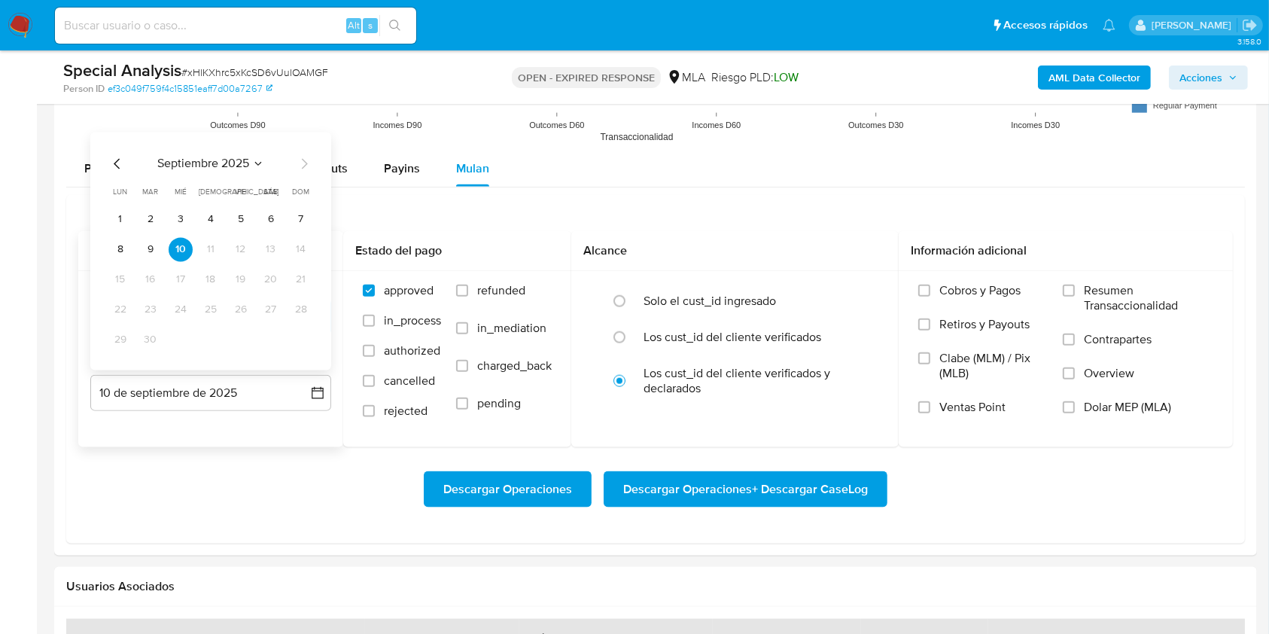
click at [120, 163] on icon "Mes anterior" at bounding box center [117, 164] width 18 height 18
click at [306, 335] on button "31" at bounding box center [301, 340] width 24 height 24
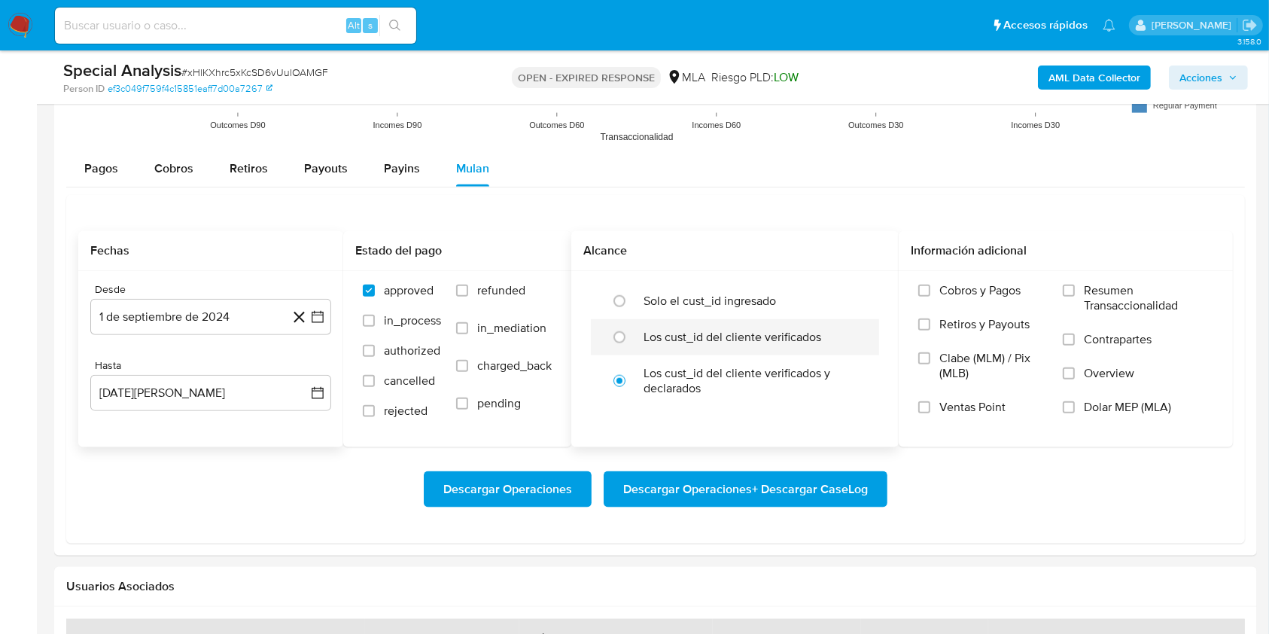
click at [639, 331] on div at bounding box center [623, 337] width 41 height 32
radio input "true"
click at [1094, 400] on span "Dolar MEP (MLA)" at bounding box center [1127, 407] width 87 height 15
click at [1075, 401] on input "Dolar MEP (MLA)" at bounding box center [1069, 407] width 12 height 12
click at [779, 476] on span "Descargar Operaciones + Descargar CaseLog" at bounding box center [745, 489] width 245 height 33
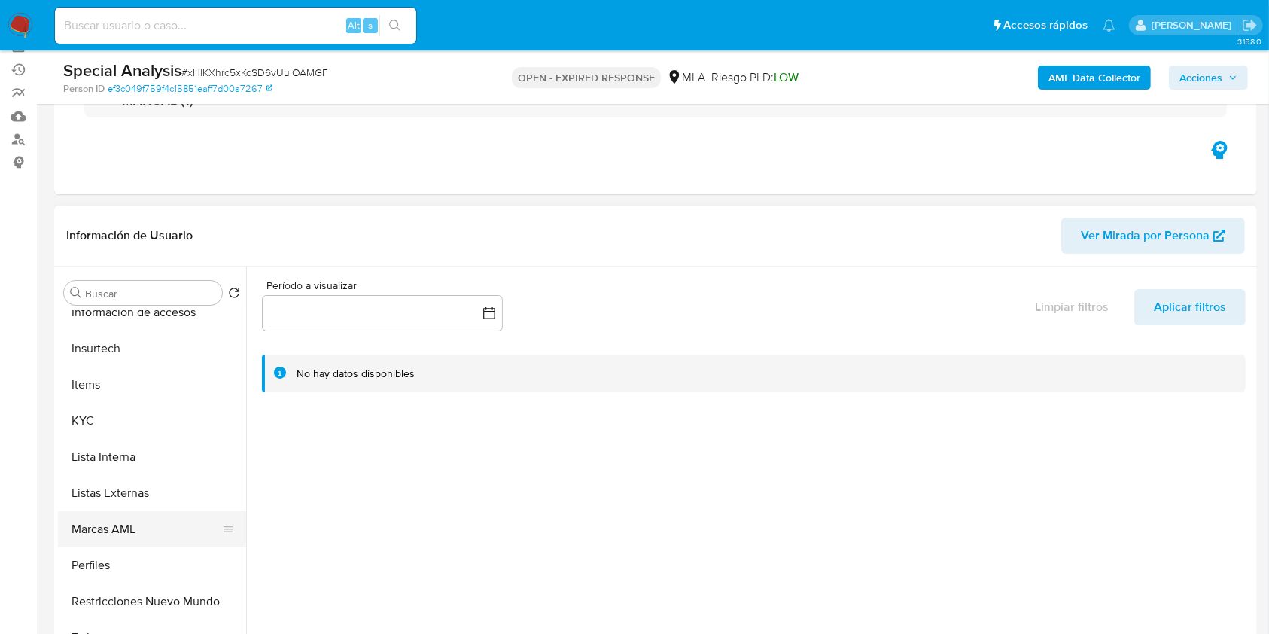
scroll to position [702, 0]
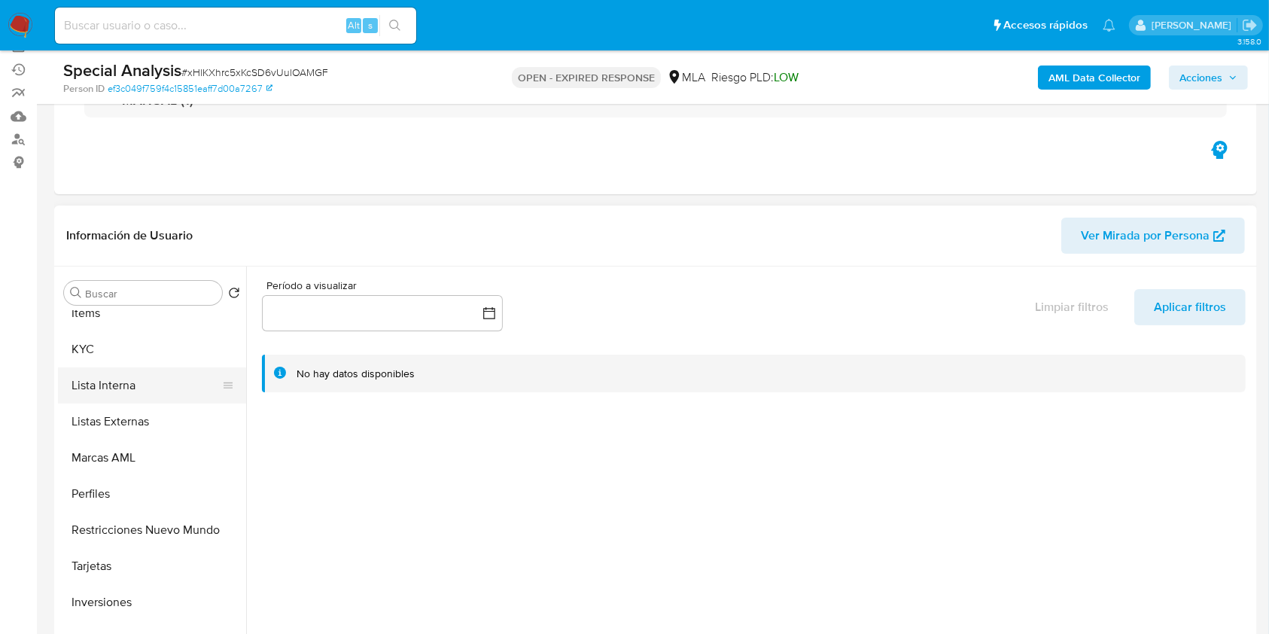
click at [111, 369] on button "Lista Interna" at bounding box center [146, 385] width 176 height 36
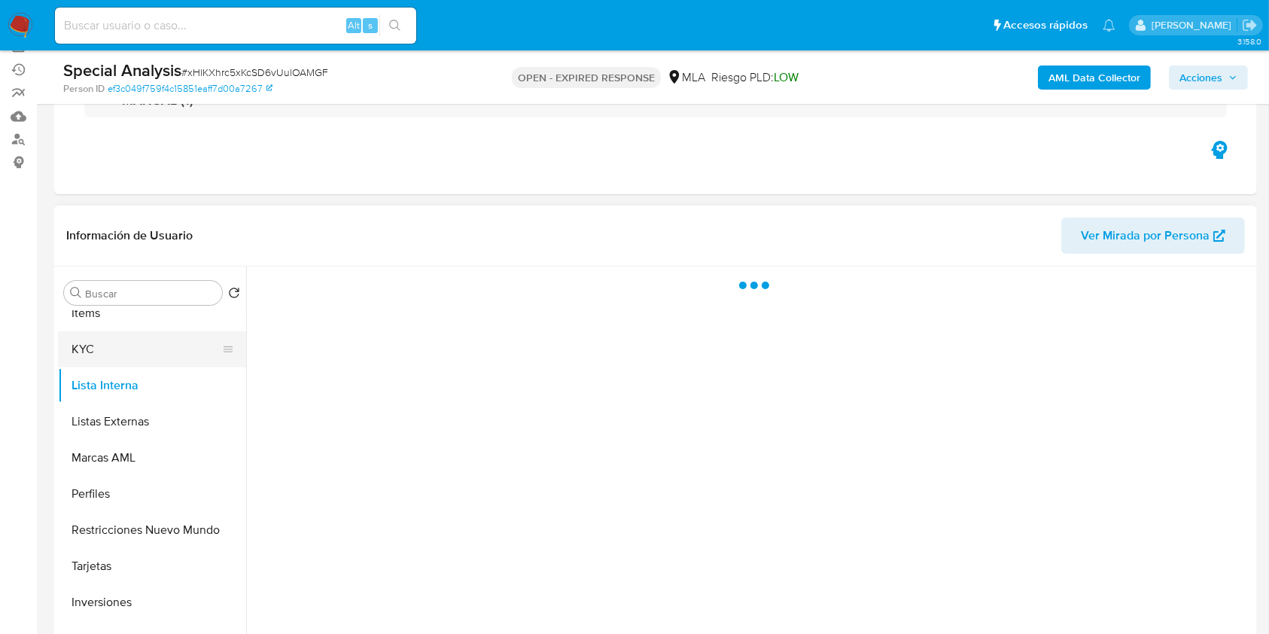
click at [114, 352] on button "KYC" at bounding box center [146, 349] width 176 height 36
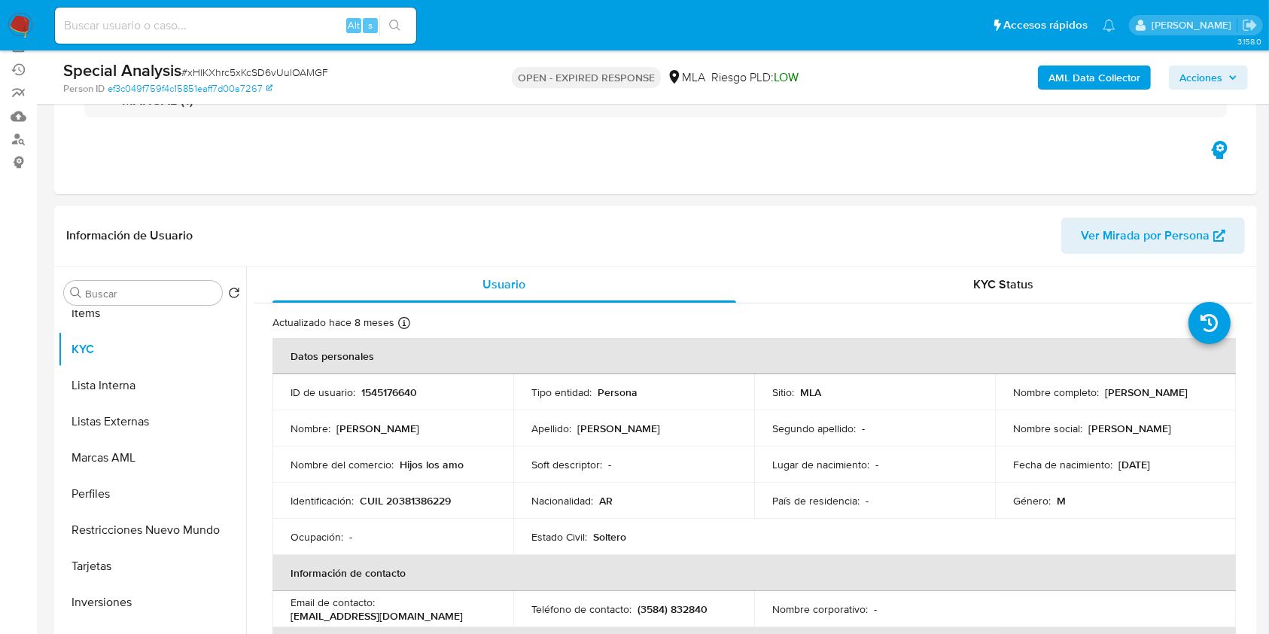
drag, startPoint x: 1006, startPoint y: 394, endPoint x: 1132, endPoint y: 402, distance: 126.7
click at [1132, 402] on td "Nombre completo : Elisandro Antony Obregon" at bounding box center [1115, 392] width 241 height 36
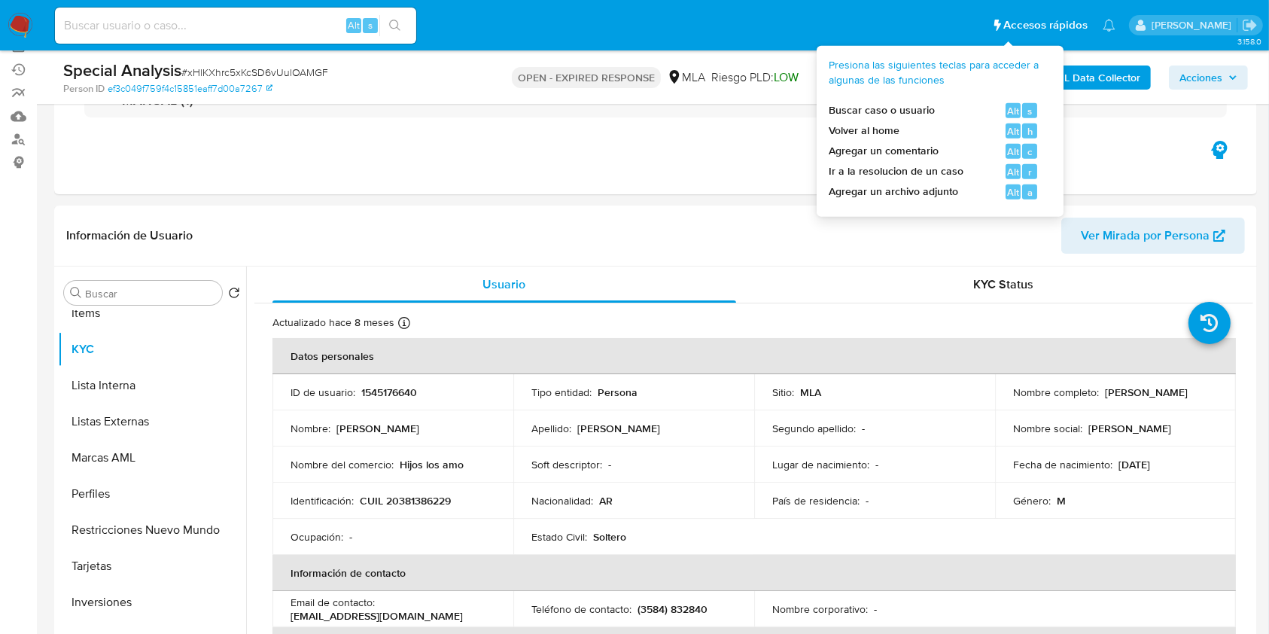
copy p "Elisandro Antony Obregon"
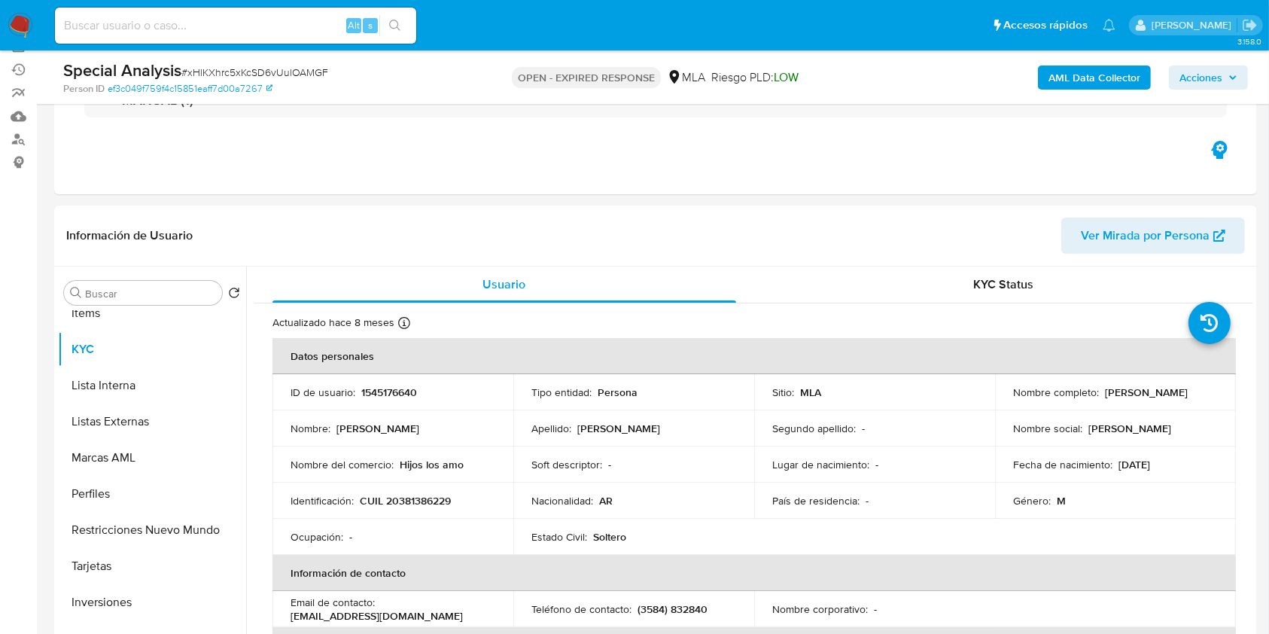
click at [1108, 68] on b "AML Data Collector" at bounding box center [1094, 77] width 92 height 24
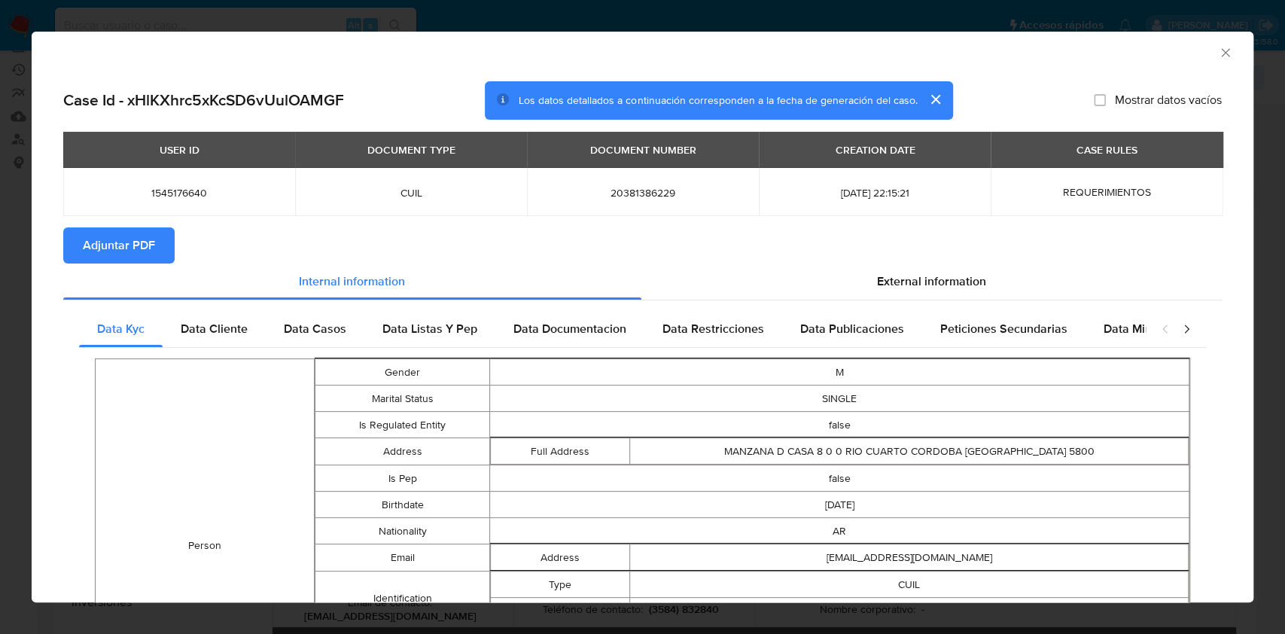
click at [120, 240] on span "Adjuntar PDF" at bounding box center [119, 245] width 72 height 33
click at [1218, 48] on icon "Cerrar ventana" at bounding box center [1225, 52] width 15 height 15
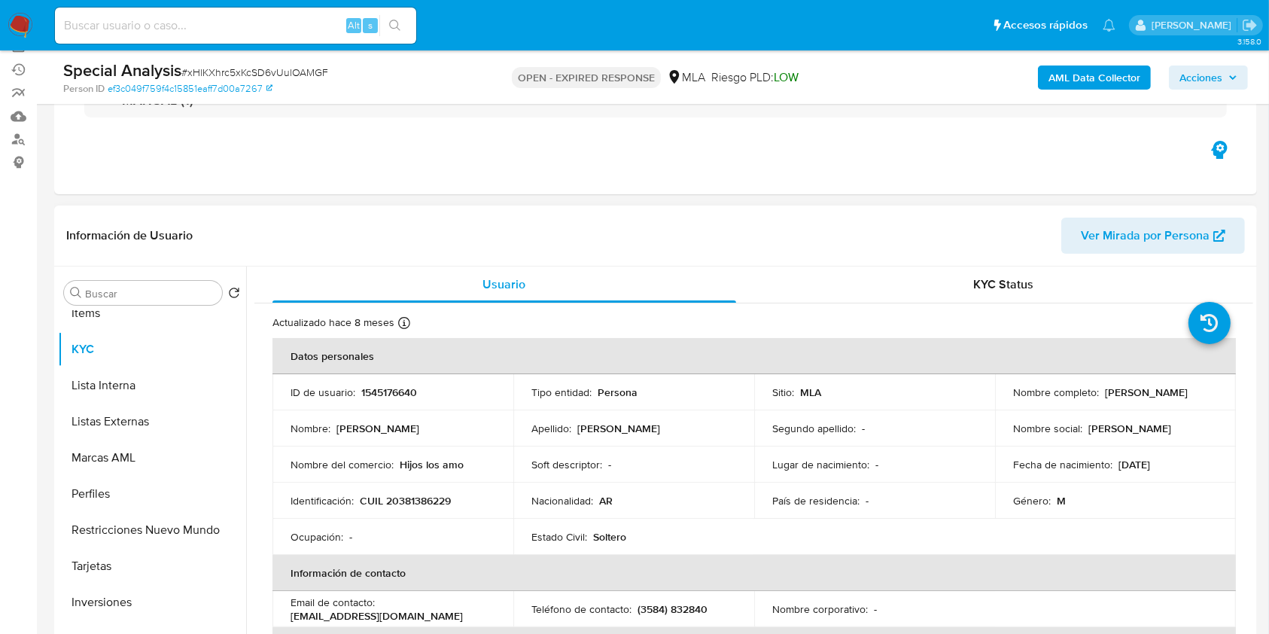
click at [365, 393] on p "1545176640" at bounding box center [389, 392] width 56 height 14
copy p "1545176640"
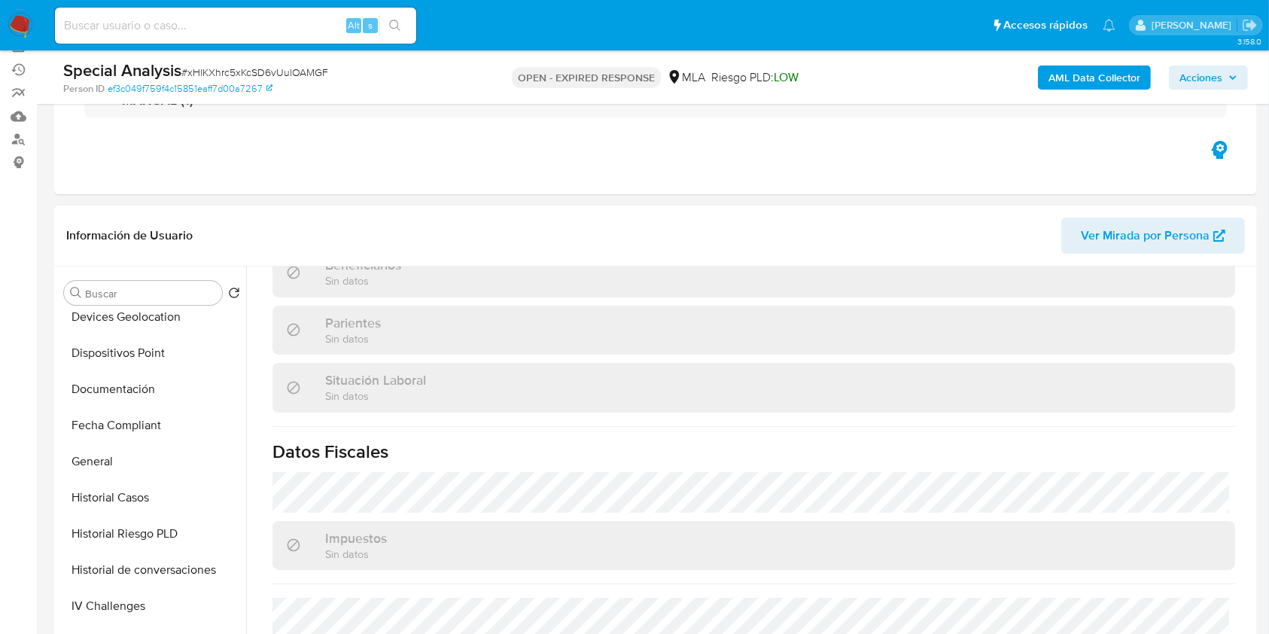
scroll to position [0, 0]
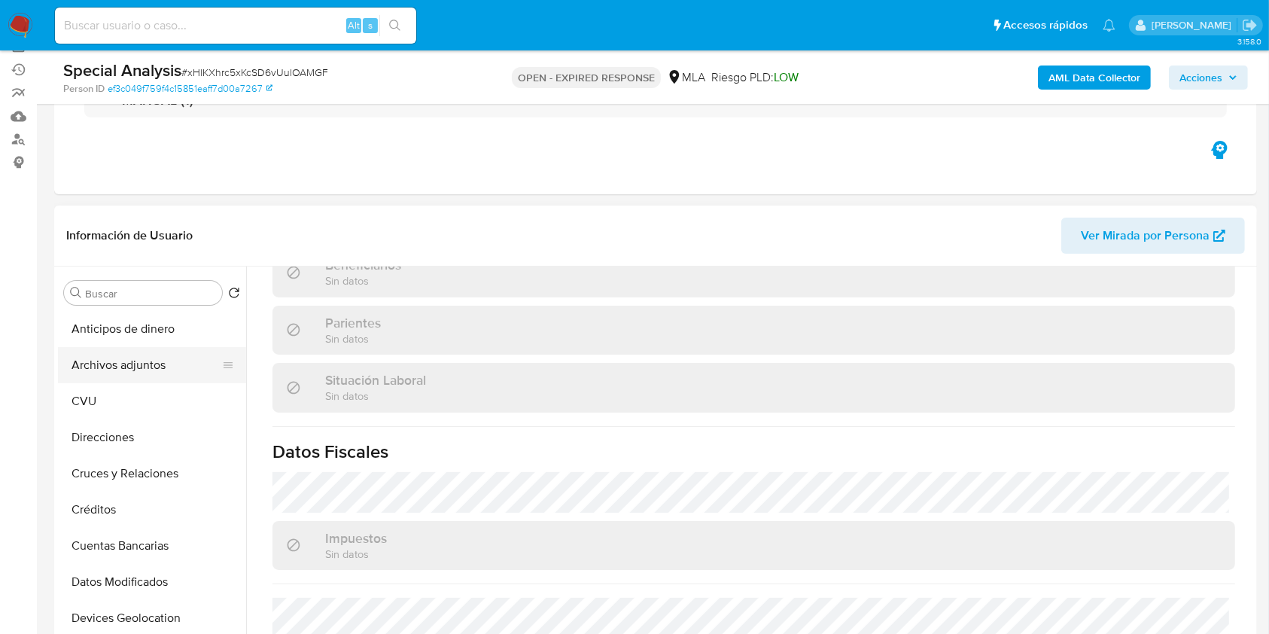
click at [166, 369] on button "Archivos adjuntos" at bounding box center [146, 365] width 176 height 36
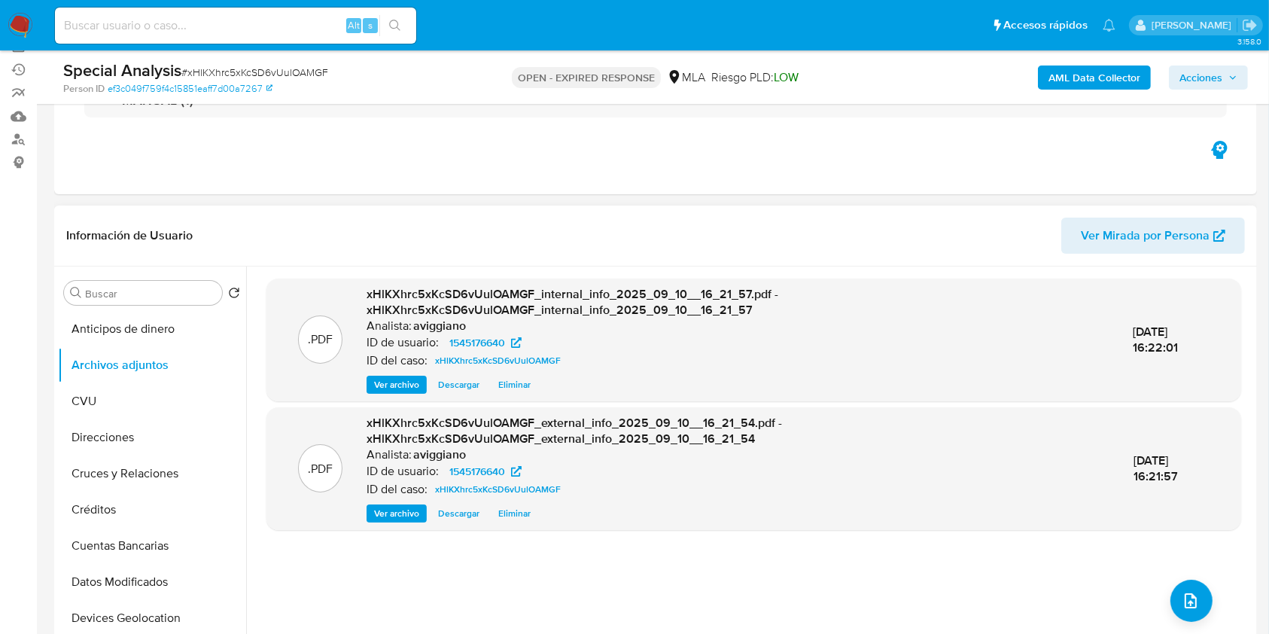
click at [411, 245] on header "Información de Usuario Ver Mirada por Persona" at bounding box center [655, 236] width 1179 height 36
click at [1164, 592] on div ".PDF xHlKXhrc5xKcSD6vUulOAMGF_internal_info_2025_09_10__16_21_57.pdf - xHlKXhrc…" at bounding box center [753, 458] width 975 height 361
click at [1195, 595] on button "upload-file" at bounding box center [1191, 601] width 42 height 42
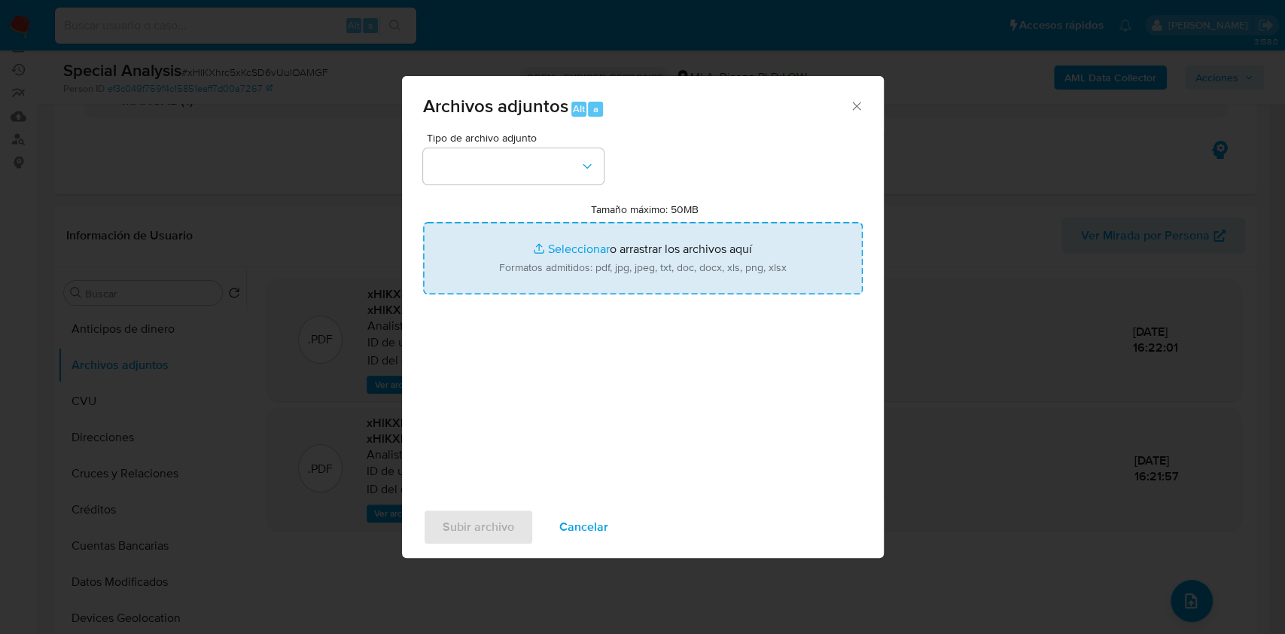
click at [730, 256] on input "Tamaño máximo: 50MB Seleccionar archivos" at bounding box center [643, 258] width 440 height 72
type input "C:\fakepath\Nosis - 1545176640.pdf"
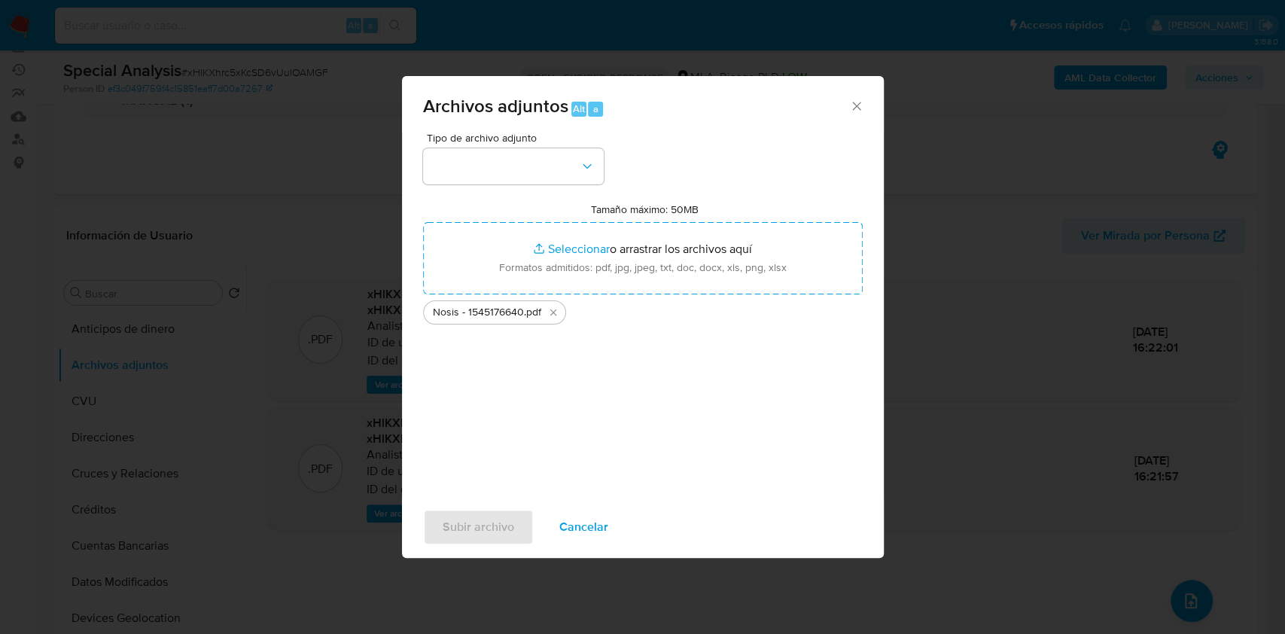
click at [503, 191] on div "Tipo de archivo adjunto Tamaño máximo: 50MB Seleccionar archivos Seleccionar o …" at bounding box center [643, 309] width 440 height 355
click at [499, 175] on button "button" at bounding box center [513, 166] width 181 height 36
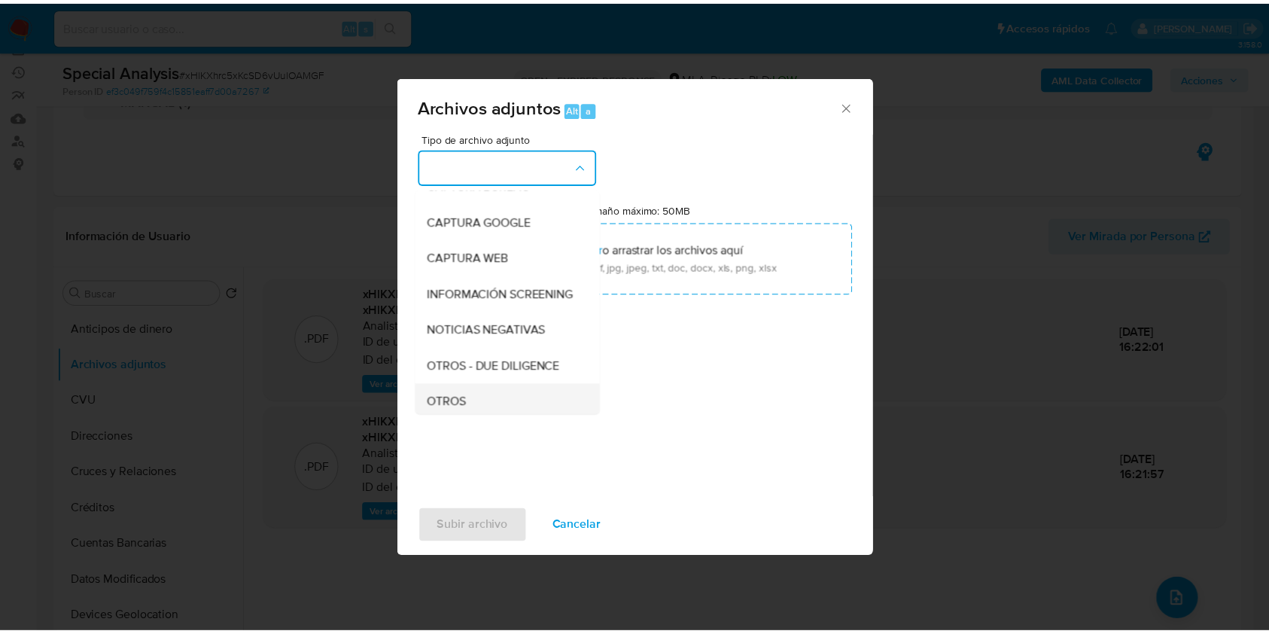
scroll to position [200, 0]
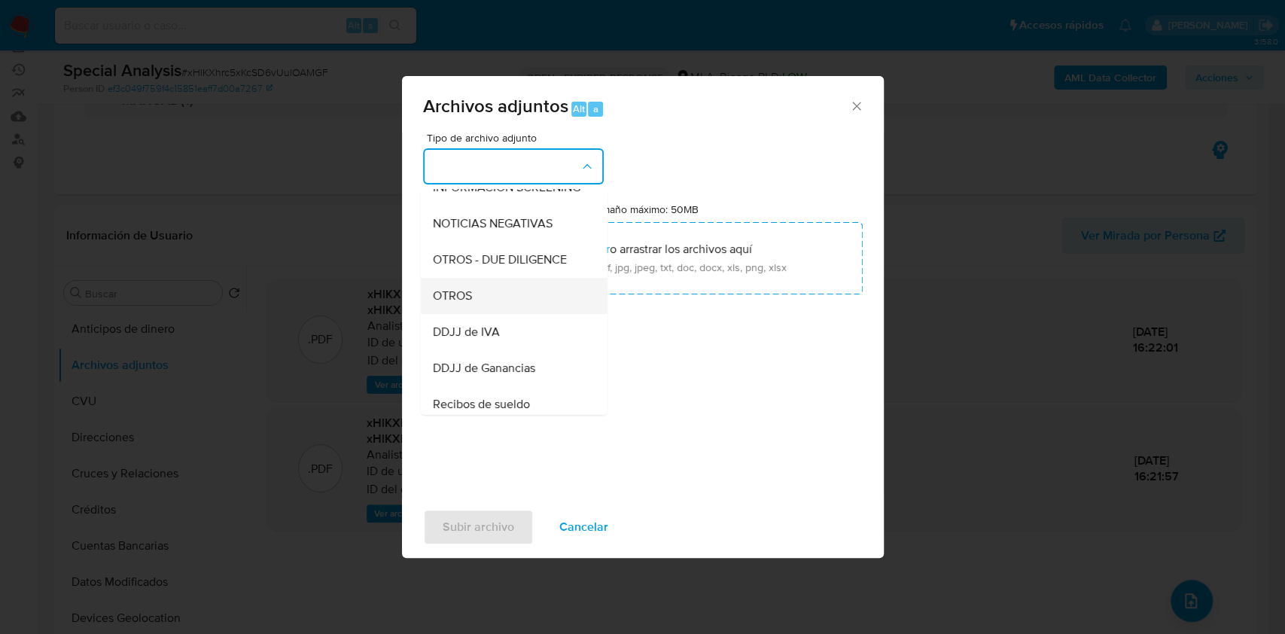
click at [488, 304] on div "OTROS" at bounding box center [509, 296] width 154 height 36
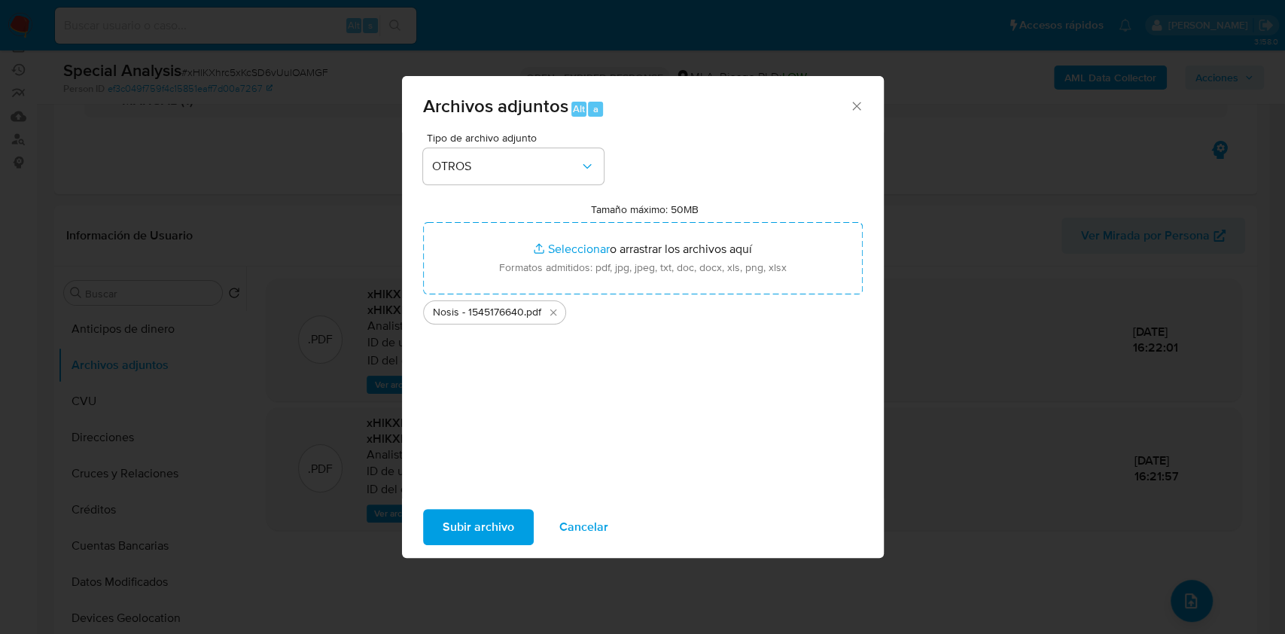
click at [482, 521] on span "Subir archivo" at bounding box center [479, 526] width 72 height 33
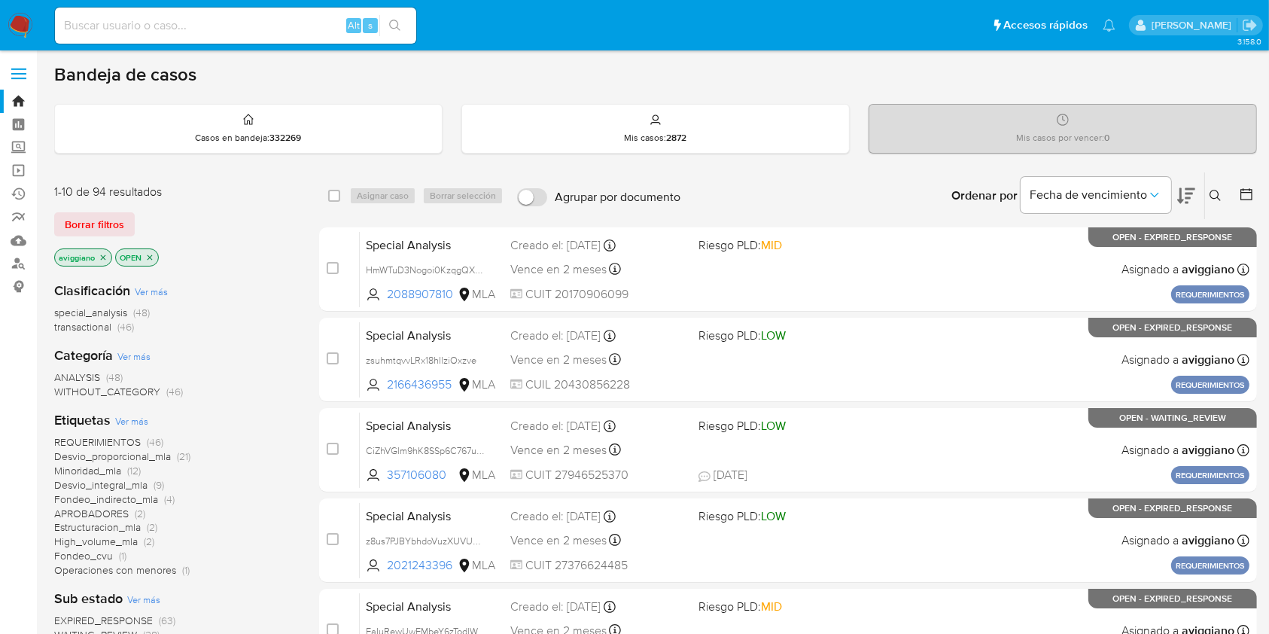
click at [101, 254] on icon "close-filter" at bounding box center [103, 256] width 5 height 5
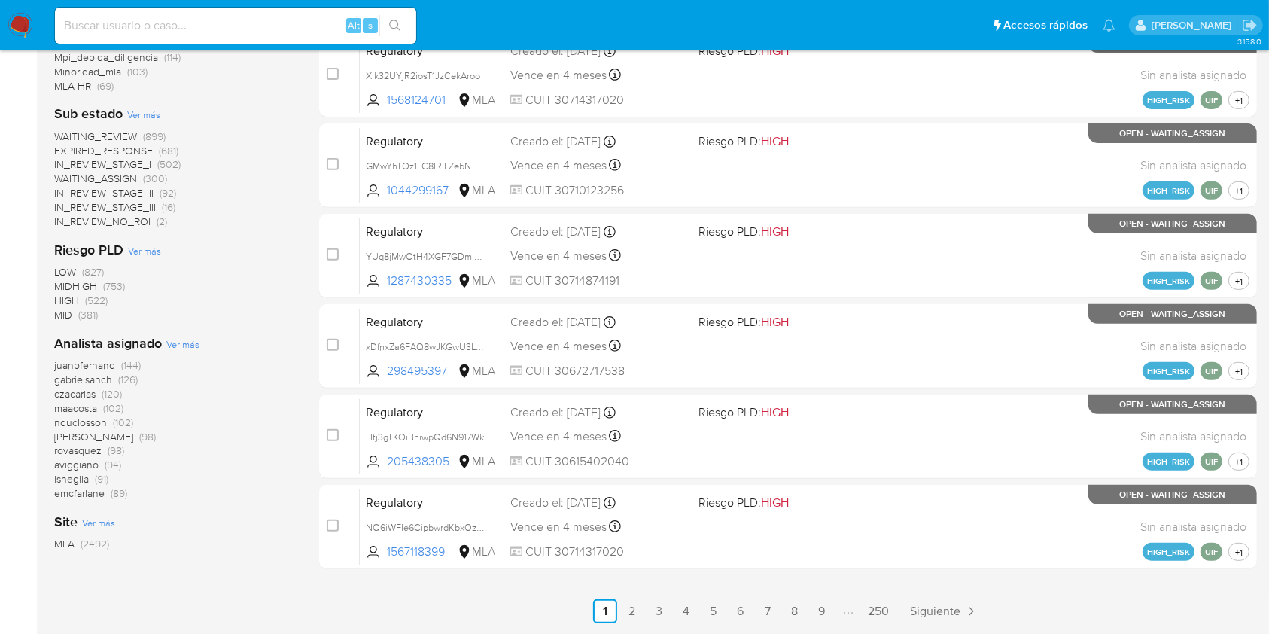
scroll to position [608, 0]
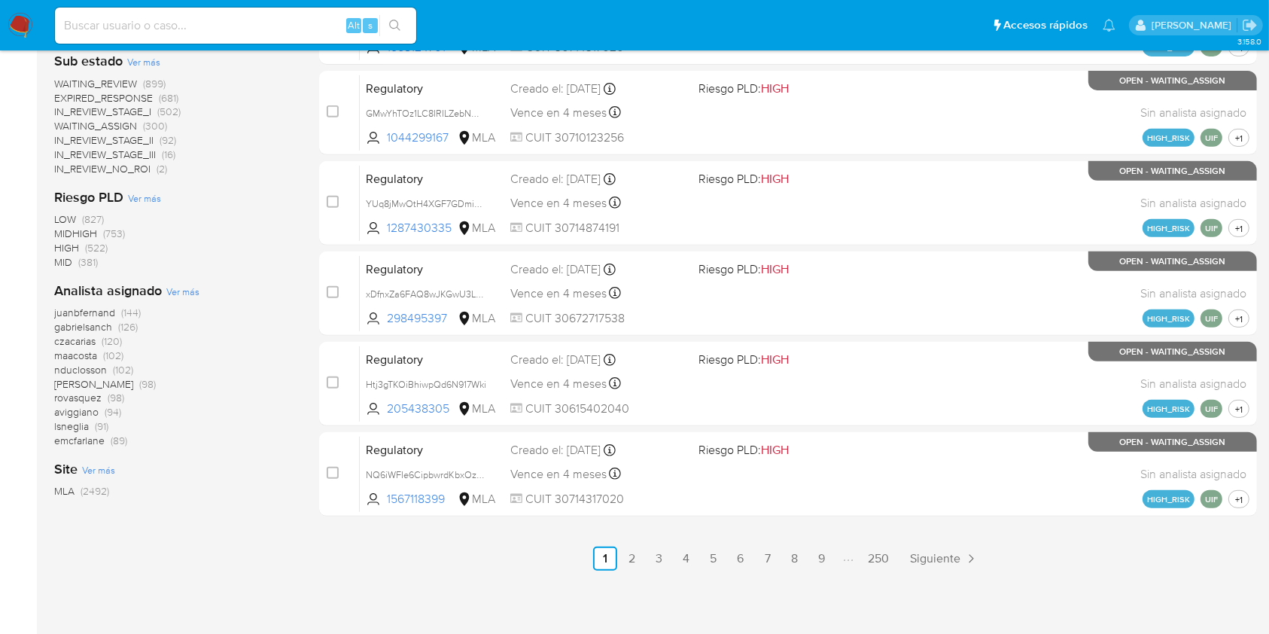
click at [96, 382] on span "[PERSON_NAME]" at bounding box center [93, 383] width 79 height 15
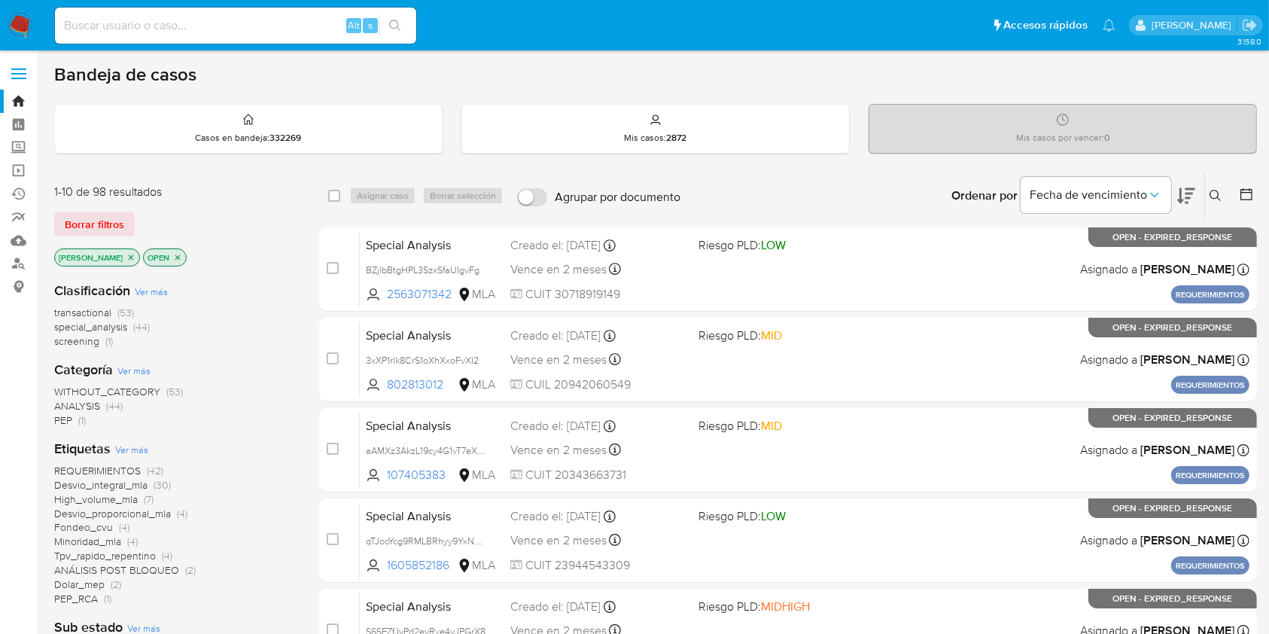
click at [173, 253] on icon "close-filter" at bounding box center [177, 257] width 9 height 9
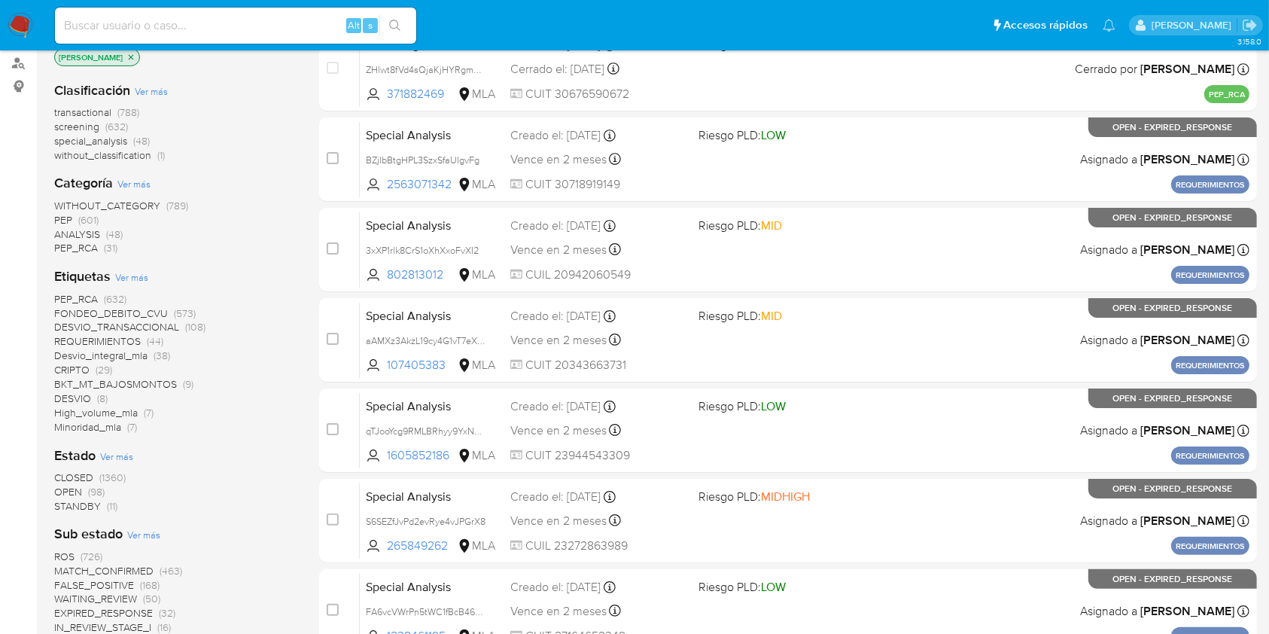
scroll to position [401, 0]
